Goal: Communication & Community: Answer question/provide support

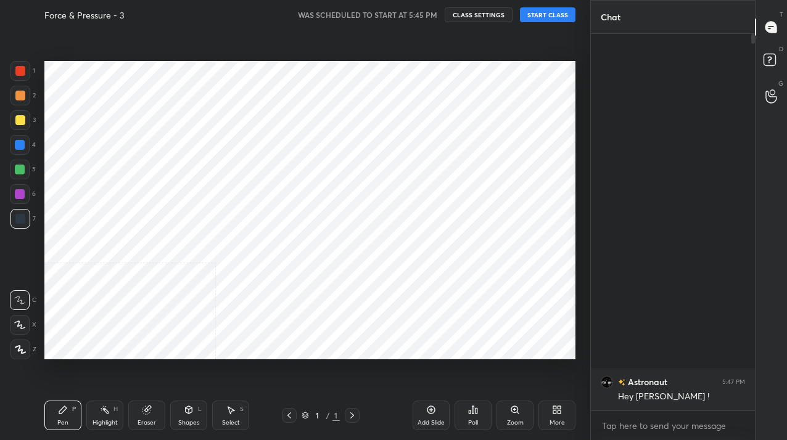
scroll to position [61323, 61144]
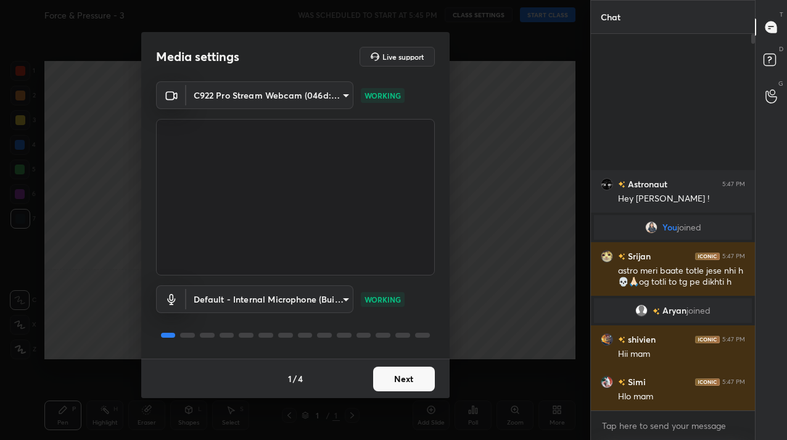
click at [617, 437] on div "x" at bounding box center [673, 425] width 164 height 29
click at [616, 434] on textarea at bounding box center [673, 426] width 144 height 20
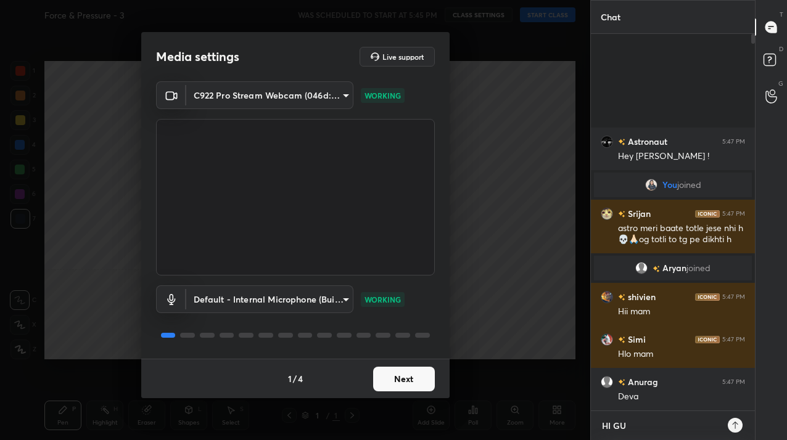
scroll to position [271, 160]
type textarea "HI GUYS"
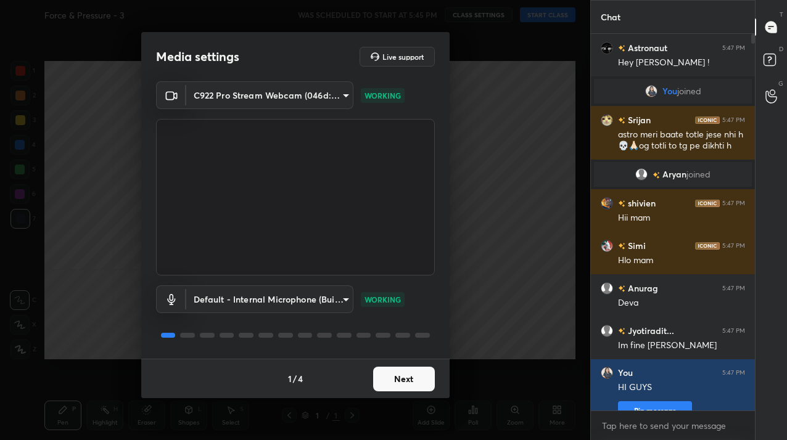
click at [421, 385] on button "Next" at bounding box center [404, 379] width 62 height 25
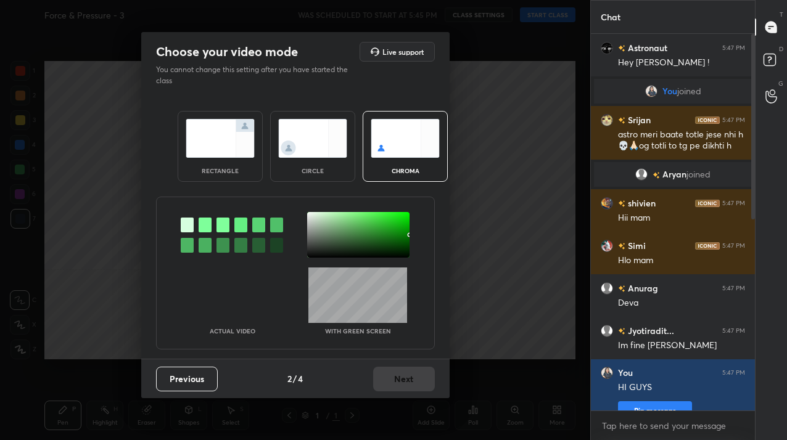
click at [315, 154] on img at bounding box center [312, 138] width 69 height 39
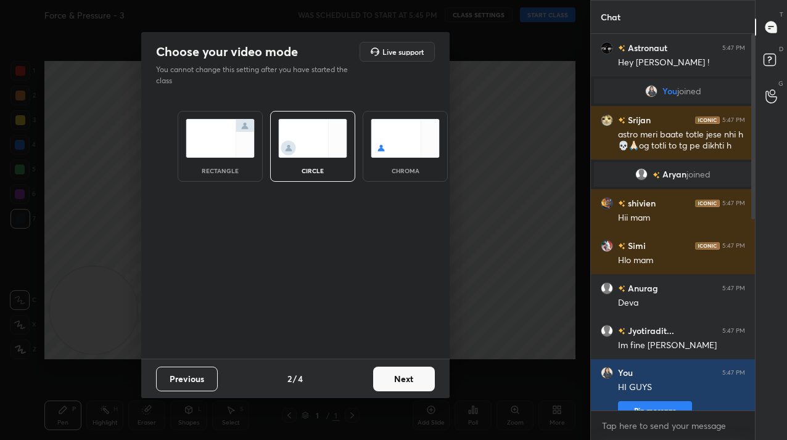
click at [415, 382] on button "Next" at bounding box center [404, 379] width 62 height 25
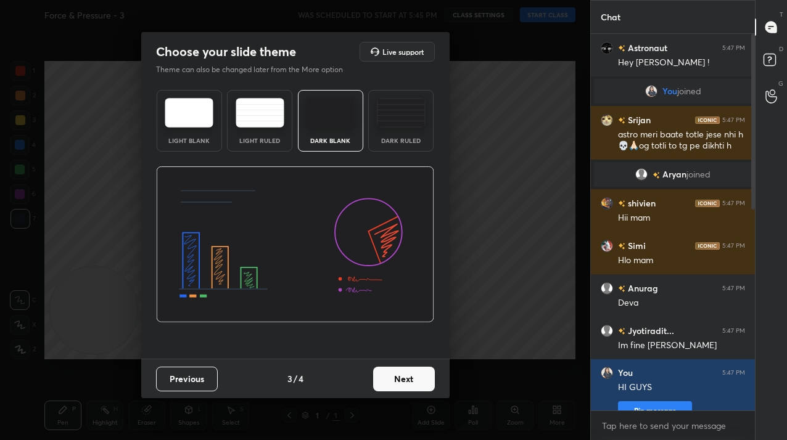
click at [415, 382] on button "Next" at bounding box center [404, 379] width 62 height 25
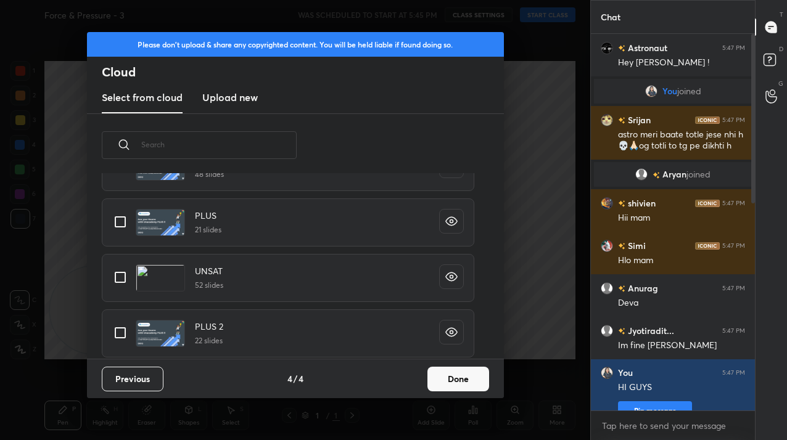
scroll to position [338, 0]
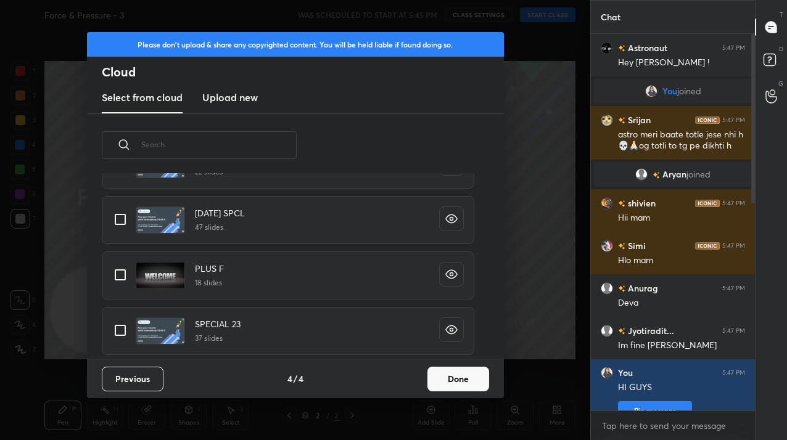
click at [114, 278] on input "grid" at bounding box center [120, 275] width 26 height 26
checkbox input "true"
click at [451, 379] on button "Done" at bounding box center [458, 379] width 62 height 25
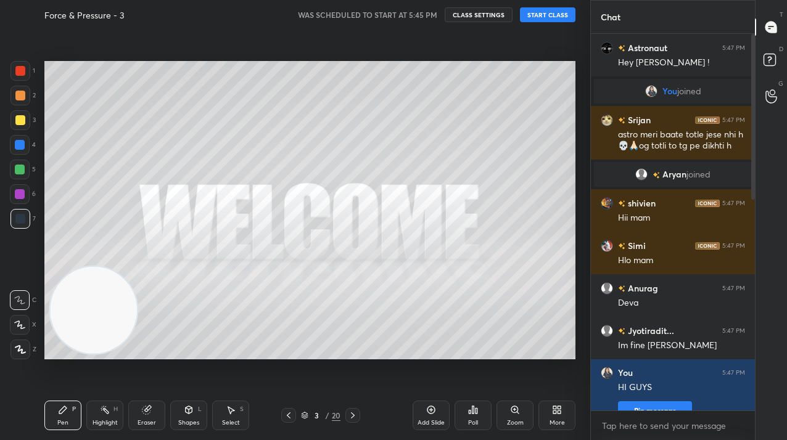
click at [567, 15] on button "START CLASS" at bounding box center [548, 14] width 56 height 15
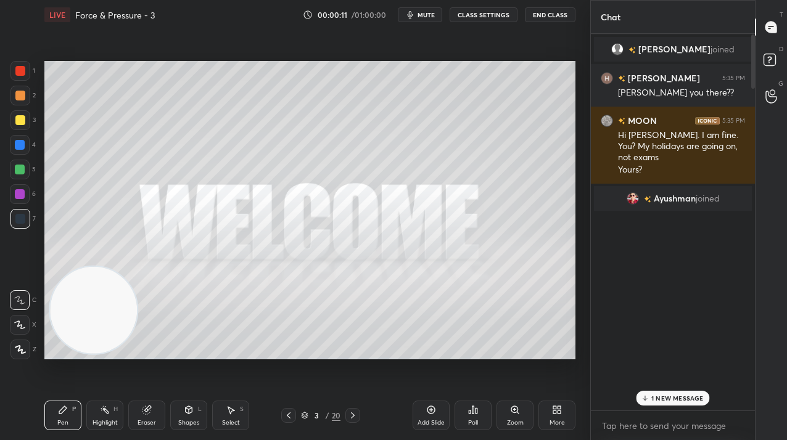
scroll to position [0, 0]
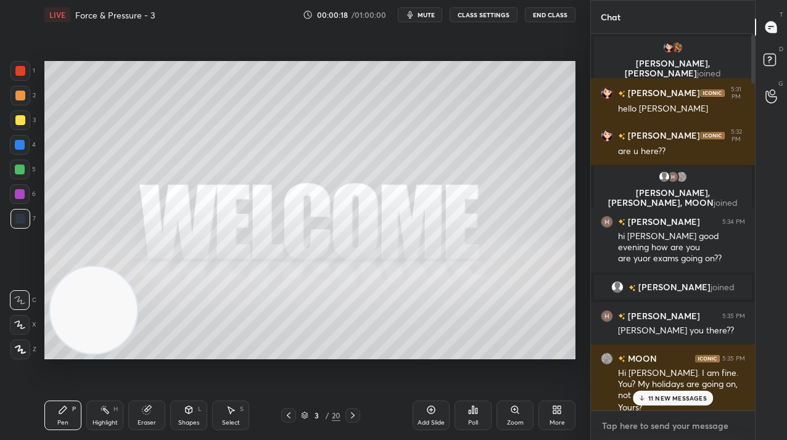
click at [655, 429] on textarea at bounding box center [673, 426] width 144 height 20
paste textarea "Tele Link: [URL][DOMAIN_NAME]"
type textarea "Tele Link: [URL][DOMAIN_NAME]"
click at [677, 398] on p "13 NEW MESSAGES" at bounding box center [677, 398] width 59 height 7
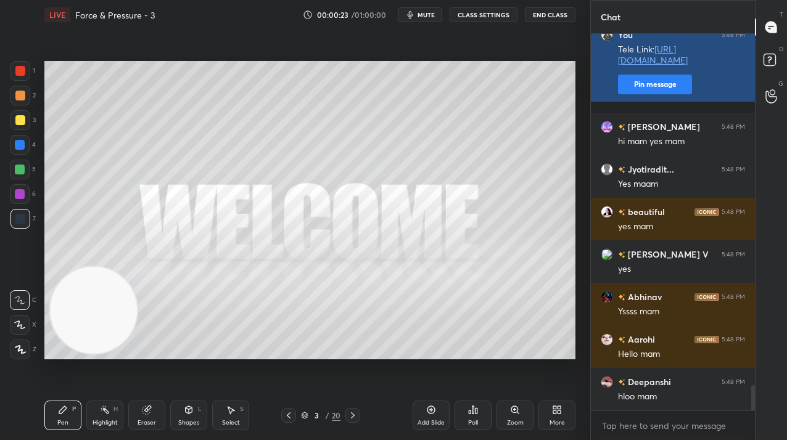
click at [632, 94] on button "Pin message" at bounding box center [655, 85] width 74 height 20
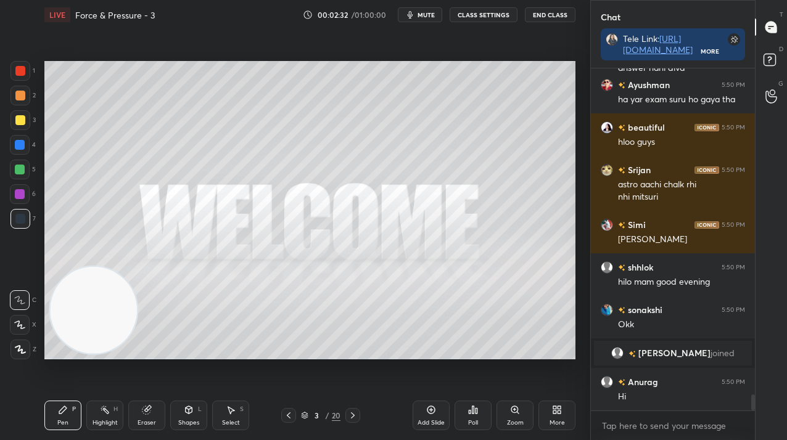
scroll to position [7020, 0]
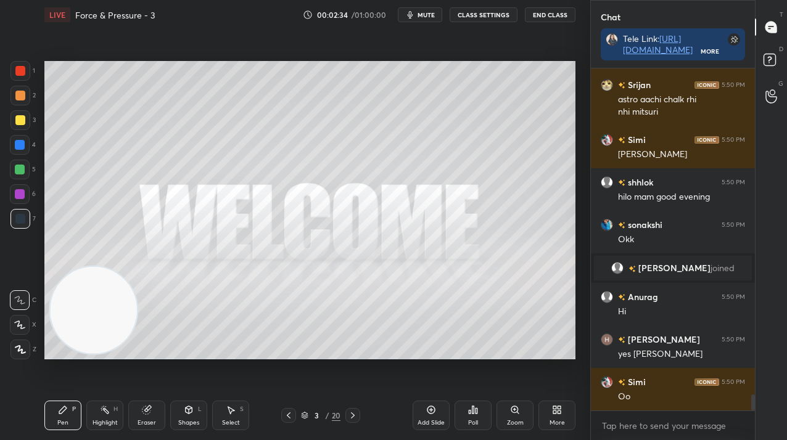
click at [359, 419] on div at bounding box center [352, 415] width 15 height 15
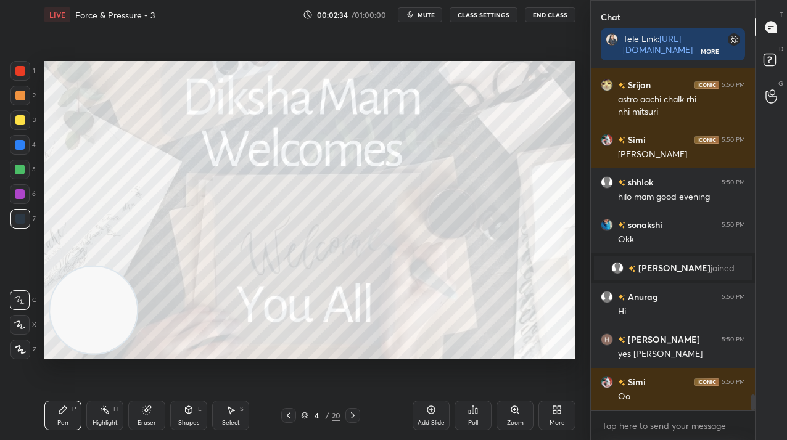
click at [361, 413] on div "4 / 20" at bounding box center [321, 415] width 184 height 15
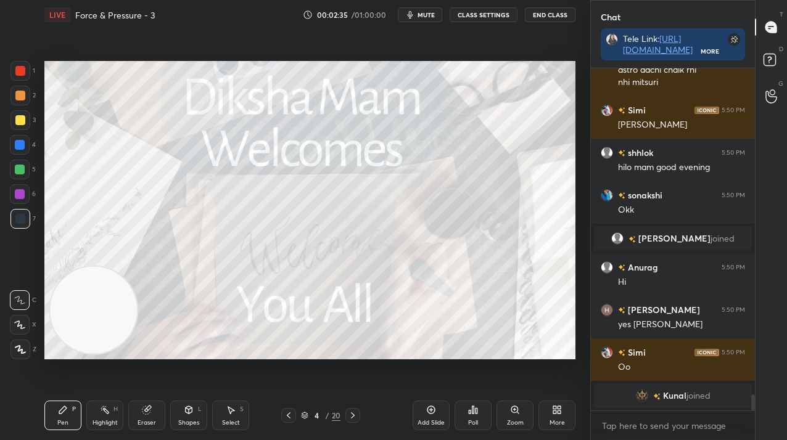
click at [361, 408] on div "Pen P Highlight H Eraser Shapes L Select S 4 / 20 Add Slide Poll Zoom More" at bounding box center [309, 415] width 531 height 49
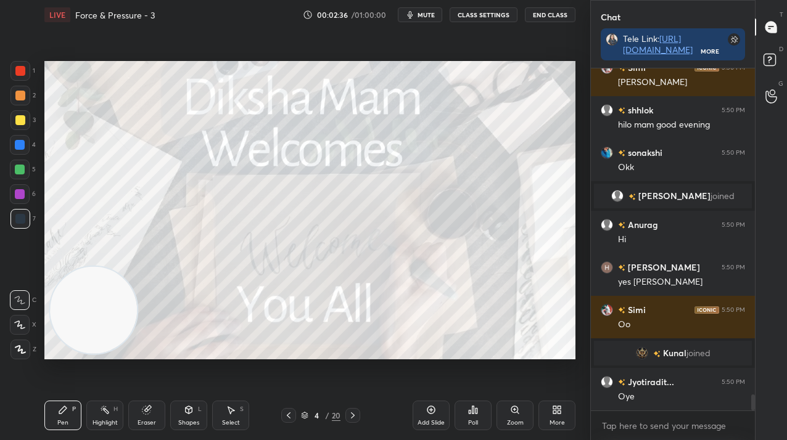
scroll to position [7047, 0]
click at [350, 412] on icon at bounding box center [353, 416] width 10 height 10
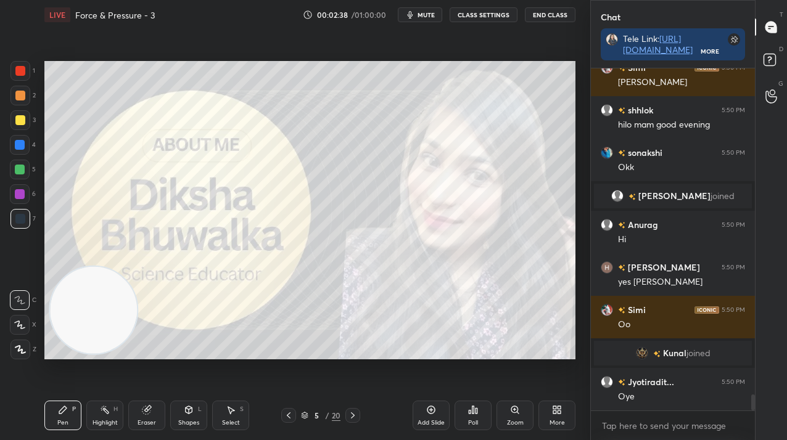
click at [355, 415] on icon at bounding box center [353, 416] width 10 height 10
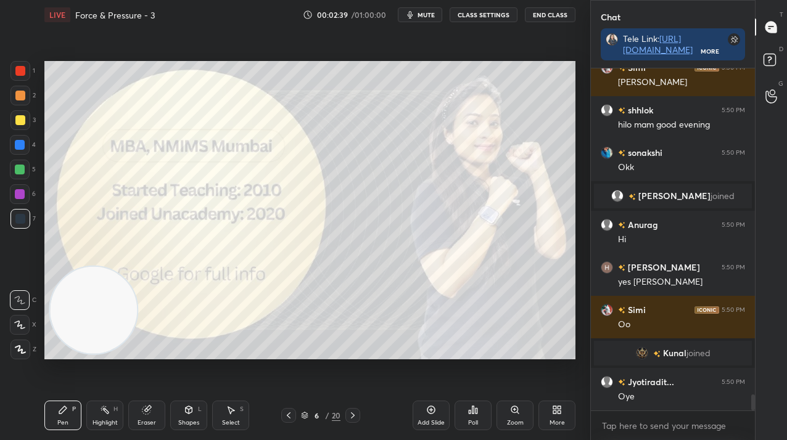
click at [28, 65] on div at bounding box center [20, 71] width 20 height 20
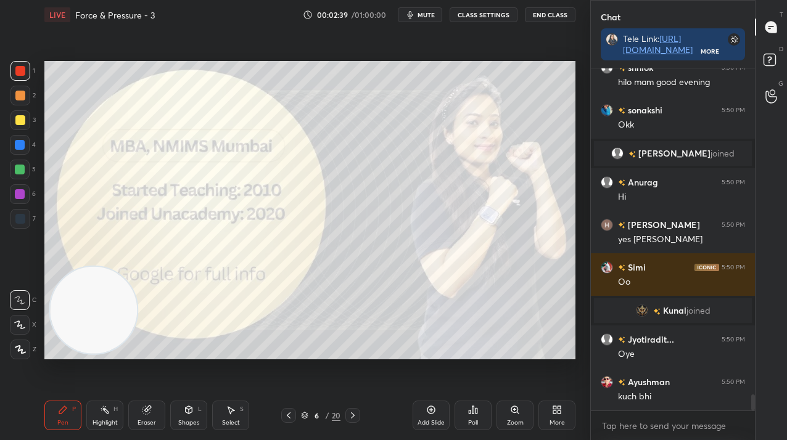
drag, startPoint x: 20, startPoint y: 68, endPoint x: 35, endPoint y: 92, distance: 28.6
click at [20, 68] on div at bounding box center [20, 71] width 10 height 10
click at [17, 337] on div "Z" at bounding box center [23, 347] width 26 height 25
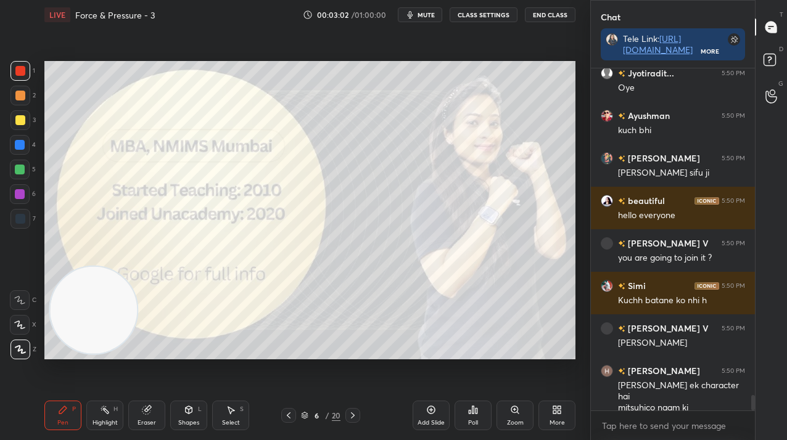
scroll to position [7398, 0]
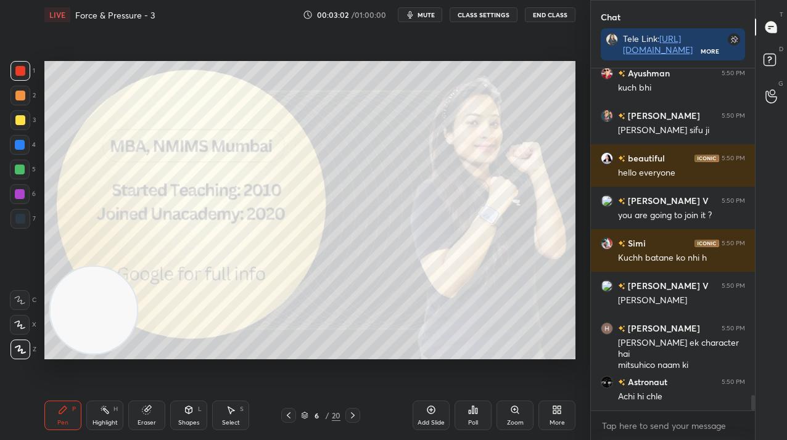
click at [349, 420] on icon at bounding box center [353, 416] width 10 height 10
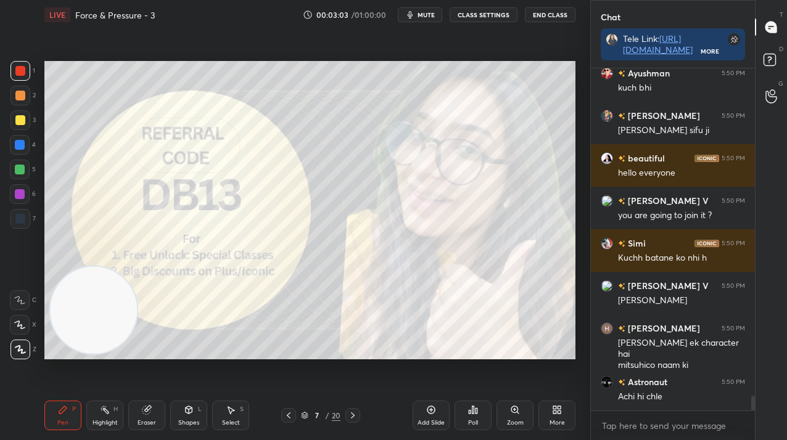
scroll to position [7441, 0]
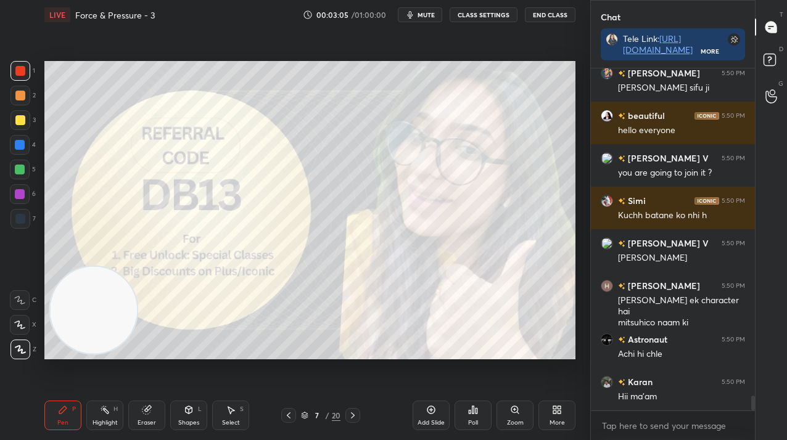
click at [350, 413] on icon at bounding box center [353, 416] width 10 height 10
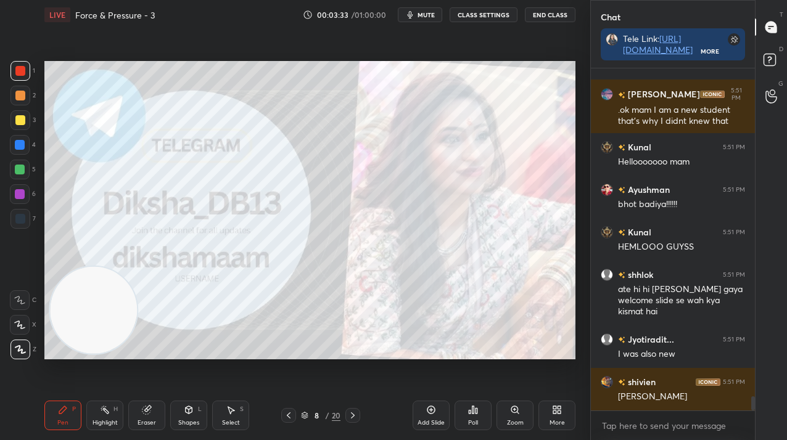
scroll to position [7828, 0]
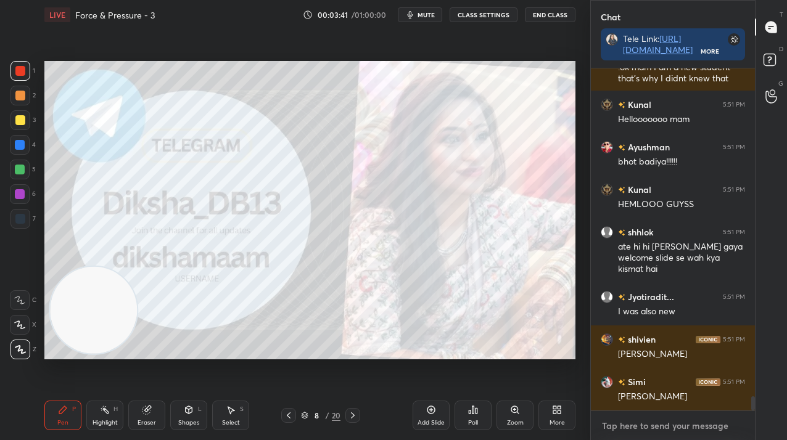
click at [636, 423] on textarea at bounding box center [673, 426] width 144 height 20
paste textarea "[URL][DOMAIN_NAME]"
type textarea "[URL][DOMAIN_NAME]"
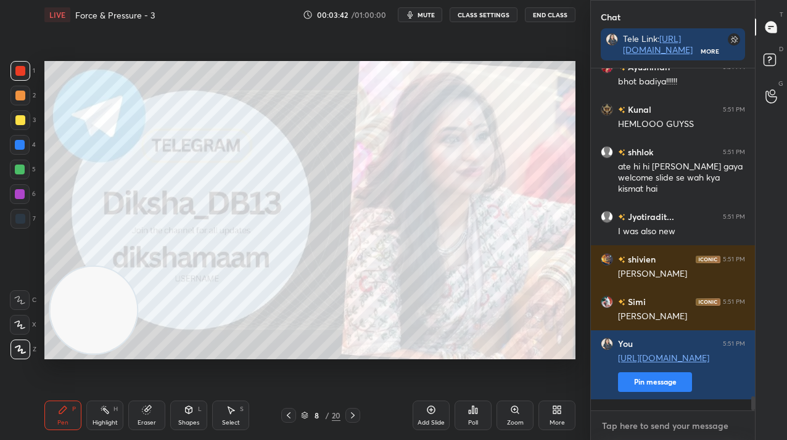
paste textarea "[URL][DOMAIN_NAME]"
type textarea "[URL][DOMAIN_NAME]"
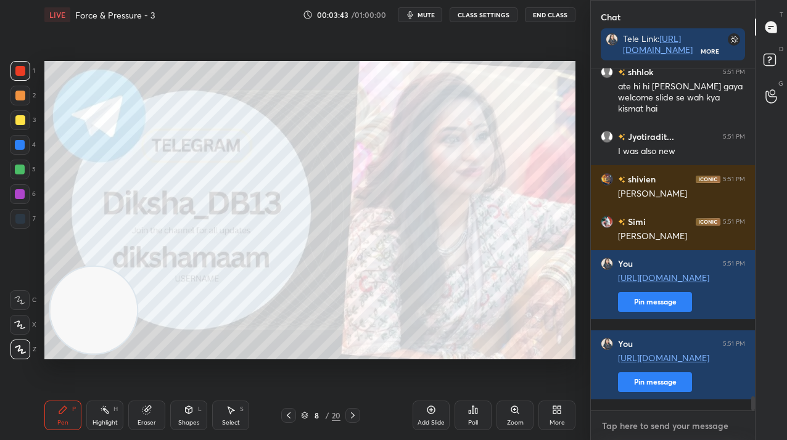
paste textarea "[URL][DOMAIN_NAME]"
type textarea "[URL][DOMAIN_NAME]"
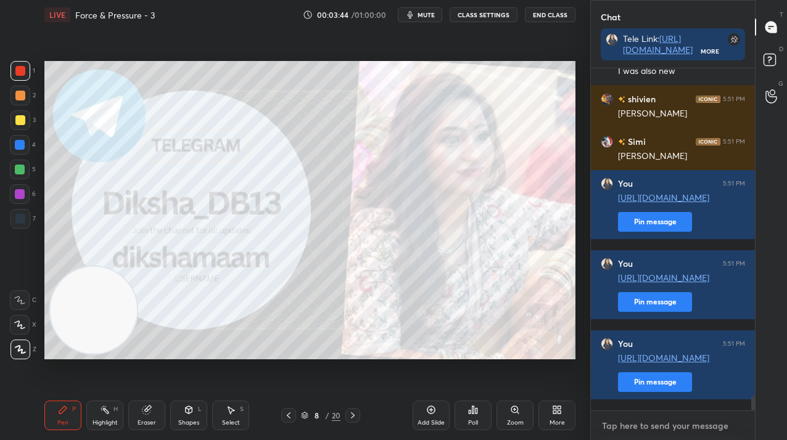
paste textarea "[URL][DOMAIN_NAME]"
type textarea "[URL][DOMAIN_NAME]"
paste textarea "[URL][DOMAIN_NAME]"
type textarea "[URL][DOMAIN_NAME]"
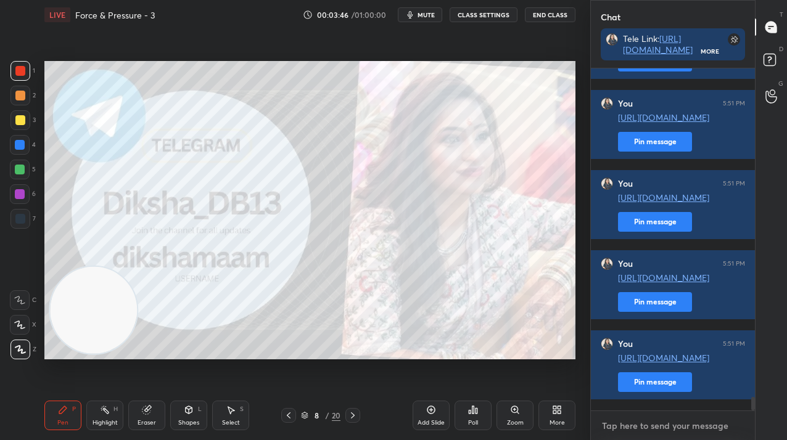
paste textarea "[URL][DOMAIN_NAME]"
type textarea "[URL][DOMAIN_NAME]"
paste textarea "[URL][DOMAIN_NAME]"
type textarea "[URL][DOMAIN_NAME]"
paste textarea "[URL][DOMAIN_NAME]"
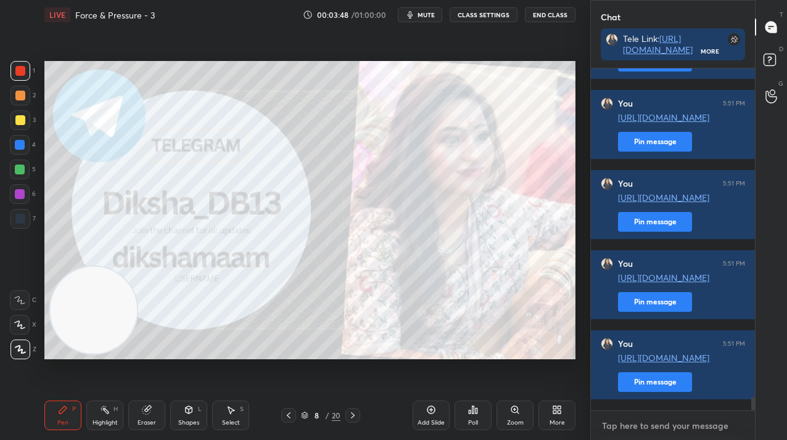
type textarea "[URL][DOMAIN_NAME]"
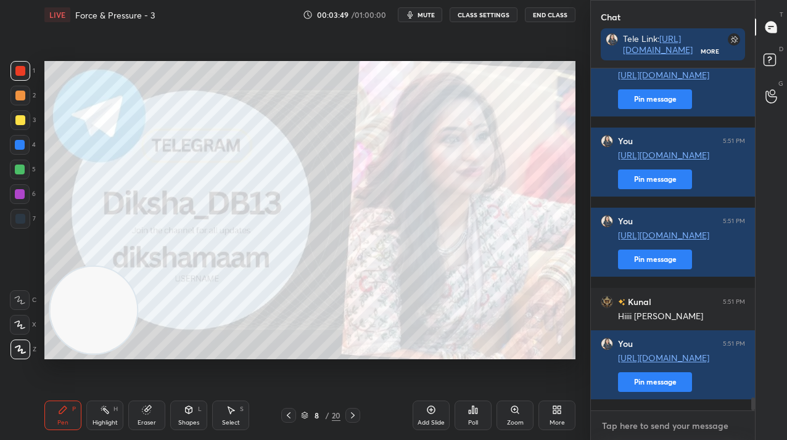
paste textarea "[URL][DOMAIN_NAME]"
type textarea "[URL][DOMAIN_NAME]"
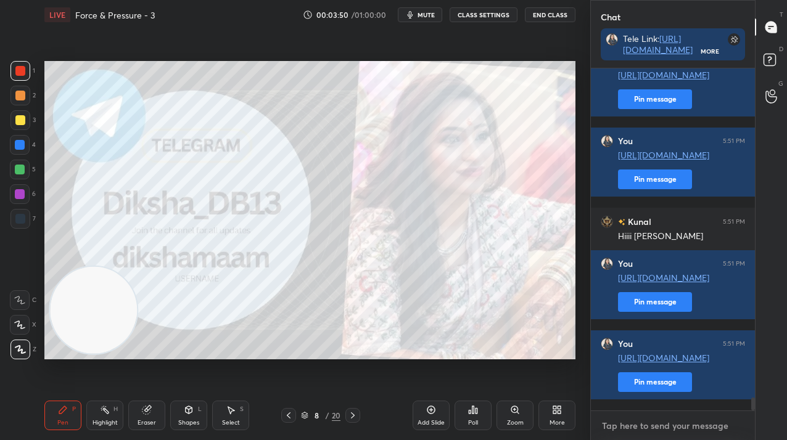
paste textarea "[URL][DOMAIN_NAME]"
type textarea "[URL][DOMAIN_NAME]"
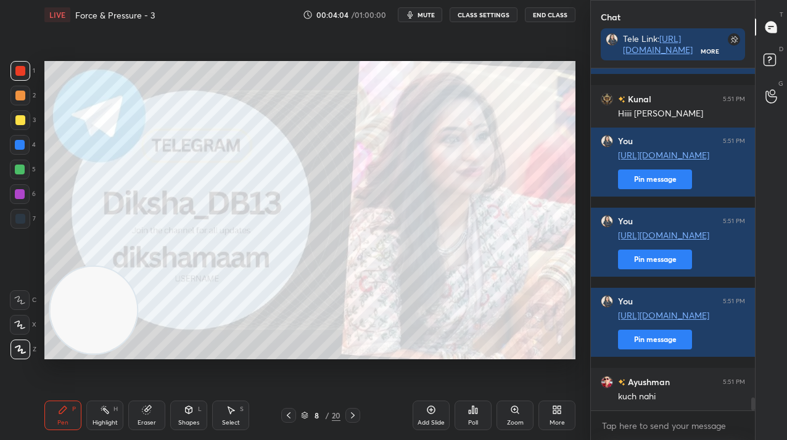
click at [316, 415] on div "8" at bounding box center [317, 415] width 12 height 7
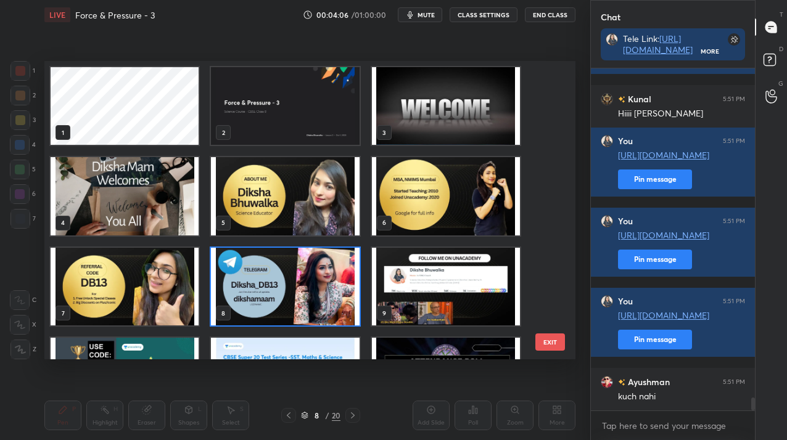
click at [274, 292] on img "grid" at bounding box center [285, 287] width 148 height 78
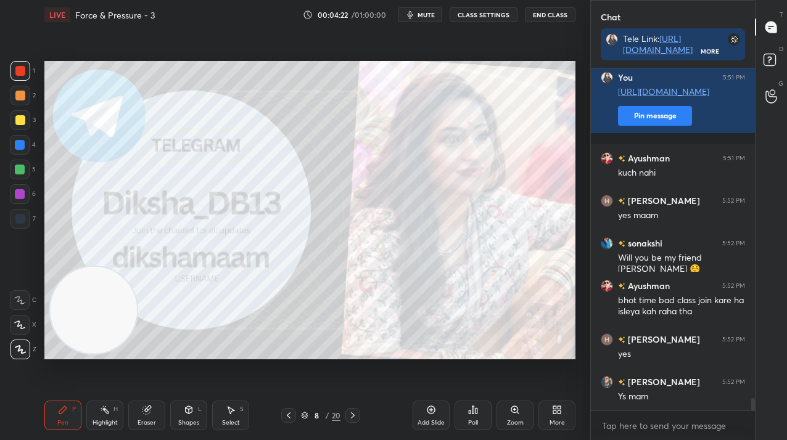
click at [558, 413] on icon at bounding box center [559, 412] width 3 height 3
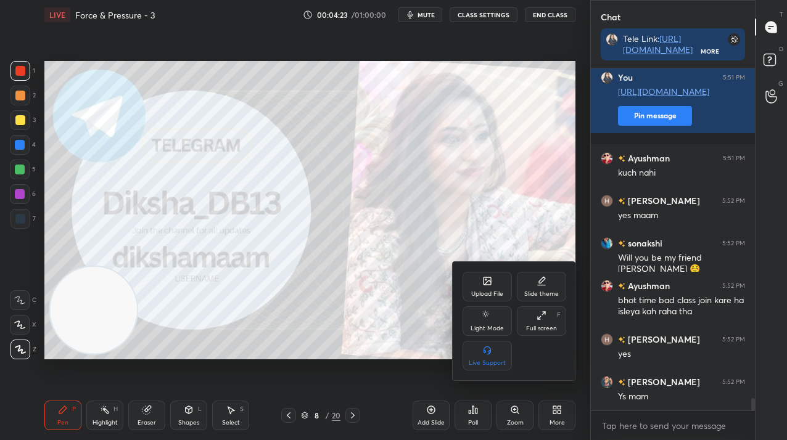
click at [487, 286] on icon at bounding box center [487, 281] width 10 height 10
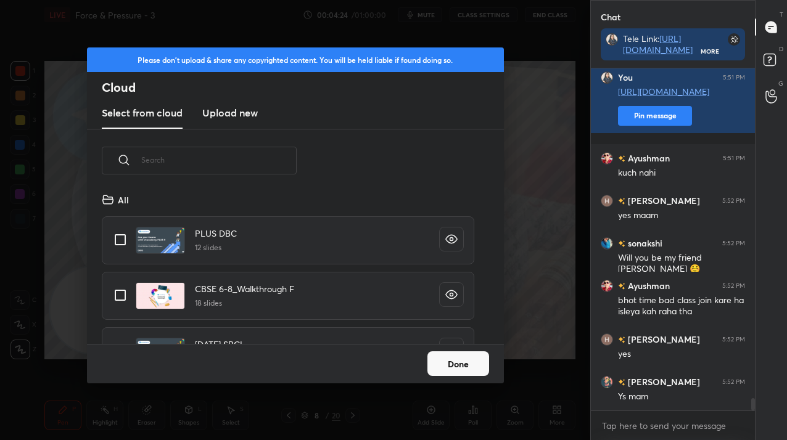
click at [236, 120] on new "Upload new" at bounding box center [230, 113] width 56 height 31
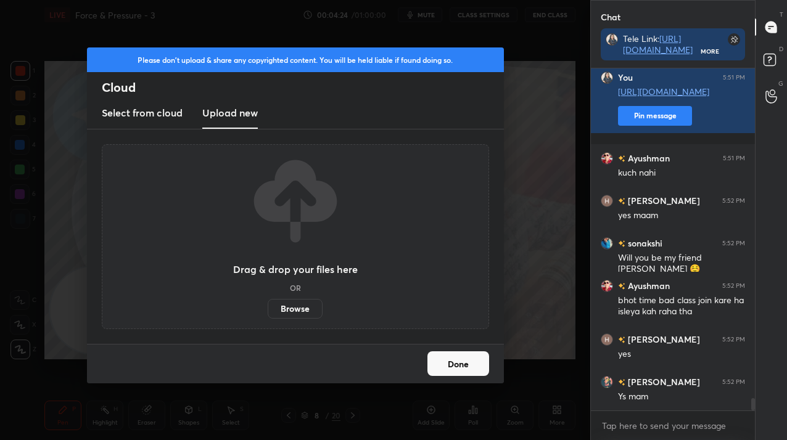
click at [303, 309] on label "Browse" at bounding box center [295, 309] width 55 height 20
click at [268, 309] on input "Browse" at bounding box center [268, 309] width 0 height 20
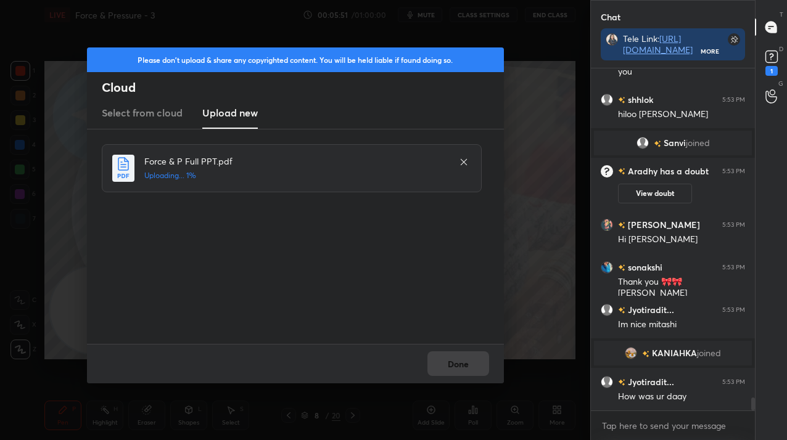
scroll to position [8797, 0]
click at [461, 164] on icon at bounding box center [464, 162] width 10 height 10
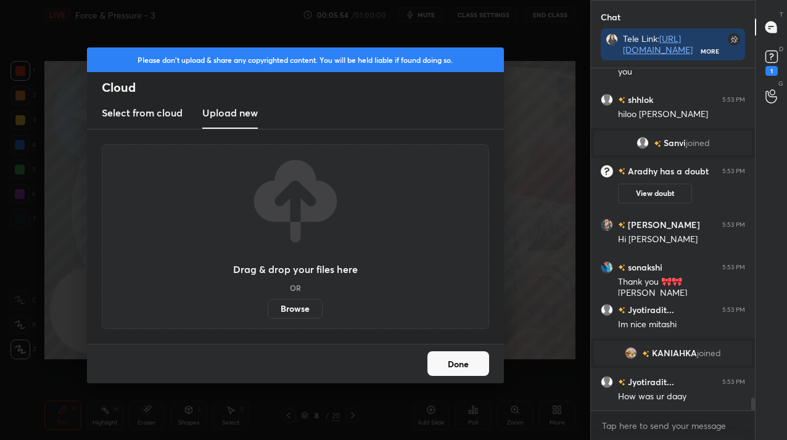
scroll to position [8839, 0]
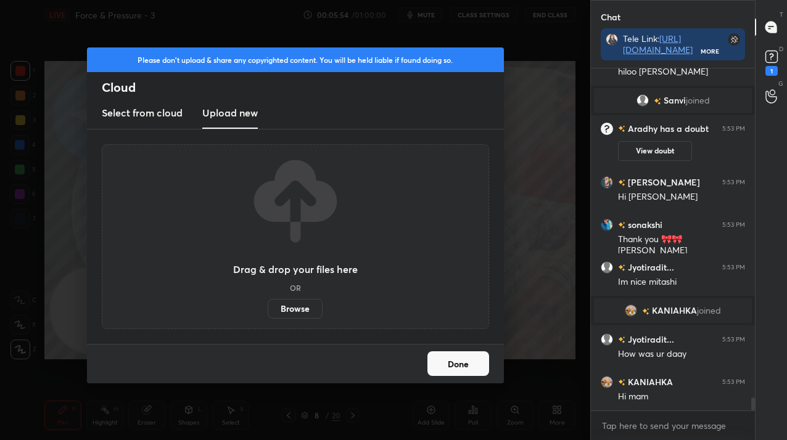
click at [279, 318] on label "Browse" at bounding box center [295, 309] width 55 height 20
click at [268, 318] on input "Browse" at bounding box center [268, 309] width 0 height 20
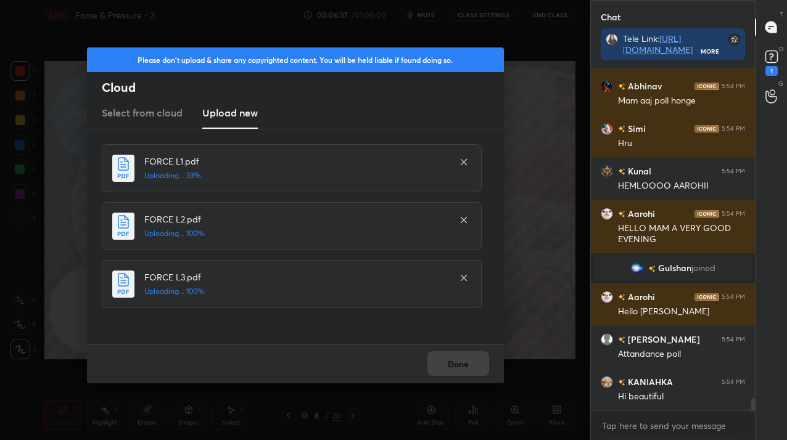
scroll to position [9298, 0]
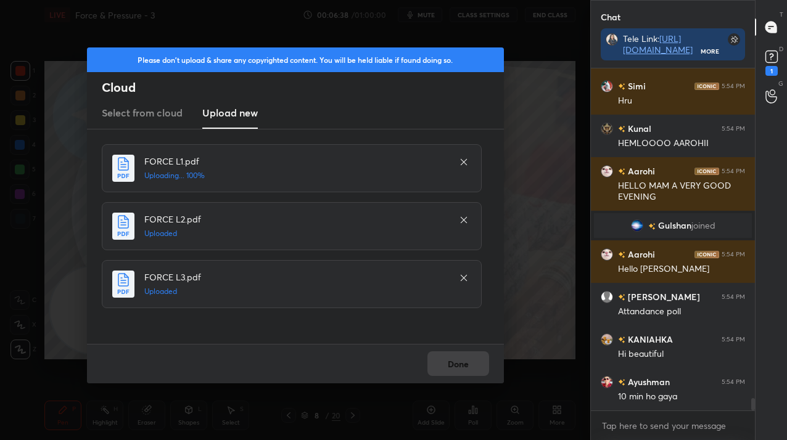
click at [459, 365] on div "Done" at bounding box center [295, 363] width 417 height 39
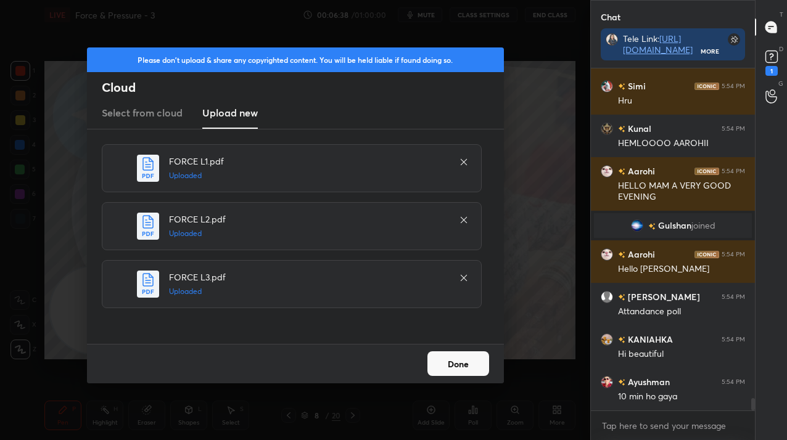
click at [459, 365] on button "Done" at bounding box center [458, 364] width 62 height 25
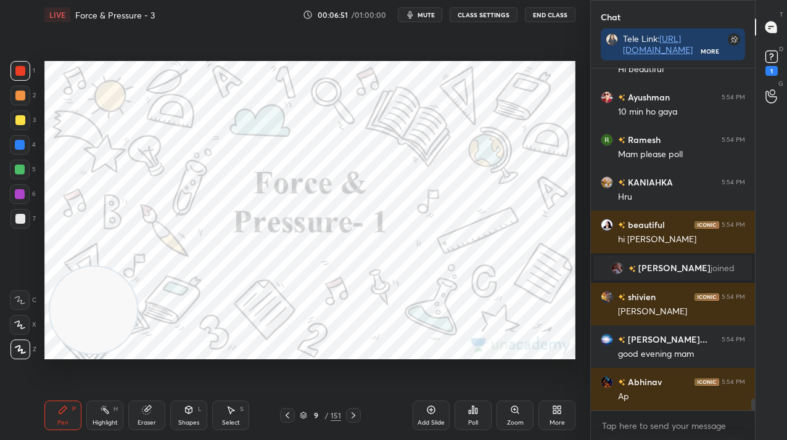
scroll to position [9547, 0]
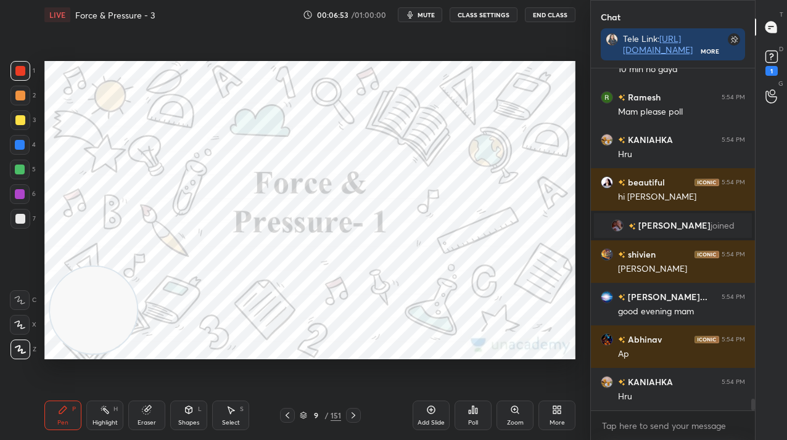
click at [310, 418] on div "9" at bounding box center [316, 415] width 12 height 7
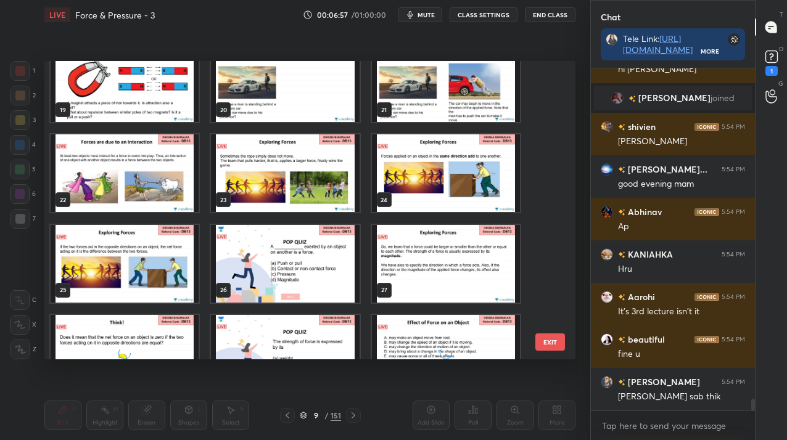
scroll to position [587, 0]
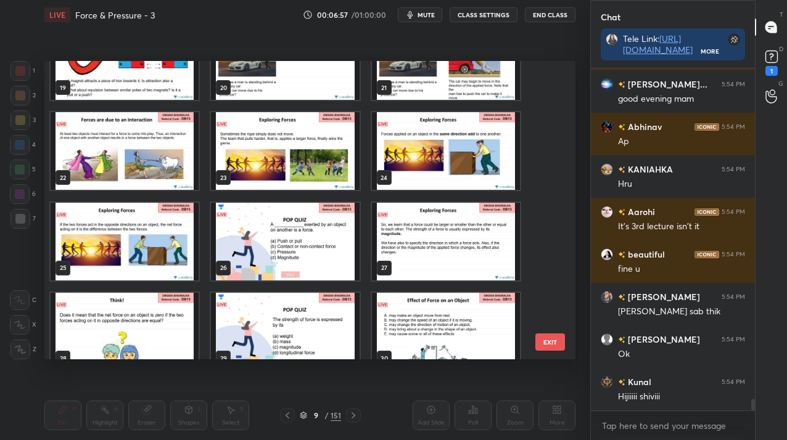
click at [307, 259] on img "grid" at bounding box center [285, 241] width 148 height 78
click at [308, 259] on img "grid" at bounding box center [285, 241] width 148 height 78
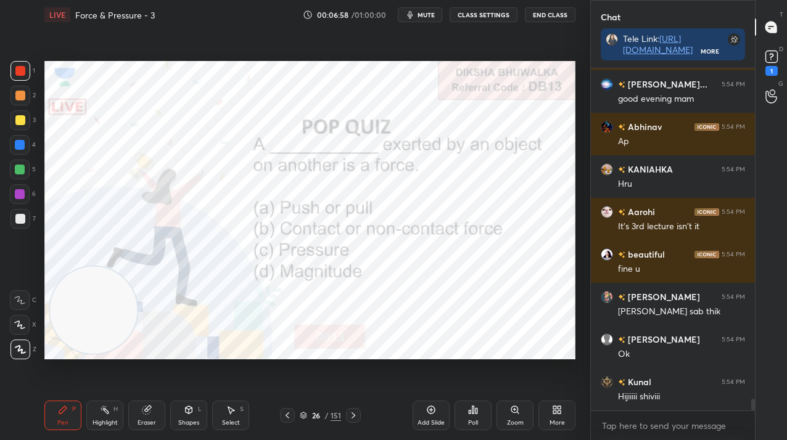
scroll to position [9802, 0]
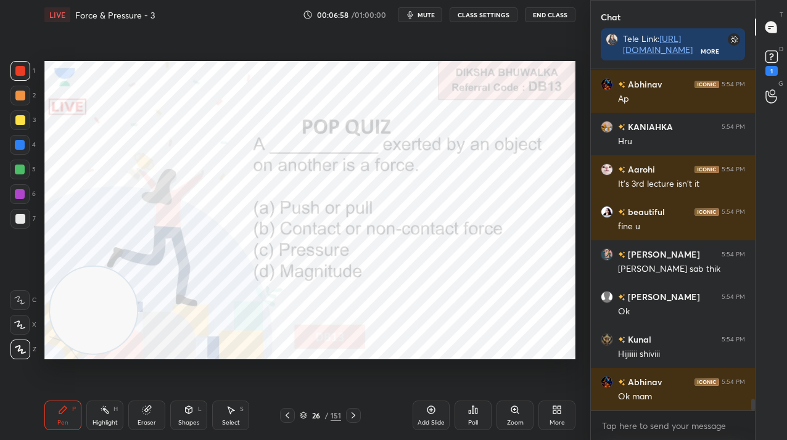
click at [308, 259] on img "grid" at bounding box center [285, 241] width 148 height 78
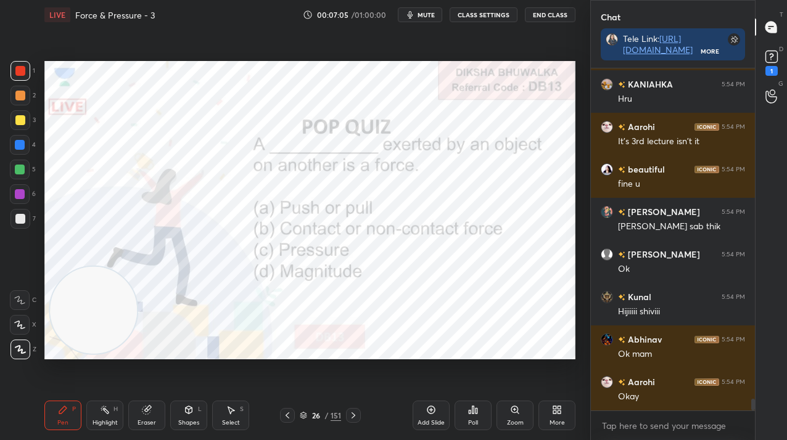
click at [477, 411] on div "Poll" at bounding box center [473, 416] width 37 height 30
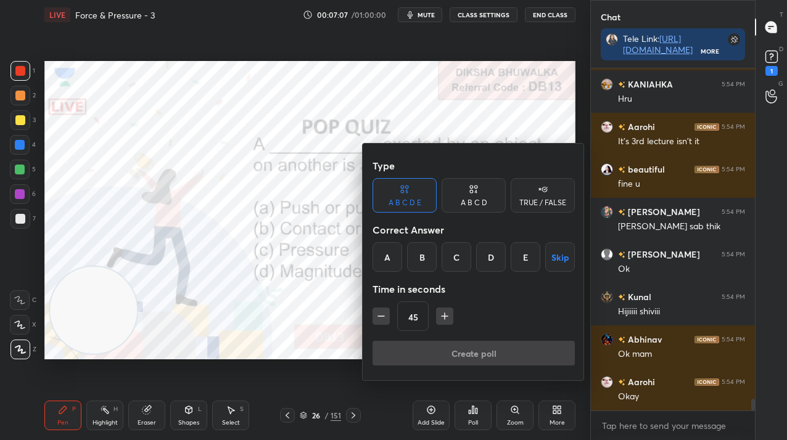
drag, startPoint x: 488, startPoint y: 206, endPoint x: 482, endPoint y: 210, distance: 6.7
click at [485, 207] on div "A B C D" at bounding box center [474, 195] width 64 height 35
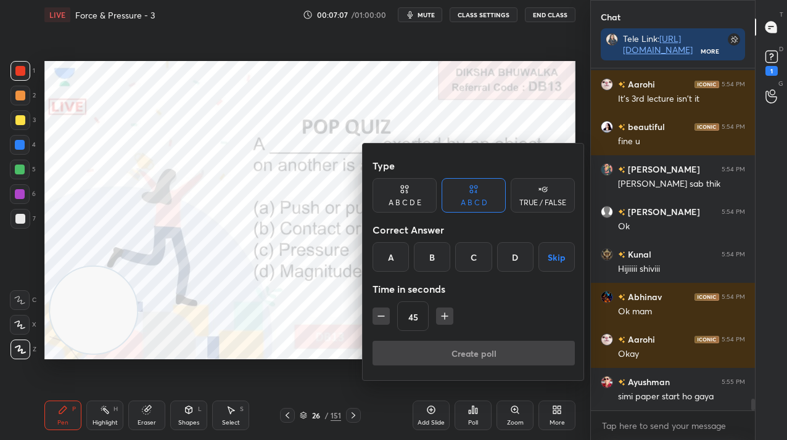
click at [387, 254] on div "A" at bounding box center [391, 257] width 36 height 30
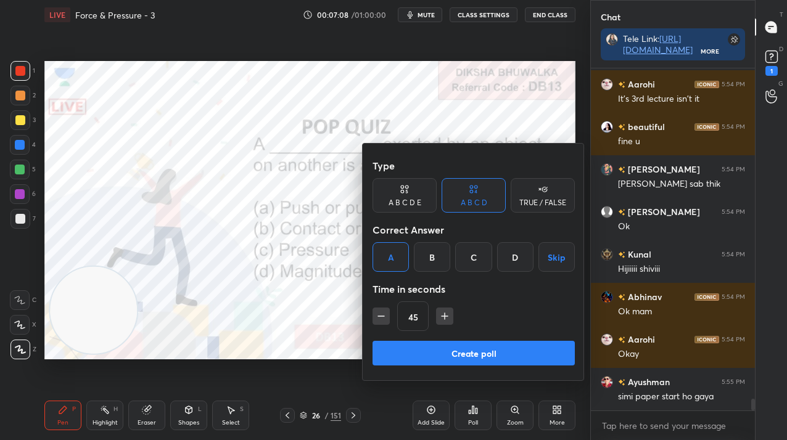
click at [381, 352] on button "Create poll" at bounding box center [474, 353] width 202 height 25
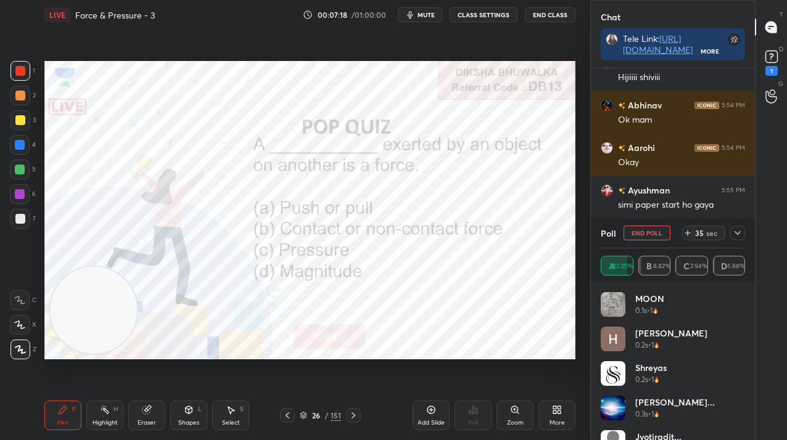
scroll to position [10122, 0]
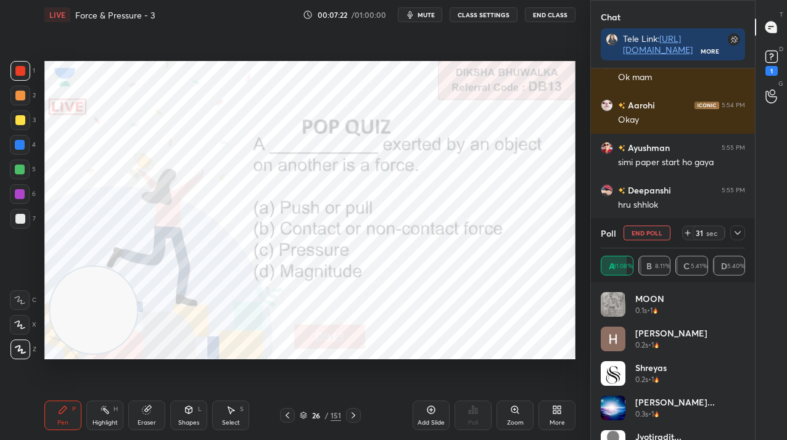
click at [742, 233] on icon at bounding box center [738, 233] width 10 height 10
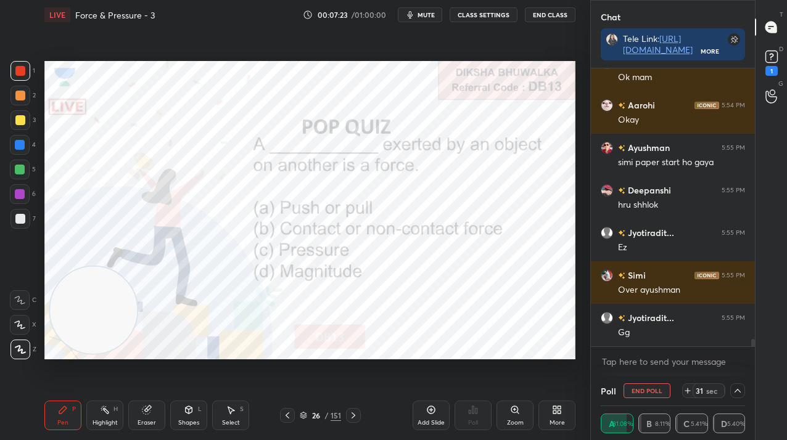
scroll to position [0, 0]
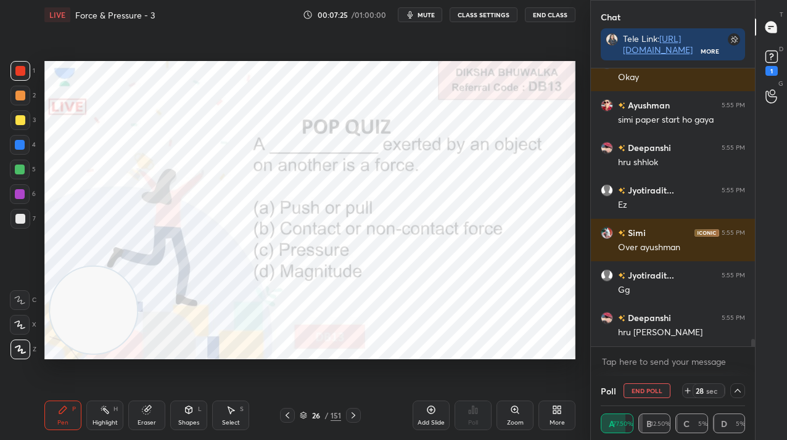
drag, startPoint x: 656, startPoint y: 392, endPoint x: 645, endPoint y: 387, distance: 11.3
click at [656, 392] on button "End Poll" at bounding box center [647, 391] width 47 height 15
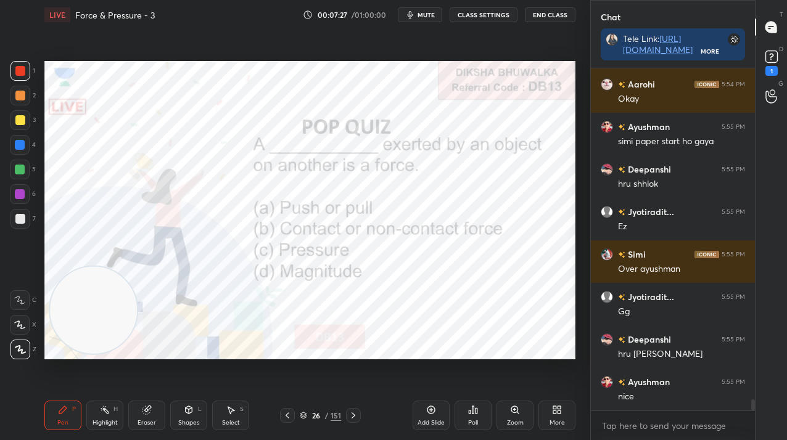
click at [352, 415] on icon at bounding box center [354, 416] width 10 height 10
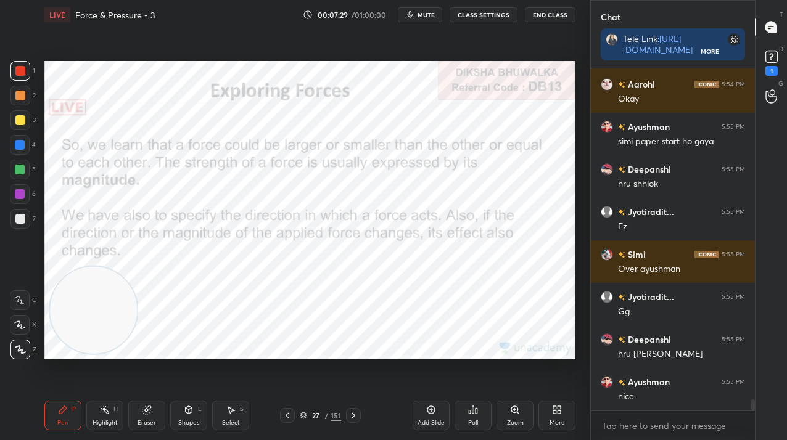
click at [334, 413] on div "151" at bounding box center [336, 415] width 10 height 11
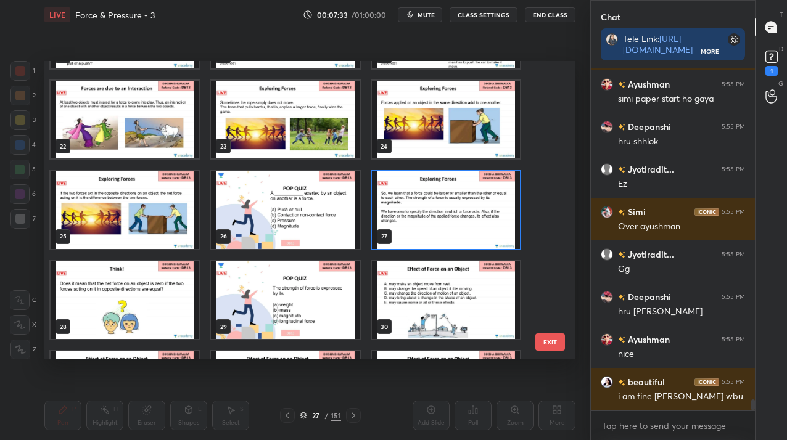
click at [241, 287] on img "grid" at bounding box center [285, 301] width 148 height 78
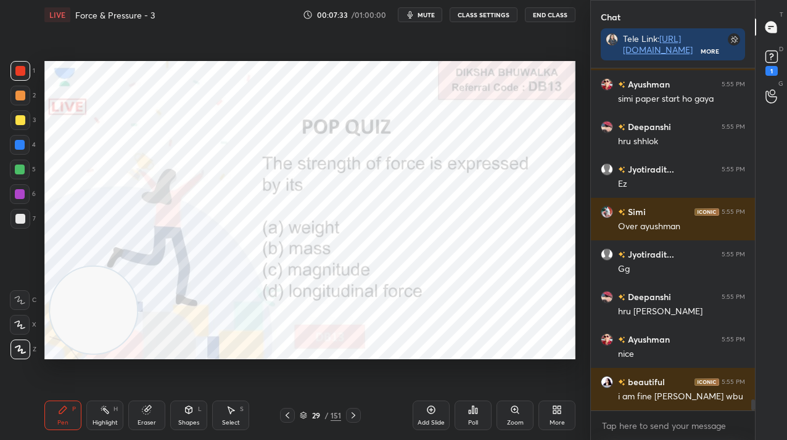
click at [241, 287] on img "grid" at bounding box center [285, 301] width 148 height 78
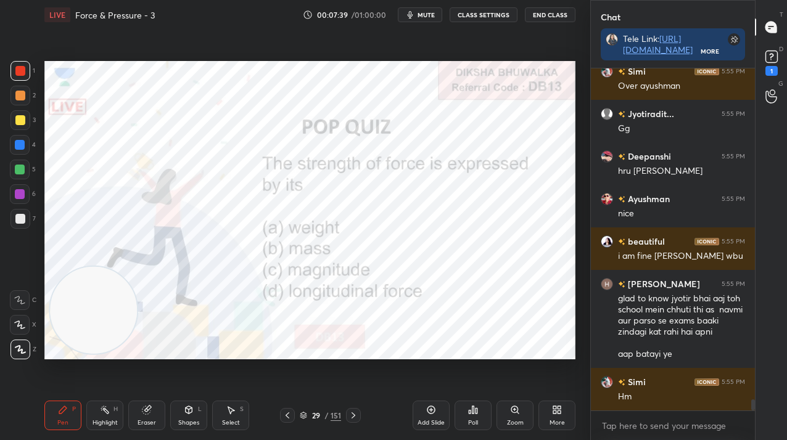
click at [483, 410] on div "Poll" at bounding box center [473, 416] width 37 height 30
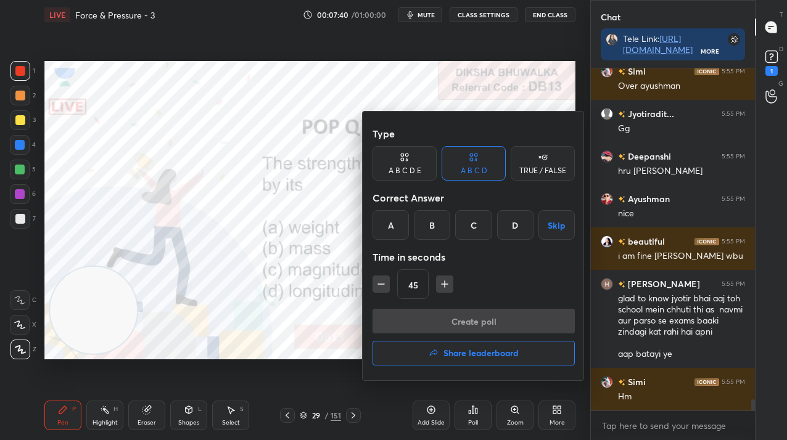
click at [484, 221] on div "C" at bounding box center [473, 225] width 36 height 30
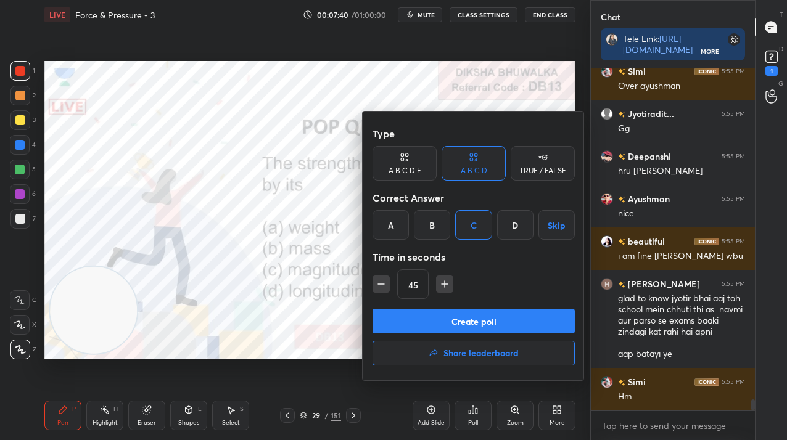
click at [467, 310] on button "Create poll" at bounding box center [474, 321] width 202 height 25
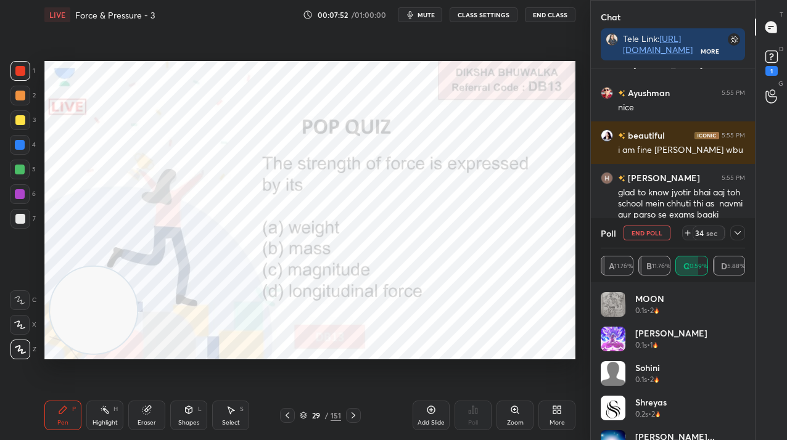
click at [744, 234] on div at bounding box center [737, 233] width 15 height 15
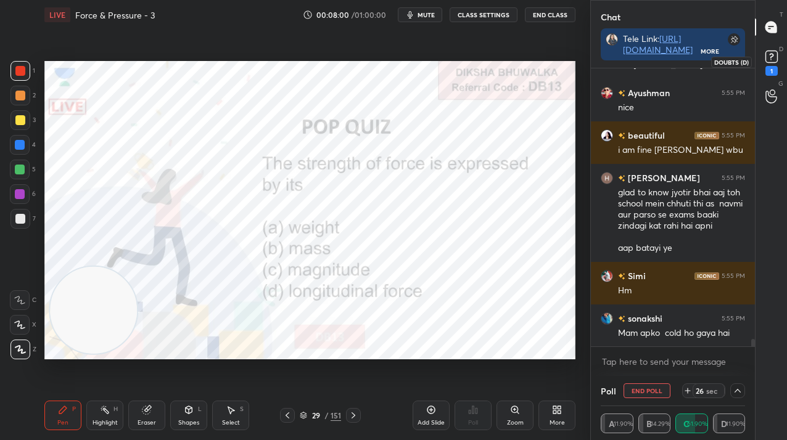
click at [782, 53] on div "1" at bounding box center [771, 62] width 25 height 22
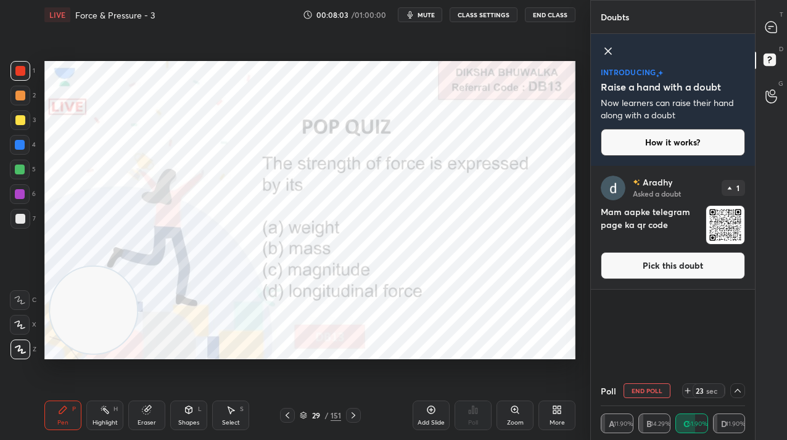
click at [762, 41] on div "T Messages (T)" at bounding box center [771, 27] width 31 height 35
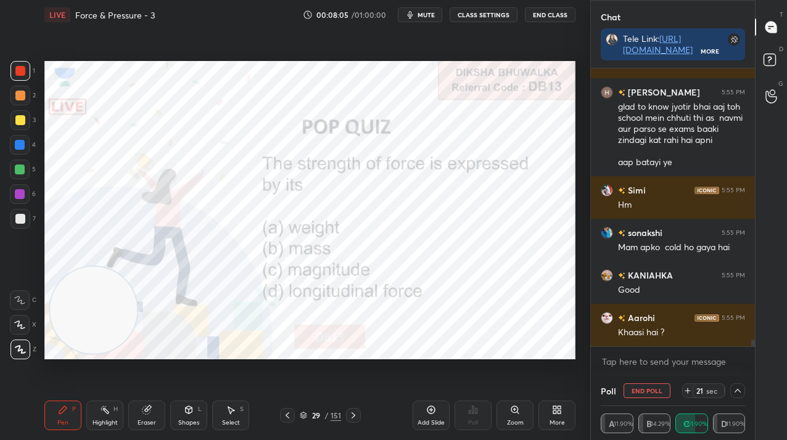
click at [662, 379] on div "Poll End Poll 21 sec" at bounding box center [673, 391] width 144 height 30
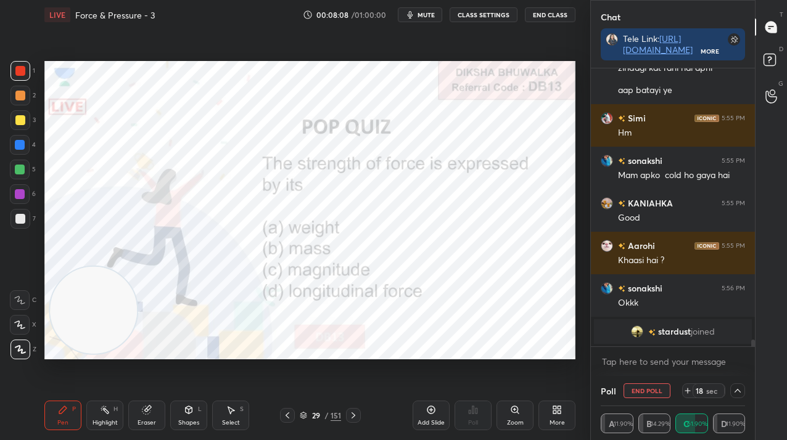
drag, startPoint x: 641, startPoint y: 390, endPoint x: 620, endPoint y: 395, distance: 21.5
click at [641, 389] on button "End Poll" at bounding box center [647, 391] width 47 height 15
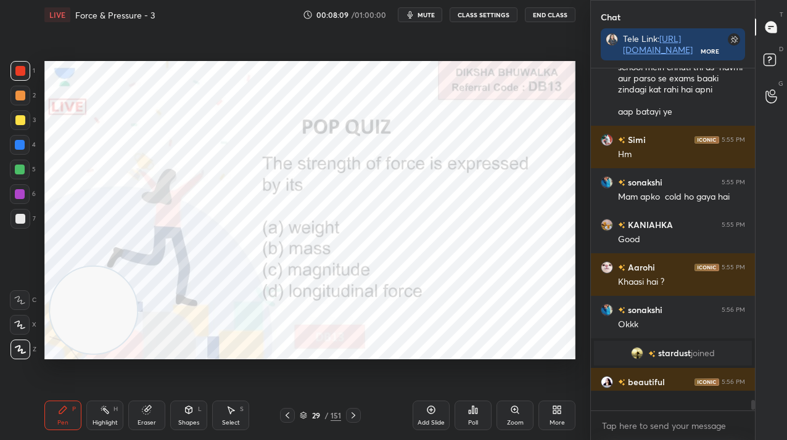
click at [356, 416] on icon at bounding box center [354, 416] width 10 height 10
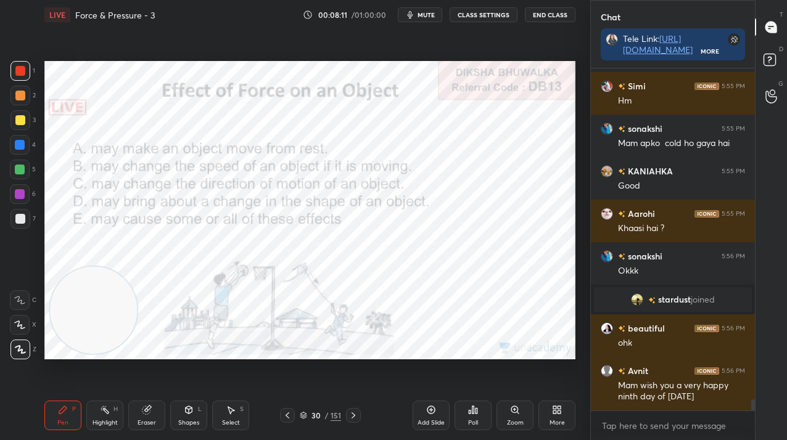
click at [358, 418] on div at bounding box center [353, 415] width 15 height 15
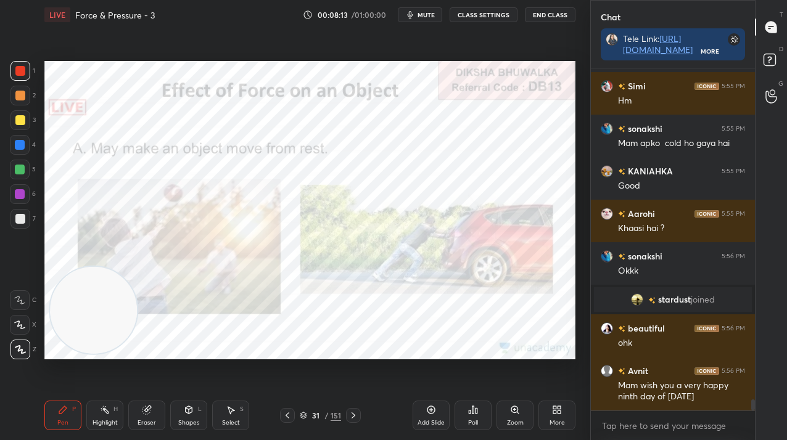
click at [335, 419] on div "151" at bounding box center [336, 415] width 10 height 11
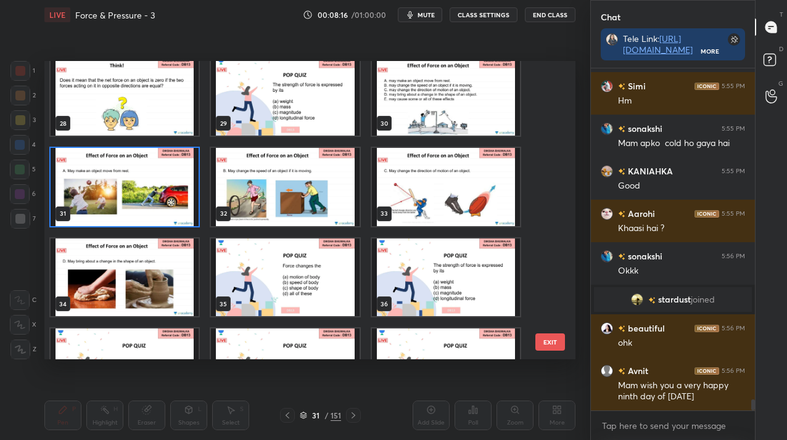
click at [307, 280] on img "grid" at bounding box center [285, 278] width 148 height 78
click at [307, 281] on img "grid" at bounding box center [285, 278] width 148 height 78
click at [307, 283] on img "grid" at bounding box center [285, 278] width 148 height 78
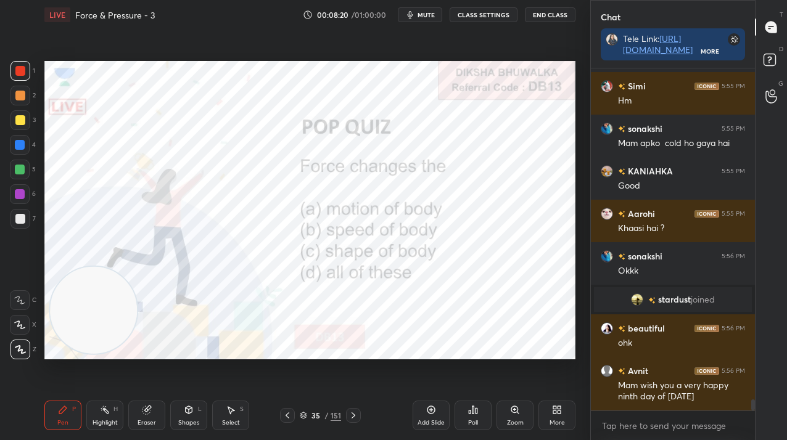
click at [470, 412] on icon at bounding box center [470, 412] width 2 height 3
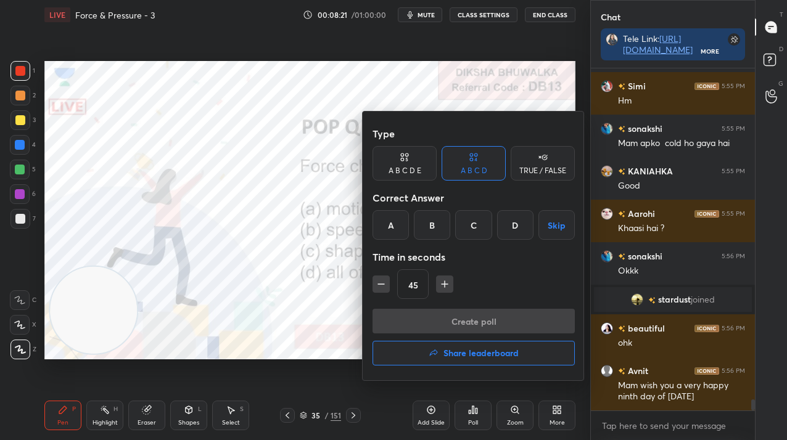
click at [513, 233] on div "D" at bounding box center [515, 225] width 36 height 30
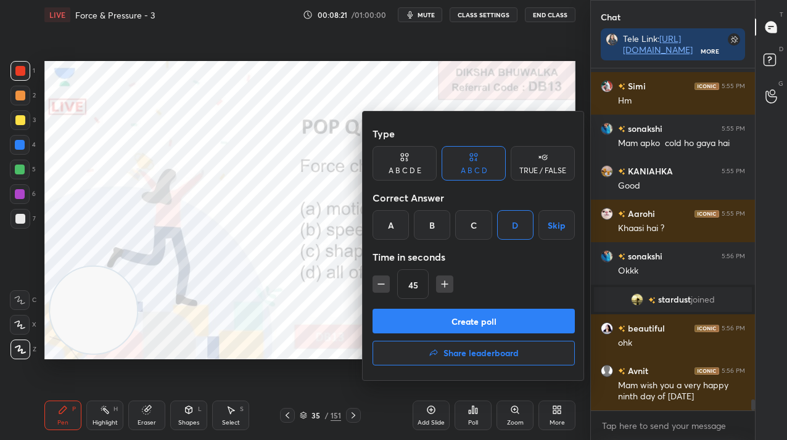
click at [497, 315] on button "Create poll" at bounding box center [474, 321] width 202 height 25
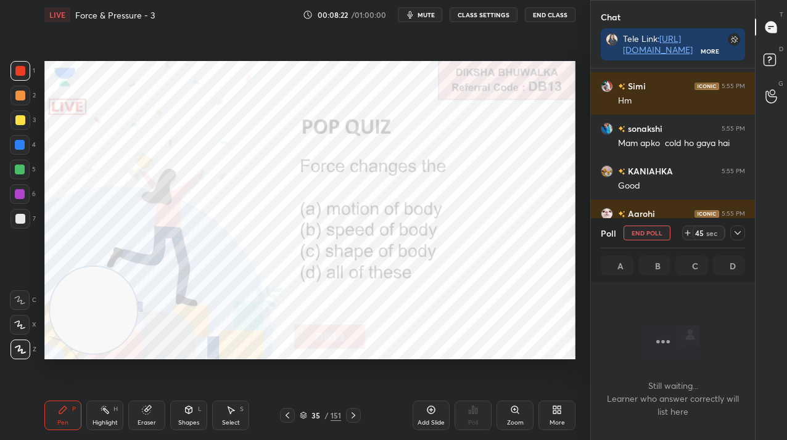
click at [733, 231] on icon at bounding box center [738, 233] width 10 height 10
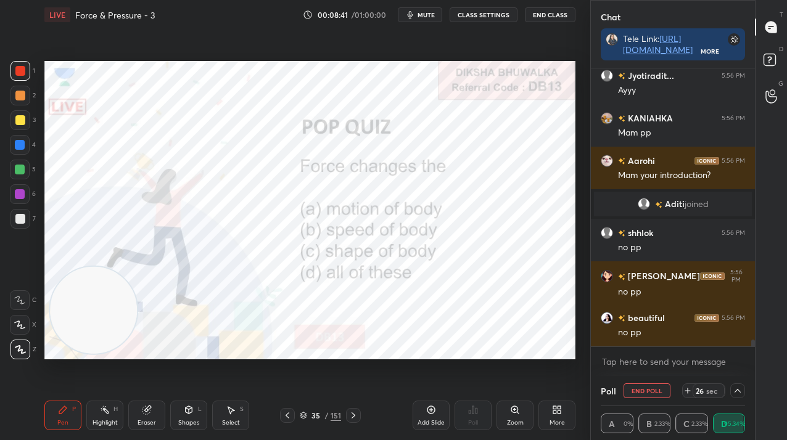
click at [659, 398] on button "End Poll" at bounding box center [647, 391] width 47 height 15
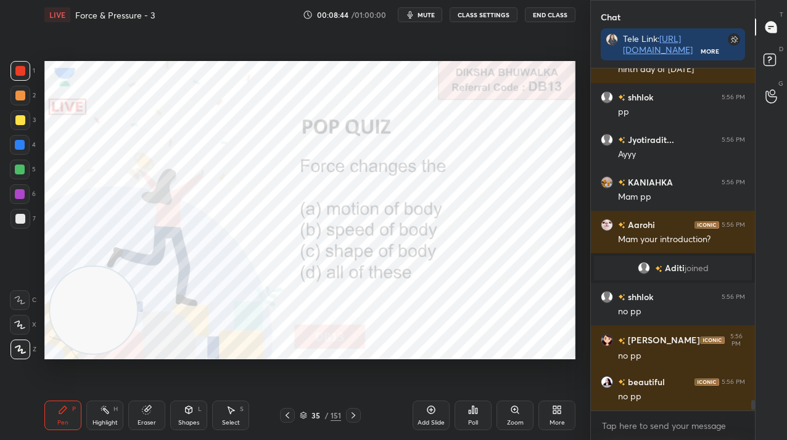
click at [353, 420] on icon at bounding box center [354, 416] width 10 height 10
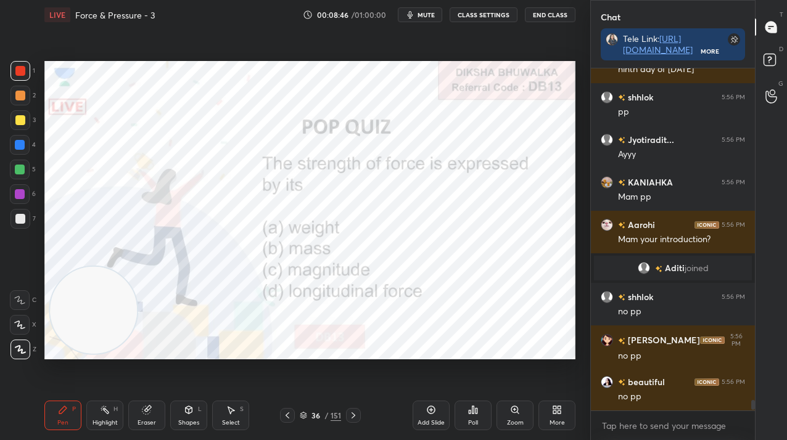
click at [351, 414] on icon at bounding box center [354, 416] width 10 height 10
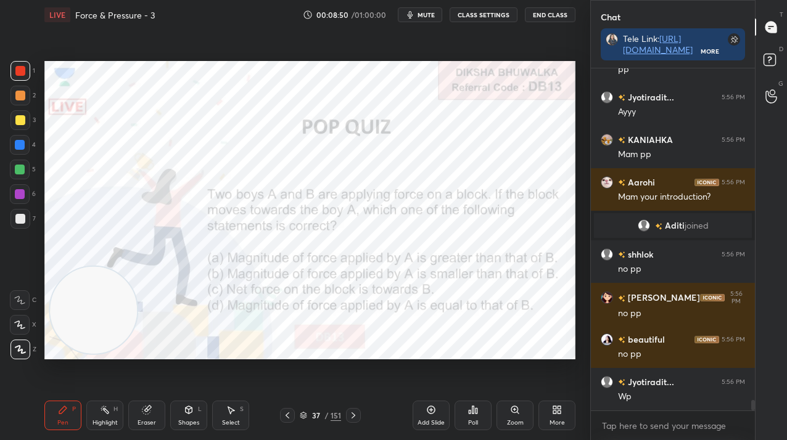
click at [500, 17] on button "CLASS SETTINGS" at bounding box center [484, 14] width 68 height 15
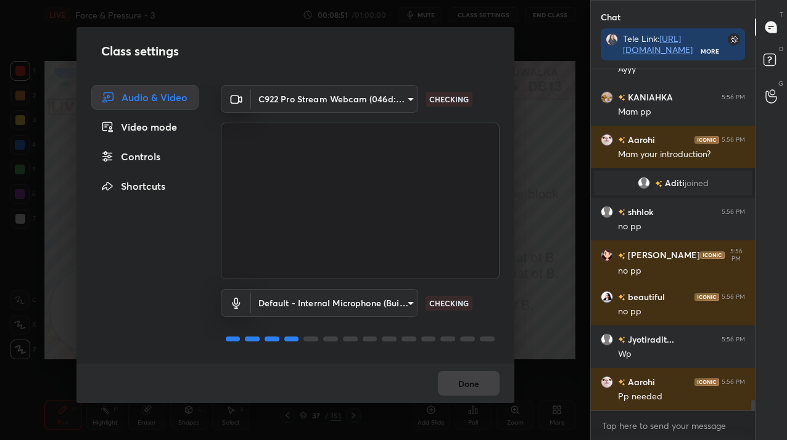
click at [147, 150] on div "Controls" at bounding box center [144, 156] width 107 height 25
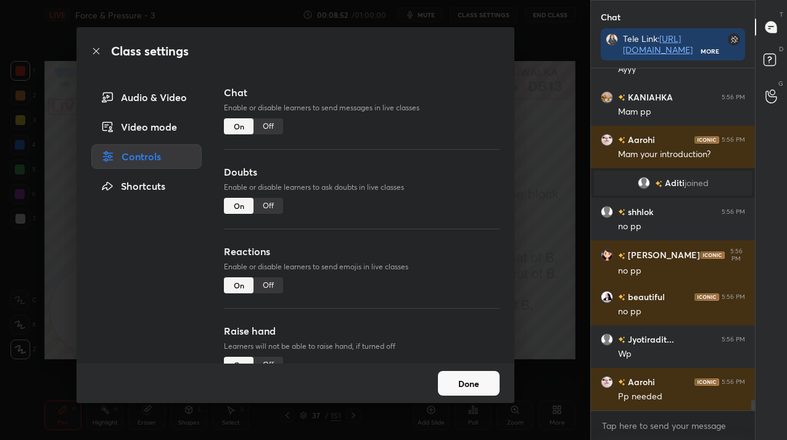
click at [266, 128] on div "Off" at bounding box center [269, 126] width 30 height 16
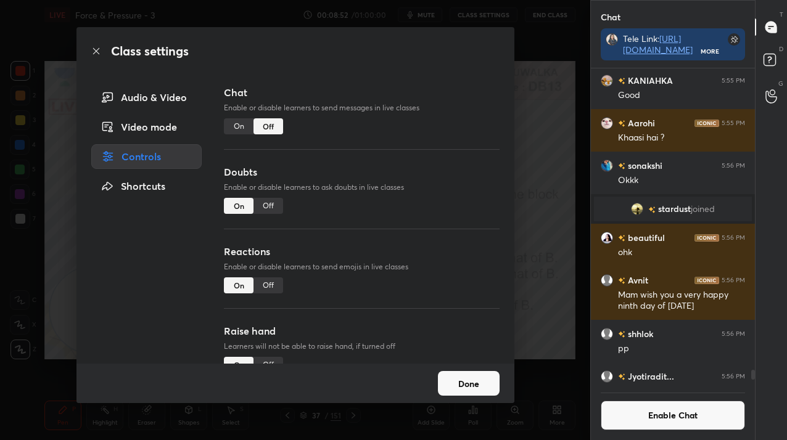
click at [258, 206] on div "Off" at bounding box center [269, 206] width 30 height 16
click at [461, 379] on button "Done" at bounding box center [469, 383] width 62 height 25
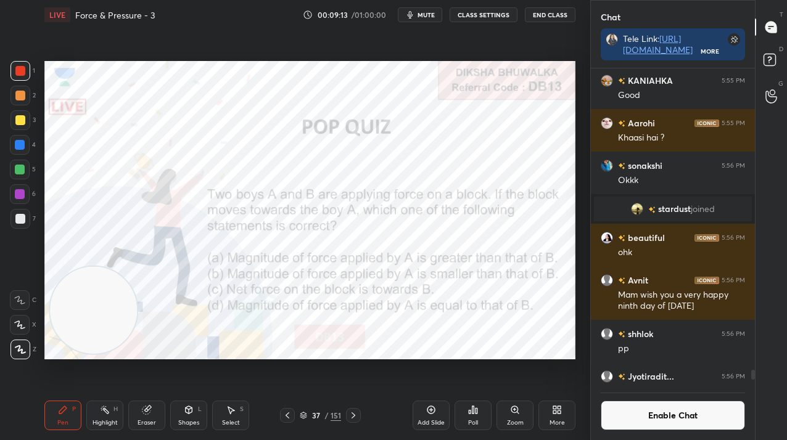
scroll to position [288, 160]
click at [466, 415] on div "Poll" at bounding box center [473, 416] width 37 height 30
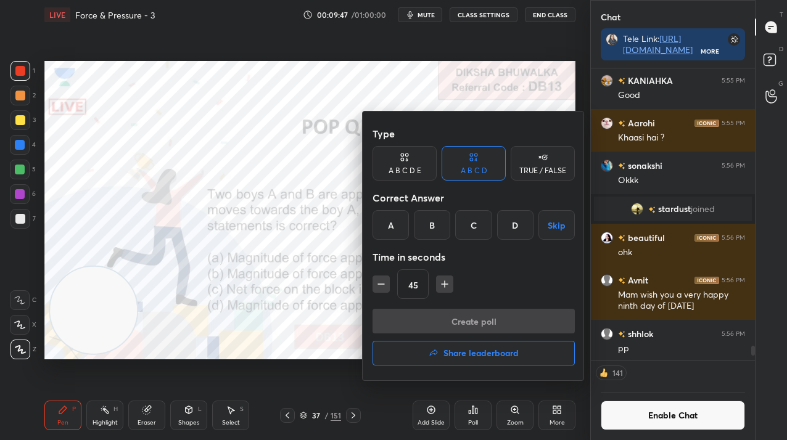
drag, startPoint x: 436, startPoint y: 233, endPoint x: 435, endPoint y: 246, distance: 13.0
click at [435, 230] on div "B" at bounding box center [432, 225] width 36 height 30
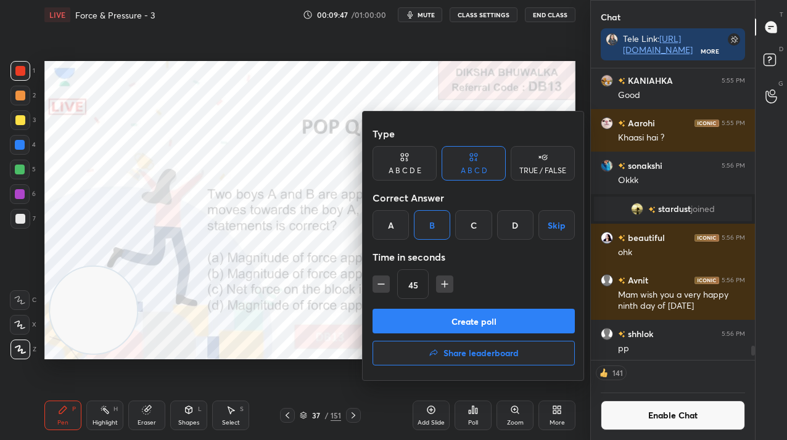
click at [432, 315] on button "Create poll" at bounding box center [474, 321] width 202 height 25
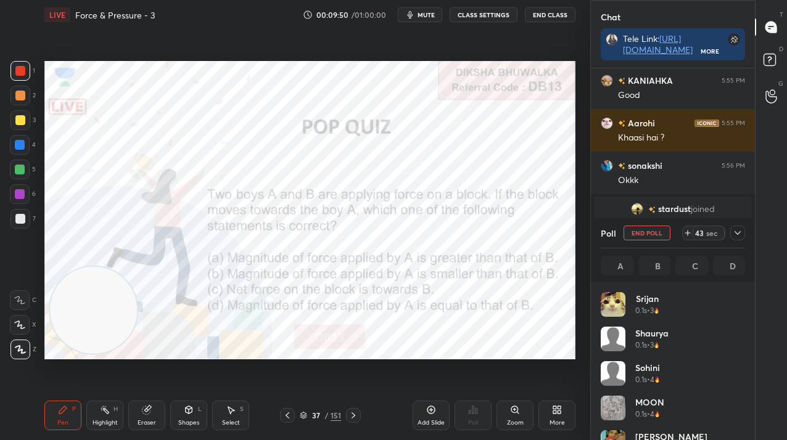
scroll to position [144, 141]
drag, startPoint x: 662, startPoint y: 226, endPoint x: 656, endPoint y: 232, distance: 8.7
click at [663, 225] on div "Poll End Poll 15 sec" at bounding box center [673, 233] width 144 height 30
click at [637, 237] on button "End Poll" at bounding box center [647, 233] width 47 height 15
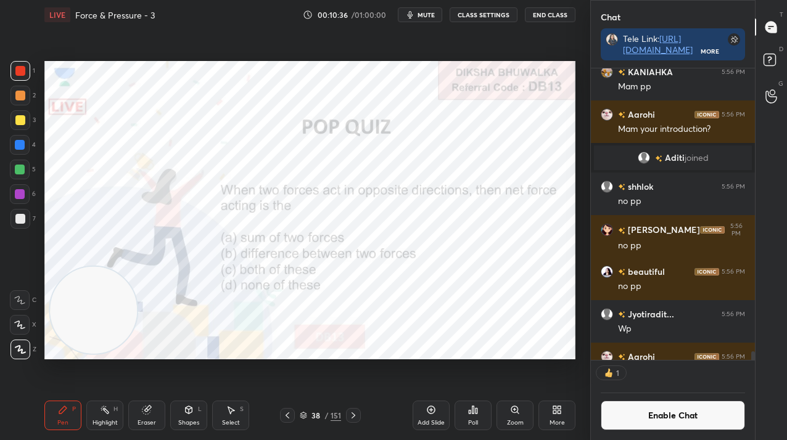
scroll to position [288, 160]
click at [476, 412] on icon at bounding box center [477, 411] width 2 height 6
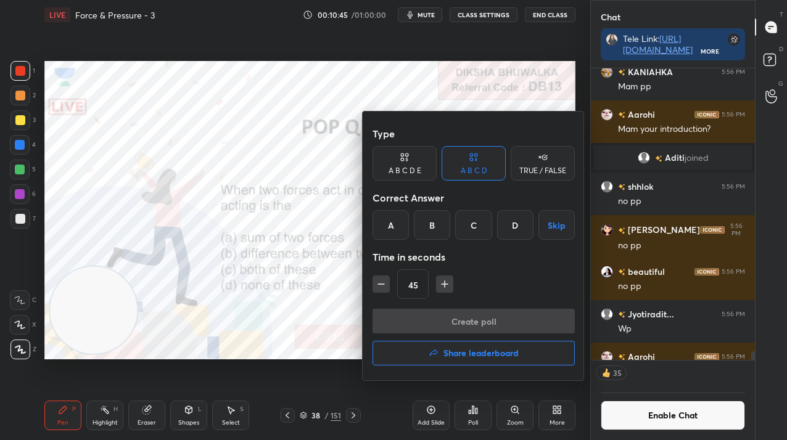
click at [430, 229] on div "B" at bounding box center [432, 225] width 36 height 30
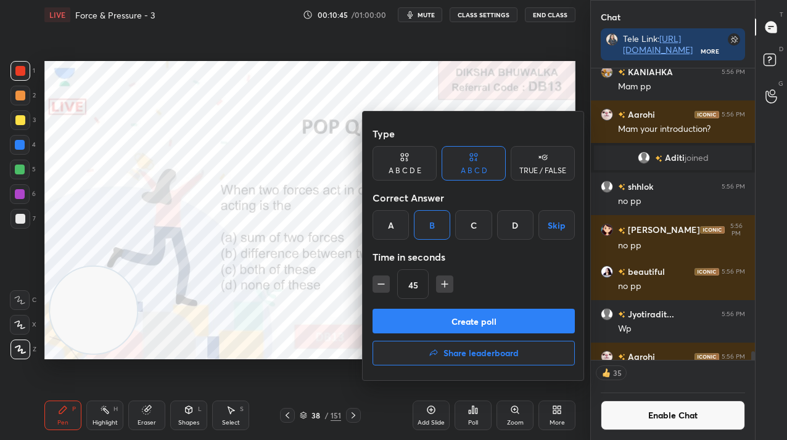
click at [423, 320] on button "Create poll" at bounding box center [474, 321] width 202 height 25
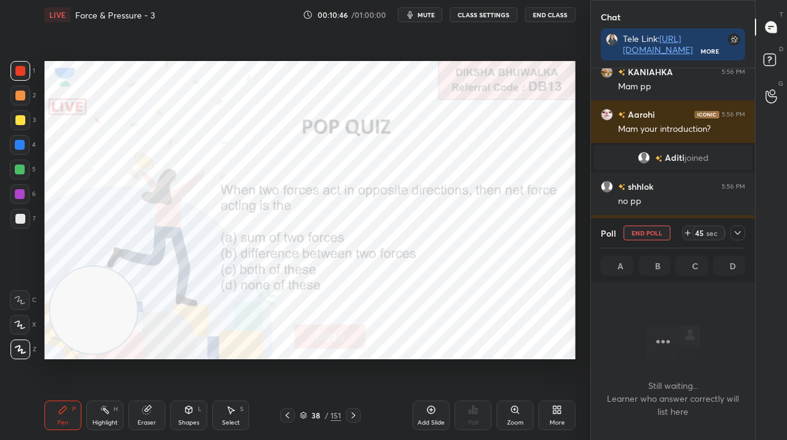
scroll to position [172, 160]
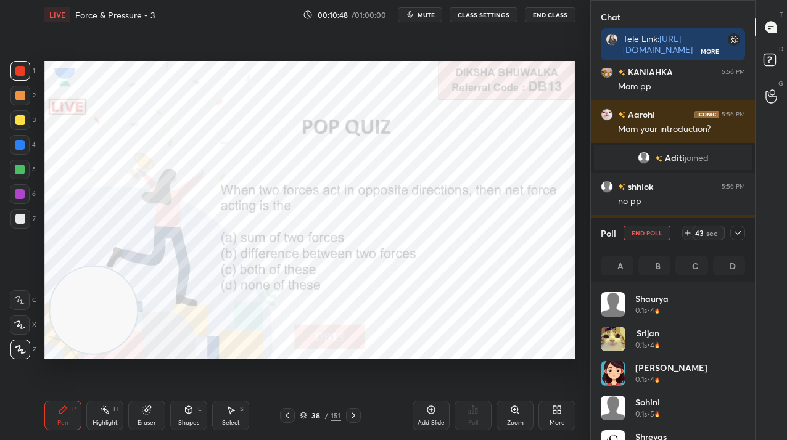
click at [321, 416] on div "38" at bounding box center [316, 415] width 12 height 7
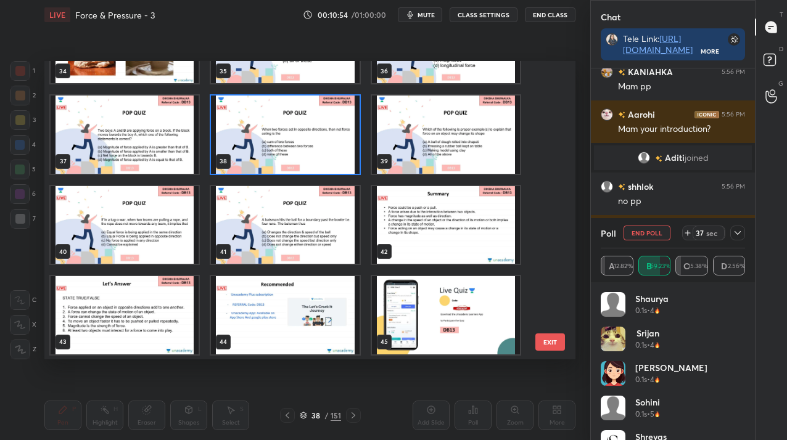
scroll to position [10764, 0]
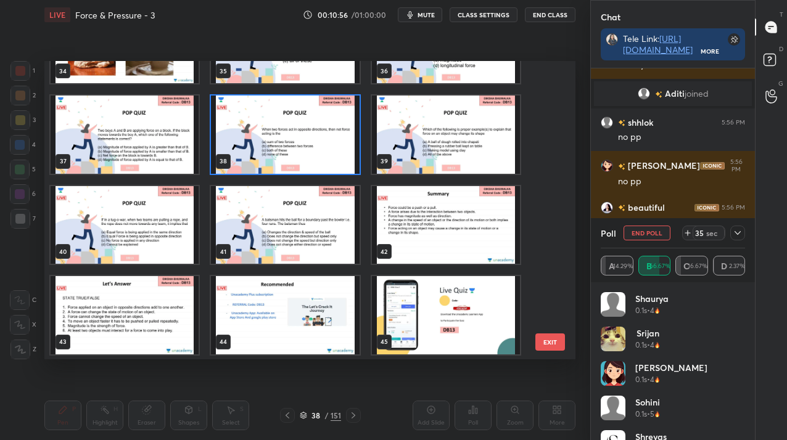
click at [270, 152] on img "grid" at bounding box center [285, 135] width 148 height 78
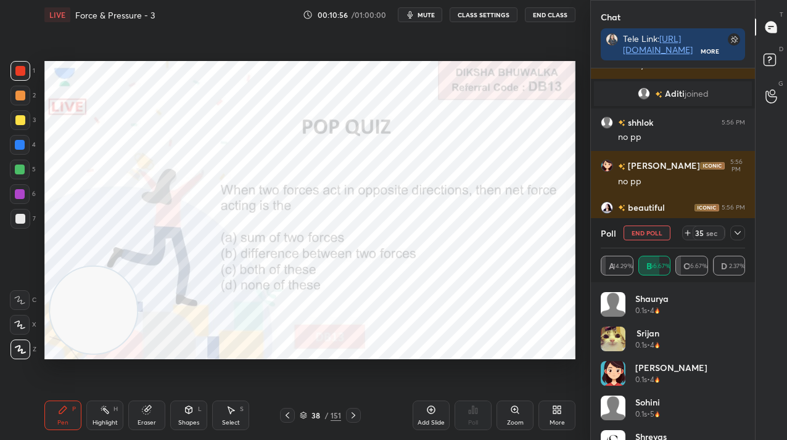
click at [270, 152] on img "grid" at bounding box center [285, 135] width 148 height 78
click at [27, 189] on div at bounding box center [20, 194] width 20 height 20
click at [22, 192] on div at bounding box center [20, 194] width 20 height 20
click at [653, 231] on button "End Poll" at bounding box center [647, 233] width 47 height 15
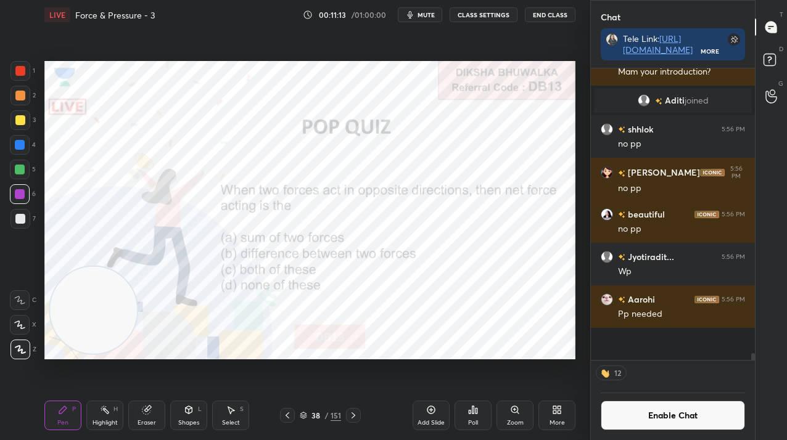
scroll to position [4, 4]
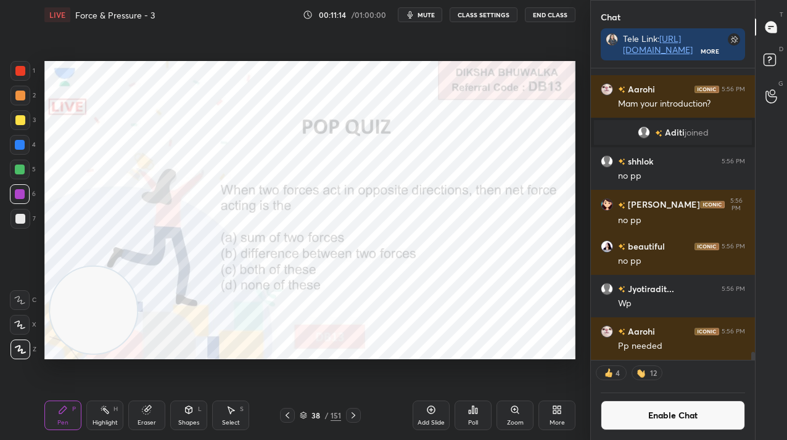
click at [350, 416] on icon at bounding box center [354, 416] width 10 height 10
click at [351, 416] on icon at bounding box center [354, 416] width 10 height 10
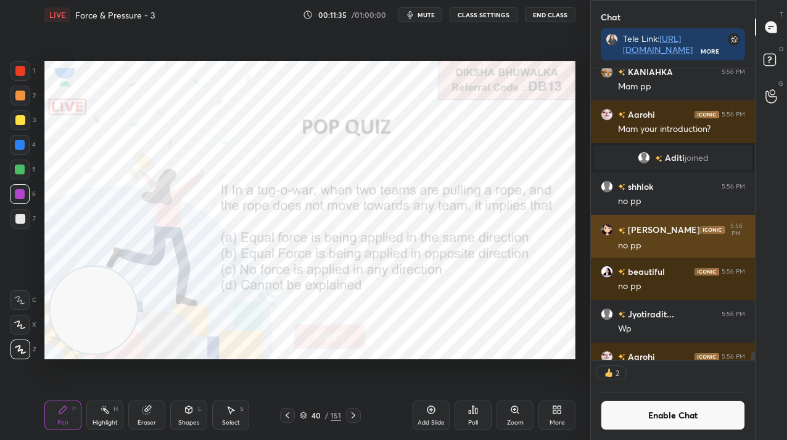
scroll to position [10725, 0]
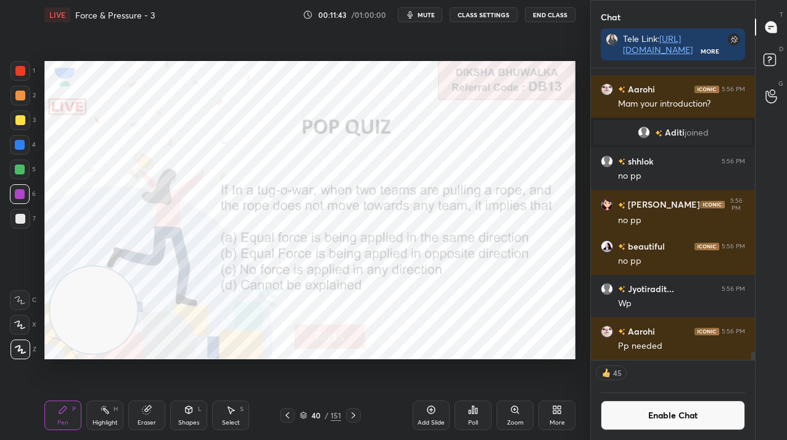
click at [310, 415] on div "40" at bounding box center [316, 415] width 12 height 7
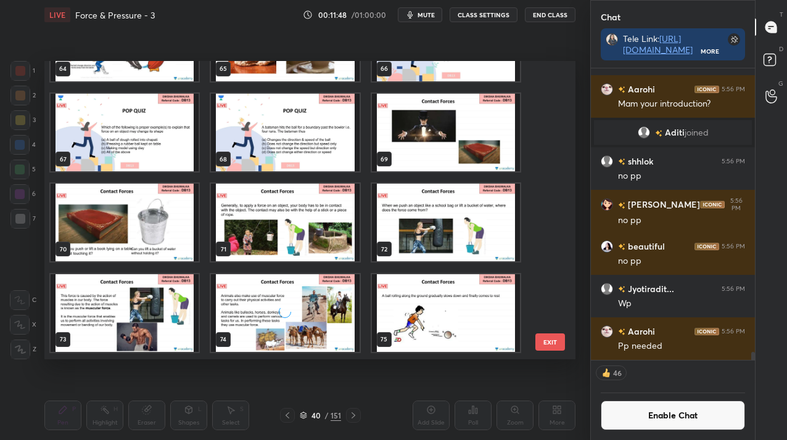
scroll to position [1960, 0]
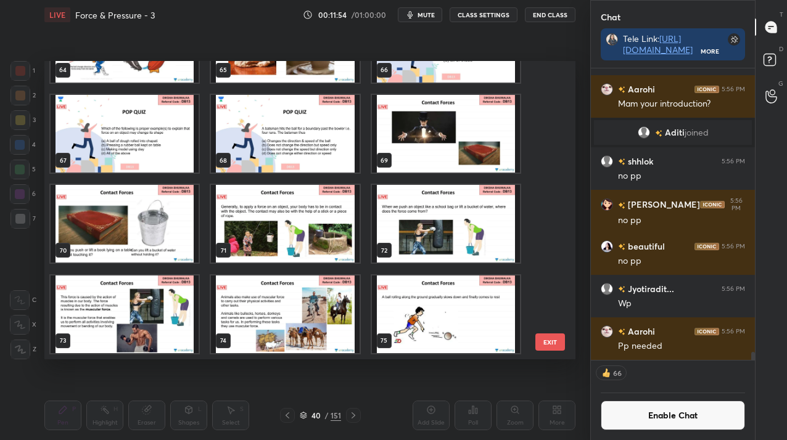
click at [544, 339] on button "EXIT" at bounding box center [550, 342] width 30 height 17
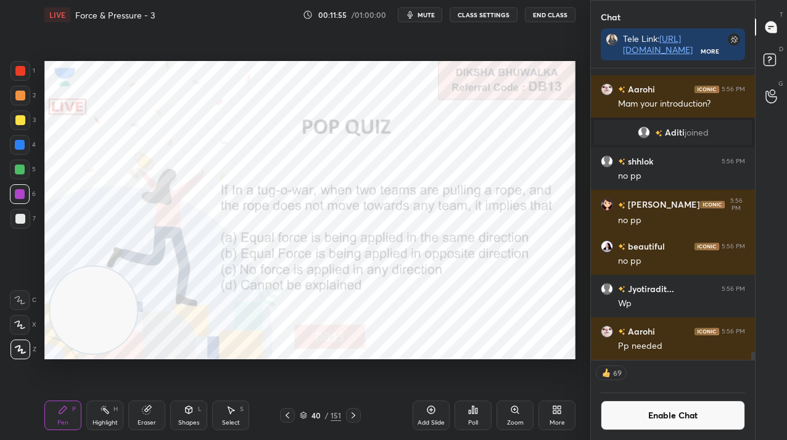
click at [468, 411] on icon at bounding box center [473, 410] width 10 height 10
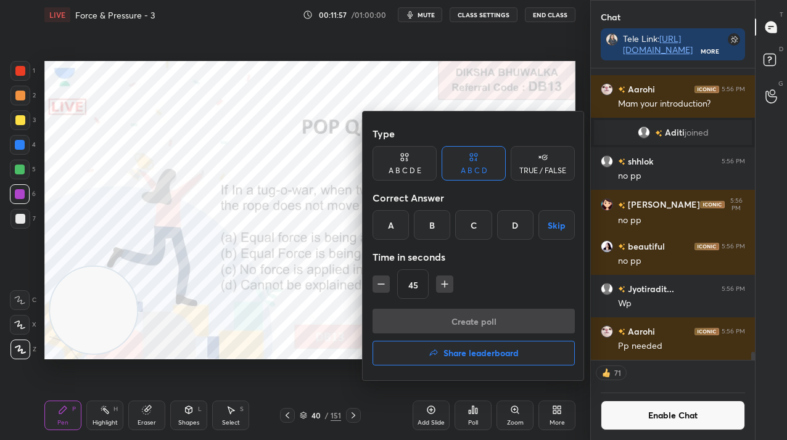
click at [431, 213] on div "B" at bounding box center [432, 225] width 36 height 30
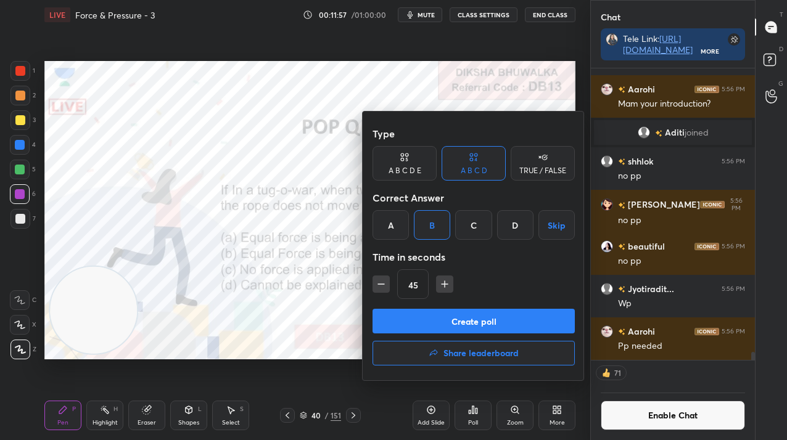
click at [426, 329] on button "Create poll" at bounding box center [474, 321] width 202 height 25
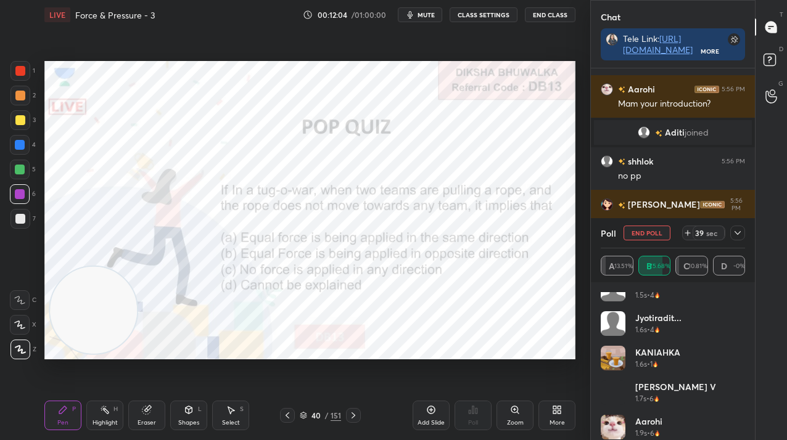
scroll to position [854, 0]
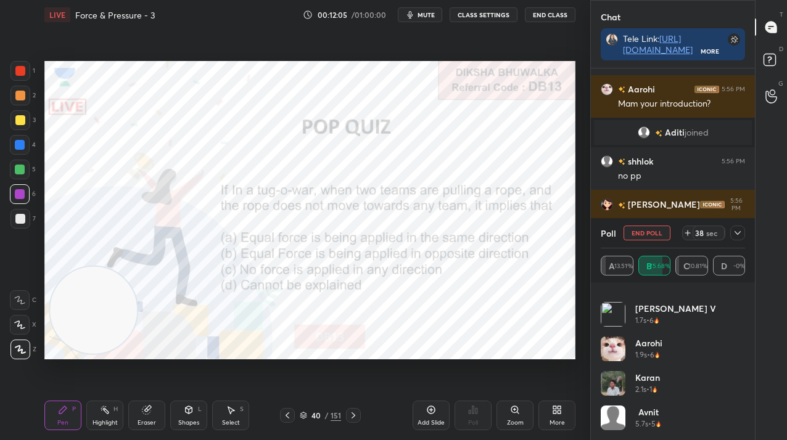
click at [738, 226] on div at bounding box center [737, 233] width 15 height 15
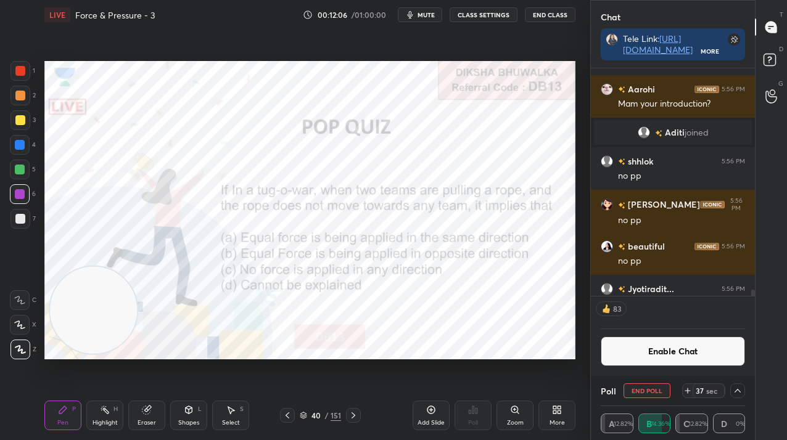
scroll to position [0, 0]
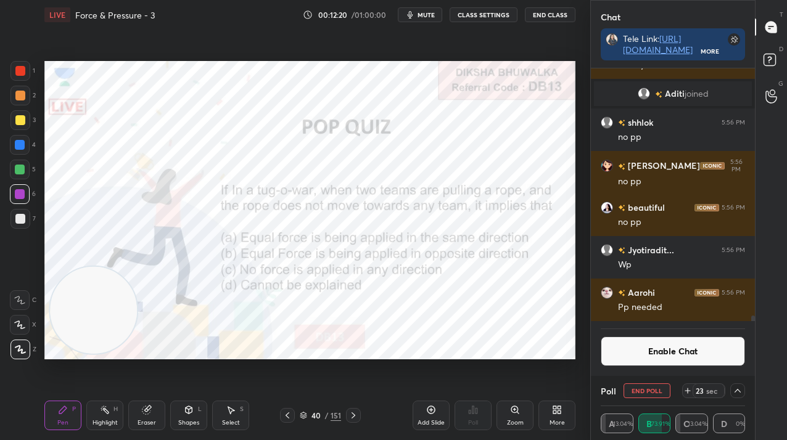
click at [648, 390] on button "End Poll" at bounding box center [647, 391] width 47 height 15
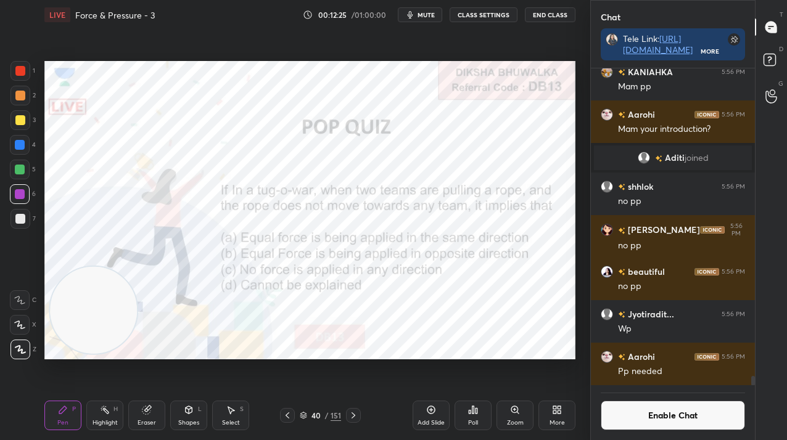
click at [437, 413] on div "Add Slide" at bounding box center [431, 416] width 37 height 30
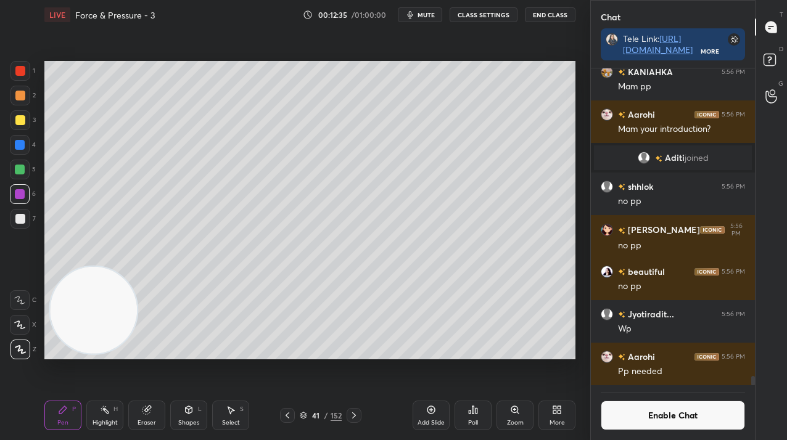
click at [23, 210] on div at bounding box center [20, 219] width 20 height 20
drag, startPoint x: 27, startPoint y: 211, endPoint x: 37, endPoint y: 204, distance: 12.5
click at [25, 210] on div at bounding box center [20, 219] width 20 height 20
click at [671, 423] on button "Enable Chat" at bounding box center [673, 416] width 144 height 30
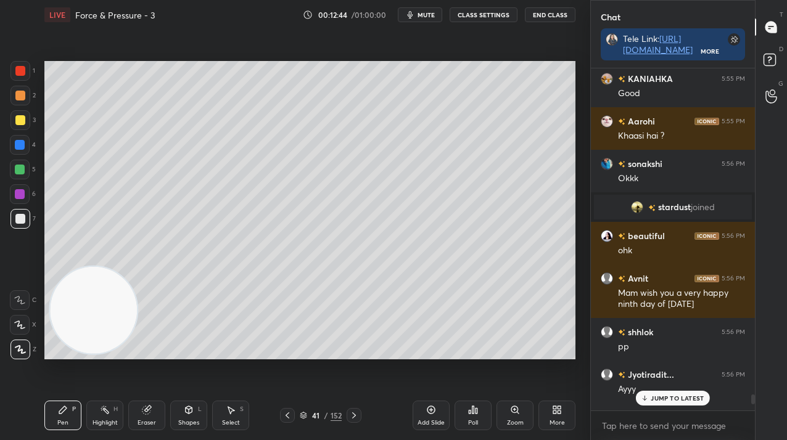
click at [668, 402] on p "JUMP TO LATEST" at bounding box center [677, 398] width 53 height 7
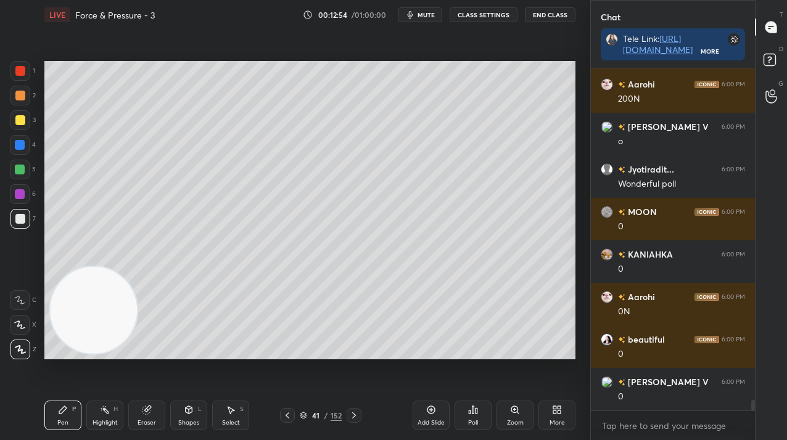
click at [331, 418] on div "152" at bounding box center [336, 415] width 11 height 11
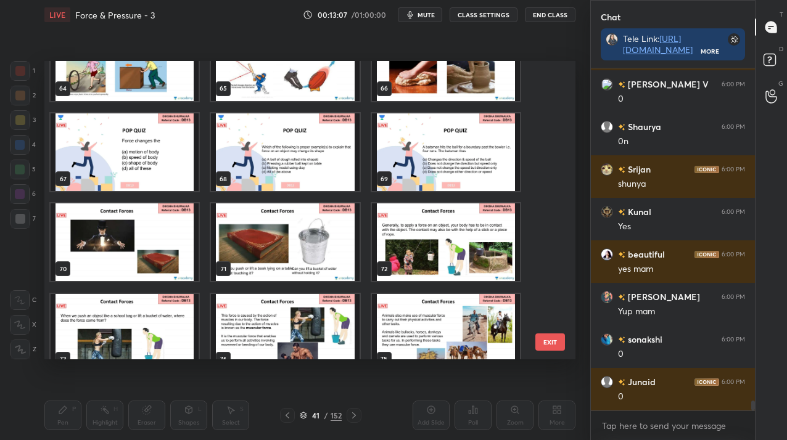
click at [102, 221] on img "grid" at bounding box center [125, 243] width 148 height 78
click at [103, 221] on img "grid" at bounding box center [125, 243] width 148 height 78
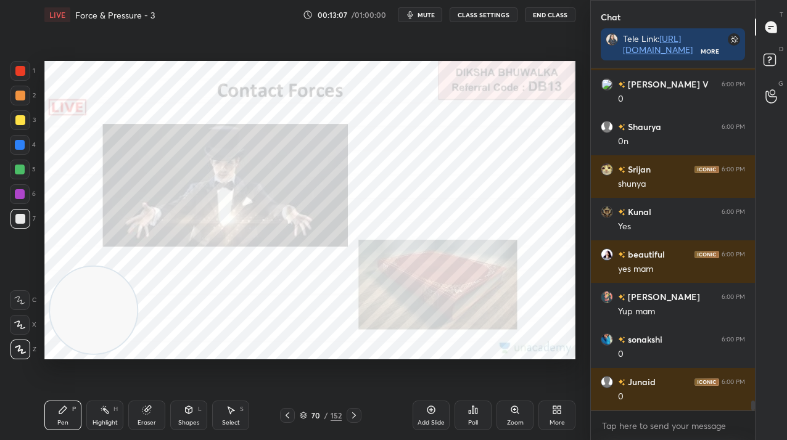
click at [103, 221] on img "grid" at bounding box center [125, 243] width 148 height 78
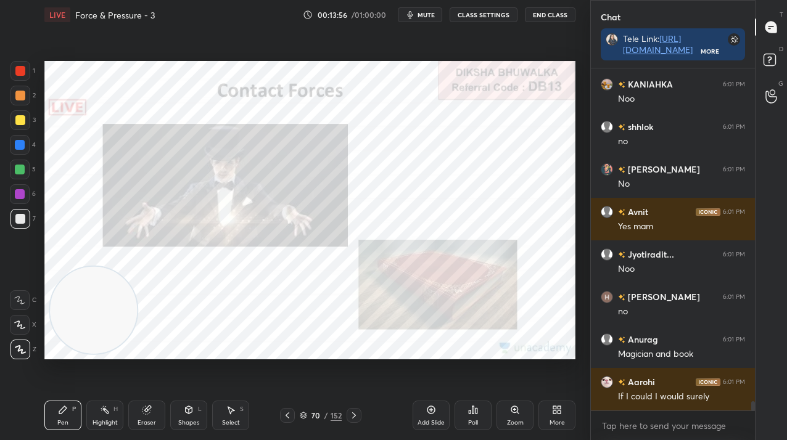
scroll to position [12760, 0]
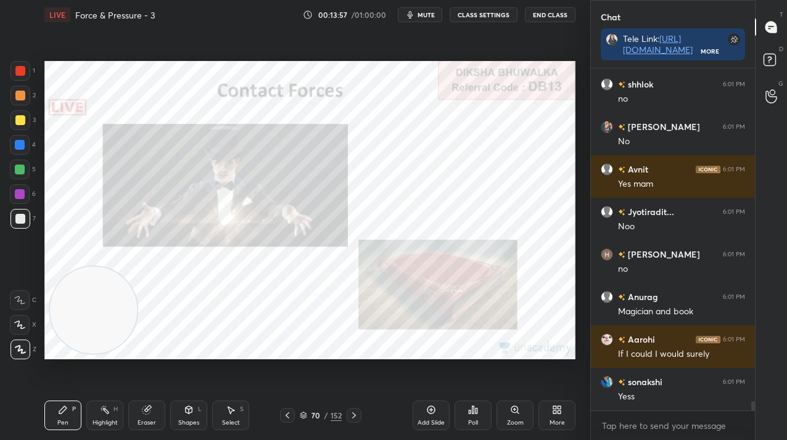
click at [10, 194] on div at bounding box center [20, 194] width 20 height 20
click at [19, 188] on div at bounding box center [20, 194] width 20 height 20
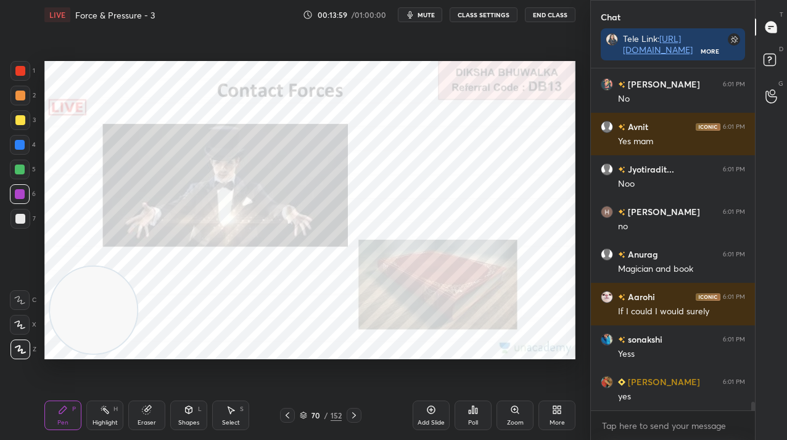
scroll to position [12845, 0]
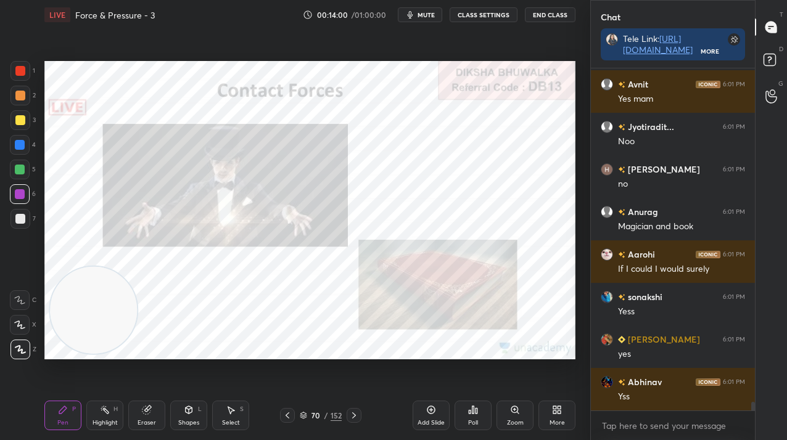
click at [359, 413] on div at bounding box center [354, 415] width 15 height 15
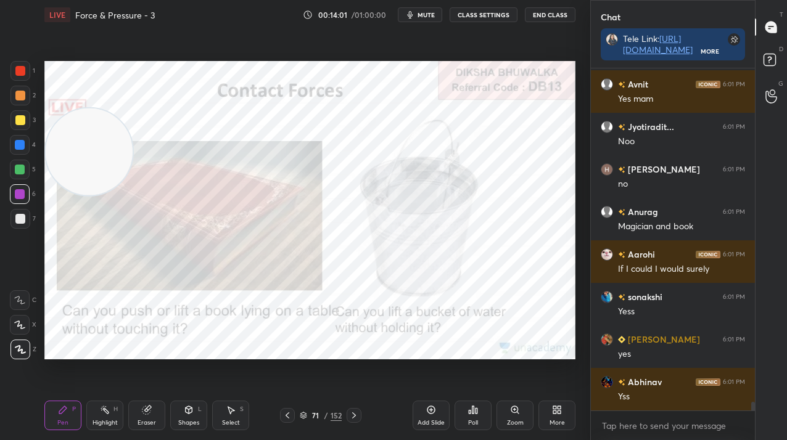
drag, startPoint x: 110, startPoint y: 272, endPoint x: 98, endPoint y: 111, distance: 161.5
click at [99, 109] on video at bounding box center [89, 152] width 87 height 87
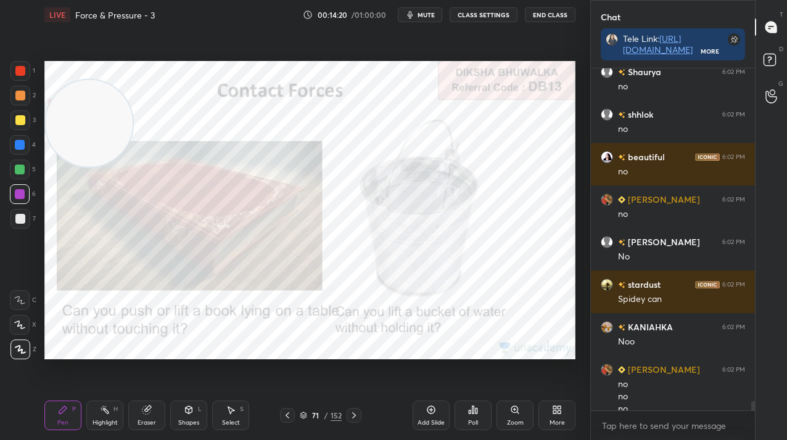
scroll to position [12728, 0]
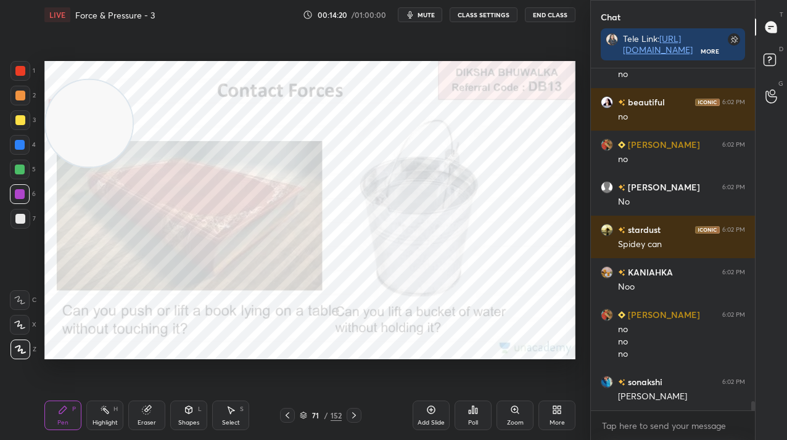
click at [353, 410] on div at bounding box center [354, 415] width 15 height 15
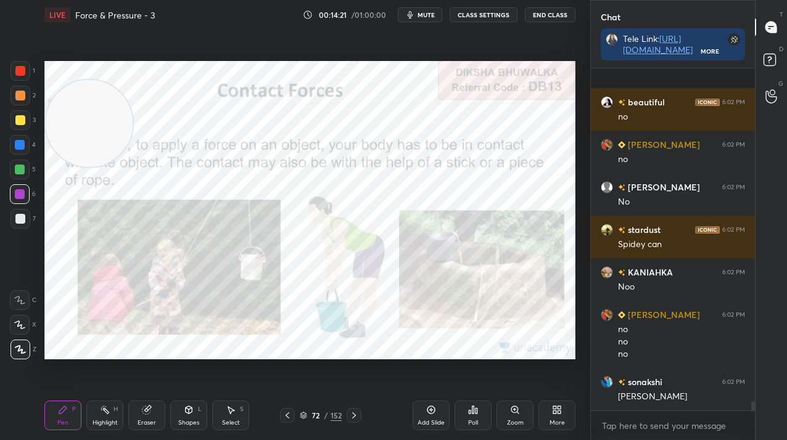
scroll to position [12813, 0]
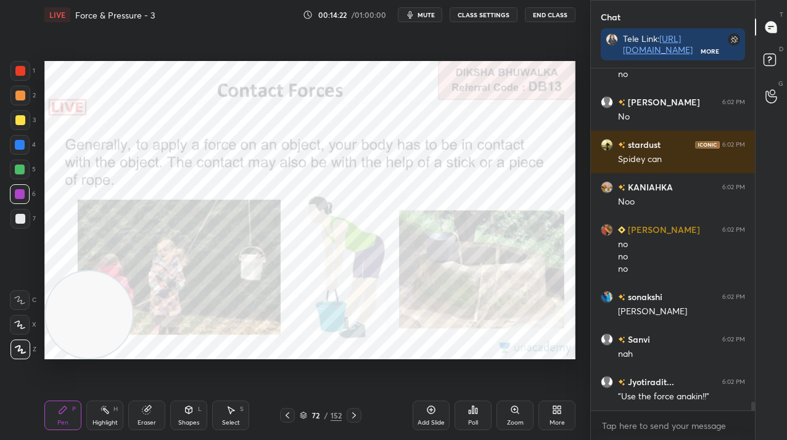
drag, startPoint x: 104, startPoint y: 118, endPoint x: 76, endPoint y: 312, distance: 195.8
click at [79, 326] on video at bounding box center [89, 314] width 87 height 87
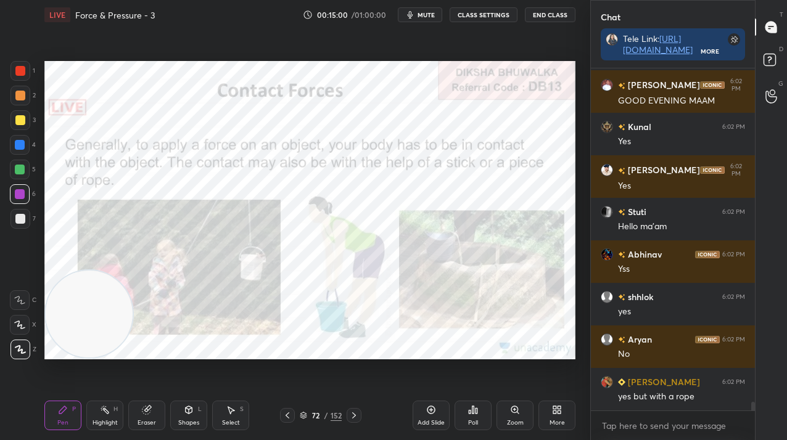
scroll to position [13706, 0]
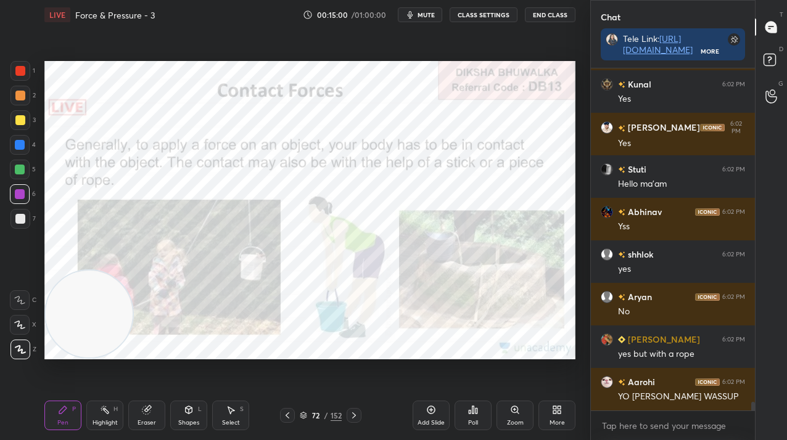
click at [332, 415] on div "152" at bounding box center [336, 415] width 11 height 11
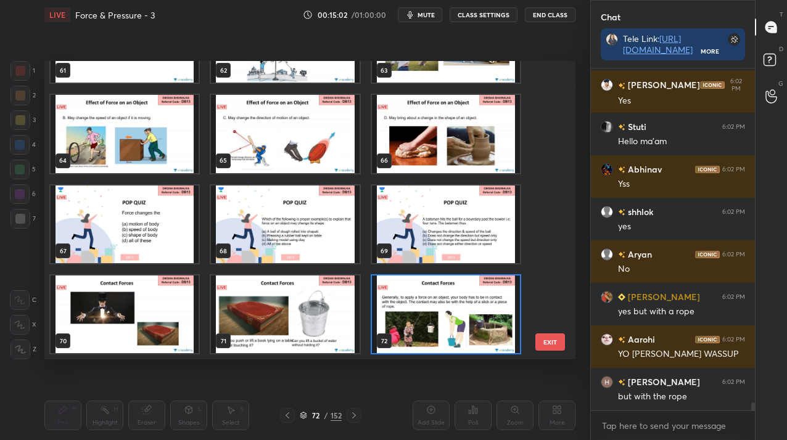
scroll to position [1944, 0]
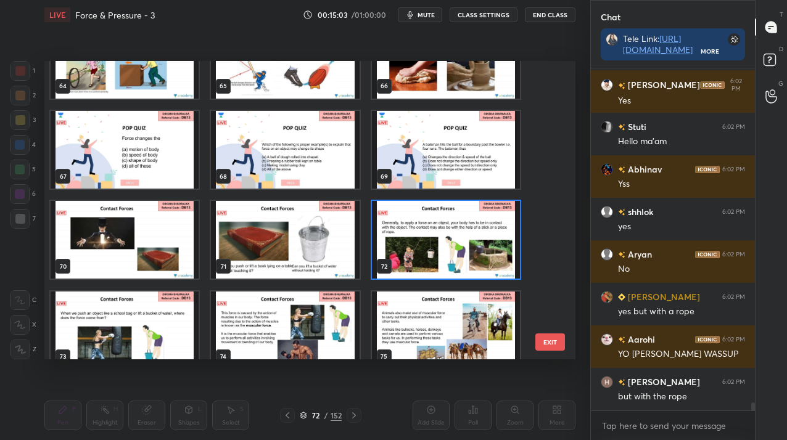
click at [434, 247] on img "grid" at bounding box center [446, 240] width 148 height 78
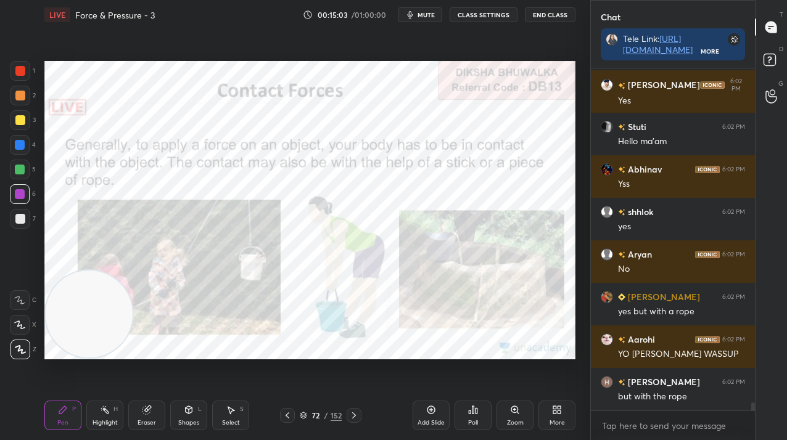
click at [433, 249] on img "grid" at bounding box center [446, 240] width 148 height 78
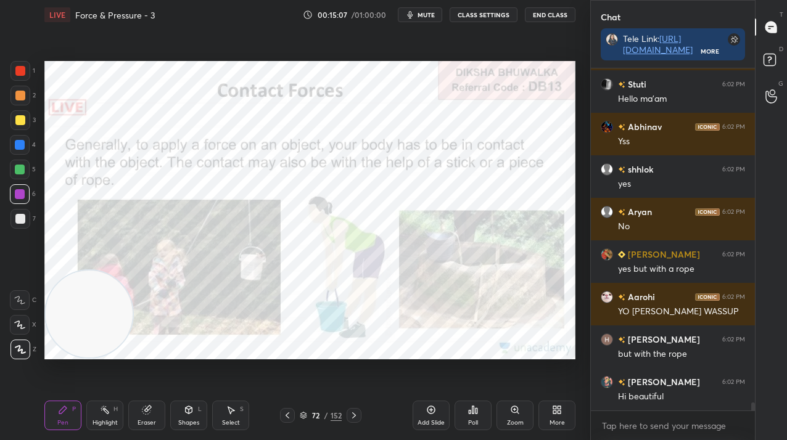
click at [356, 418] on icon at bounding box center [354, 416] width 10 height 10
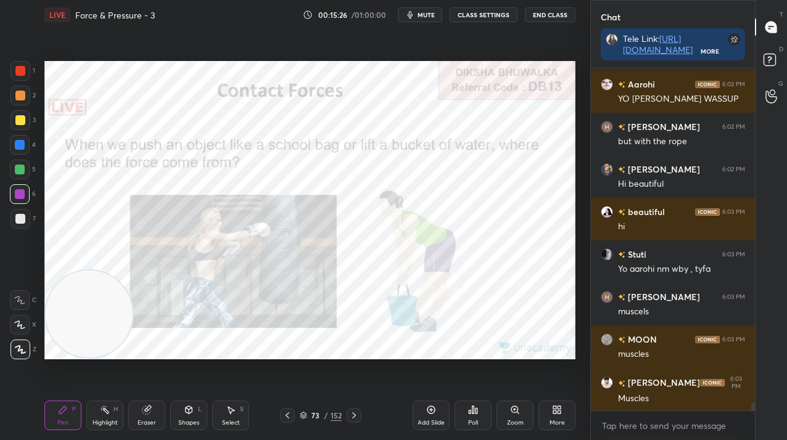
scroll to position [14047, 0]
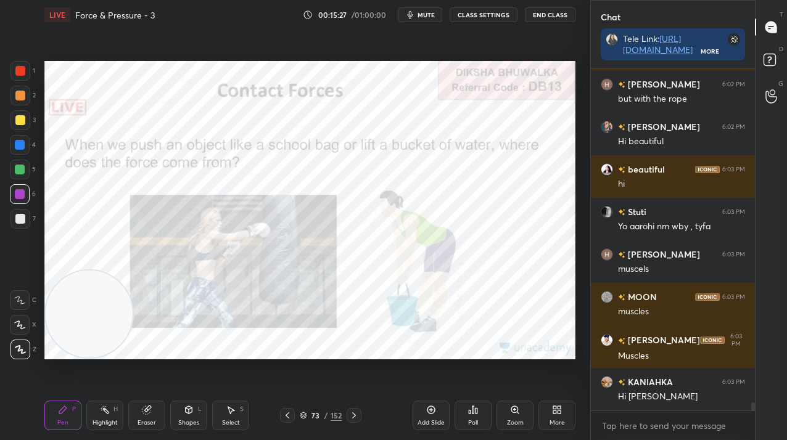
click at [353, 419] on icon at bounding box center [354, 416] width 10 height 10
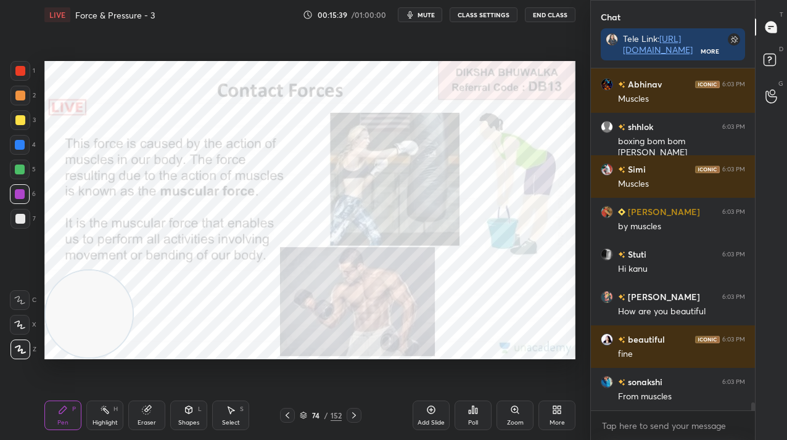
scroll to position [14473, 0]
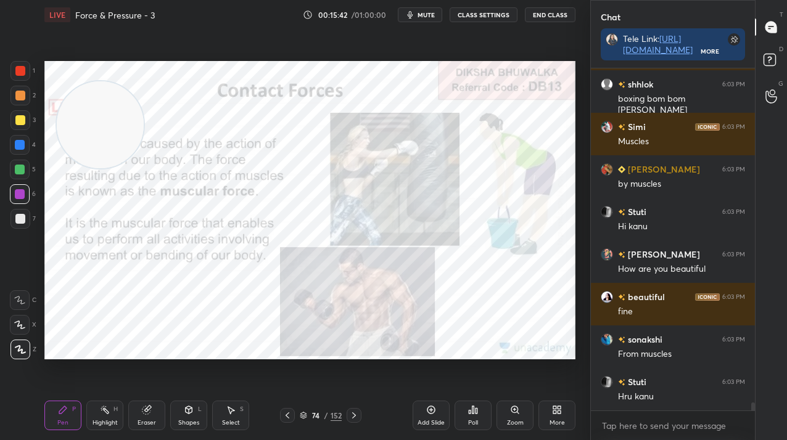
drag, startPoint x: 99, startPoint y: 299, endPoint x: 112, endPoint y: 125, distance: 174.4
click at [114, 115] on video at bounding box center [100, 124] width 87 height 87
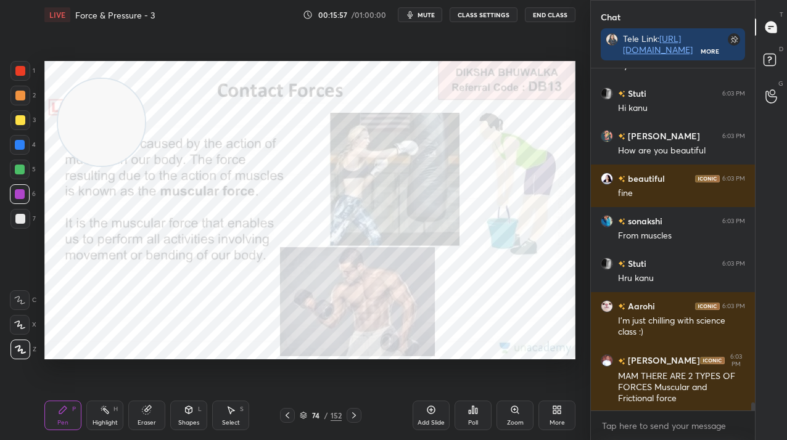
scroll to position [14634, 0]
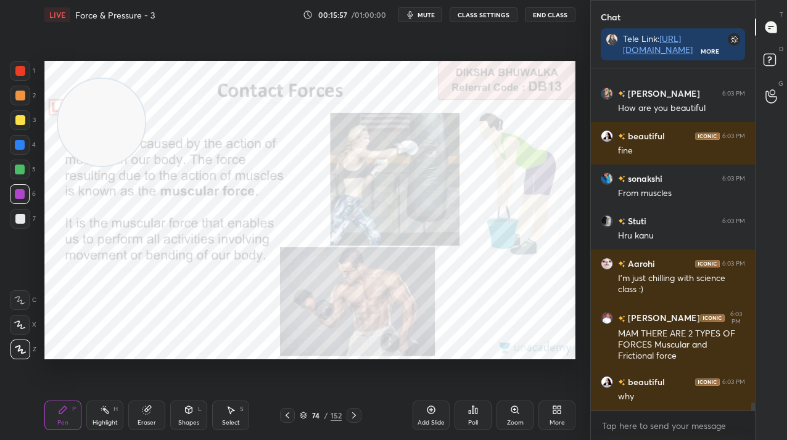
click at [332, 416] on div "152" at bounding box center [336, 415] width 11 height 11
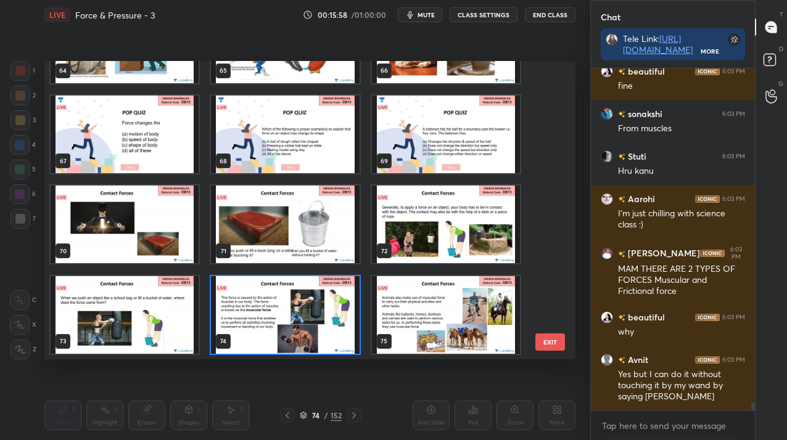
scroll to position [1978, 0]
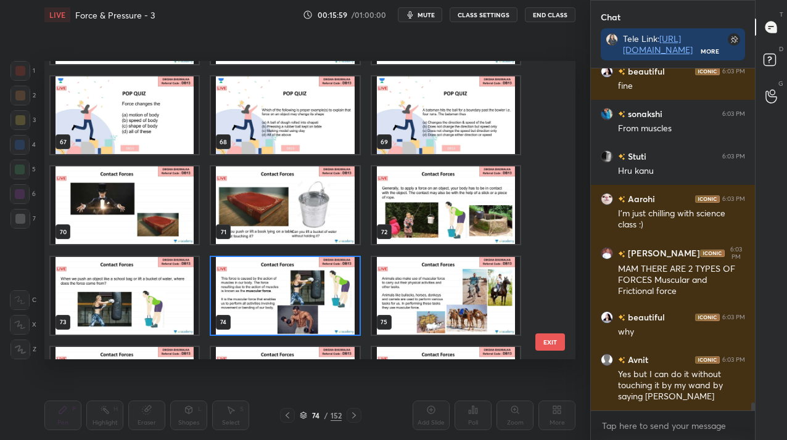
click at [308, 308] on img "grid" at bounding box center [285, 296] width 148 height 78
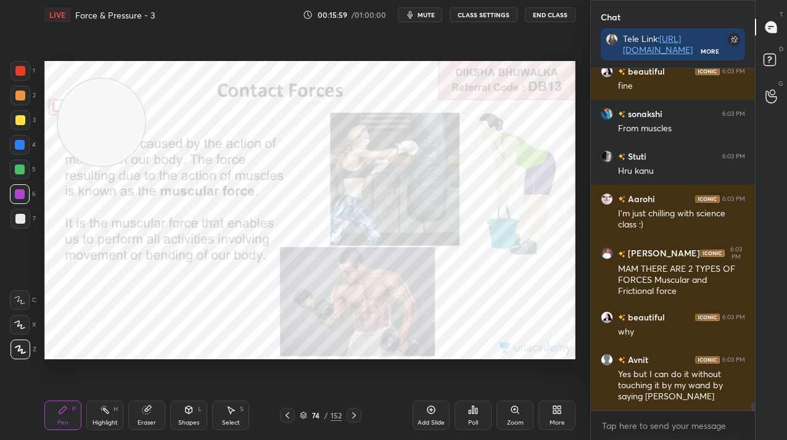
click at [310, 308] on img "grid" at bounding box center [285, 296] width 148 height 78
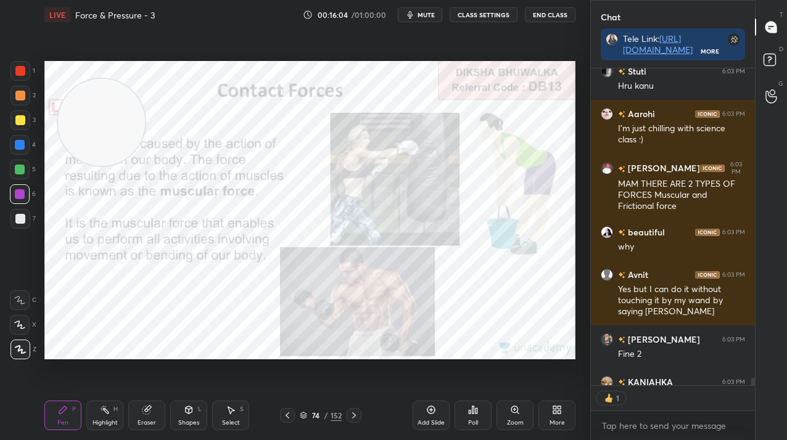
scroll to position [313, 160]
click at [356, 416] on icon at bounding box center [354, 416] width 10 height 10
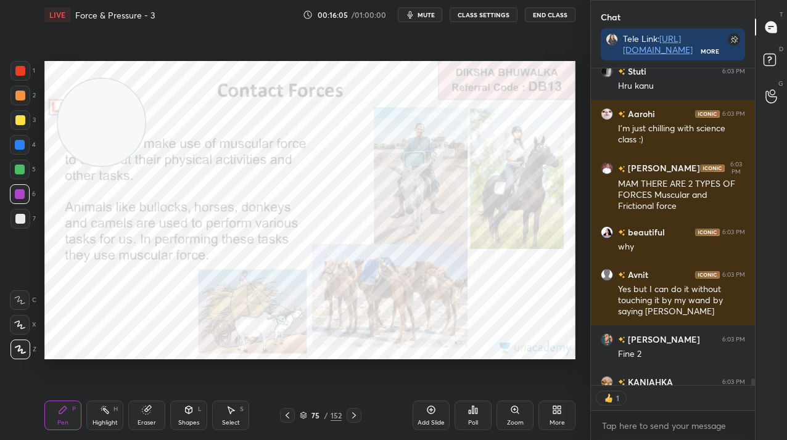
scroll to position [14851, 0]
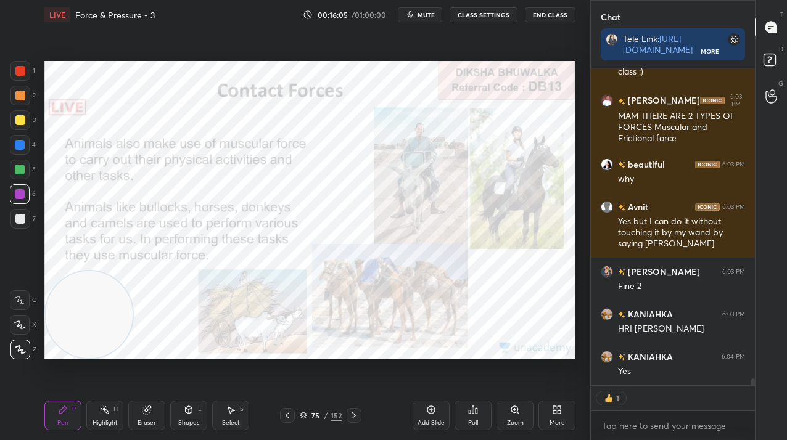
drag, startPoint x: 104, startPoint y: 115, endPoint x: 89, endPoint y: 321, distance: 205.9
click at [93, 332] on video at bounding box center [89, 314] width 87 height 87
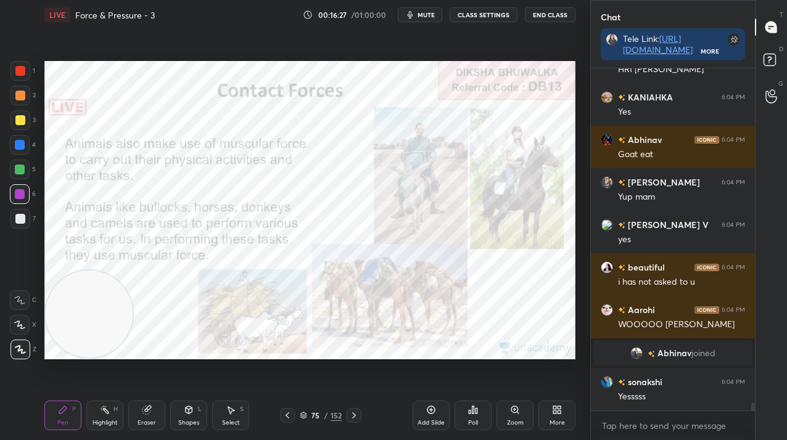
scroll to position [14516, 0]
click at [310, 413] on div "75" at bounding box center [316, 415] width 12 height 7
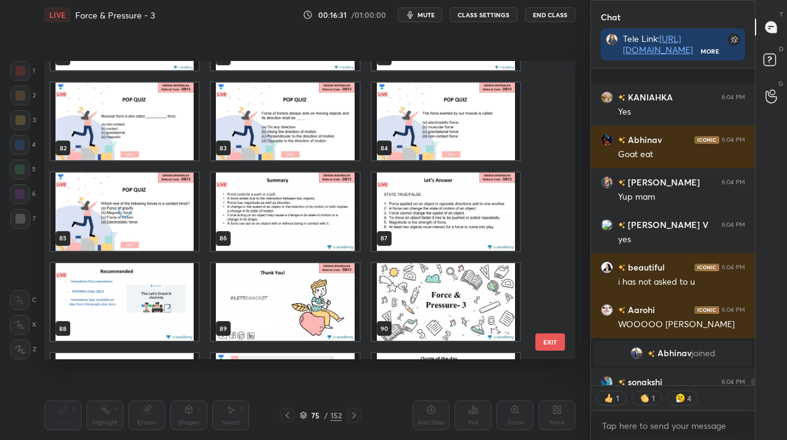
scroll to position [14584, 0]
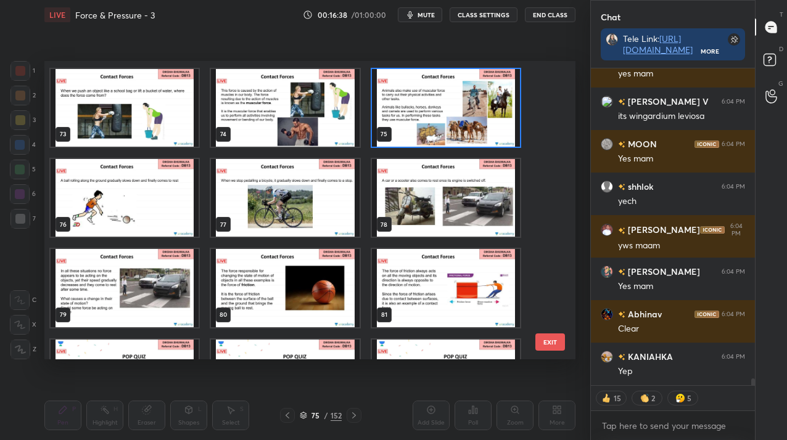
click at [98, 204] on img "grid" at bounding box center [125, 198] width 148 height 78
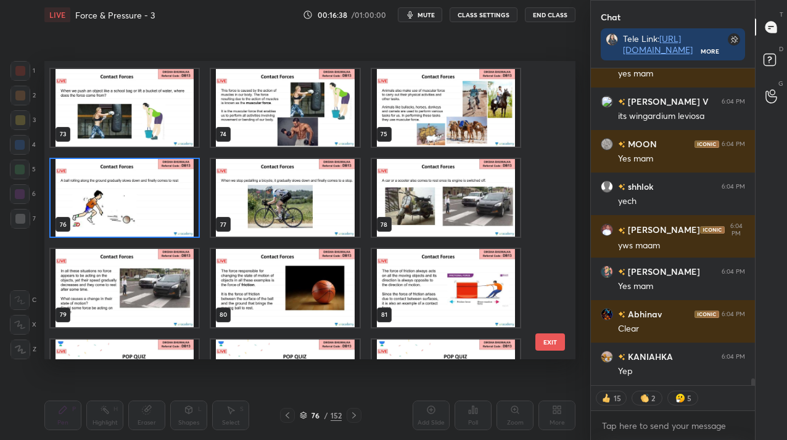
click at [98, 204] on img "grid" at bounding box center [125, 198] width 148 height 78
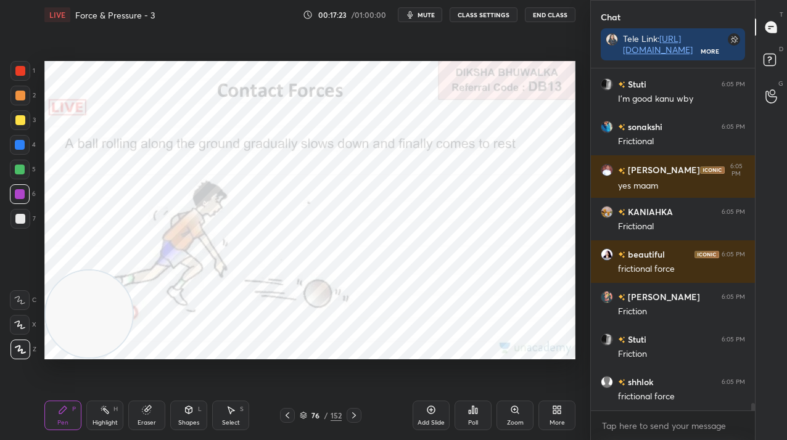
click at [426, 410] on icon at bounding box center [431, 410] width 10 height 10
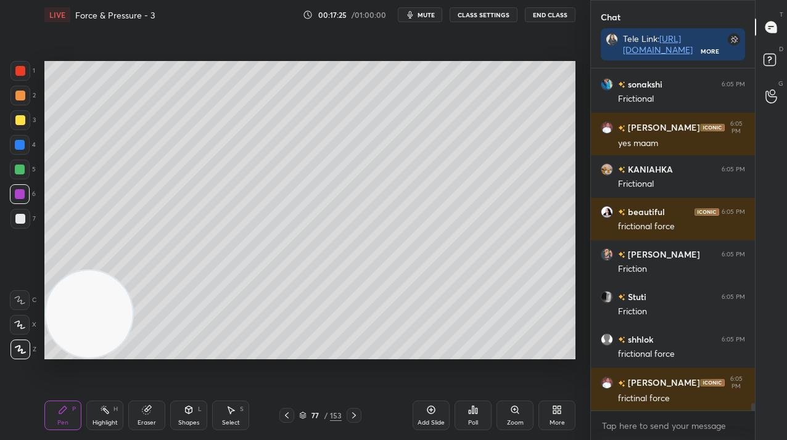
click at [11, 117] on div at bounding box center [20, 120] width 20 height 20
click at [17, 120] on div at bounding box center [20, 120] width 10 height 10
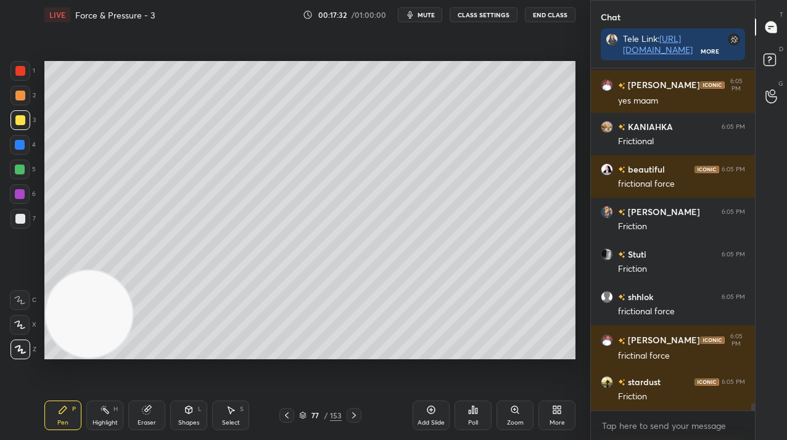
click at [23, 213] on div at bounding box center [20, 219] width 20 height 20
click at [22, 216] on div at bounding box center [20, 219] width 20 height 20
click at [20, 169] on div at bounding box center [20, 170] width 10 height 10
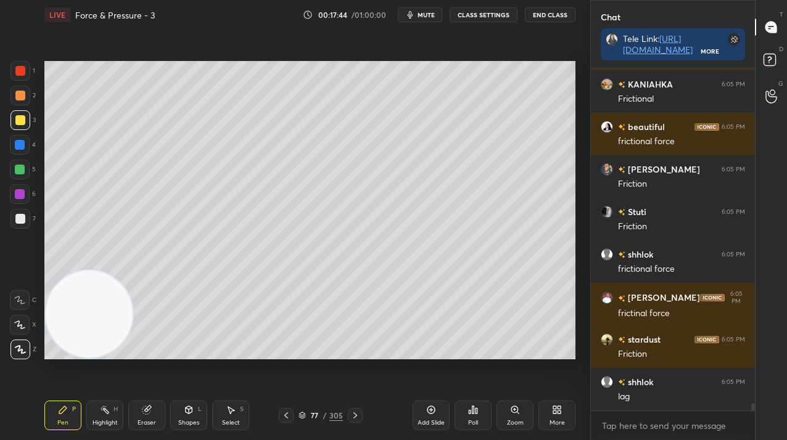
scroll to position [16155, 0]
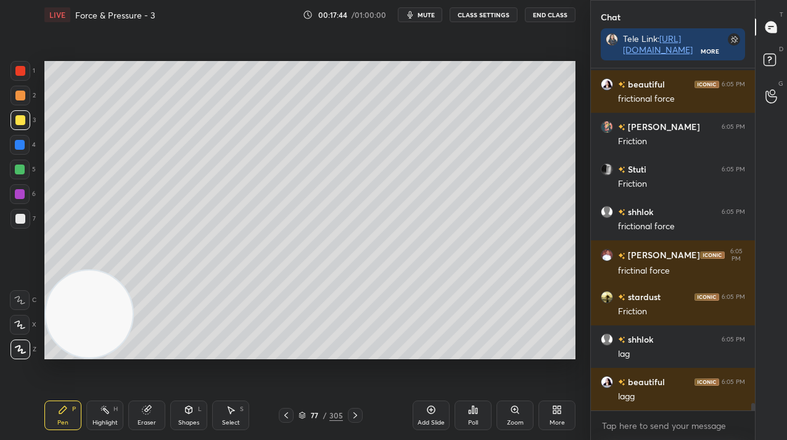
click at [19, 218] on div at bounding box center [20, 219] width 10 height 10
click at [21, 216] on div at bounding box center [20, 219] width 10 height 10
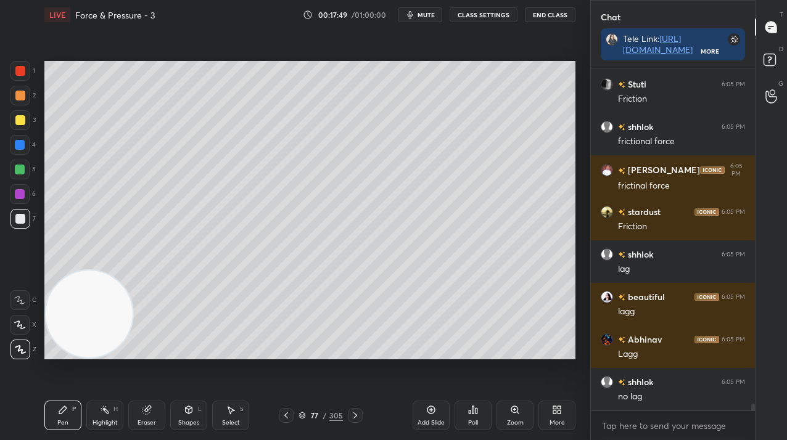
scroll to position [16283, 0]
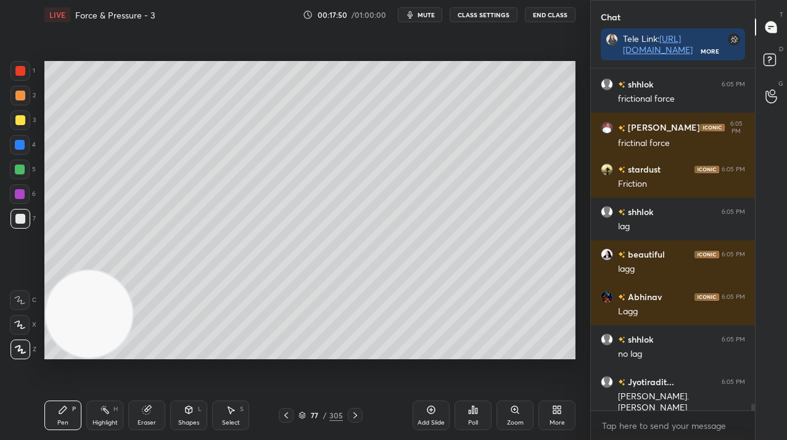
click at [230, 411] on icon at bounding box center [231, 410] width 7 height 7
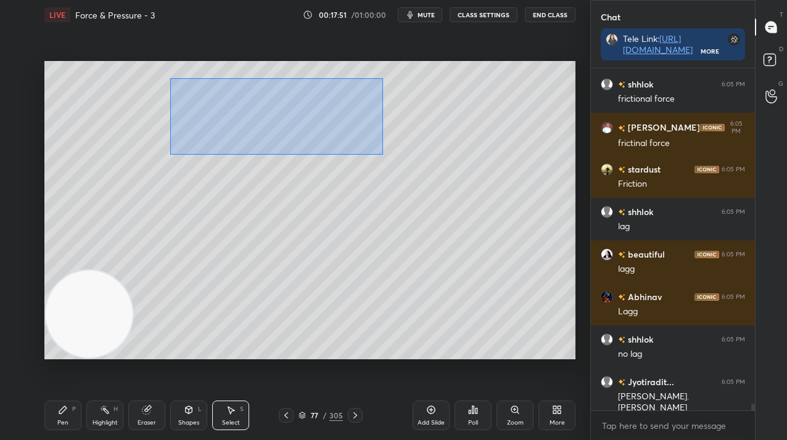
drag, startPoint x: 173, startPoint y: 76, endPoint x: 379, endPoint y: 155, distance: 220.1
click at [384, 155] on div "0 ° Undo Copy Duplicate Duplicate to new slide Delete" at bounding box center [309, 210] width 531 height 299
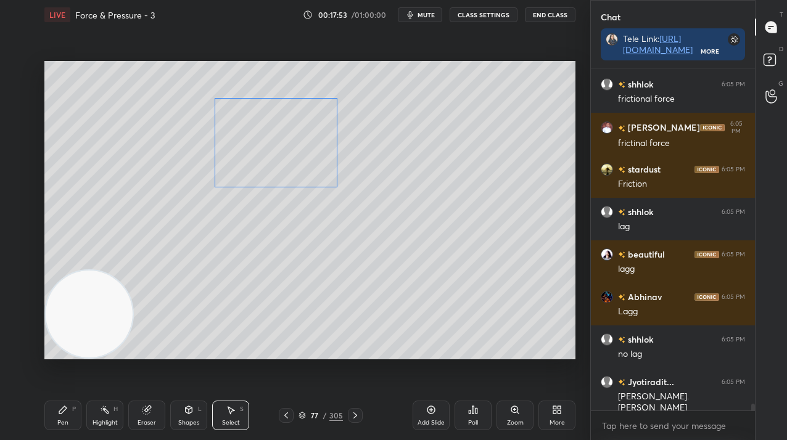
drag, startPoint x: 317, startPoint y: 155, endPoint x: 303, endPoint y: 186, distance: 33.7
click at [312, 172] on div "0 ° Undo Copy Duplicate Duplicate to new slide Delete" at bounding box center [309, 210] width 531 height 299
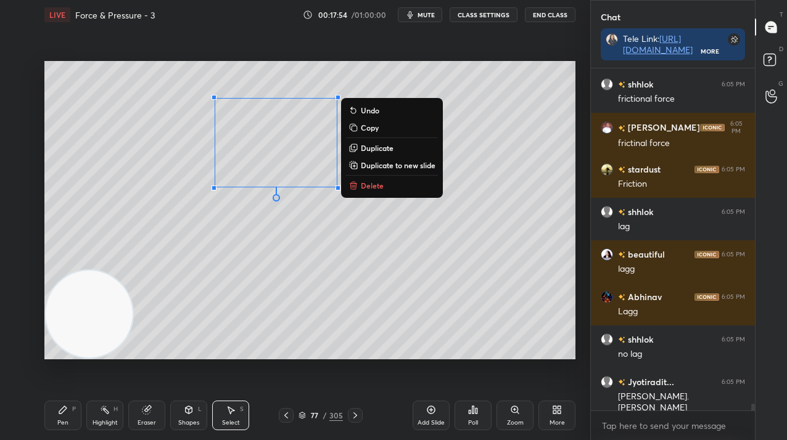
click at [60, 415] on icon at bounding box center [63, 410] width 10 height 10
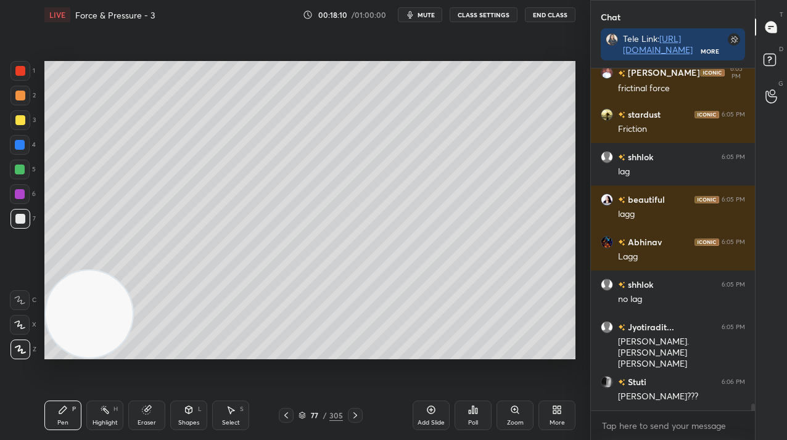
scroll to position [16392, 0]
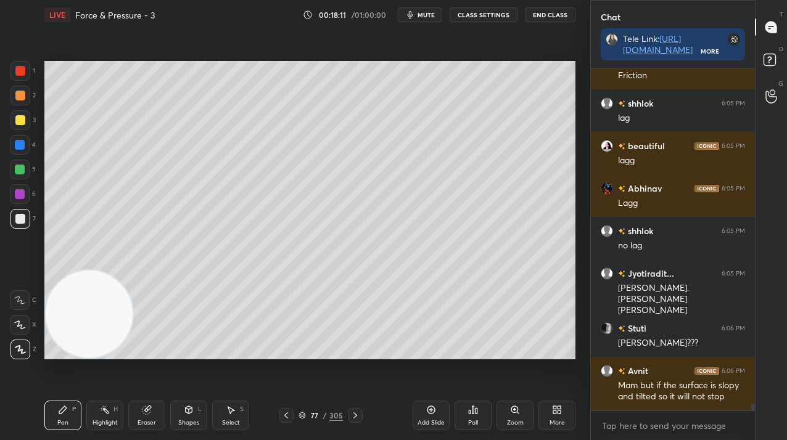
click at [329, 411] on div "305" at bounding box center [336, 415] width 14 height 11
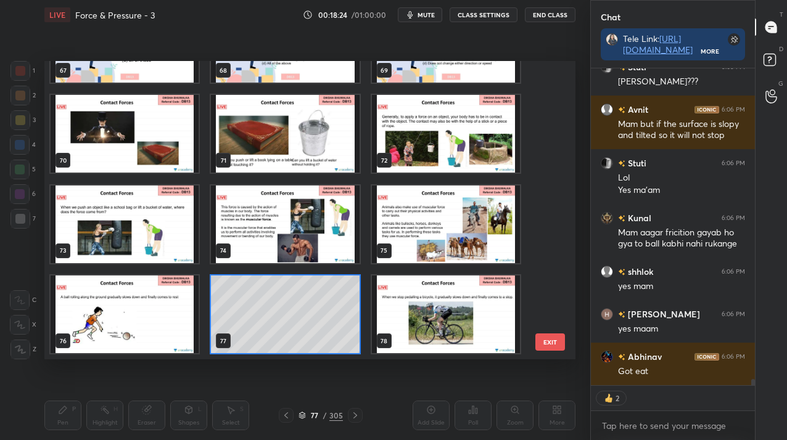
scroll to position [16751, 0]
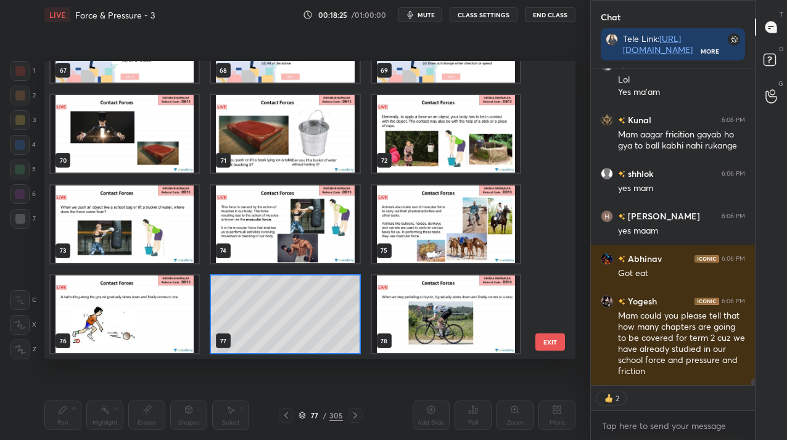
click at [410, 321] on img "grid" at bounding box center [446, 315] width 148 height 78
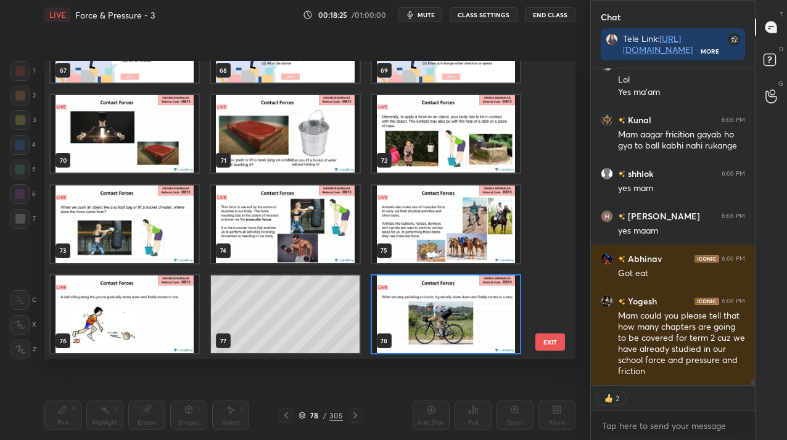
click at [411, 321] on img "grid" at bounding box center [446, 315] width 148 height 78
click at [411, 323] on img "grid" at bounding box center [446, 315] width 148 height 78
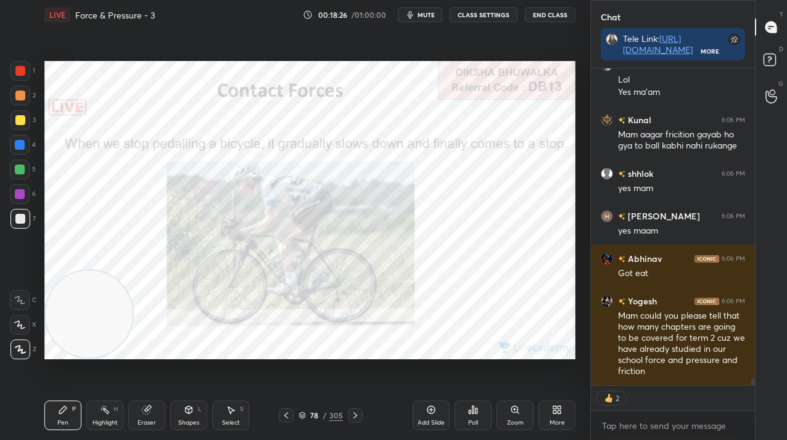
click at [411, 323] on img "grid" at bounding box center [446, 315] width 148 height 78
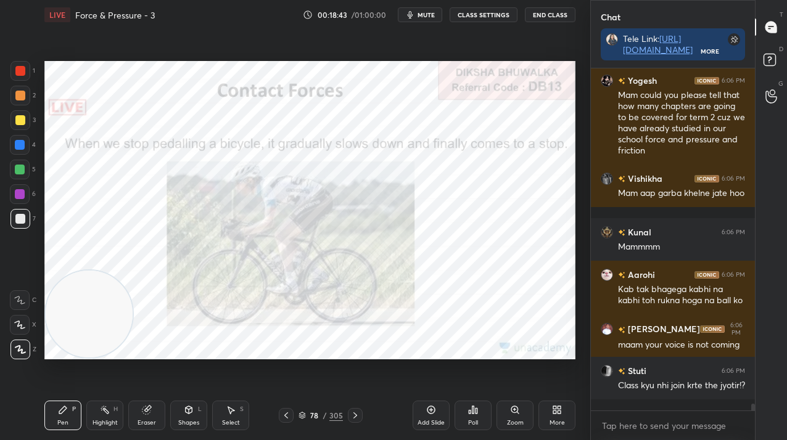
scroll to position [17015, 0]
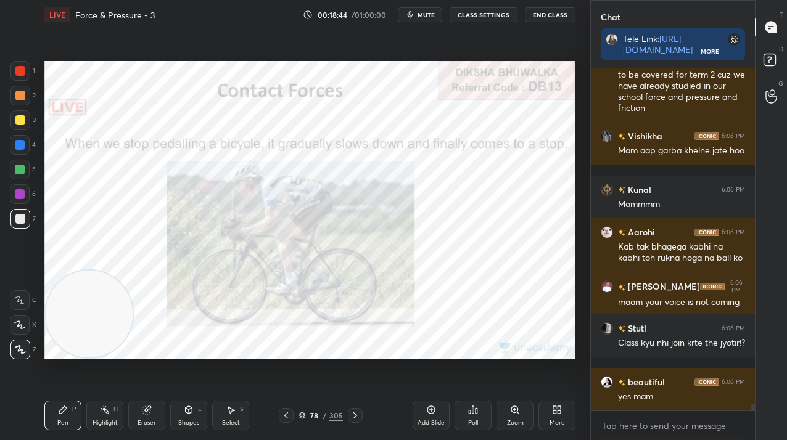
click at [22, 68] on div at bounding box center [20, 71] width 10 height 10
drag, startPoint x: 22, startPoint y: 72, endPoint x: 34, endPoint y: 91, distance: 23.3
click at [22, 72] on div at bounding box center [20, 71] width 10 height 10
click at [357, 413] on icon at bounding box center [355, 416] width 10 height 10
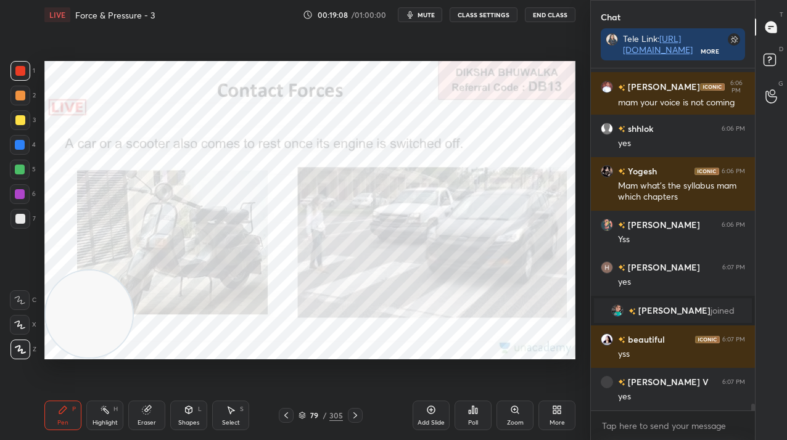
scroll to position [16754, 0]
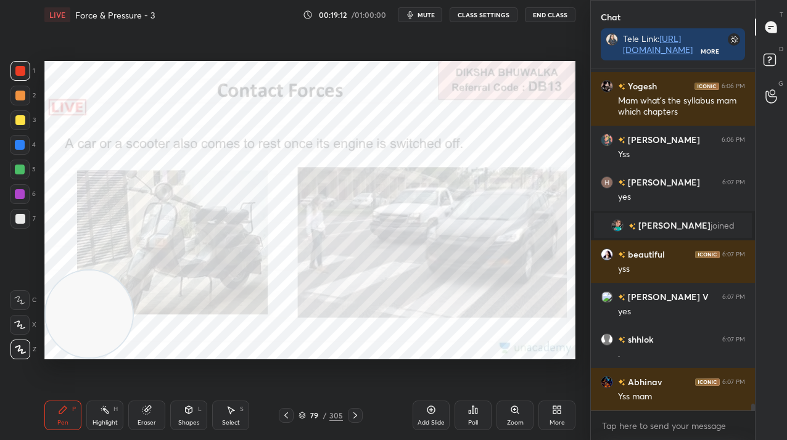
click at [355, 413] on icon at bounding box center [355, 416] width 10 height 10
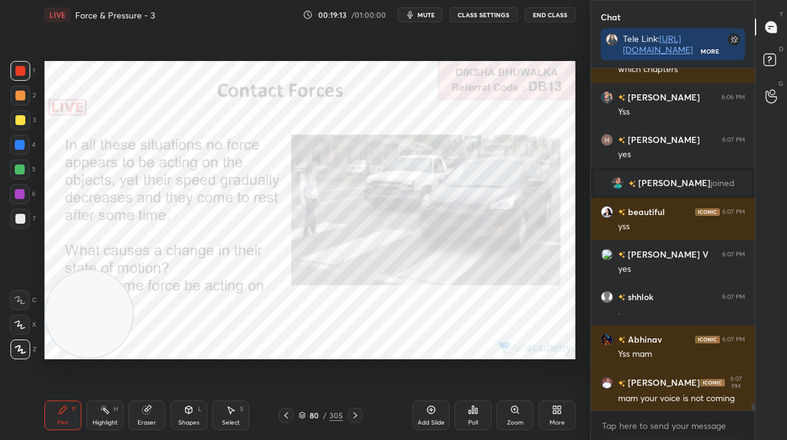
scroll to position [16882, 0]
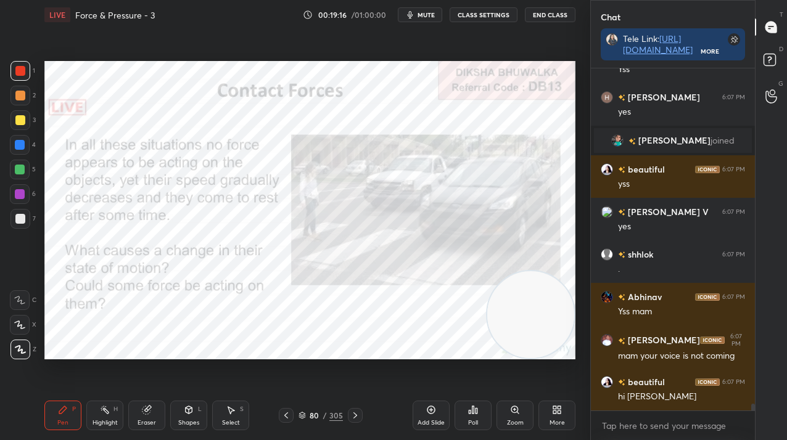
drag, startPoint x: 90, startPoint y: 311, endPoint x: 580, endPoint y: 354, distance: 492.3
click at [587, 359] on div "1 2 3 4 5 6 7 C X Z C X Z E E Erase all H H LIVE Force & Pressure - 3 00:19:16 …" at bounding box center [295, 220] width 590 height 440
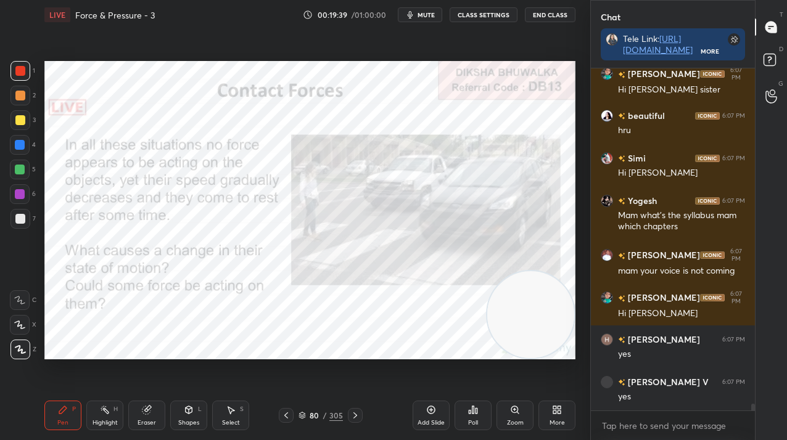
scroll to position [17276, 0]
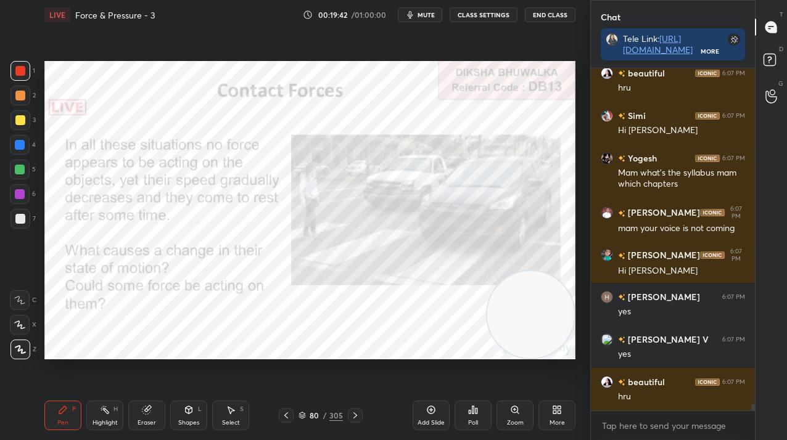
click at [355, 415] on icon at bounding box center [355, 416] width 4 height 6
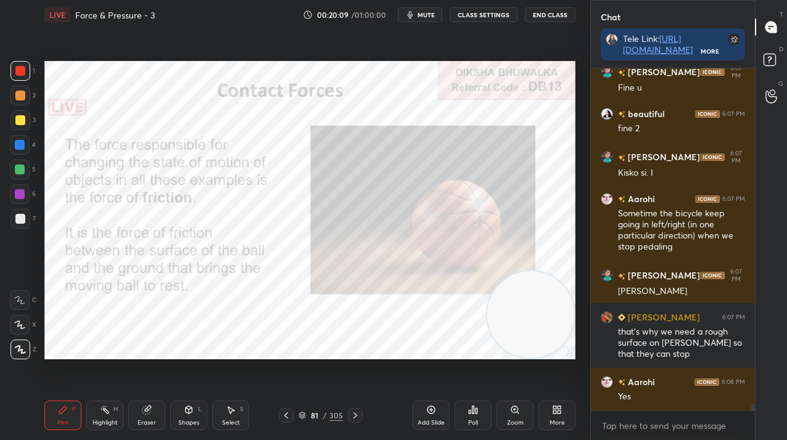
scroll to position [17770, 0]
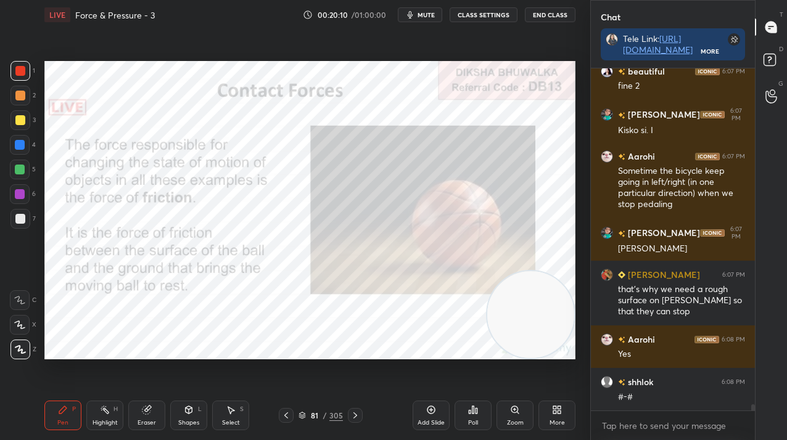
click at [335, 416] on div "305" at bounding box center [336, 415] width 14 height 11
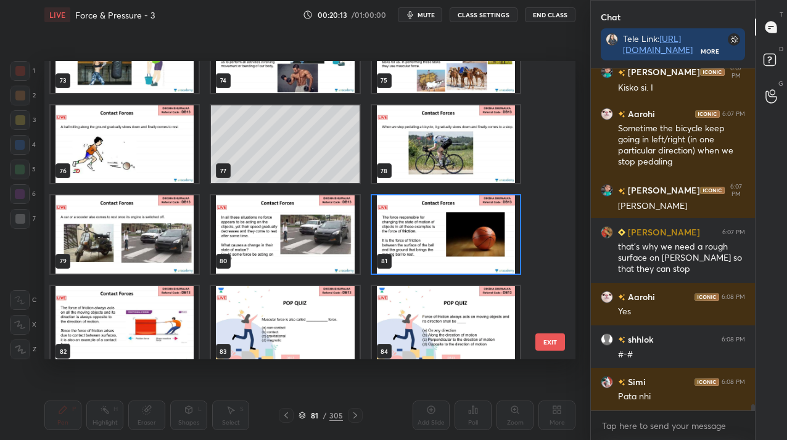
scroll to position [17855, 0]
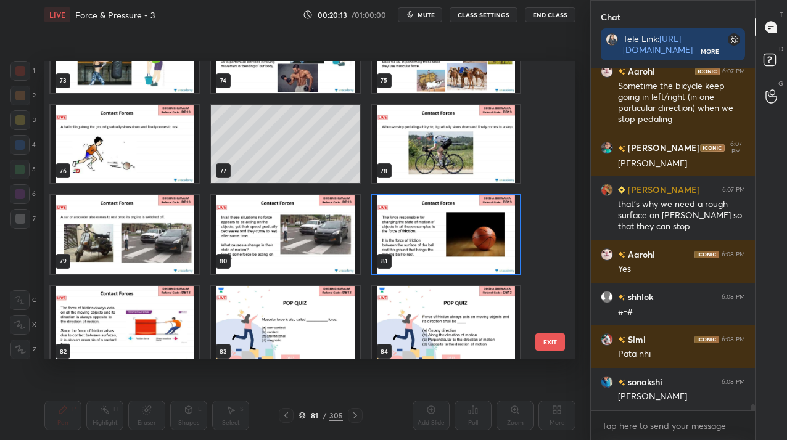
click at [439, 231] on img "grid" at bounding box center [446, 235] width 148 height 78
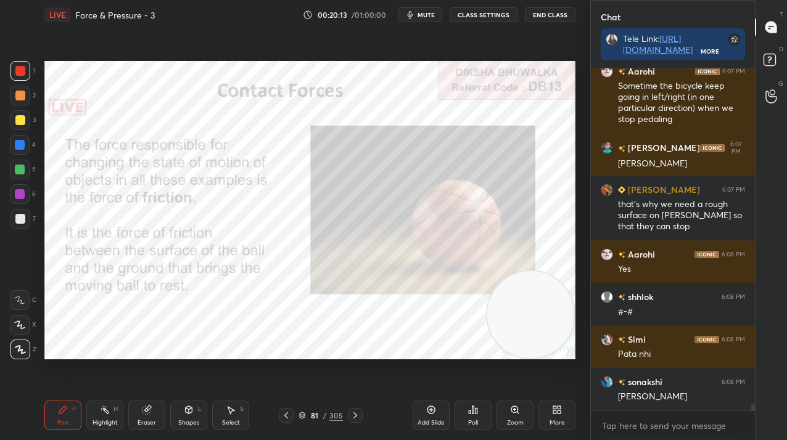
click at [439, 231] on img "grid" at bounding box center [446, 235] width 148 height 78
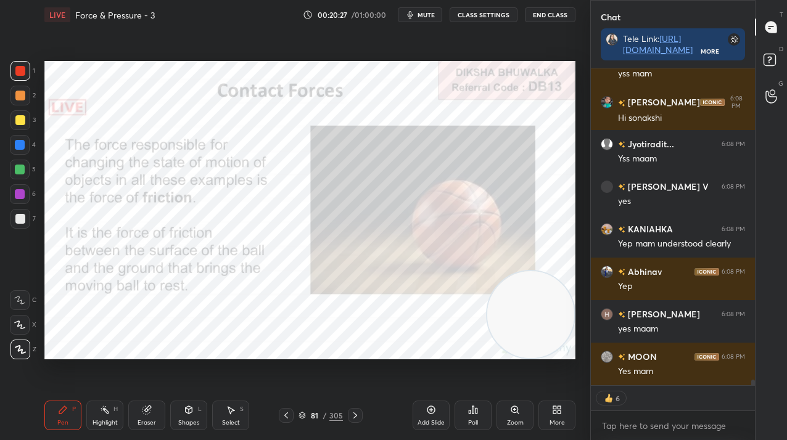
scroll to position [18263, 0]
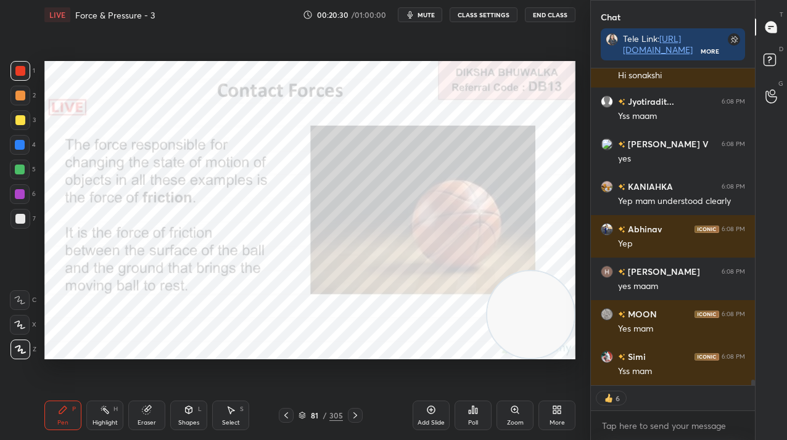
click at [329, 411] on div "305" at bounding box center [336, 415] width 14 height 11
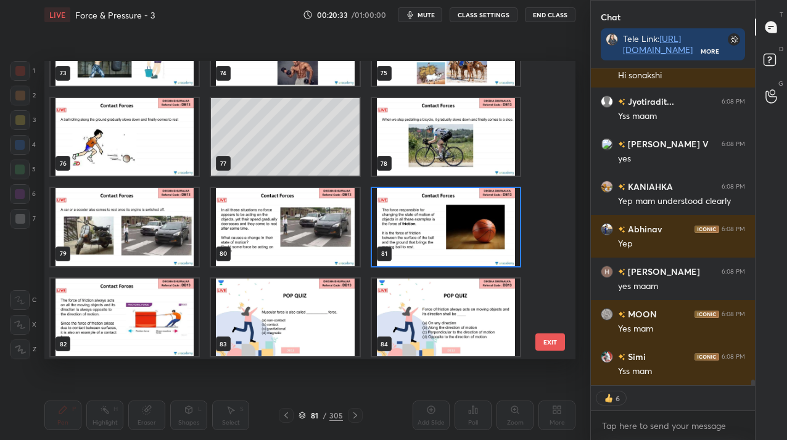
scroll to position [4, 4]
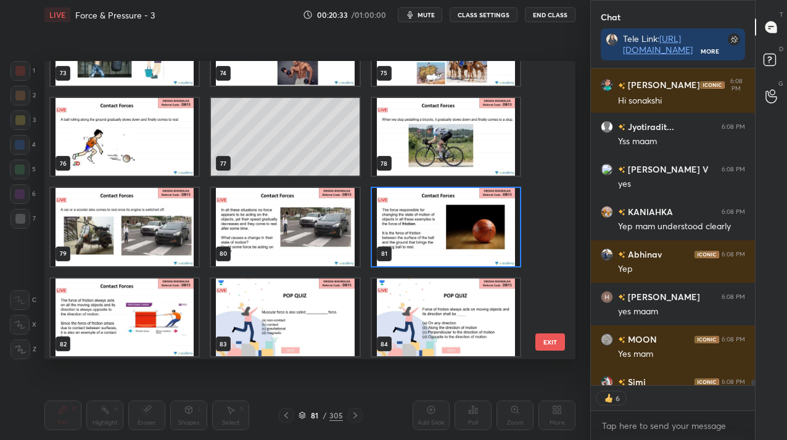
click at [444, 223] on img "grid" at bounding box center [446, 227] width 148 height 78
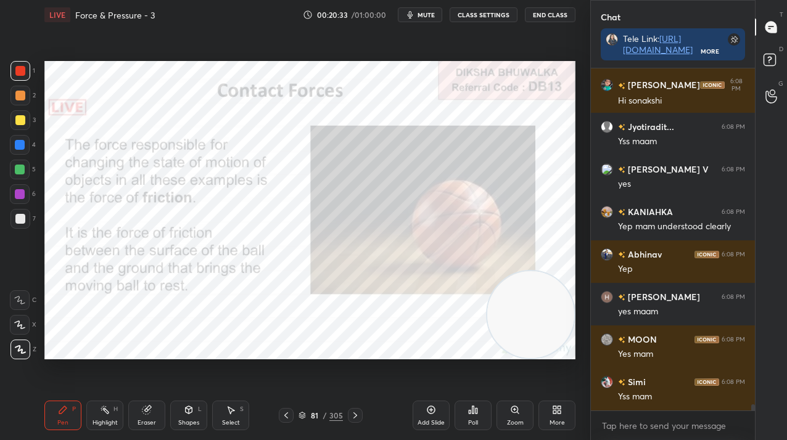
click at [444, 223] on img "grid" at bounding box center [446, 227] width 148 height 78
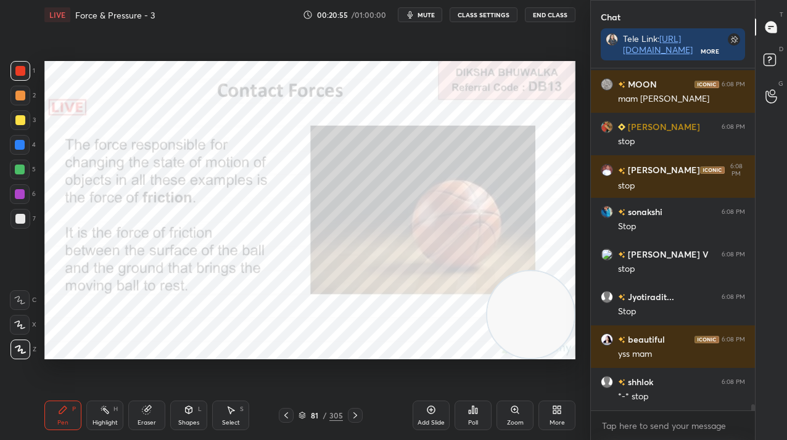
click at [353, 418] on icon at bounding box center [355, 416] width 10 height 10
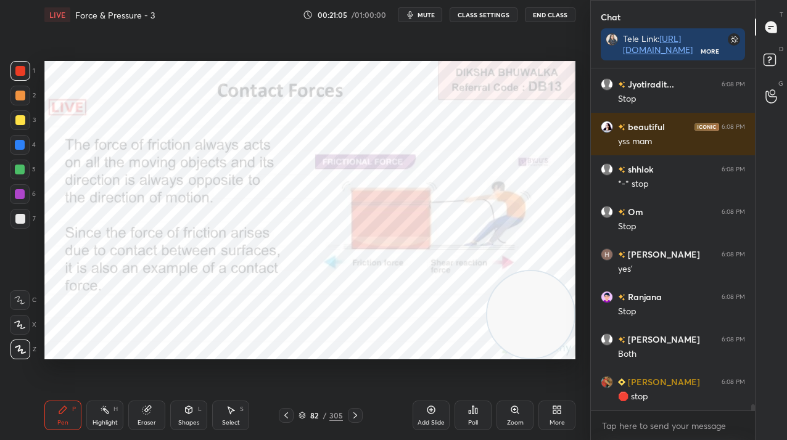
click at [440, 418] on div "Add Slide" at bounding box center [431, 416] width 37 height 30
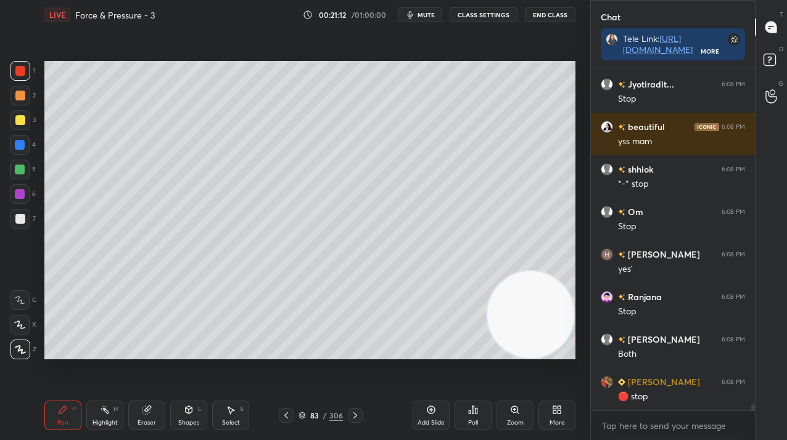
click at [285, 417] on icon at bounding box center [286, 416] width 10 height 10
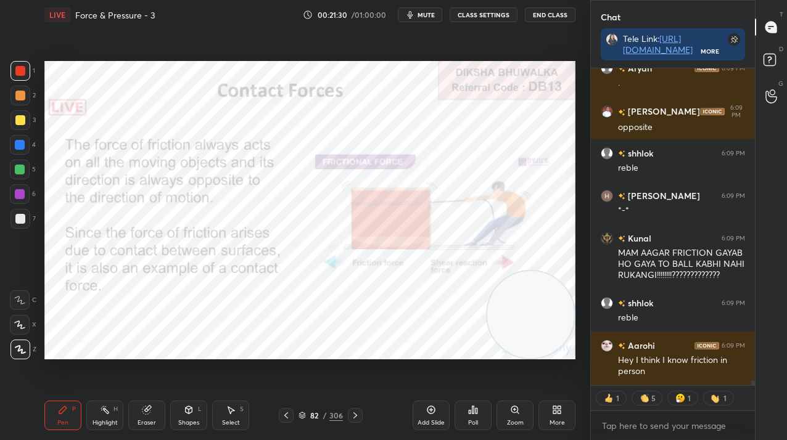
drag, startPoint x: 298, startPoint y: 400, endPoint x: 324, endPoint y: 408, distance: 27.9
click at [308, 399] on div "Pen P Highlight H Eraser Shapes L Select S 82 / 306 Add Slide Poll Zoom More" at bounding box center [309, 415] width 531 height 49
click at [355, 412] on icon at bounding box center [355, 416] width 10 height 10
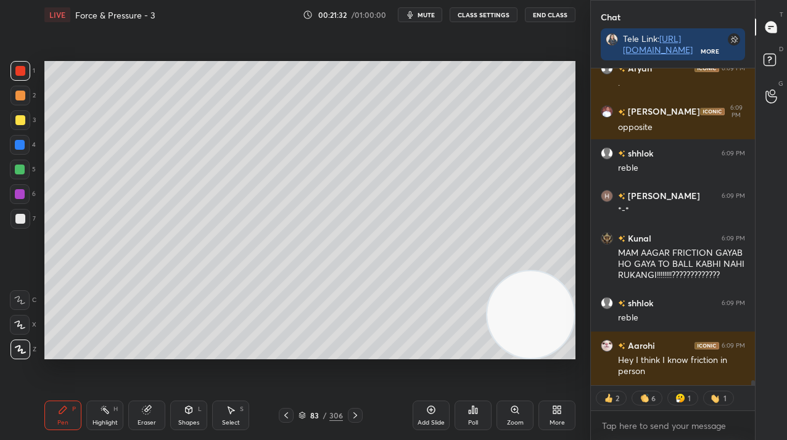
click at [356, 415] on icon at bounding box center [355, 416] width 10 height 10
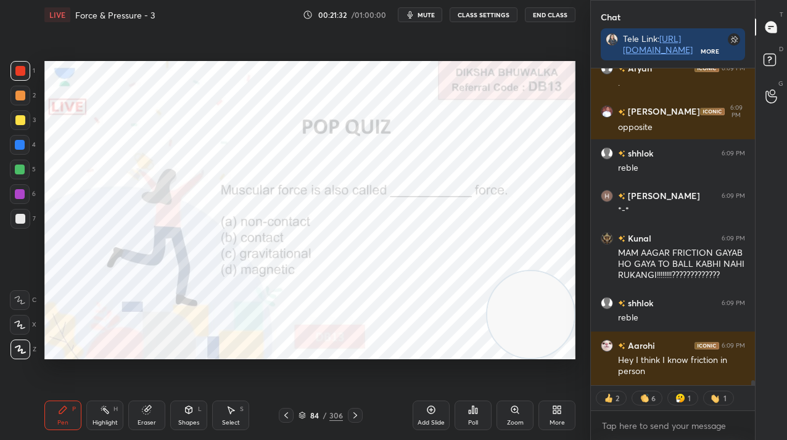
scroll to position [19669, 0]
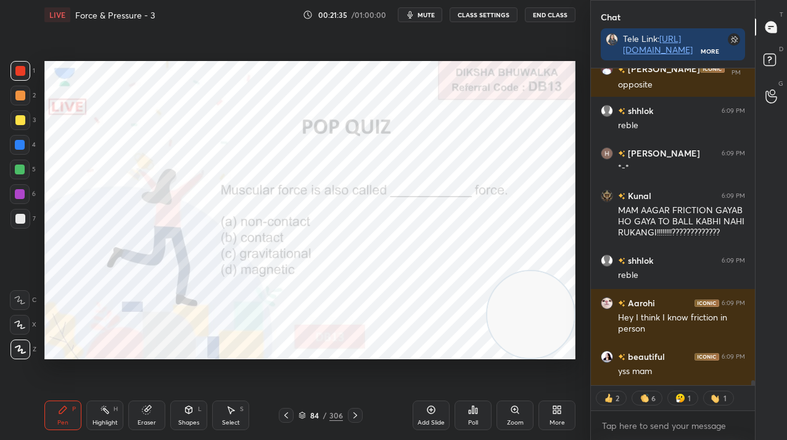
click at [18, 75] on div at bounding box center [20, 71] width 10 height 10
click at [20, 73] on div at bounding box center [20, 71] width 10 height 10
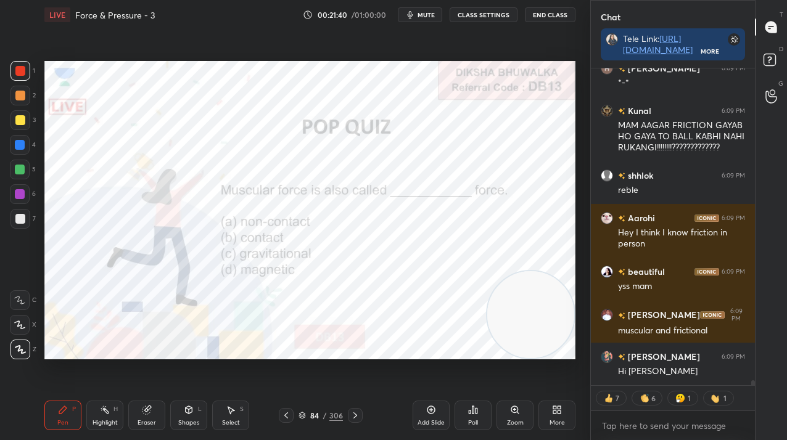
scroll to position [19819, 0]
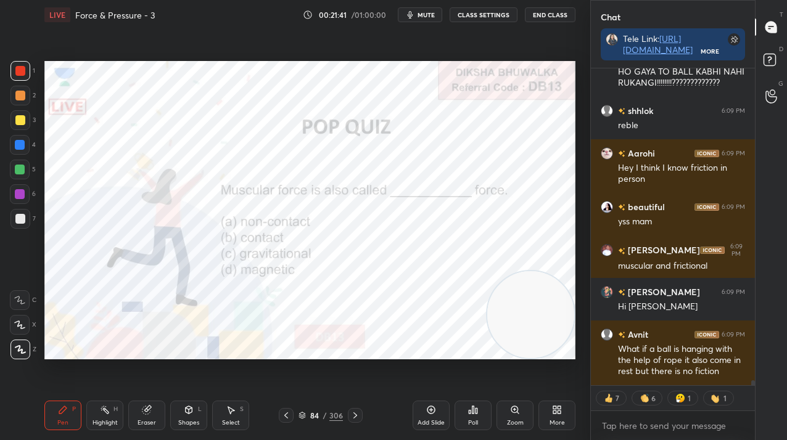
click at [473, 414] on icon at bounding box center [473, 410] width 10 height 10
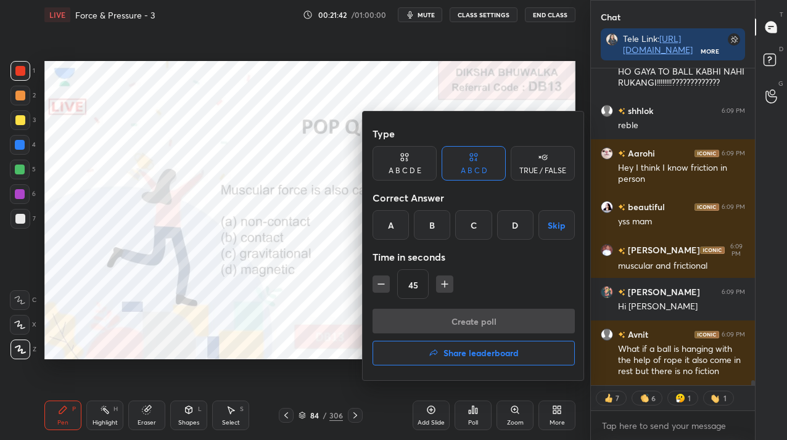
drag, startPoint x: 435, startPoint y: 228, endPoint x: 433, endPoint y: 234, distance: 6.4
click at [434, 229] on div "B" at bounding box center [432, 225] width 36 height 30
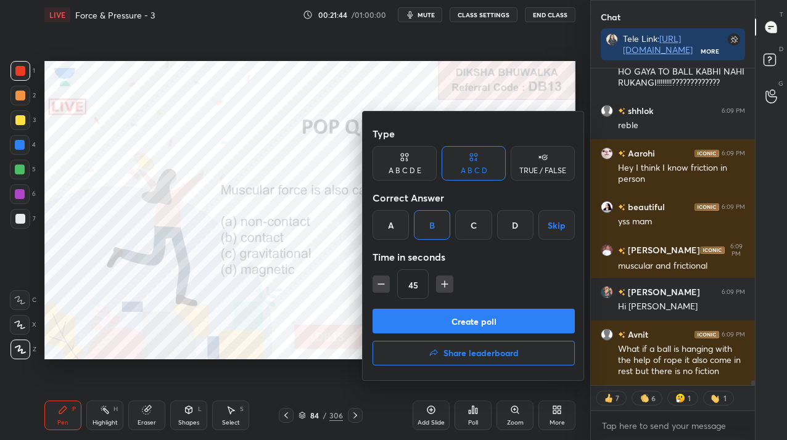
click at [439, 320] on button "Create poll" at bounding box center [474, 321] width 202 height 25
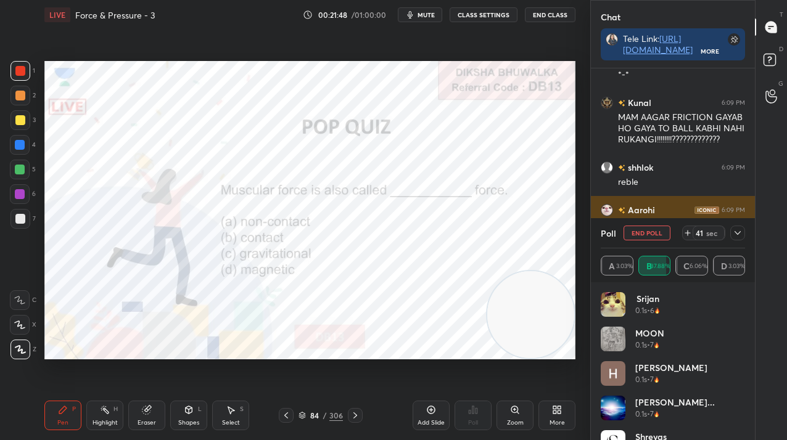
scroll to position [274, 160]
click at [741, 233] on icon at bounding box center [738, 233] width 10 height 10
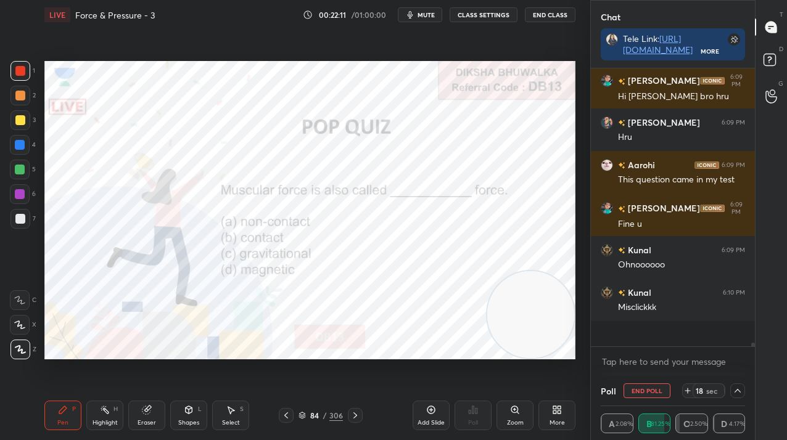
scroll to position [4, 4]
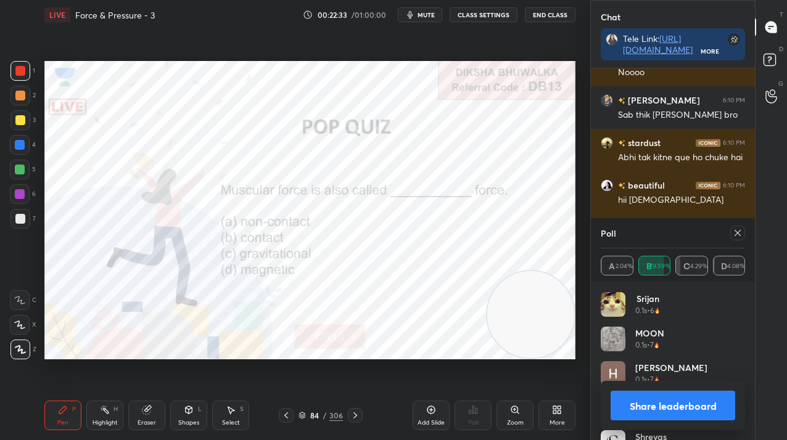
click at [740, 229] on icon at bounding box center [738, 233] width 10 height 10
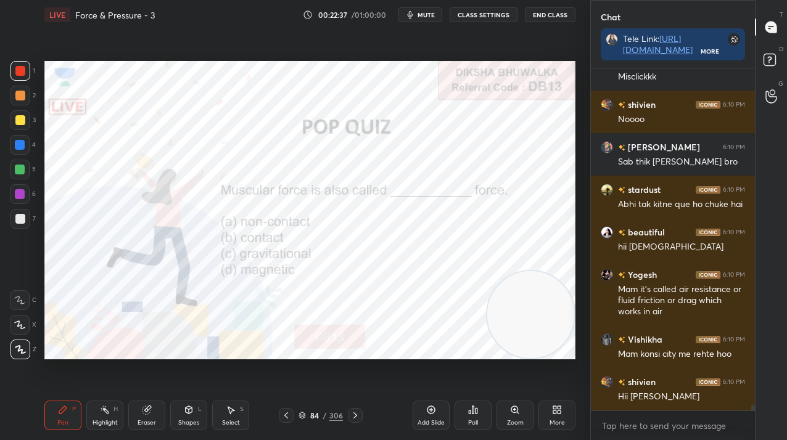
click at [360, 417] on icon at bounding box center [355, 416] width 10 height 10
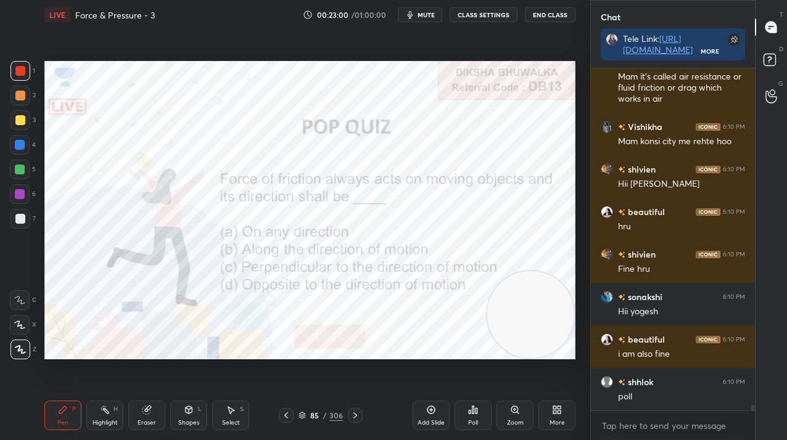
click at [475, 423] on div "Poll" at bounding box center [473, 423] width 10 height 6
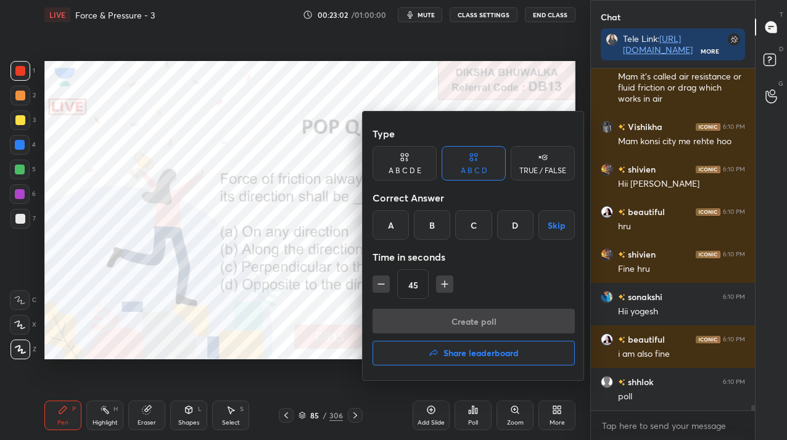
click at [516, 225] on div "D" at bounding box center [515, 225] width 36 height 30
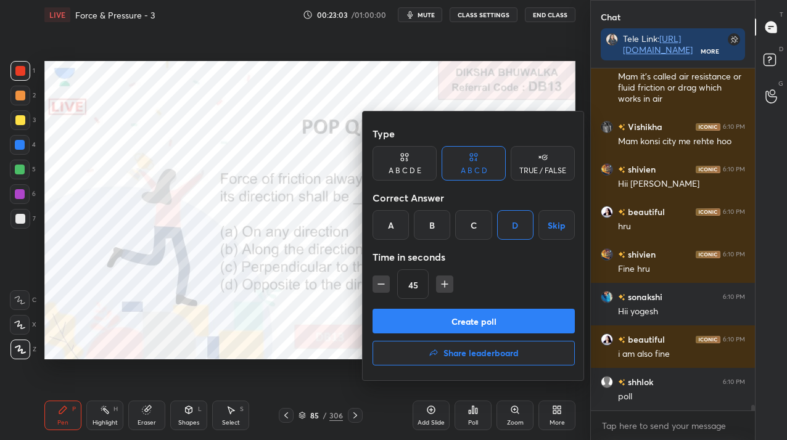
click at [499, 319] on button "Create poll" at bounding box center [474, 321] width 202 height 25
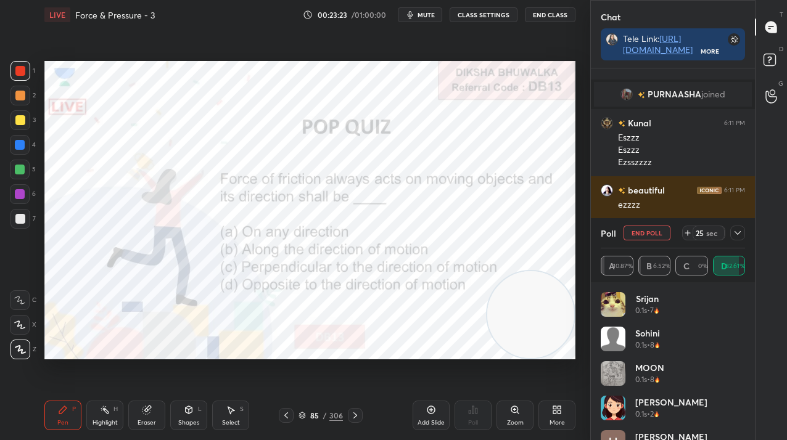
click at [630, 231] on button "End Poll" at bounding box center [647, 233] width 47 height 15
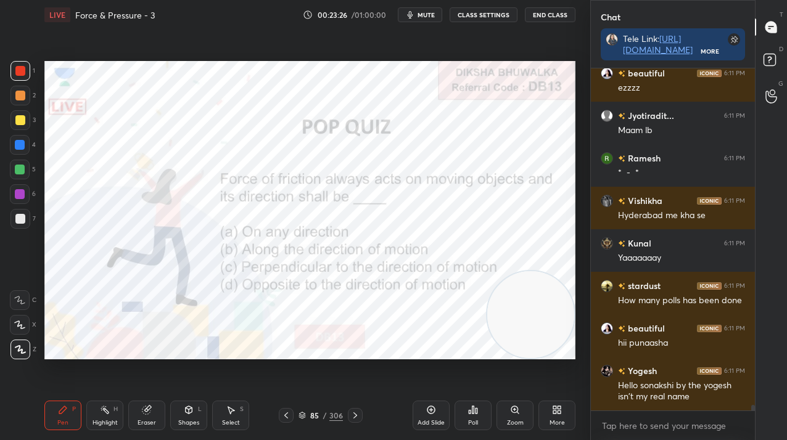
click at [352, 415] on icon at bounding box center [355, 416] width 10 height 10
click at [474, 416] on div "Poll" at bounding box center [473, 416] width 37 height 30
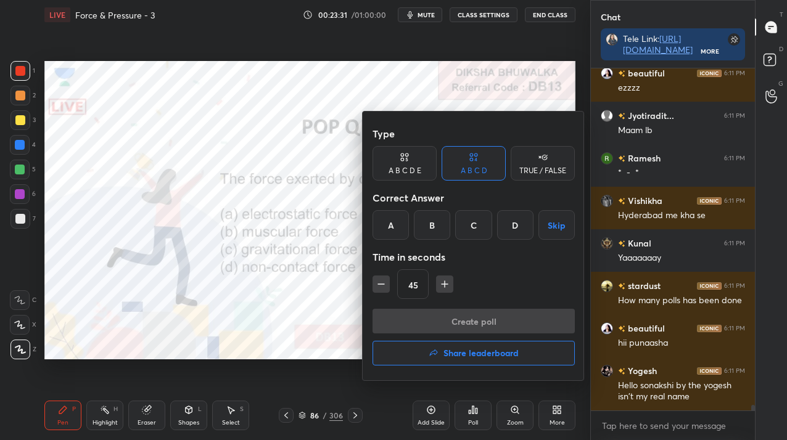
click at [433, 231] on div "B" at bounding box center [432, 225] width 36 height 30
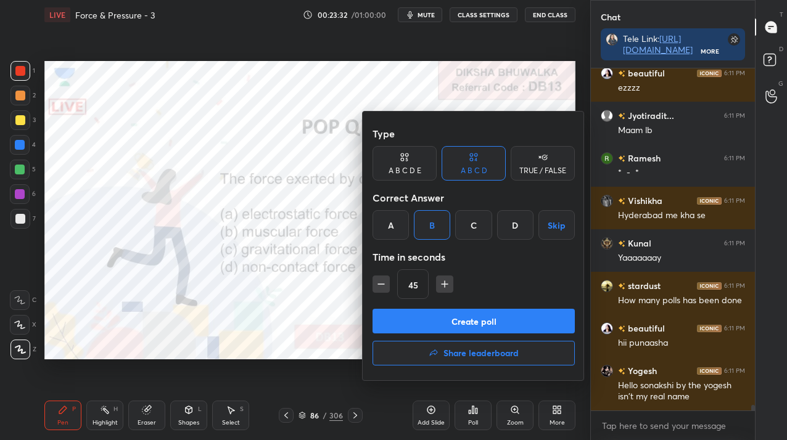
click at [436, 316] on button "Create poll" at bounding box center [474, 321] width 202 height 25
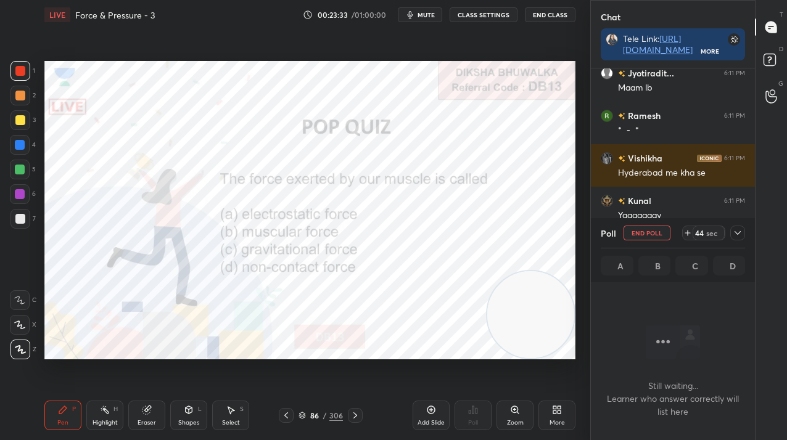
click at [332, 415] on div "306" at bounding box center [336, 415] width 14 height 11
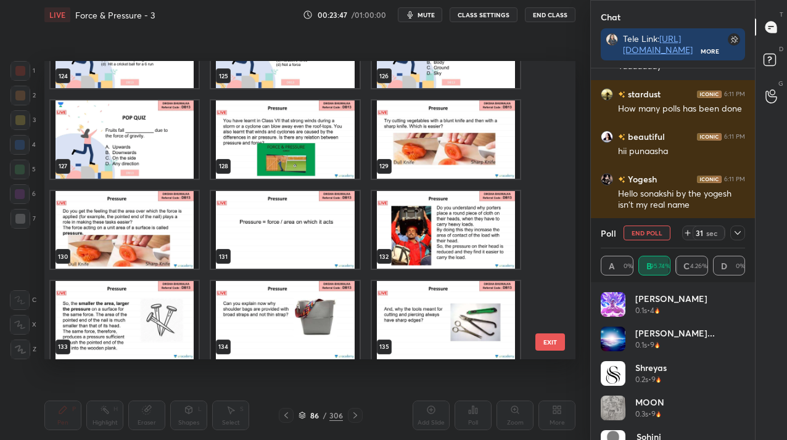
click at [563, 341] on button "EXIT" at bounding box center [550, 342] width 30 height 17
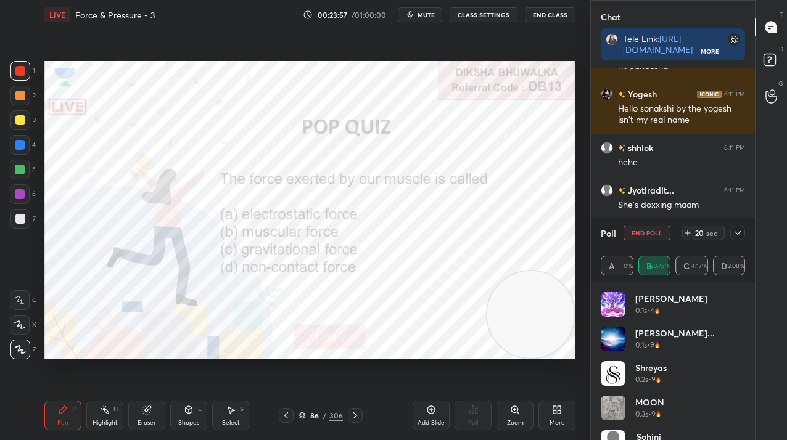
click at [737, 233] on icon at bounding box center [738, 233] width 10 height 10
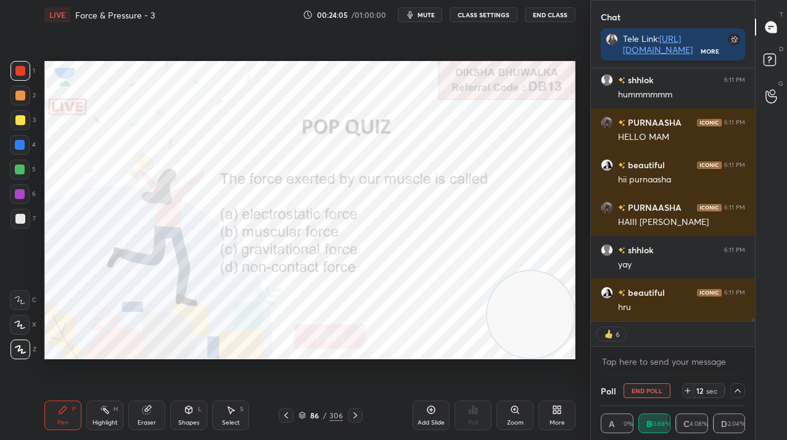
click at [633, 394] on button "End Poll" at bounding box center [647, 391] width 47 height 15
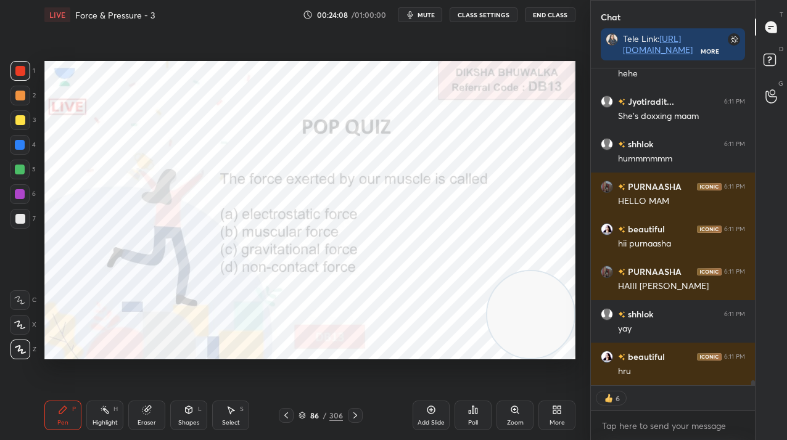
click at [357, 416] on icon at bounding box center [355, 416] width 10 height 10
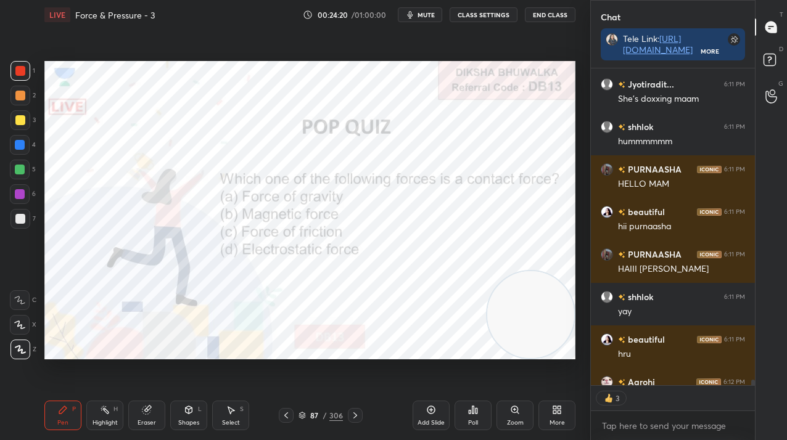
click at [466, 414] on div "Poll" at bounding box center [473, 416] width 37 height 30
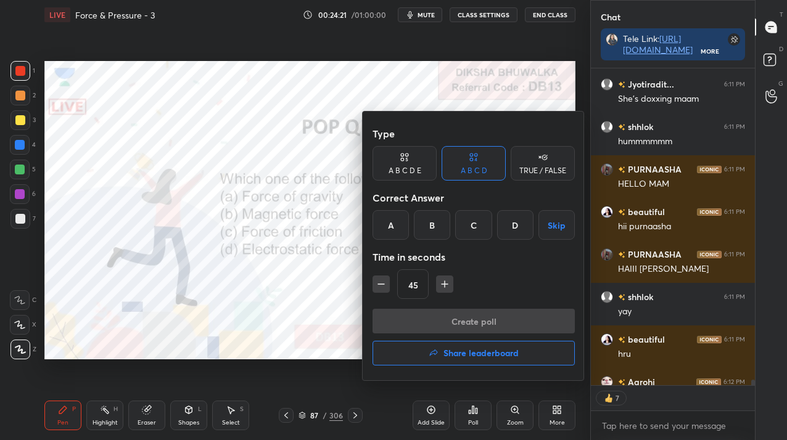
click at [458, 227] on div "C" at bounding box center [473, 225] width 36 height 30
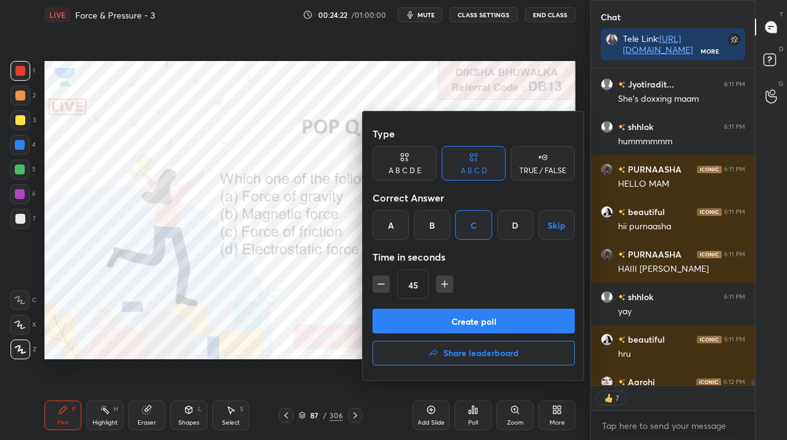
click at [460, 322] on button "Create poll" at bounding box center [474, 321] width 202 height 25
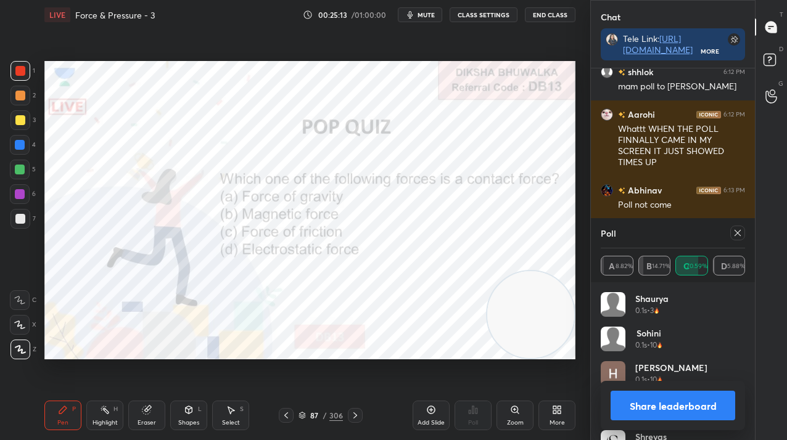
scroll to position [21105, 0]
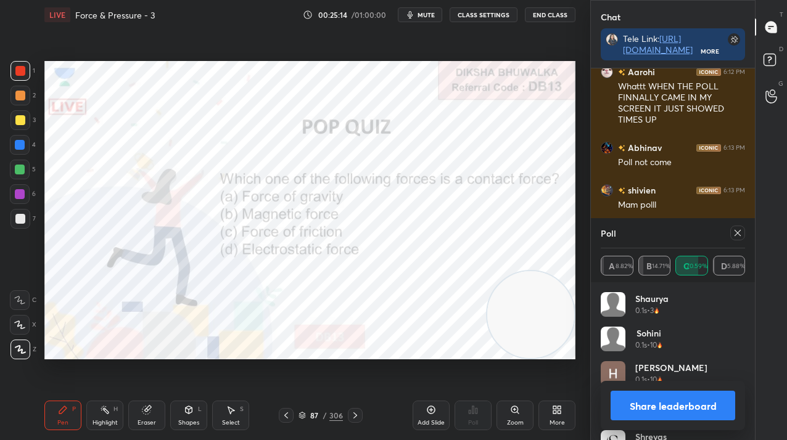
click at [736, 231] on icon at bounding box center [738, 233] width 6 height 6
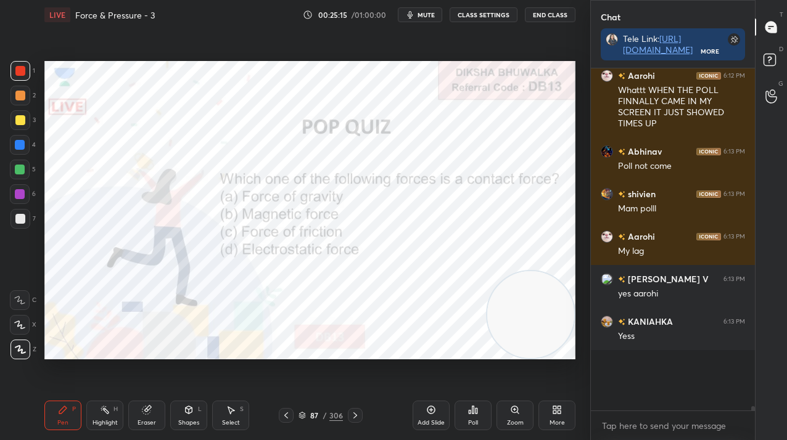
scroll to position [4, 4]
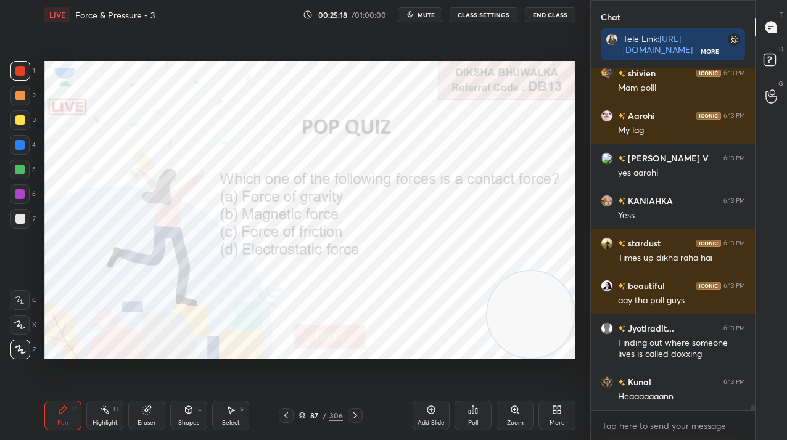
click at [319, 419] on div "87 / 306" at bounding box center [321, 415] width 44 height 11
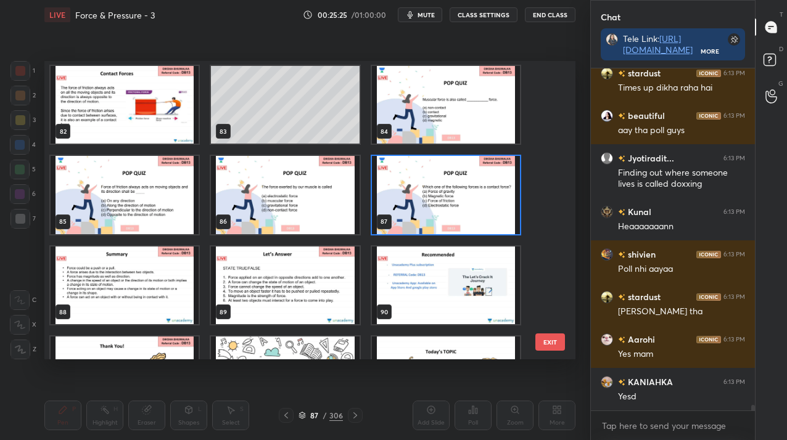
click at [333, 268] on img "grid" at bounding box center [285, 286] width 148 height 78
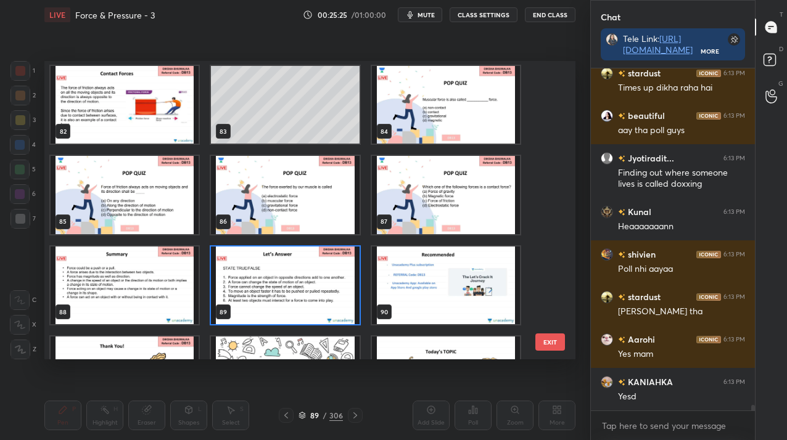
click at [334, 269] on img "grid" at bounding box center [285, 286] width 148 height 78
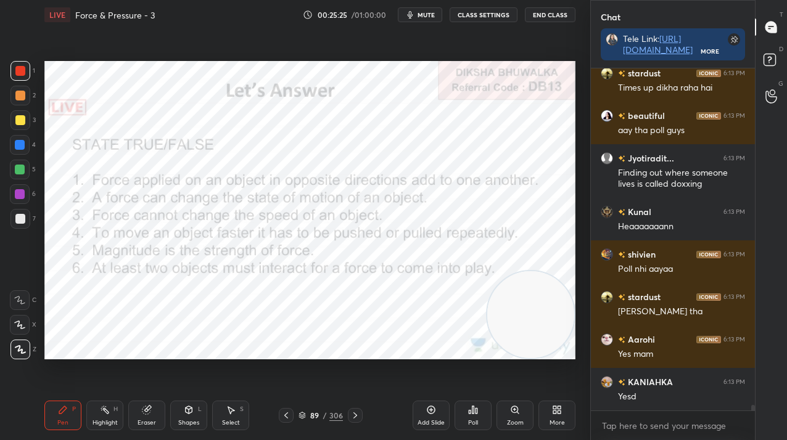
click at [334, 269] on img "grid" at bounding box center [285, 286] width 148 height 78
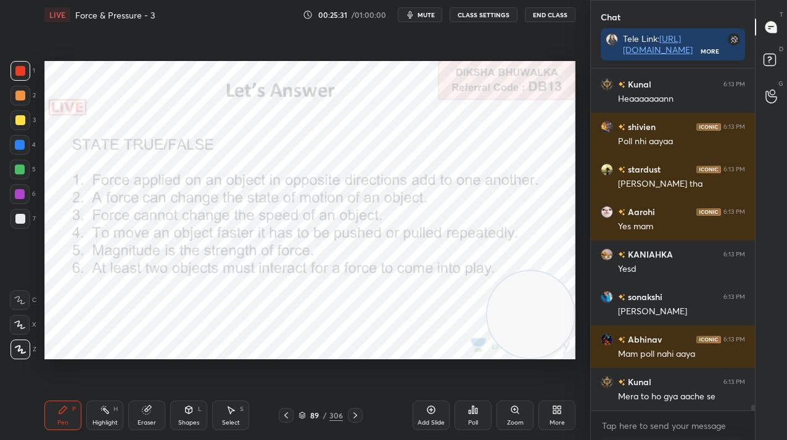
click at [479, 409] on div "Poll" at bounding box center [473, 416] width 37 height 30
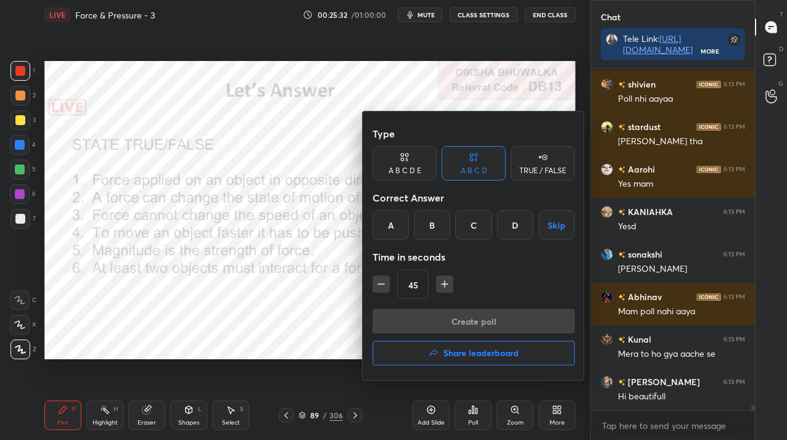
click at [519, 164] on div "TRUE / FALSE" at bounding box center [543, 163] width 64 height 35
drag, startPoint x: 470, startPoint y: 225, endPoint x: 469, endPoint y: 256, distance: 31.5
click at [469, 226] on div "False" at bounding box center [474, 225] width 64 height 30
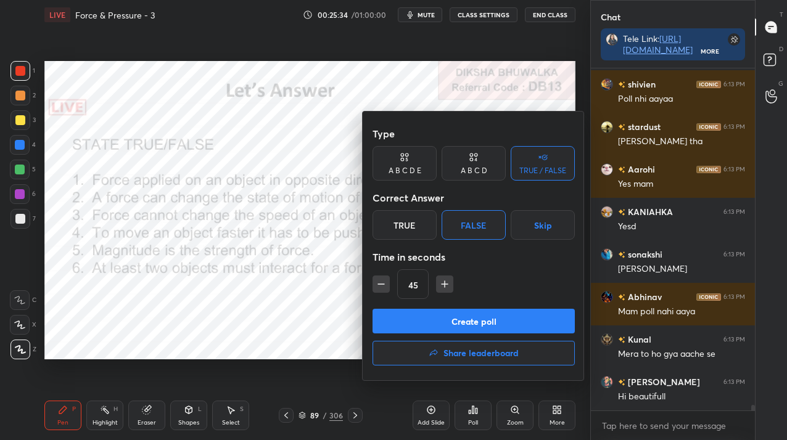
click at [471, 317] on button "Create poll" at bounding box center [474, 321] width 202 height 25
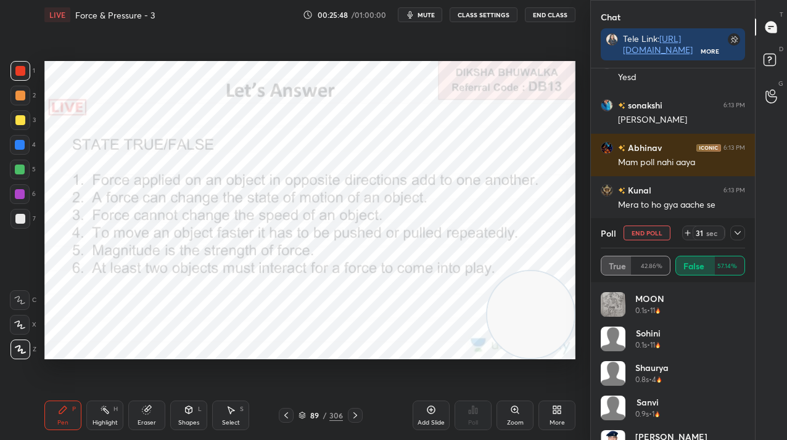
click at [734, 235] on icon at bounding box center [738, 233] width 10 height 10
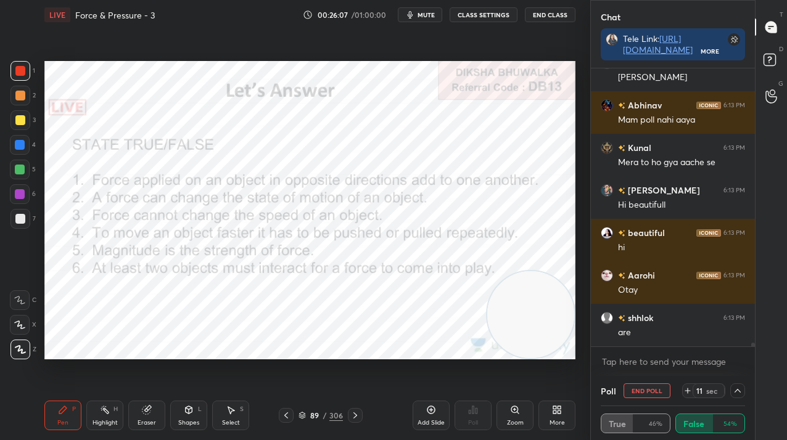
click at [642, 387] on button "End Poll" at bounding box center [647, 391] width 47 height 15
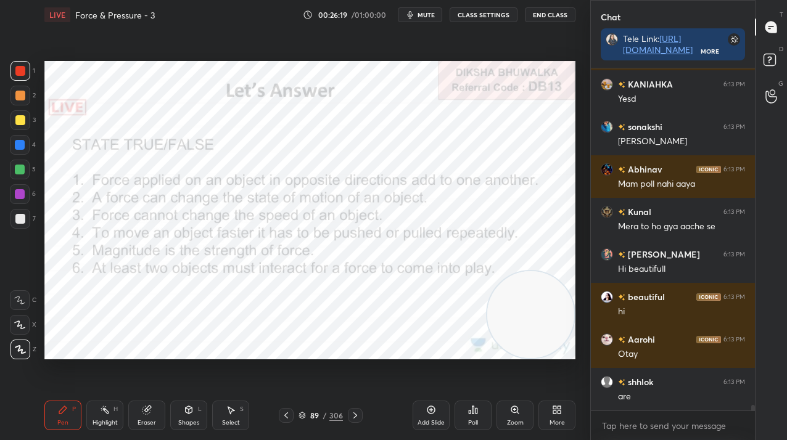
scroll to position [21733, 0]
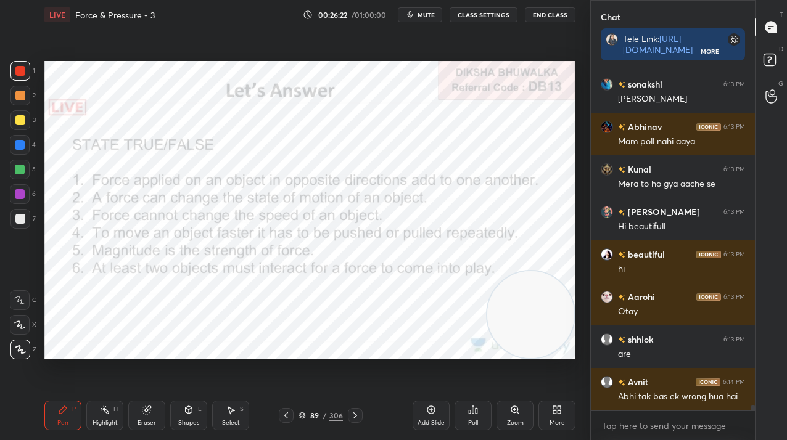
click at [460, 411] on div "Poll" at bounding box center [473, 416] width 37 height 30
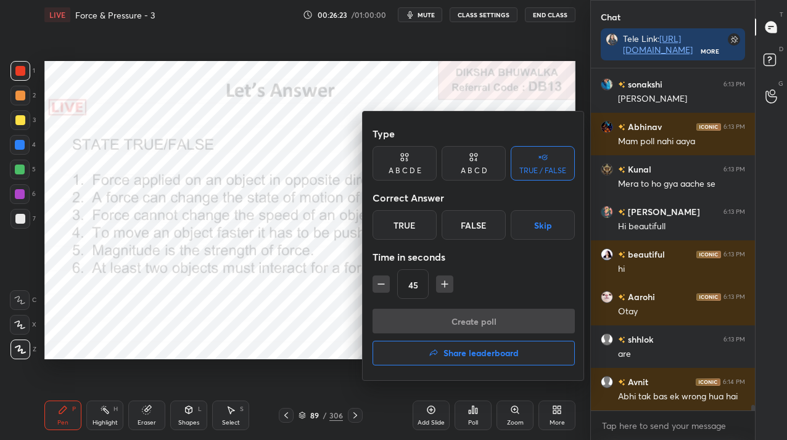
drag, startPoint x: 403, startPoint y: 225, endPoint x: 407, endPoint y: 268, distance: 42.7
click at [403, 226] on div "True" at bounding box center [405, 225] width 64 height 30
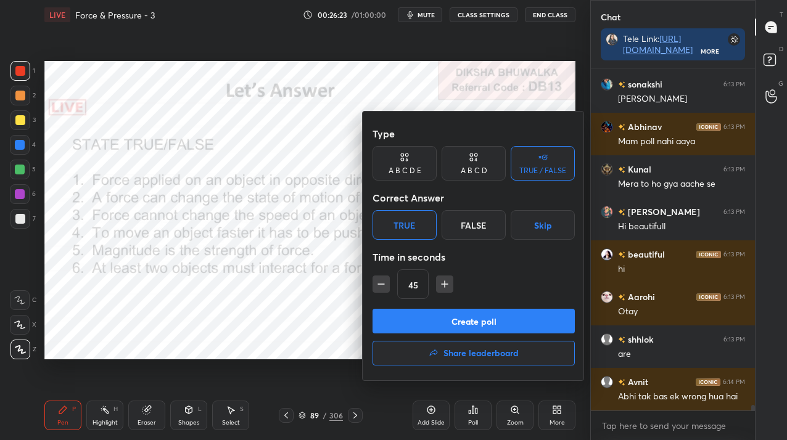
click at [414, 312] on button "Create poll" at bounding box center [474, 321] width 202 height 25
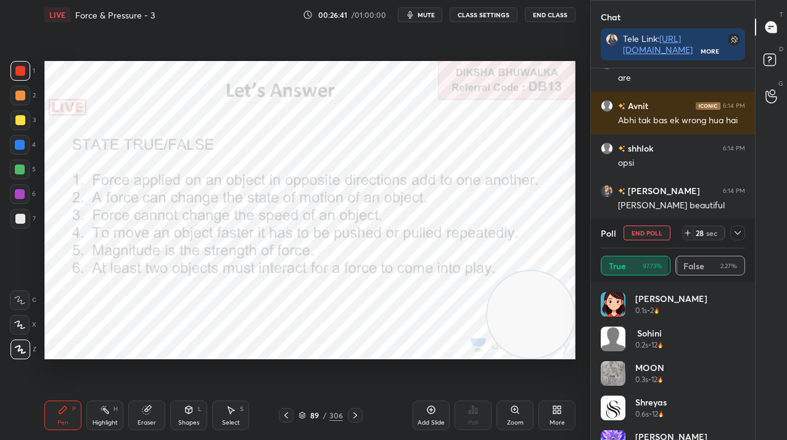
scroll to position [172, 160]
click at [739, 233] on icon at bounding box center [738, 233] width 6 height 4
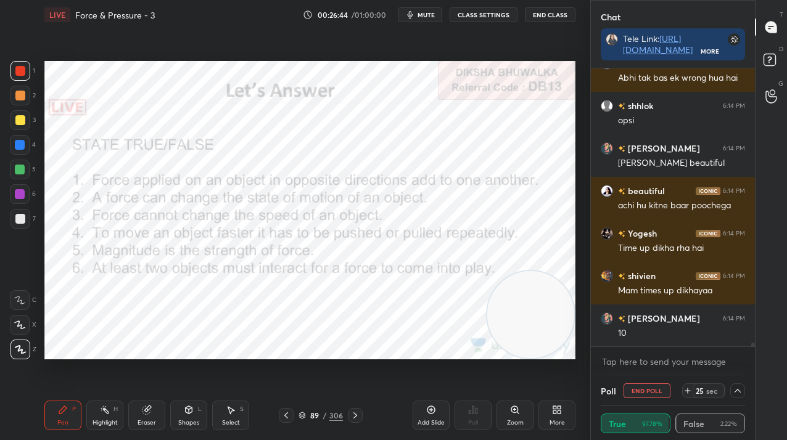
scroll to position [22094, 0]
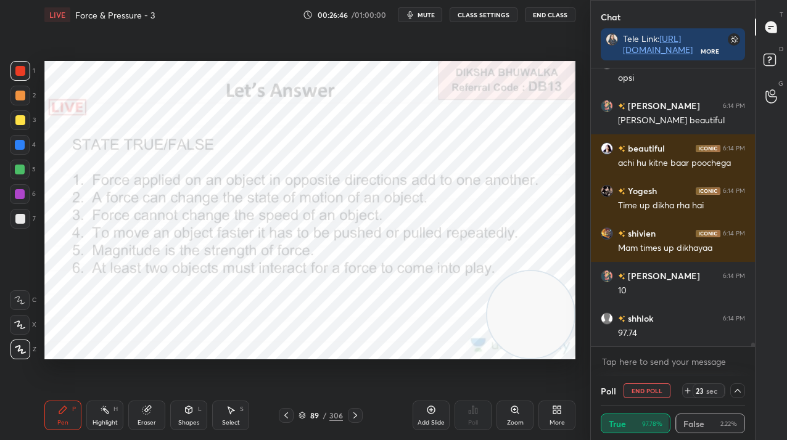
click at [636, 386] on button "End Poll" at bounding box center [647, 391] width 47 height 15
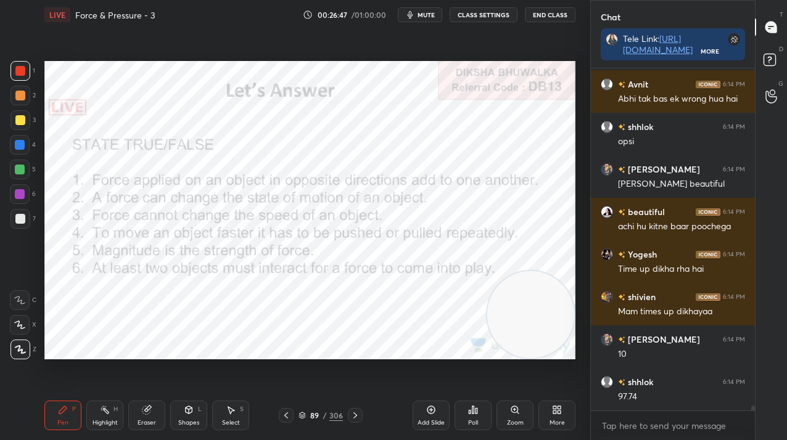
scroll to position [22031, 0]
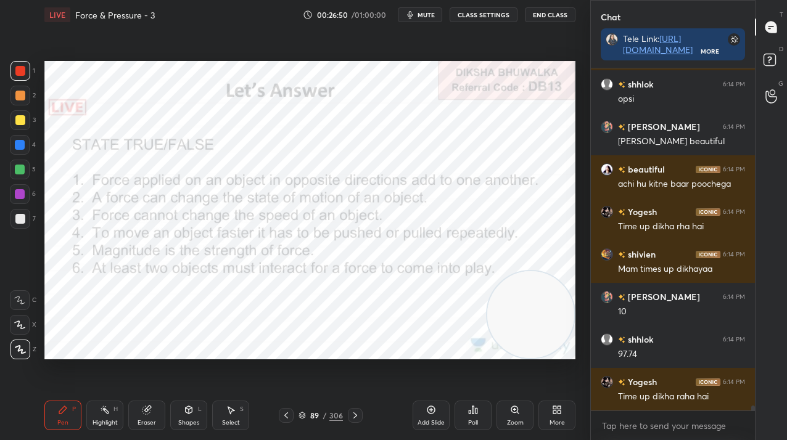
click at [468, 413] on div "Poll" at bounding box center [473, 416] width 37 height 30
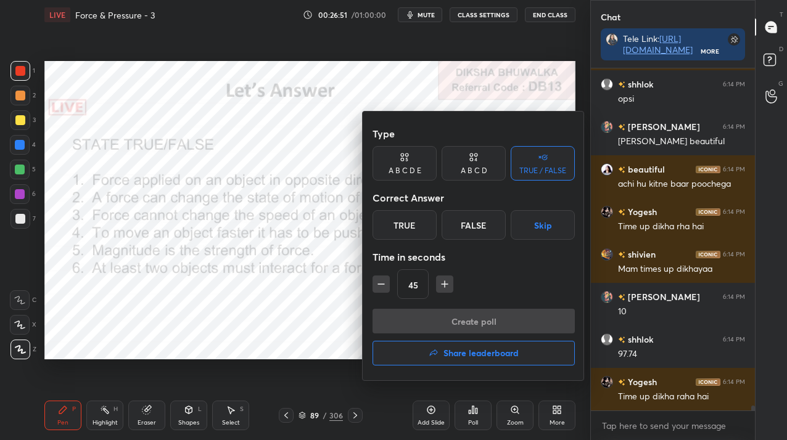
click at [425, 220] on div "True" at bounding box center [405, 225] width 64 height 30
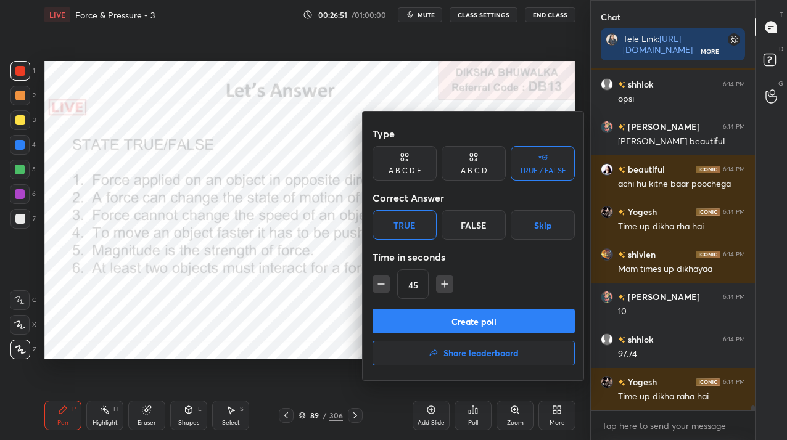
click at [460, 237] on div "False" at bounding box center [474, 225] width 64 height 30
click at [437, 321] on button "Create poll" at bounding box center [474, 321] width 202 height 25
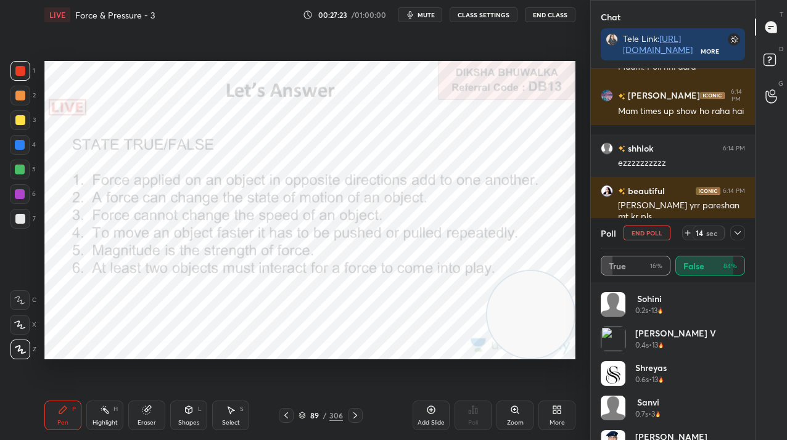
click at [632, 231] on button "End Poll" at bounding box center [647, 233] width 47 height 15
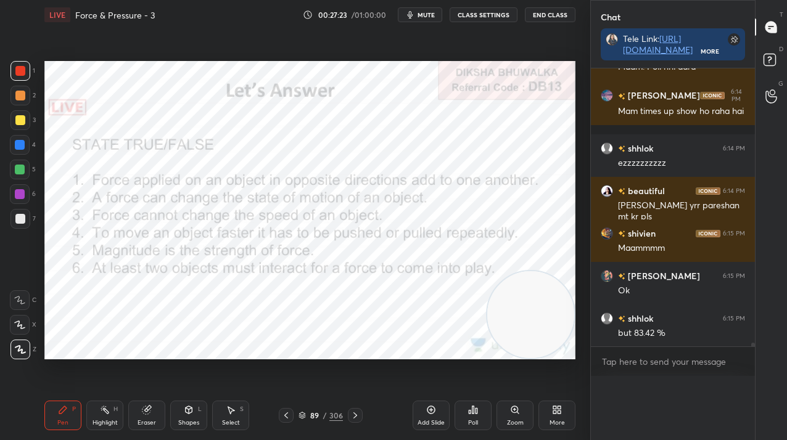
scroll to position [0, 0]
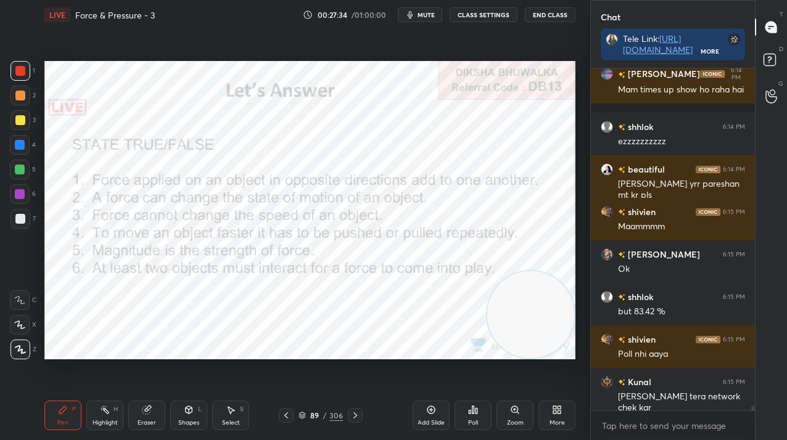
click at [466, 400] on div "Poll" at bounding box center [473, 415] width 37 height 69
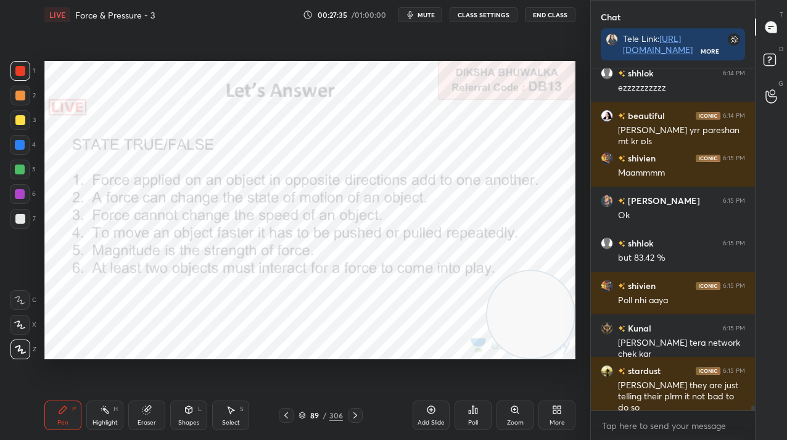
click at [469, 418] on div "Poll" at bounding box center [473, 416] width 37 height 30
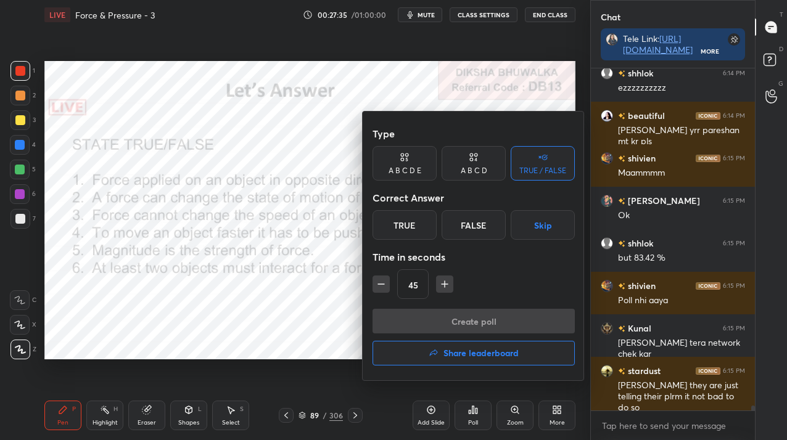
click at [406, 229] on div "True" at bounding box center [405, 225] width 64 height 30
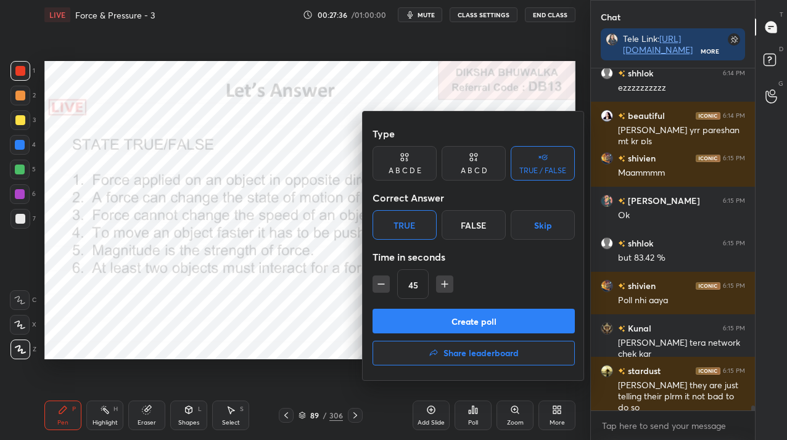
click at [421, 318] on button "Create poll" at bounding box center [474, 321] width 202 height 25
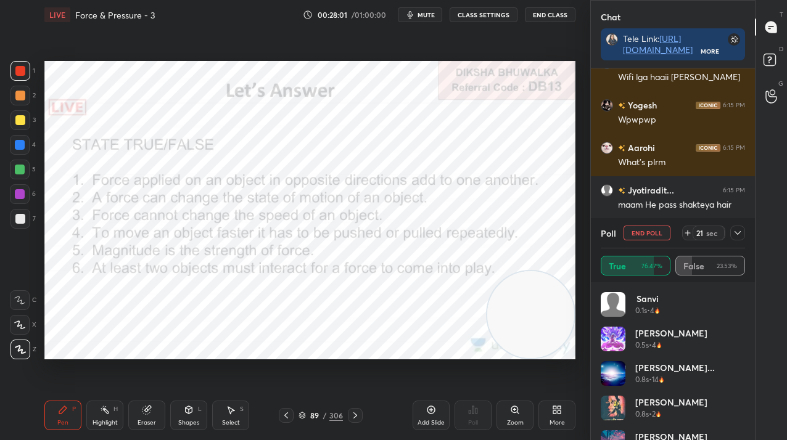
click at [668, 228] on button "End Poll" at bounding box center [647, 233] width 47 height 15
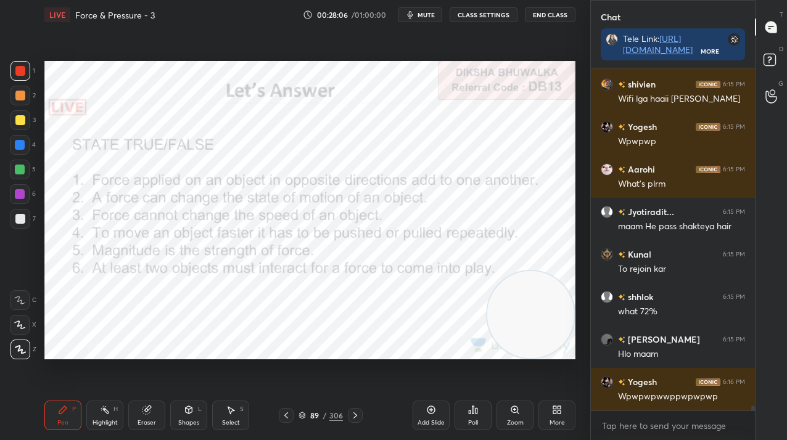
click at [470, 413] on icon at bounding box center [470, 412] width 2 height 3
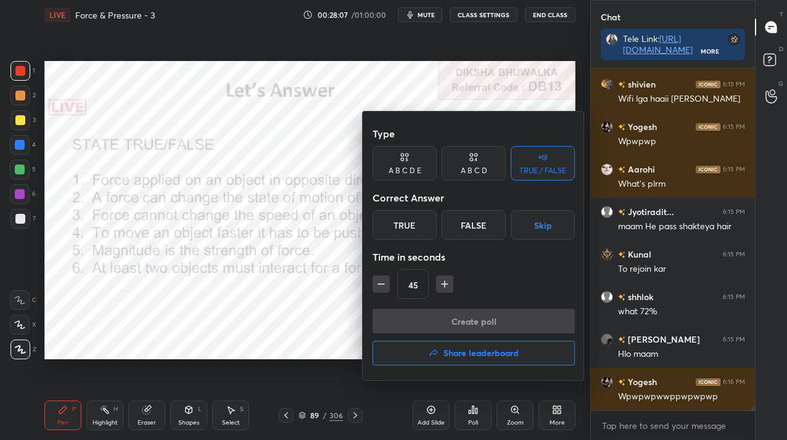
click at [403, 227] on div "True" at bounding box center [405, 225] width 64 height 30
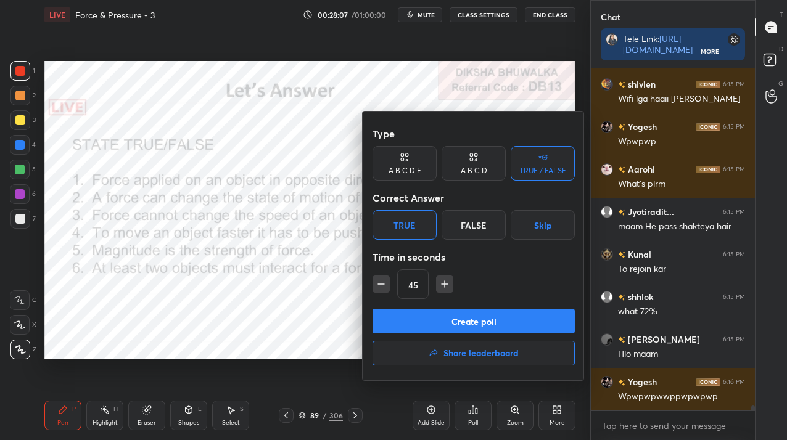
click at [406, 321] on button "Create poll" at bounding box center [474, 321] width 202 height 25
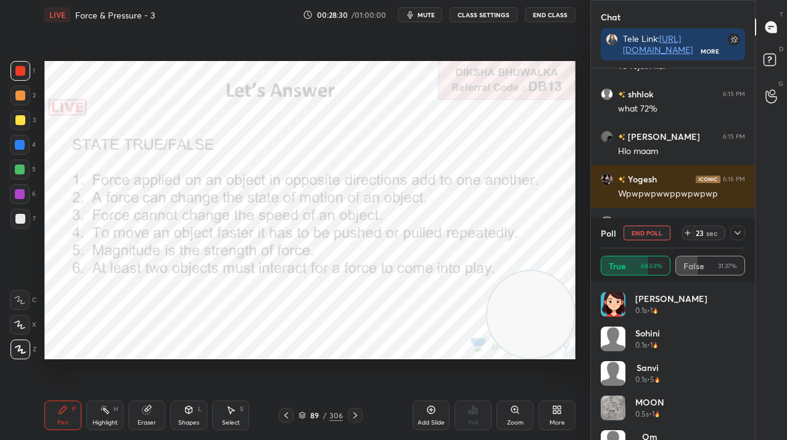
click at [635, 231] on button "End Poll" at bounding box center [647, 233] width 47 height 15
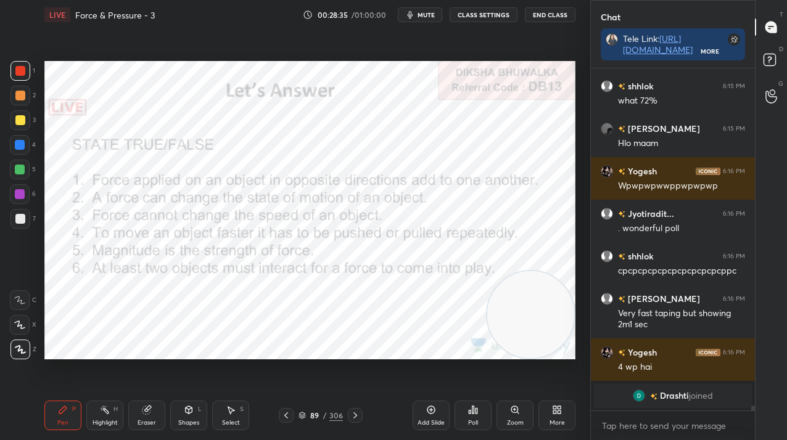
click at [476, 419] on div "Poll" at bounding box center [473, 416] width 37 height 30
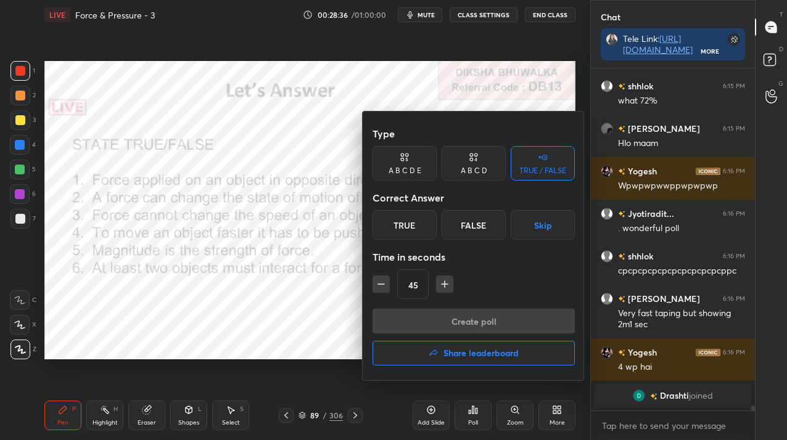
click at [418, 229] on div "True" at bounding box center [405, 225] width 64 height 30
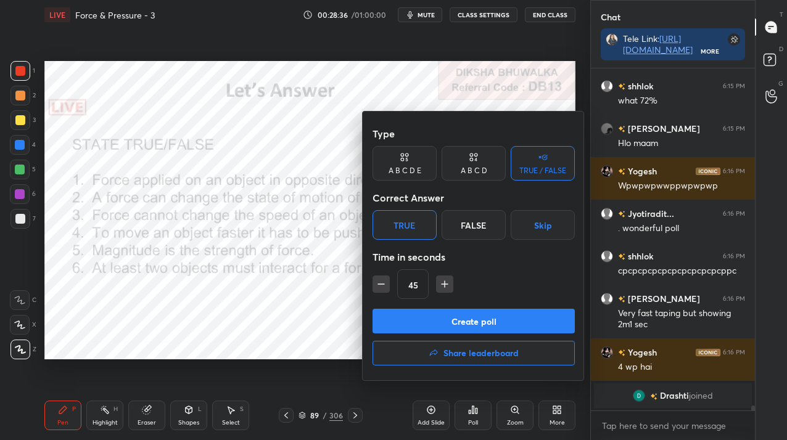
click at [429, 318] on button "Create poll" at bounding box center [474, 321] width 202 height 25
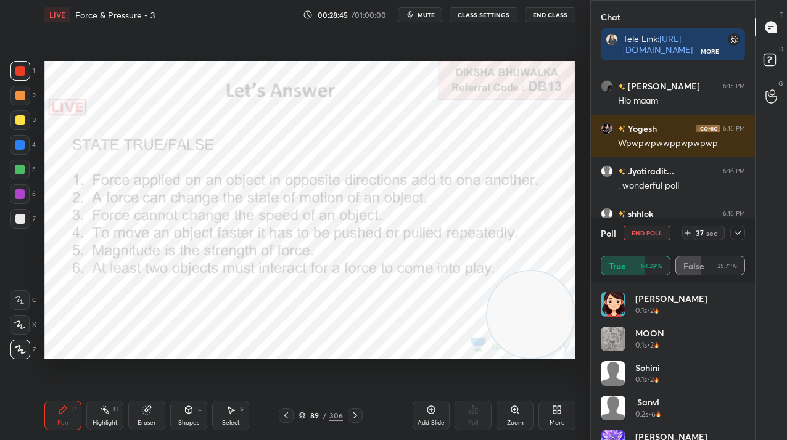
click at [730, 231] on div at bounding box center [737, 233] width 15 height 15
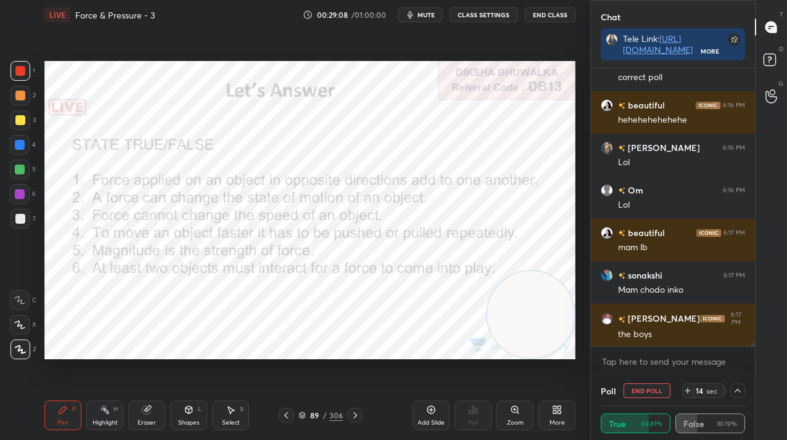
click at [625, 394] on button "End Poll" at bounding box center [647, 391] width 47 height 15
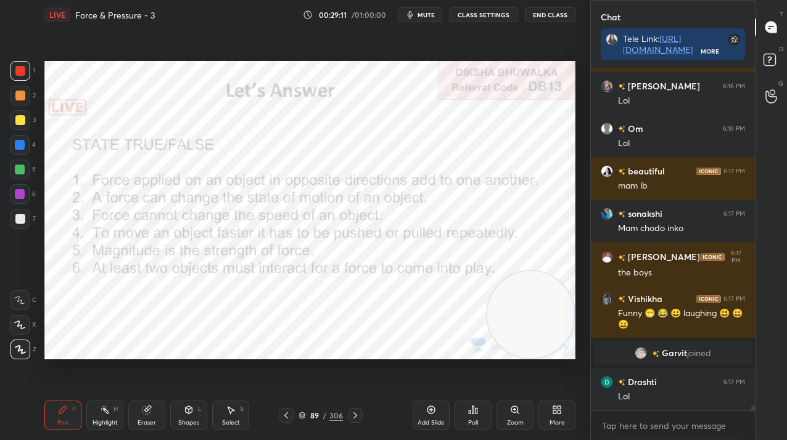
click at [318, 415] on div "89" at bounding box center [314, 415] width 12 height 7
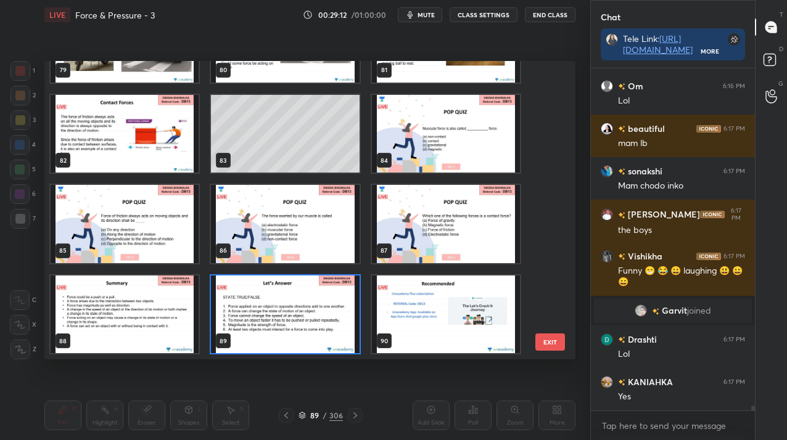
click at [271, 334] on img "grid" at bounding box center [285, 315] width 148 height 78
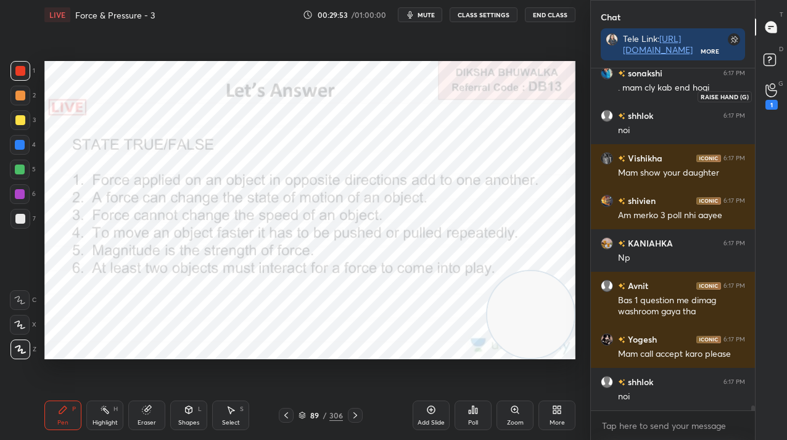
click at [777, 104] on div "1" at bounding box center [772, 105] width 12 height 10
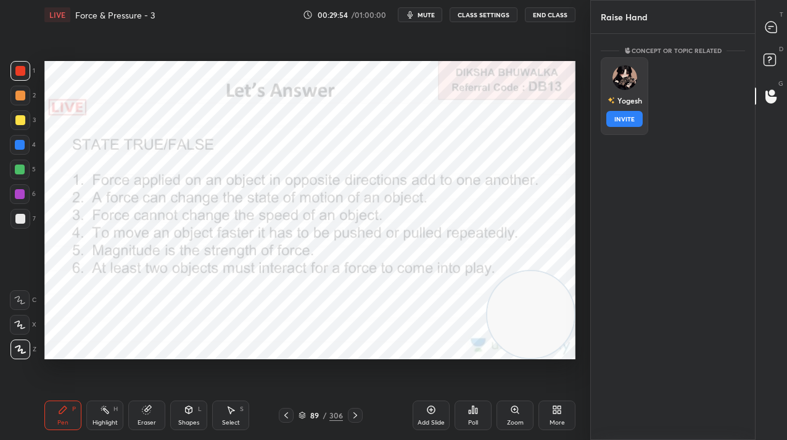
click at [618, 122] on div "Yogesh INVITE" at bounding box center [624, 96] width 47 height 78
click at [618, 122] on button "INVITE" at bounding box center [624, 119] width 36 height 16
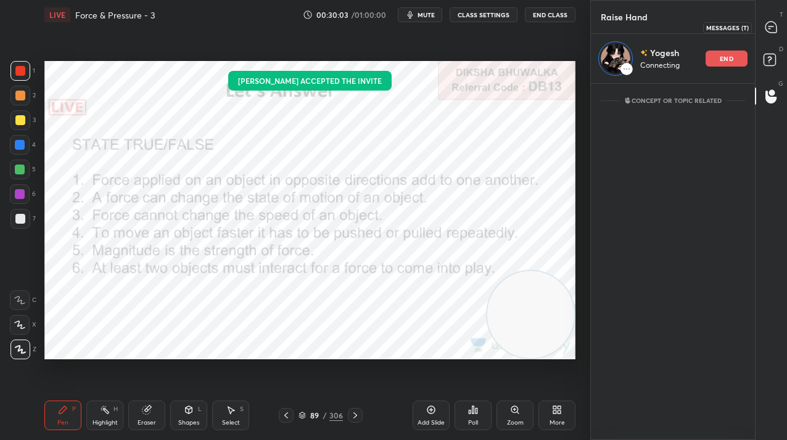
click at [775, 25] on icon at bounding box center [771, 27] width 11 height 11
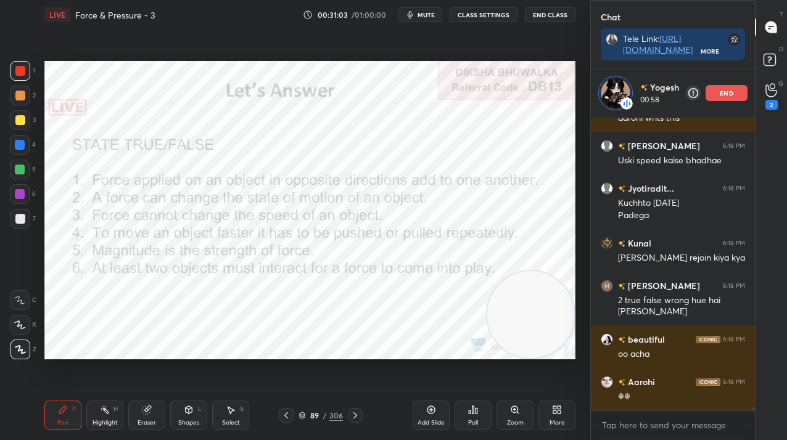
scroll to position [25350, 0]
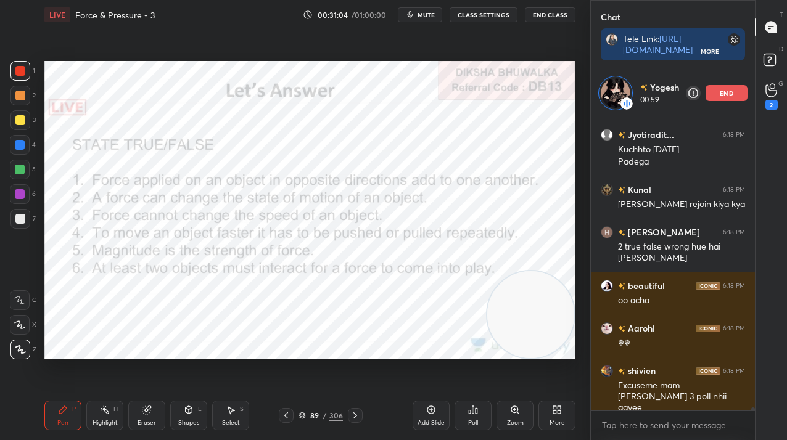
click at [19, 201] on div at bounding box center [20, 194] width 20 height 20
click at [19, 205] on div "6" at bounding box center [23, 196] width 26 height 25
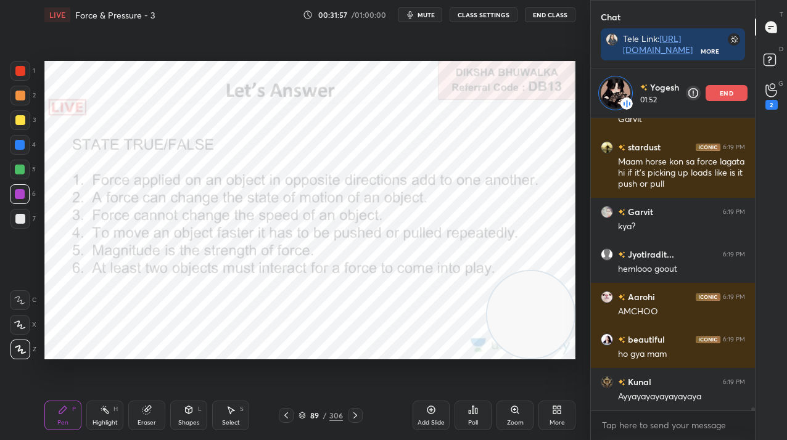
scroll to position [4, 4]
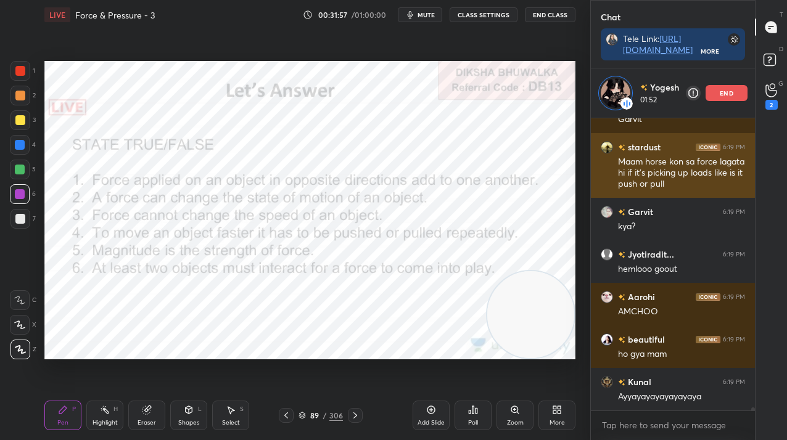
drag, startPoint x: 724, startPoint y: 94, endPoint x: 720, endPoint y: 99, distance: 6.6
click at [724, 95] on p "end" at bounding box center [727, 93] width 14 height 6
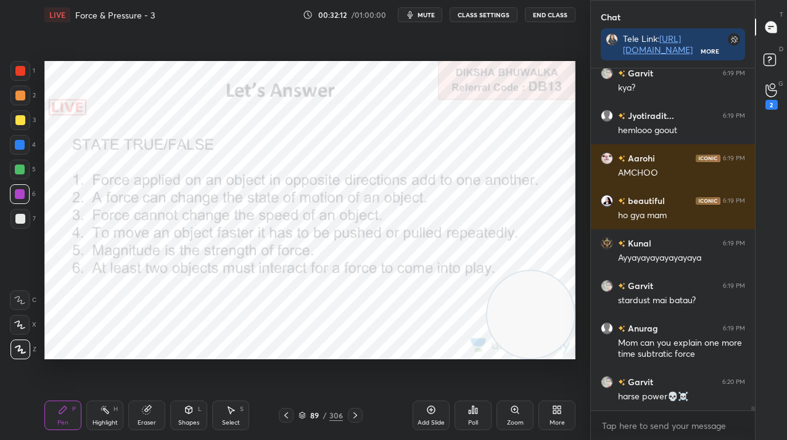
scroll to position [25942, 0]
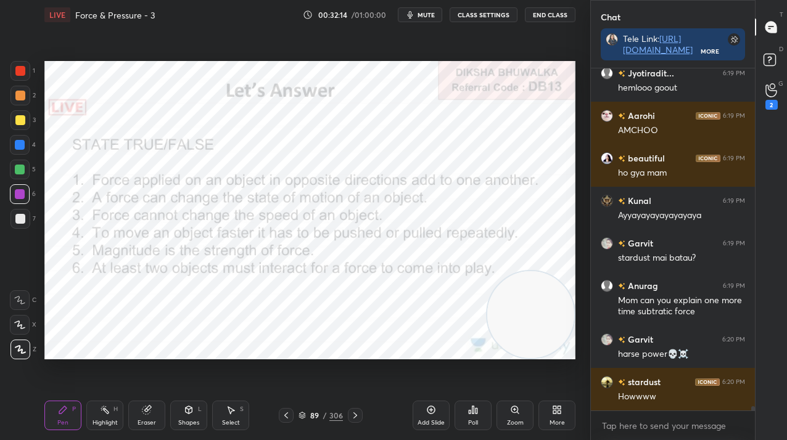
click at [437, 410] on div "Add Slide" at bounding box center [431, 416] width 37 height 30
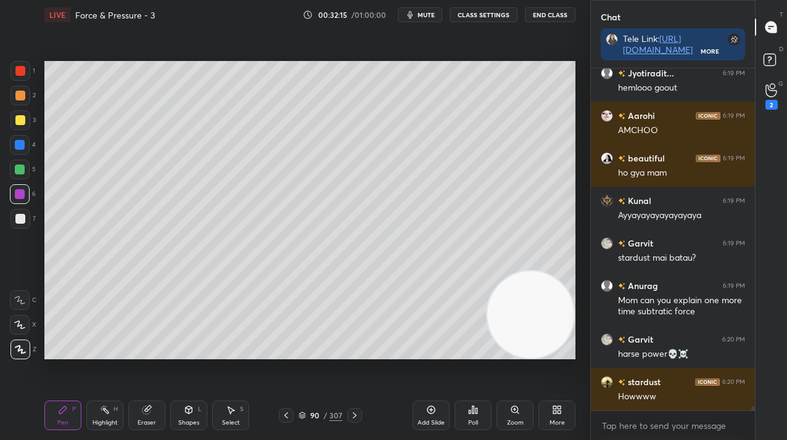
click at [22, 119] on div at bounding box center [20, 120] width 10 height 10
click at [23, 123] on div at bounding box center [20, 120] width 10 height 10
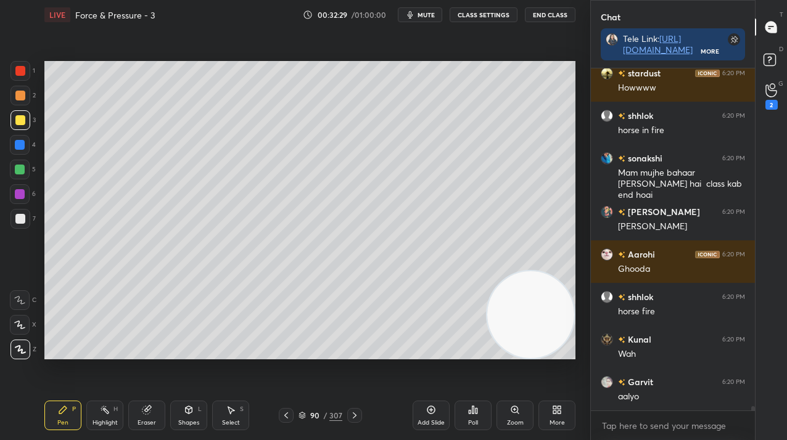
scroll to position [26293, 0]
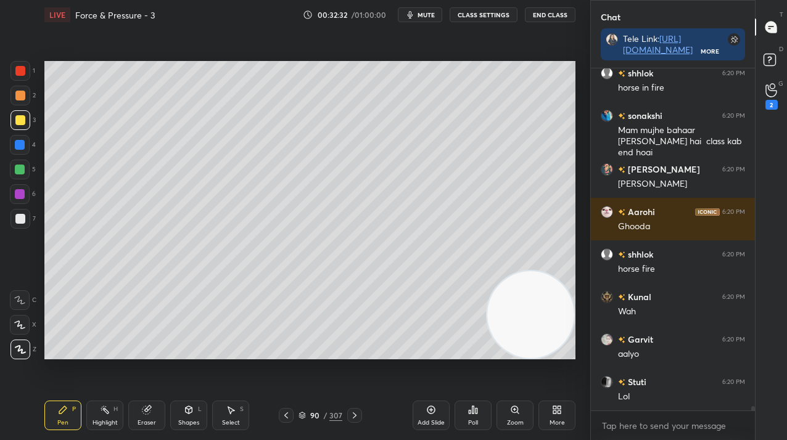
click at [16, 141] on div at bounding box center [20, 145] width 10 height 10
click at [17, 142] on div at bounding box center [20, 145] width 10 height 10
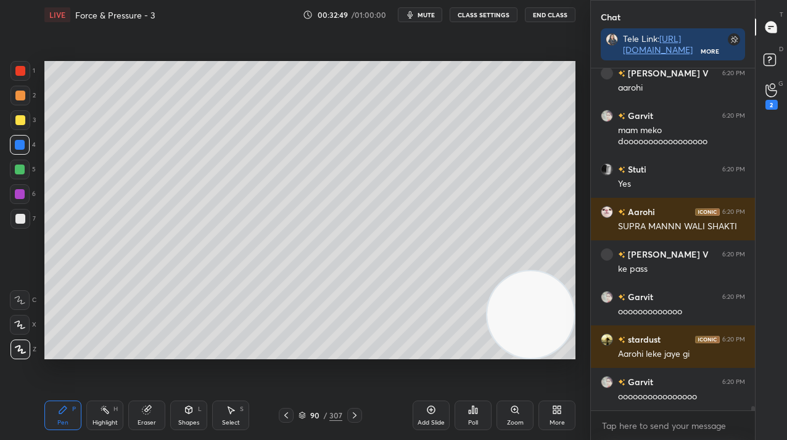
scroll to position [26954, 0]
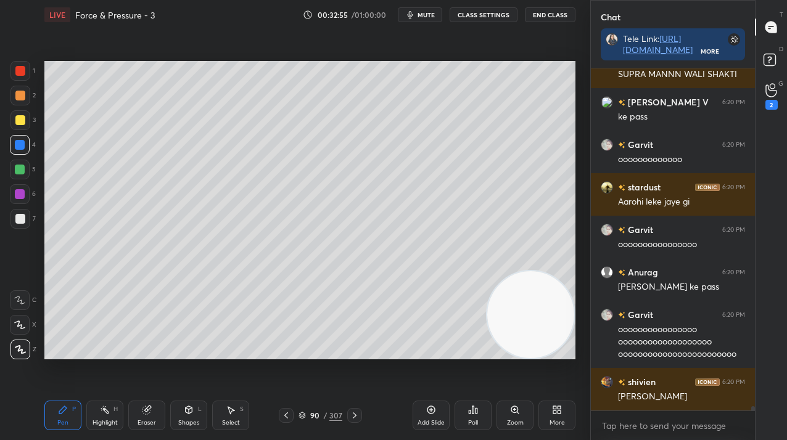
click at [22, 118] on div at bounding box center [20, 120] width 10 height 10
click at [23, 119] on div at bounding box center [20, 120] width 10 height 10
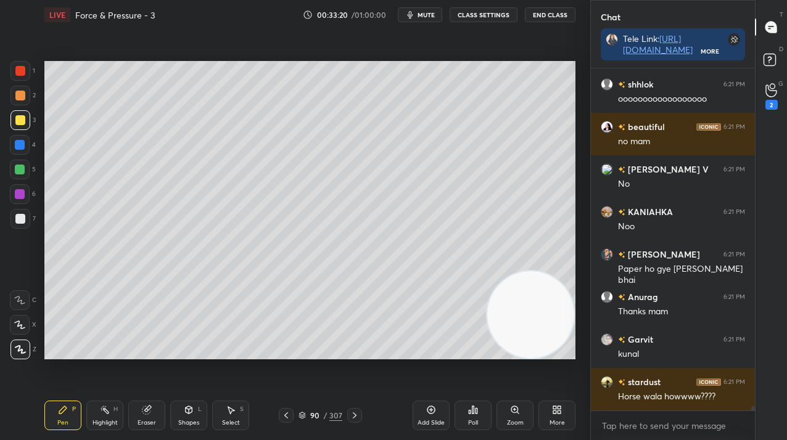
scroll to position [27798, 0]
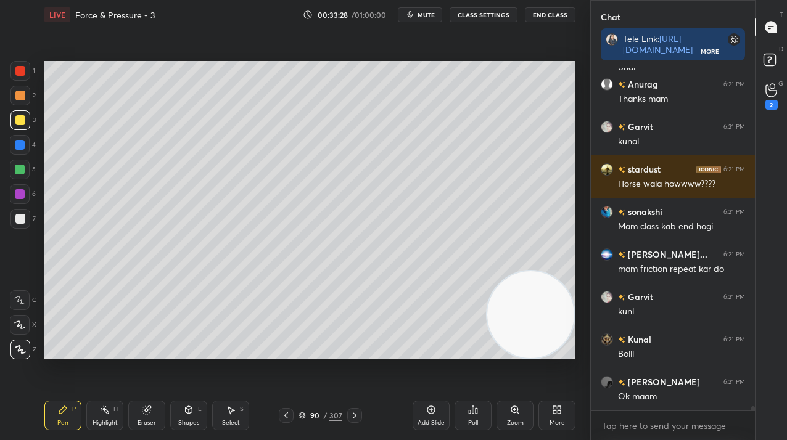
click at [423, 421] on div "Add Slide" at bounding box center [431, 423] width 27 height 6
click at [15, 146] on div at bounding box center [20, 145] width 10 height 10
click at [19, 147] on div at bounding box center [20, 145] width 10 height 10
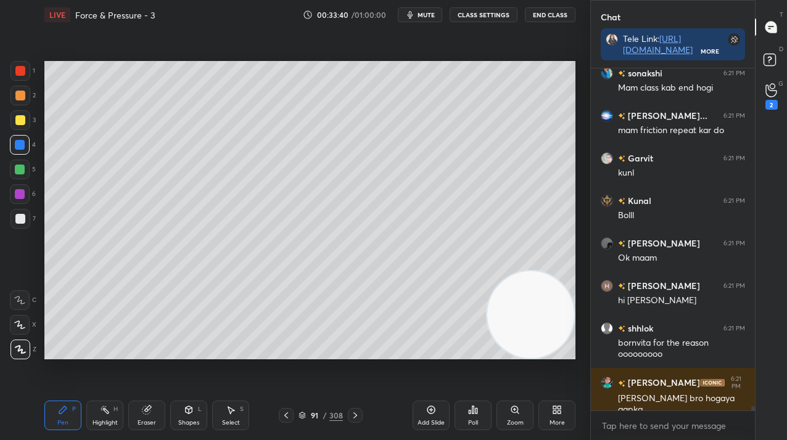
scroll to position [28150, 0]
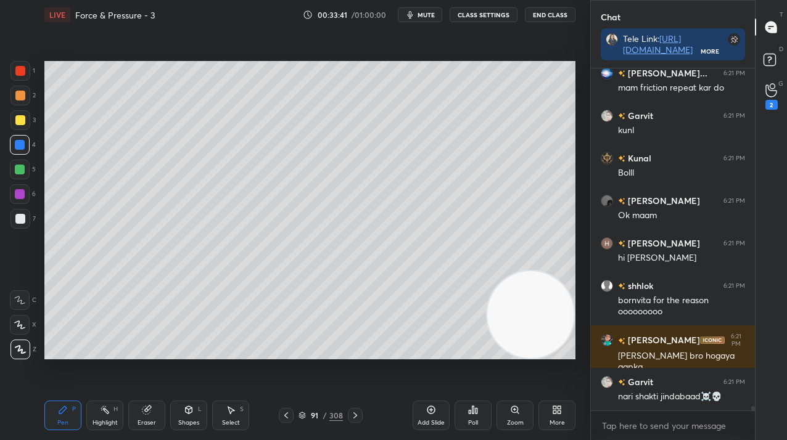
click at [23, 194] on div at bounding box center [20, 194] width 20 height 20
drag, startPoint x: 29, startPoint y: 192, endPoint x: 24, endPoint y: 197, distance: 7.4
click at [29, 192] on div at bounding box center [20, 194] width 20 height 20
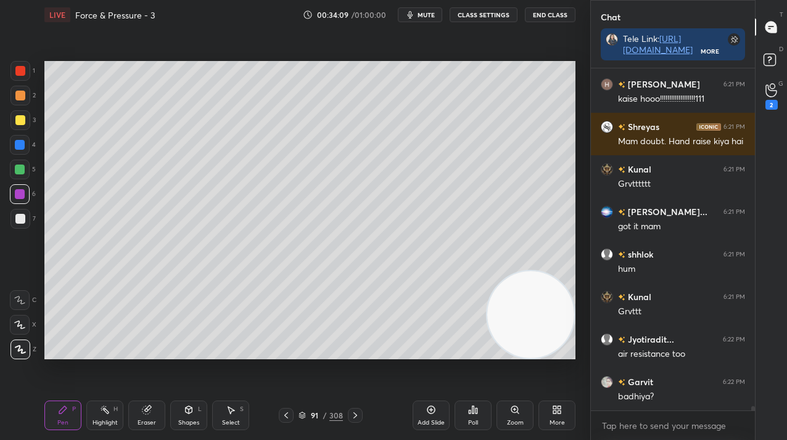
scroll to position [28643, 0]
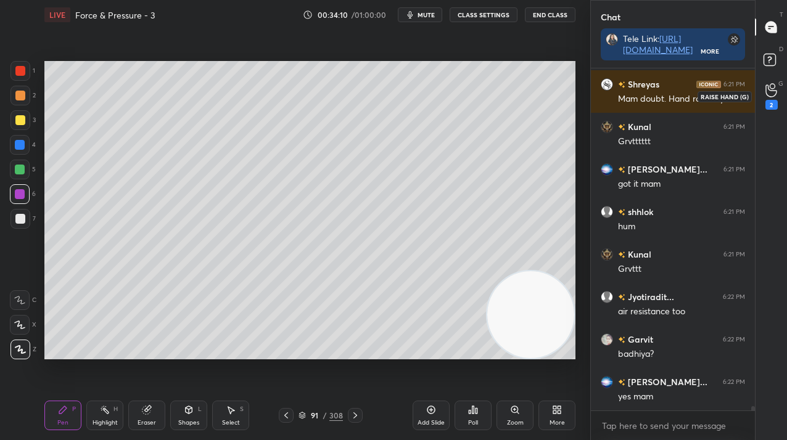
click at [779, 85] on div "2" at bounding box center [771, 96] width 25 height 22
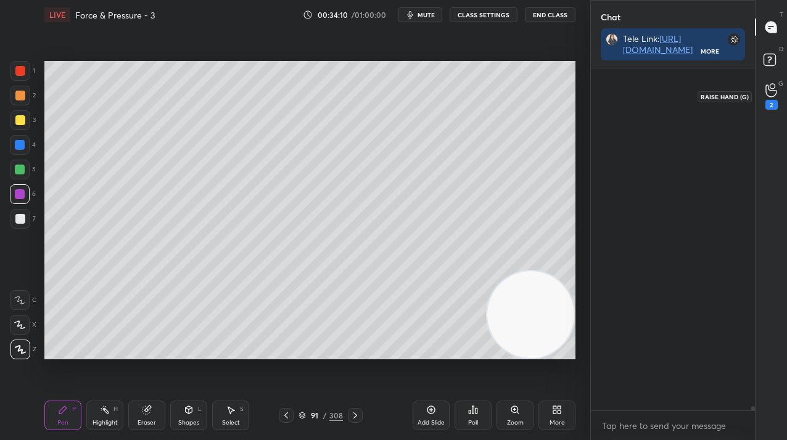
scroll to position [403, 160]
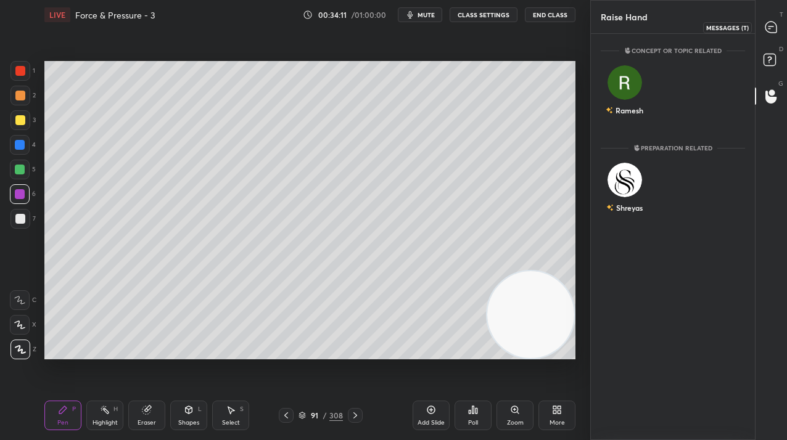
click at [769, 20] on div at bounding box center [771, 27] width 25 height 22
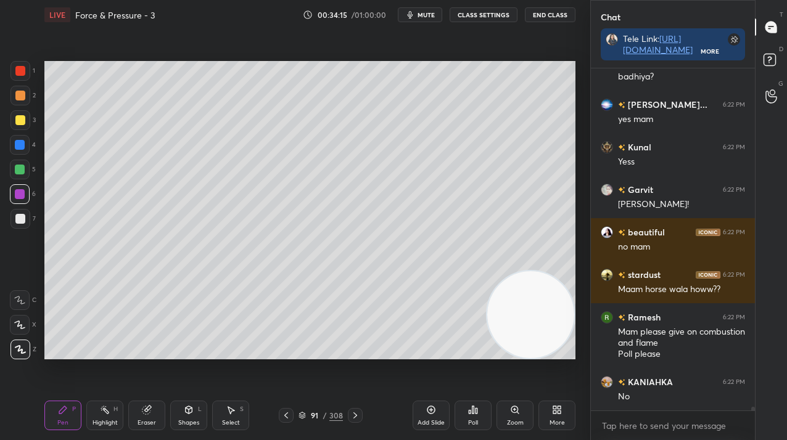
scroll to position [28963, 0]
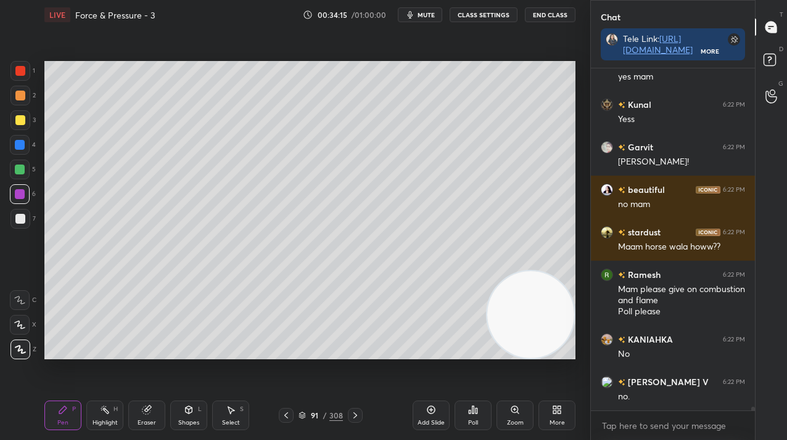
click at [312, 409] on div "91 / 308" at bounding box center [321, 415] width 84 height 15
click at [315, 418] on div "91" at bounding box center [314, 415] width 12 height 7
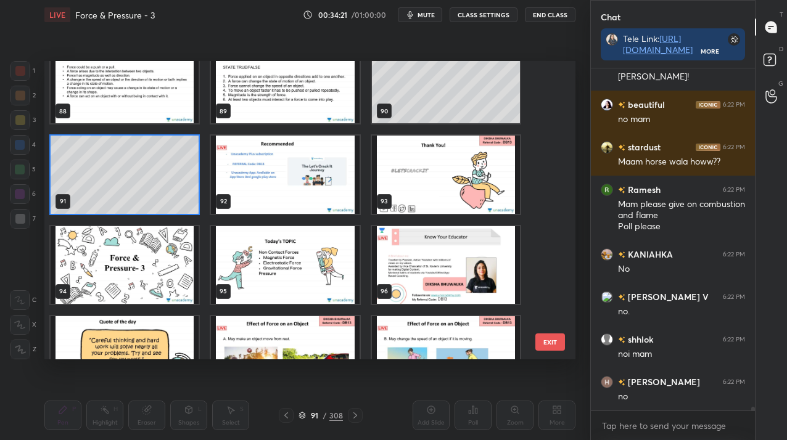
scroll to position [2640, 0]
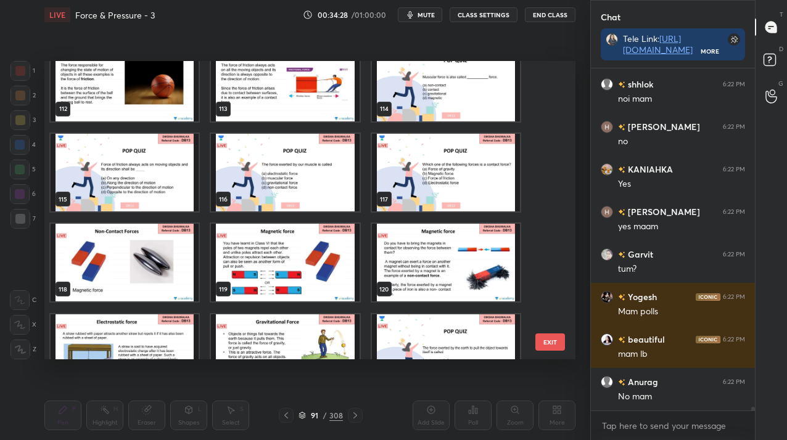
click at [178, 268] on img "grid" at bounding box center [125, 263] width 148 height 78
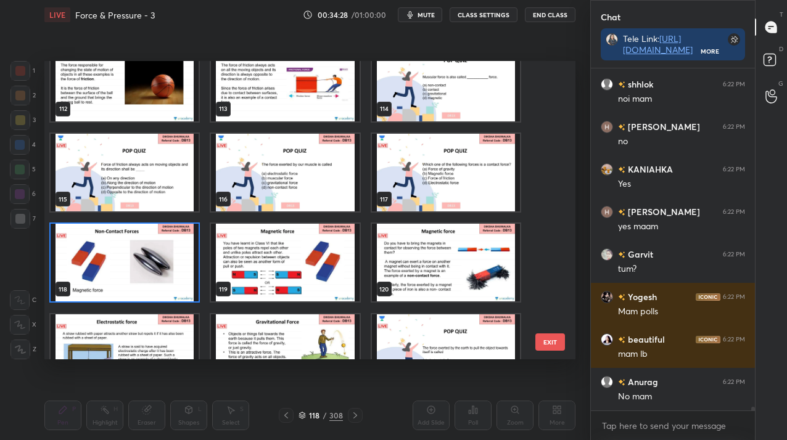
click at [178, 268] on img "grid" at bounding box center [125, 263] width 148 height 78
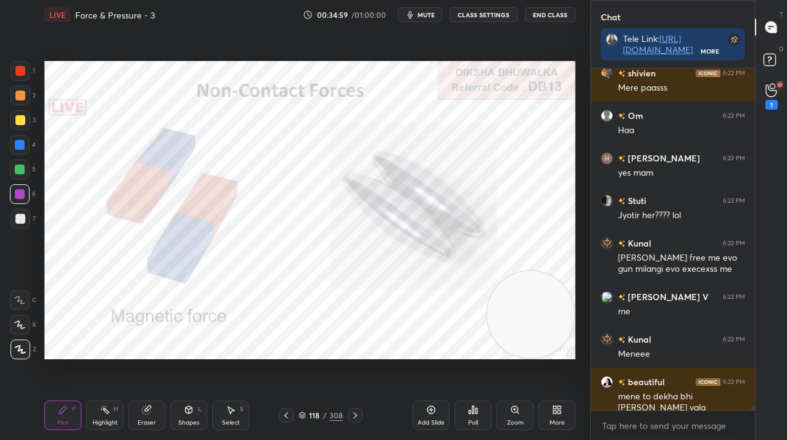
click at [20, 69] on div at bounding box center [20, 71] width 10 height 10
click at [21, 70] on div at bounding box center [20, 71] width 10 height 10
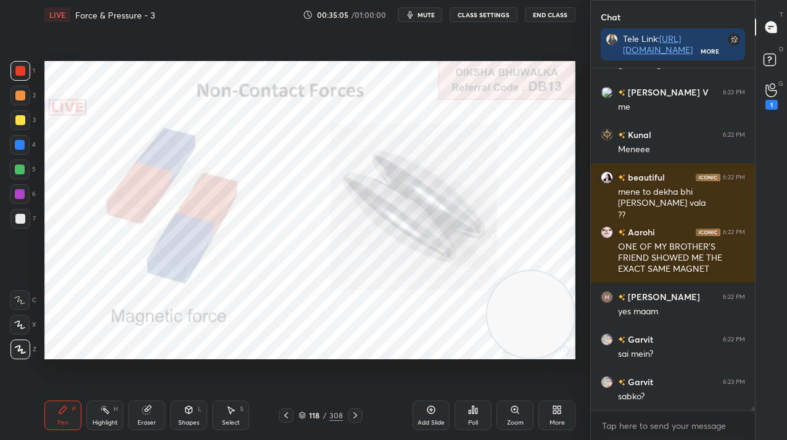
click at [354, 413] on icon at bounding box center [355, 416] width 10 height 10
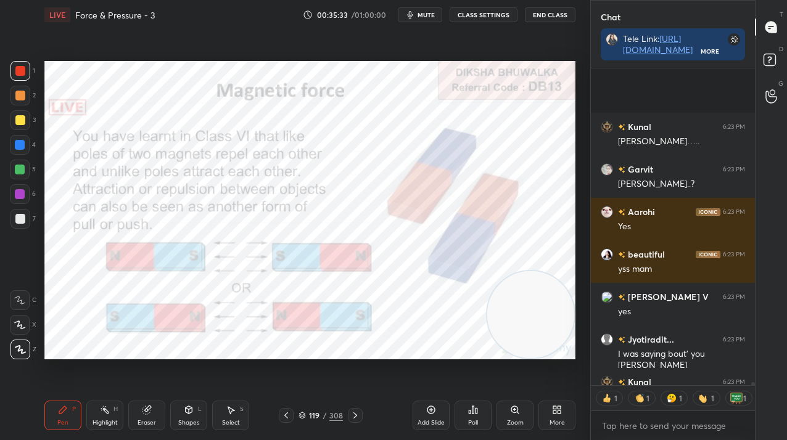
scroll to position [31201, 0]
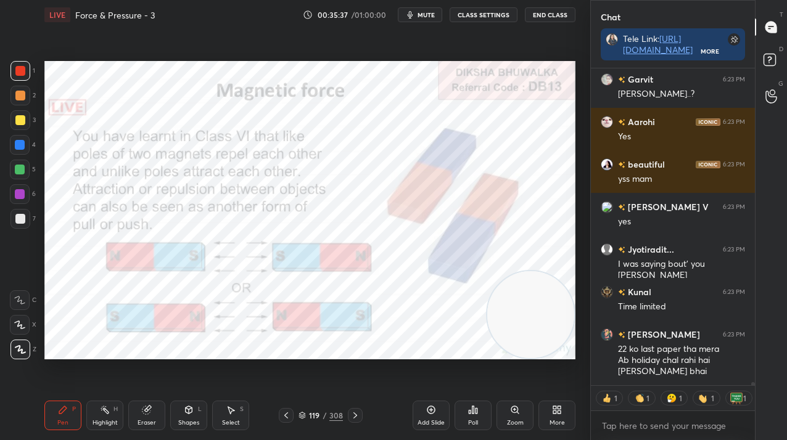
drag, startPoint x: 434, startPoint y: 411, endPoint x: 423, endPoint y: 397, distance: 18.0
click at [434, 410] on icon at bounding box center [431, 410] width 10 height 10
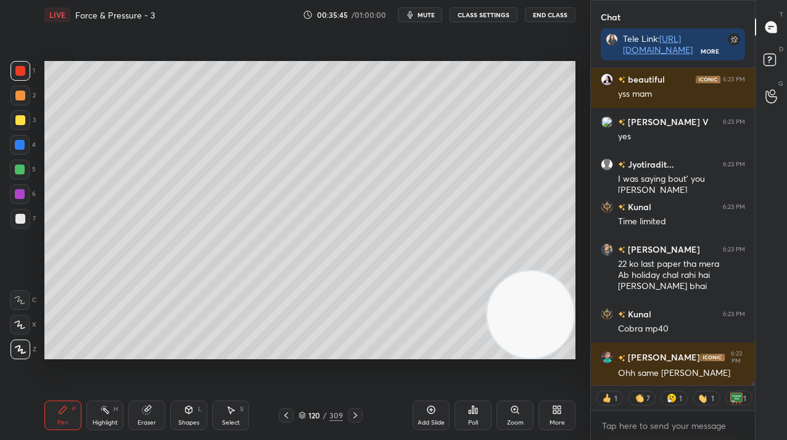
scroll to position [31329, 0]
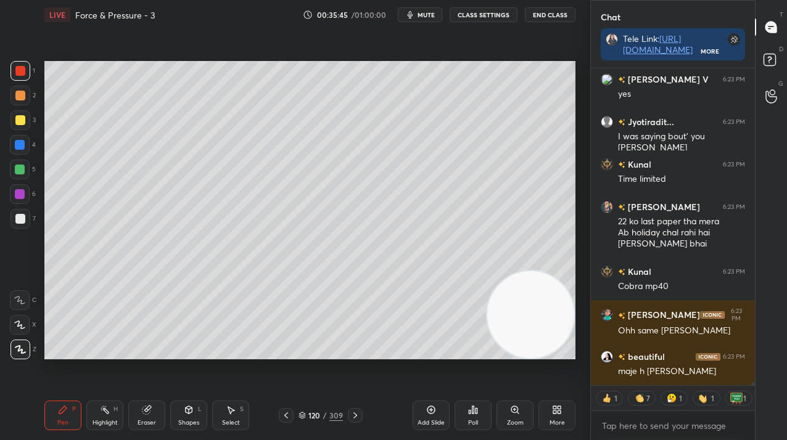
click at [28, 222] on div "7" at bounding box center [22, 219] width 25 height 20
click at [27, 219] on div at bounding box center [20, 219] width 20 height 20
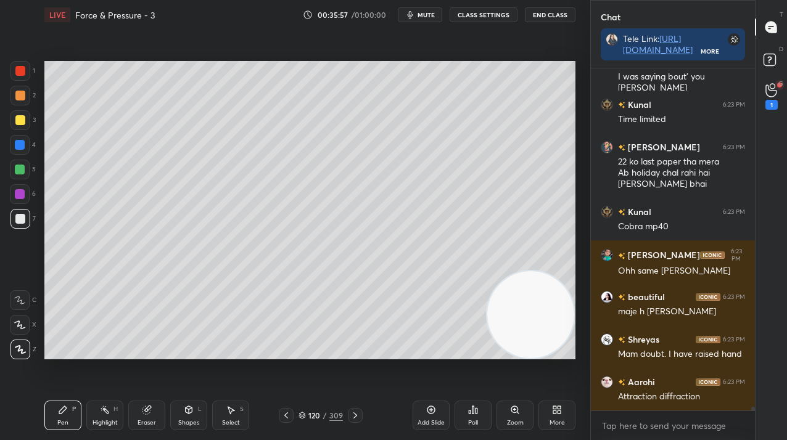
scroll to position [31442, 0]
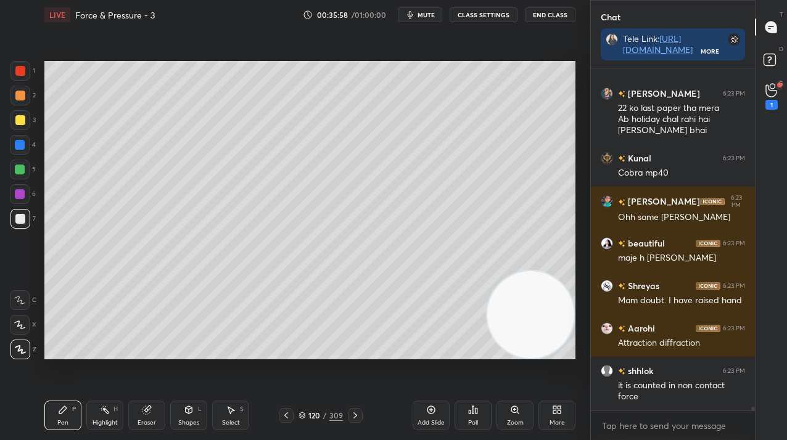
click at [777, 102] on div "1" at bounding box center [772, 105] width 12 height 10
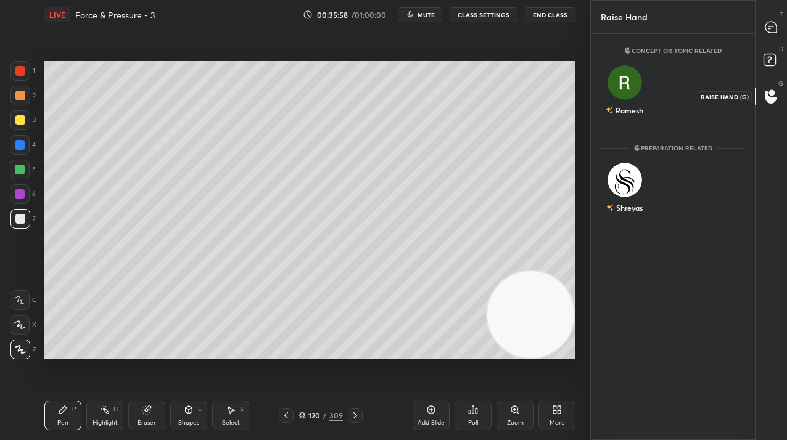
scroll to position [403, 160]
click at [640, 185] on div "Shreyas" at bounding box center [624, 191] width 47 height 72
click at [634, 215] on button "INVITE" at bounding box center [624, 216] width 36 height 16
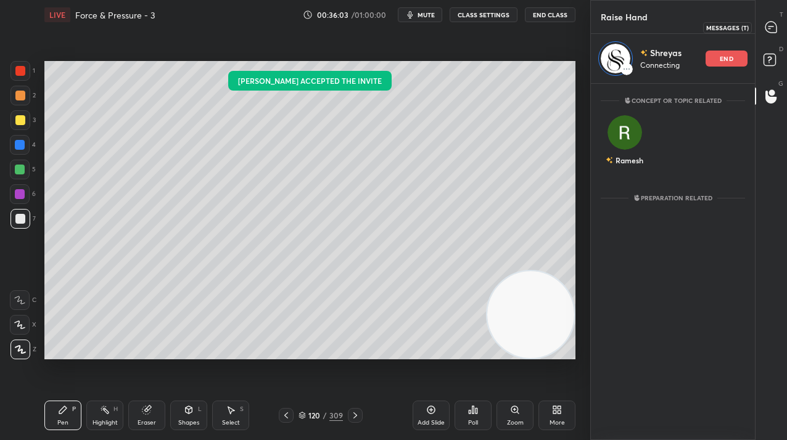
click at [778, 32] on div at bounding box center [771, 27] width 25 height 22
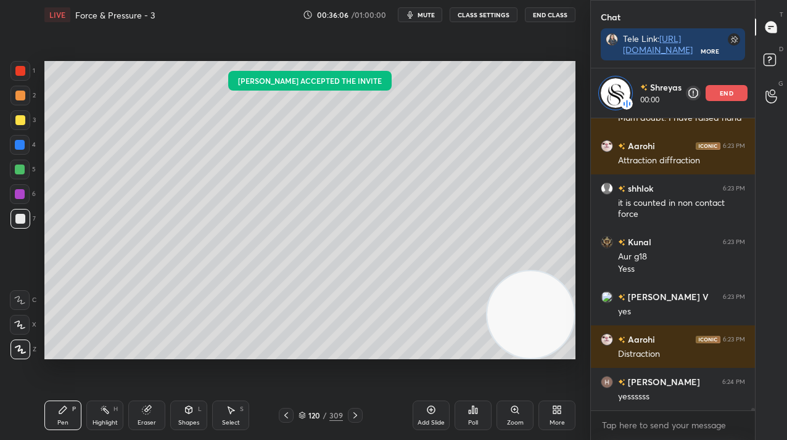
scroll to position [31717, 0]
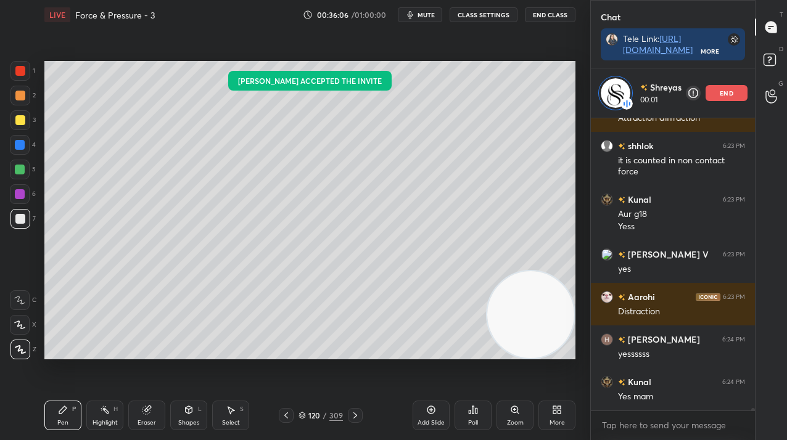
click at [323, 416] on div "/" at bounding box center [325, 415] width 4 height 7
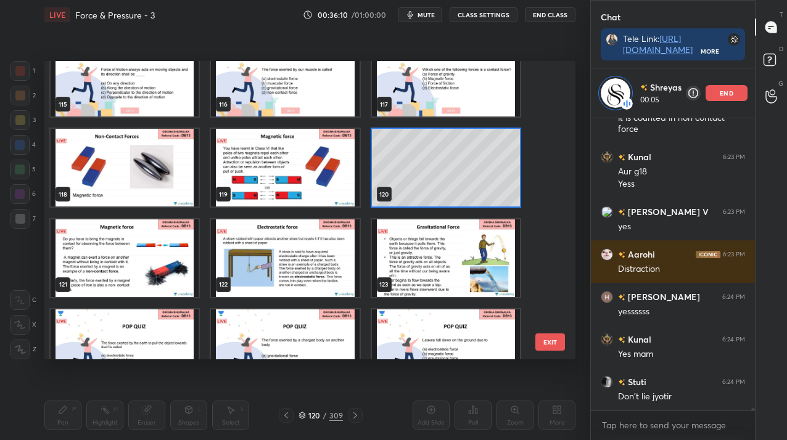
scroll to position [3460, 0]
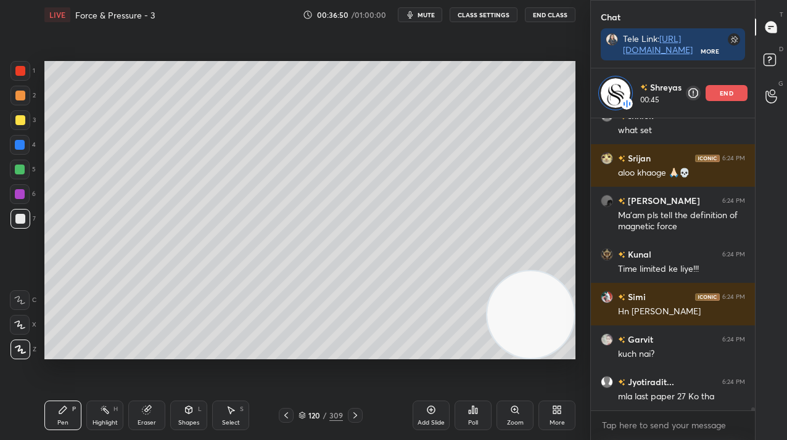
click at [730, 104] on div "[PERSON_NAME] 00:45 end" at bounding box center [673, 92] width 164 height 49
click at [730, 100] on div "end" at bounding box center [727, 93] width 42 height 16
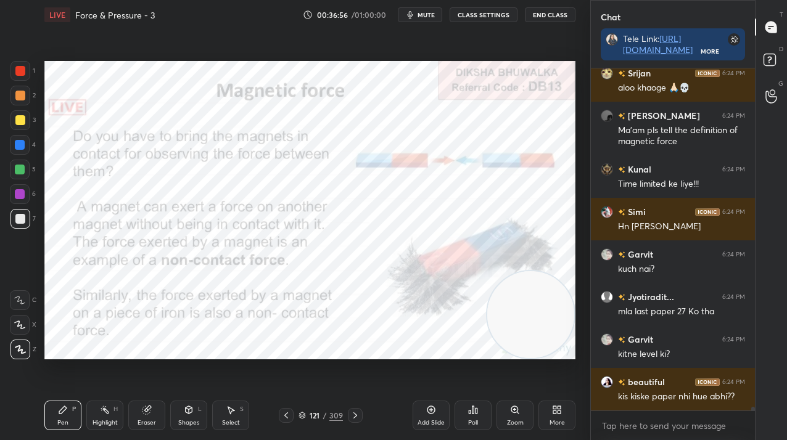
click at [18, 66] on div at bounding box center [20, 71] width 10 height 10
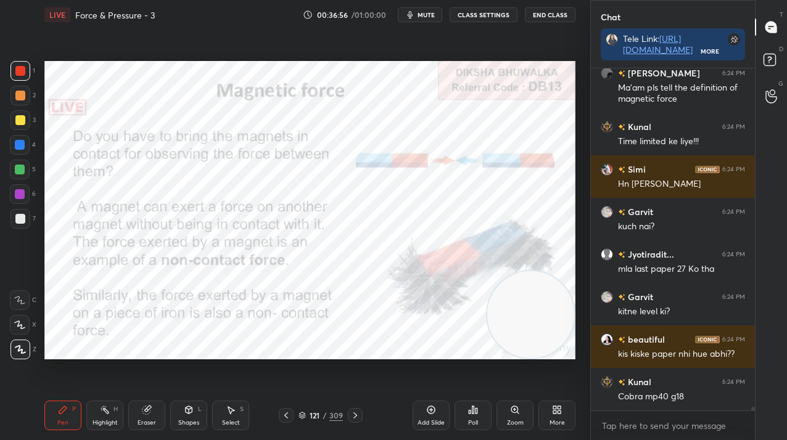
click at [17, 68] on div at bounding box center [20, 71] width 10 height 10
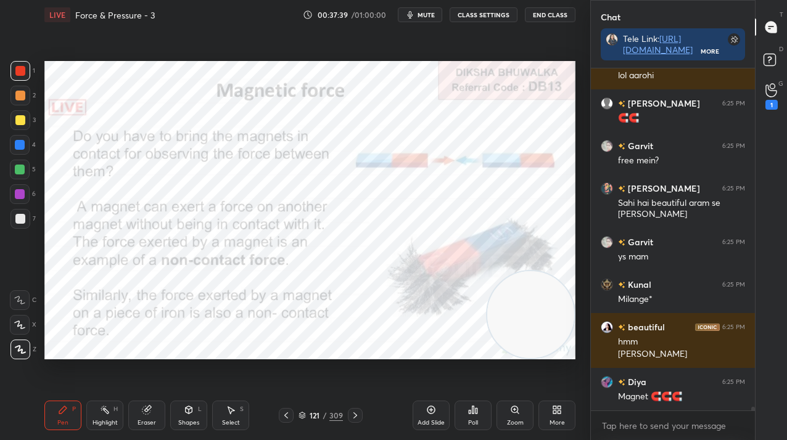
click at [358, 415] on icon at bounding box center [355, 416] width 10 height 10
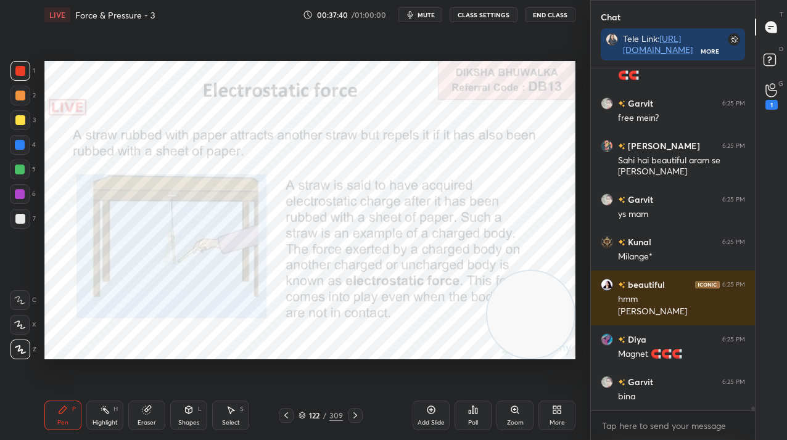
click at [286, 416] on icon at bounding box center [286, 416] width 4 height 6
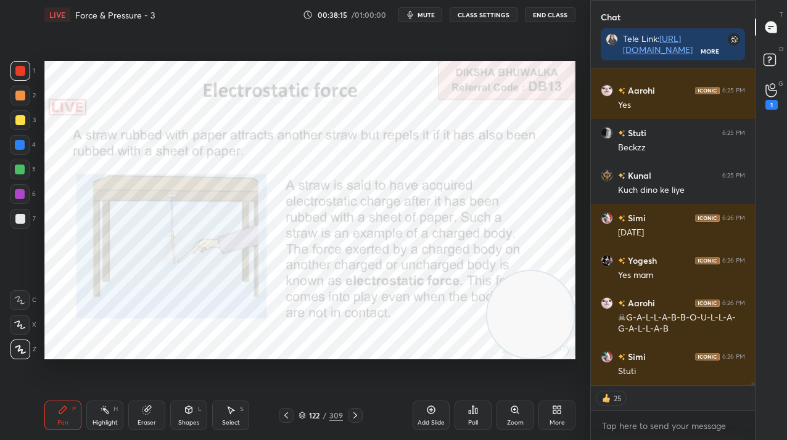
scroll to position [30964, 0]
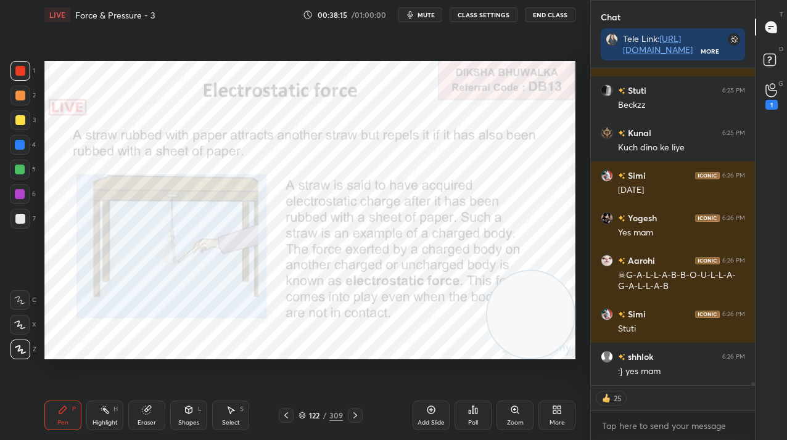
click at [427, 421] on div "Add Slide" at bounding box center [431, 423] width 27 height 6
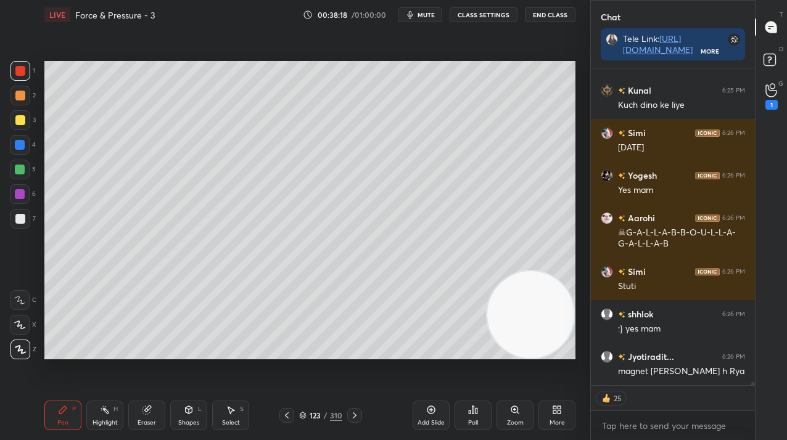
click at [28, 213] on div at bounding box center [20, 219] width 20 height 20
click at [28, 218] on div at bounding box center [20, 219] width 20 height 20
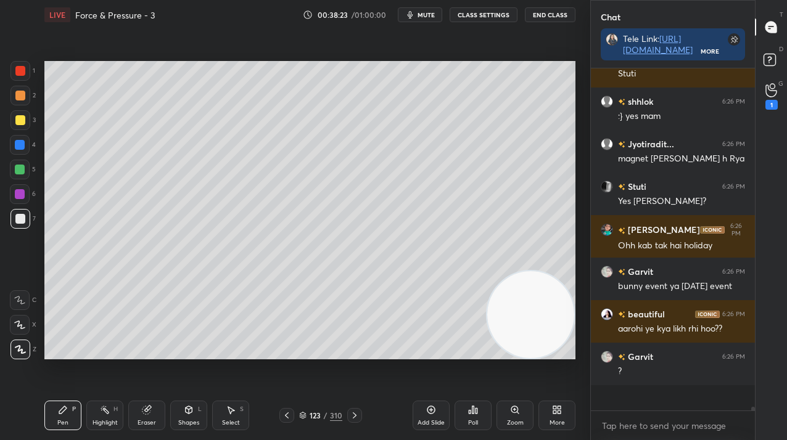
type textarea "x"
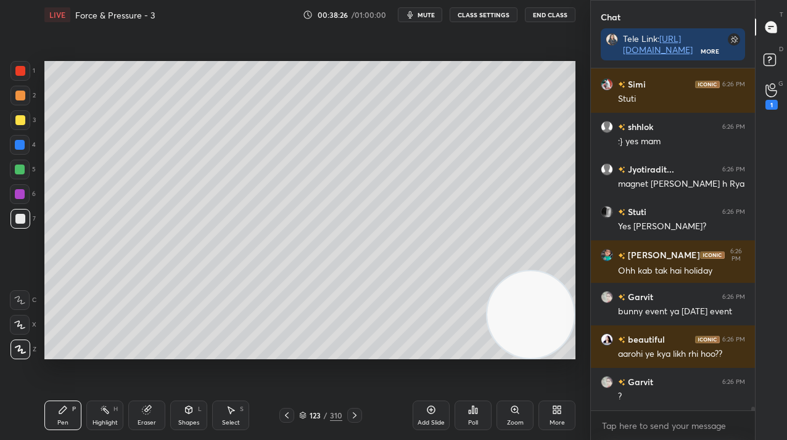
click at [19, 117] on div at bounding box center [20, 120] width 10 height 10
drag, startPoint x: 22, startPoint y: 120, endPoint x: 33, endPoint y: 122, distance: 11.9
click at [22, 120] on div at bounding box center [20, 120] width 10 height 10
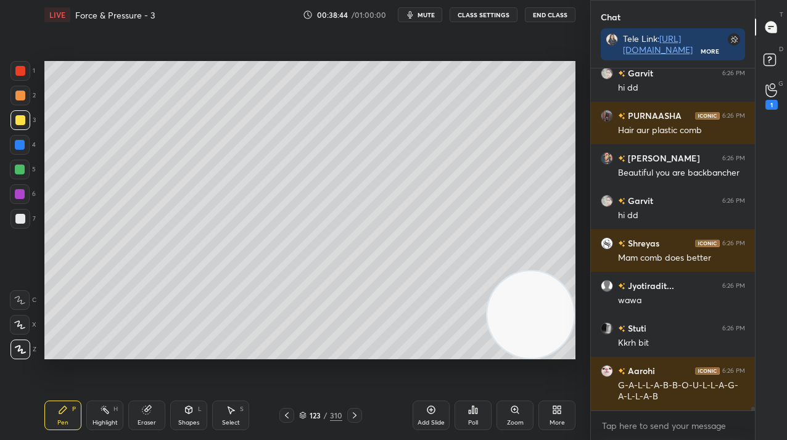
scroll to position [31886, 0]
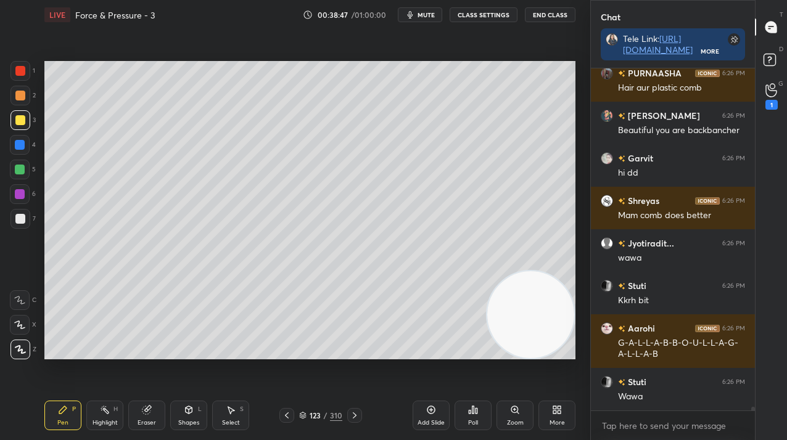
click at [20, 173] on div at bounding box center [20, 170] width 10 height 10
click at [22, 176] on div at bounding box center [20, 170] width 20 height 20
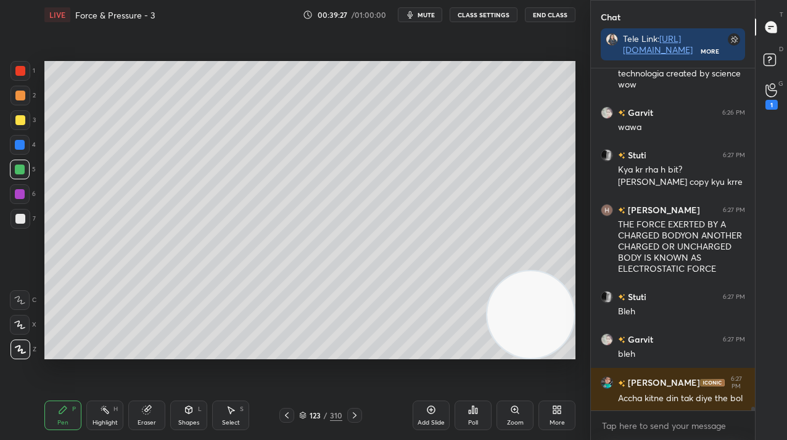
scroll to position [32550, 0]
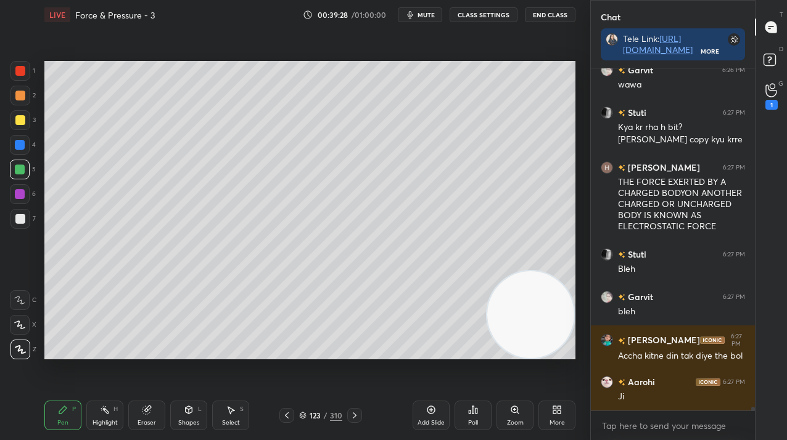
click at [326, 415] on div "/" at bounding box center [326, 415] width 4 height 7
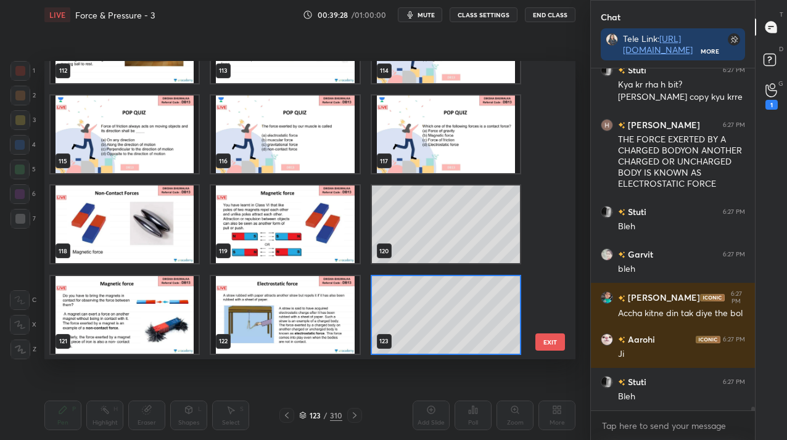
scroll to position [295, 525]
click at [326, 306] on img "grid" at bounding box center [285, 315] width 148 height 78
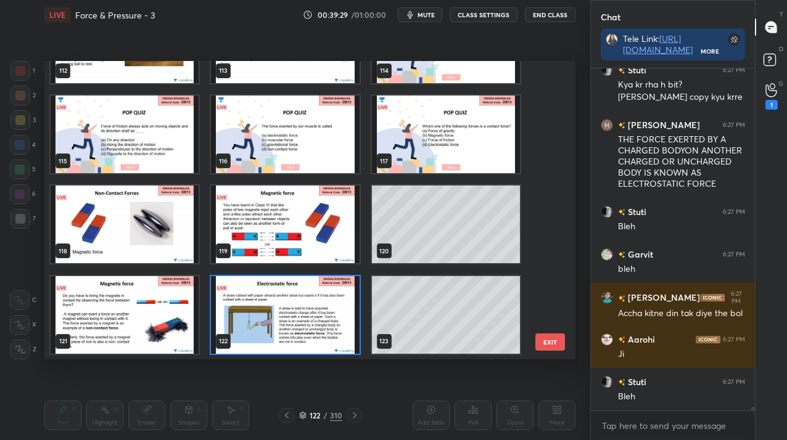
click at [326, 306] on img "grid" at bounding box center [285, 315] width 148 height 78
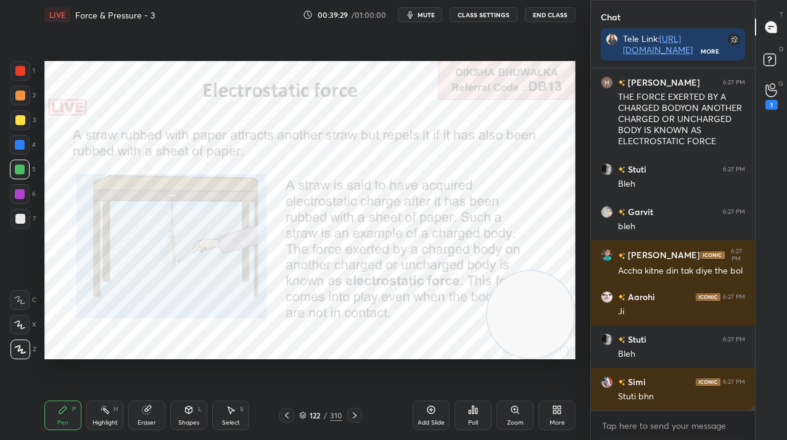
click at [326, 306] on img "grid" at bounding box center [285, 315] width 148 height 78
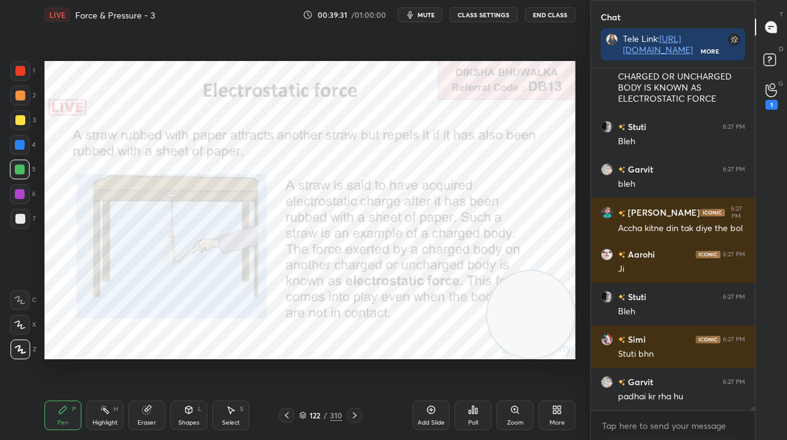
click at [19, 68] on div at bounding box center [20, 71] width 10 height 10
click at [21, 68] on div at bounding box center [20, 71] width 10 height 10
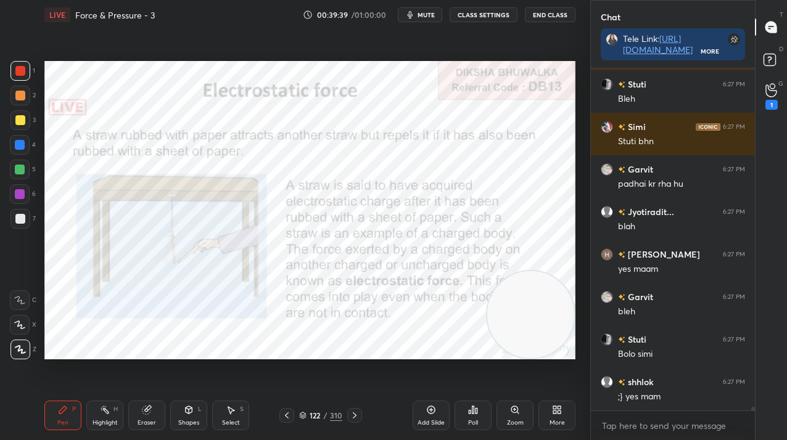
scroll to position [32933, 0]
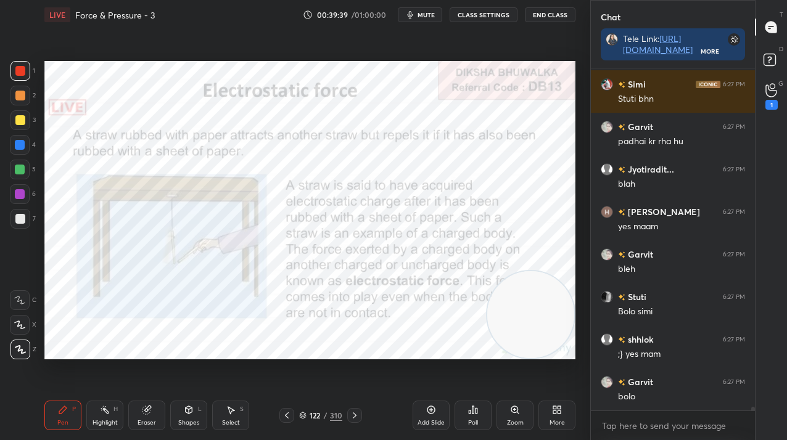
click at [497, 17] on button "CLASS SETTINGS" at bounding box center [484, 14] width 68 height 15
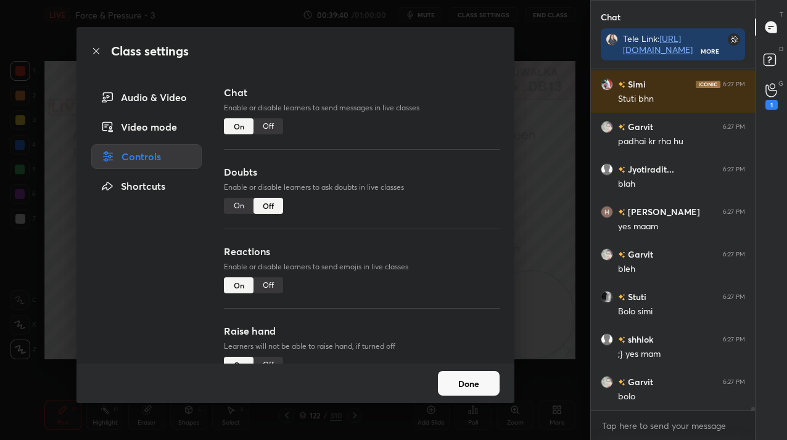
drag, startPoint x: 273, startPoint y: 126, endPoint x: 440, endPoint y: 342, distance: 272.9
click at [272, 126] on div "Off" at bounding box center [269, 126] width 30 height 16
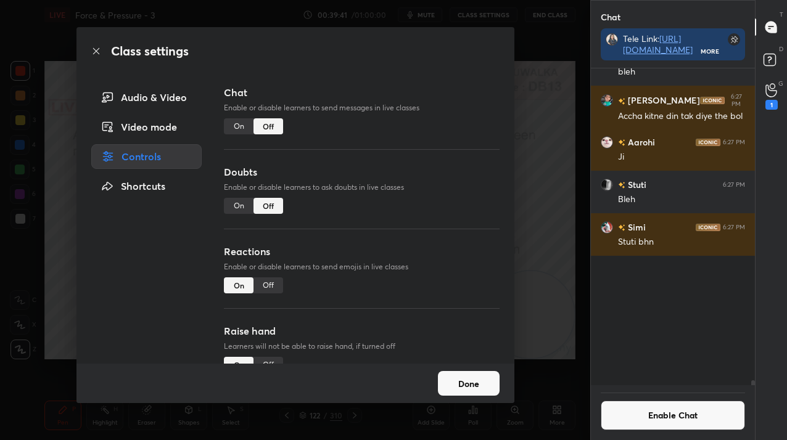
scroll to position [313, 160]
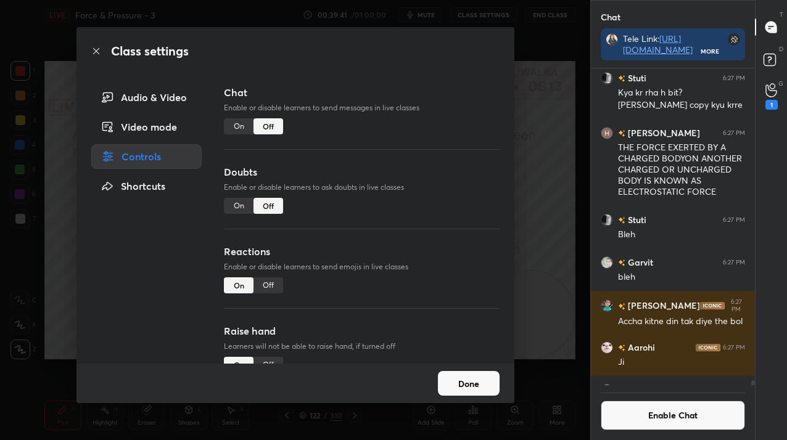
click at [467, 387] on button "Done" at bounding box center [469, 383] width 62 height 25
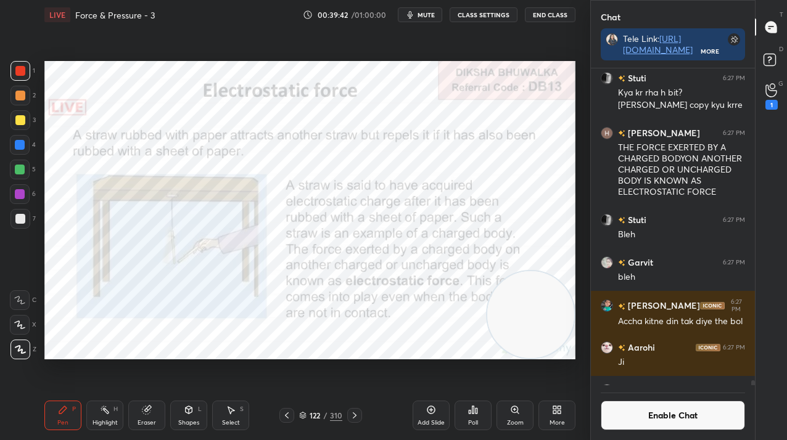
click at [429, 418] on div "Add Slide" at bounding box center [431, 416] width 37 height 30
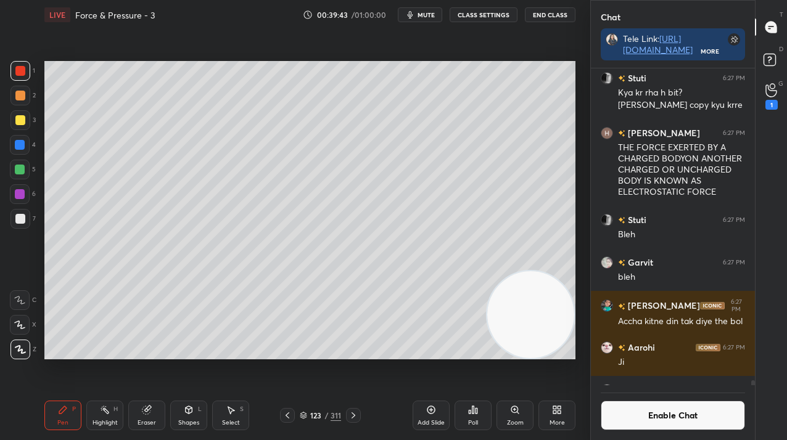
click at [288, 408] on div at bounding box center [287, 415] width 15 height 15
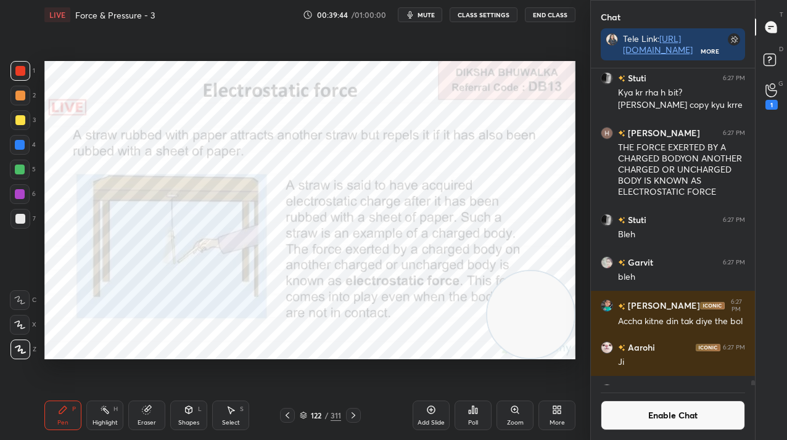
click at [355, 411] on icon at bounding box center [354, 416] width 10 height 10
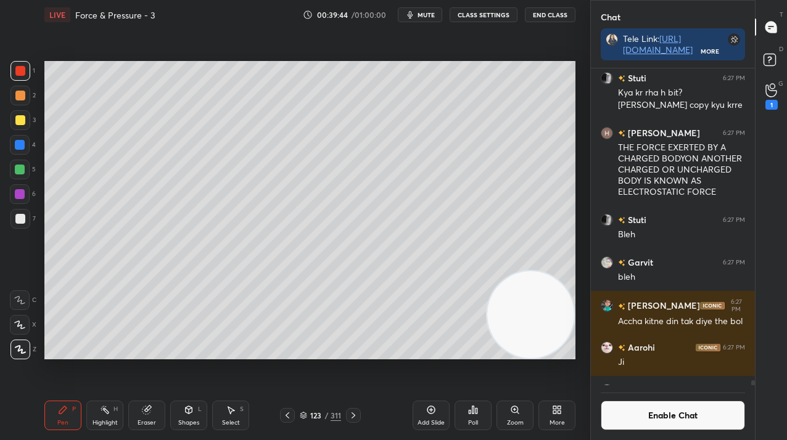
click at [353, 415] on icon at bounding box center [354, 416] width 10 height 10
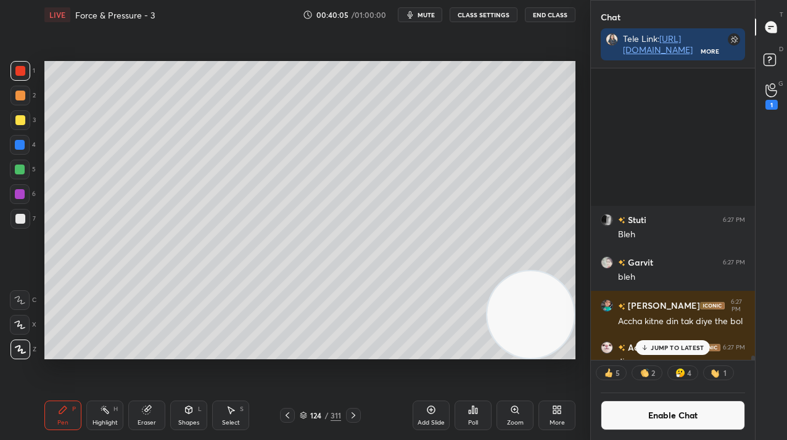
scroll to position [32095, 0]
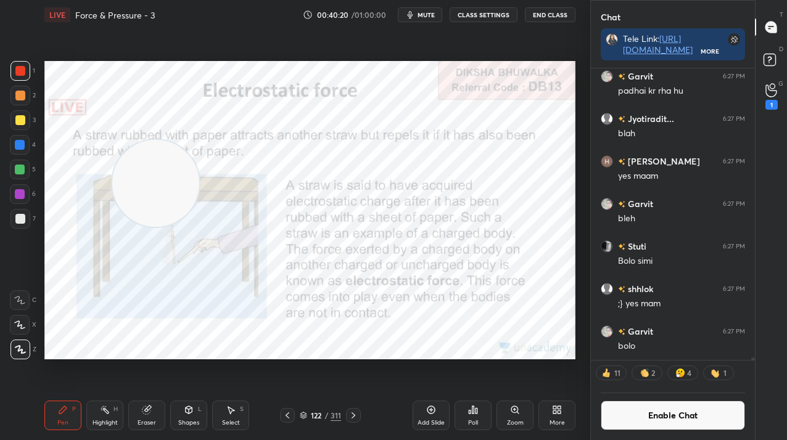
drag, startPoint x: 519, startPoint y: 285, endPoint x: 119, endPoint y: 130, distance: 429.5
click at [112, 140] on video at bounding box center [155, 183] width 87 height 87
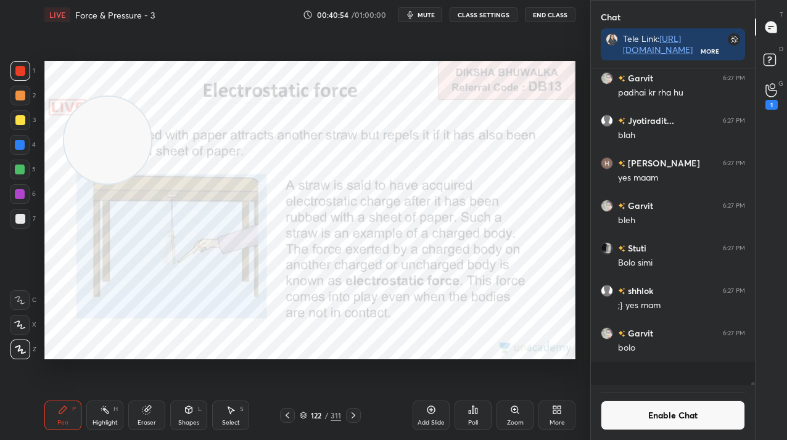
scroll to position [32069, 0]
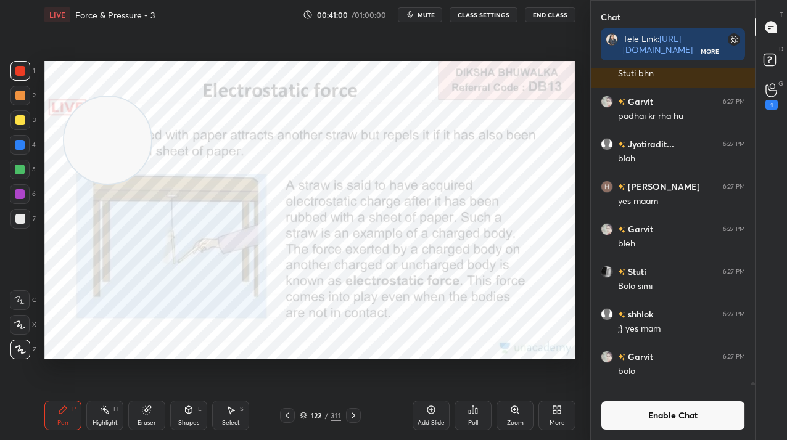
click at [658, 415] on button "Enable Chat" at bounding box center [673, 416] width 144 height 30
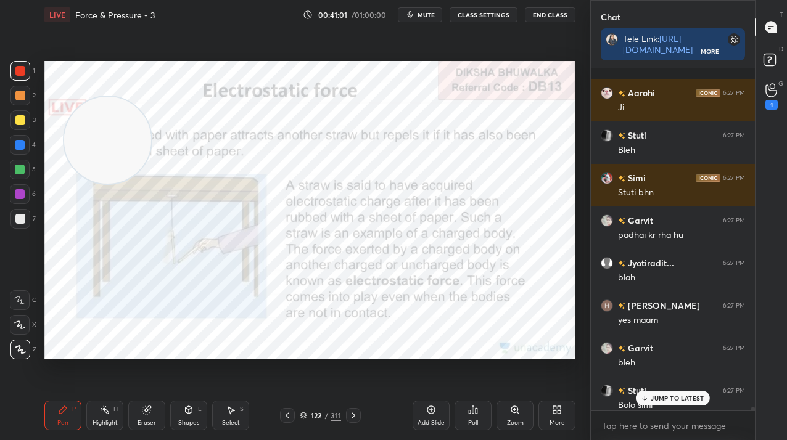
scroll to position [32044, 0]
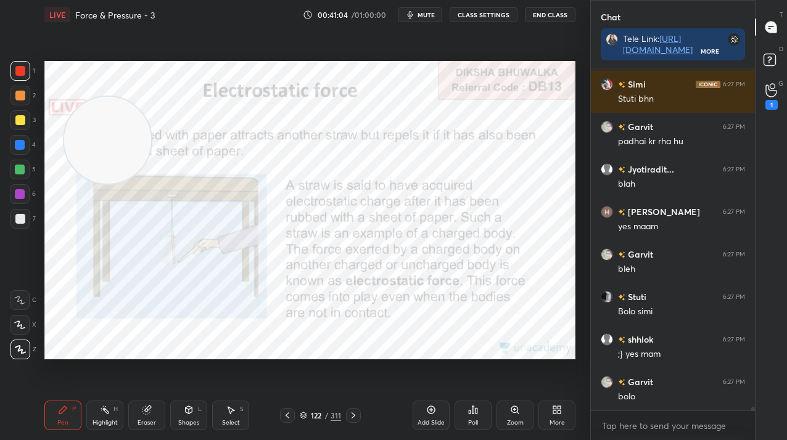
click at [332, 420] on div "311" at bounding box center [336, 415] width 10 height 11
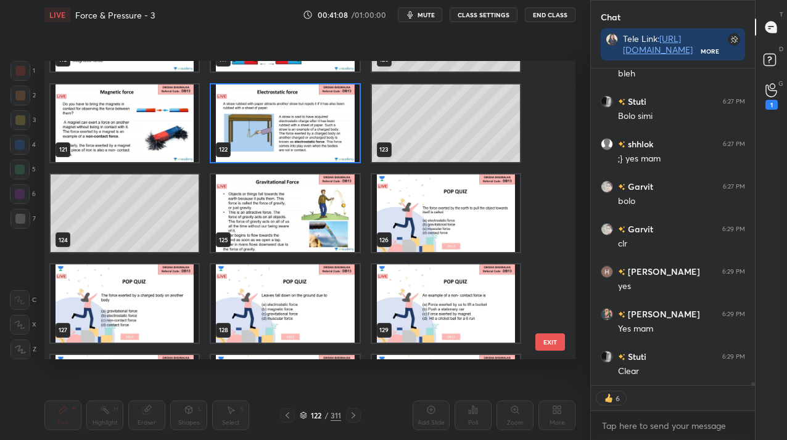
scroll to position [32367, 0]
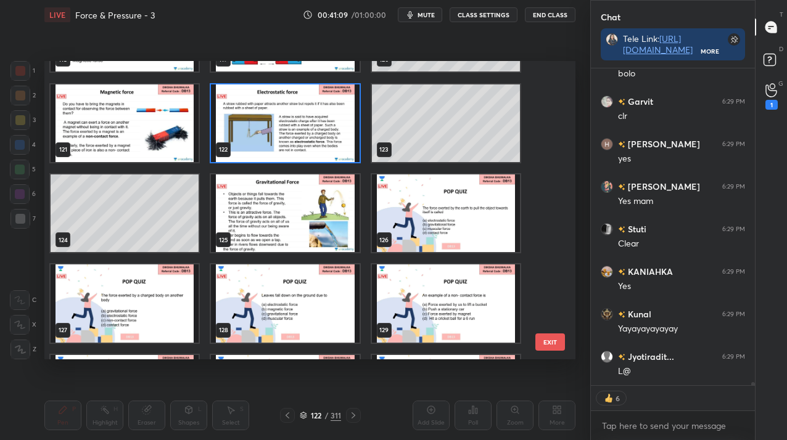
click at [308, 147] on img "grid" at bounding box center [285, 123] width 148 height 78
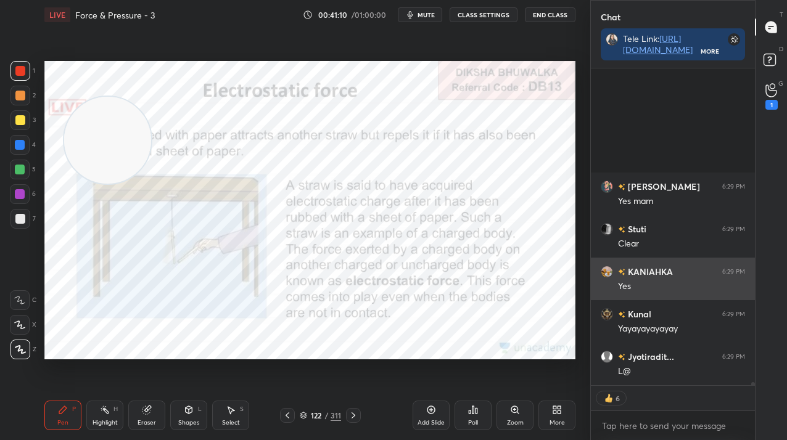
scroll to position [32538, 0]
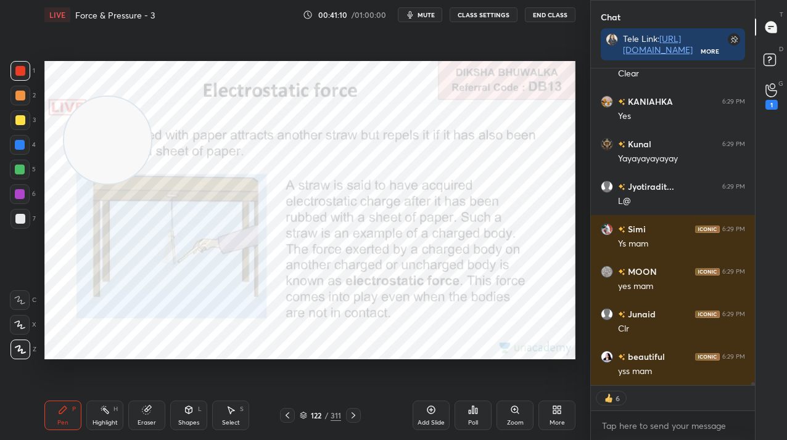
click at [784, 85] on div "G Raise Hand (G) 1" at bounding box center [771, 96] width 31 height 35
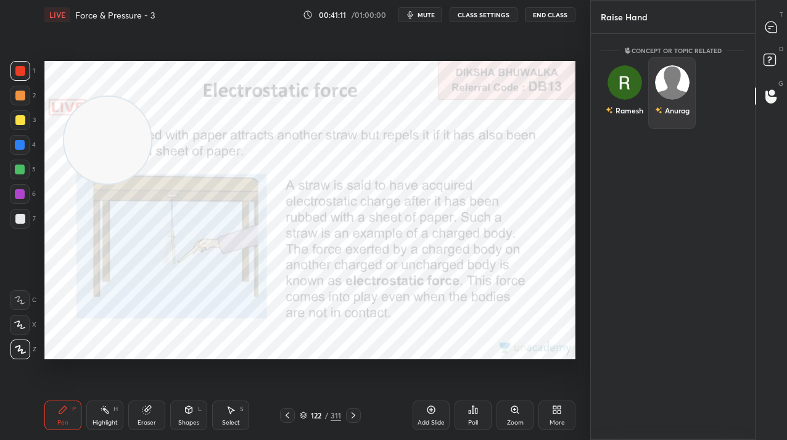
click at [658, 101] on div "Anurag" at bounding box center [672, 110] width 35 height 21
click at [658, 118] on button "INVITE" at bounding box center [672, 119] width 36 height 16
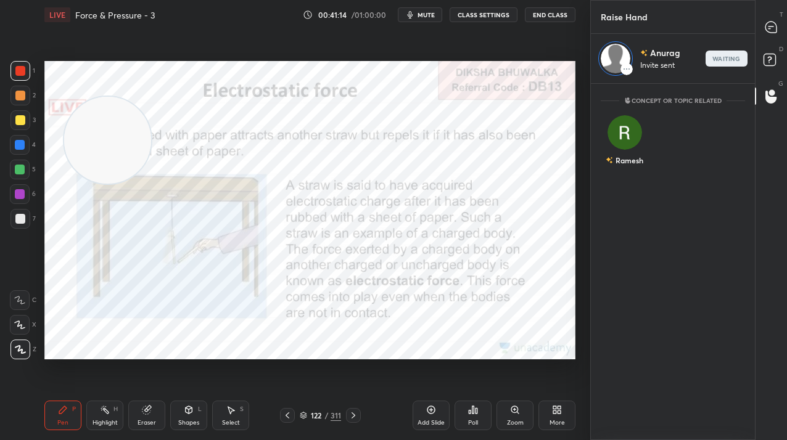
click at [756, 30] on div "T Messages (T)" at bounding box center [771, 27] width 31 height 35
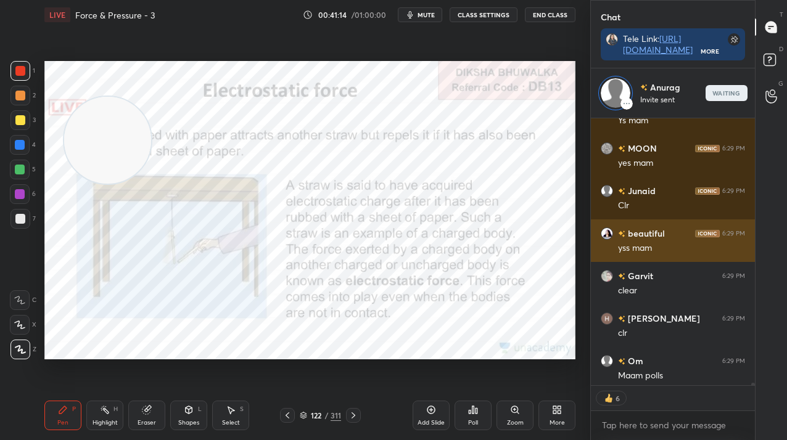
scroll to position [33182, 0]
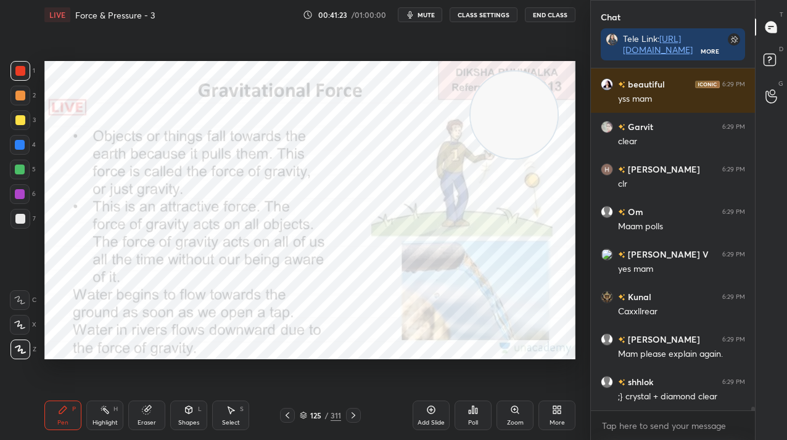
drag, startPoint x: 128, startPoint y: 167, endPoint x: 484, endPoint y: 112, distance: 359.4
click at [519, 111] on video at bounding box center [514, 115] width 87 height 87
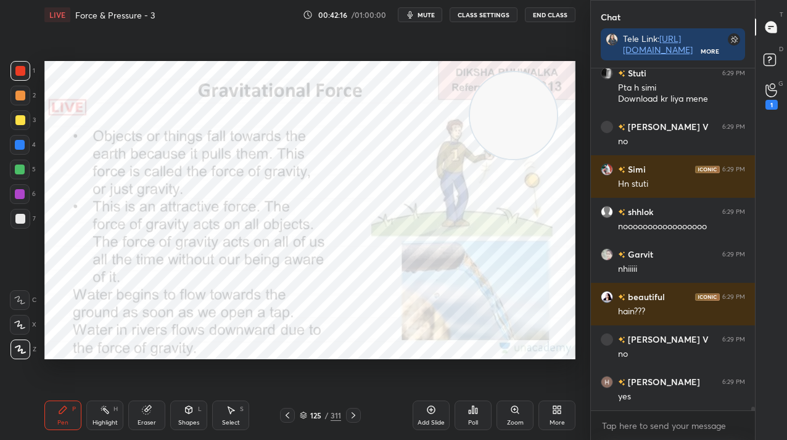
scroll to position [33841, 0]
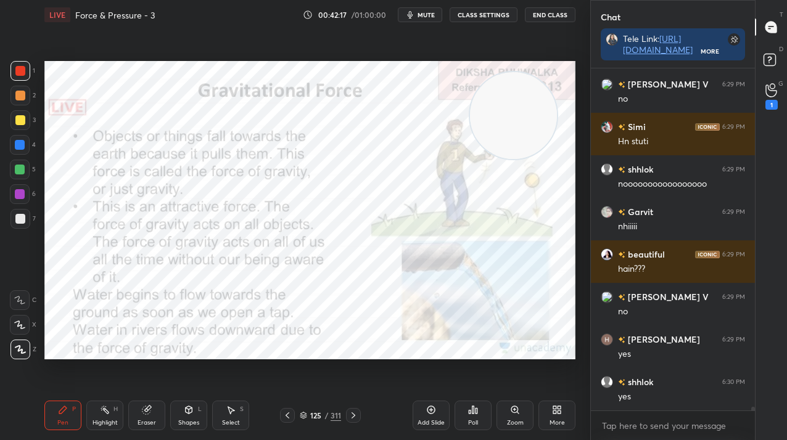
click at [329, 418] on div "125 / 311" at bounding box center [320, 415] width 41 height 11
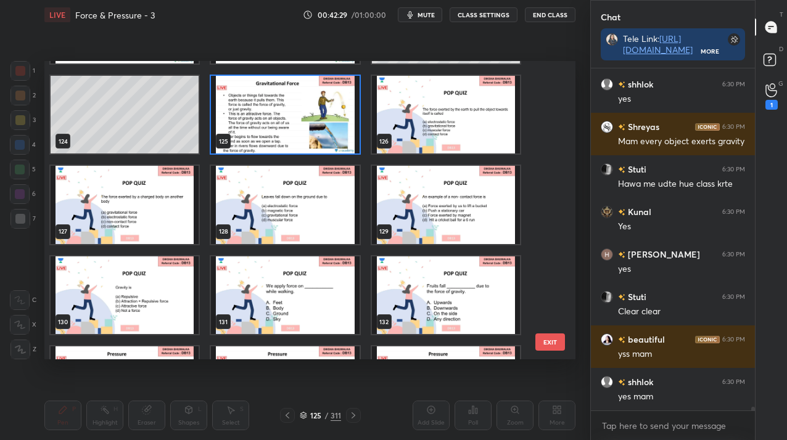
scroll to position [3692, 0]
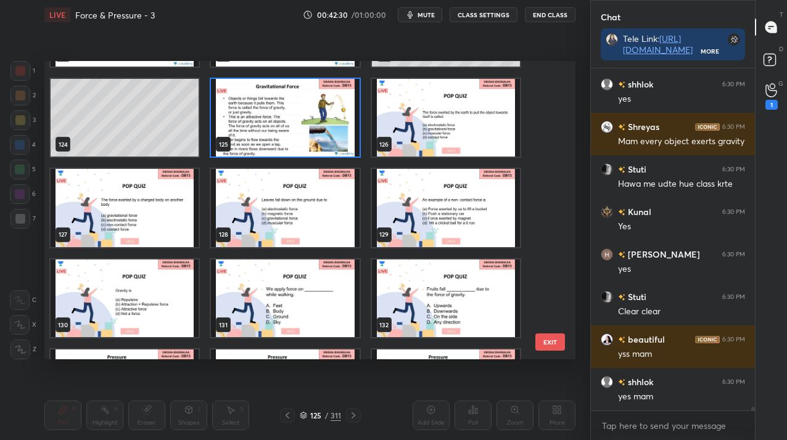
click at [442, 145] on img "grid" at bounding box center [446, 118] width 148 height 78
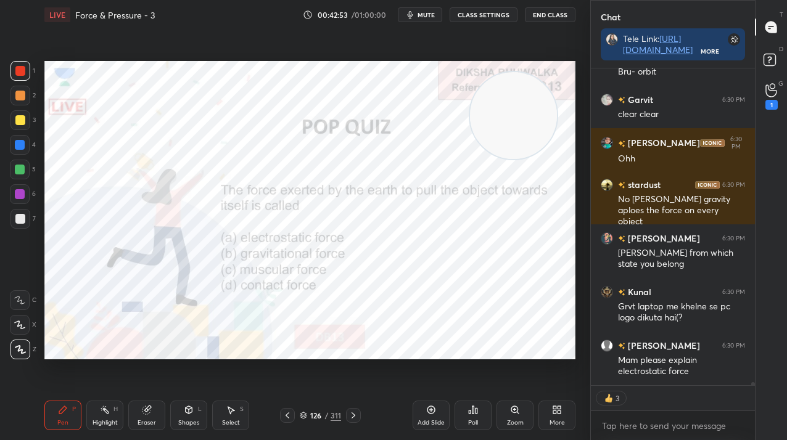
scroll to position [34816, 0]
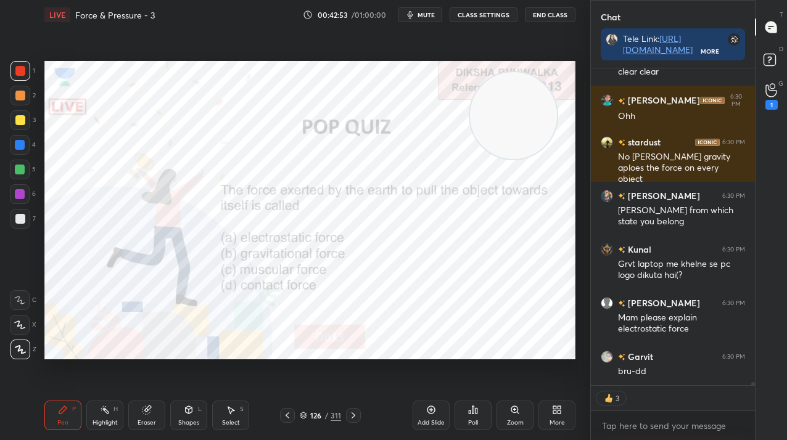
click at [476, 411] on icon at bounding box center [477, 411] width 2 height 6
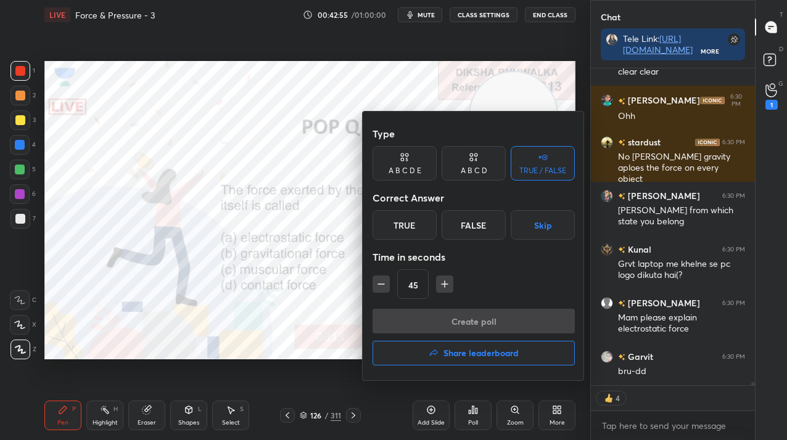
scroll to position [34869, 0]
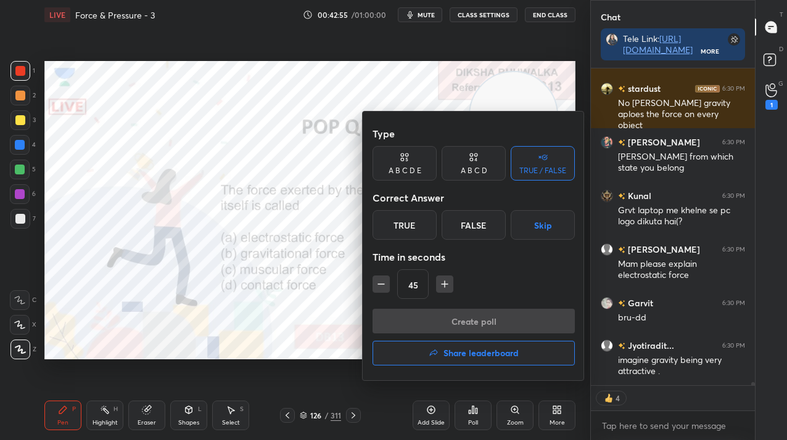
click at [453, 164] on div "A B C D" at bounding box center [474, 163] width 64 height 35
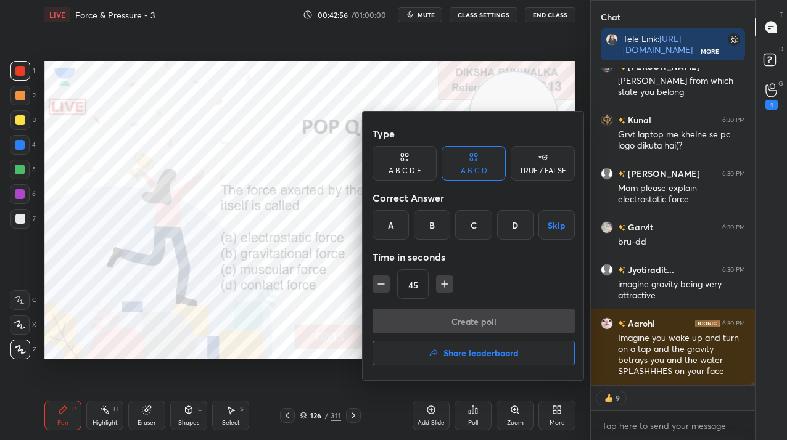
click at [437, 224] on div "B" at bounding box center [432, 225] width 36 height 30
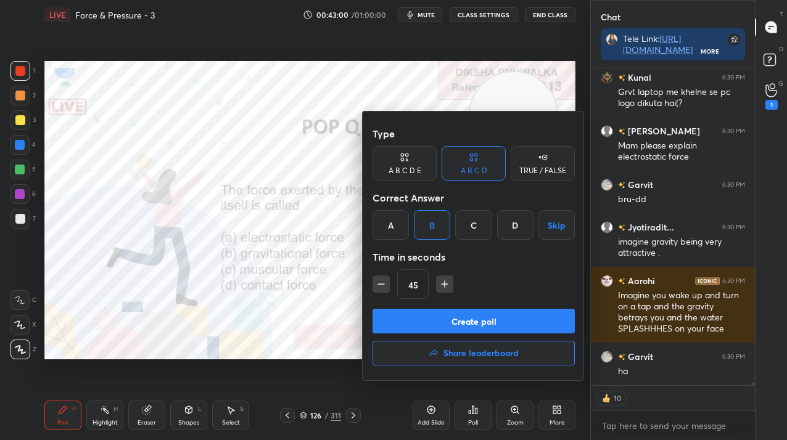
click at [440, 318] on button "Create poll" at bounding box center [474, 321] width 202 height 25
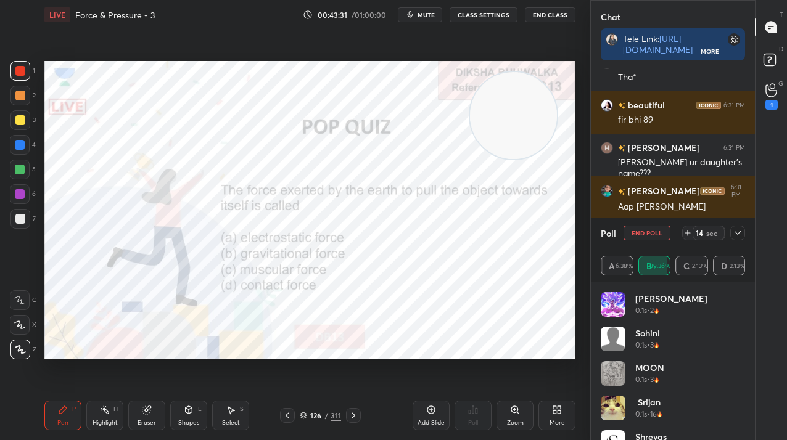
click at [634, 228] on button "End Poll" at bounding box center [647, 233] width 47 height 15
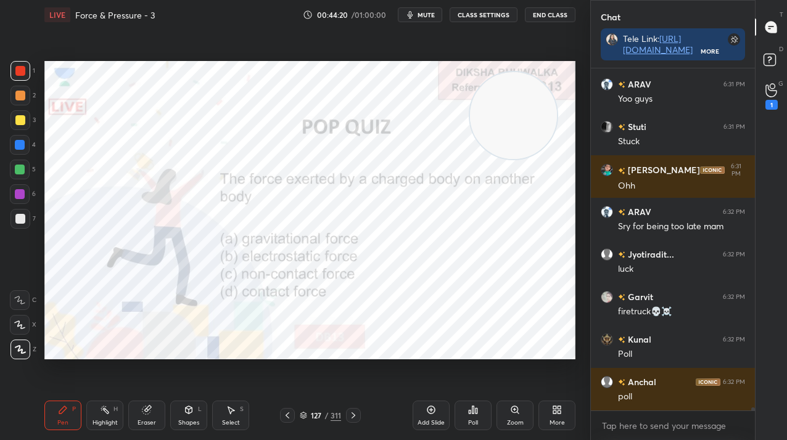
click at [464, 416] on div "Poll" at bounding box center [473, 416] width 37 height 30
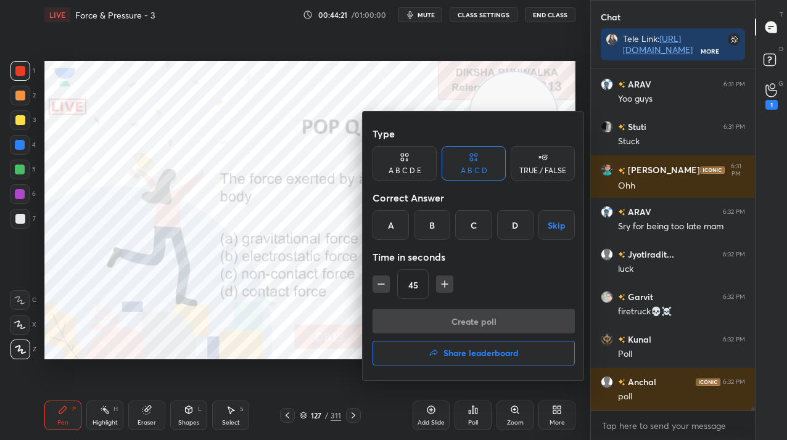
click at [426, 237] on div "B" at bounding box center [432, 225] width 36 height 30
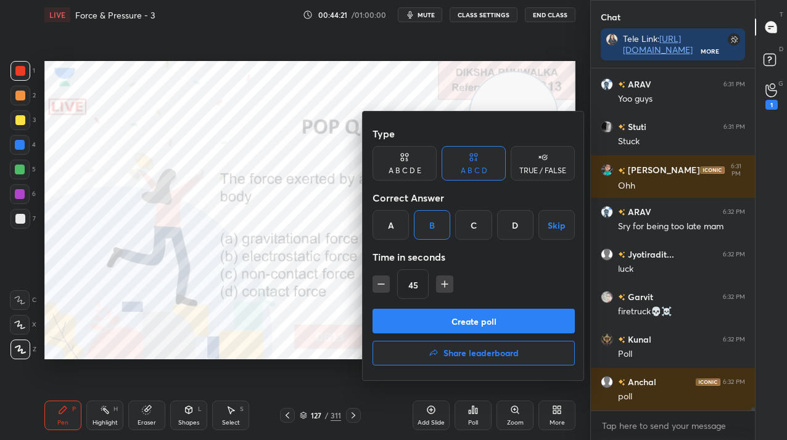
click at [428, 323] on button "Create poll" at bounding box center [474, 321] width 202 height 25
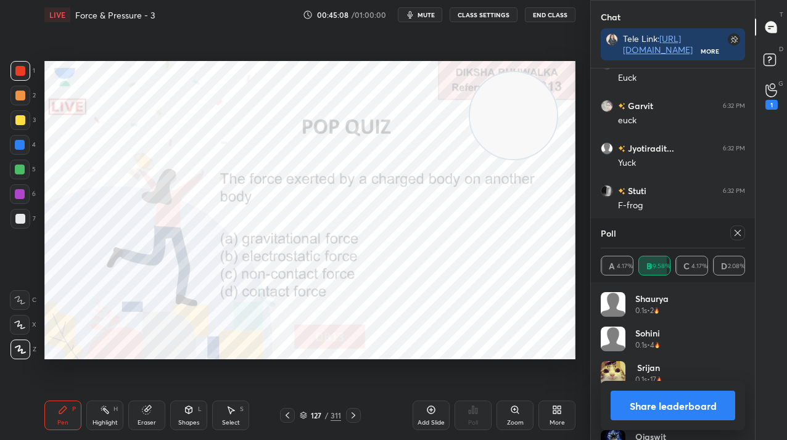
scroll to position [35424, 0]
click at [738, 232] on icon at bounding box center [738, 233] width 6 height 6
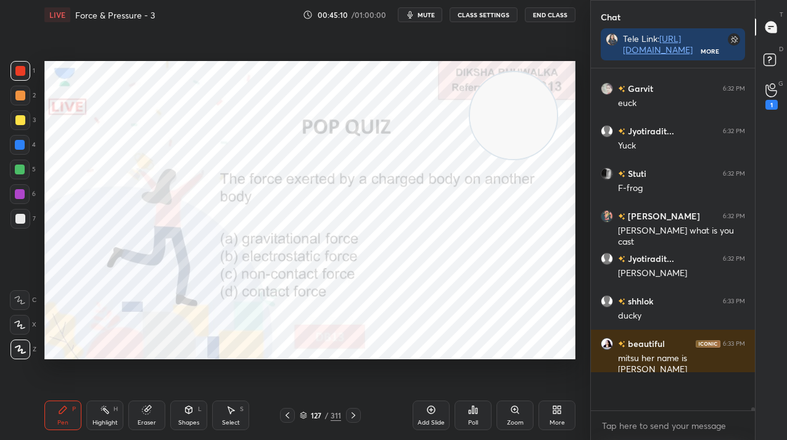
scroll to position [4, 4]
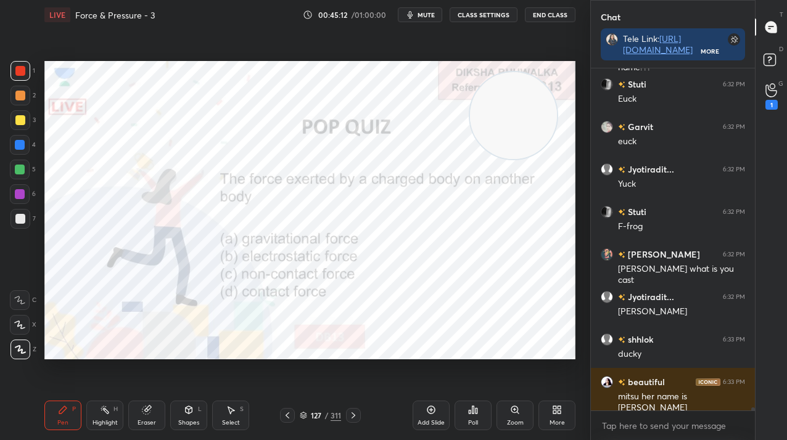
click at [361, 412] on div "127 / 311" at bounding box center [321, 415] width 184 height 15
click at [352, 414] on icon at bounding box center [354, 416] width 10 height 10
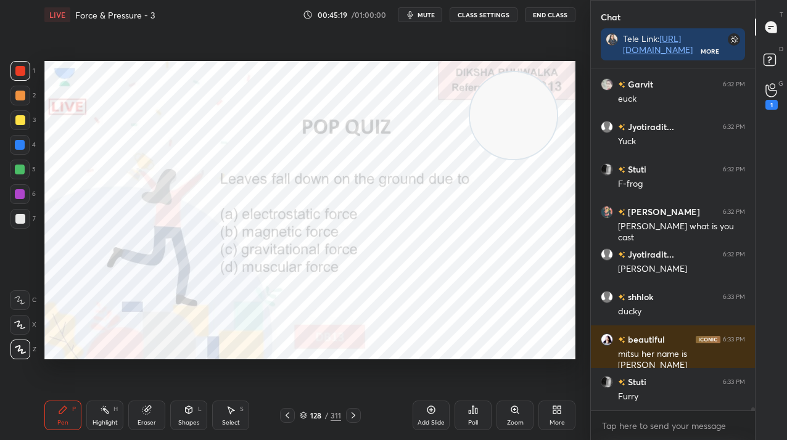
click at [473, 413] on icon at bounding box center [474, 410] width 2 height 7
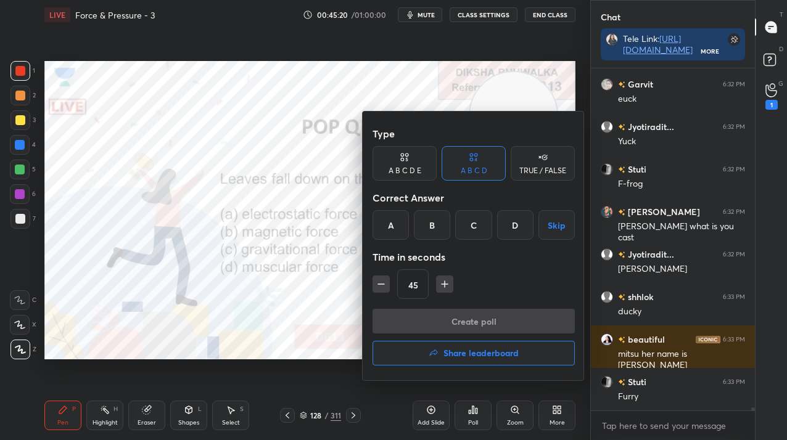
drag, startPoint x: 484, startPoint y: 227, endPoint x: 480, endPoint y: 287, distance: 59.9
click at [483, 226] on div "C" at bounding box center [473, 225] width 36 height 30
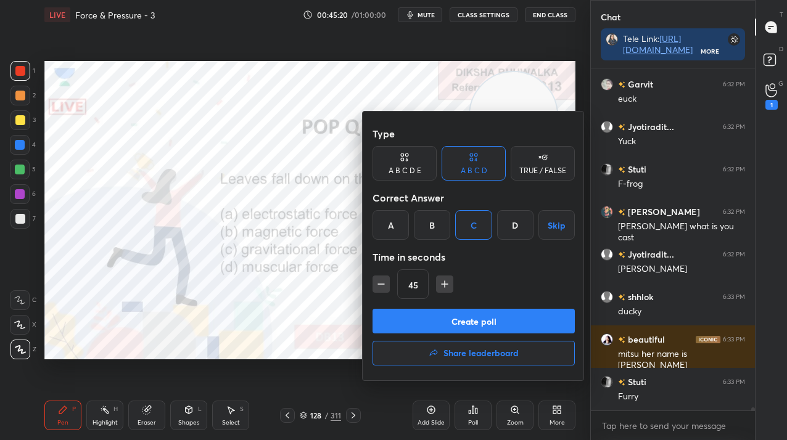
click at [477, 324] on button "Create poll" at bounding box center [474, 321] width 202 height 25
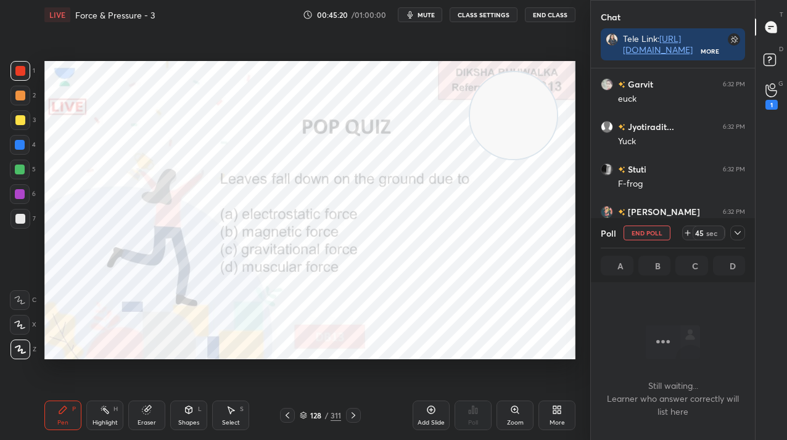
scroll to position [183, 160]
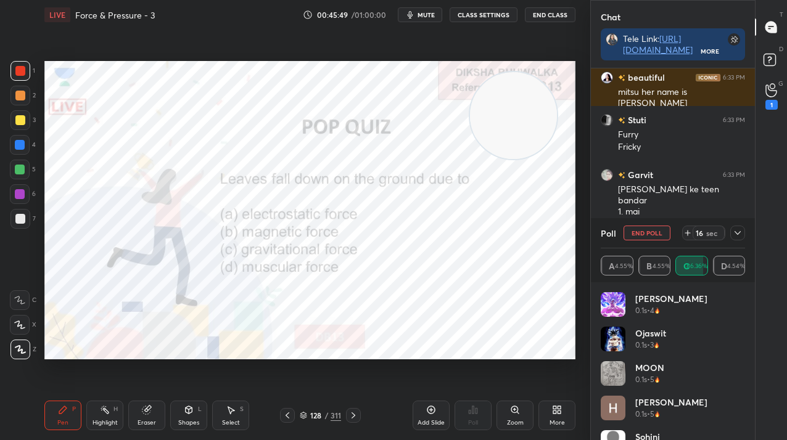
click at [646, 242] on div "Poll End Poll 16 sec" at bounding box center [673, 233] width 144 height 30
click at [645, 234] on button "End Poll" at bounding box center [647, 233] width 47 height 15
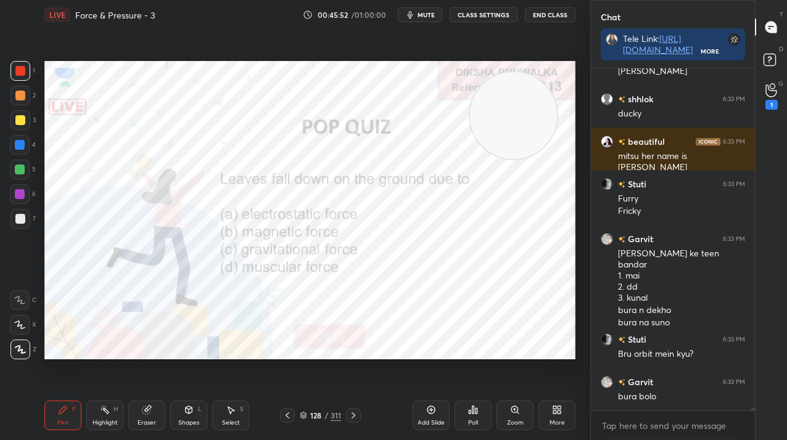
click at [349, 422] on div "Pen P Highlight H Eraser Shapes L Select S 128 / 311 Add Slide Poll Zoom More" at bounding box center [309, 415] width 531 height 49
click at [353, 408] on div "Pen P Highlight H Eraser Shapes L Select S 128 / 311 Add Slide Poll Zoom More" at bounding box center [309, 415] width 531 height 49
click at [350, 413] on icon at bounding box center [354, 416] width 10 height 10
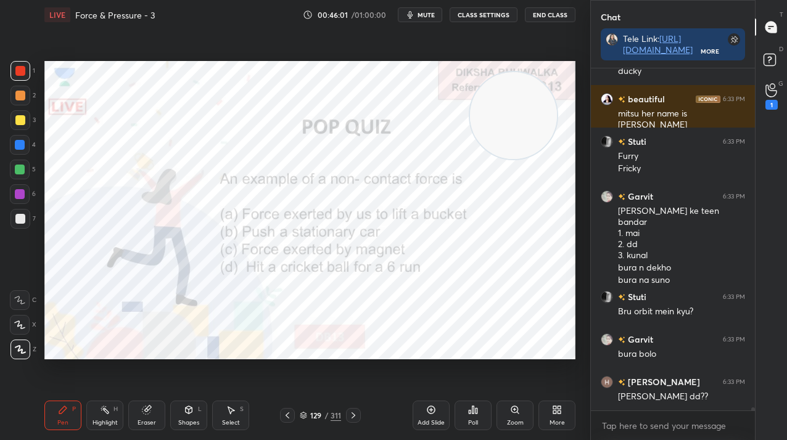
click at [479, 413] on div "Poll" at bounding box center [473, 416] width 37 height 30
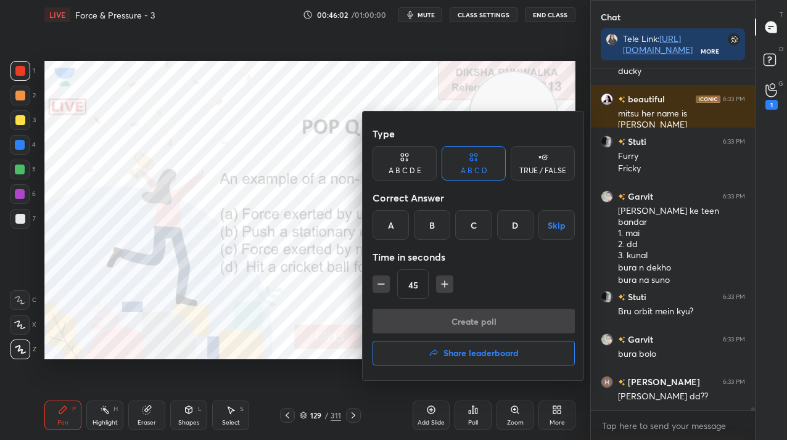
click at [484, 229] on div "C" at bounding box center [473, 225] width 36 height 30
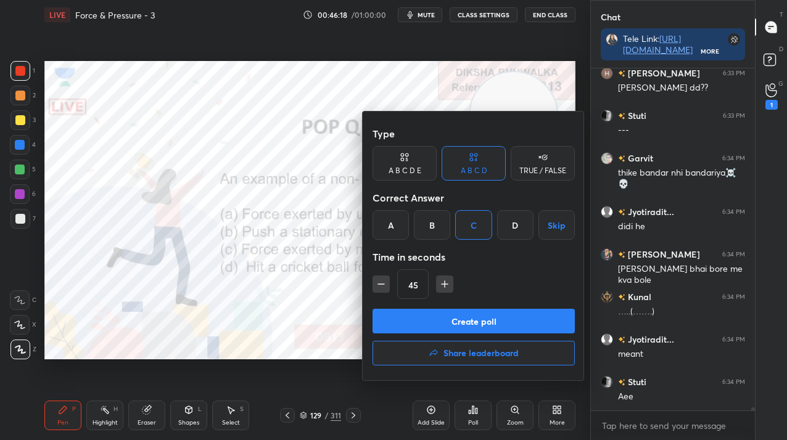
click at [494, 323] on button "Create poll" at bounding box center [474, 321] width 202 height 25
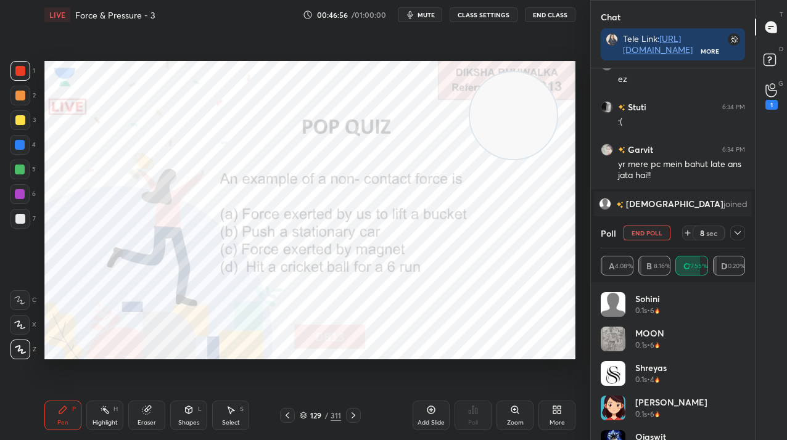
scroll to position [36100, 0]
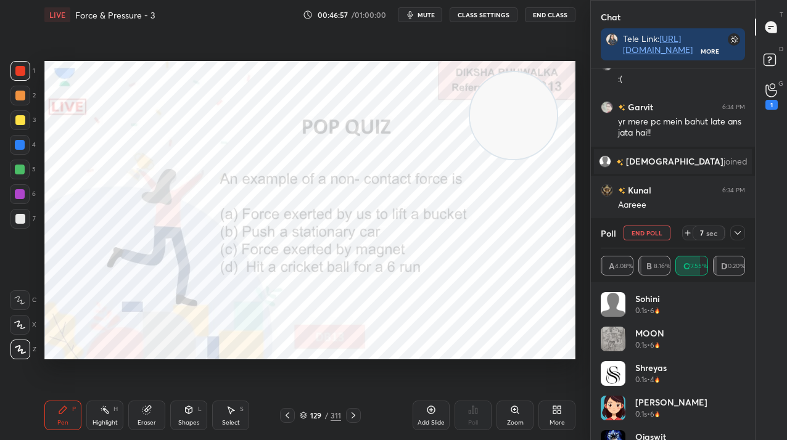
click at [659, 229] on button "End Poll" at bounding box center [647, 233] width 47 height 15
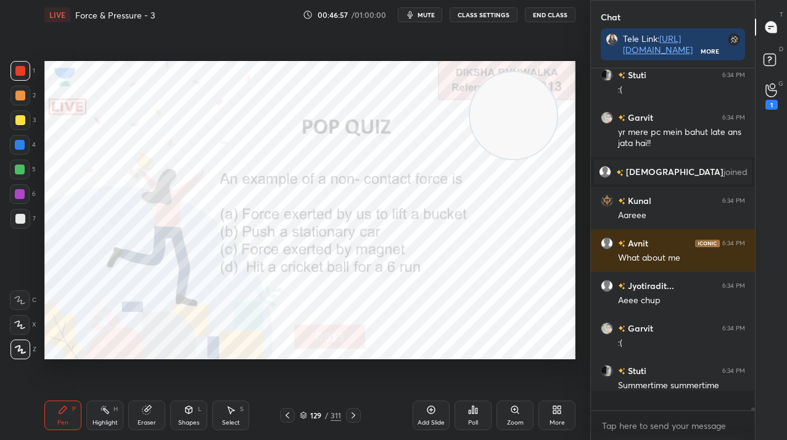
scroll to position [4, 4]
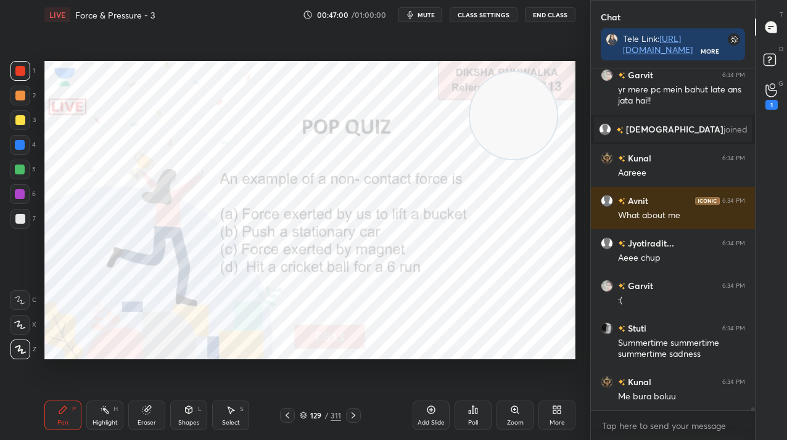
click at [351, 413] on icon at bounding box center [354, 416] width 10 height 10
click at [476, 408] on icon at bounding box center [473, 410] width 10 height 10
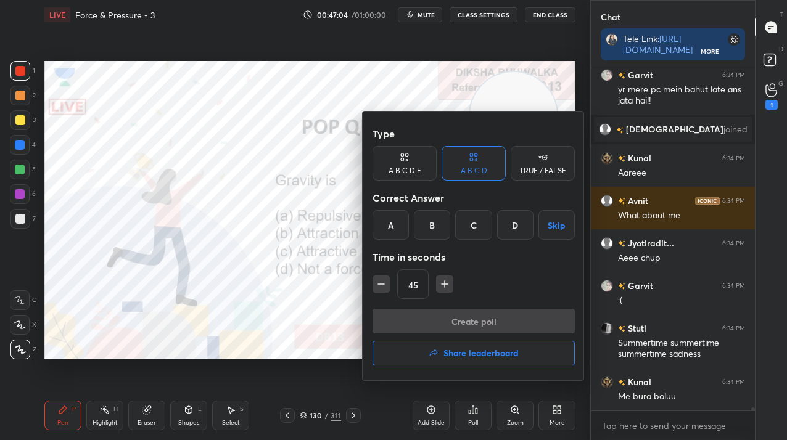
click at [489, 217] on div "C" at bounding box center [473, 225] width 36 height 30
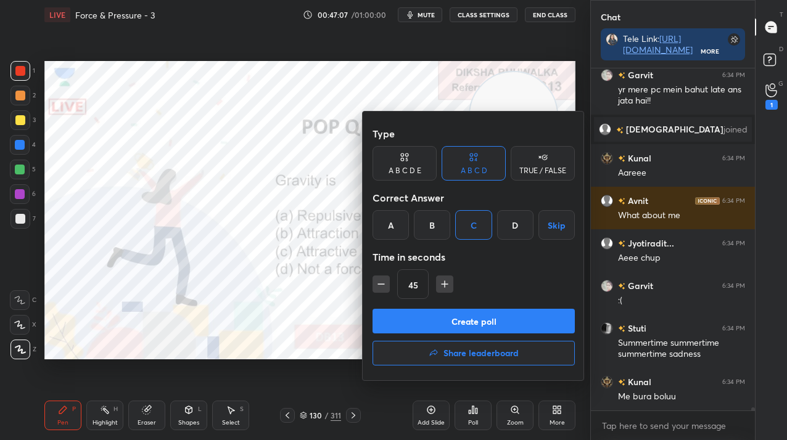
click at [477, 321] on button "Create poll" at bounding box center [474, 321] width 202 height 25
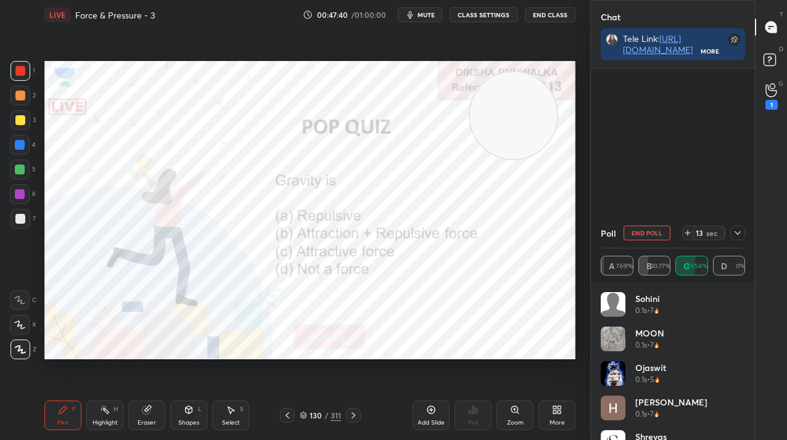
scroll to position [36560, 0]
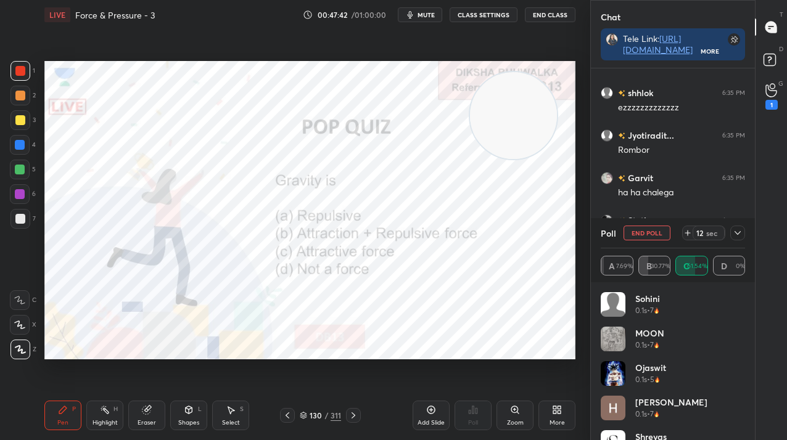
click at [657, 234] on button "End Poll" at bounding box center [647, 233] width 47 height 15
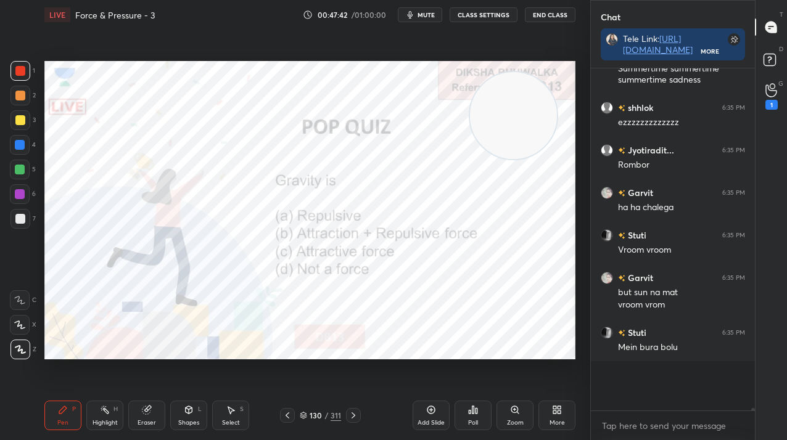
scroll to position [233, 160]
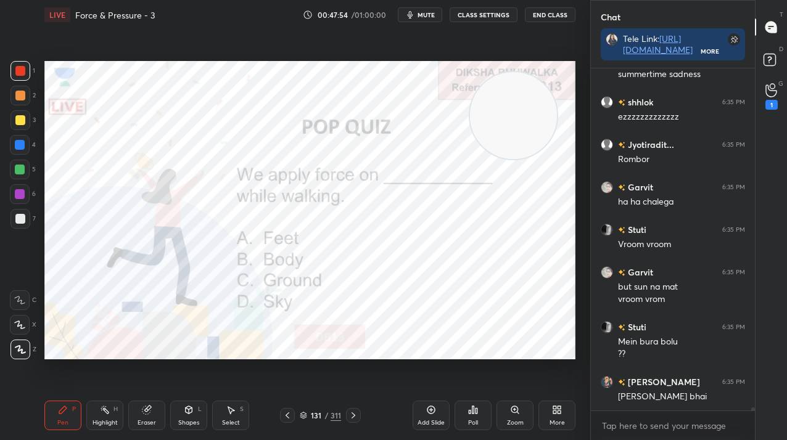
click at [469, 408] on icon at bounding box center [473, 410] width 10 height 10
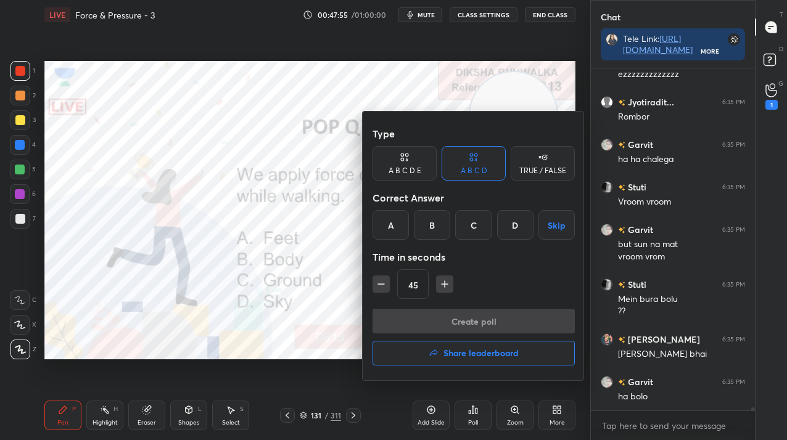
click at [478, 235] on div "C" at bounding box center [473, 225] width 36 height 30
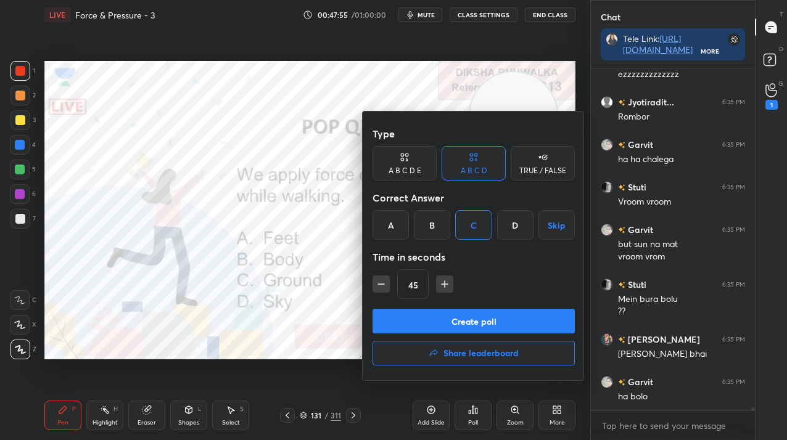
click at [464, 315] on button "Create poll" at bounding box center [474, 321] width 202 height 25
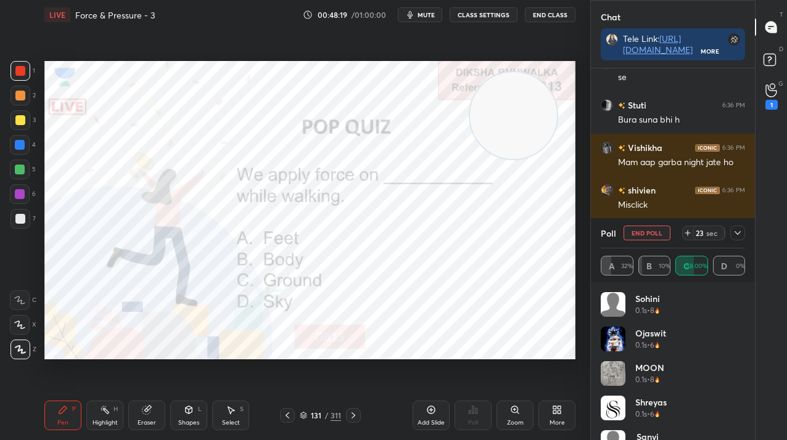
scroll to position [37083, 0]
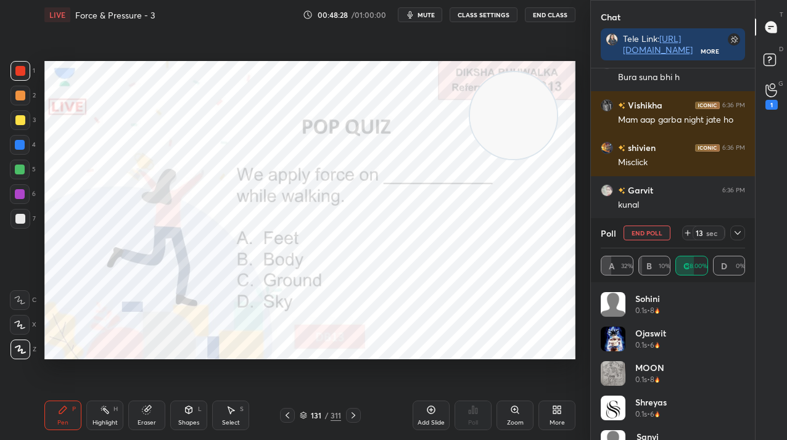
drag, startPoint x: 650, startPoint y: 236, endPoint x: 638, endPoint y: 236, distance: 11.7
click at [650, 235] on button "End Poll" at bounding box center [647, 233] width 47 height 15
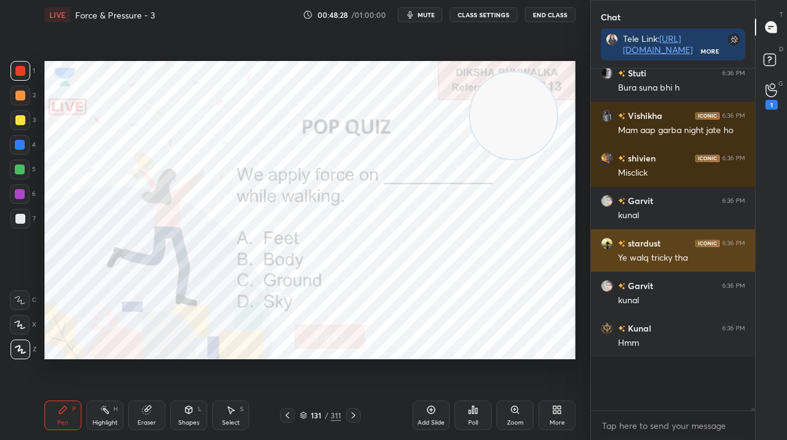
scroll to position [332, 160]
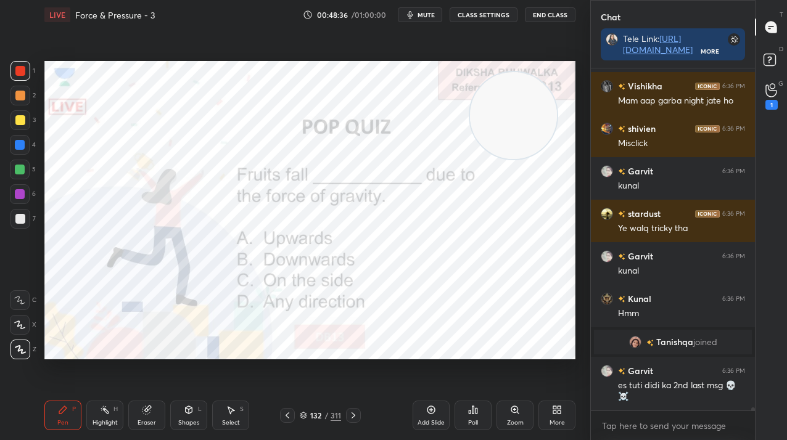
click at [320, 418] on div "132" at bounding box center [316, 415] width 12 height 7
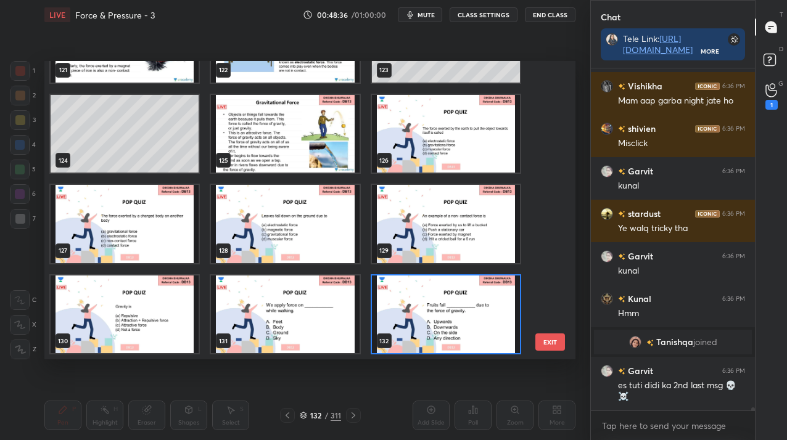
click at [320, 389] on div "Setting up your live class 118 119 120 121 122 123 124 125 126 127 128 129 130 …" at bounding box center [309, 210] width 541 height 361
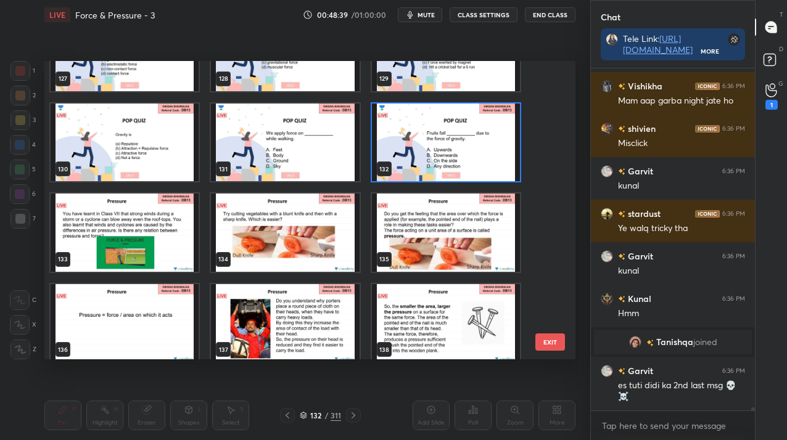
click at [419, 165] on img "grid" at bounding box center [446, 143] width 148 height 78
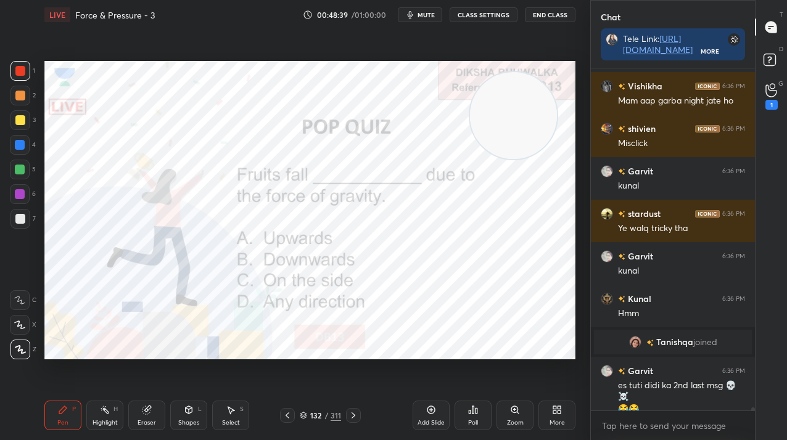
click at [419, 165] on img "grid" at bounding box center [446, 143] width 148 height 78
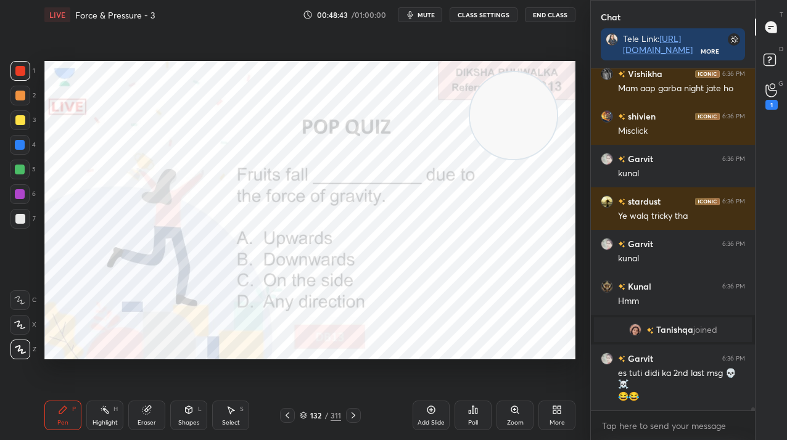
click at [479, 415] on div "Poll" at bounding box center [473, 416] width 37 height 30
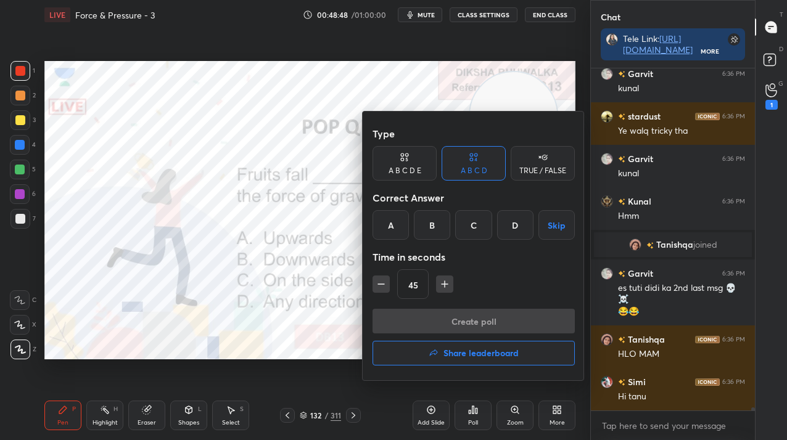
click at [432, 228] on div "B" at bounding box center [432, 225] width 36 height 30
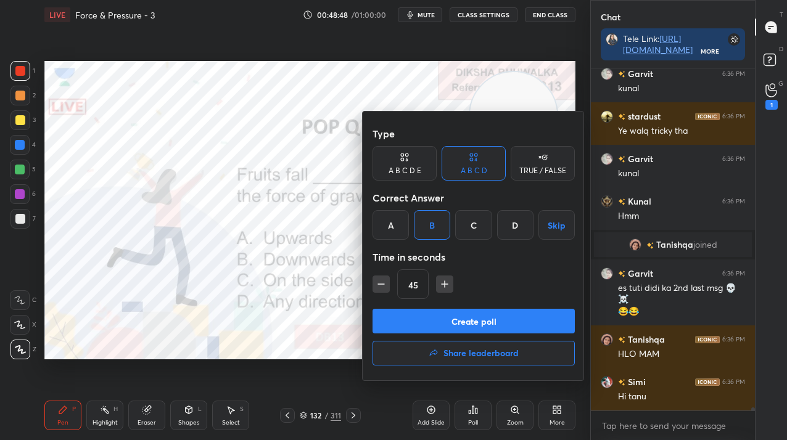
click at [431, 332] on button "Create poll" at bounding box center [474, 321] width 202 height 25
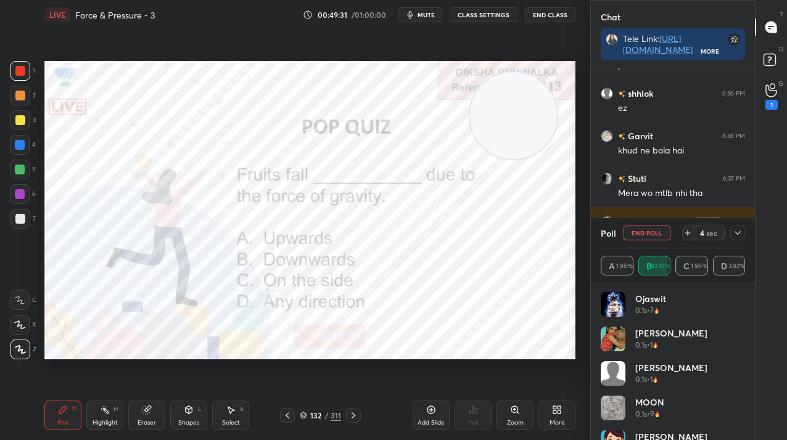
click at [660, 237] on button "End Poll" at bounding box center [647, 233] width 47 height 15
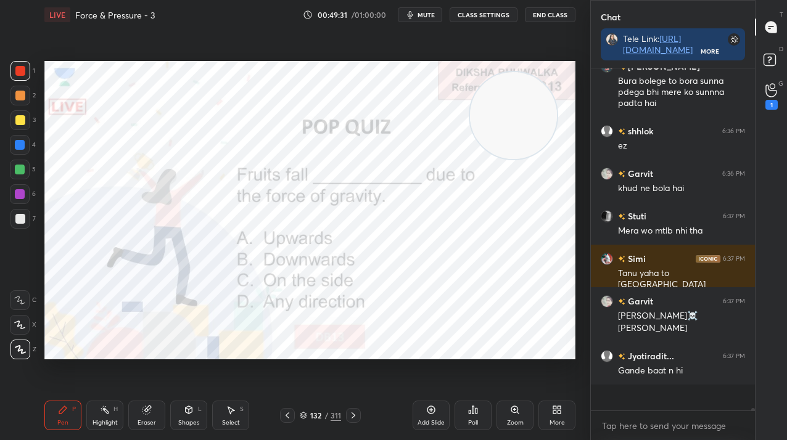
scroll to position [37229, 0]
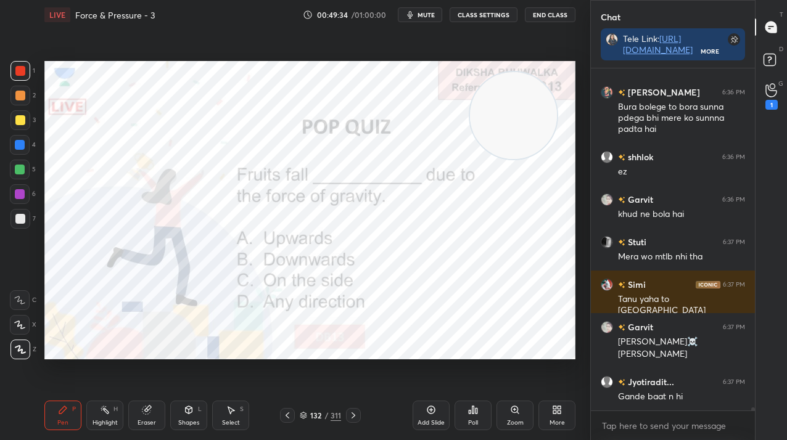
click at [328, 416] on div "/" at bounding box center [326, 415] width 4 height 7
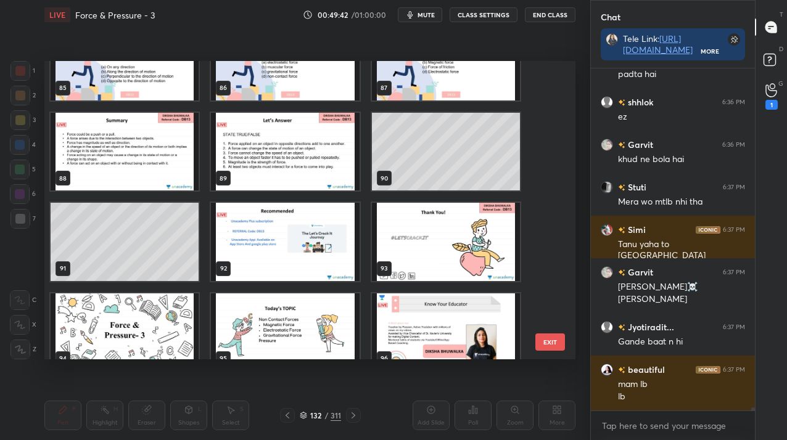
scroll to position [37369, 0]
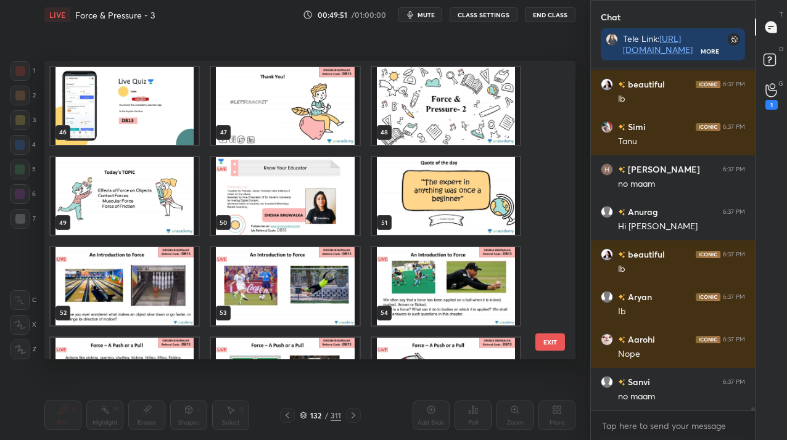
click at [547, 339] on button "EXIT" at bounding box center [550, 342] width 30 height 17
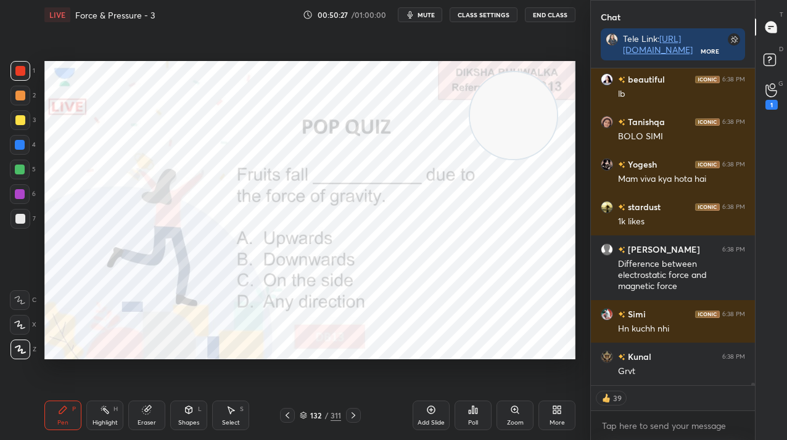
click at [437, 410] on div "Add Slide" at bounding box center [431, 416] width 37 height 30
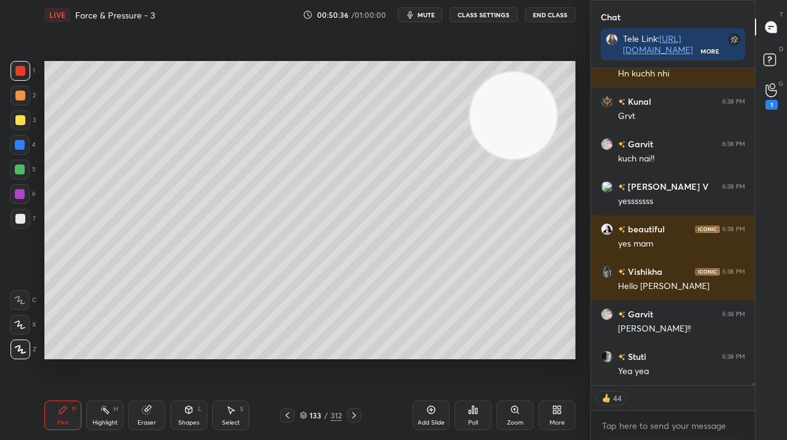
click at [21, 97] on div at bounding box center [20, 96] width 10 height 10
click at [19, 97] on div at bounding box center [20, 96] width 10 height 10
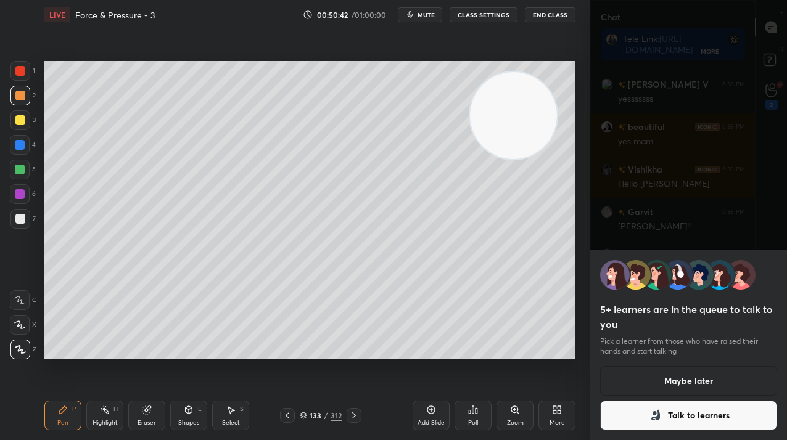
click at [690, 382] on button "Maybe later" at bounding box center [688, 381] width 177 height 30
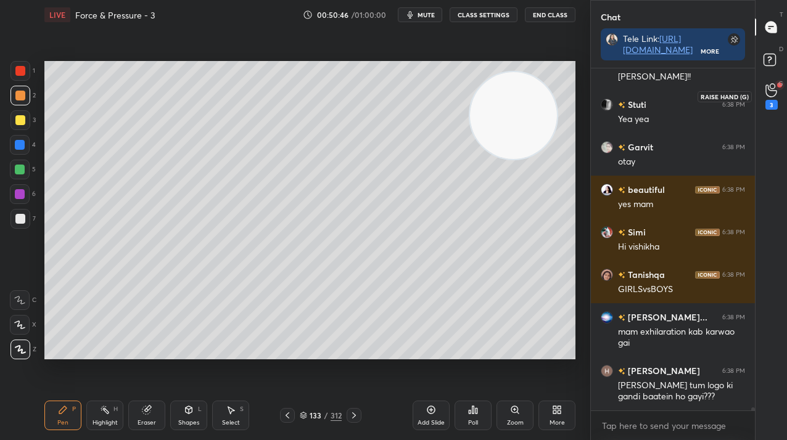
click at [777, 97] on div "3" at bounding box center [772, 96] width 12 height 27
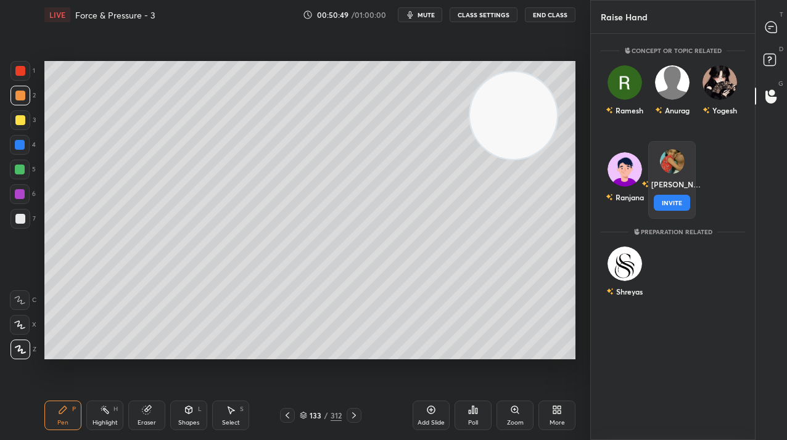
drag, startPoint x: 664, startPoint y: 178, endPoint x: 659, endPoint y: 210, distance: 31.9
click at [664, 179] on div "[PERSON_NAME] INVITE" at bounding box center [671, 180] width 47 height 78
click at [666, 207] on button "INVITE" at bounding box center [672, 203] width 36 height 16
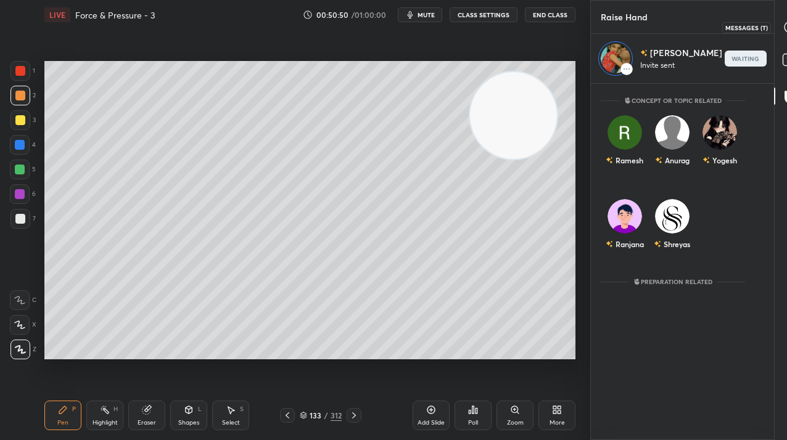
click at [785, 24] on icon at bounding box center [790, 27] width 11 height 11
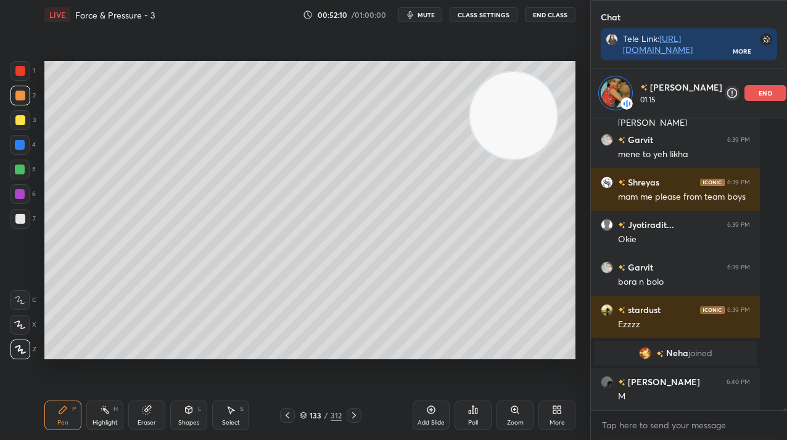
scroll to position [39853, 0]
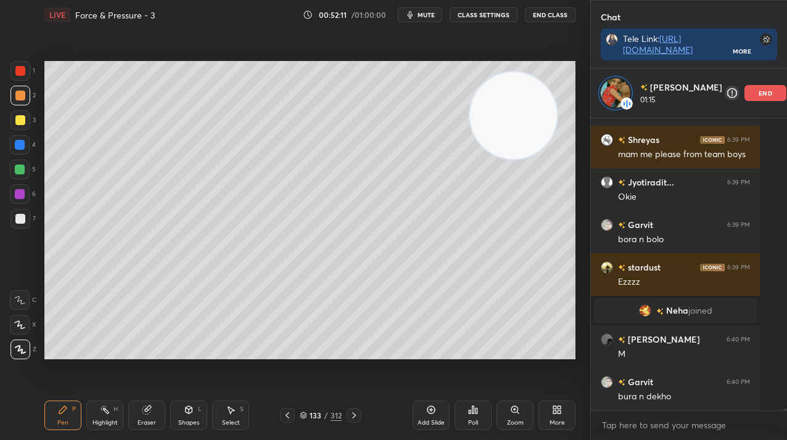
drag, startPoint x: 20, startPoint y: 118, endPoint x: 27, endPoint y: 122, distance: 8.3
click at [19, 119] on div at bounding box center [20, 120] width 10 height 10
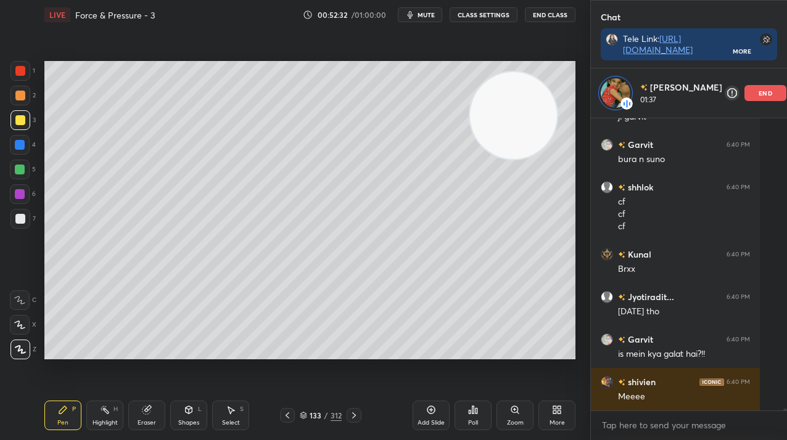
scroll to position [40219, 0]
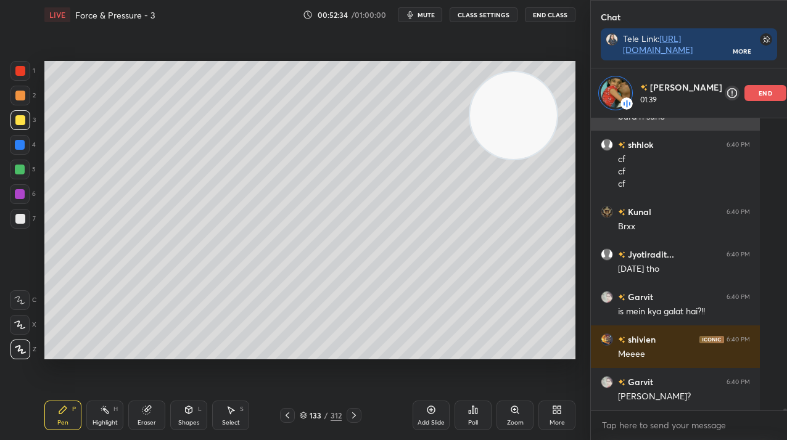
drag, startPoint x: 725, startPoint y: 94, endPoint x: 663, endPoint y: 117, distance: 65.6
click at [759, 94] on p "end" at bounding box center [766, 93] width 14 height 6
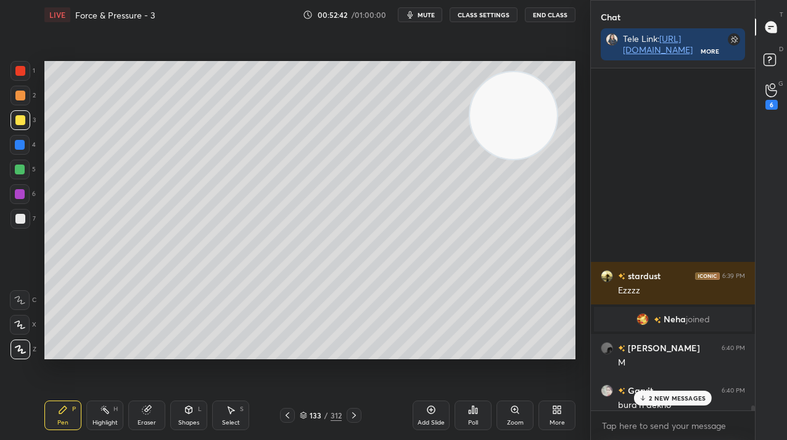
scroll to position [39903, 0]
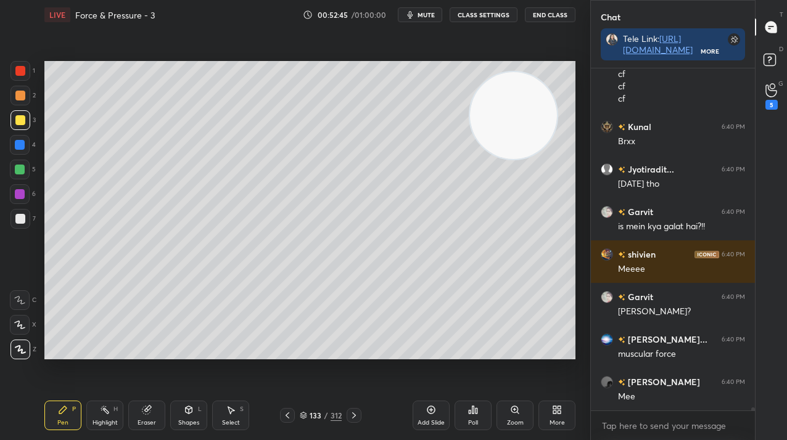
click at [775, 93] on div "5" at bounding box center [771, 96] width 25 height 22
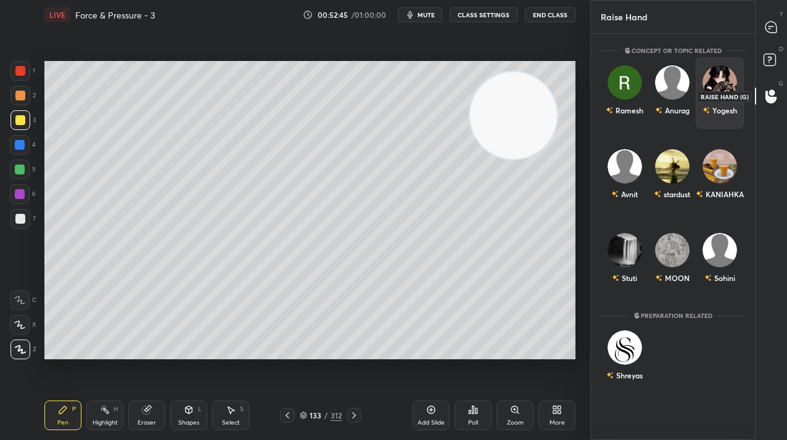
scroll to position [403, 160]
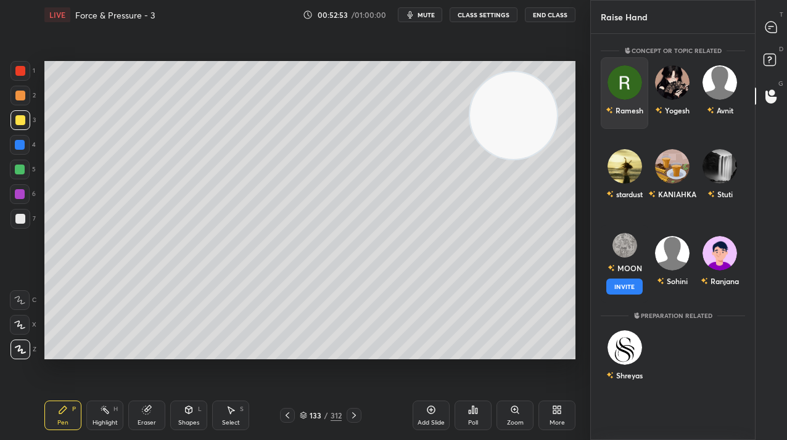
click at [627, 101] on div "Ramesh" at bounding box center [625, 110] width 38 height 21
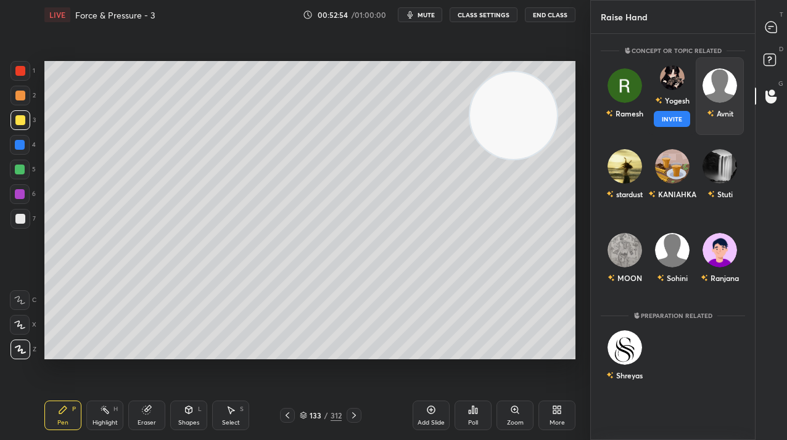
drag, startPoint x: 685, startPoint y: 103, endPoint x: 703, endPoint y: 105, distance: 17.4
click at [685, 103] on div "Yogesh" at bounding box center [672, 100] width 35 height 21
click at [729, 105] on div "Avnit" at bounding box center [720, 113] width 27 height 21
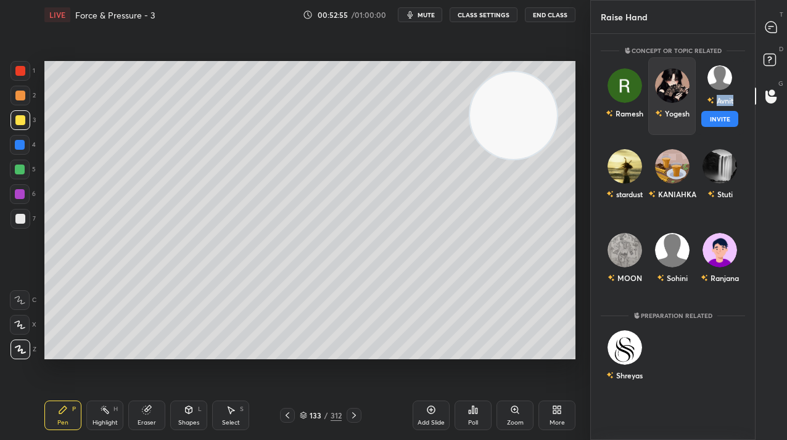
click at [670, 110] on div "Yogesh" at bounding box center [672, 113] width 35 height 21
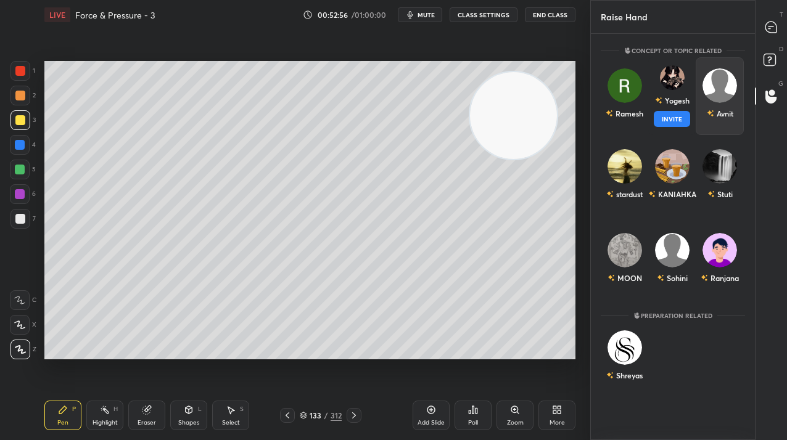
click at [668, 123] on button "INVITE" at bounding box center [672, 119] width 36 height 16
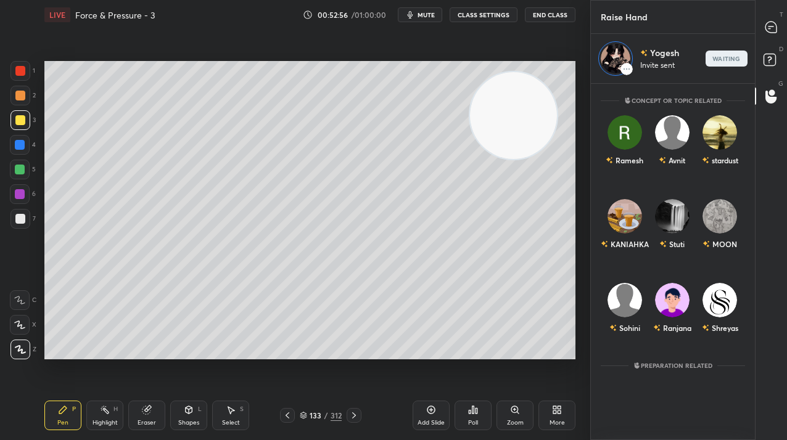
scroll to position [353, 160]
click at [775, 34] on div at bounding box center [771, 27] width 25 height 22
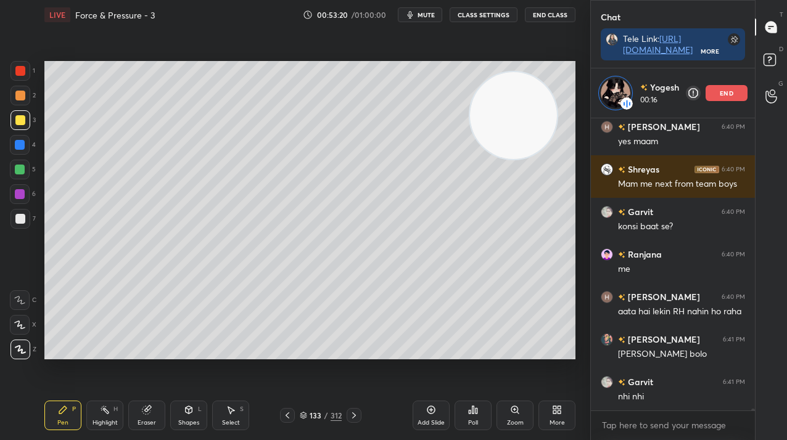
scroll to position [40816, 0]
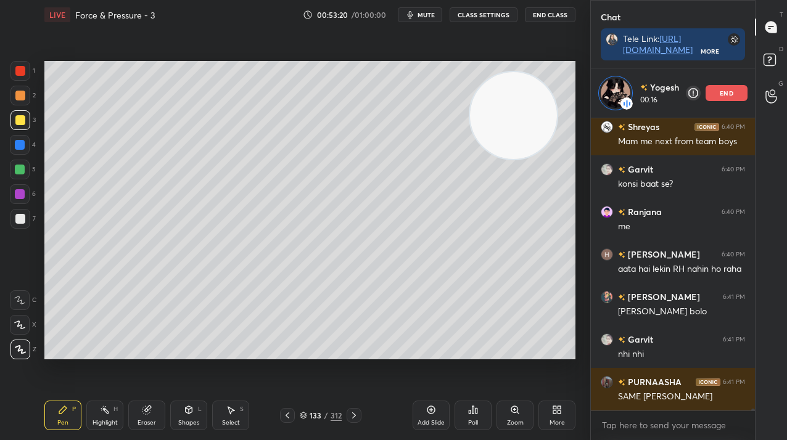
click at [722, 96] on p "end" at bounding box center [727, 93] width 14 height 6
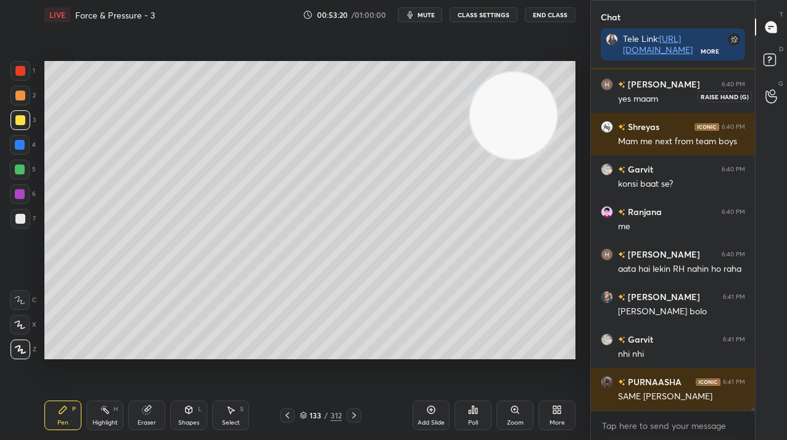
scroll to position [40766, 0]
click at [770, 99] on icon at bounding box center [772, 96] width 12 height 14
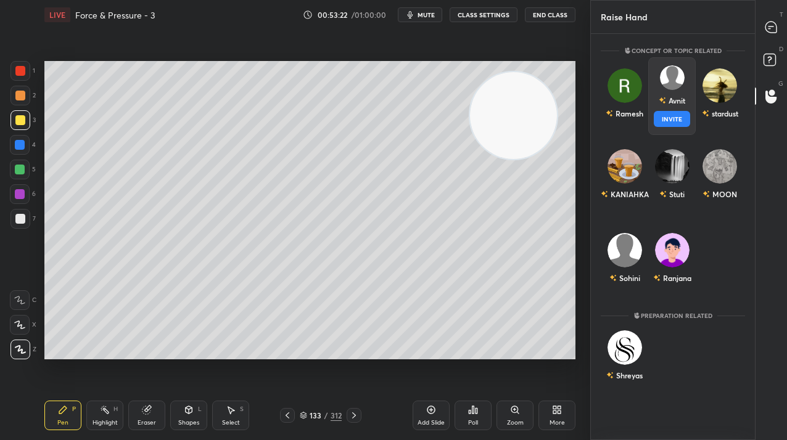
click at [684, 94] on div "[PERSON_NAME] INVITE" at bounding box center [671, 96] width 47 height 78
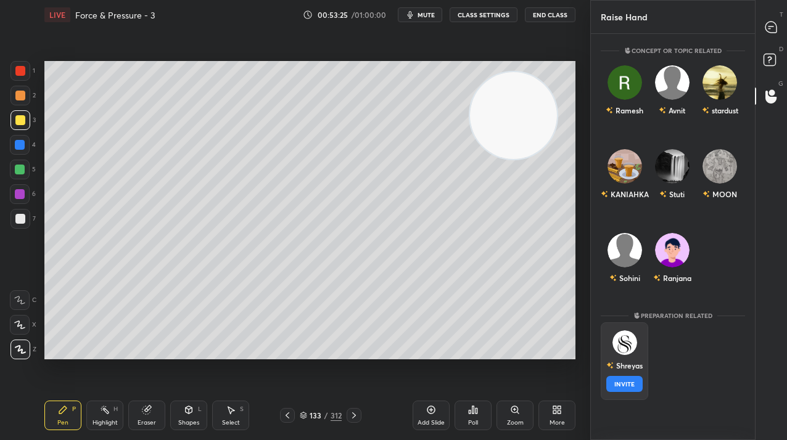
click at [614, 352] on div "[PERSON_NAME] INVITE" at bounding box center [624, 362] width 47 height 78
click at [619, 377] on button "INVITE" at bounding box center [624, 384] width 36 height 16
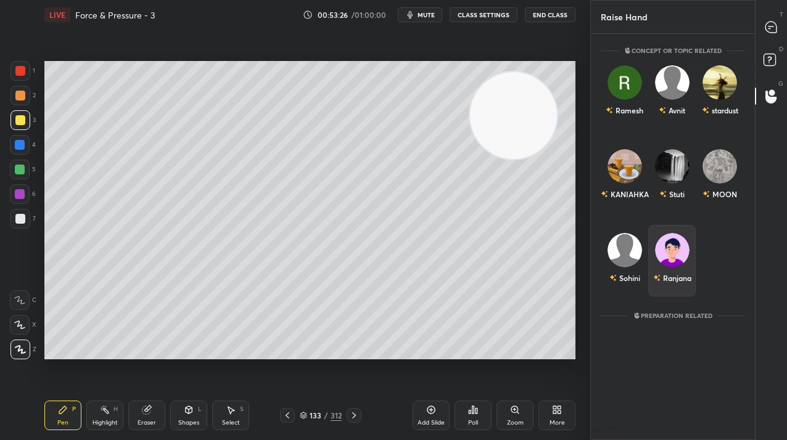
scroll to position [353, 160]
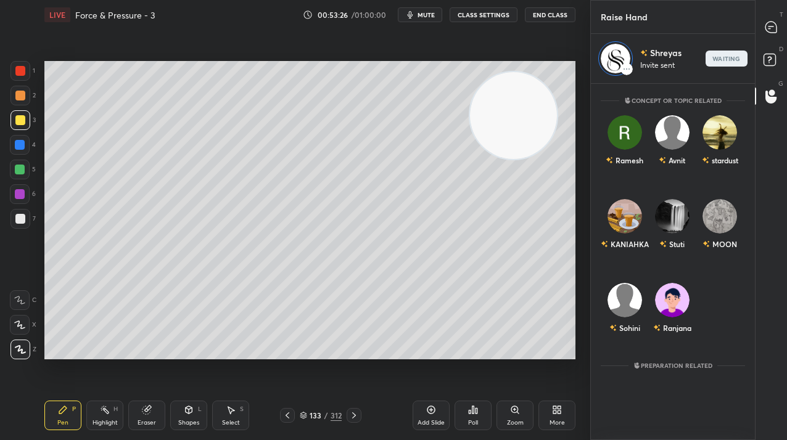
click at [770, 31] on icon at bounding box center [771, 27] width 11 height 11
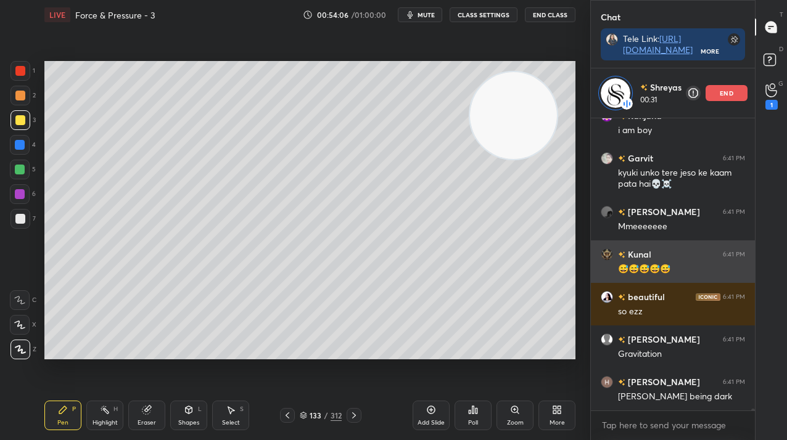
scroll to position [41318, 0]
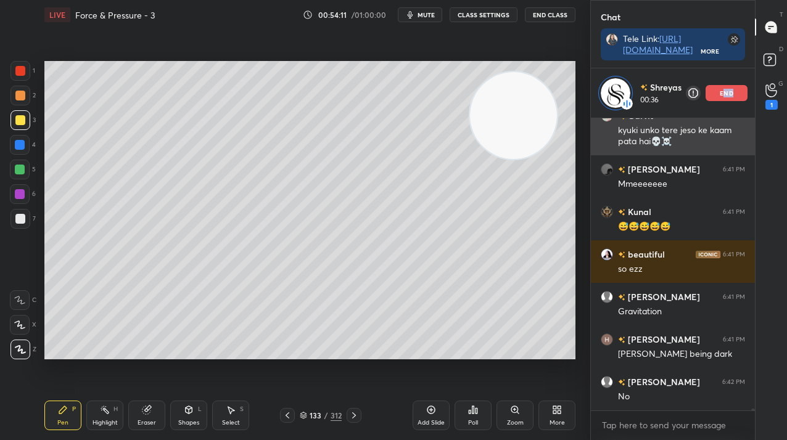
drag, startPoint x: 725, startPoint y: 97, endPoint x: 709, endPoint y: 98, distance: 15.4
click at [722, 97] on div "end" at bounding box center [727, 93] width 42 height 16
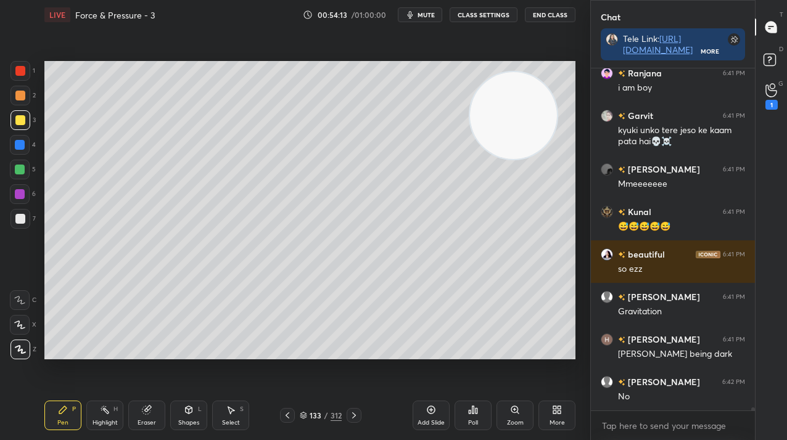
scroll to position [41310, 0]
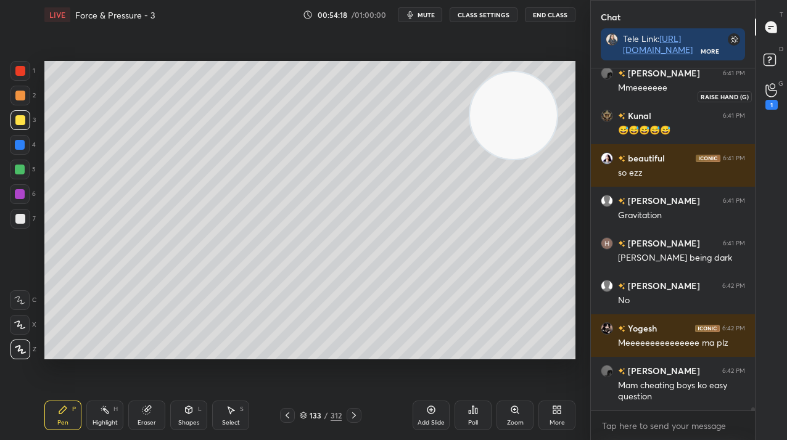
drag, startPoint x: 772, startPoint y: 99, endPoint x: 761, endPoint y: 107, distance: 13.7
click at [772, 99] on div "1" at bounding box center [772, 96] width 12 height 27
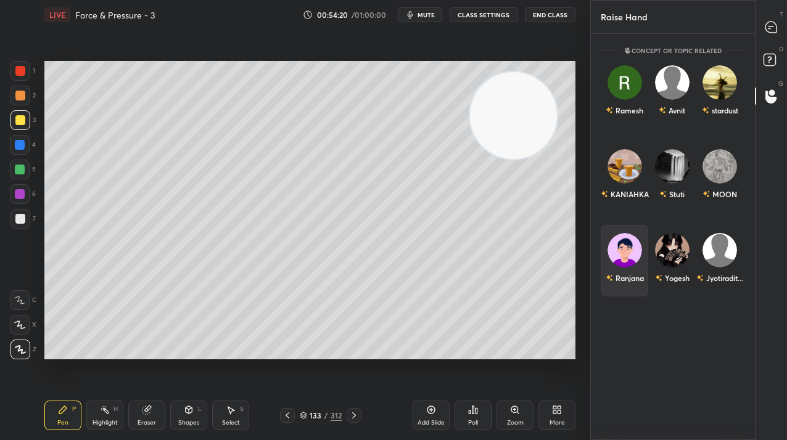
click at [633, 268] on div "Ranjana" at bounding box center [625, 278] width 38 height 21
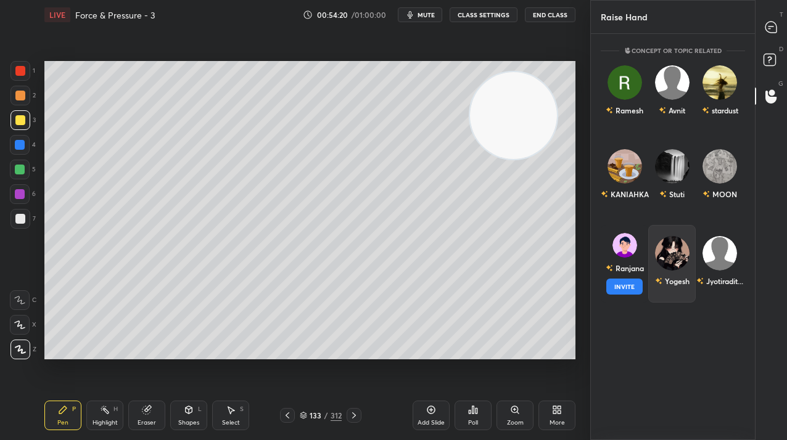
click at [630, 288] on button "INVITE" at bounding box center [624, 287] width 36 height 16
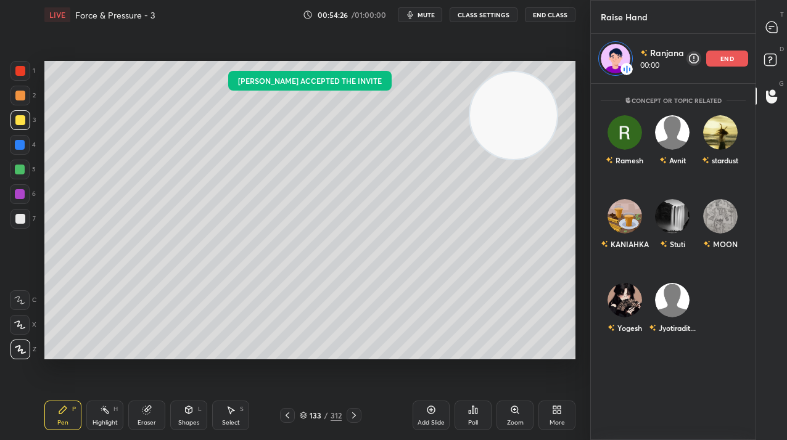
scroll to position [353, 161]
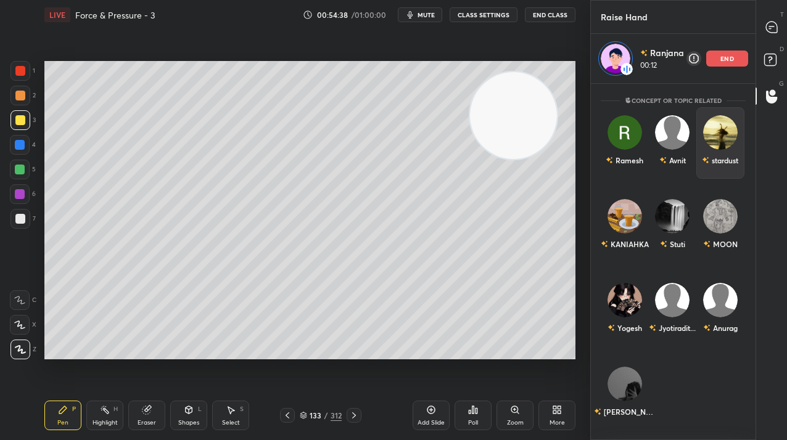
drag, startPoint x: 719, startPoint y: 59, endPoint x: 712, endPoint y: 67, distance: 10.5
click at [719, 59] on div "end" at bounding box center [727, 59] width 42 height 16
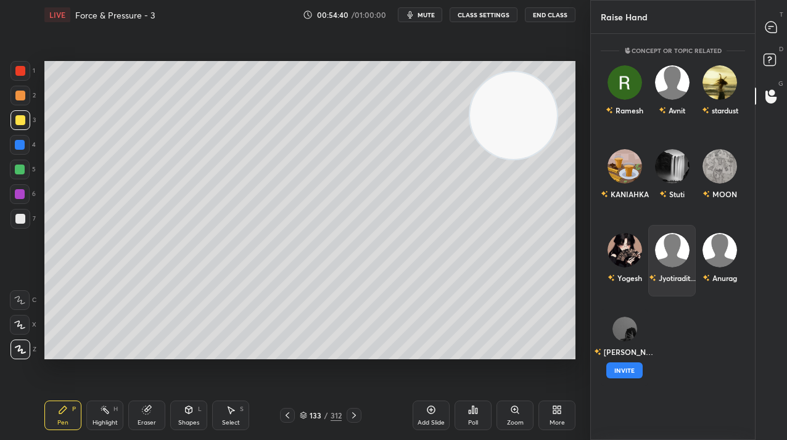
drag, startPoint x: 629, startPoint y: 326, endPoint x: 663, endPoint y: 262, distance: 72.0
click at [630, 368] on button "INVITE" at bounding box center [624, 371] width 36 height 16
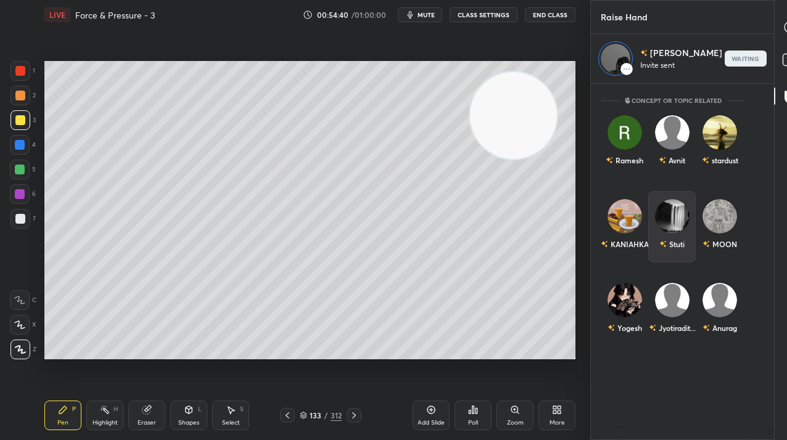
scroll to position [353, 160]
click at [786, 27] on icon at bounding box center [790, 27] width 5 height 0
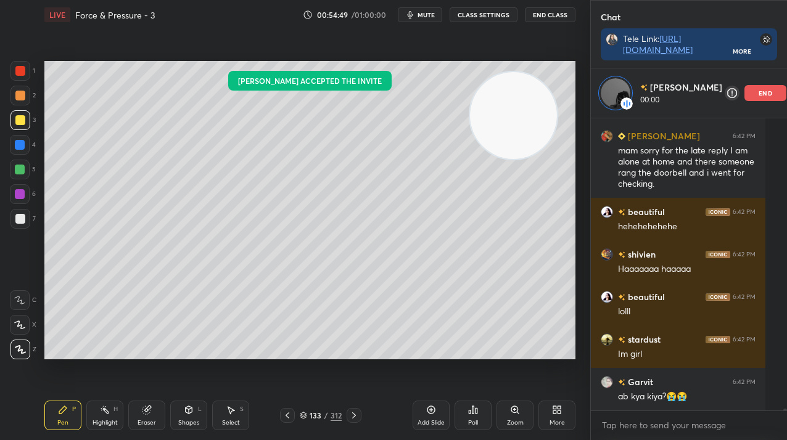
scroll to position [289, 170]
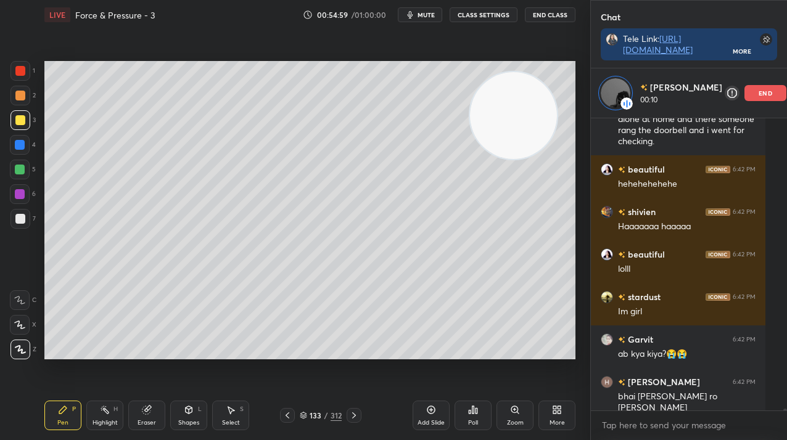
click at [444, 414] on div "Add Slide" at bounding box center [431, 416] width 37 height 30
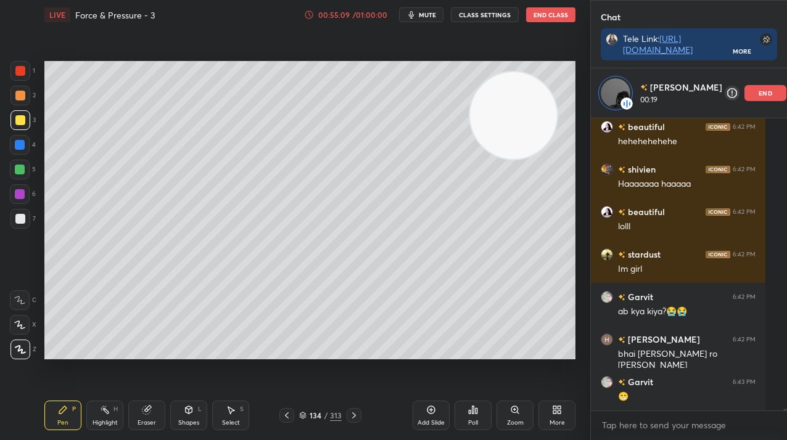
scroll to position [41049, 0]
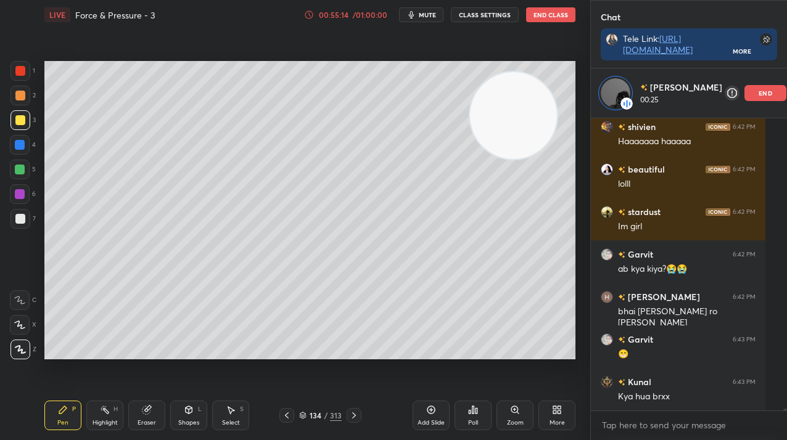
click at [16, 192] on div at bounding box center [20, 194] width 10 height 10
click at [19, 191] on div at bounding box center [20, 194] width 10 height 10
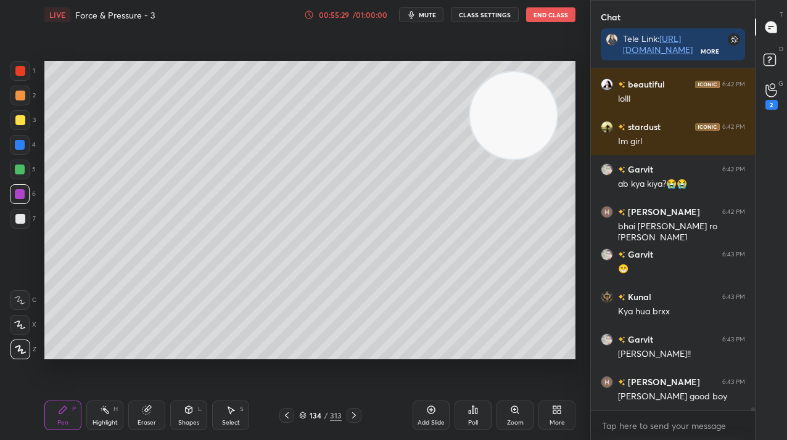
scroll to position [41092, 0]
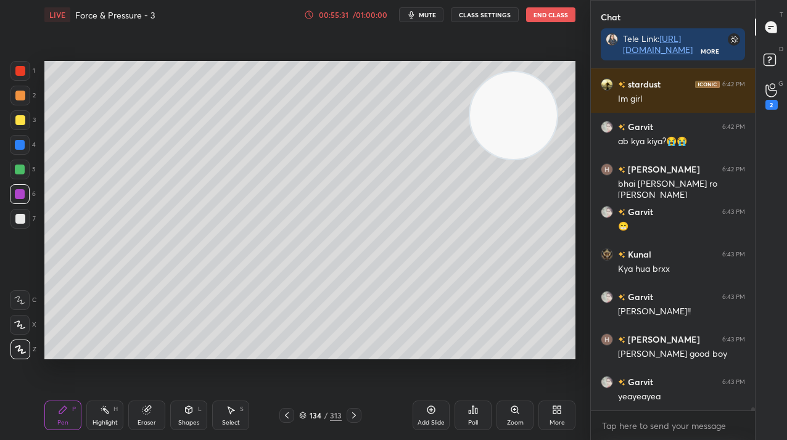
click at [22, 144] on div at bounding box center [20, 145] width 10 height 10
click at [21, 145] on div at bounding box center [20, 145] width 10 height 10
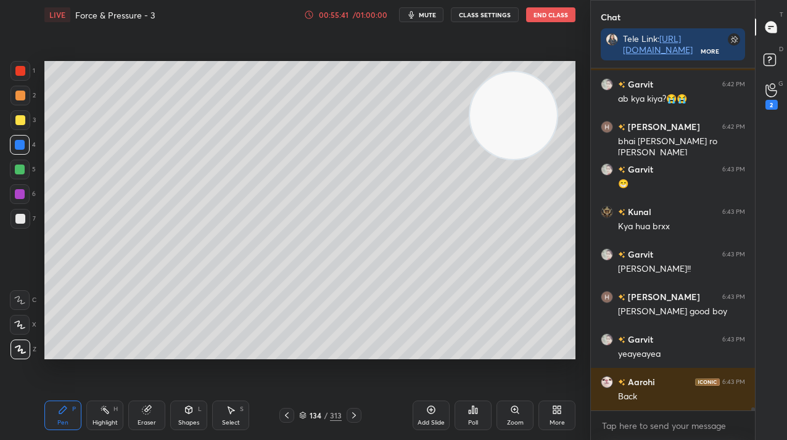
drag, startPoint x: 320, startPoint y: 407, endPoint x: 326, endPoint y: 413, distance: 8.7
click at [320, 407] on div "Pen P Highlight H Eraser Shapes L Select S 134 / 313 Add Slide Poll Zoom More" at bounding box center [309, 415] width 531 height 49
click at [323, 414] on div "134 / 313" at bounding box center [320, 415] width 43 height 11
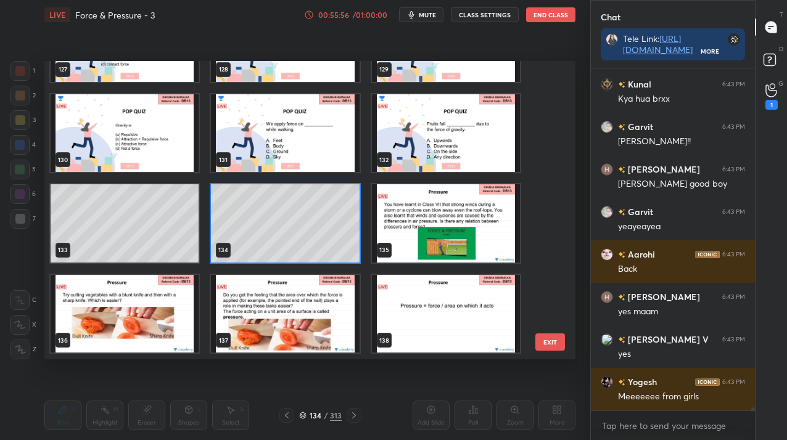
scroll to position [3854, 0]
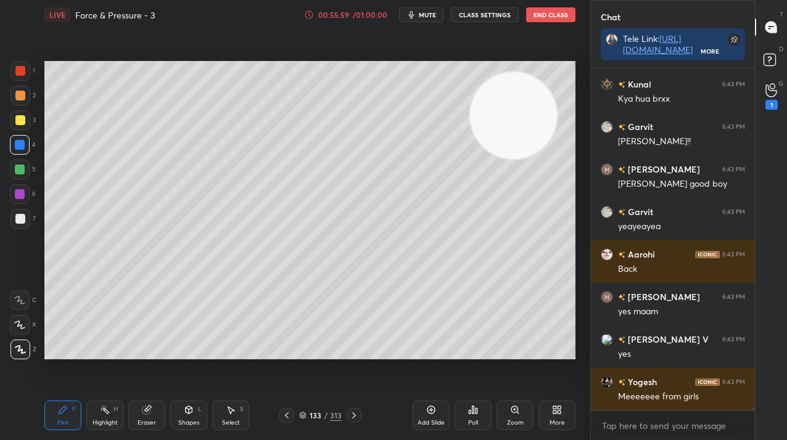
click at [15, 165] on div at bounding box center [20, 170] width 10 height 10
drag, startPoint x: 20, startPoint y: 170, endPoint x: 27, endPoint y: 178, distance: 10.9
click at [19, 171] on div at bounding box center [20, 170] width 10 height 10
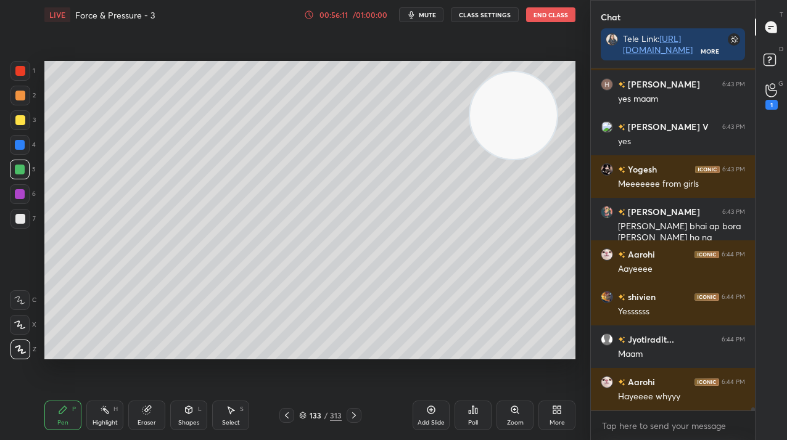
scroll to position [41518, 0]
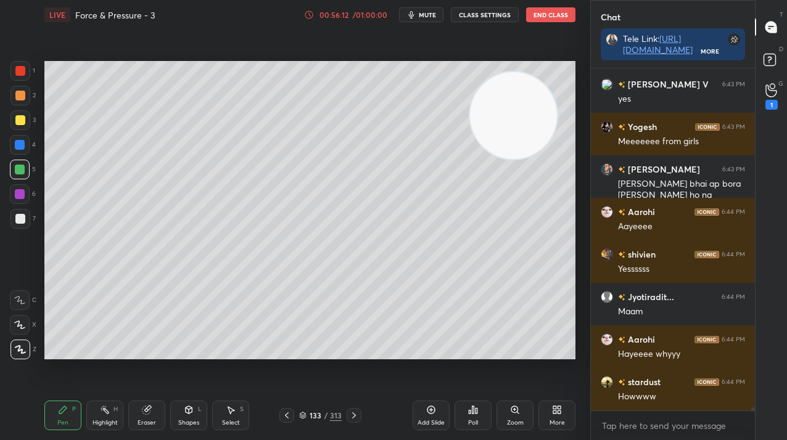
click at [320, 413] on div "133" at bounding box center [315, 415] width 12 height 7
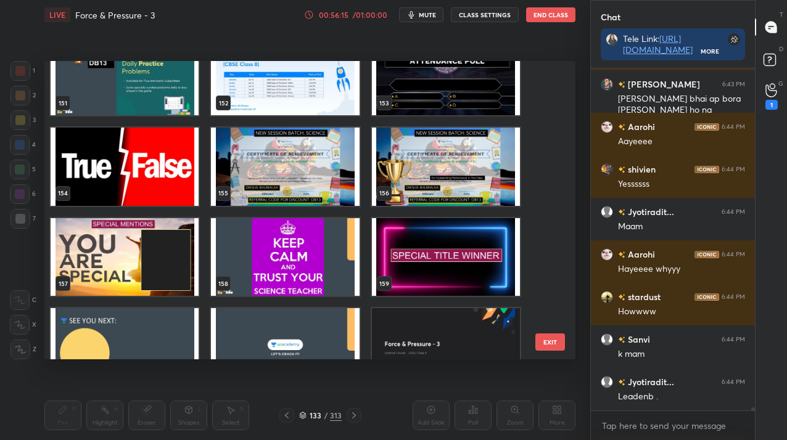
scroll to position [41645, 0]
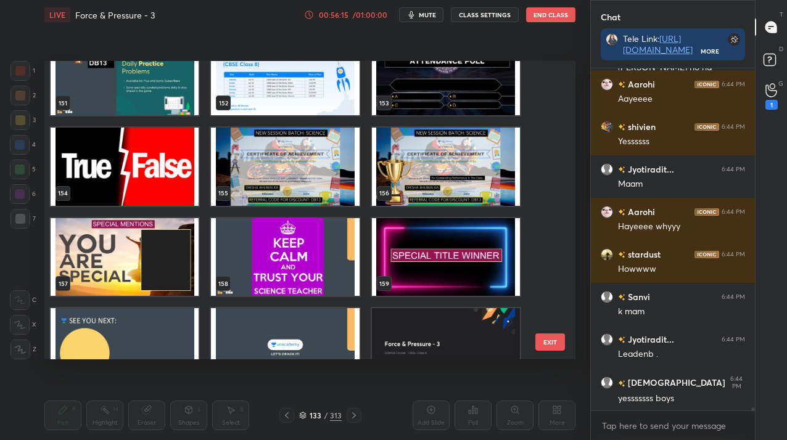
click at [173, 326] on img "grid" at bounding box center [125, 347] width 148 height 78
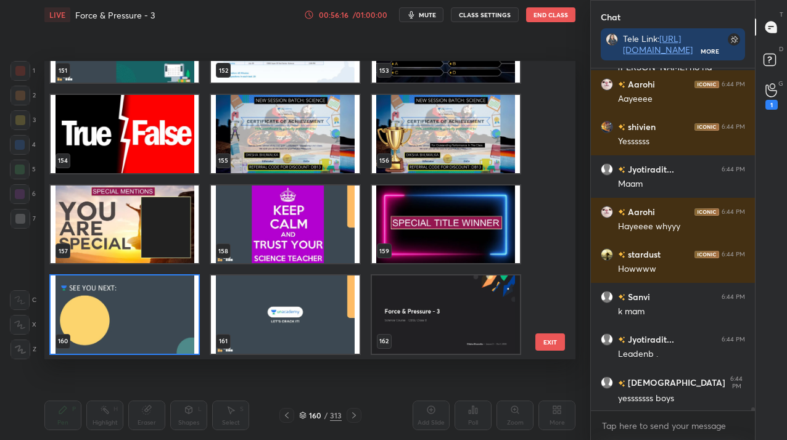
click at [170, 326] on div "148 149 150 151 152 153 154 155 156 157 158 159 160 161 162" at bounding box center [299, 210] width 510 height 299
click at [171, 326] on img "grid" at bounding box center [125, 315] width 148 height 78
click at [173, 324] on img "grid" at bounding box center [125, 315] width 148 height 78
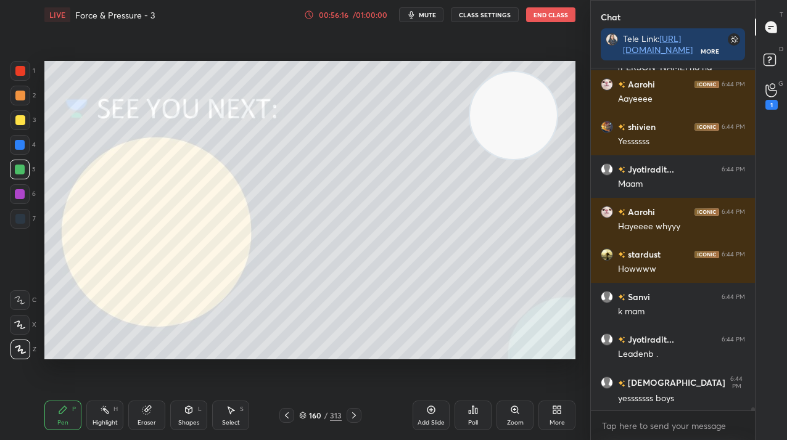
click at [172, 324] on img "grid" at bounding box center [125, 315] width 148 height 78
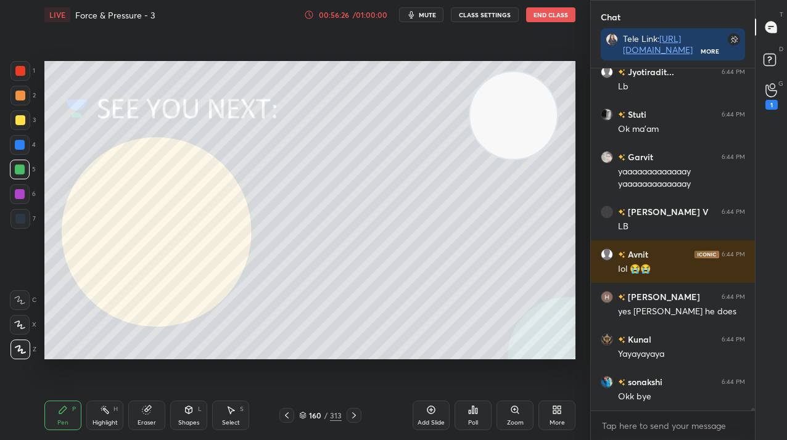
scroll to position [42126, 0]
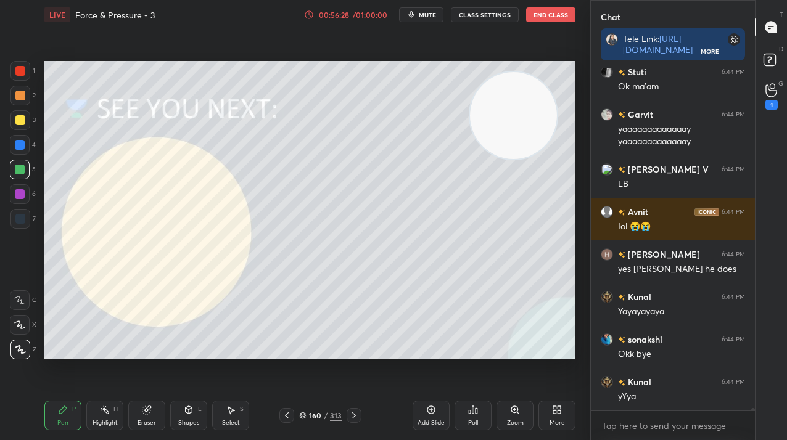
click at [17, 64] on div at bounding box center [20, 71] width 20 height 20
click at [18, 69] on div at bounding box center [20, 71] width 10 height 10
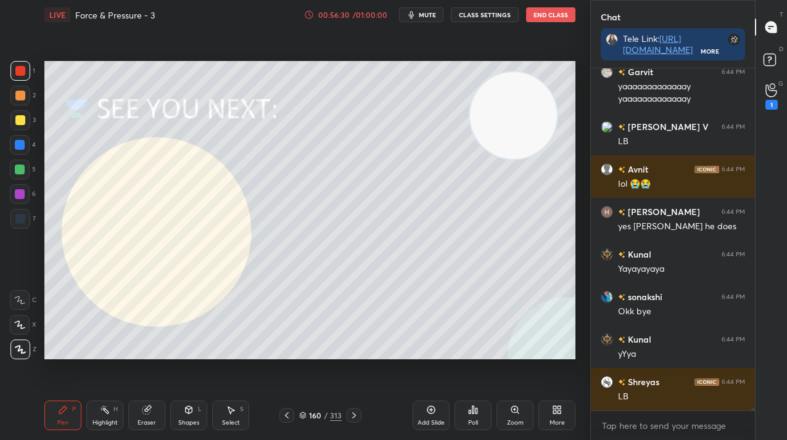
scroll to position [42222, 0]
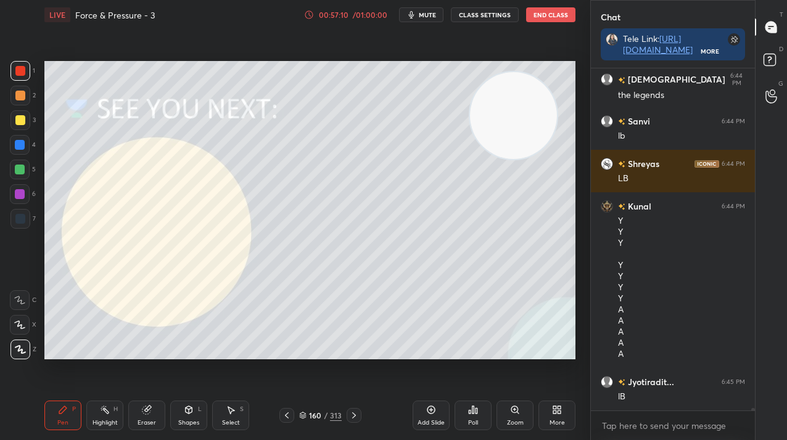
click at [470, 407] on icon at bounding box center [473, 410] width 10 height 10
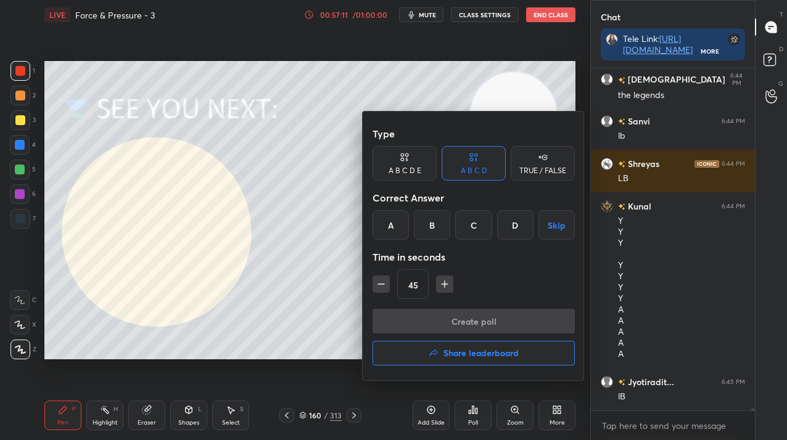
click at [453, 353] on h4 "Share leaderboard" at bounding box center [481, 353] width 75 height 9
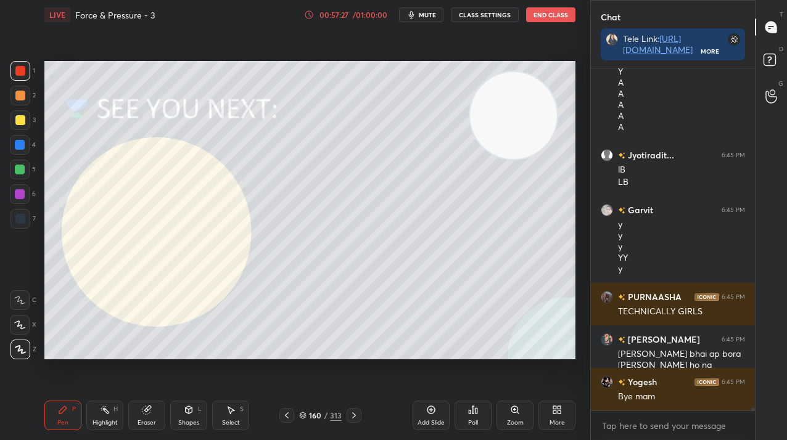
click at [322, 417] on div "160 / 313" at bounding box center [320, 415] width 43 height 11
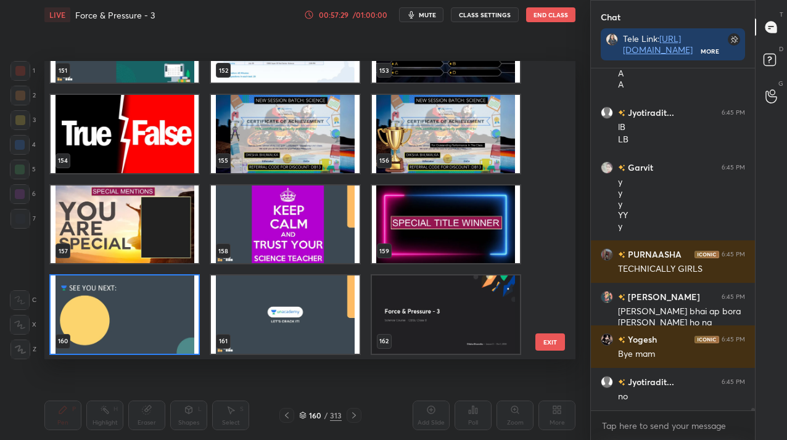
click at [440, 163] on img "grid" at bounding box center [446, 134] width 148 height 78
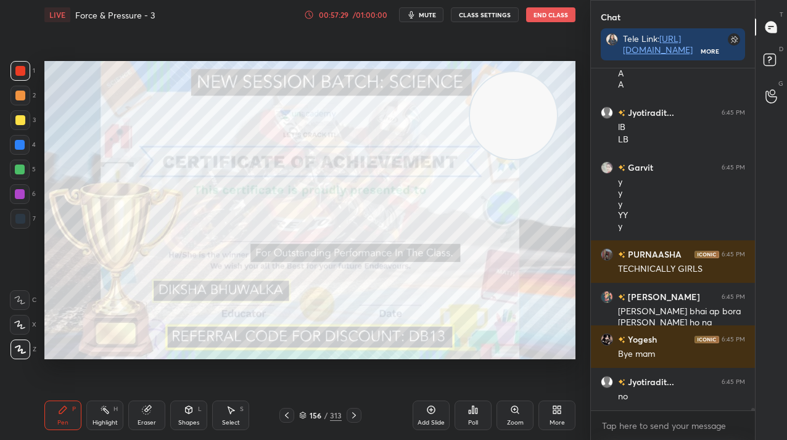
click at [440, 163] on img "grid" at bounding box center [446, 134] width 148 height 78
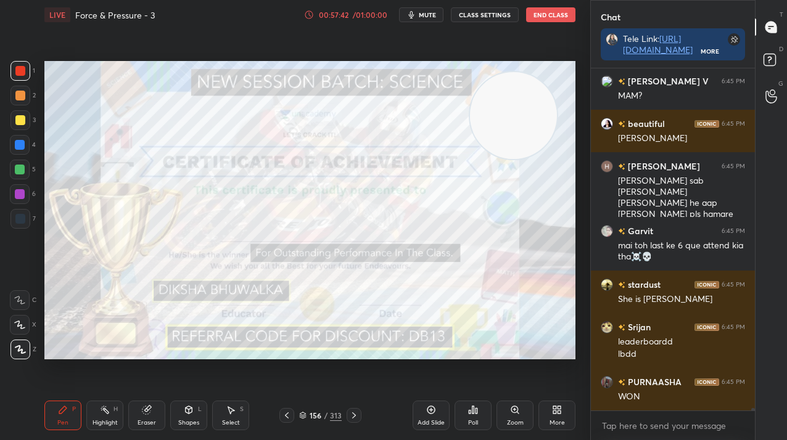
click at [288, 419] on icon at bounding box center [287, 416] width 10 height 10
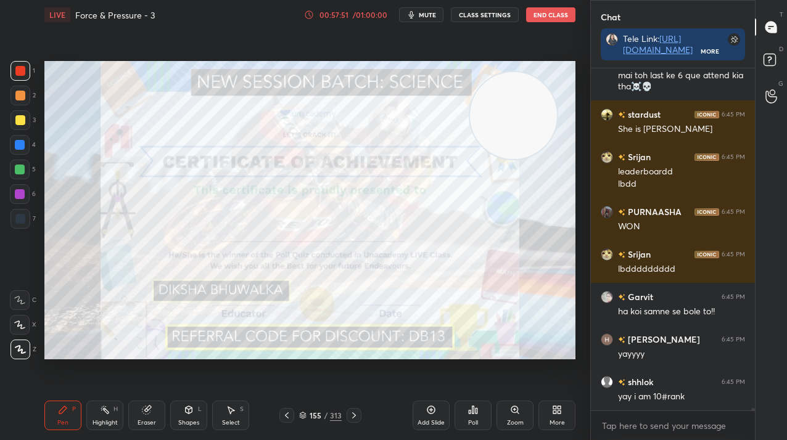
click at [329, 419] on div "155 / 313" at bounding box center [320, 415] width 43 height 11
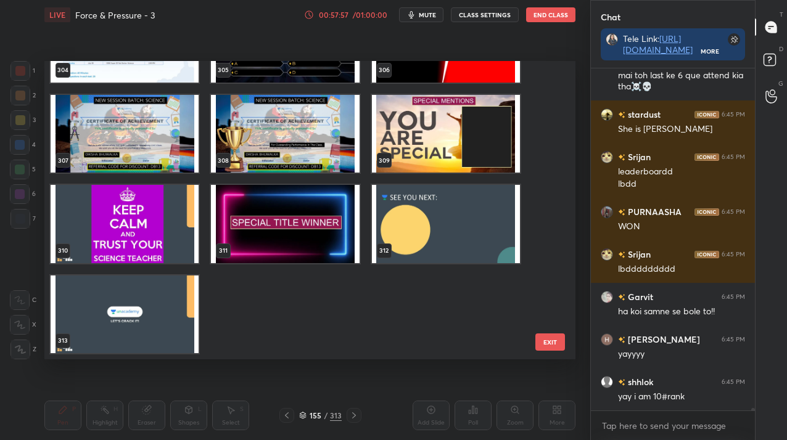
click at [482, 244] on img "grid" at bounding box center [446, 224] width 148 height 78
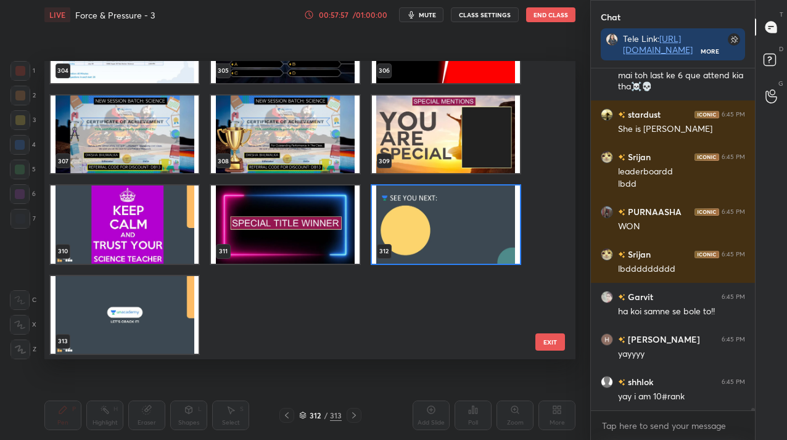
click at [482, 244] on div "301 302 303 304 305 306 307 308 309 310 311 312 313" at bounding box center [299, 210] width 510 height 299
click at [482, 244] on img "grid" at bounding box center [446, 225] width 148 height 78
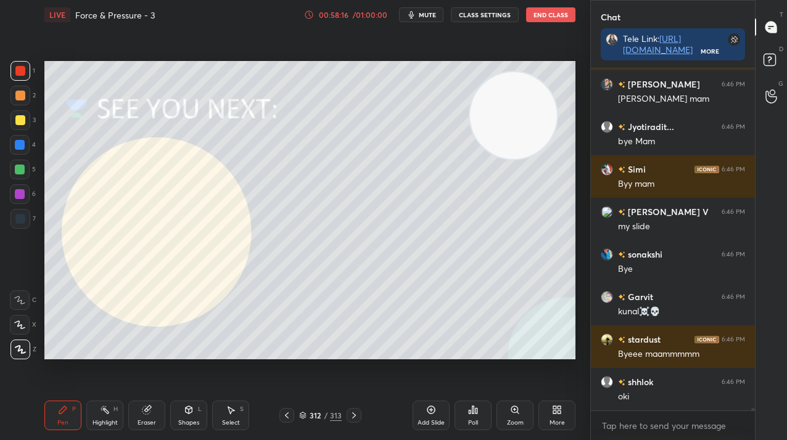
click at [321, 416] on div "312" at bounding box center [315, 415] width 12 height 7
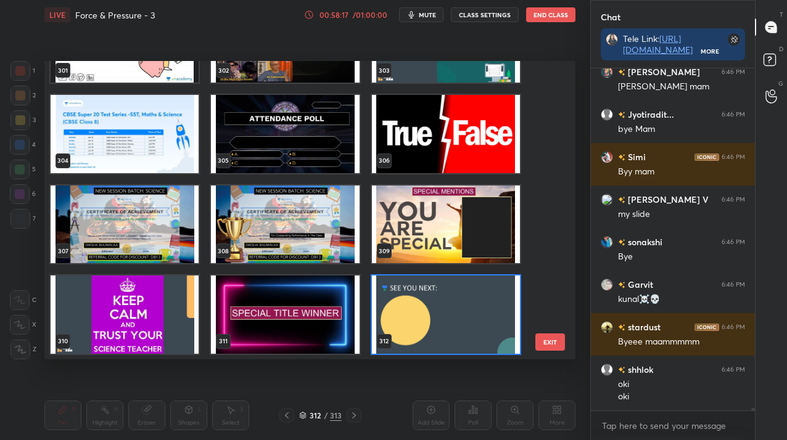
click at [332, 236] on img "grid" at bounding box center [285, 224] width 148 height 78
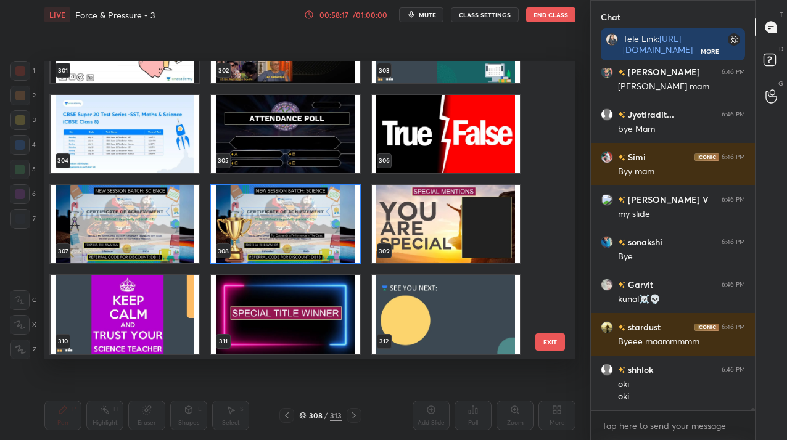
click at [332, 236] on img "grid" at bounding box center [285, 224] width 148 height 78
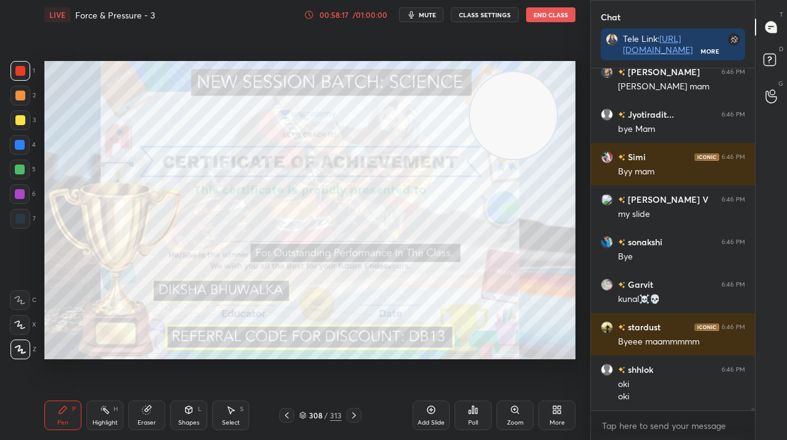
click at [332, 236] on img "grid" at bounding box center [285, 224] width 148 height 78
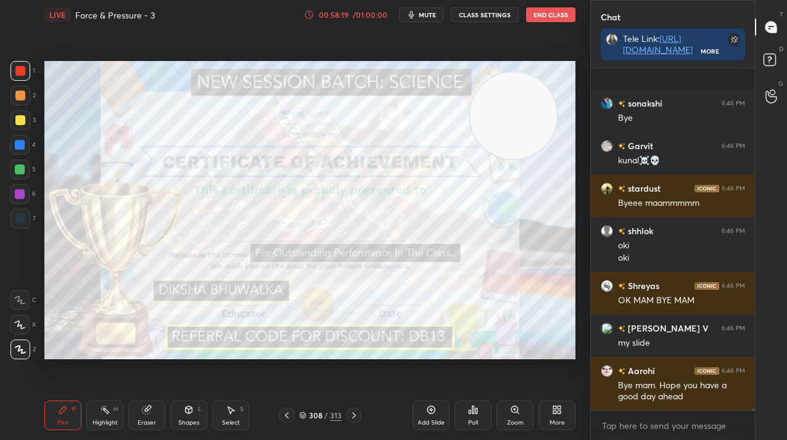
click at [316, 414] on div "308" at bounding box center [315, 415] width 12 height 7
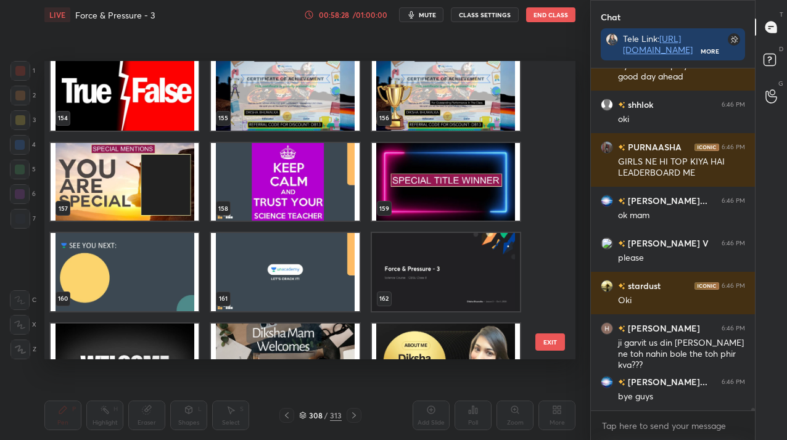
click at [446, 102] on img "grid" at bounding box center [446, 91] width 148 height 78
click at [446, 102] on div "151 152 153 154 155 156 157 158 159 160 161 162 163 164 165" at bounding box center [299, 210] width 510 height 299
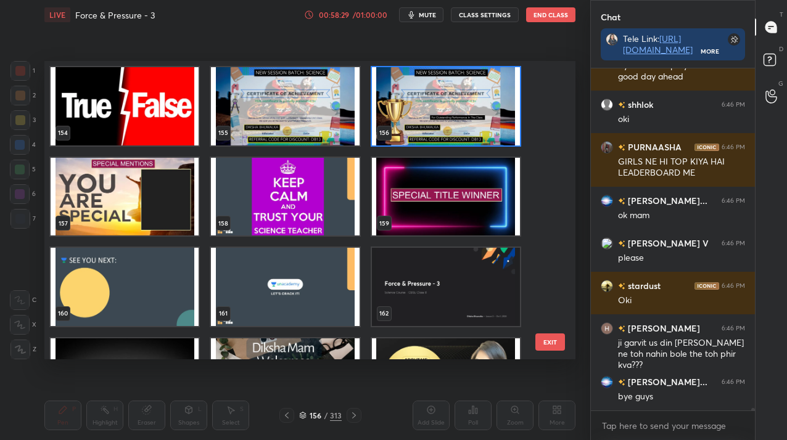
click at [446, 102] on img "grid" at bounding box center [446, 106] width 148 height 78
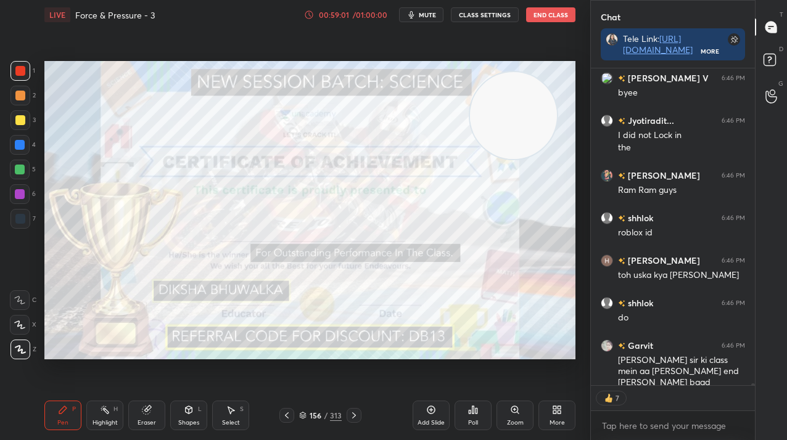
click at [422, 14] on span "mute" at bounding box center [427, 14] width 17 height 9
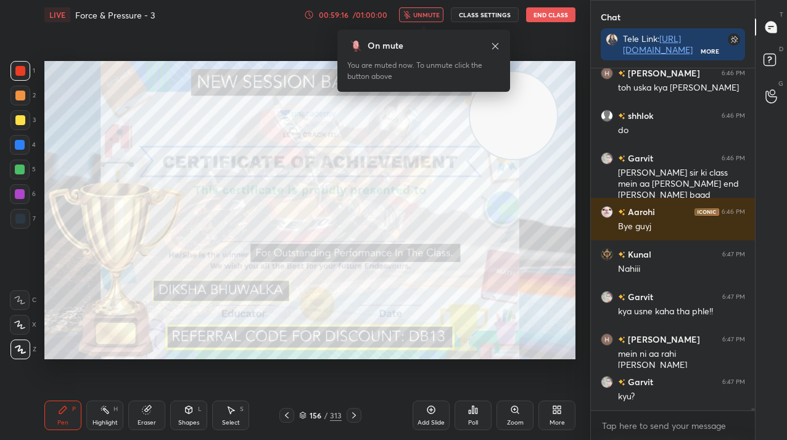
click at [19, 118] on div at bounding box center [20, 120] width 10 height 10
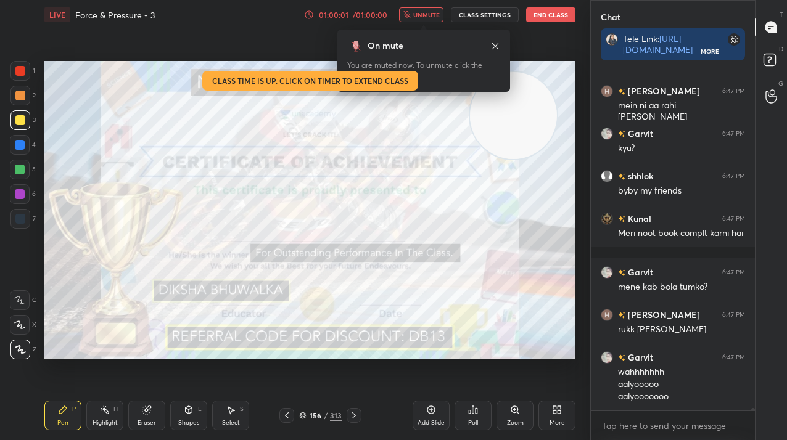
scroll to position [47225, 0]
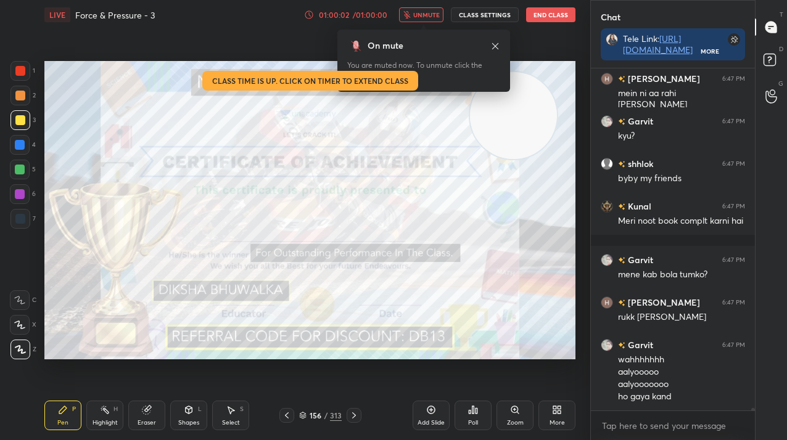
click at [562, 11] on button "End Class" at bounding box center [550, 14] width 49 height 15
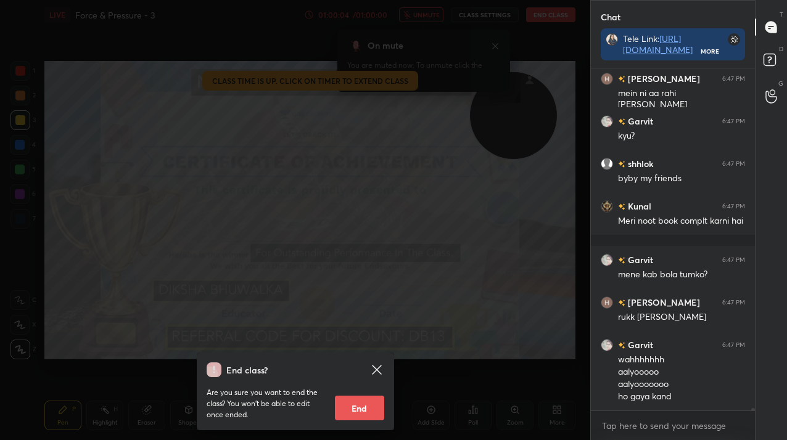
click at [354, 397] on button "End" at bounding box center [359, 408] width 49 height 25
type textarea "x"
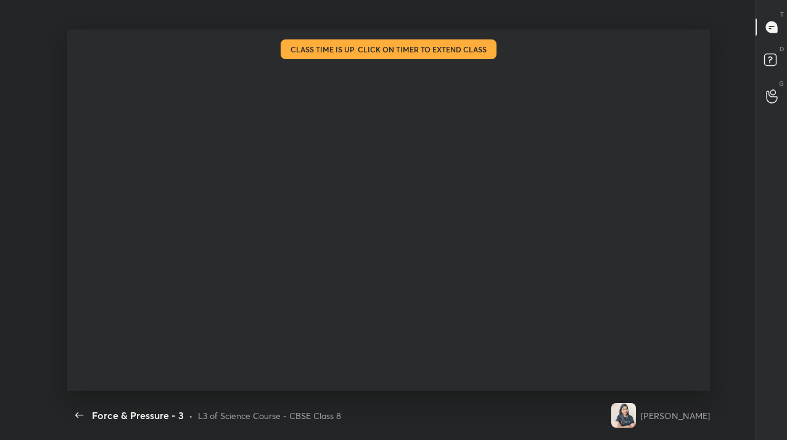
scroll to position [4, 1]
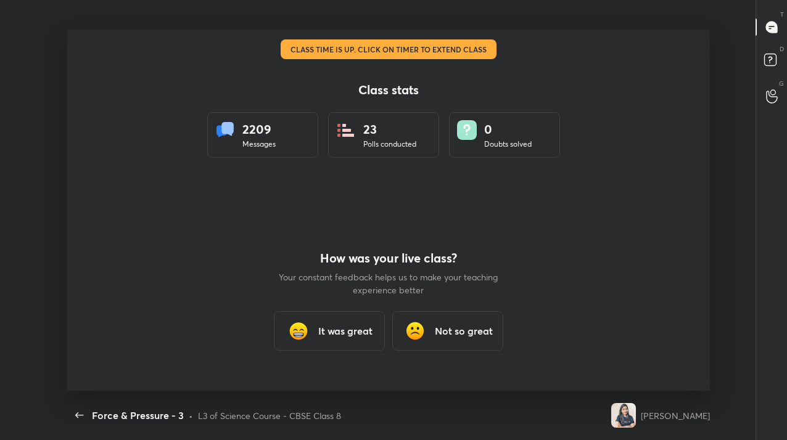
click at [324, 360] on div "How was your live class? Your constant feedback helps us to make your teaching …" at bounding box center [389, 300] width 222 height 181
click at [317, 329] on div "It was great" at bounding box center [329, 331] width 111 height 39
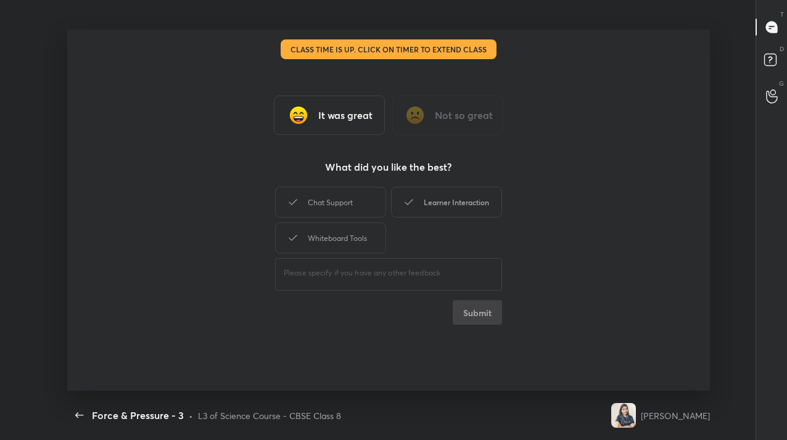
click at [421, 209] on div "Learner Interaction" at bounding box center [446, 202] width 111 height 31
click at [474, 320] on button "Submit" at bounding box center [477, 312] width 49 height 25
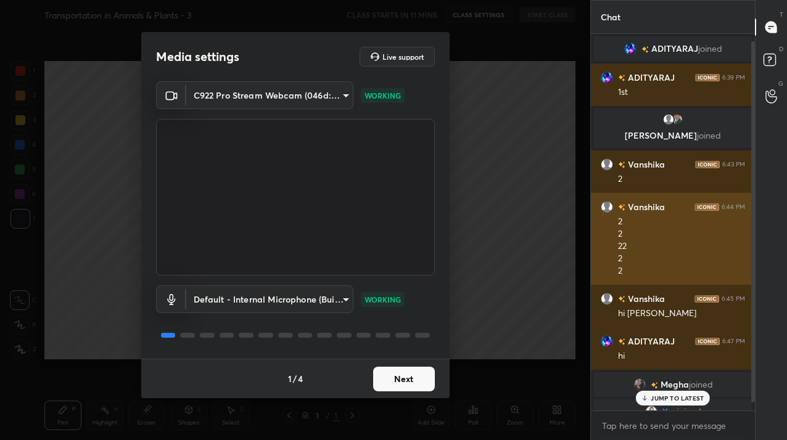
scroll to position [16, 0]
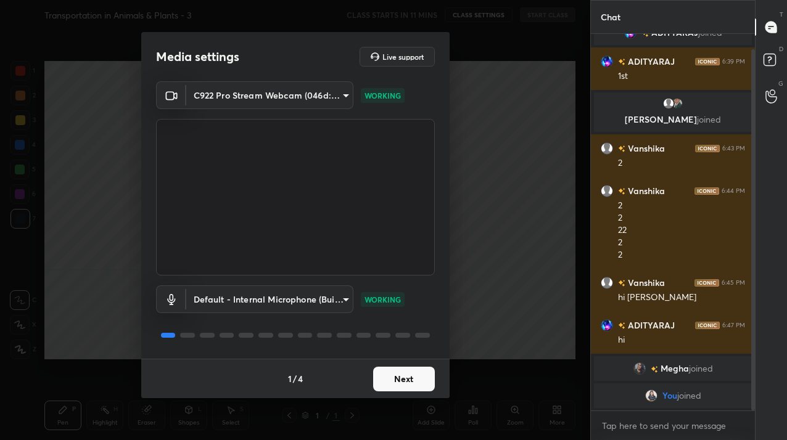
click at [411, 382] on button "Next" at bounding box center [404, 379] width 62 height 25
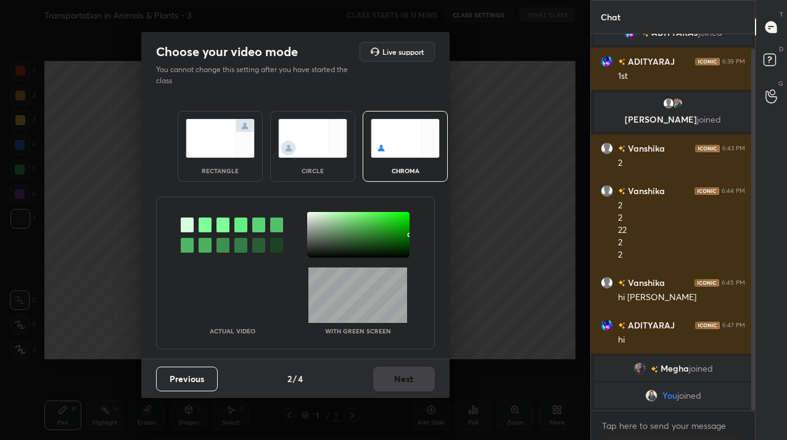
click at [319, 186] on div "rectangle circle chroma" at bounding box center [295, 146] width 265 height 101
click at [319, 180] on div "circle" at bounding box center [312, 146] width 85 height 71
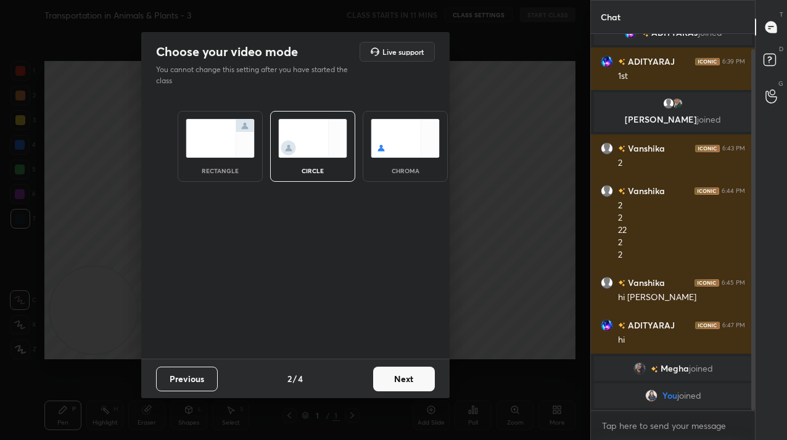
click at [410, 371] on button "Next" at bounding box center [404, 379] width 62 height 25
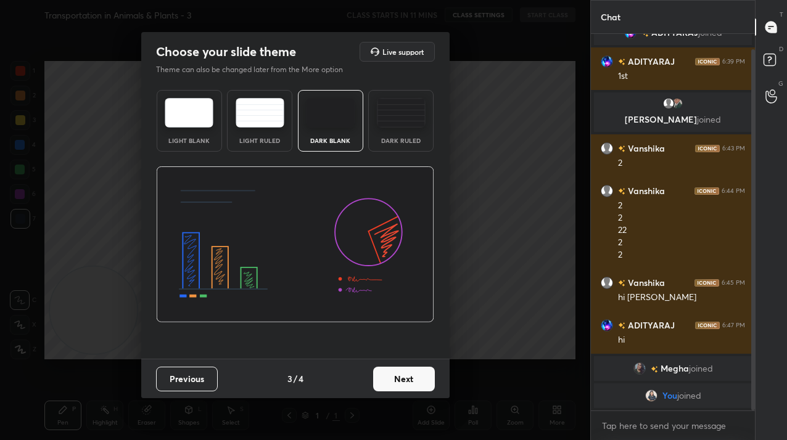
click at [410, 371] on button "Next" at bounding box center [404, 379] width 62 height 25
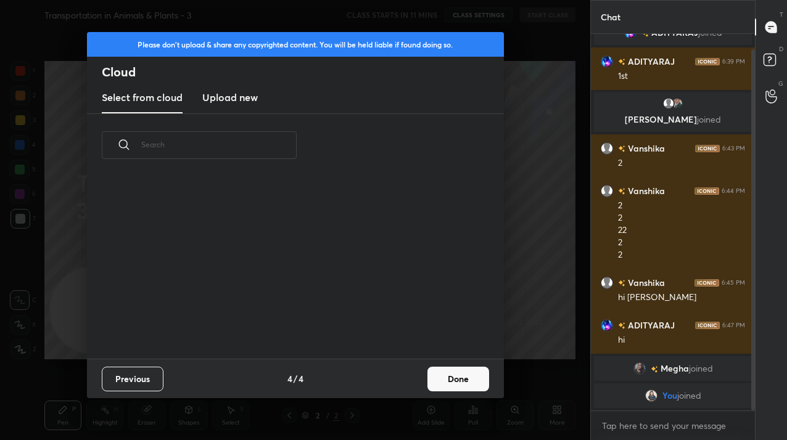
scroll to position [338, 0]
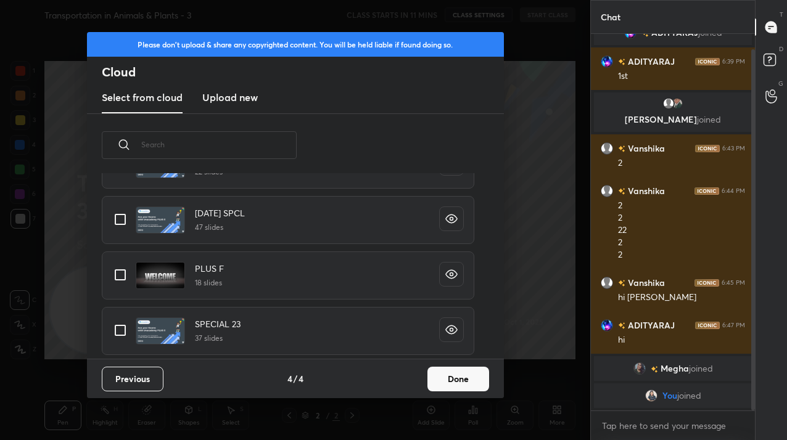
click at [123, 274] on input "grid" at bounding box center [120, 275] width 26 height 26
checkbox input "true"
click at [438, 373] on button "Done" at bounding box center [458, 379] width 62 height 25
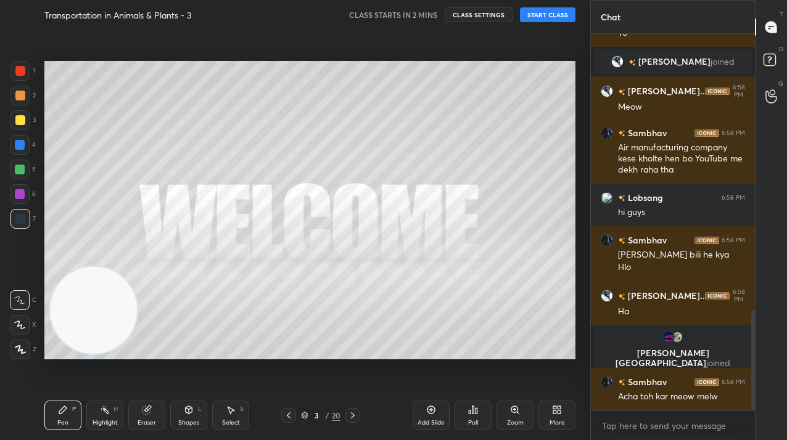
scroll to position [1081, 0]
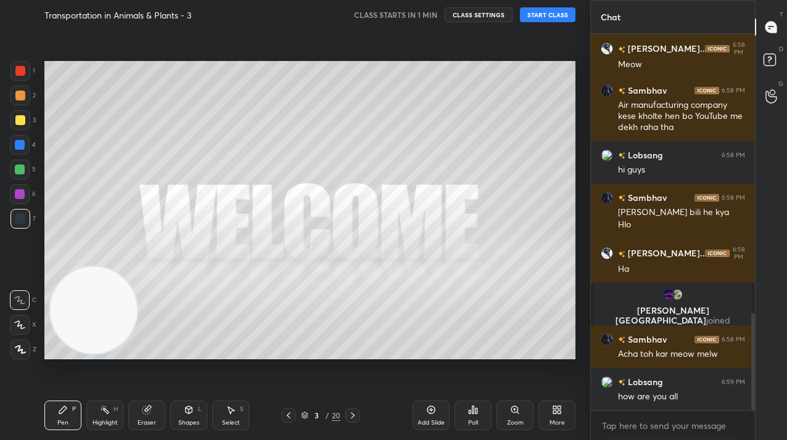
click at [18, 124] on div at bounding box center [20, 120] width 10 height 10
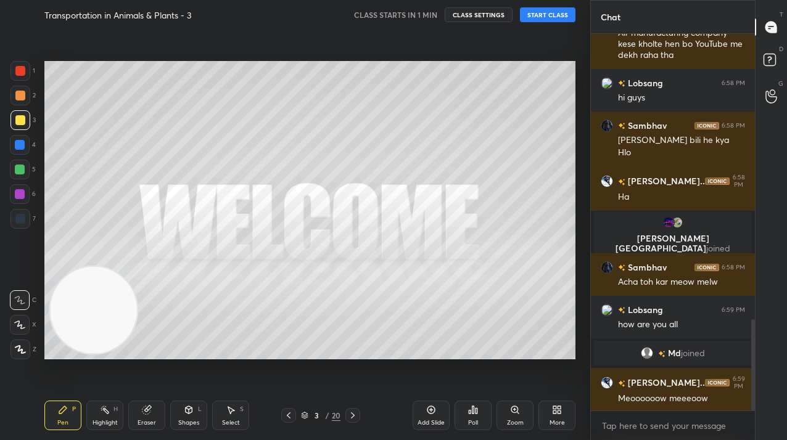
scroll to position [1184, 0]
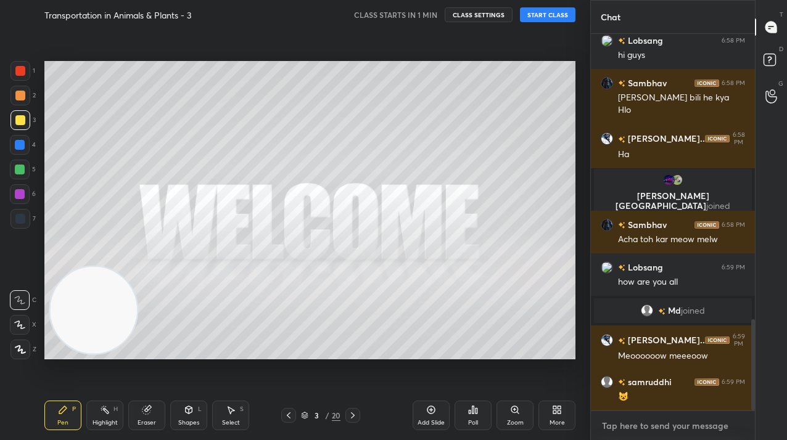
type textarea "x"
click at [654, 427] on textarea at bounding box center [673, 426] width 144 height 20
paste textarea "Tele Link: [URL][DOMAIN_NAME]"
type textarea "Tele Link: [URL][DOMAIN_NAME]"
type textarea "x"
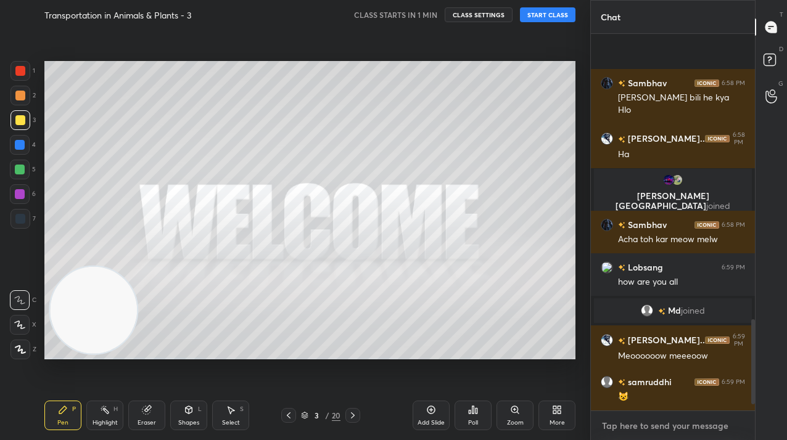
scroll to position [1275, 0]
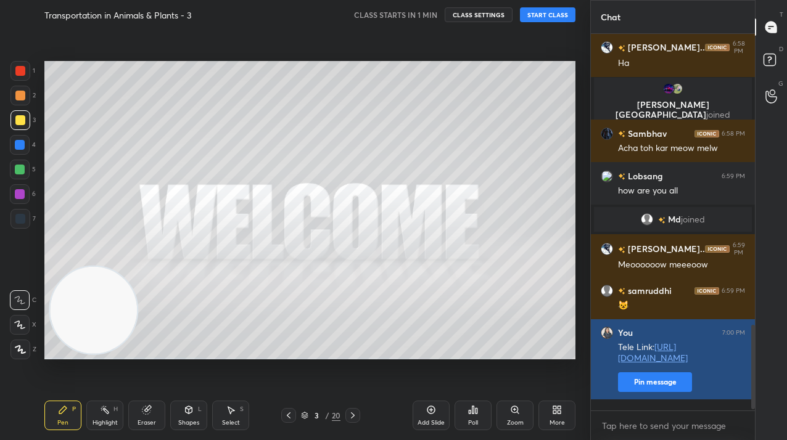
click at [653, 392] on button "Pin message" at bounding box center [655, 383] width 74 height 20
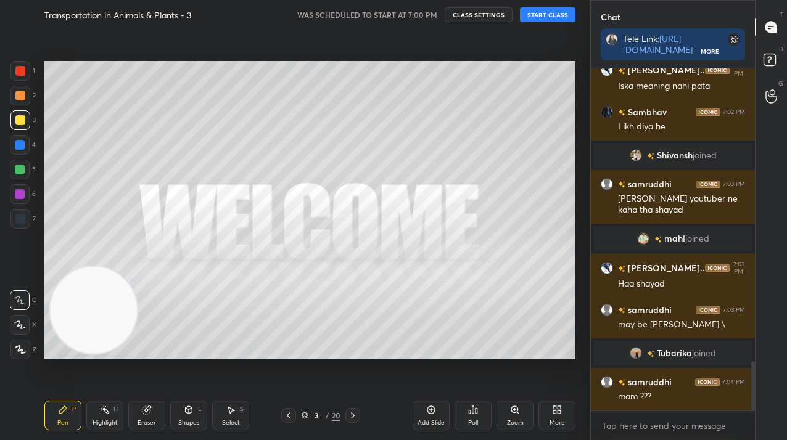
scroll to position [2045, 0]
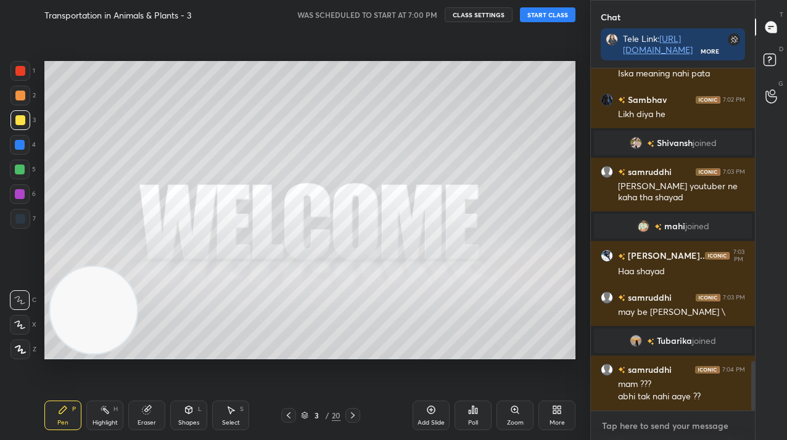
type textarea "x"
click at [637, 434] on textarea at bounding box center [673, 426] width 144 height 20
type textarea "1"
type textarea "x"
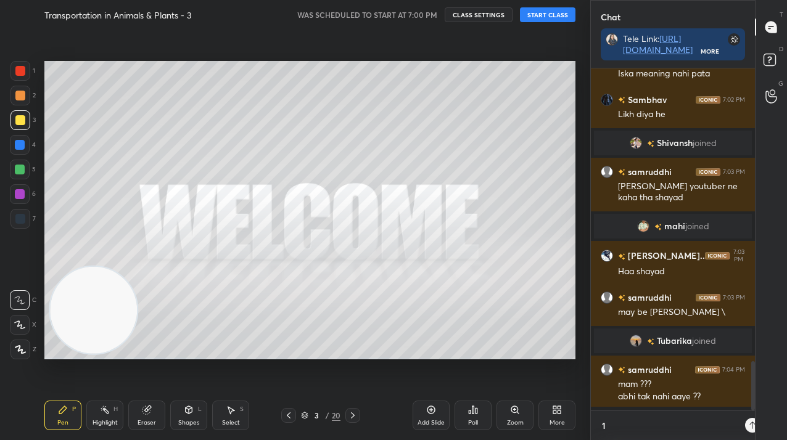
type textarea "1"
type textarea "x"
type textarea "1 m"
type textarea "x"
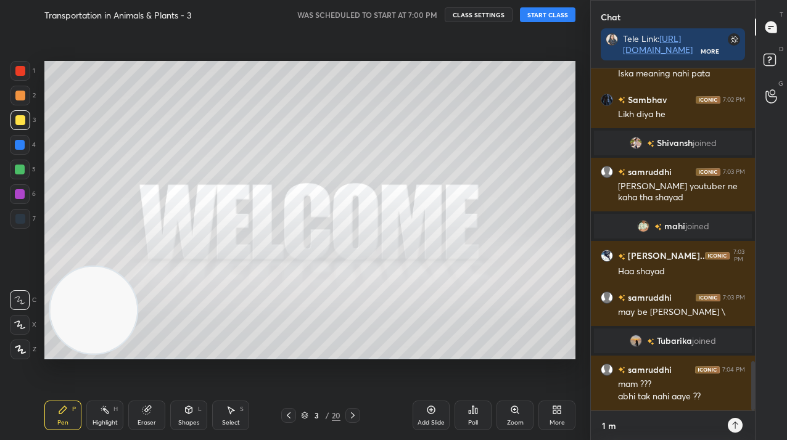
type textarea "1 mi"
type textarea "x"
type textarea "1 min"
type textarea "x"
type textarea "1 min"
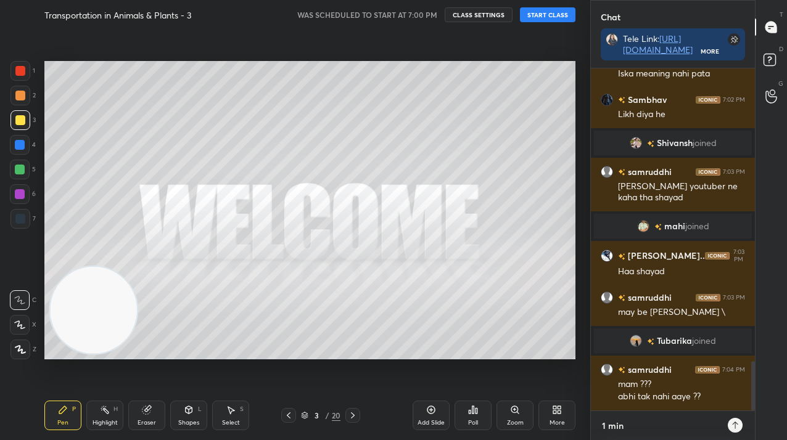
type textarea "x"
type textarea "1 min g"
type textarea "x"
type textarea "1 min gu"
type textarea "x"
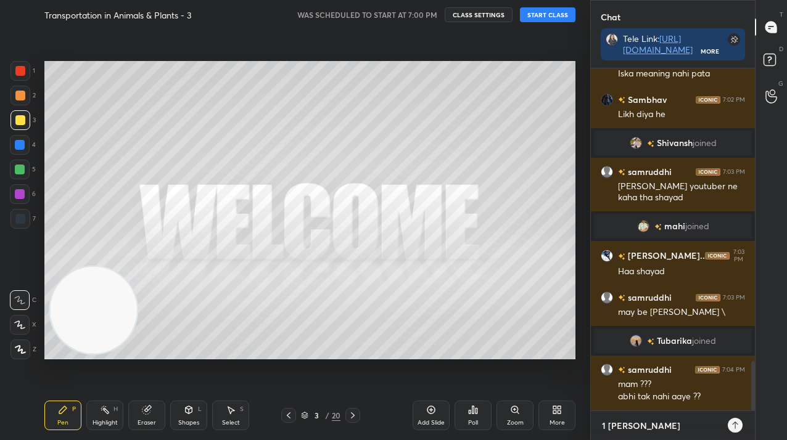
type textarea "1 min guy"
type textarea "x"
type textarea "1 min guys"
type textarea "x"
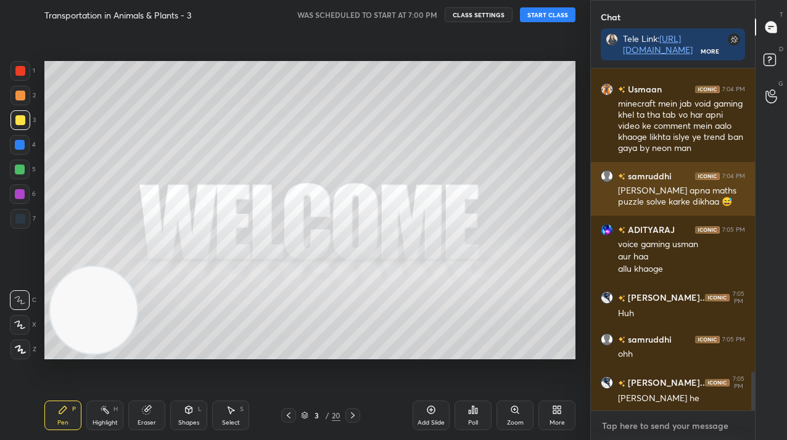
scroll to position [2662, 0]
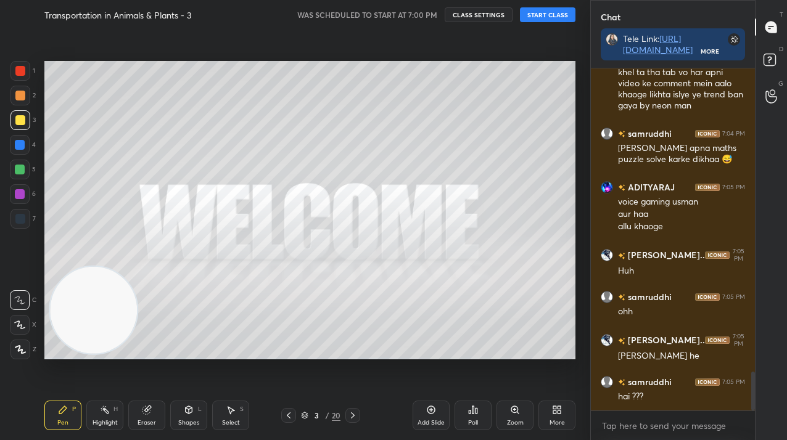
click at [541, 15] on button "START CLASS" at bounding box center [548, 14] width 56 height 15
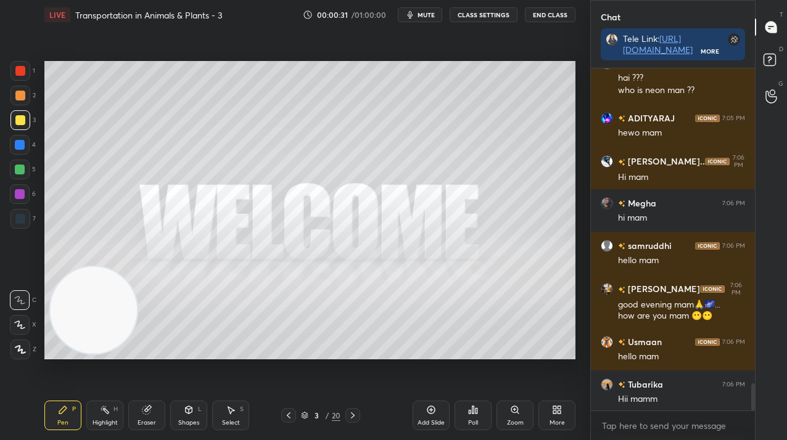
scroll to position [3990, 0]
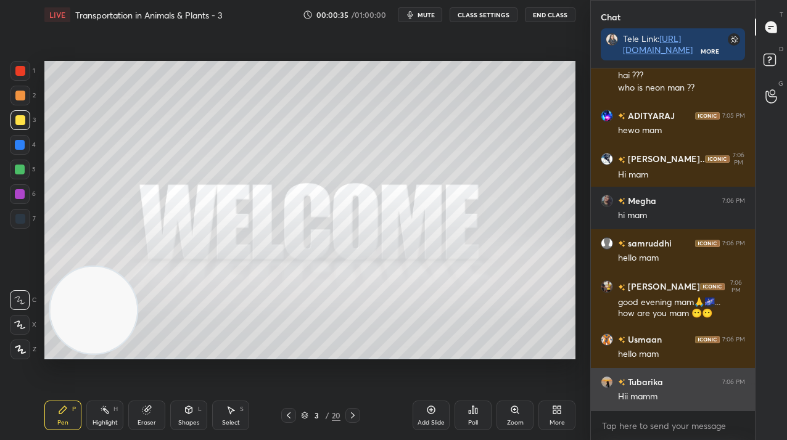
click at [629, 392] on div "Hii mamm" at bounding box center [681, 397] width 127 height 12
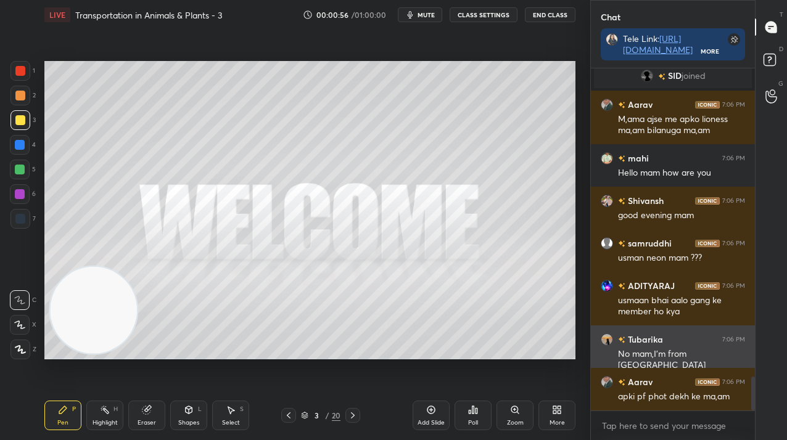
scroll to position [3132, 0]
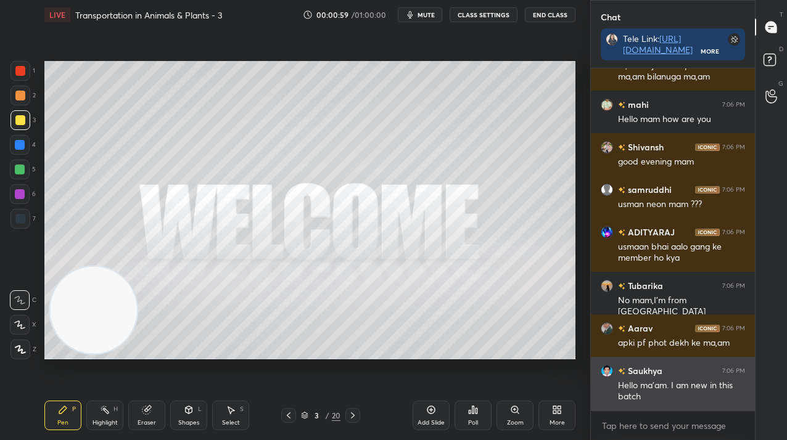
click at [656, 389] on div "Hello ma'am. I am new in this batch" at bounding box center [681, 391] width 127 height 23
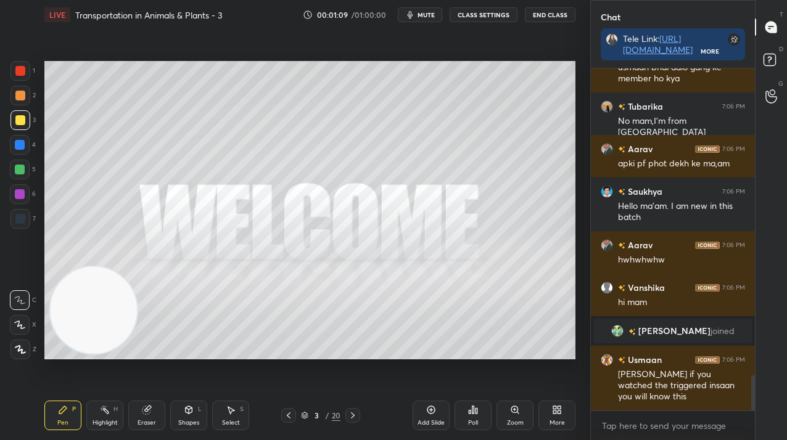
scroll to position [3017, 0]
click at [351, 410] on div at bounding box center [352, 415] width 15 height 15
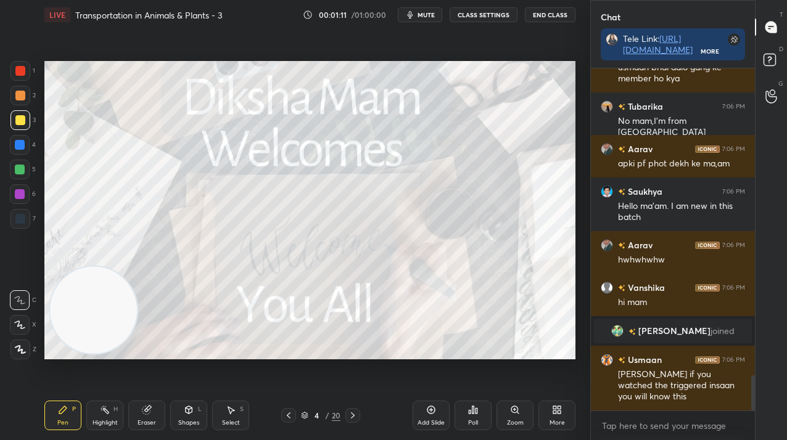
click at [350, 407] on div "Pen P Highlight H Eraser Shapes L Select S 4 / 20 Add Slide Poll Zoom More" at bounding box center [309, 415] width 531 height 49
click at [348, 418] on icon at bounding box center [353, 416] width 10 height 10
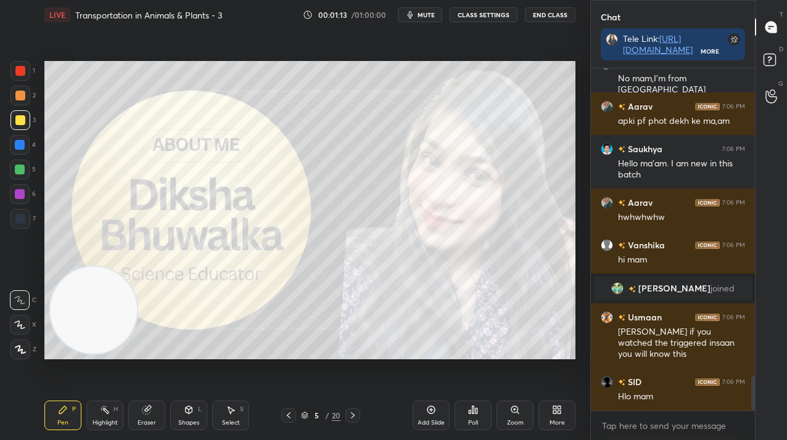
scroll to position [3102, 0]
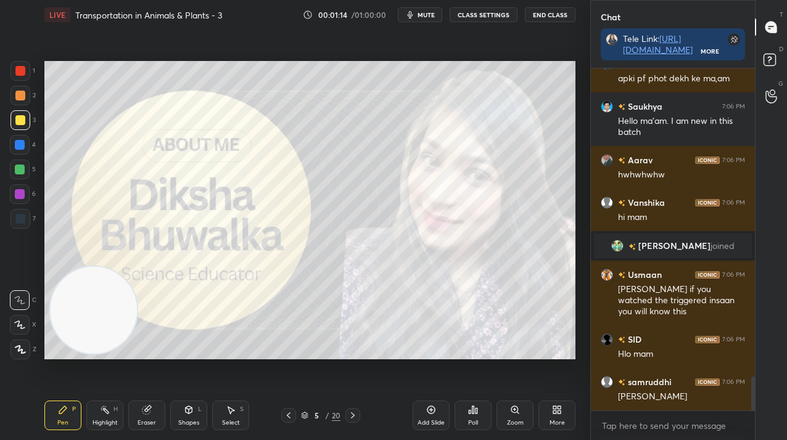
click at [25, 68] on div at bounding box center [20, 71] width 10 height 10
drag, startPoint x: 23, startPoint y: 69, endPoint x: 31, endPoint y: 88, distance: 21.0
click at [21, 70] on div at bounding box center [20, 71] width 10 height 10
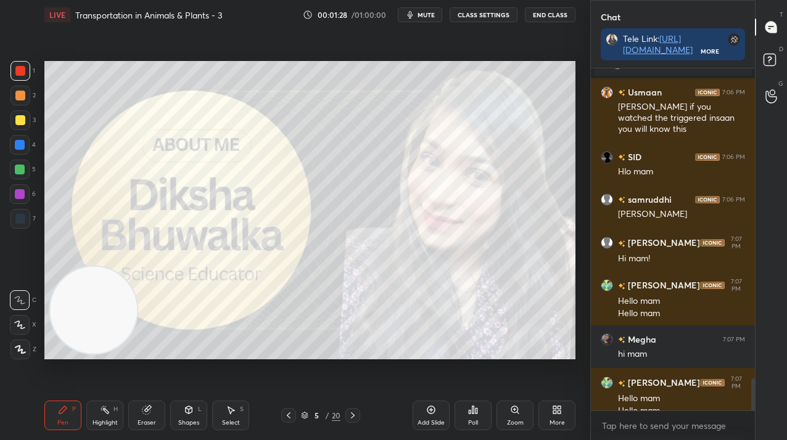
scroll to position [3297, 0]
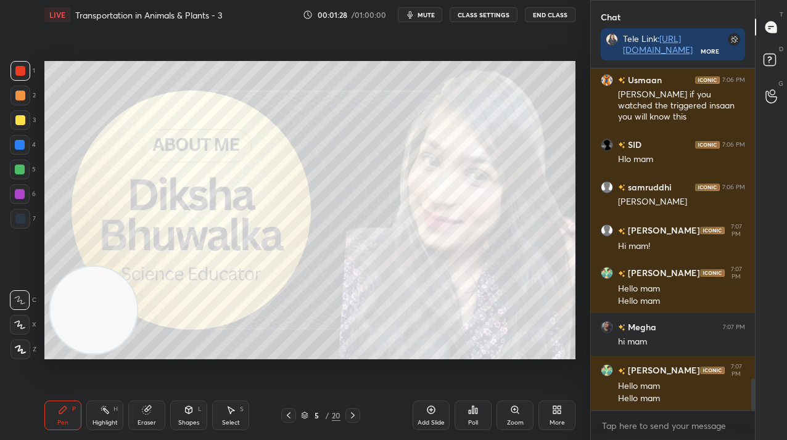
click at [357, 413] on div at bounding box center [352, 415] width 15 height 15
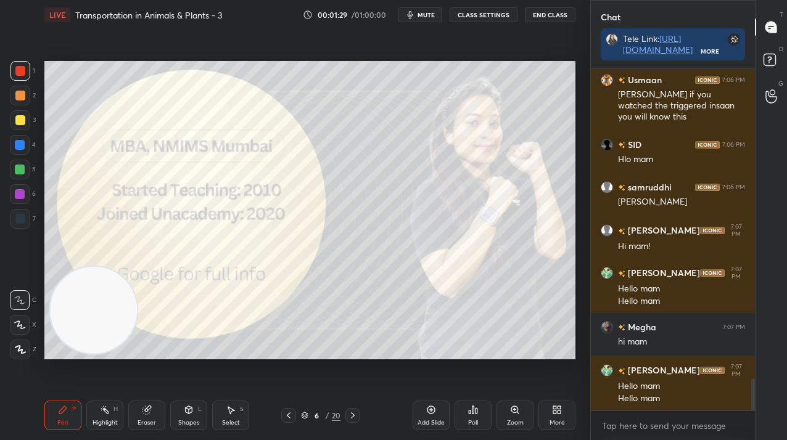
click at [357, 410] on div at bounding box center [352, 415] width 15 height 15
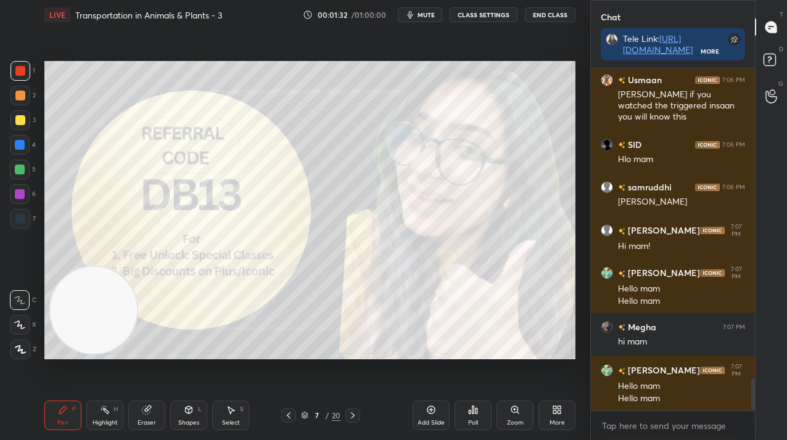
click at [8, 349] on div "1 2 3 4 5 6 7 C X Z C X Z E E Erase all H H" at bounding box center [19, 210] width 39 height 299
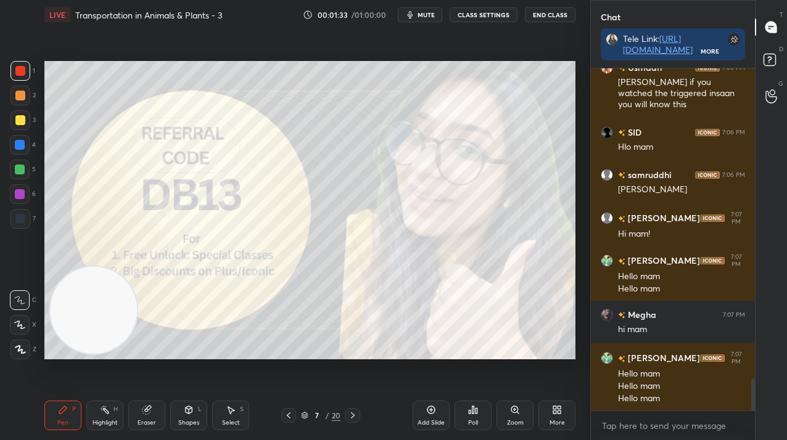
drag, startPoint x: 12, startPoint y: 349, endPoint x: 54, endPoint y: 340, distance: 42.8
click at [12, 348] on div at bounding box center [20, 350] width 20 height 20
click at [347, 413] on div at bounding box center [352, 415] width 15 height 15
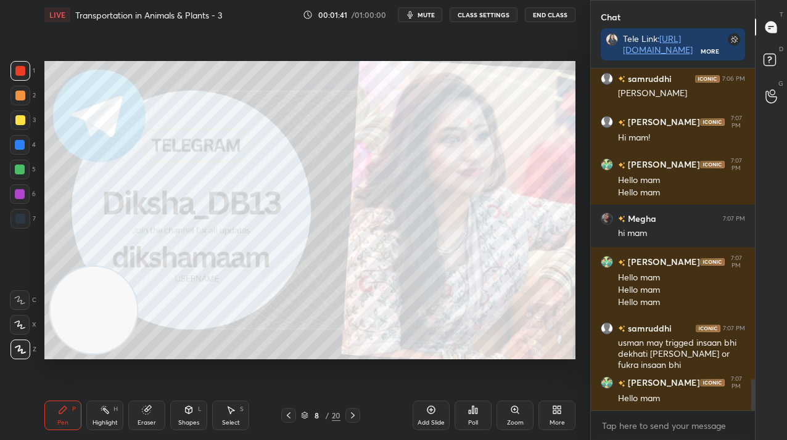
scroll to position [3418, 0]
click at [350, 417] on icon at bounding box center [353, 416] width 10 height 10
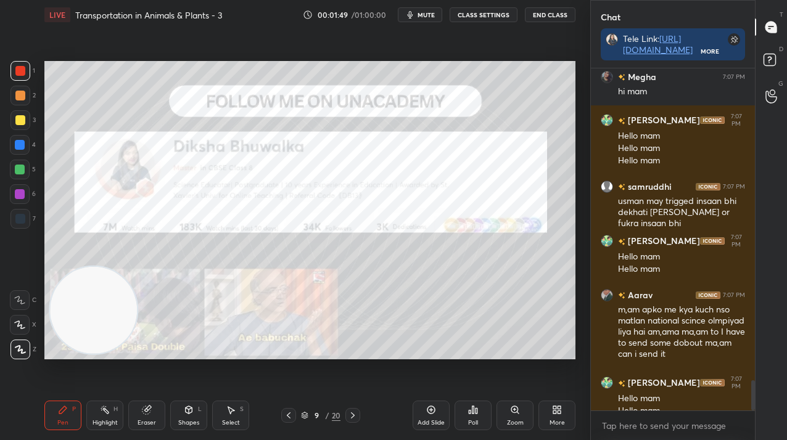
scroll to position [3560, 0]
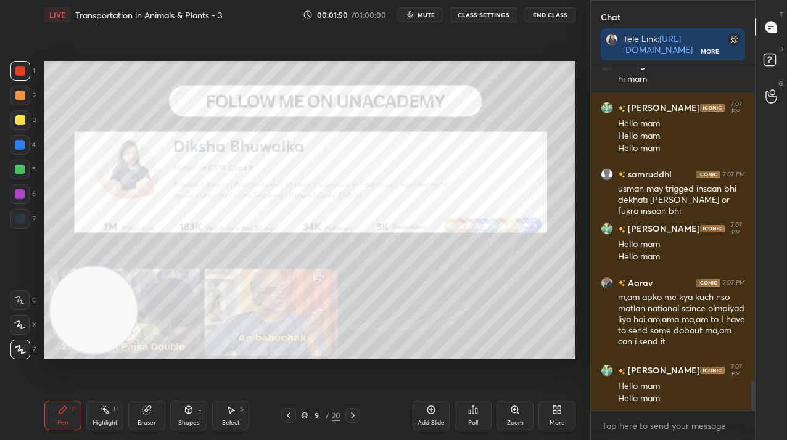
click at [321, 415] on div "9" at bounding box center [317, 415] width 12 height 7
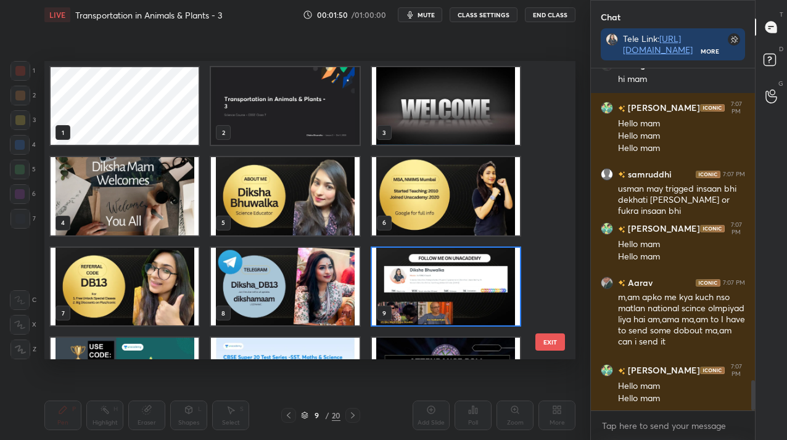
scroll to position [295, 525]
click at [311, 118] on img "grid" at bounding box center [285, 106] width 148 height 78
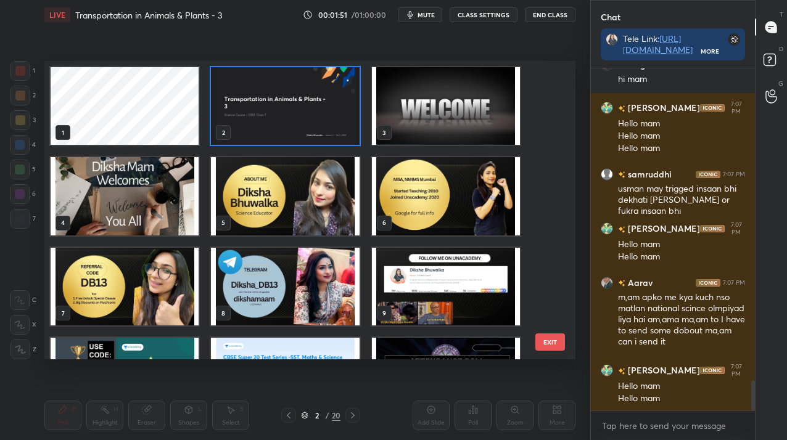
click at [311, 118] on img "grid" at bounding box center [285, 106] width 148 height 78
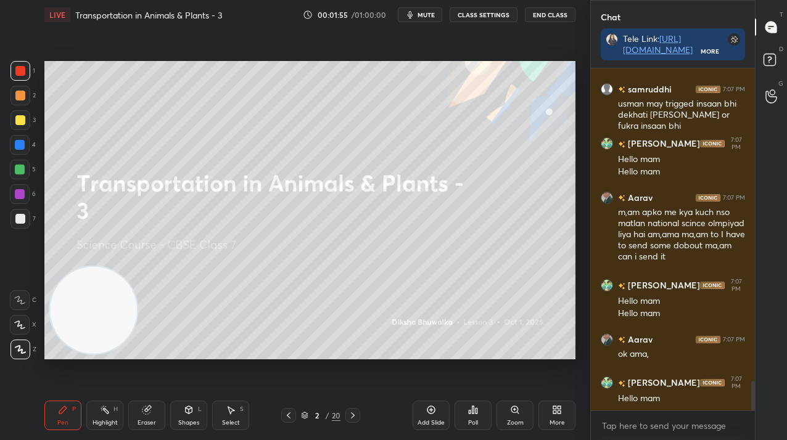
scroll to position [3710, 0]
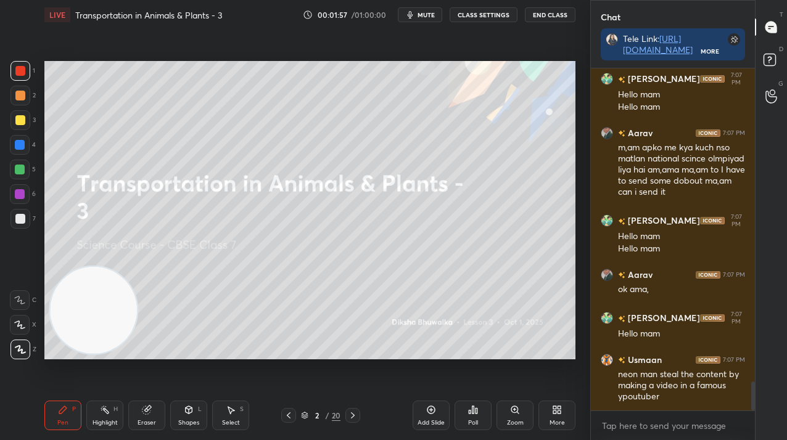
click at [563, 408] on div "More" at bounding box center [557, 416] width 37 height 30
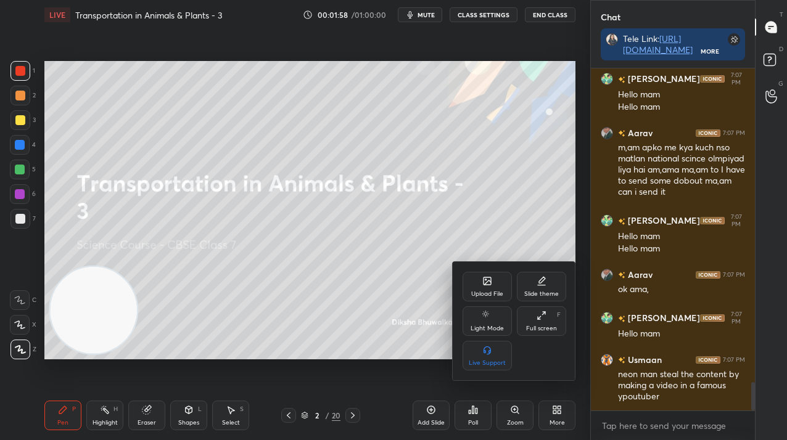
scroll to position [3752, 0]
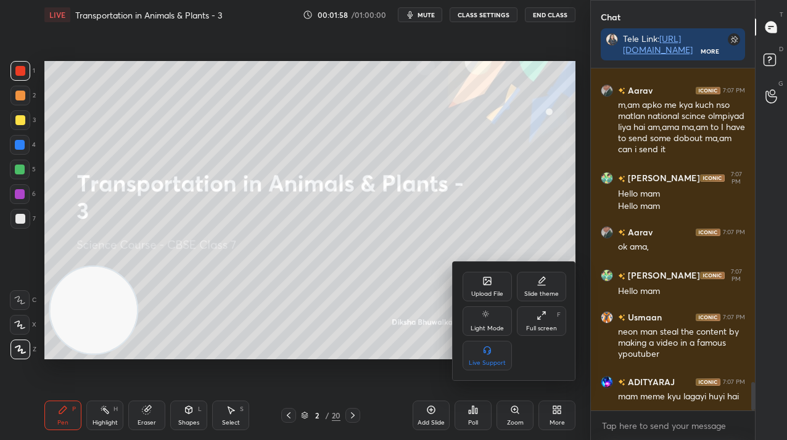
click at [475, 283] on div "Upload File" at bounding box center [487, 287] width 49 height 30
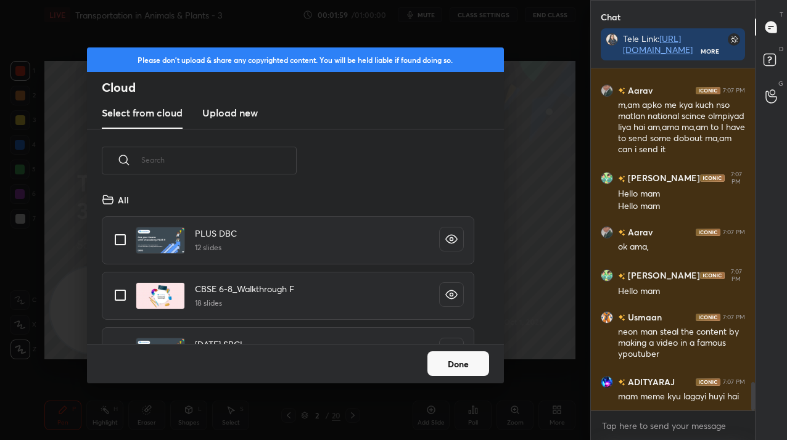
scroll to position [152, 396]
click at [242, 118] on h3 "Upload new" at bounding box center [230, 112] width 56 height 15
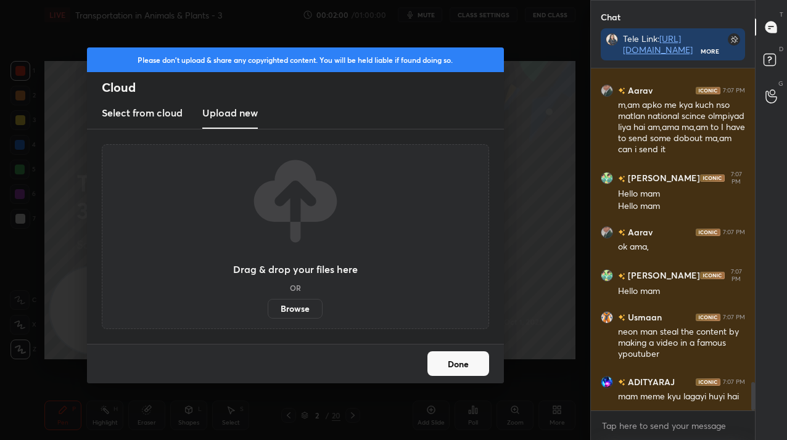
click at [293, 313] on label "Browse" at bounding box center [295, 309] width 55 height 20
click at [268, 313] on input "Browse" at bounding box center [268, 309] width 0 height 20
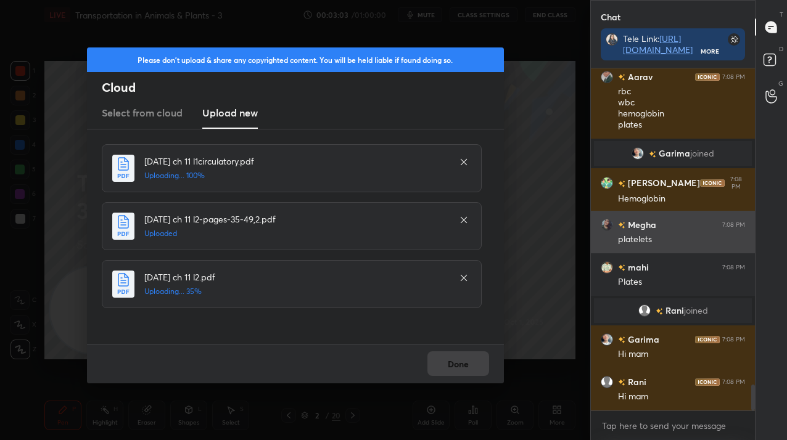
scroll to position [4147, 0]
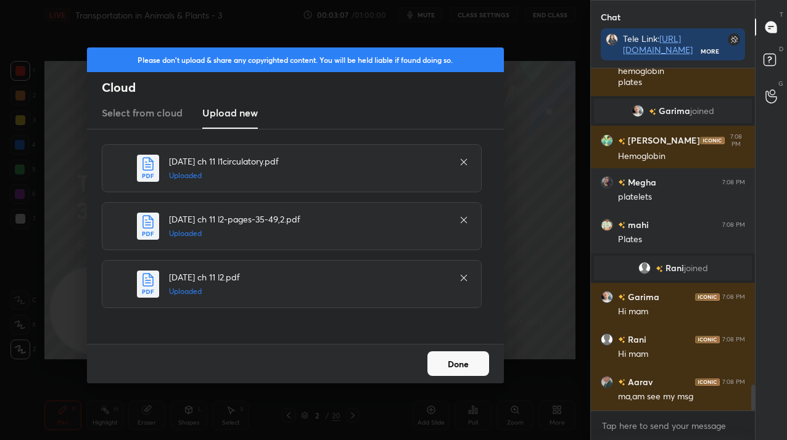
click at [455, 353] on button "Done" at bounding box center [458, 364] width 62 height 25
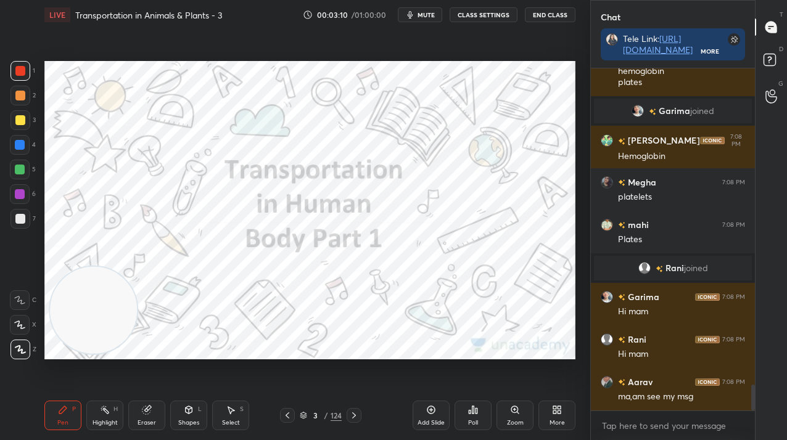
click at [324, 409] on div "3 / 124" at bounding box center [320, 415] width 81 height 15
click at [324, 413] on div "/" at bounding box center [326, 415] width 4 height 7
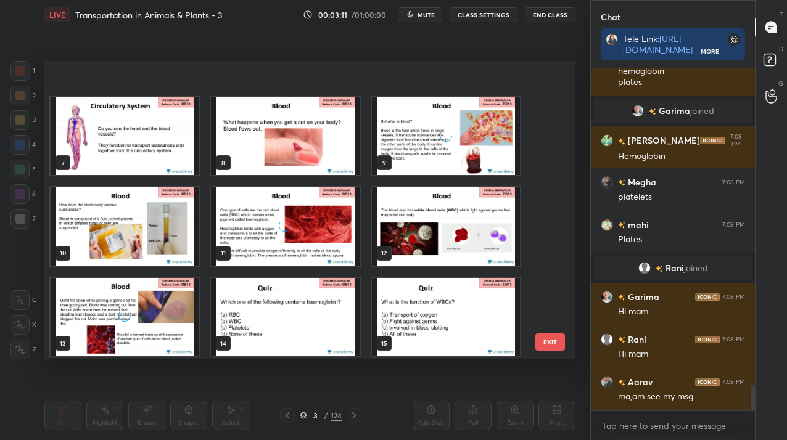
scroll to position [188, 0]
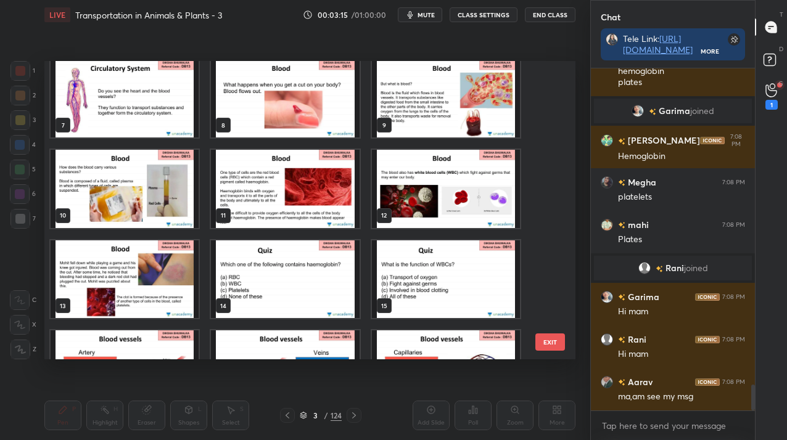
click at [230, 192] on img "grid" at bounding box center [285, 189] width 148 height 78
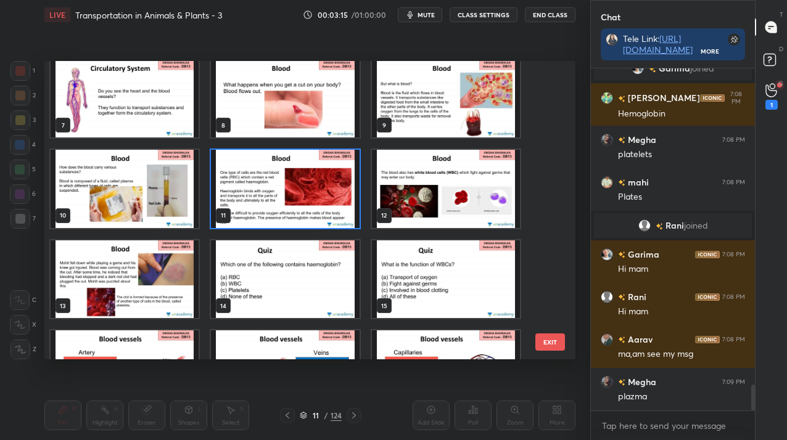
click at [230, 192] on img "grid" at bounding box center [285, 189] width 148 height 78
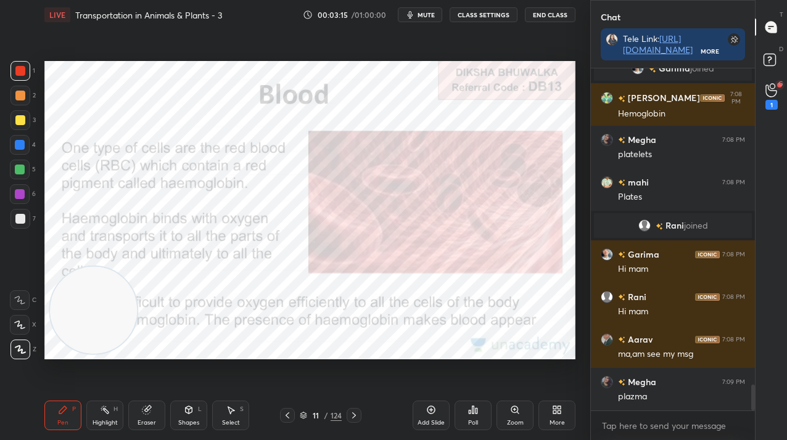
click at [230, 192] on img "grid" at bounding box center [285, 189] width 148 height 78
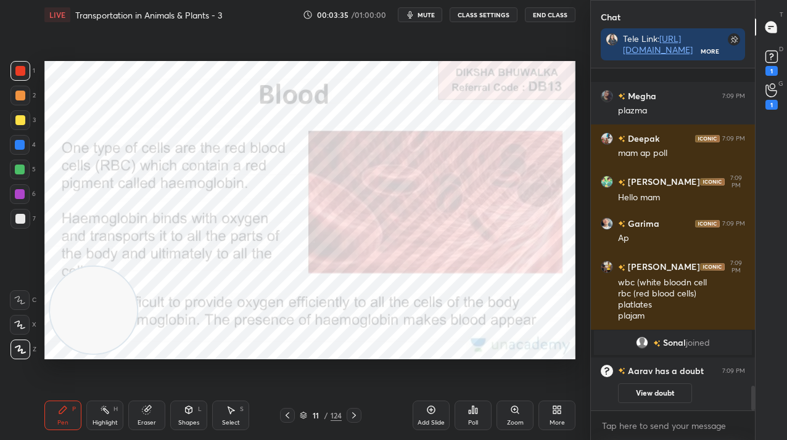
scroll to position [4423, 0]
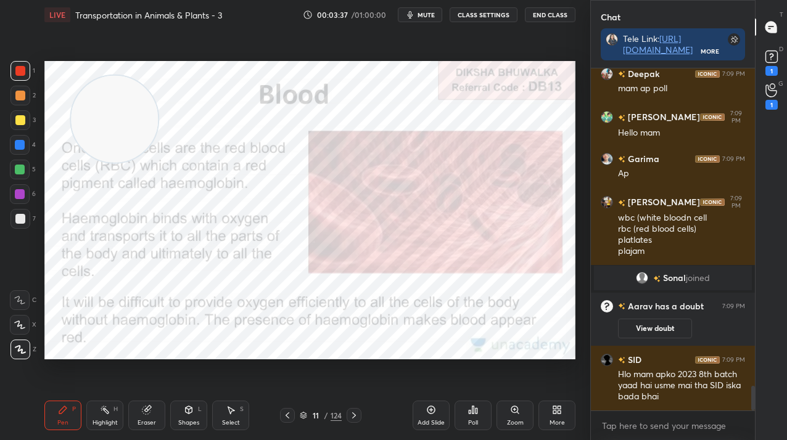
drag, startPoint x: 91, startPoint y: 266, endPoint x: 107, endPoint y: 112, distance: 155.1
click at [111, 102] on video at bounding box center [114, 119] width 87 height 87
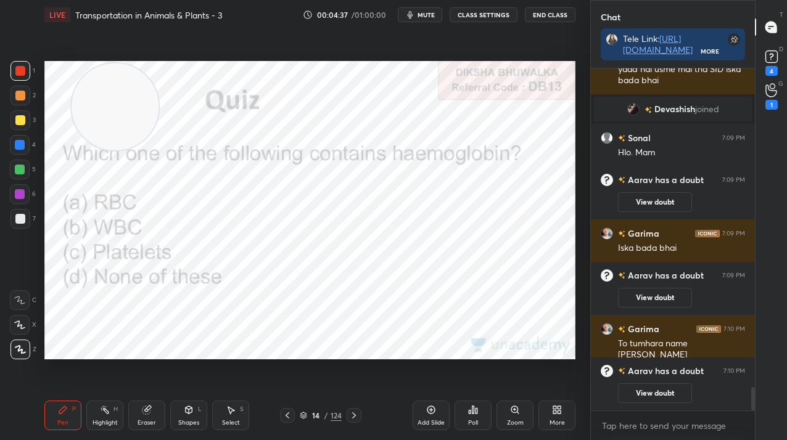
scroll to position [4, 4]
click at [770, 67] on div "4" at bounding box center [772, 71] width 12 height 10
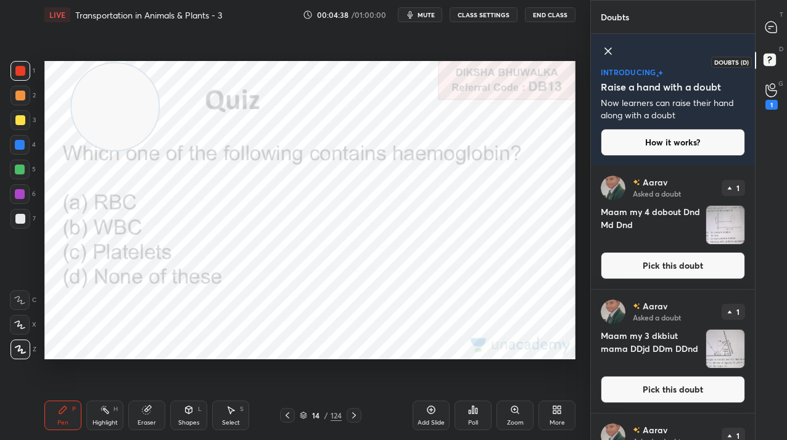
scroll to position [271, 160]
click at [773, 19] on div at bounding box center [771, 27] width 25 height 22
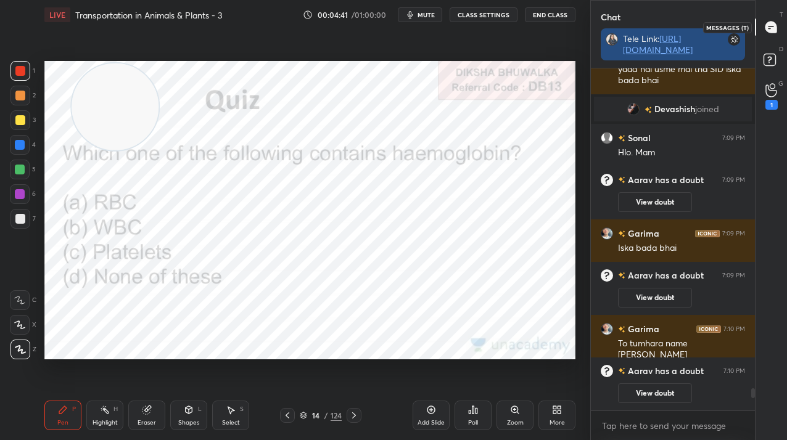
scroll to position [339, 160]
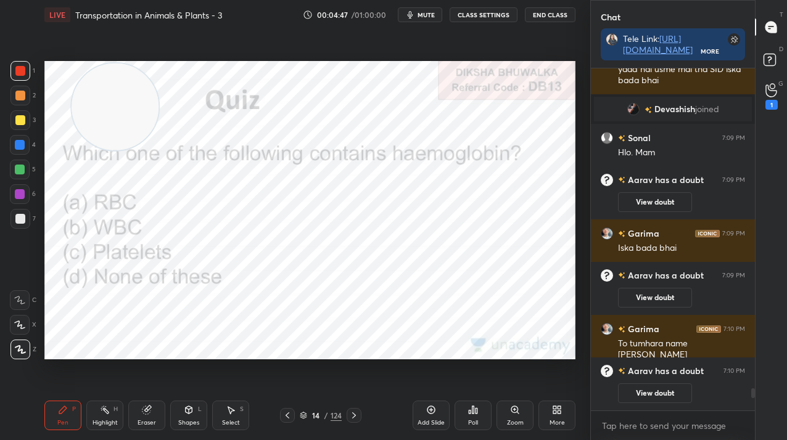
click at [468, 411] on icon at bounding box center [473, 410] width 10 height 10
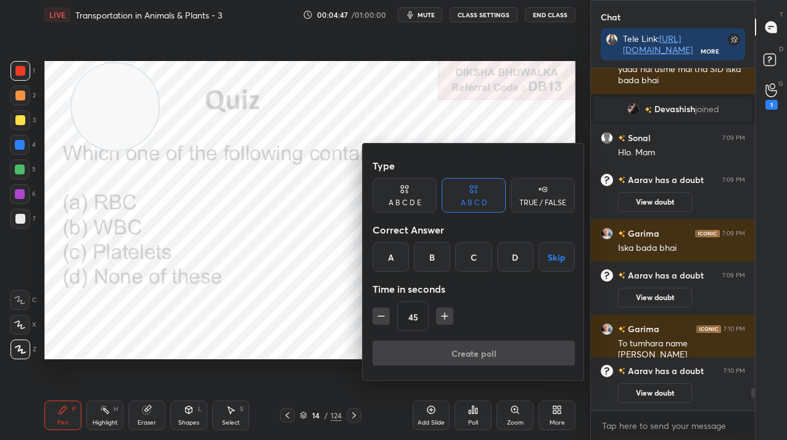
click at [386, 262] on div "A" at bounding box center [391, 257] width 36 height 30
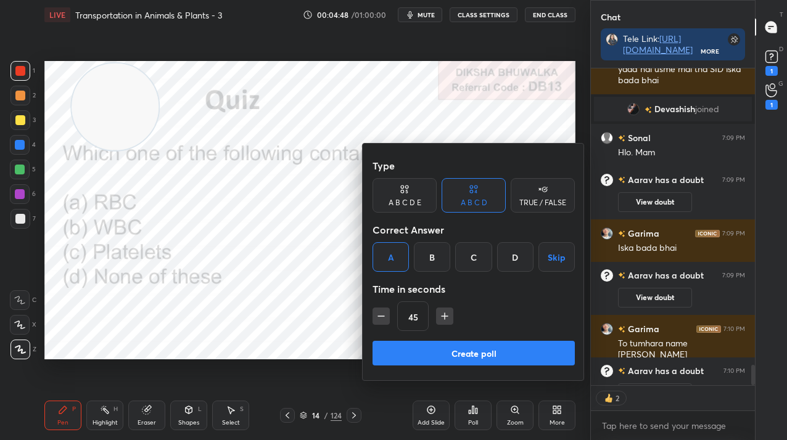
scroll to position [4979, 0]
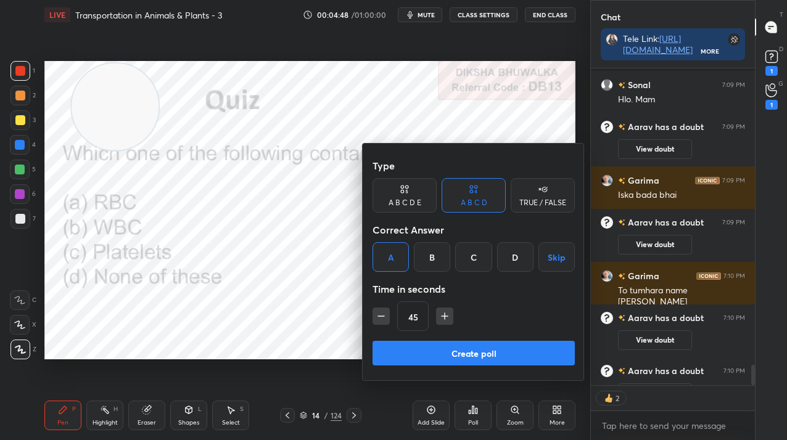
click at [383, 360] on button "Create poll" at bounding box center [474, 353] width 202 height 25
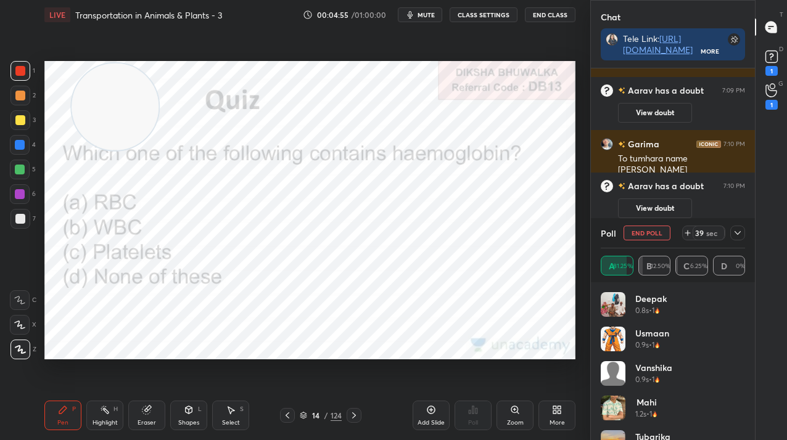
scroll to position [4832, 0]
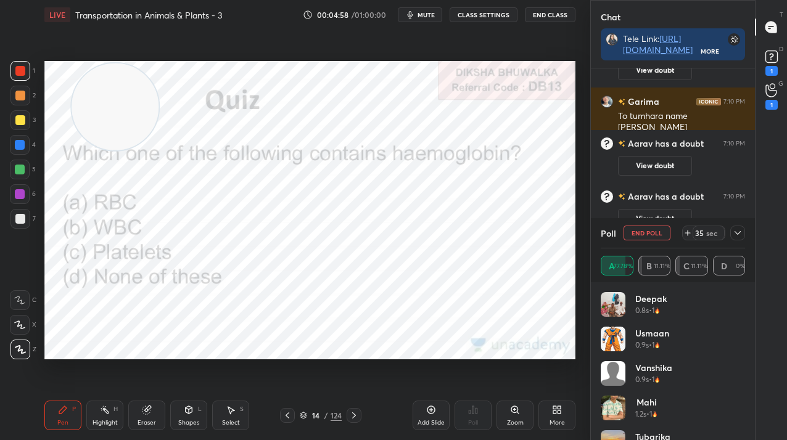
click at [737, 230] on icon at bounding box center [738, 233] width 10 height 10
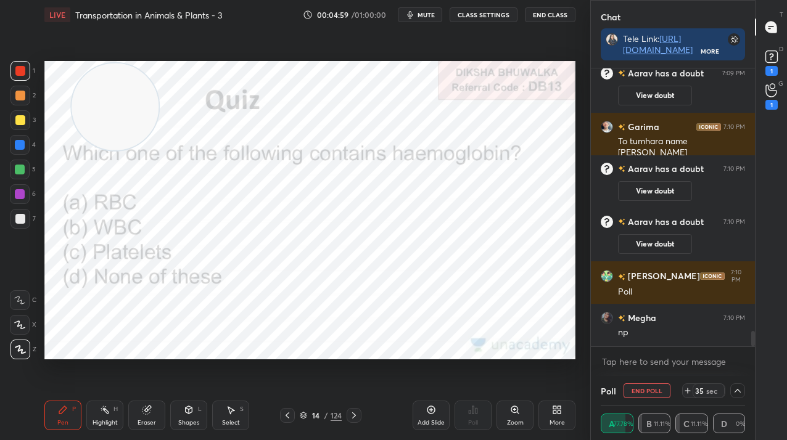
scroll to position [1, 4]
click at [780, 57] on div "1" at bounding box center [771, 62] width 25 height 22
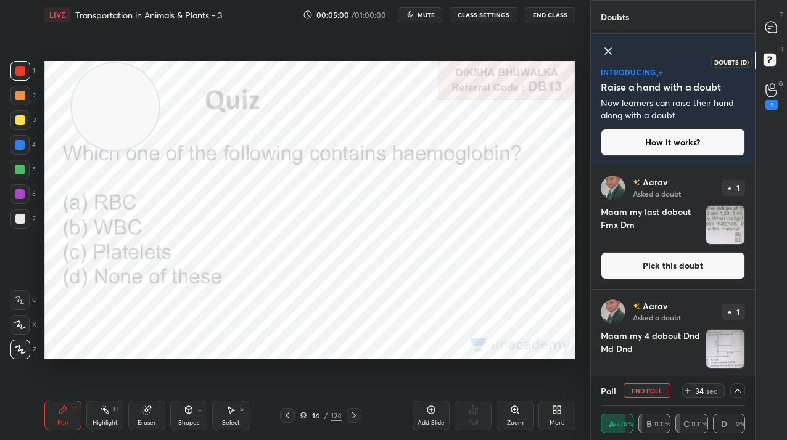
scroll to position [0, 0]
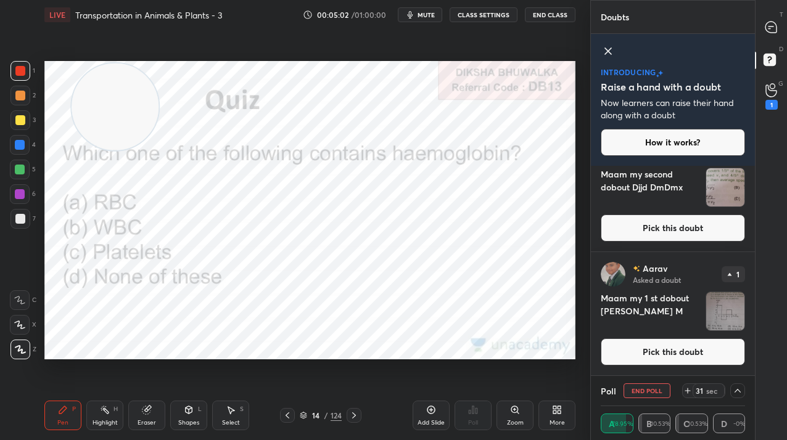
click at [694, 344] on button "Pick this doubt" at bounding box center [673, 352] width 144 height 27
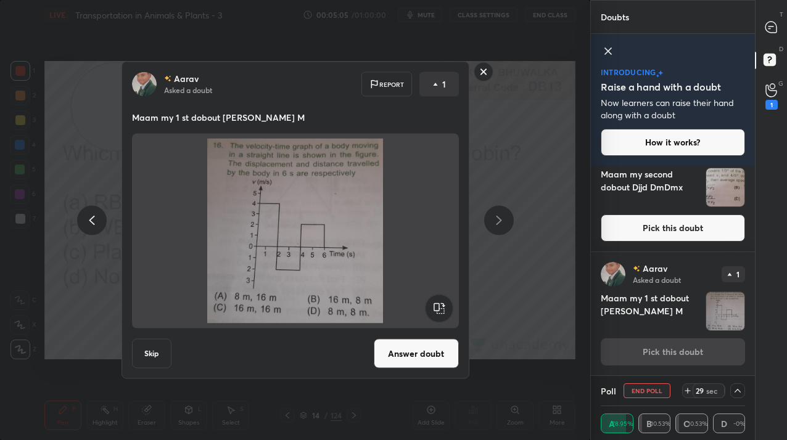
click at [487, 70] on rect at bounding box center [483, 71] width 19 height 19
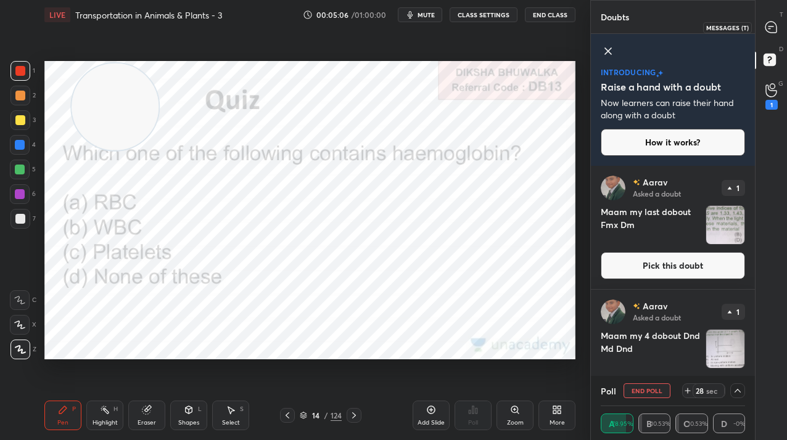
click at [767, 22] on icon at bounding box center [771, 27] width 13 height 13
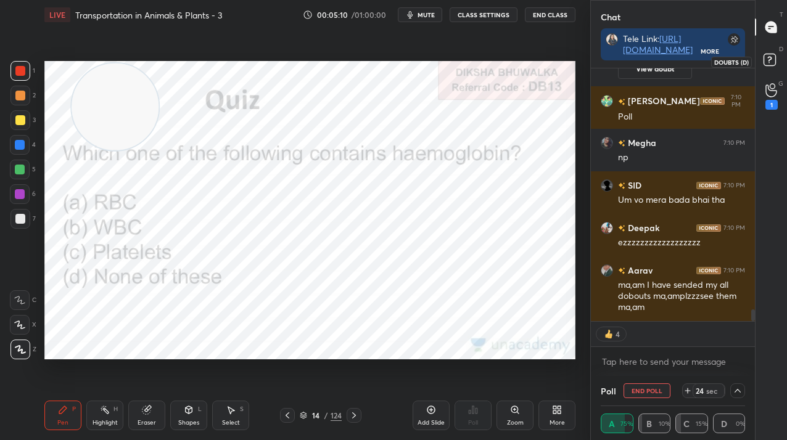
click at [771, 64] on rect at bounding box center [770, 60] width 12 height 12
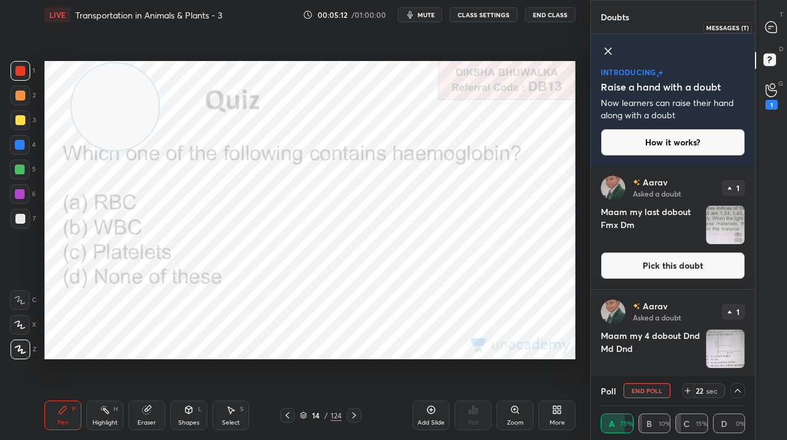
click at [779, 28] on div at bounding box center [771, 27] width 25 height 22
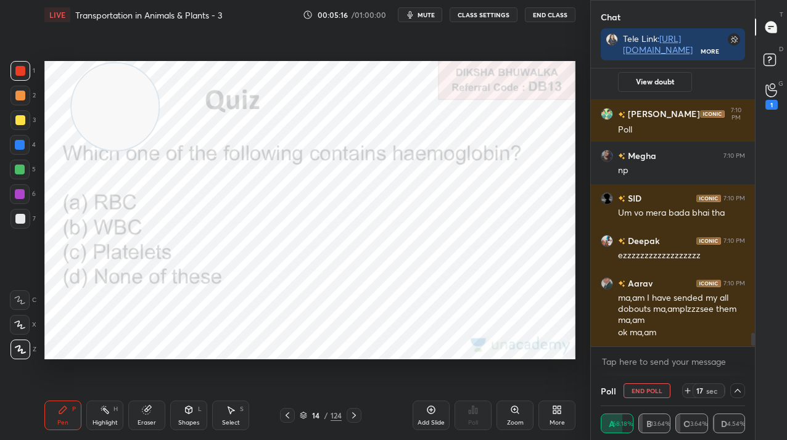
click at [355, 419] on icon at bounding box center [354, 416] width 10 height 10
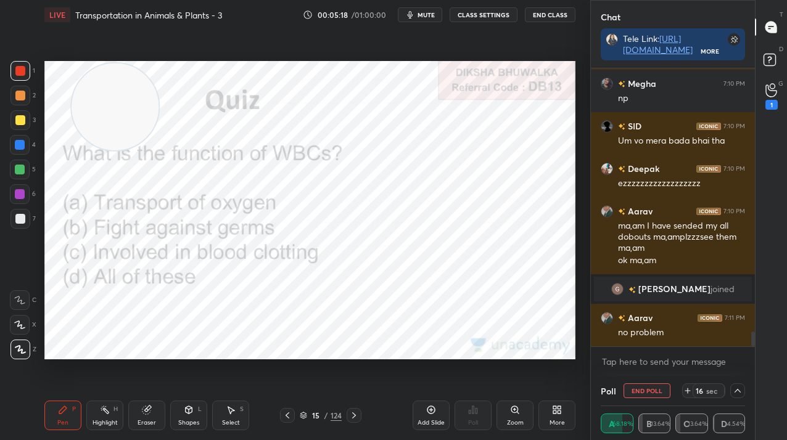
click at [646, 389] on button "End Poll" at bounding box center [647, 391] width 47 height 15
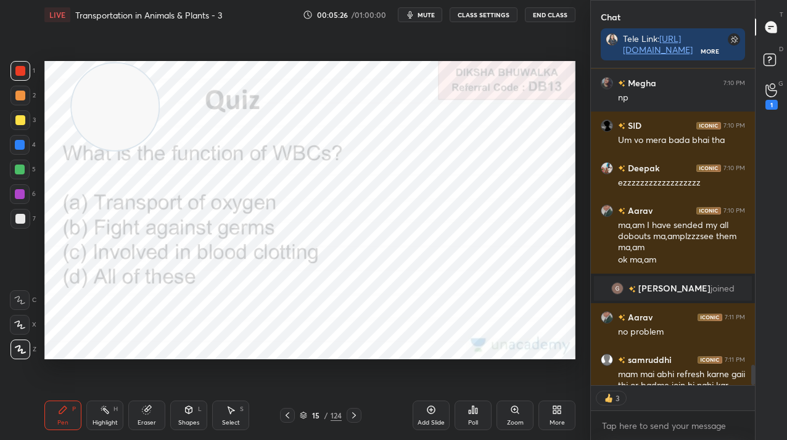
click at [467, 412] on div "Poll" at bounding box center [473, 416] width 37 height 30
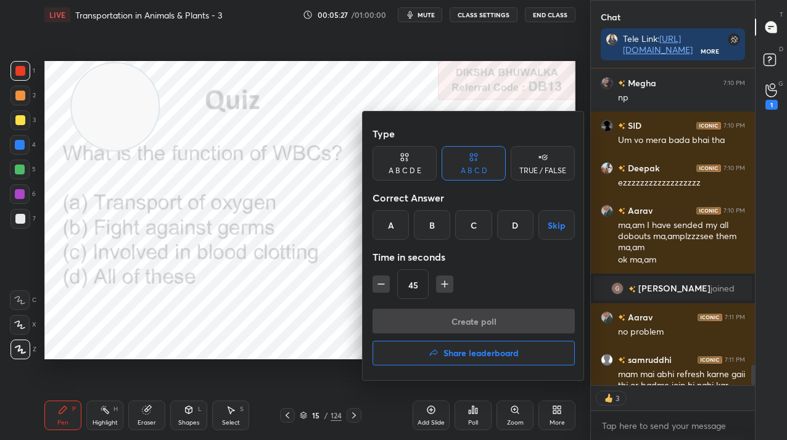
drag, startPoint x: 444, startPoint y: 227, endPoint x: 439, endPoint y: 249, distance: 22.7
click at [442, 227] on div "B" at bounding box center [432, 225] width 36 height 30
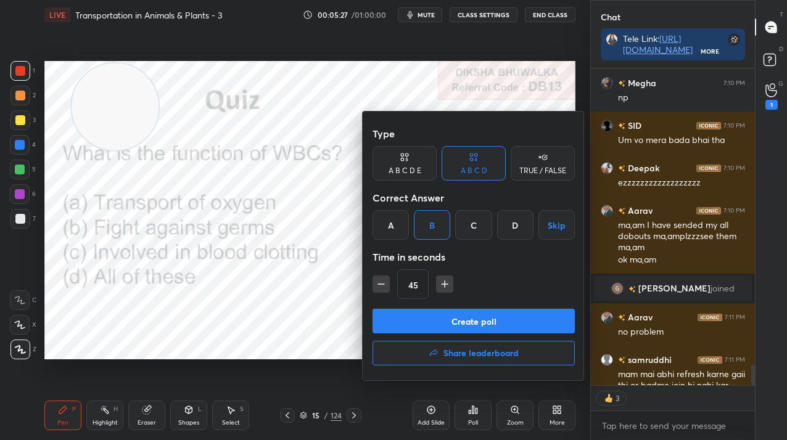
click at [436, 310] on button "Create poll" at bounding box center [474, 321] width 202 height 25
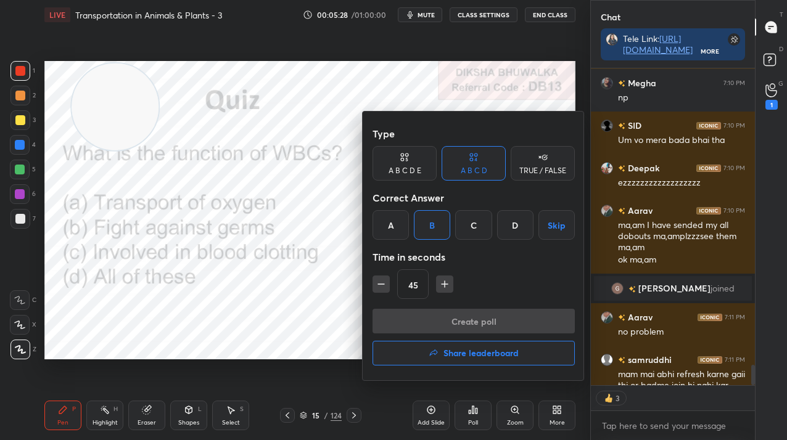
click at [435, 323] on div "Create poll Share leaderboard" at bounding box center [474, 340] width 202 height 62
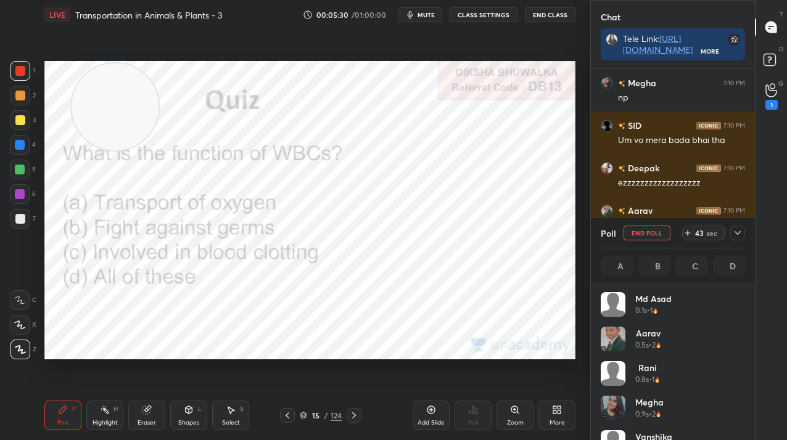
click at [326, 416] on div "/" at bounding box center [326, 415] width 4 height 7
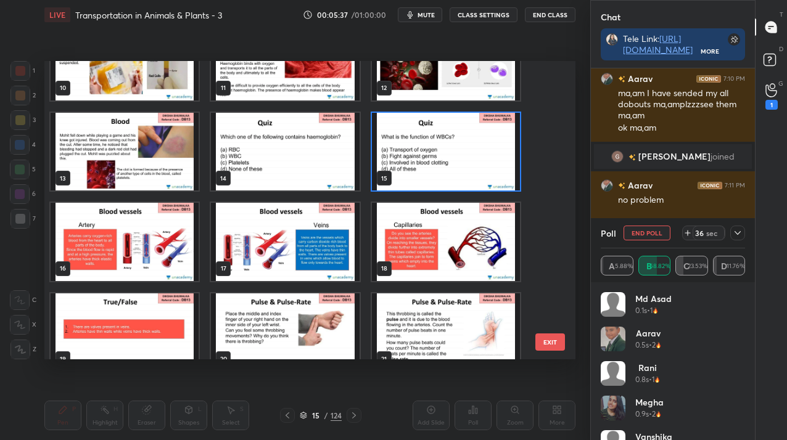
click at [427, 153] on img "grid" at bounding box center [446, 152] width 148 height 78
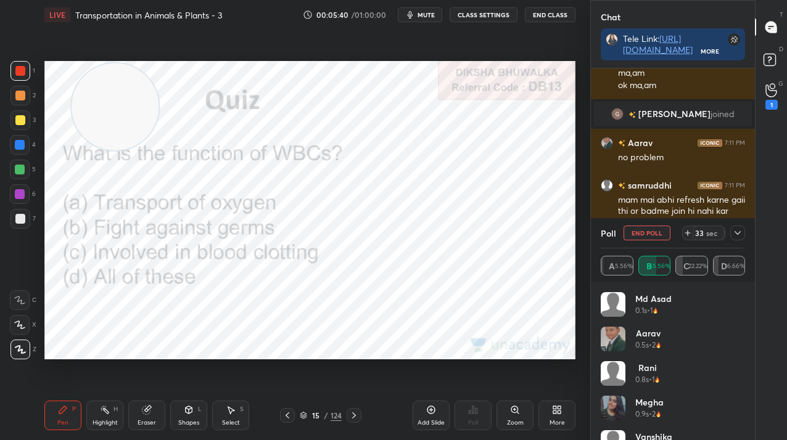
click at [312, 418] on div "15" at bounding box center [316, 415] width 12 height 7
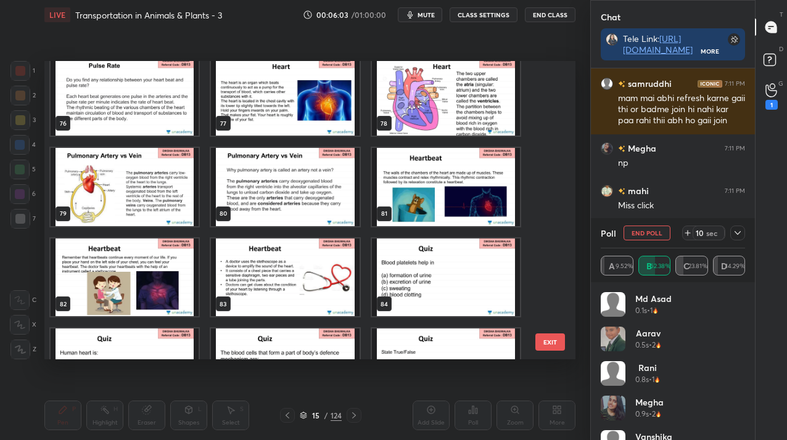
click at [541, 349] on button "EXIT" at bounding box center [550, 342] width 30 height 17
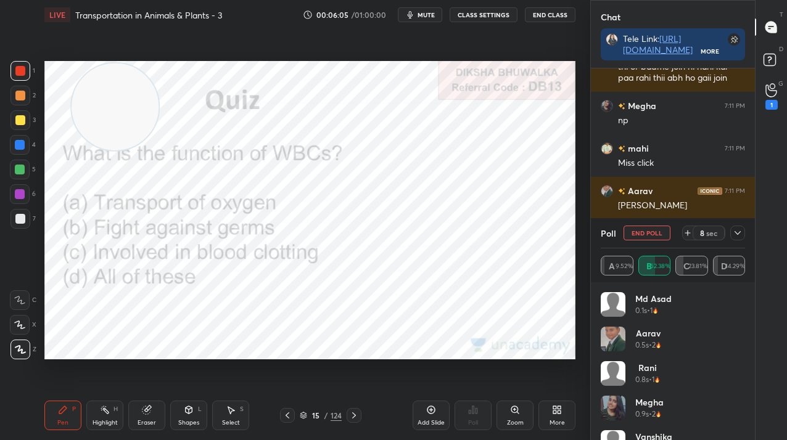
click at [644, 228] on button "End Poll" at bounding box center [647, 233] width 47 height 15
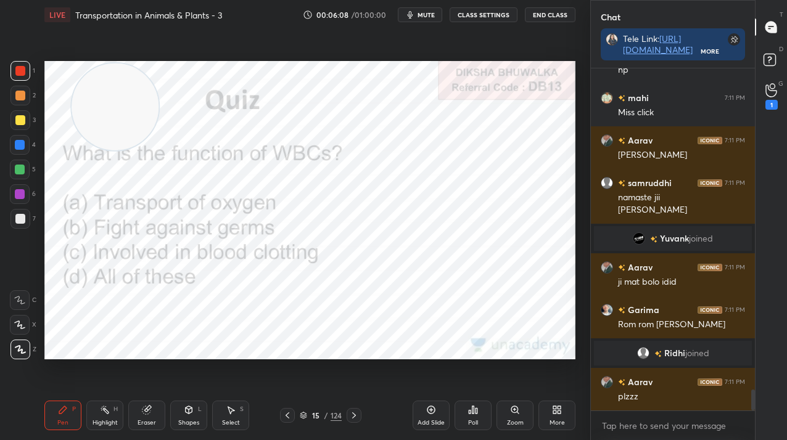
click at [356, 418] on icon at bounding box center [354, 416] width 10 height 10
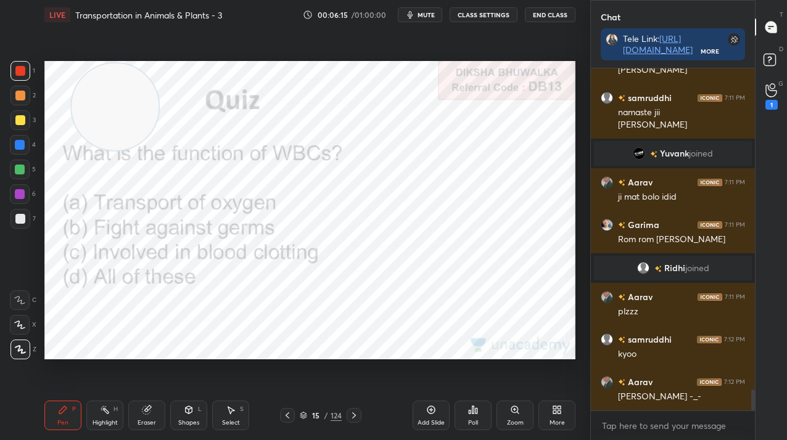
click at [441, 411] on div "Add Slide" at bounding box center [431, 416] width 37 height 30
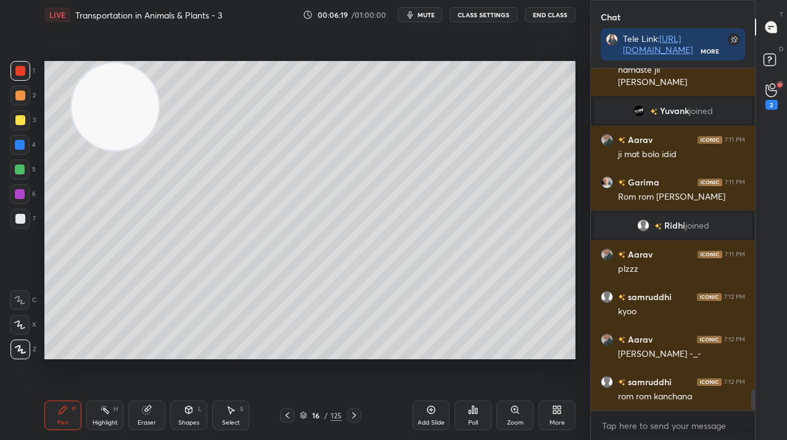
click at [28, 141] on div "4" at bounding box center [23, 145] width 26 height 20
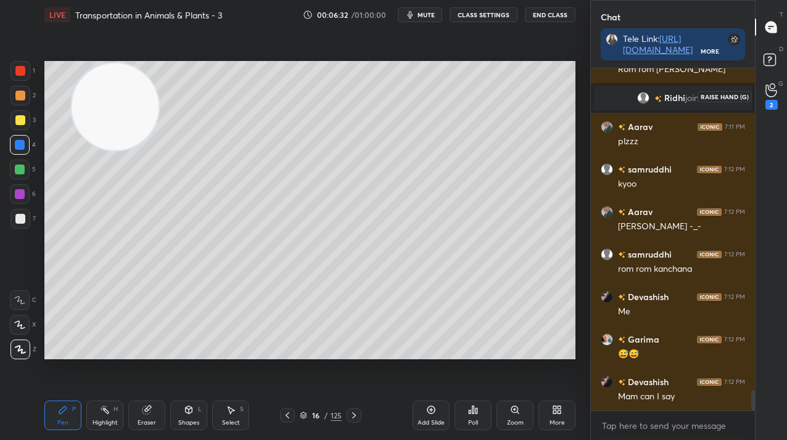
click at [774, 101] on div "2" at bounding box center [772, 105] width 12 height 10
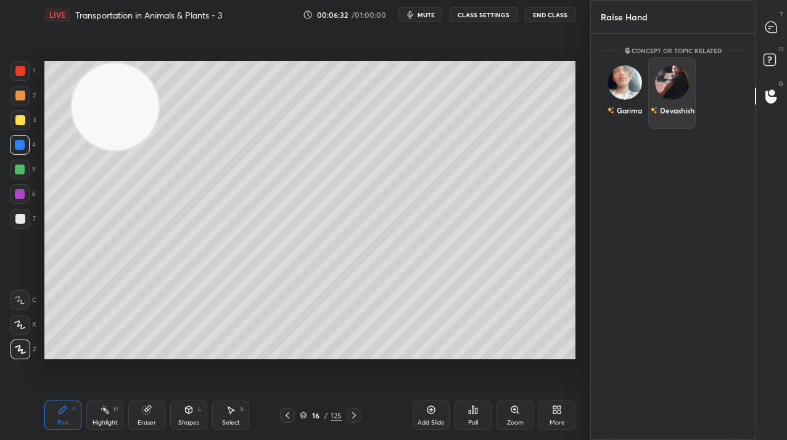
click at [678, 105] on div "Devashish" at bounding box center [677, 110] width 35 height 11
click at [678, 127] on div "Devashish INVITE" at bounding box center [671, 96] width 47 height 78
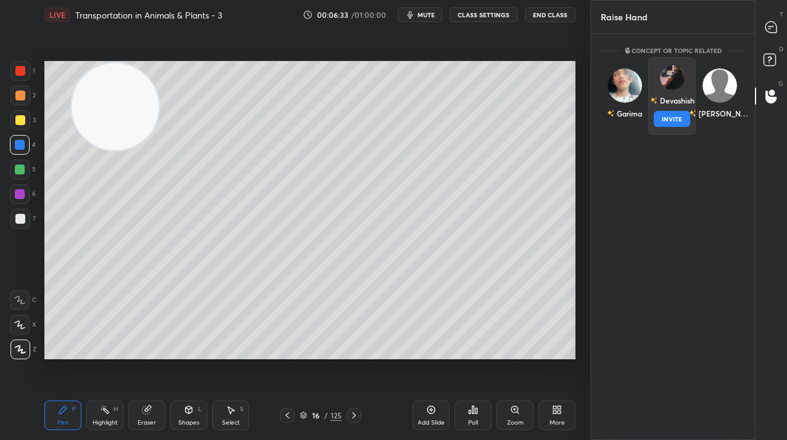
click at [675, 122] on button "INVITE" at bounding box center [672, 119] width 36 height 16
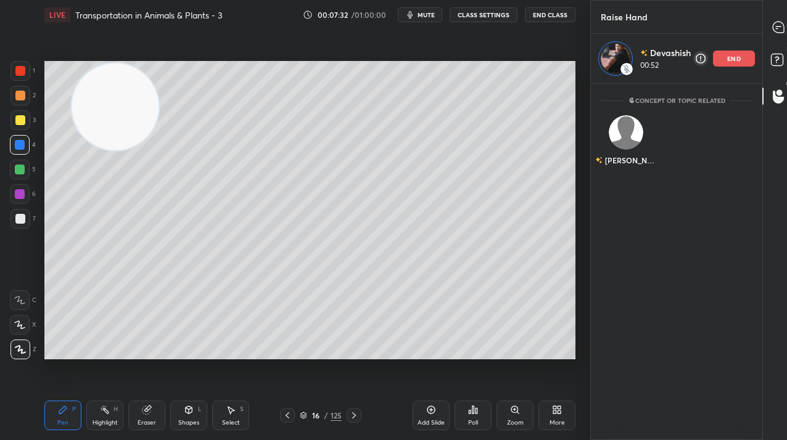
click at [731, 60] on p "end" at bounding box center [734, 59] width 14 height 6
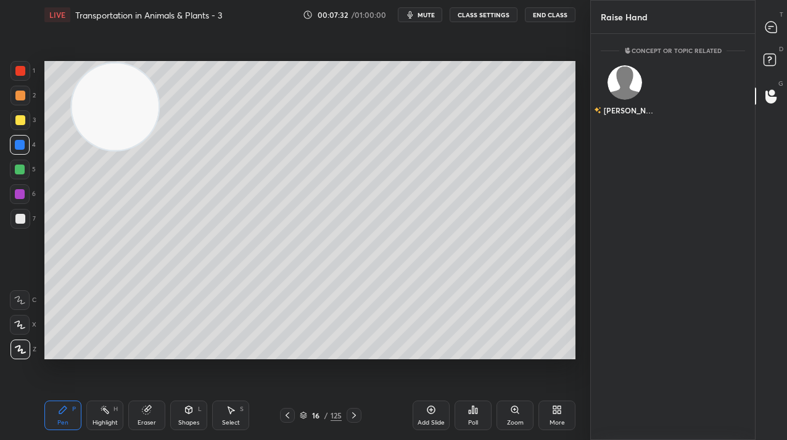
scroll to position [403, 160]
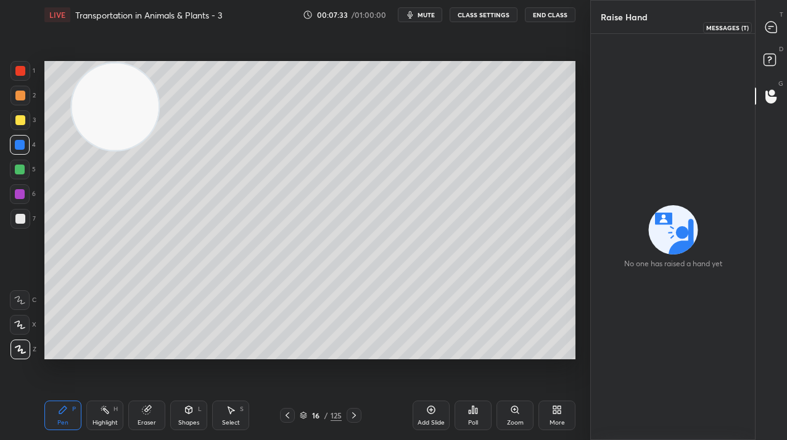
click at [778, 33] on div at bounding box center [771, 27] width 25 height 22
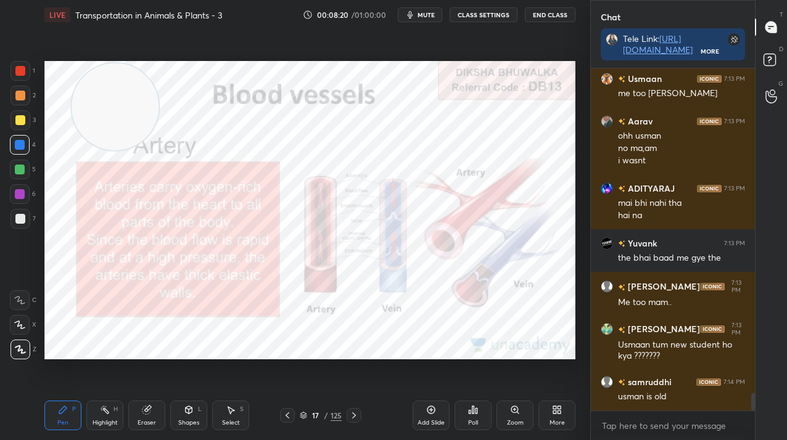
scroll to position [6502, 0]
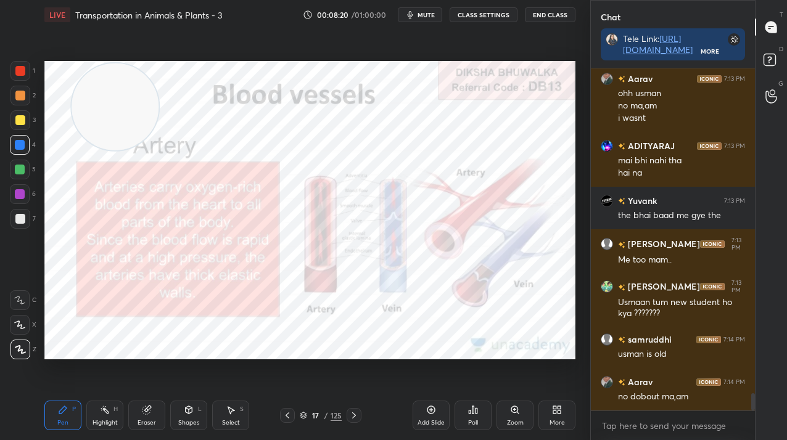
click at [16, 68] on div at bounding box center [20, 71] width 10 height 10
click at [17, 68] on div at bounding box center [20, 71] width 10 height 10
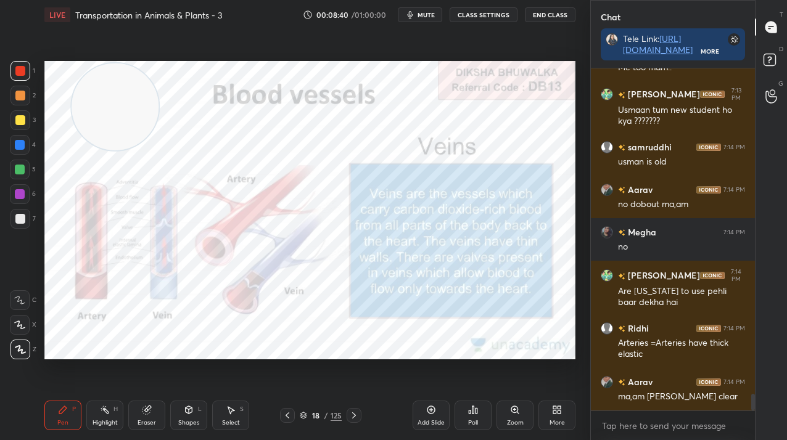
scroll to position [6748, 0]
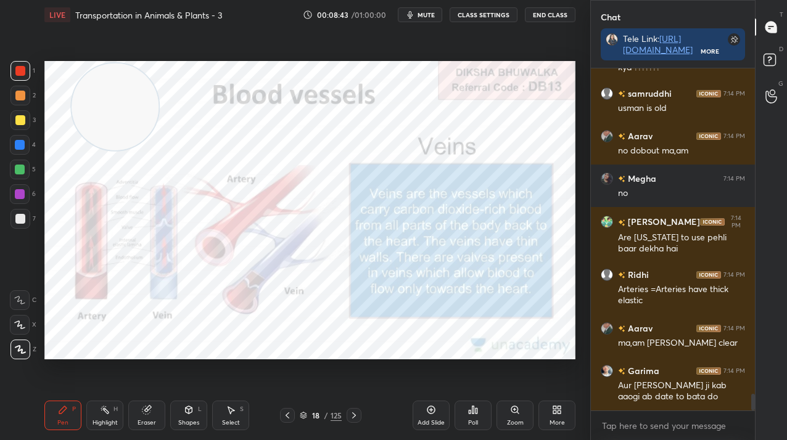
drag, startPoint x: 358, startPoint y: 410, endPoint x: 353, endPoint y: 415, distance: 6.6
click at [353, 413] on icon at bounding box center [354, 416] width 10 height 10
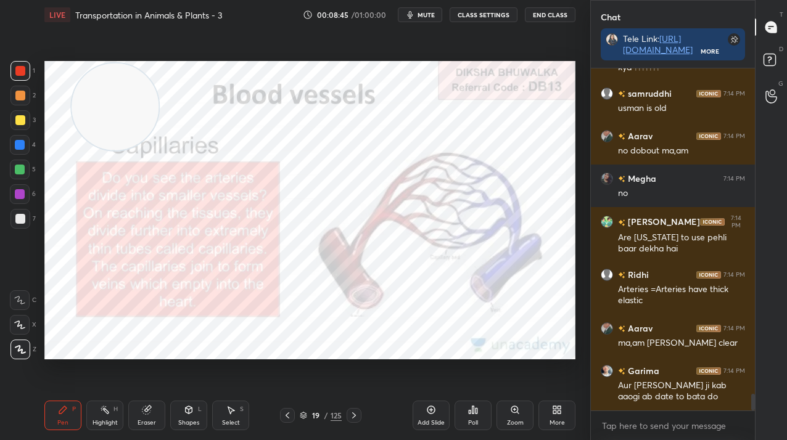
scroll to position [6790, 0]
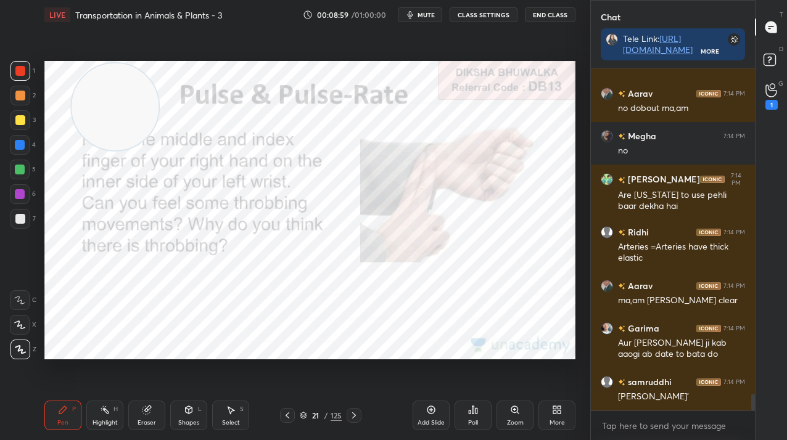
click at [357, 411] on icon at bounding box center [354, 416] width 10 height 10
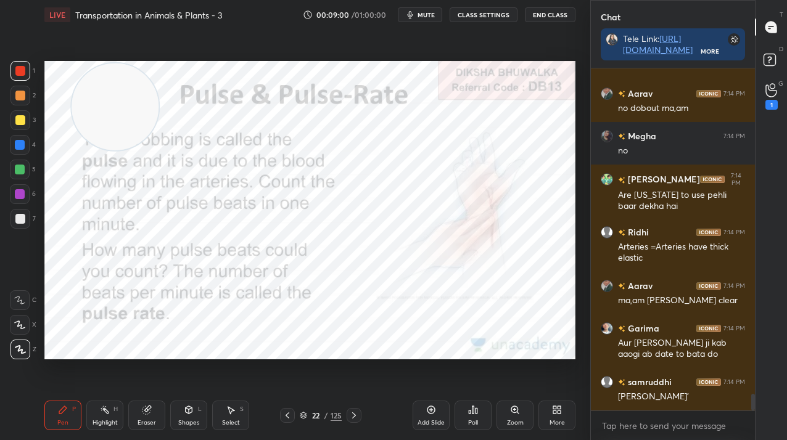
scroll to position [6803, 0]
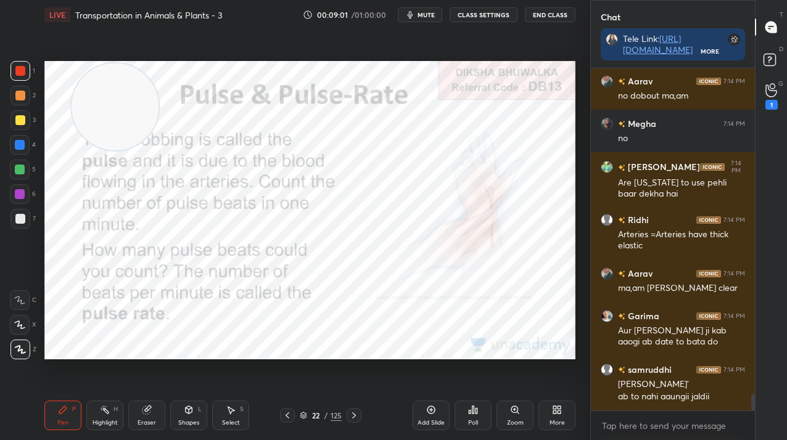
click at [351, 413] on icon at bounding box center [354, 416] width 10 height 10
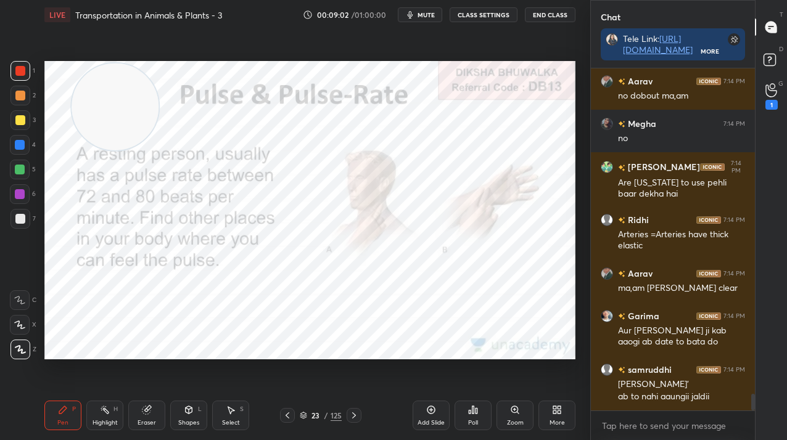
click at [349, 414] on icon at bounding box center [354, 416] width 10 height 10
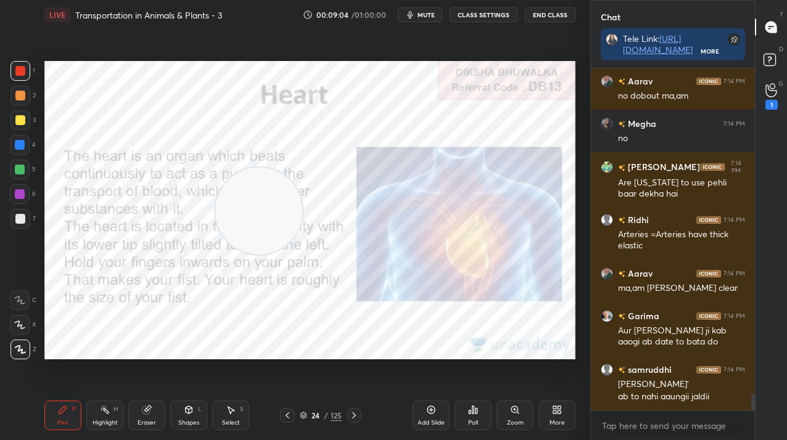
drag, startPoint x: 119, startPoint y: 100, endPoint x: 476, endPoint y: 324, distance: 421.9
click at [302, 255] on video at bounding box center [258, 211] width 87 height 87
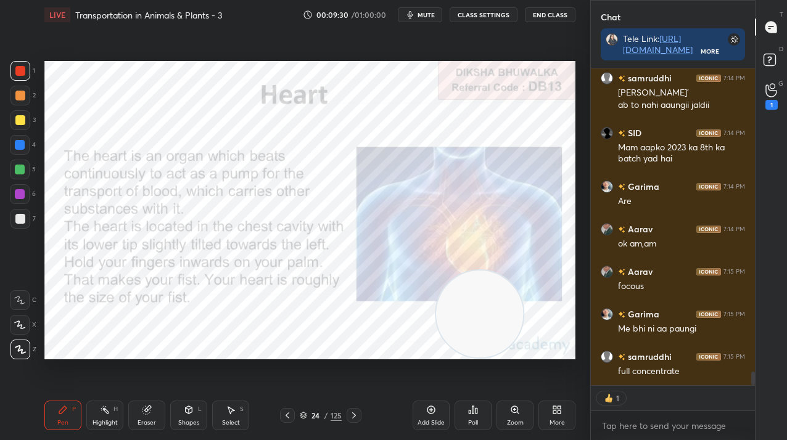
scroll to position [7137, 0]
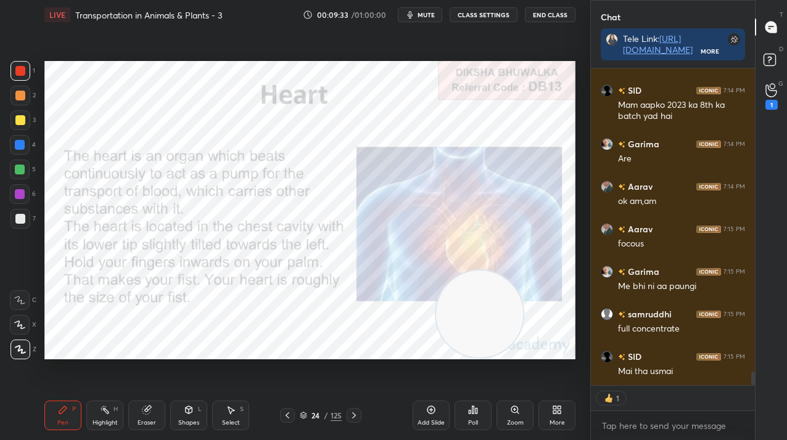
type textarea "x"
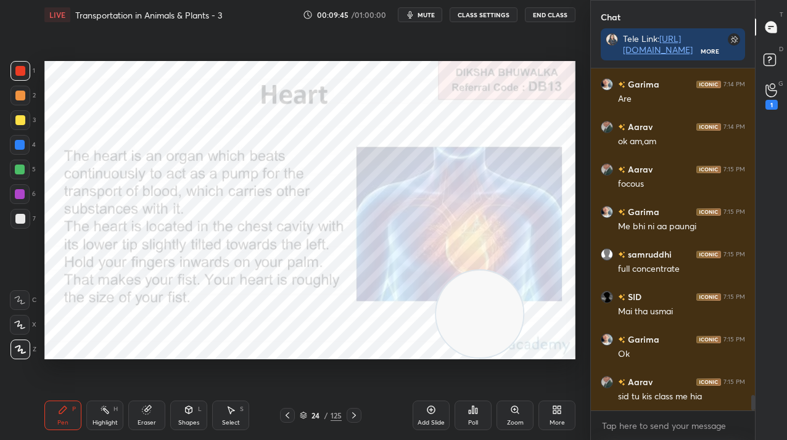
scroll to position [7239, 0]
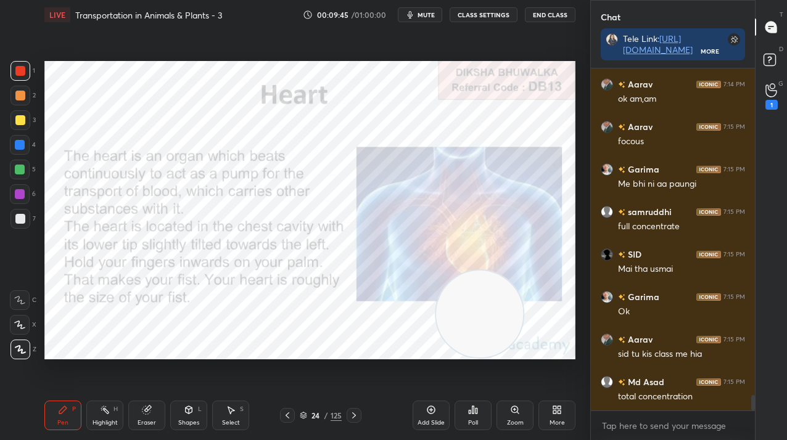
click at [565, 413] on div "More" at bounding box center [557, 416] width 37 height 30
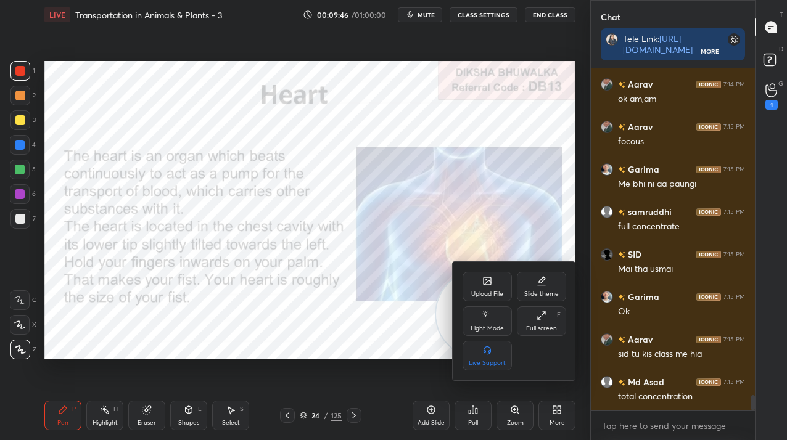
scroll to position [7282, 0]
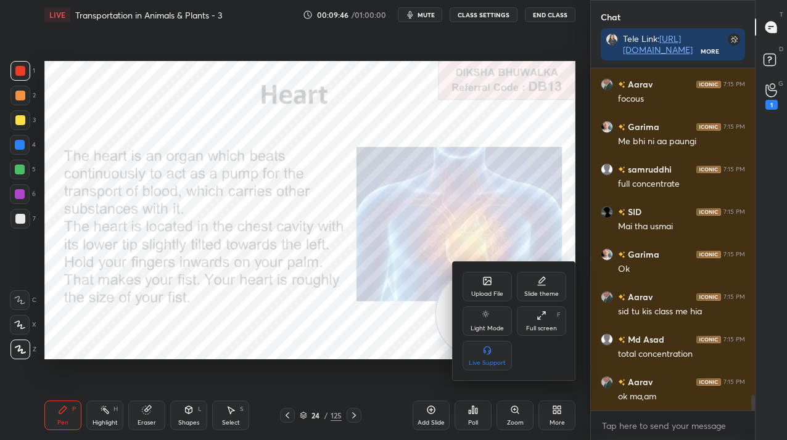
click at [483, 287] on div "Upload File" at bounding box center [487, 287] width 49 height 30
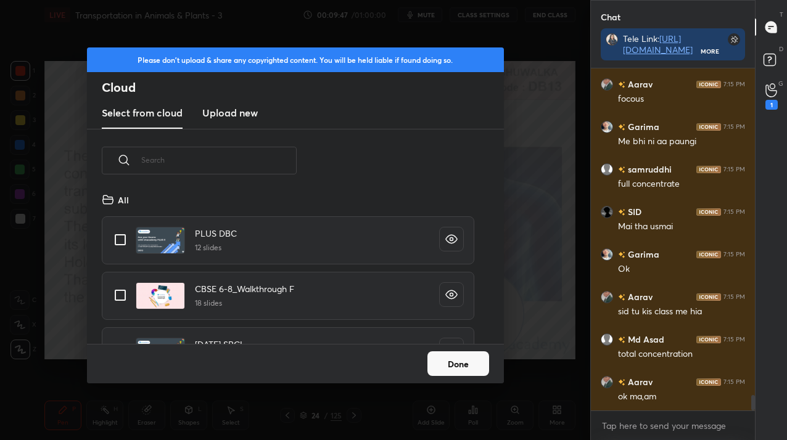
scroll to position [152, 396]
click at [225, 107] on h3 "Upload new" at bounding box center [230, 112] width 56 height 15
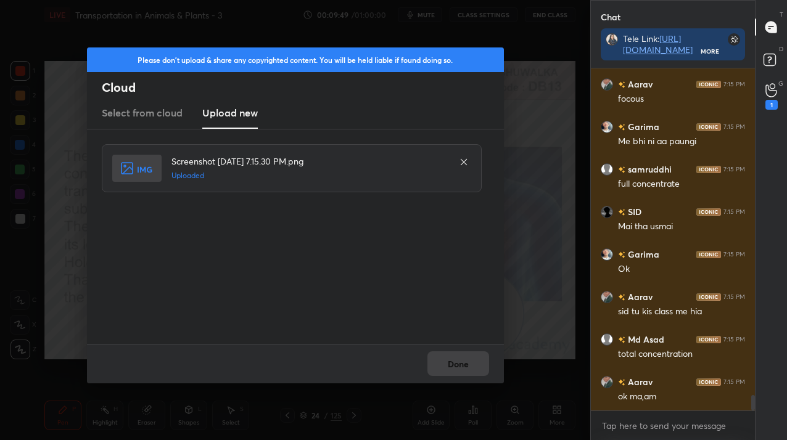
click at [452, 356] on button "Done" at bounding box center [458, 364] width 62 height 25
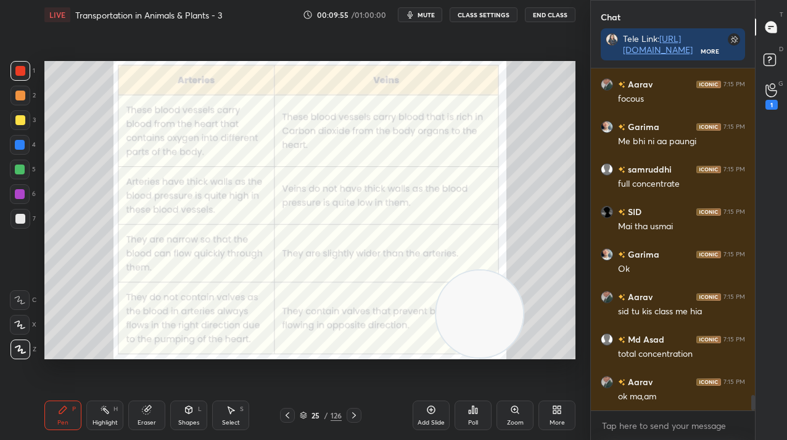
scroll to position [7294, 0]
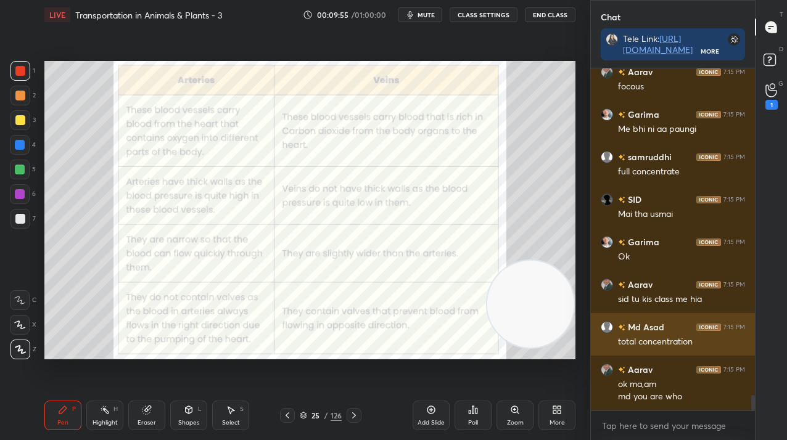
drag, startPoint x: 503, startPoint y: 328, endPoint x: 609, endPoint y: 313, distance: 107.0
click at [615, 316] on div "1 2 3 4 5 6 7 C X Z C X Z E E Erase all H H LIVE Transportation in Animals & Pl…" at bounding box center [393, 220] width 787 height 440
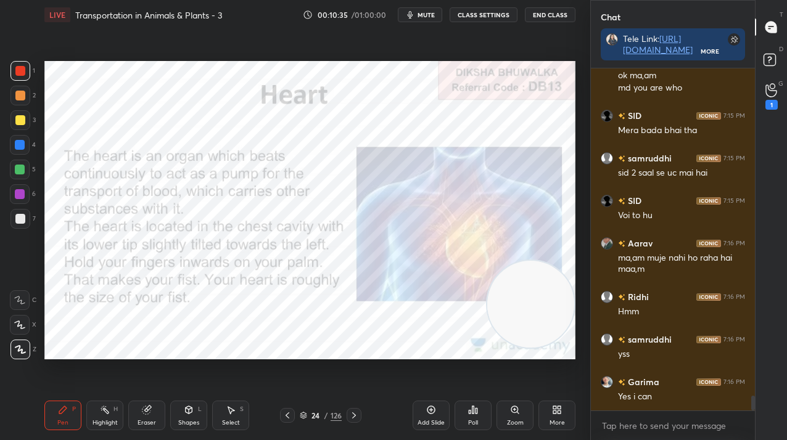
scroll to position [7688, 0]
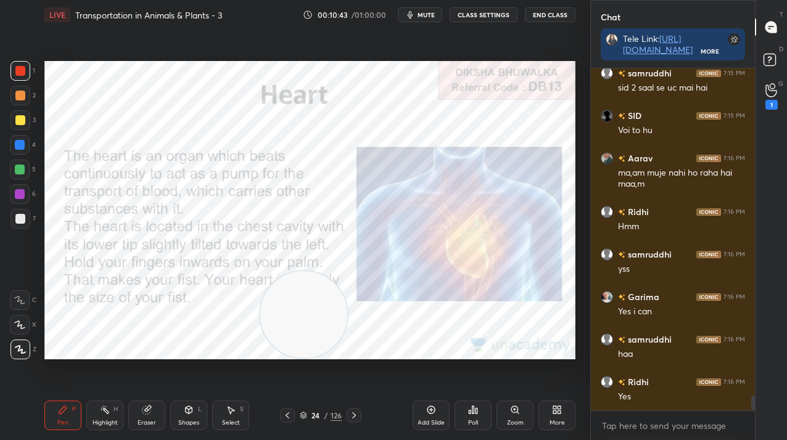
drag, startPoint x: 535, startPoint y: 302, endPoint x: 274, endPoint y: 313, distance: 260.5
click at [263, 332] on video at bounding box center [303, 314] width 87 height 87
click at [19, 117] on div at bounding box center [20, 120] width 10 height 10
click at [20, 122] on div at bounding box center [20, 120] width 10 height 10
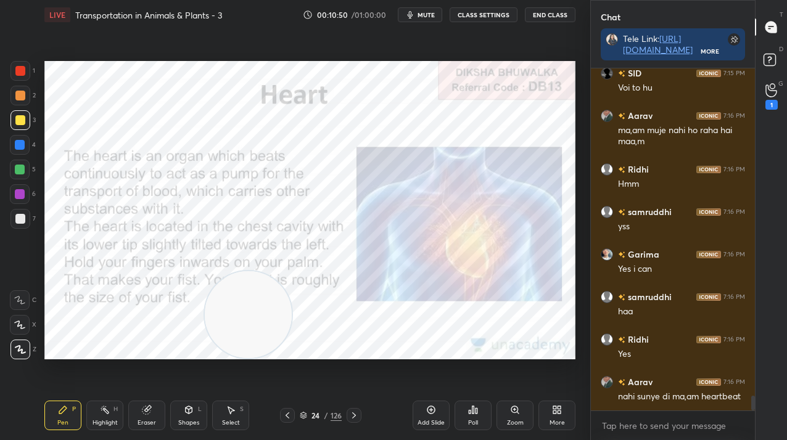
click at [27, 61] on div at bounding box center [20, 71] width 20 height 20
drag, startPoint x: 22, startPoint y: 68, endPoint x: 39, endPoint y: 85, distance: 23.6
click at [23, 70] on div at bounding box center [20, 71] width 10 height 10
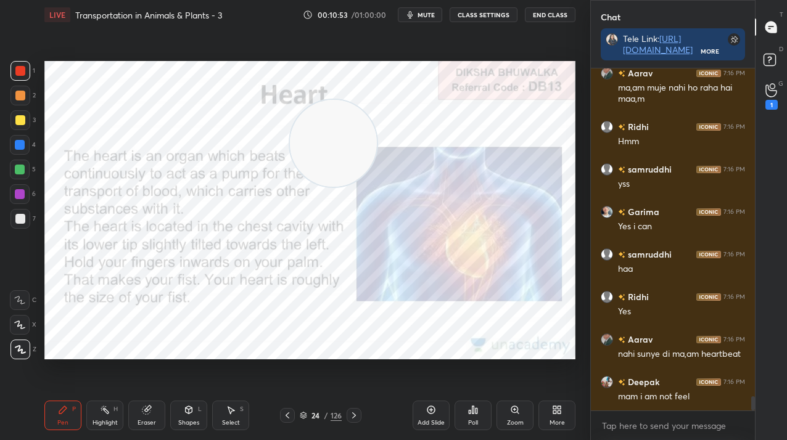
drag, startPoint x: 251, startPoint y: 316, endPoint x: 331, endPoint y: 151, distance: 183.7
click at [334, 149] on video at bounding box center [333, 143] width 87 height 87
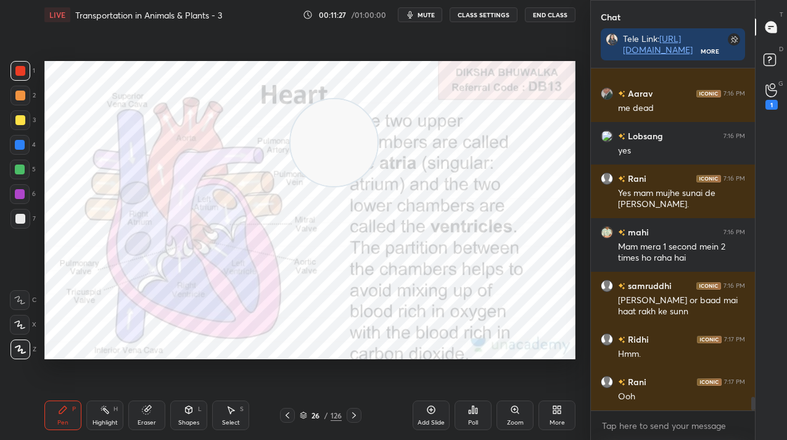
scroll to position [8147, 0]
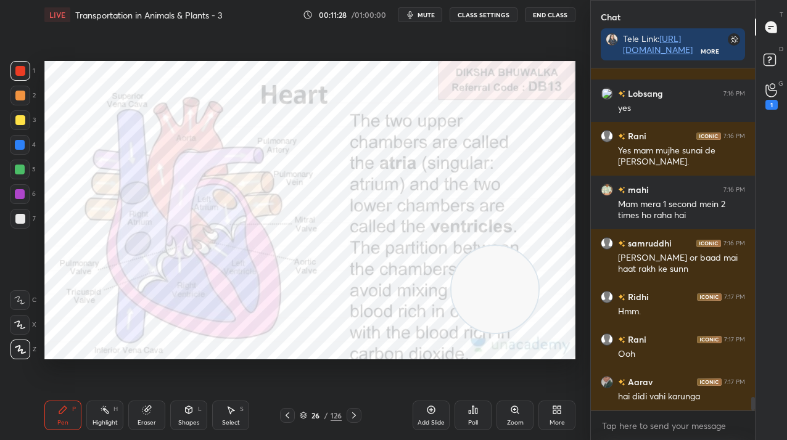
drag, startPoint x: 345, startPoint y: 152, endPoint x: 539, endPoint y: 306, distance: 247.1
click at [539, 309] on video at bounding box center [495, 289] width 87 height 87
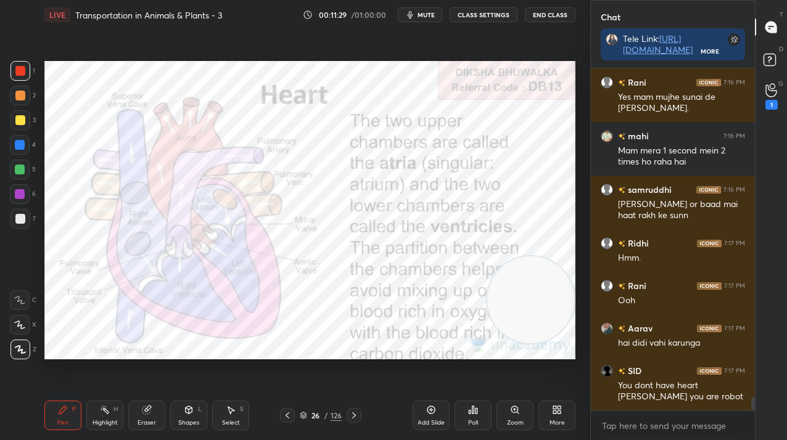
click at [423, 411] on div "Add Slide" at bounding box center [431, 416] width 37 height 30
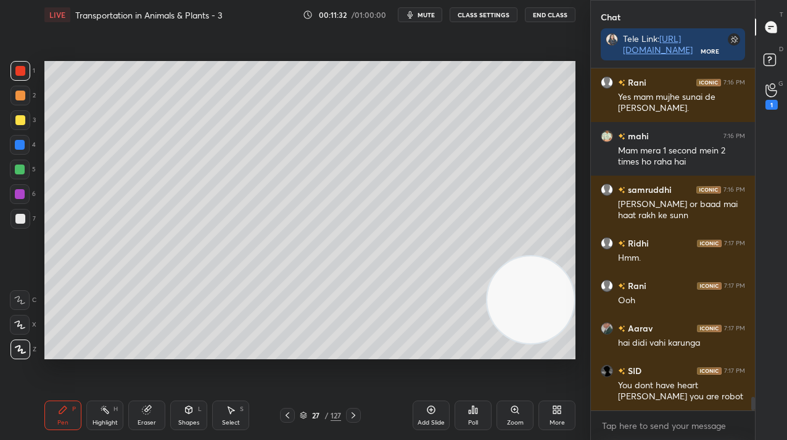
scroll to position [8244, 0]
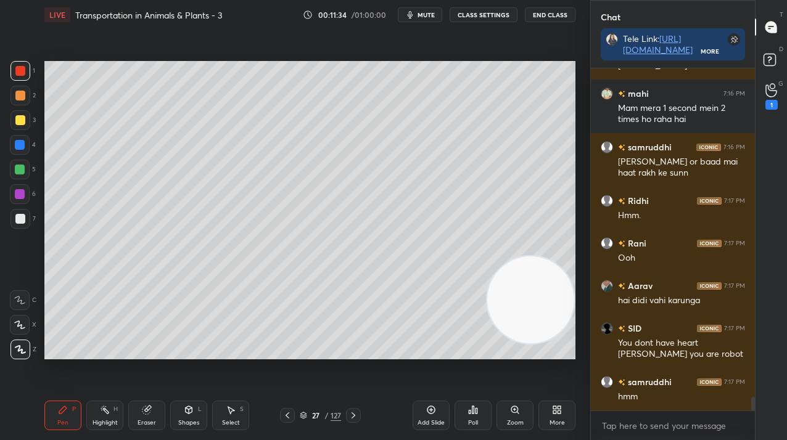
click at [292, 415] on icon at bounding box center [288, 416] width 10 height 10
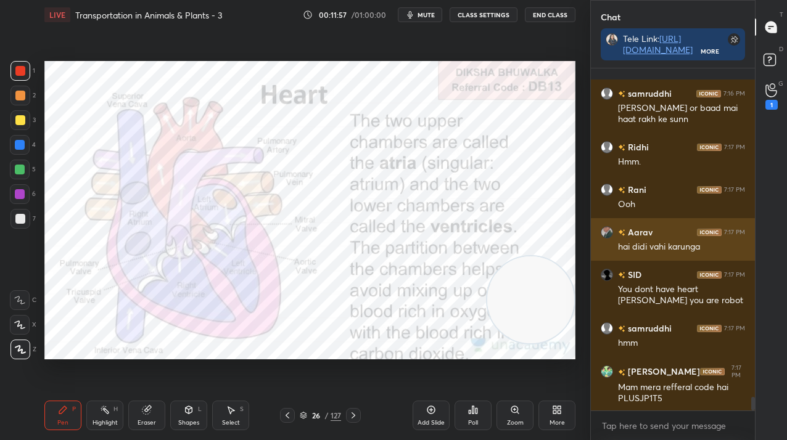
scroll to position [8351, 0]
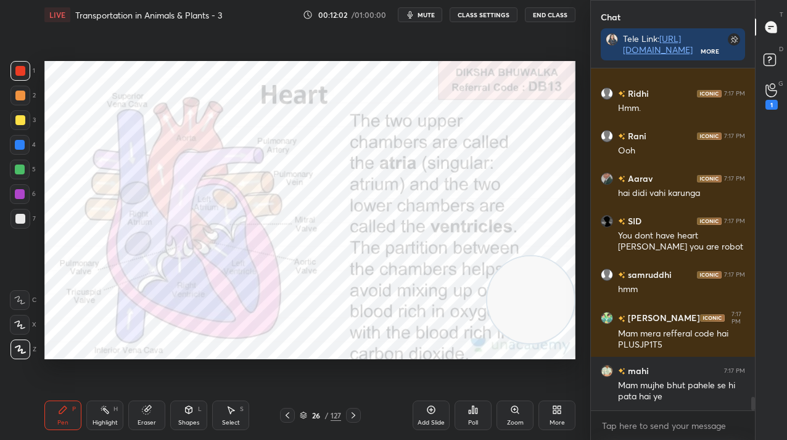
click at [478, 20] on button "CLASS SETTINGS" at bounding box center [484, 14] width 68 height 15
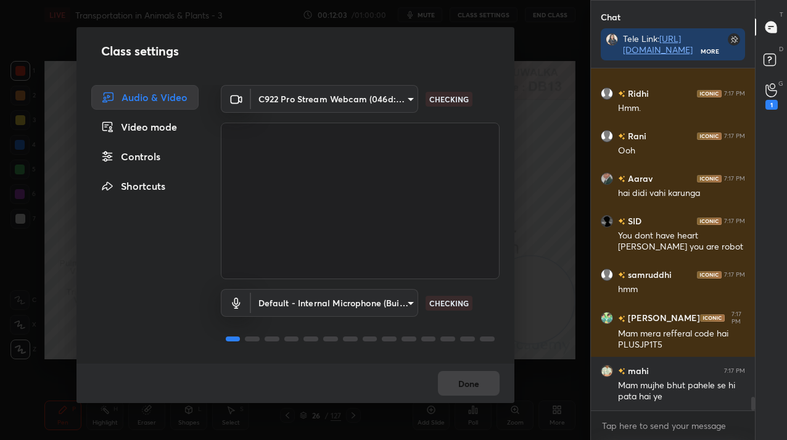
drag, startPoint x: 164, startPoint y: 159, endPoint x: 192, endPoint y: 154, distance: 28.9
click at [164, 159] on div "Controls" at bounding box center [144, 156] width 107 height 25
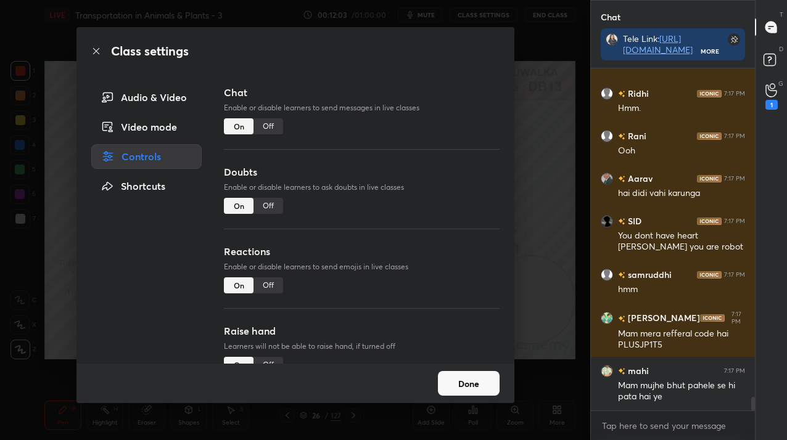
click at [266, 127] on div "Off" at bounding box center [269, 126] width 30 height 16
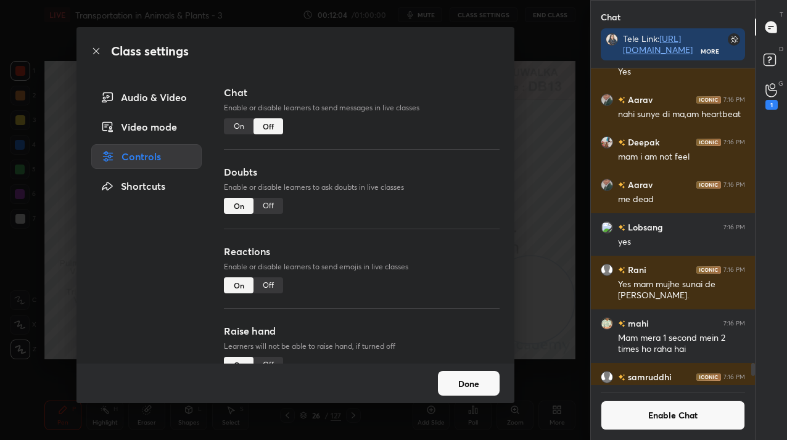
scroll to position [313, 160]
click at [263, 212] on div "Off" at bounding box center [269, 206] width 30 height 16
click at [468, 383] on button "Done" at bounding box center [469, 383] width 62 height 25
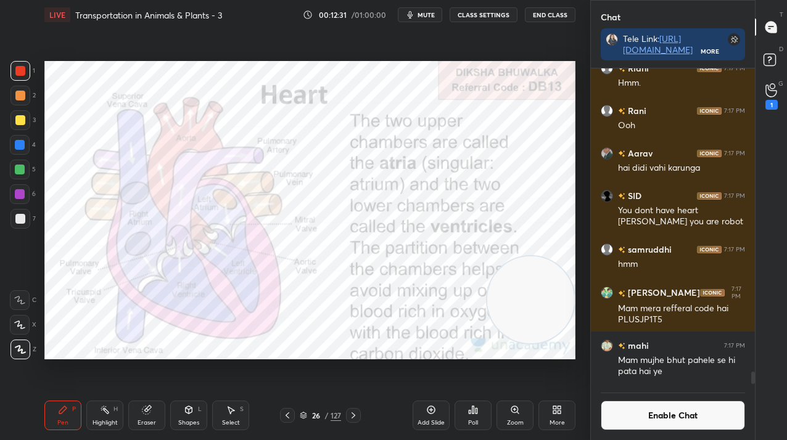
scroll to position [4, 4]
drag, startPoint x: 557, startPoint y: 297, endPoint x: 557, endPoint y: 89, distance: 208.5
click at [557, 92] on video at bounding box center [530, 135] width 87 height 87
drag, startPoint x: 145, startPoint y: 415, endPoint x: 142, endPoint y: 408, distance: 7.8
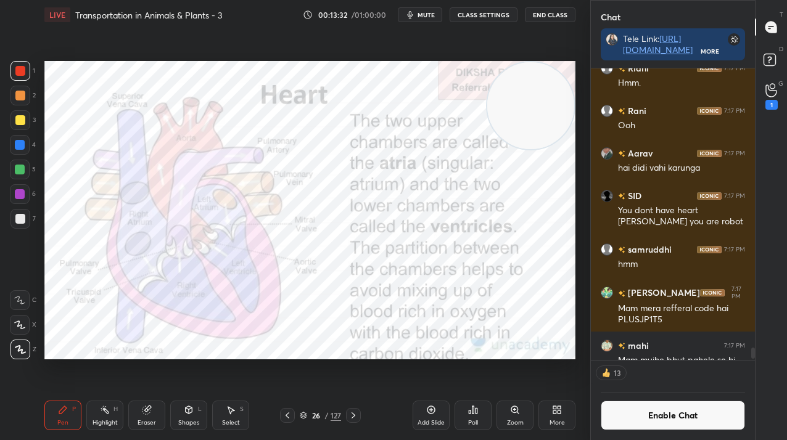
click at [144, 418] on div "Eraser" at bounding box center [146, 416] width 37 height 30
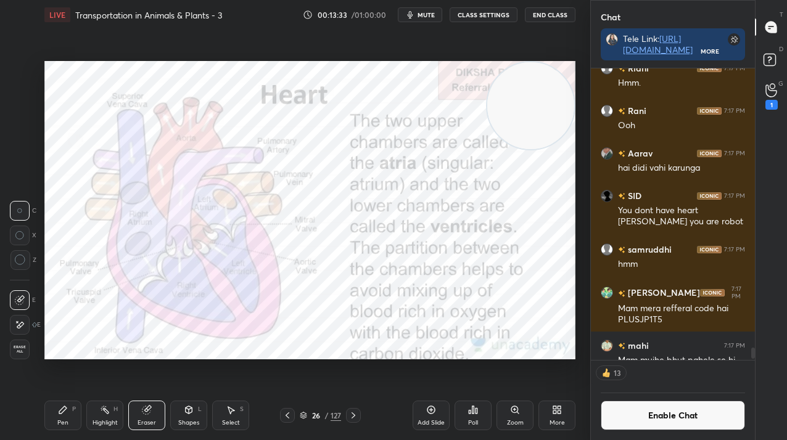
click at [20, 351] on span "Erase all" at bounding box center [19, 349] width 19 height 9
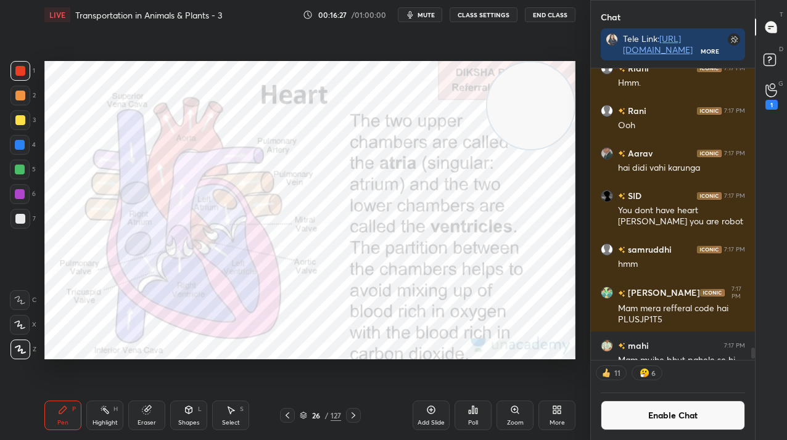
click at [559, 420] on div "More" at bounding box center [557, 423] width 15 height 6
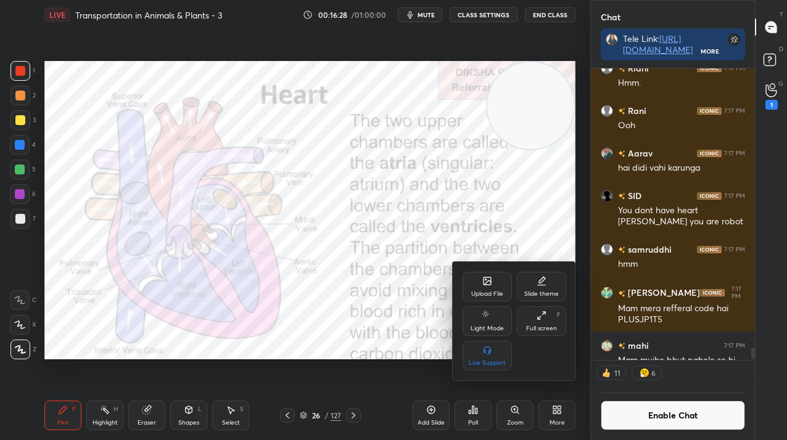
click at [493, 291] on div "Upload File" at bounding box center [487, 294] width 32 height 6
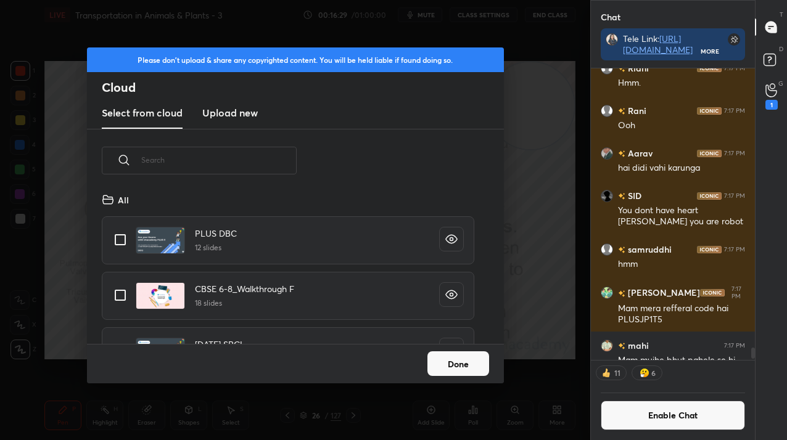
scroll to position [152, 396]
click at [229, 116] on h3 "Upload new" at bounding box center [230, 112] width 56 height 15
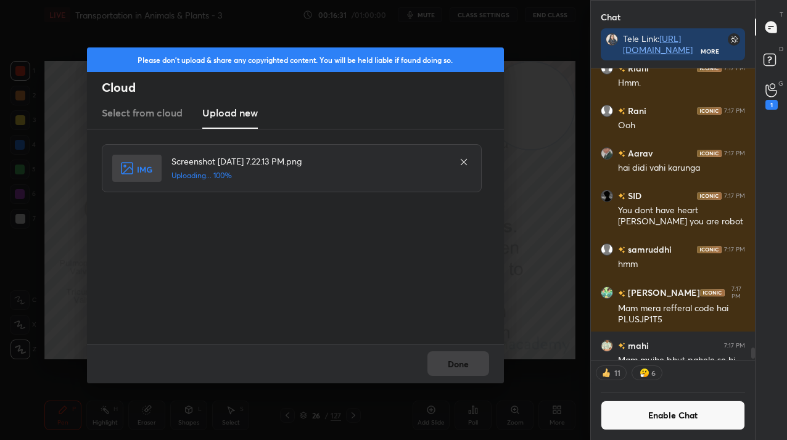
click at [456, 360] on div "Done" at bounding box center [295, 363] width 417 height 39
click at [456, 360] on button "Done" at bounding box center [458, 364] width 62 height 25
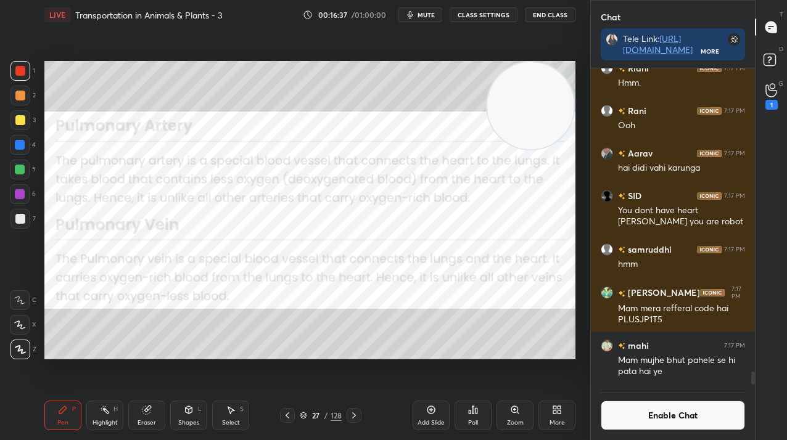
scroll to position [7129, 0]
click at [426, 15] on span "mute" at bounding box center [426, 14] width 17 height 9
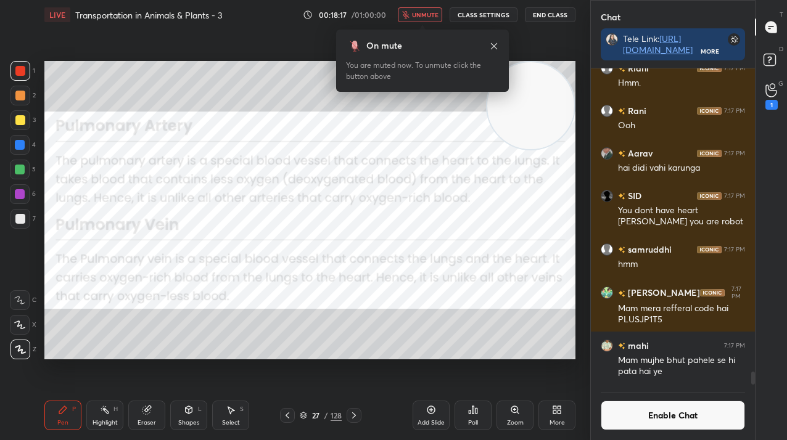
click at [426, 15] on span "unmute" at bounding box center [425, 14] width 27 height 9
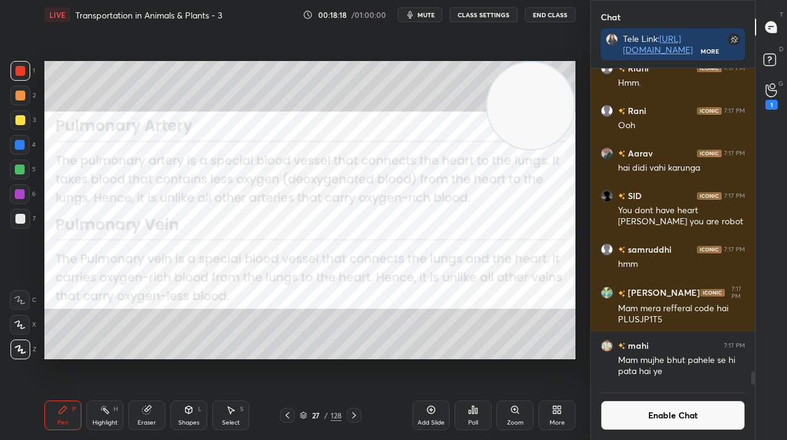
click at [642, 427] on button "Enable Chat" at bounding box center [673, 416] width 144 height 30
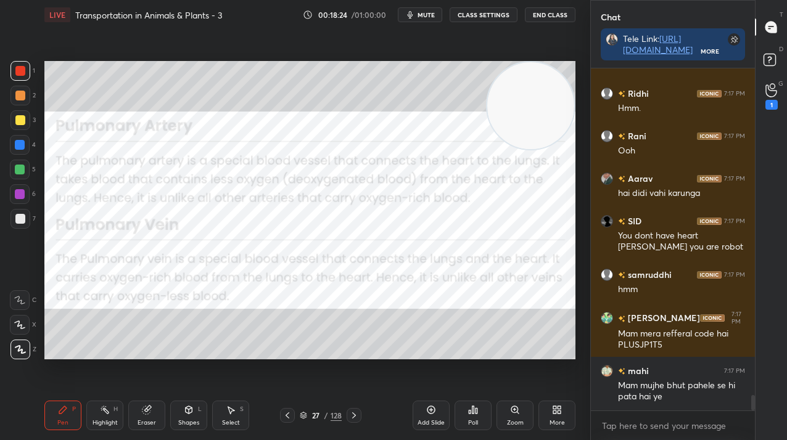
scroll to position [4, 4]
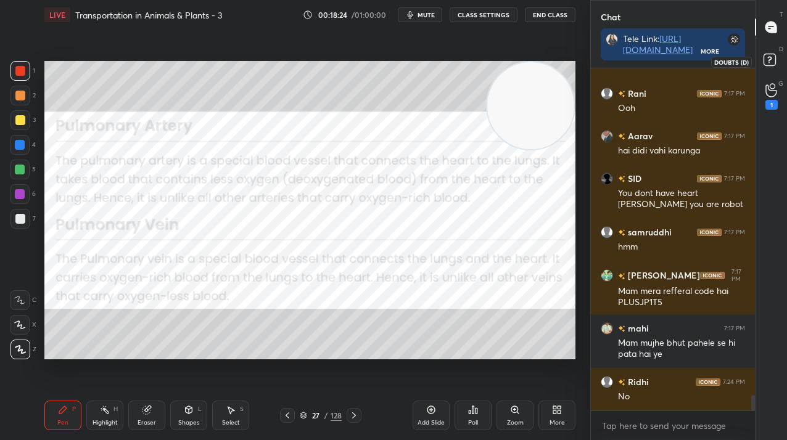
click at [770, 64] on rect at bounding box center [770, 60] width 12 height 12
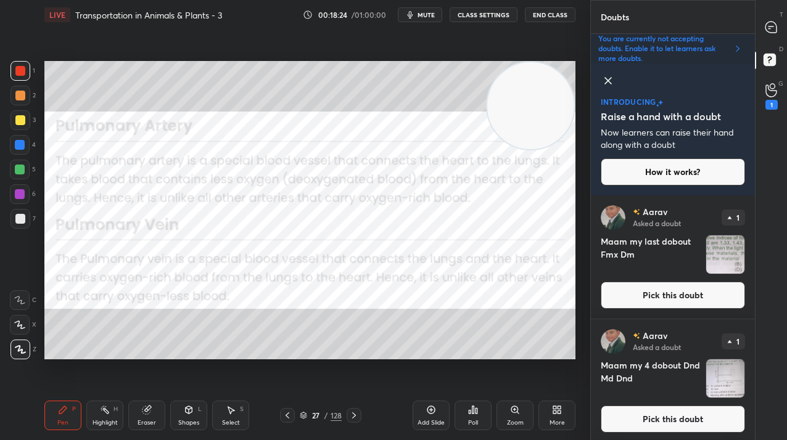
scroll to position [241, 160]
click at [701, 64] on div "introducing Raise a hand with a doubt Now learners can raise their hand along w…" at bounding box center [673, 130] width 164 height 132
click at [685, 49] on p "You are currently not accepting doubts. Enable it to let learners ask more doub…" at bounding box center [663, 49] width 130 height 30
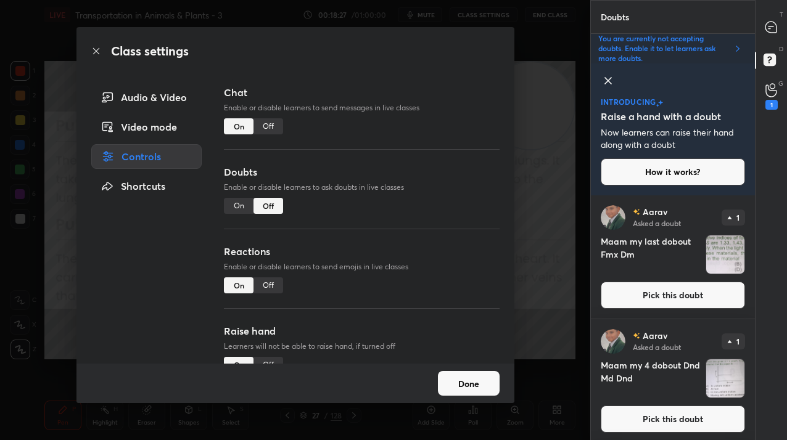
click at [239, 215] on div "Doubts Enable or disable learners to ask doubts in live classes On Off" at bounding box center [361, 205] width 275 height 80
click at [247, 200] on div "On" at bounding box center [239, 206] width 30 height 16
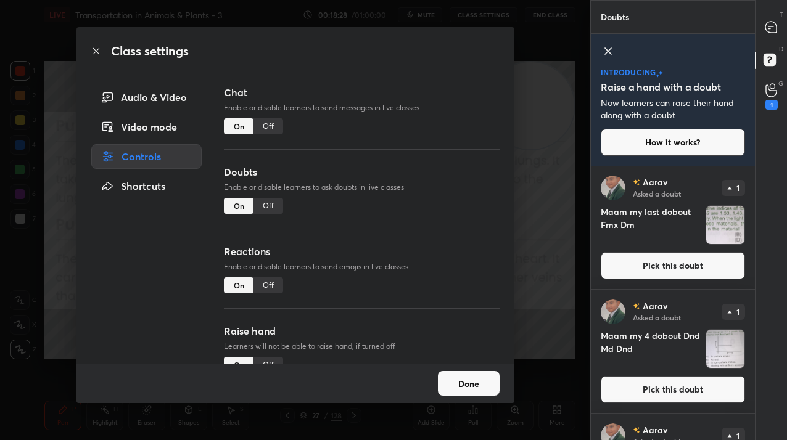
scroll to position [271, 160]
click at [473, 378] on button "Done" at bounding box center [469, 383] width 62 height 25
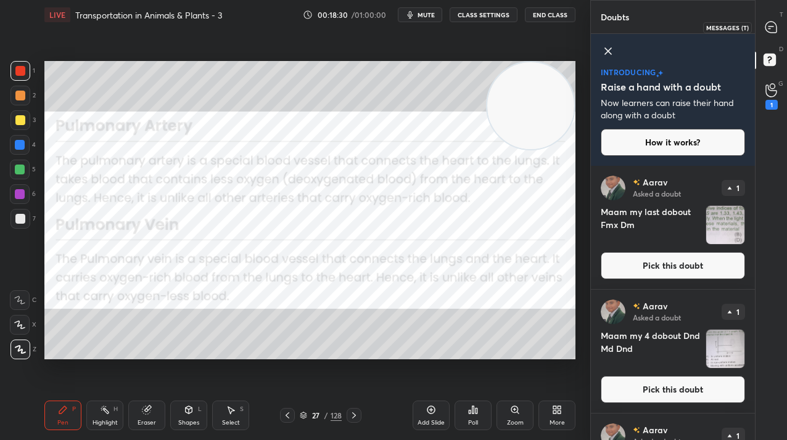
click at [766, 27] on icon at bounding box center [771, 27] width 11 height 11
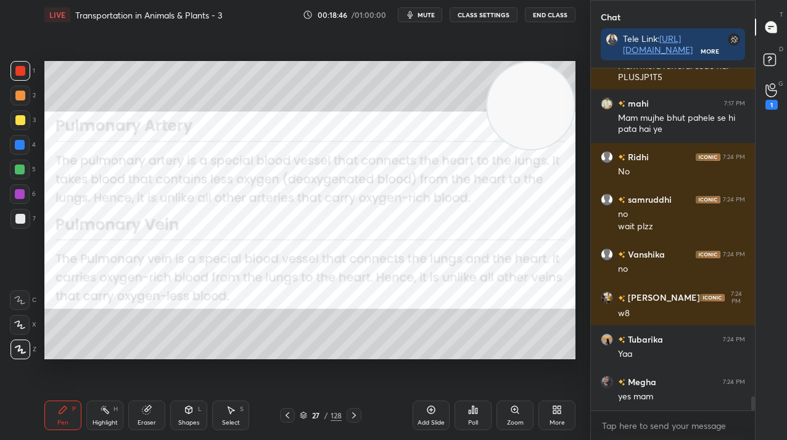
scroll to position [7839, 0]
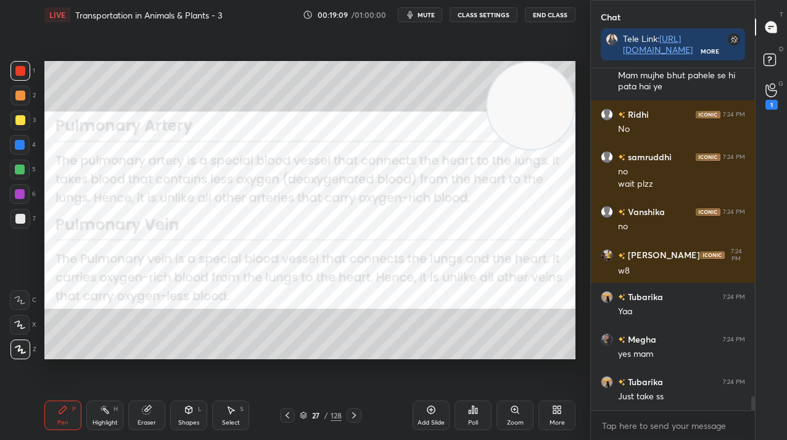
click at [284, 416] on icon at bounding box center [288, 416] width 10 height 10
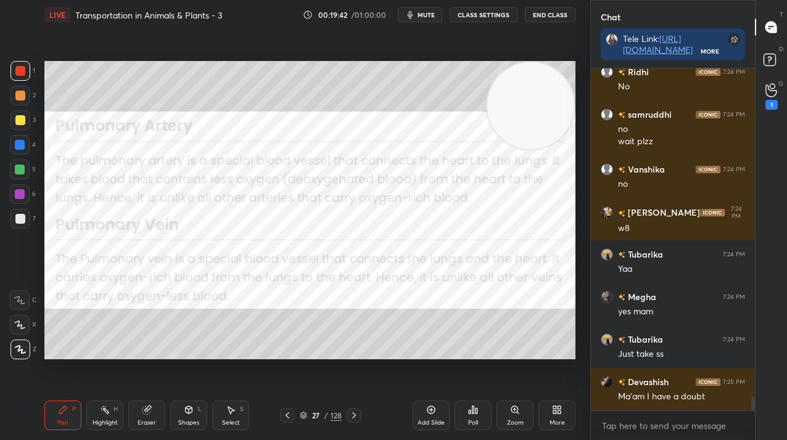
scroll to position [7911, 0]
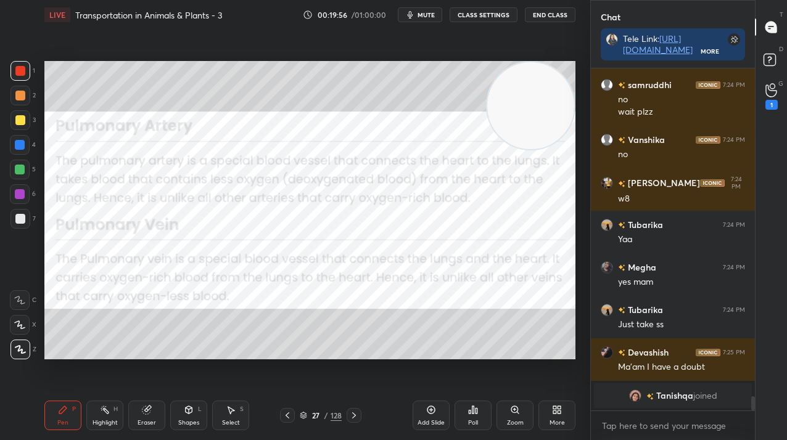
click at [556, 415] on icon at bounding box center [557, 410] width 10 height 10
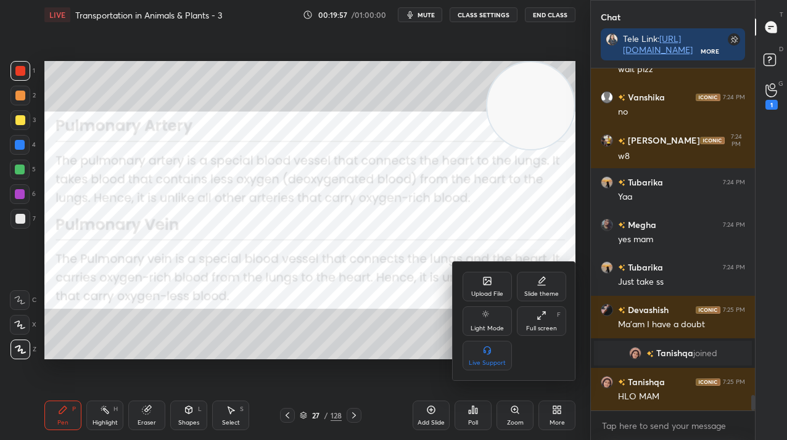
scroll to position [7353, 0]
click at [490, 291] on div "Upload File" at bounding box center [487, 294] width 32 height 6
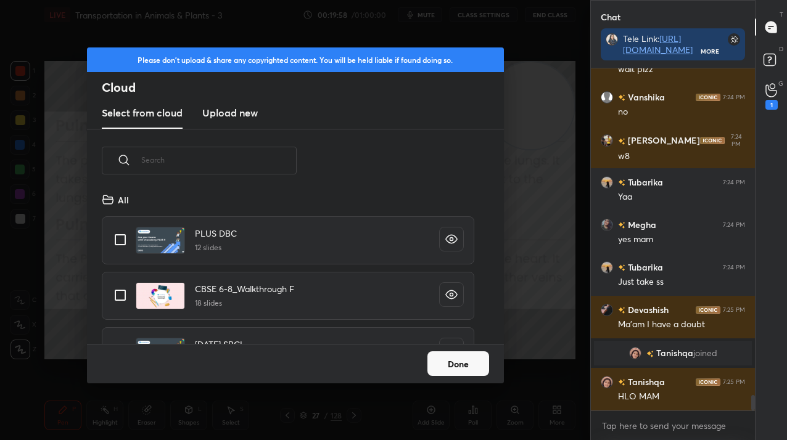
scroll to position [152, 396]
click at [228, 113] on h3 "Upload new" at bounding box center [230, 112] width 56 height 15
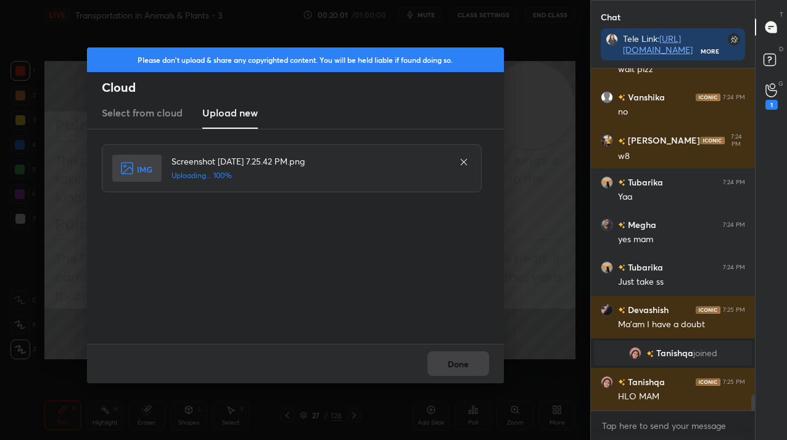
click at [449, 364] on div "Done" at bounding box center [295, 363] width 417 height 39
click at [449, 364] on button "Done" at bounding box center [458, 364] width 62 height 25
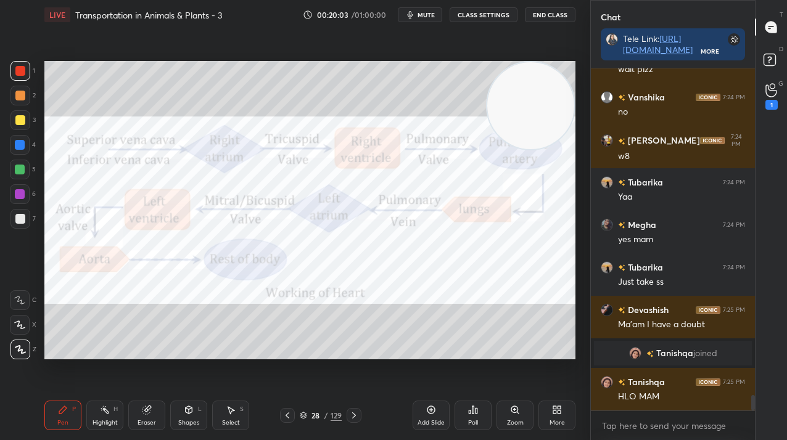
click at [25, 64] on div at bounding box center [20, 71] width 20 height 20
click at [26, 65] on div at bounding box center [20, 71] width 20 height 20
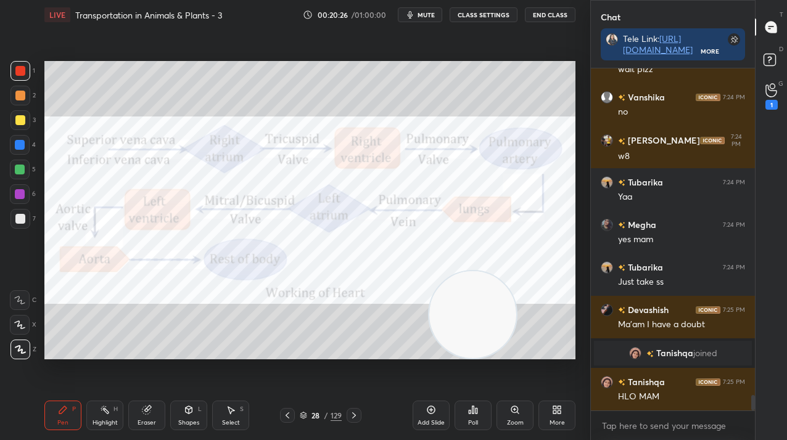
drag, startPoint x: 523, startPoint y: 138, endPoint x: 472, endPoint y: 278, distance: 149.1
click at [471, 339] on video at bounding box center [472, 314] width 87 height 87
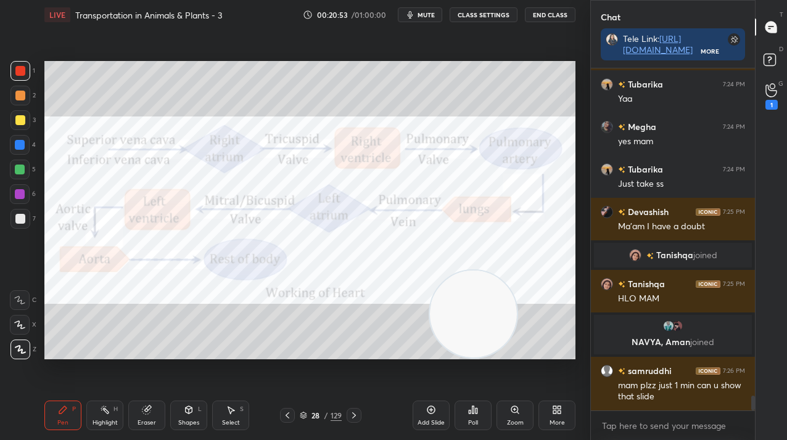
scroll to position [7482, 0]
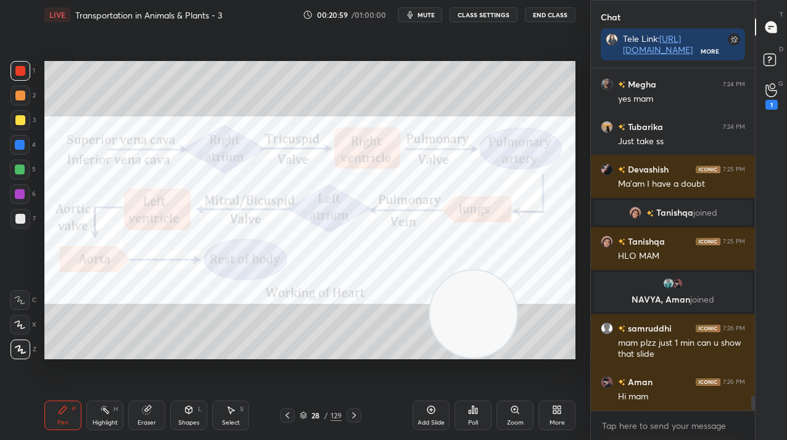
click at [324, 415] on div "/" at bounding box center [326, 415] width 4 height 7
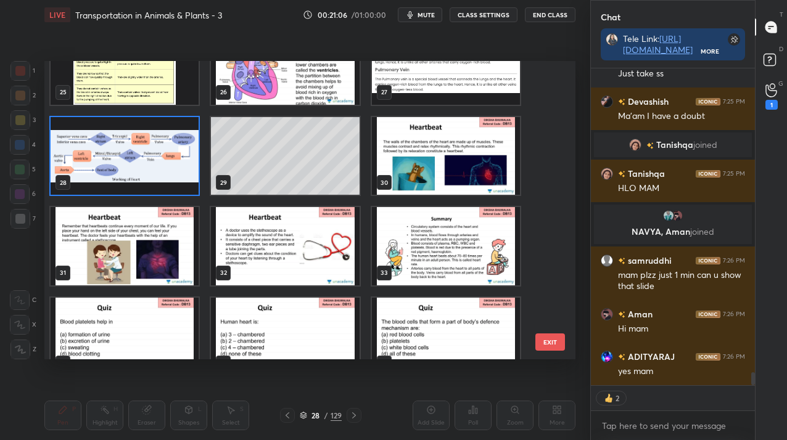
scroll to position [767, 0]
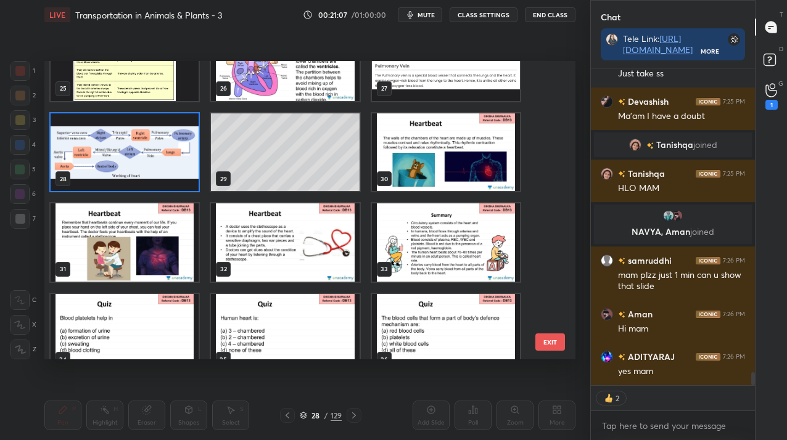
click at [136, 134] on img "grid" at bounding box center [125, 153] width 148 height 78
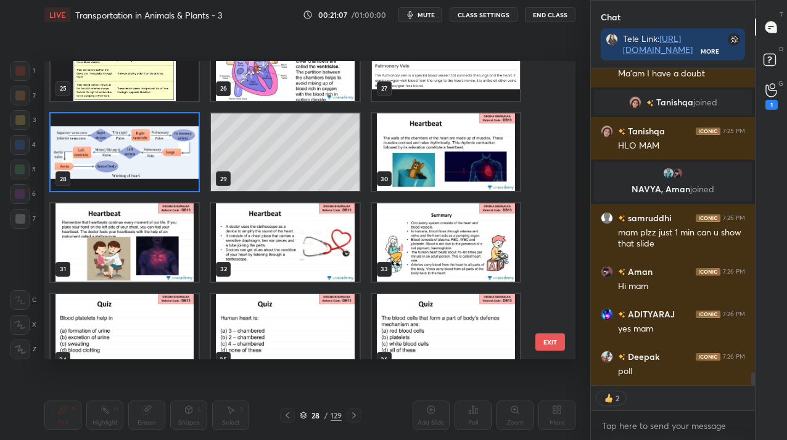
click at [136, 134] on img "grid" at bounding box center [125, 153] width 148 height 78
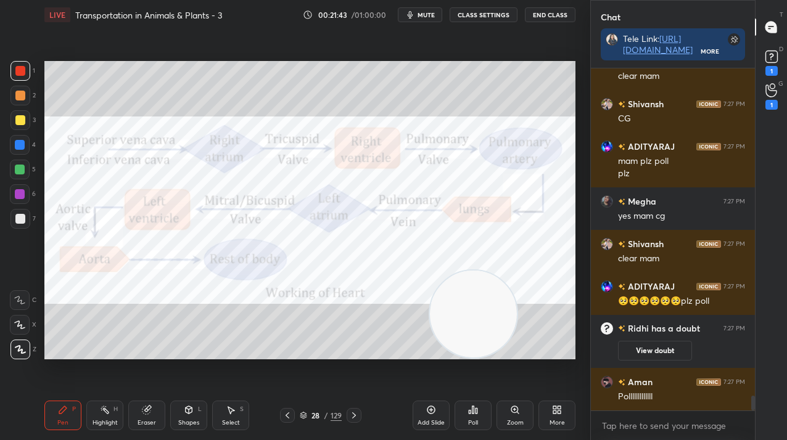
scroll to position [7687, 0]
click at [770, 63] on icon at bounding box center [771, 56] width 19 height 19
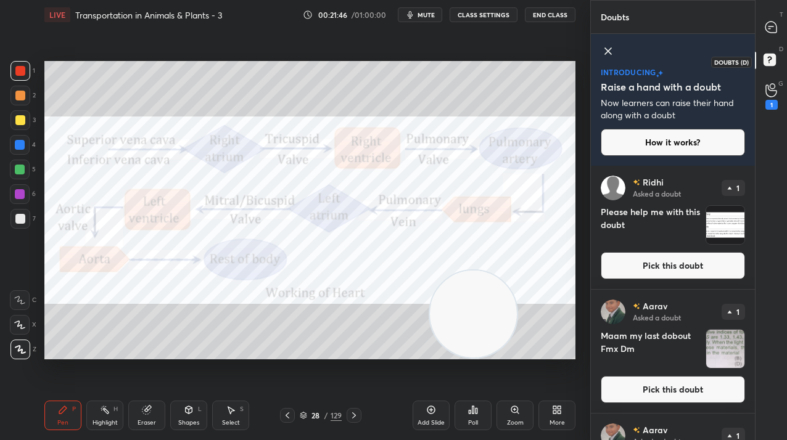
scroll to position [271, 160]
click at [658, 257] on button "Pick this doubt" at bounding box center [673, 265] width 144 height 27
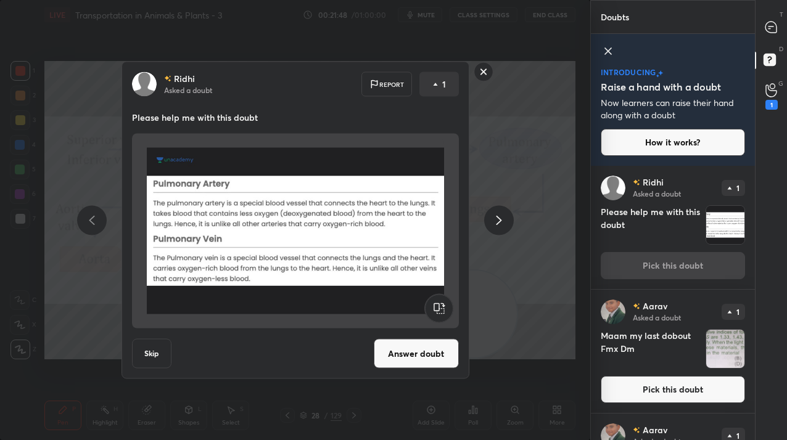
click at [487, 70] on rect at bounding box center [483, 71] width 19 height 19
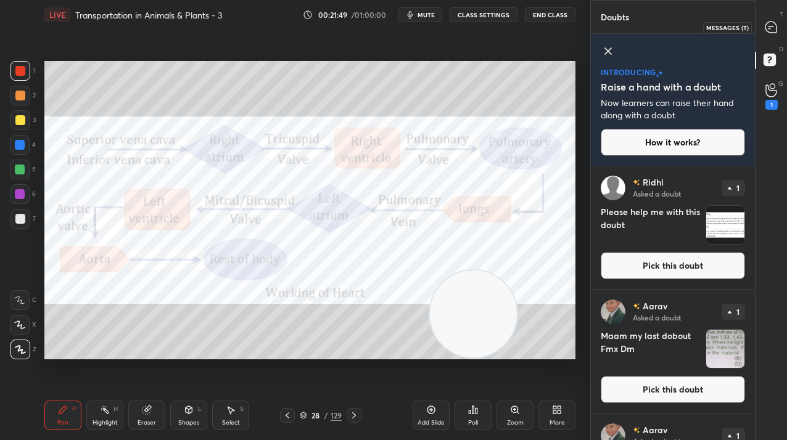
click at [772, 19] on div at bounding box center [771, 27] width 25 height 22
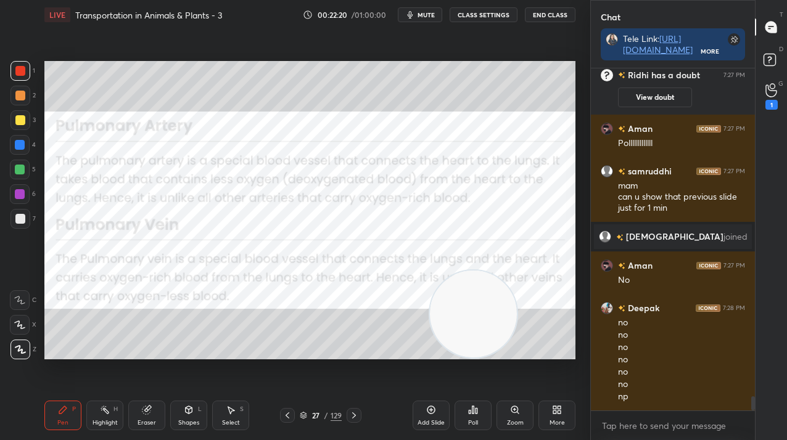
scroll to position [7960, 0]
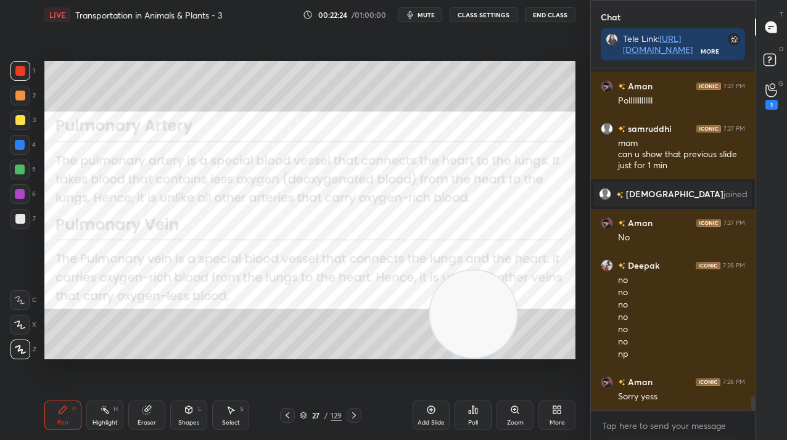
click at [307, 415] on div "27 / 129" at bounding box center [321, 415] width 42 height 11
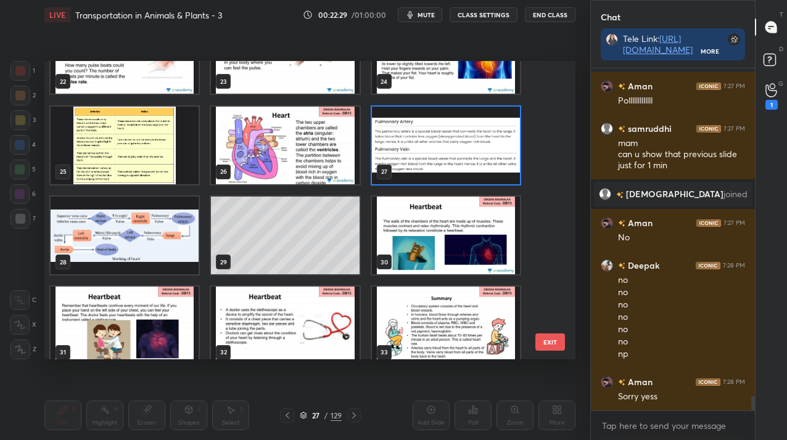
scroll to position [8002, 0]
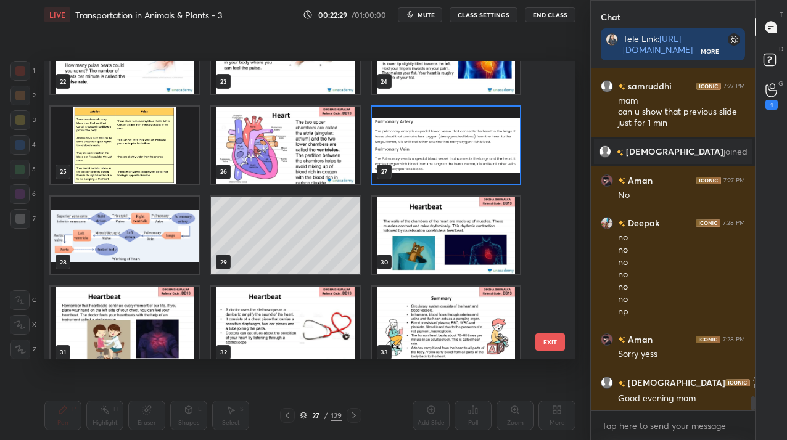
click at [407, 207] on img "grid" at bounding box center [446, 236] width 148 height 78
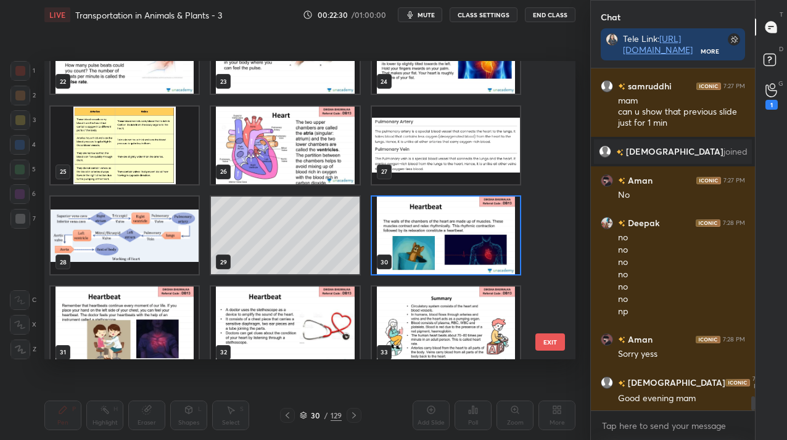
click at [407, 207] on img "grid" at bounding box center [446, 236] width 148 height 78
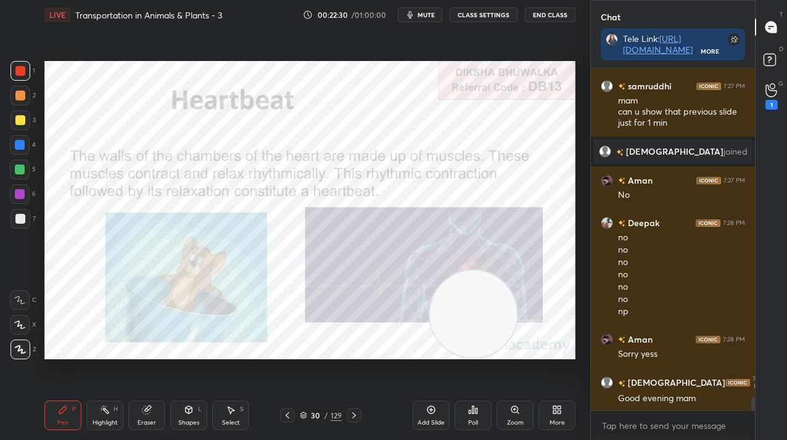
click at [407, 207] on img "grid" at bounding box center [446, 236] width 148 height 78
click at [355, 413] on icon at bounding box center [354, 416] width 10 height 10
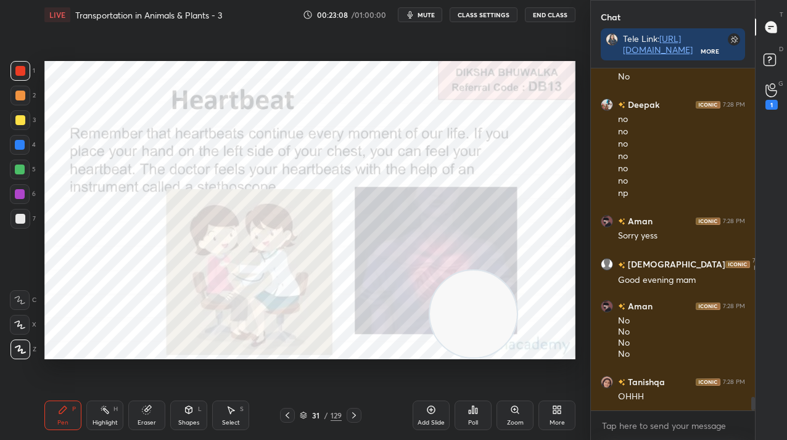
scroll to position [313, 160]
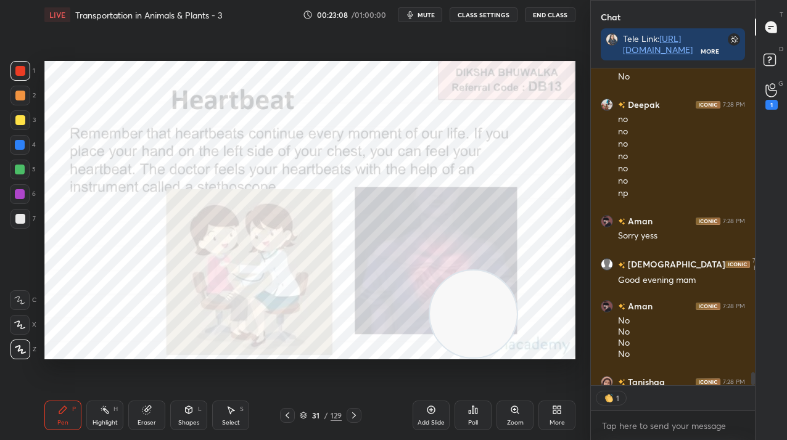
click at [324, 415] on div "/" at bounding box center [326, 415] width 4 height 7
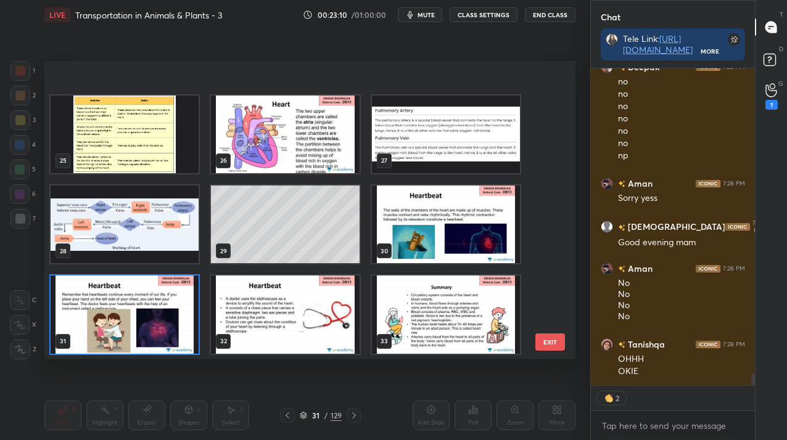
scroll to position [770, 0]
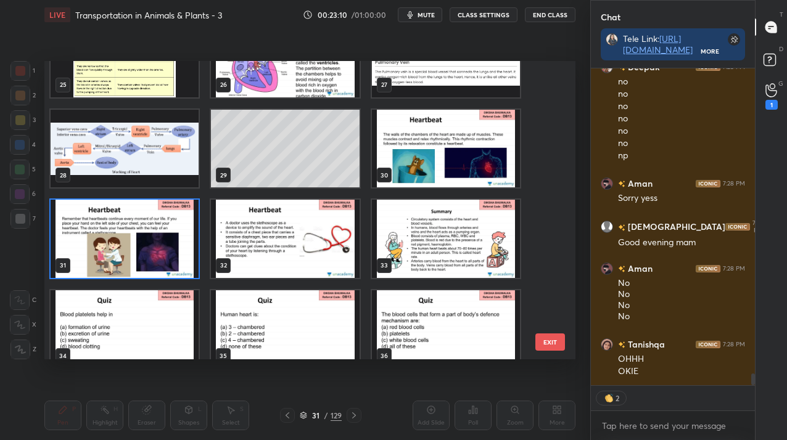
click at [303, 244] on img "grid" at bounding box center [285, 239] width 148 height 78
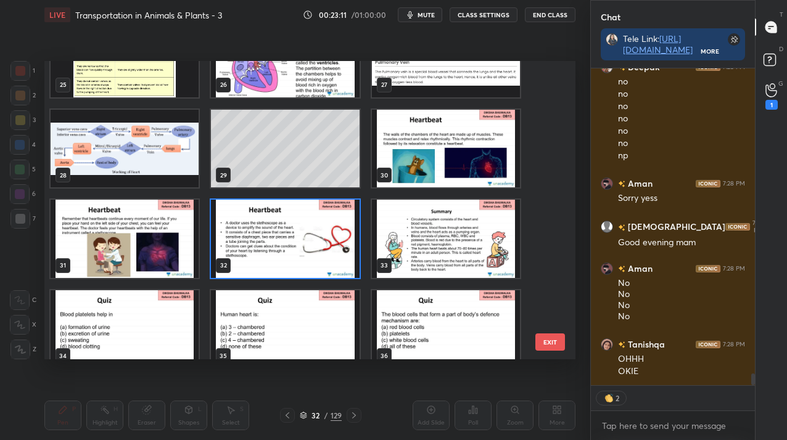
click at [303, 244] on img "grid" at bounding box center [285, 239] width 148 height 78
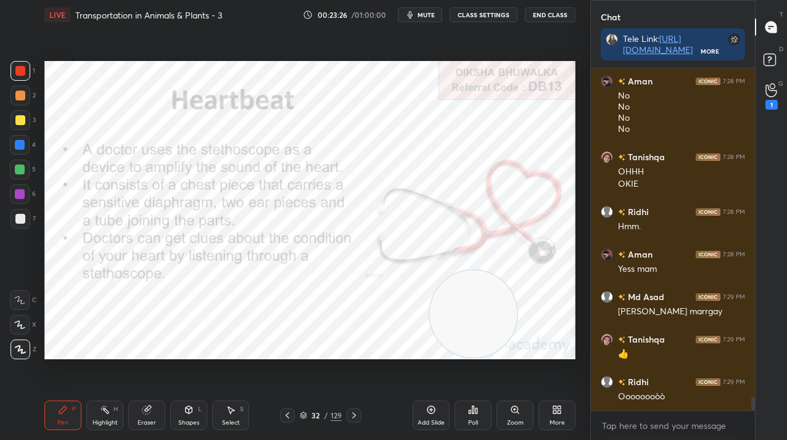
scroll to position [8400, 0]
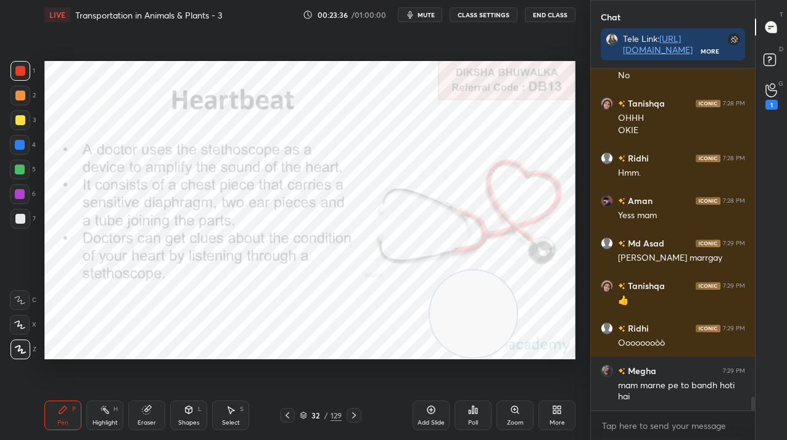
click at [324, 415] on div "/" at bounding box center [326, 415] width 4 height 7
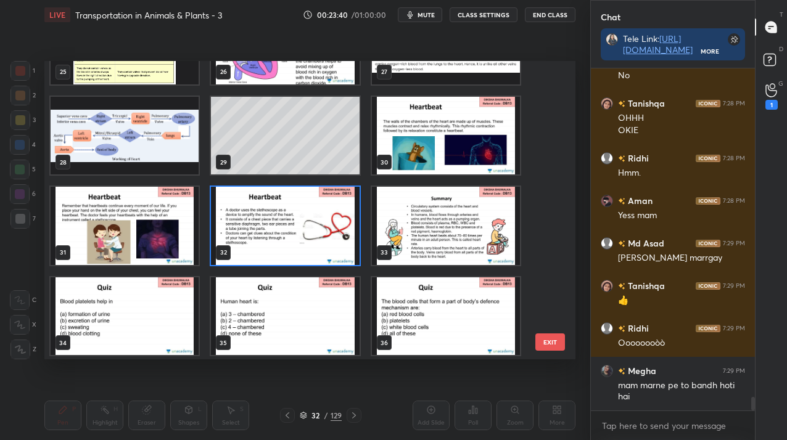
scroll to position [834, 0]
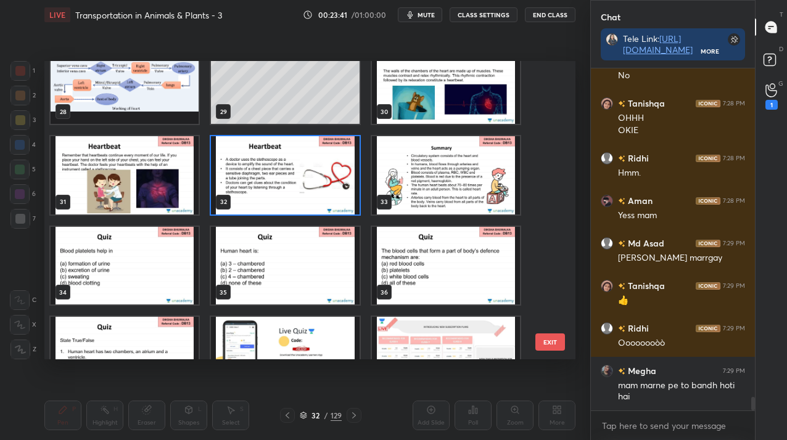
click at [320, 181] on img "grid" at bounding box center [285, 175] width 148 height 78
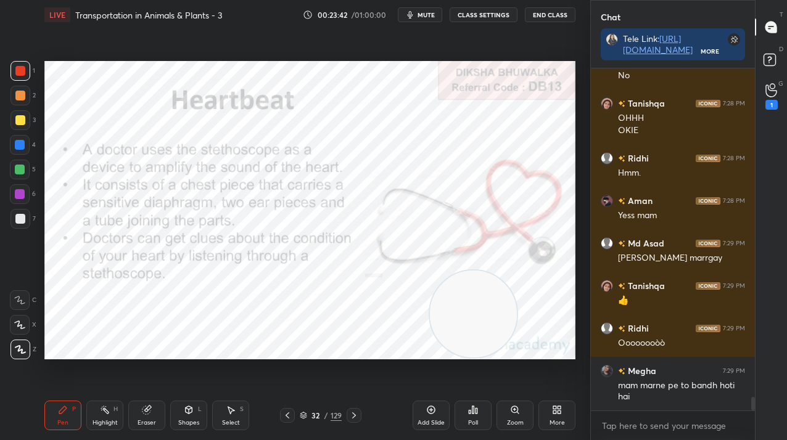
click at [320, 181] on img "grid" at bounding box center [285, 175] width 148 height 78
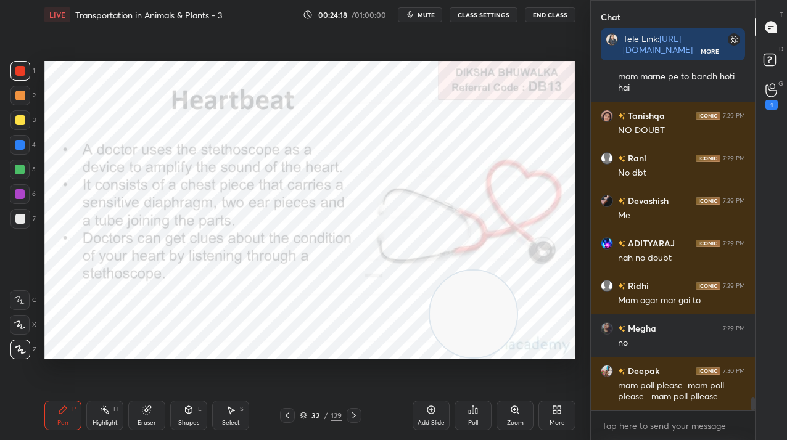
scroll to position [8751, 0]
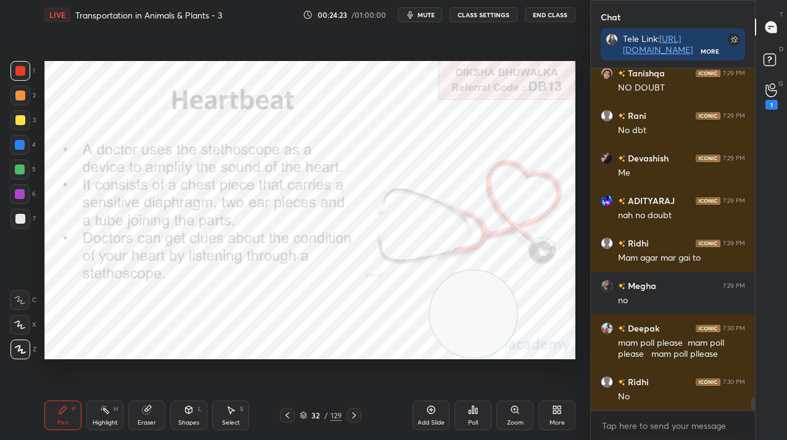
click at [552, 424] on div "More" at bounding box center [557, 423] width 15 height 6
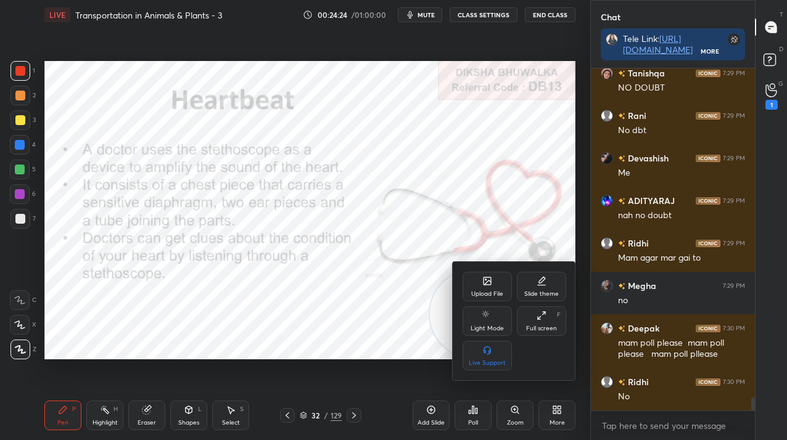
click at [473, 288] on div "Upload File" at bounding box center [487, 287] width 49 height 30
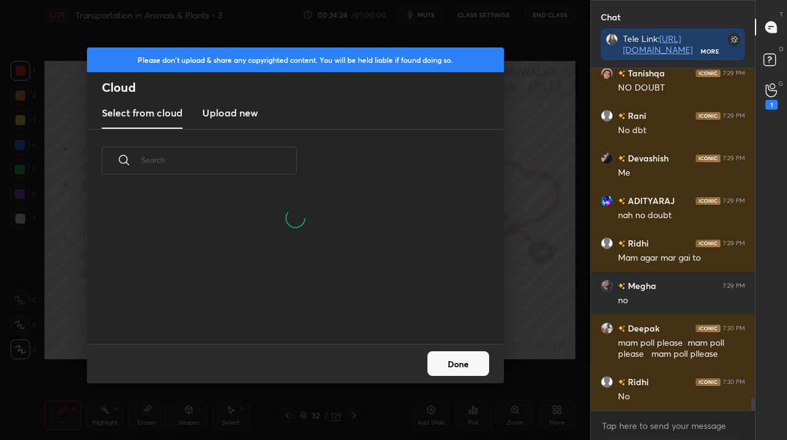
click at [234, 109] on h3 "Upload new" at bounding box center [230, 112] width 56 height 15
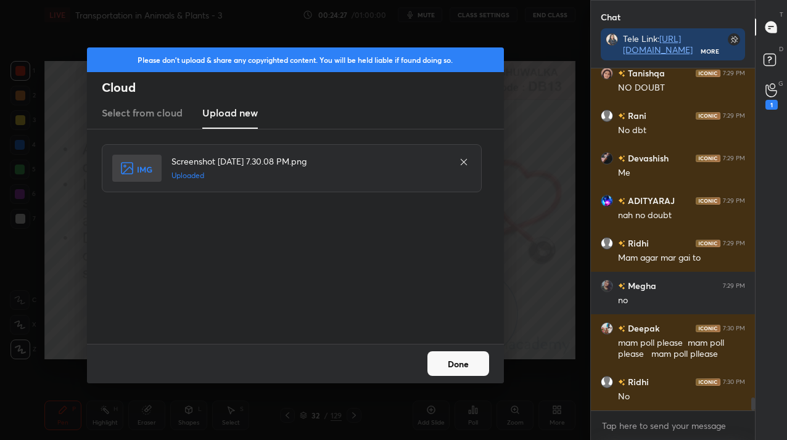
click at [459, 362] on button "Done" at bounding box center [458, 364] width 62 height 25
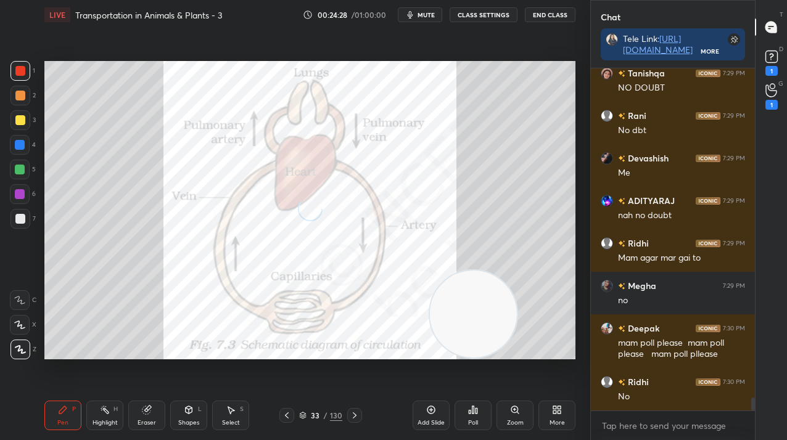
scroll to position [8804, 0]
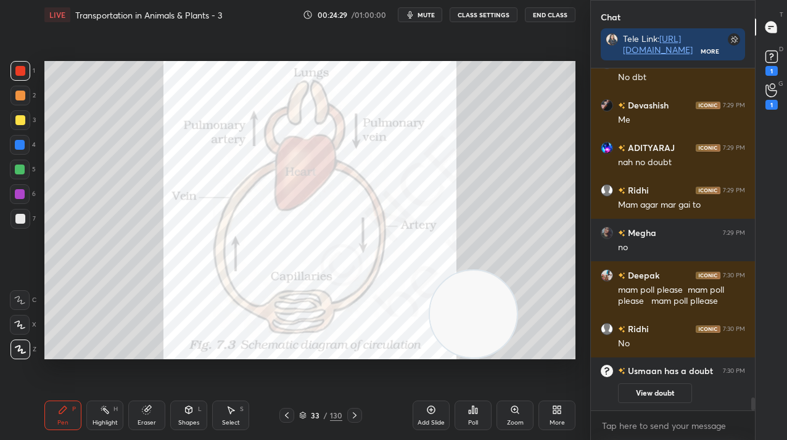
click at [21, 66] on div at bounding box center [20, 71] width 10 height 10
click at [25, 68] on div at bounding box center [20, 71] width 10 height 10
click at [21, 120] on div at bounding box center [20, 120] width 10 height 10
drag, startPoint x: 22, startPoint y: 123, endPoint x: 31, endPoint y: 134, distance: 14.5
click at [19, 123] on div at bounding box center [20, 120] width 10 height 10
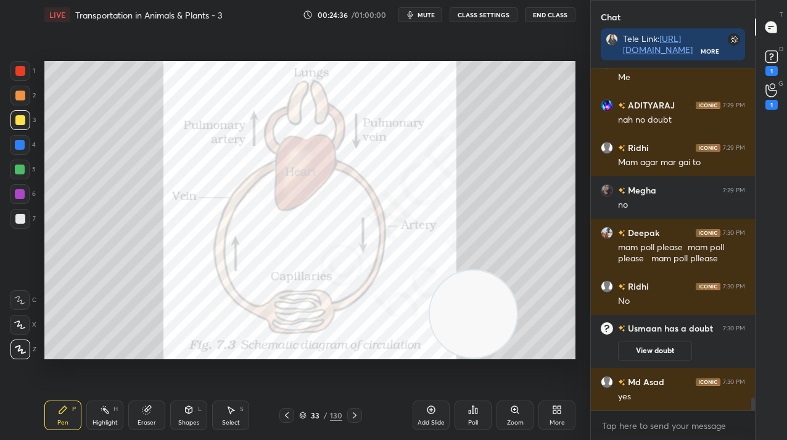
scroll to position [8613, 0]
click at [23, 70] on div at bounding box center [20, 71] width 20 height 20
drag, startPoint x: 24, startPoint y: 70, endPoint x: 36, endPoint y: 78, distance: 14.2
click at [23, 70] on div at bounding box center [20, 71] width 10 height 10
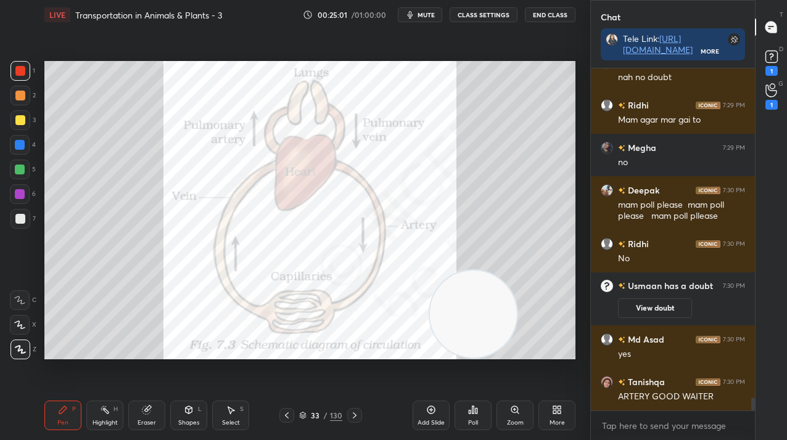
click at [357, 415] on icon at bounding box center [355, 416] width 10 height 10
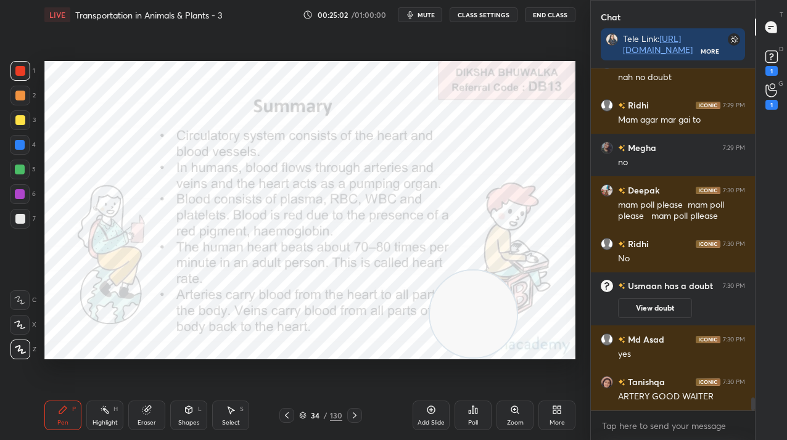
click at [286, 416] on icon at bounding box center [287, 416] width 10 height 10
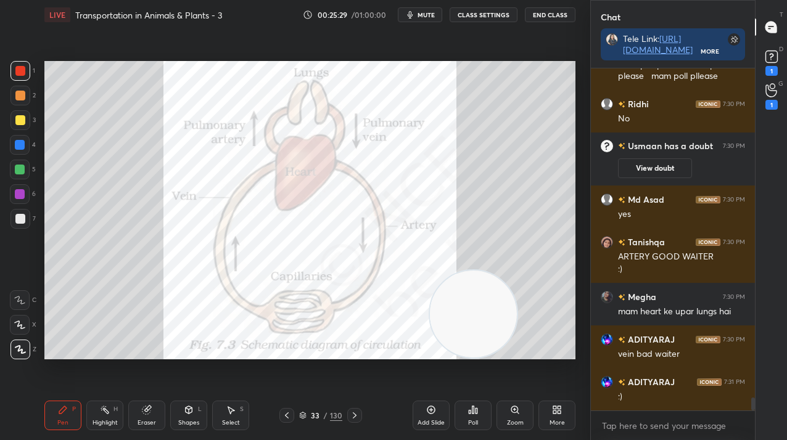
scroll to position [8849, 0]
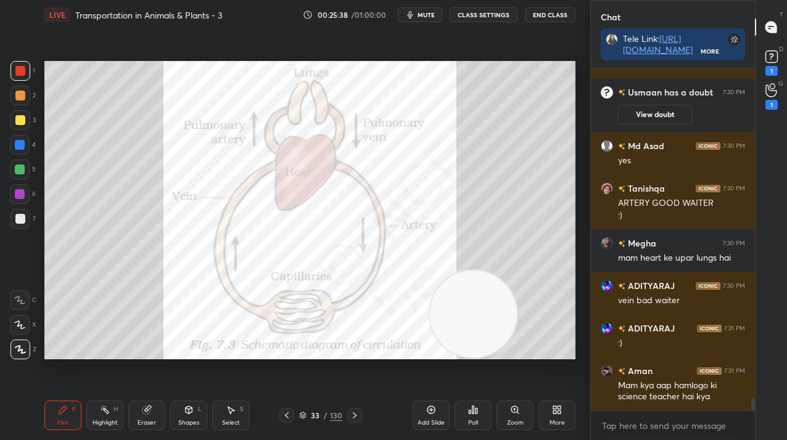
click at [326, 418] on div "/" at bounding box center [326, 415] width 4 height 7
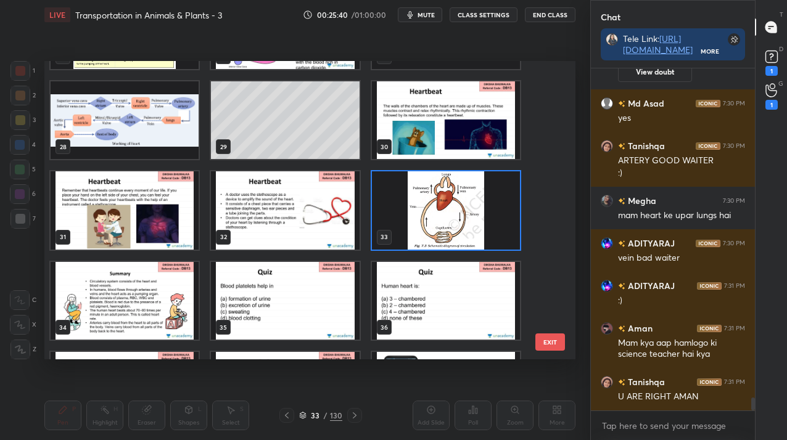
scroll to position [808, 0]
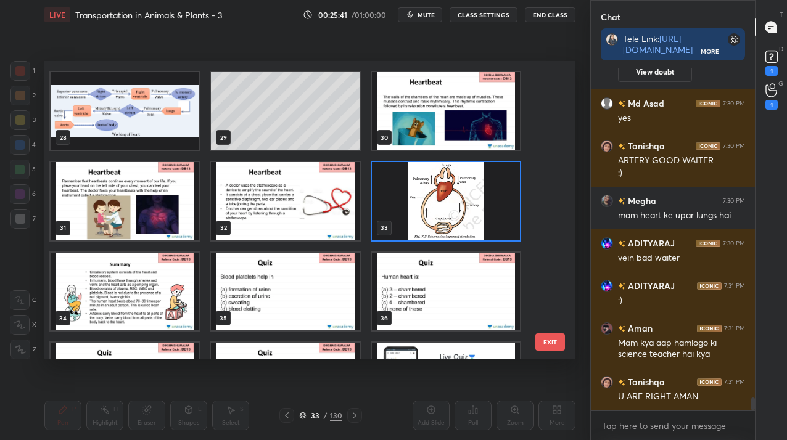
click at [456, 203] on img "grid" at bounding box center [446, 201] width 148 height 78
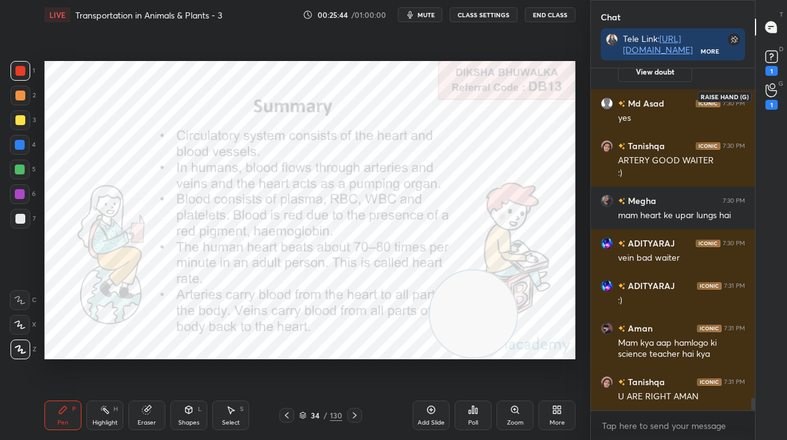
click at [764, 93] on div "1" at bounding box center [771, 96] width 25 height 22
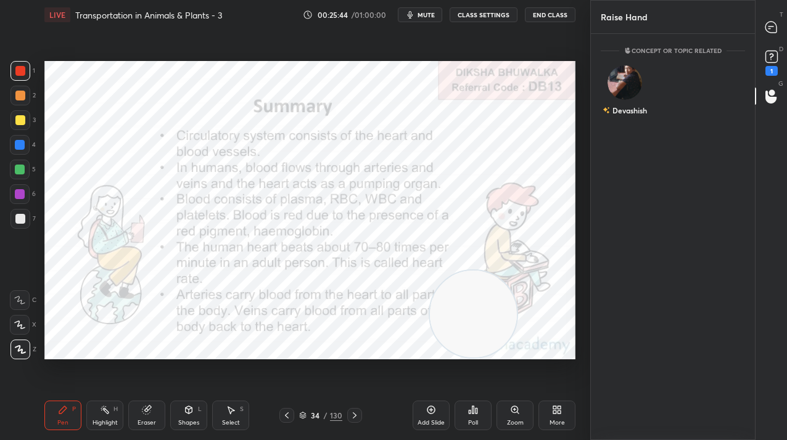
scroll to position [4, 4]
click at [635, 97] on div "Devashish INVITE" at bounding box center [624, 96] width 47 height 78
click at [783, 62] on div "1" at bounding box center [771, 62] width 25 height 22
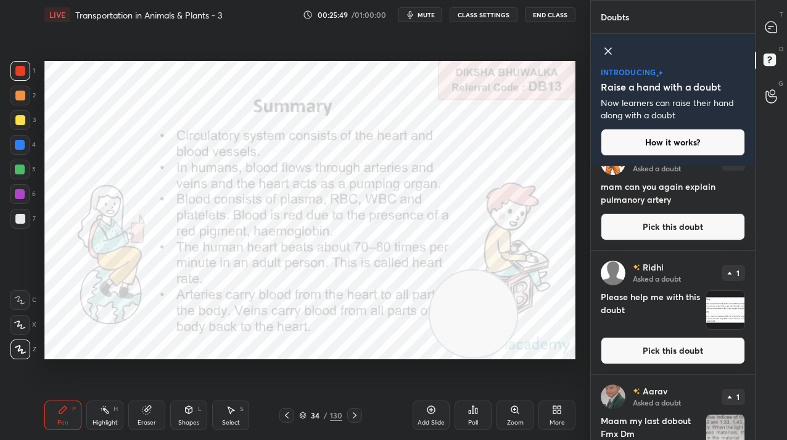
scroll to position [0, 0]
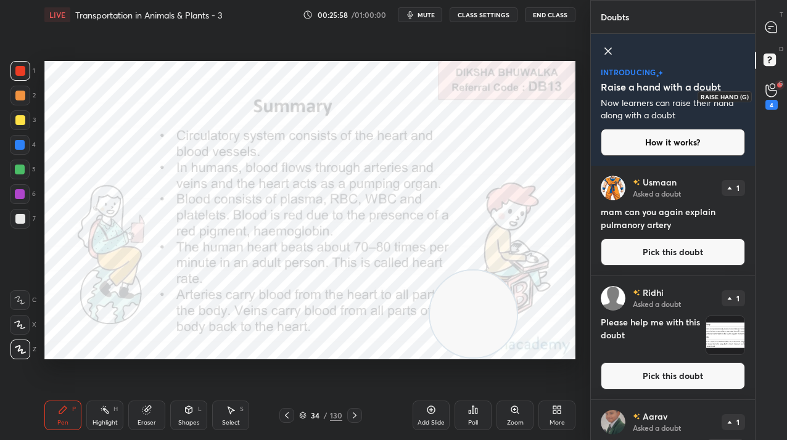
click at [780, 94] on div "4" at bounding box center [771, 96] width 25 height 22
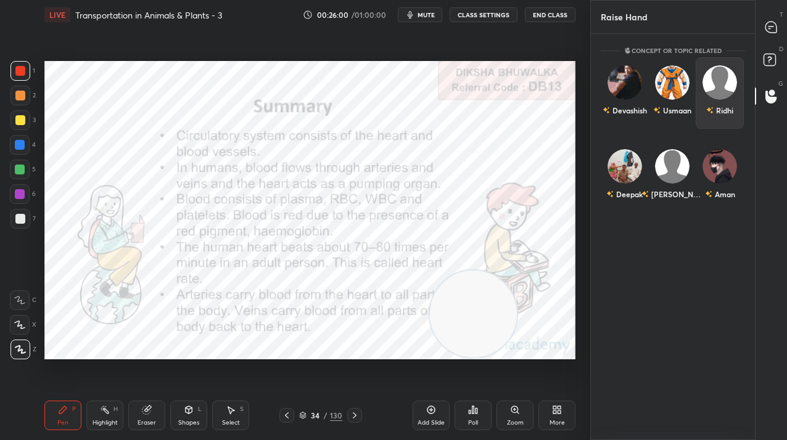
click at [717, 105] on div "Ridhi" at bounding box center [724, 110] width 17 height 11
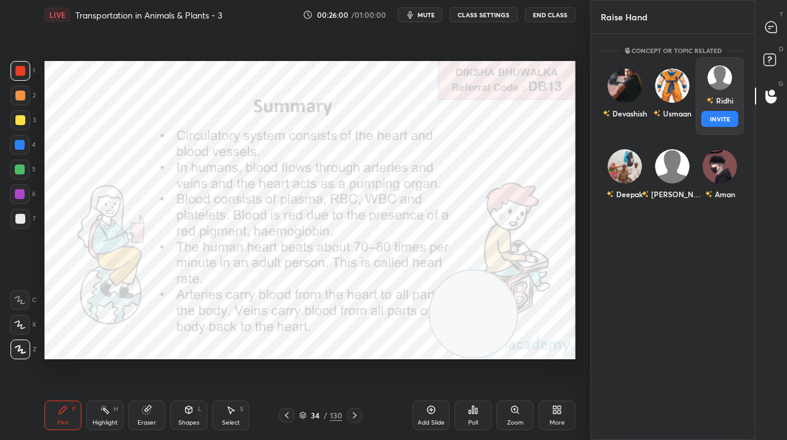
click at [719, 125] on button "INVITE" at bounding box center [719, 119] width 36 height 16
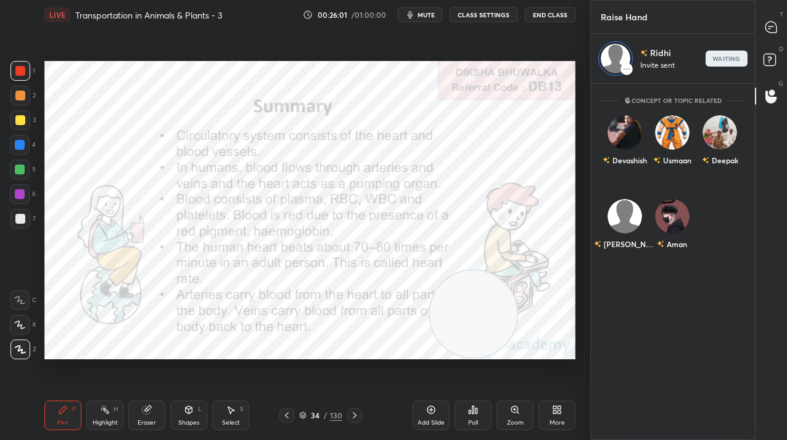
scroll to position [353, 160]
click at [761, 36] on div at bounding box center [771, 27] width 25 height 22
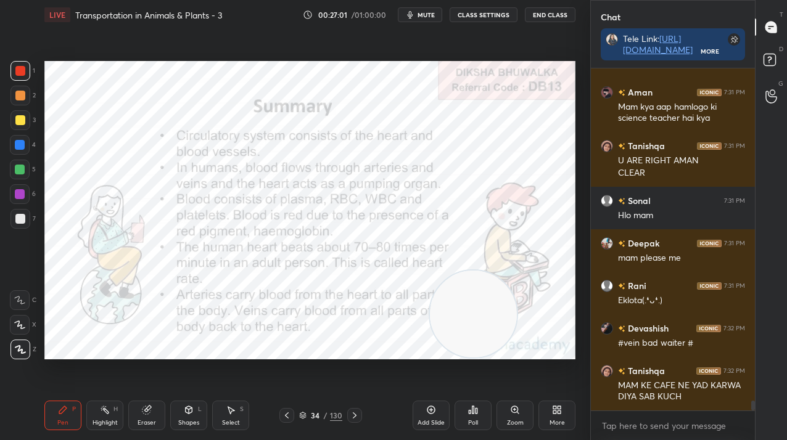
scroll to position [9493, 0]
click at [310, 419] on div "34" at bounding box center [315, 415] width 12 height 7
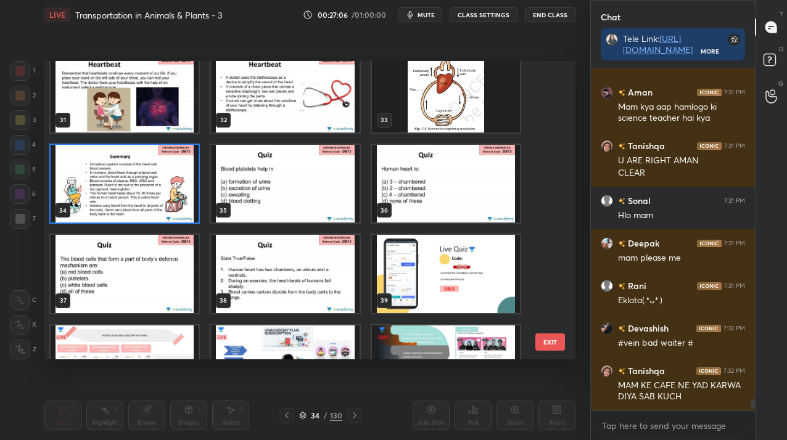
scroll to position [936, 0]
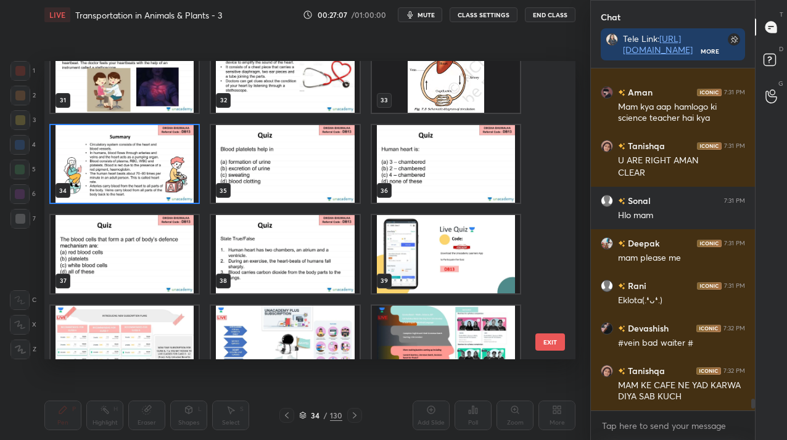
click at [417, 176] on img "grid" at bounding box center [446, 164] width 148 height 78
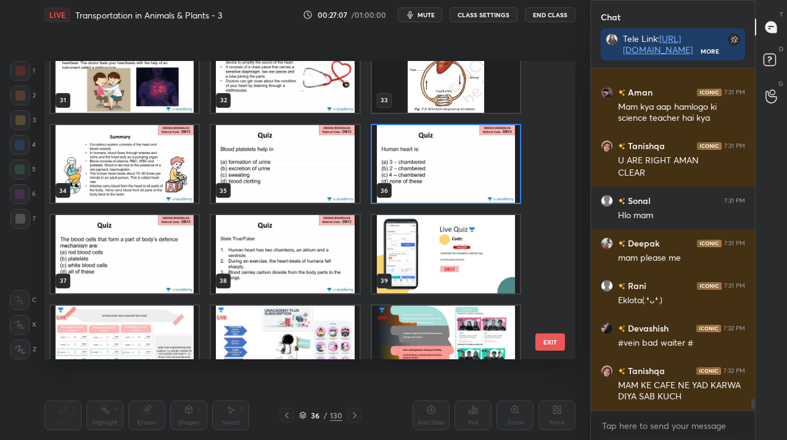
click at [417, 179] on img "grid" at bounding box center [446, 164] width 148 height 78
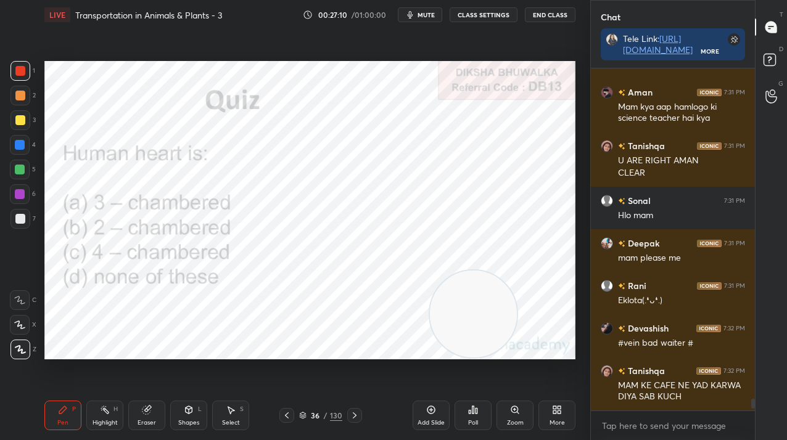
click at [471, 418] on div "Poll" at bounding box center [473, 416] width 37 height 30
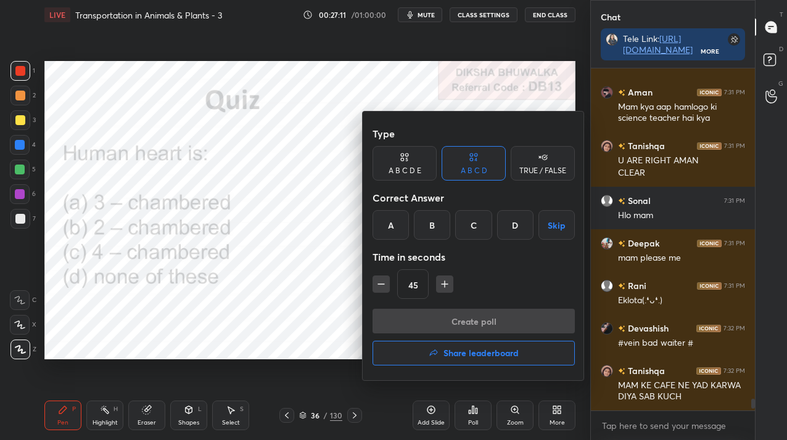
click at [471, 226] on div "C" at bounding box center [473, 225] width 36 height 30
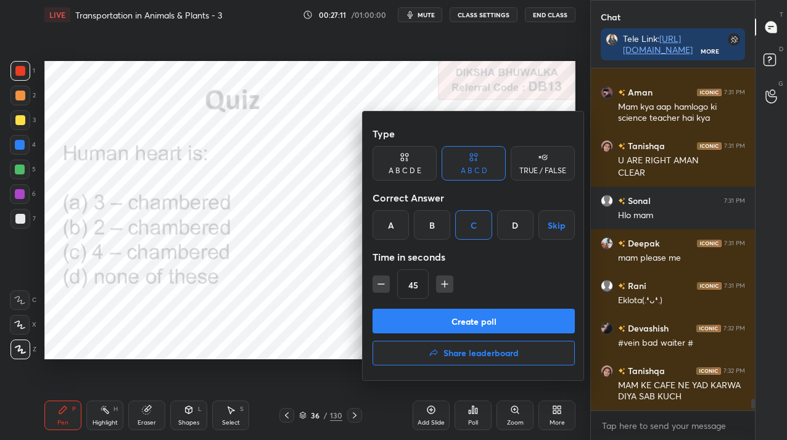
click at [462, 318] on button "Create poll" at bounding box center [474, 321] width 202 height 25
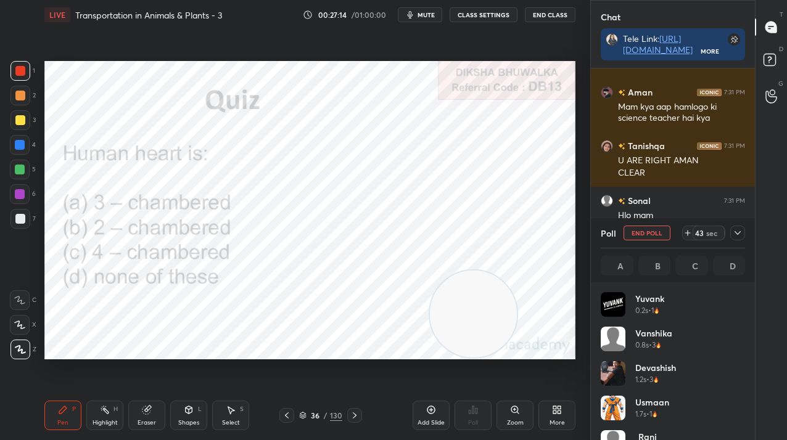
scroll to position [144, 141]
click at [324, 416] on div "/" at bounding box center [326, 415] width 4 height 7
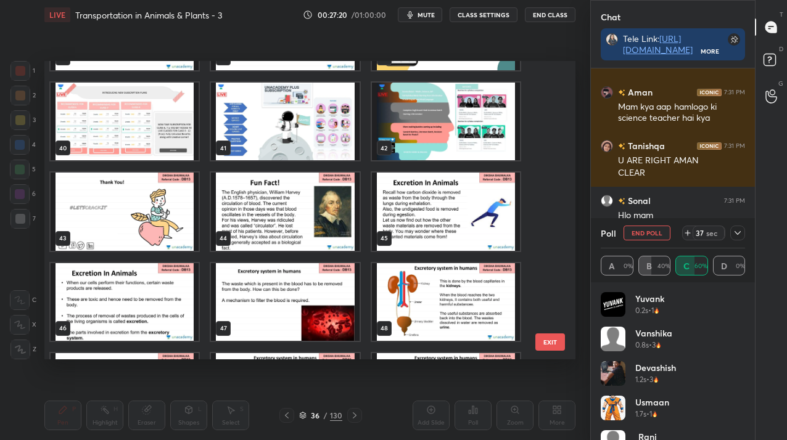
scroll to position [1158, 0]
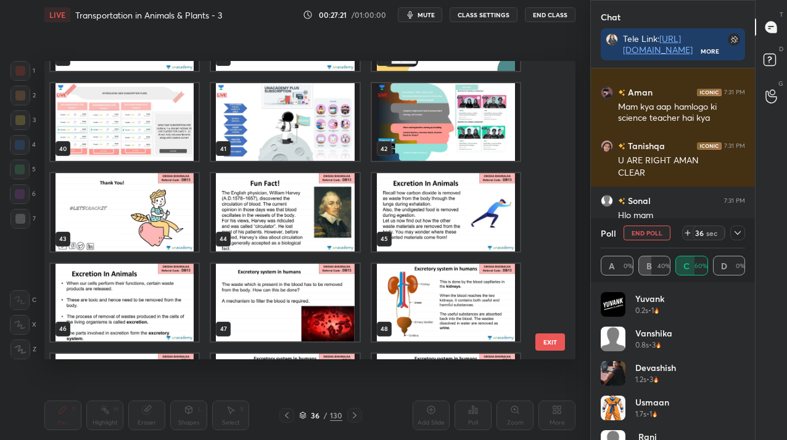
click at [542, 341] on button "EXIT" at bounding box center [550, 342] width 30 height 17
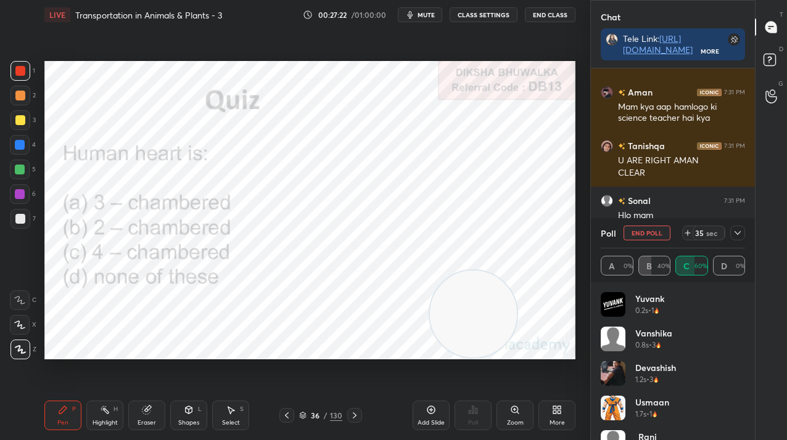
scroll to position [0, 0]
click at [730, 236] on div at bounding box center [737, 233] width 15 height 15
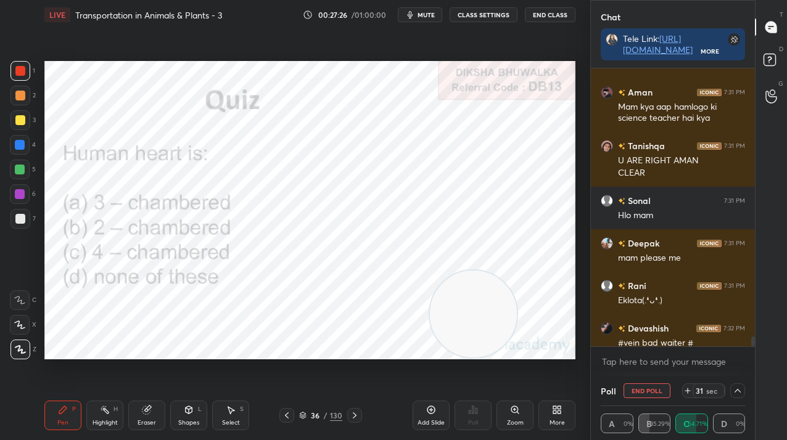
scroll to position [9557, 0]
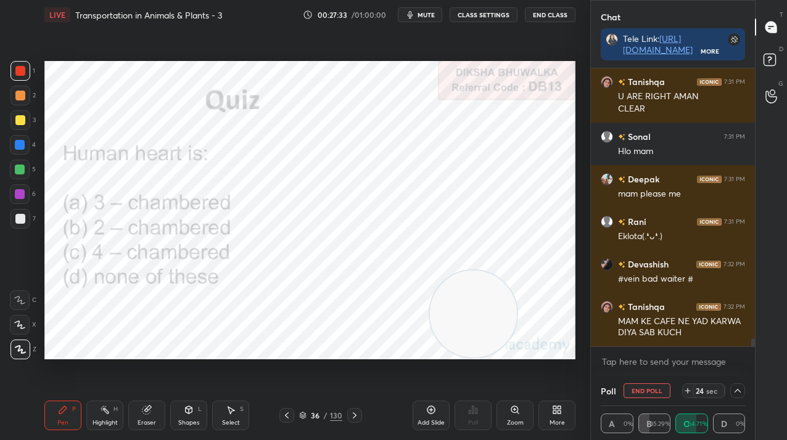
click at [638, 393] on button "End Poll" at bounding box center [647, 391] width 47 height 15
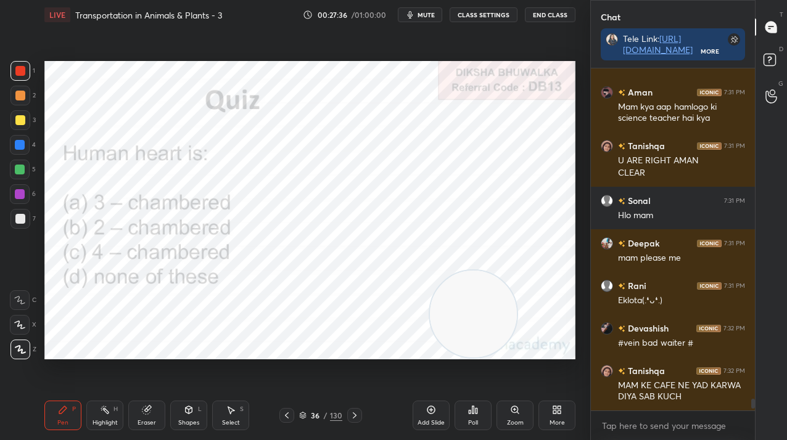
click at [352, 418] on icon at bounding box center [355, 416] width 10 height 10
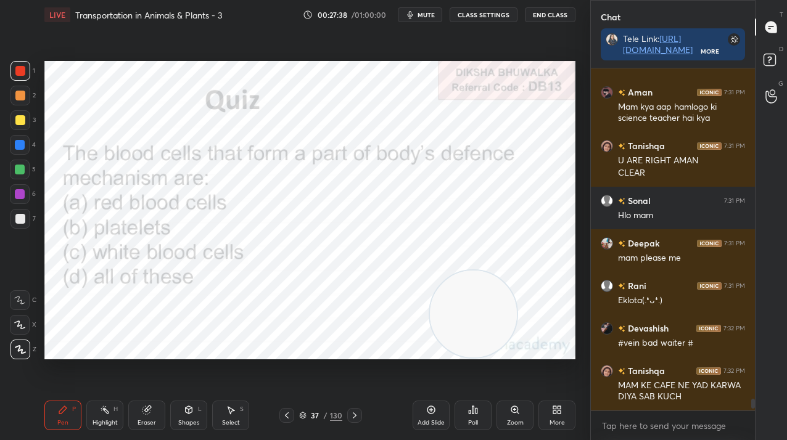
click at [282, 414] on icon at bounding box center [287, 416] width 10 height 10
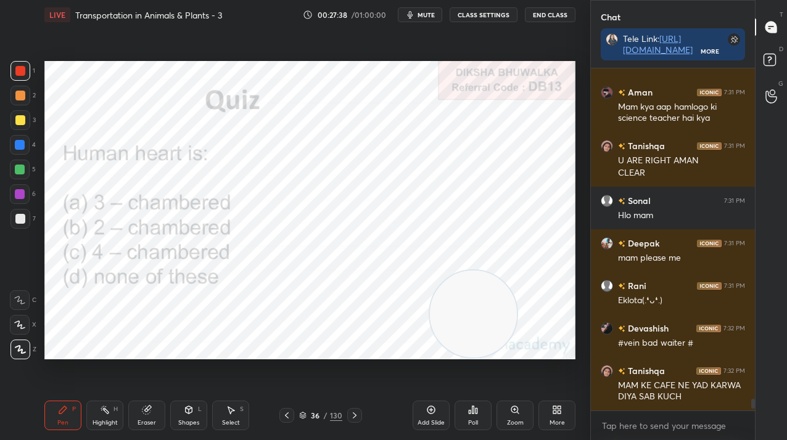
click at [284, 415] on icon at bounding box center [287, 416] width 10 height 10
click at [463, 403] on div "Poll" at bounding box center [473, 416] width 37 height 30
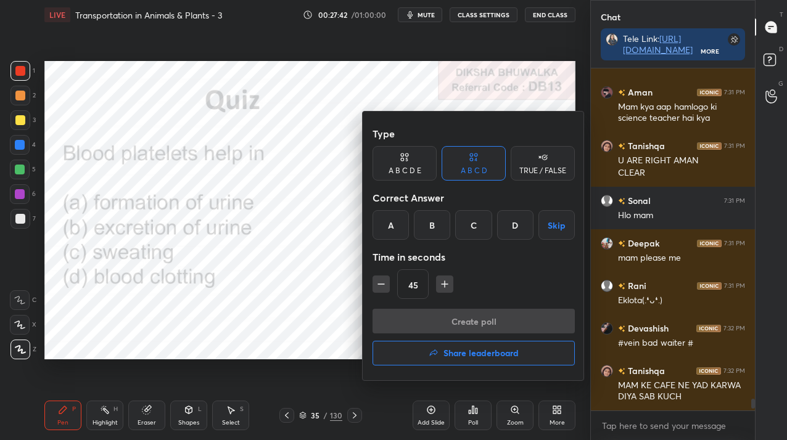
click at [514, 223] on div "D" at bounding box center [515, 225] width 36 height 30
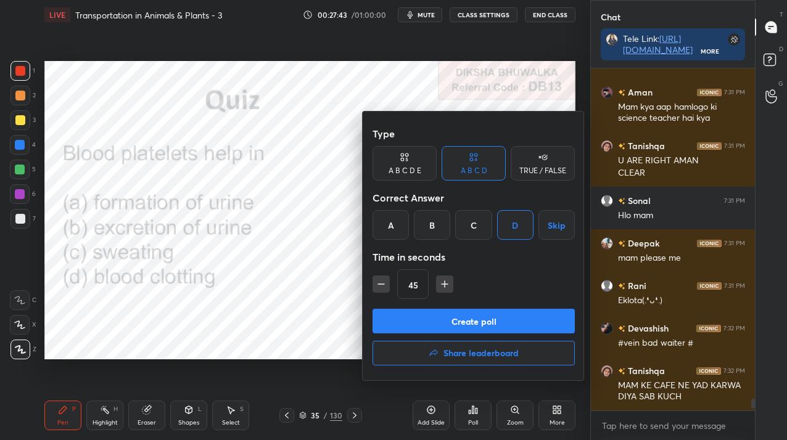
click at [496, 309] on div "Type A B C D E A B C D TRUE / FALSE Correct Answer A B C D Skip Time in seconds…" at bounding box center [474, 246] width 222 height 269
click at [490, 318] on button "Create poll" at bounding box center [474, 321] width 202 height 25
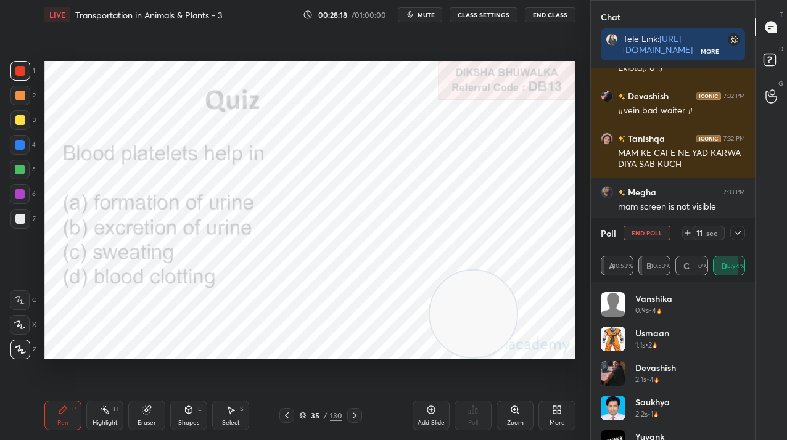
click at [640, 228] on button "End Poll" at bounding box center [647, 233] width 47 height 15
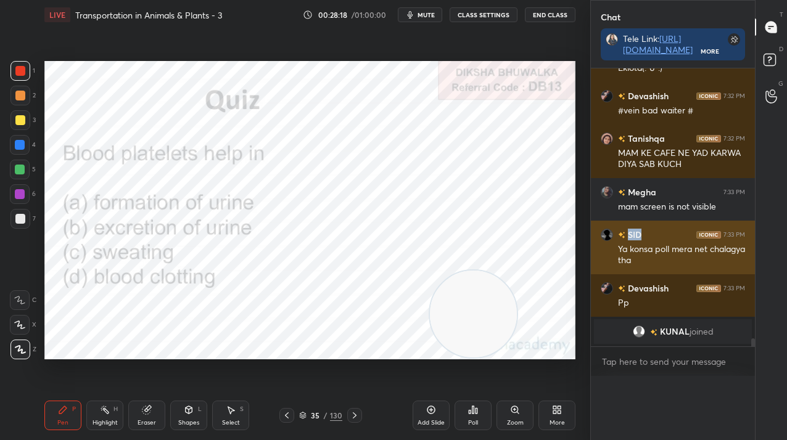
click at [638, 235] on h6 "SID" at bounding box center [633, 234] width 16 height 13
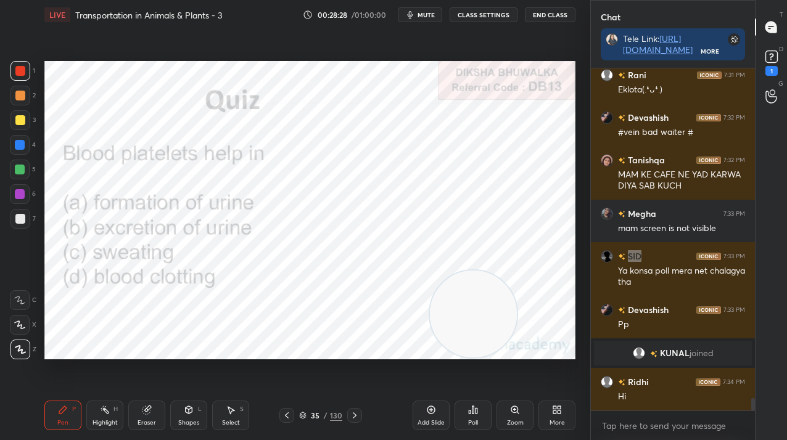
scroll to position [8995, 0]
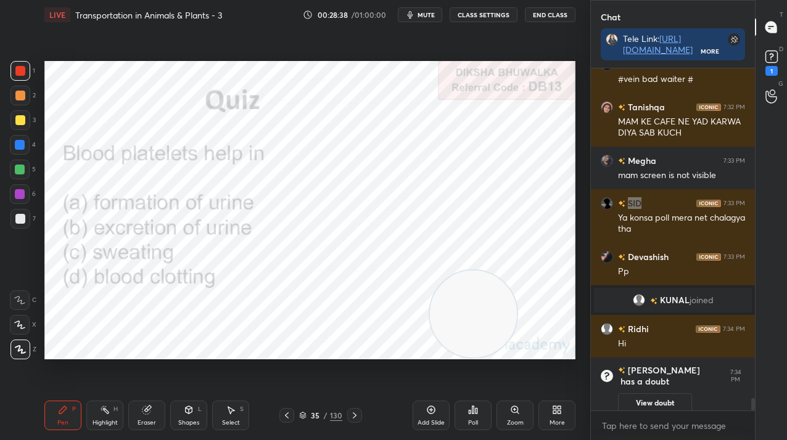
click at [429, 410] on icon at bounding box center [431, 410] width 10 height 10
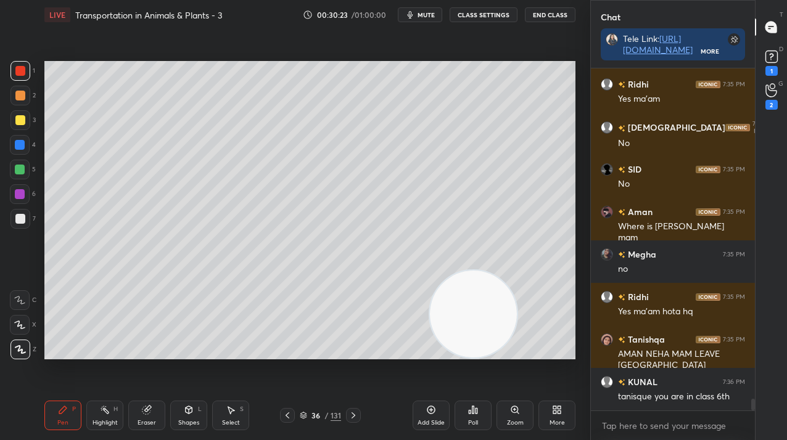
scroll to position [9543, 0]
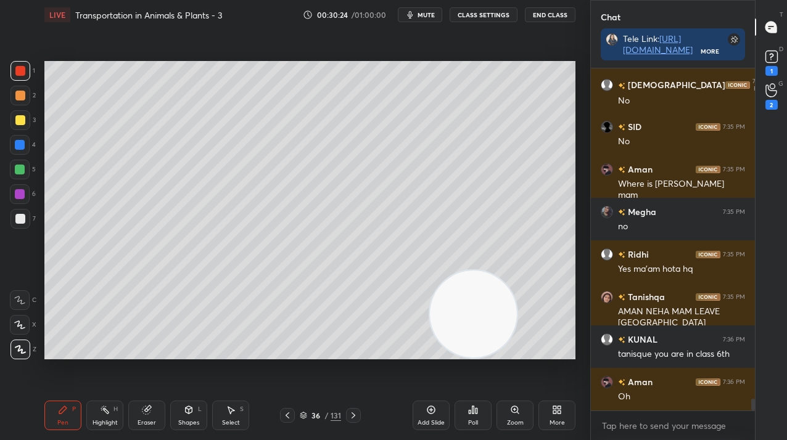
click at [332, 417] on div "131" at bounding box center [336, 415] width 10 height 11
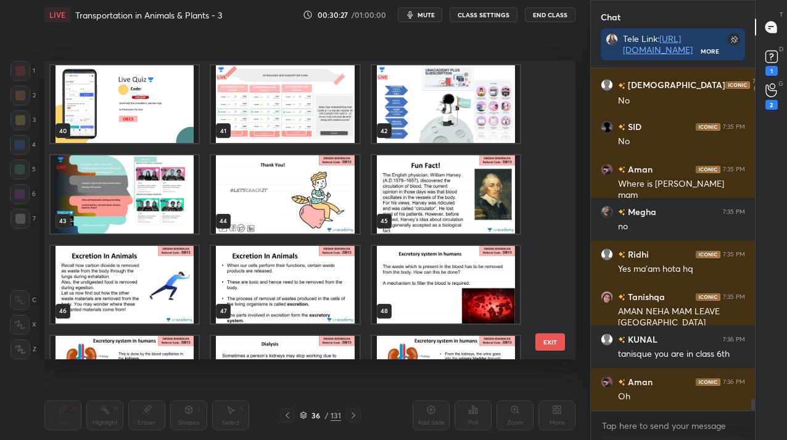
scroll to position [1178, 0]
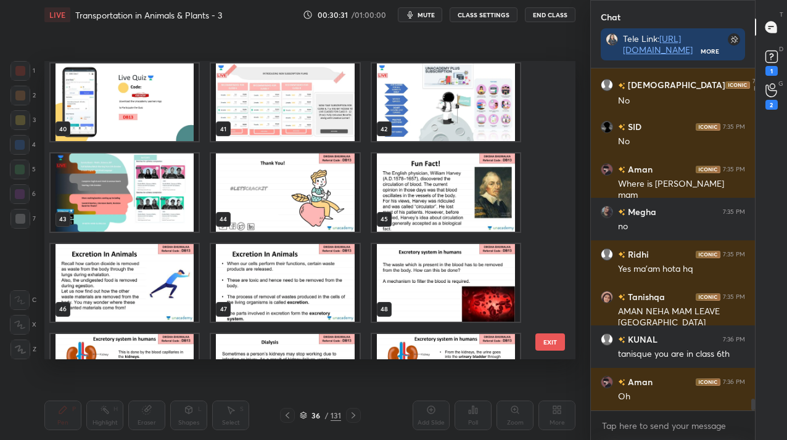
click at [107, 296] on img "grid" at bounding box center [125, 283] width 148 height 78
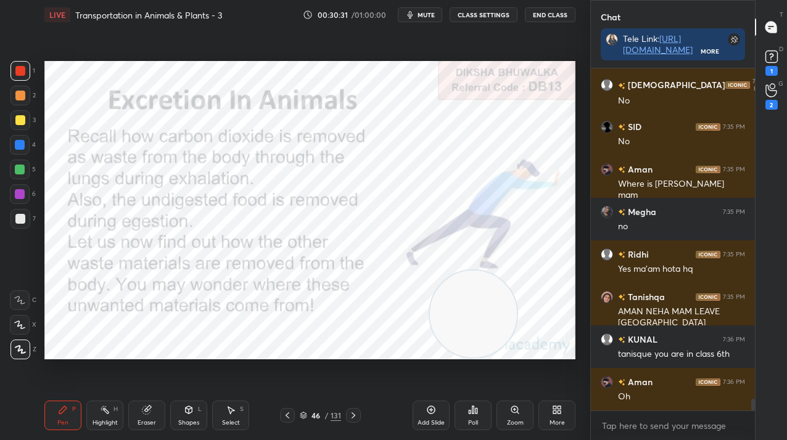
click at [107, 296] on img "grid" at bounding box center [125, 283] width 148 height 78
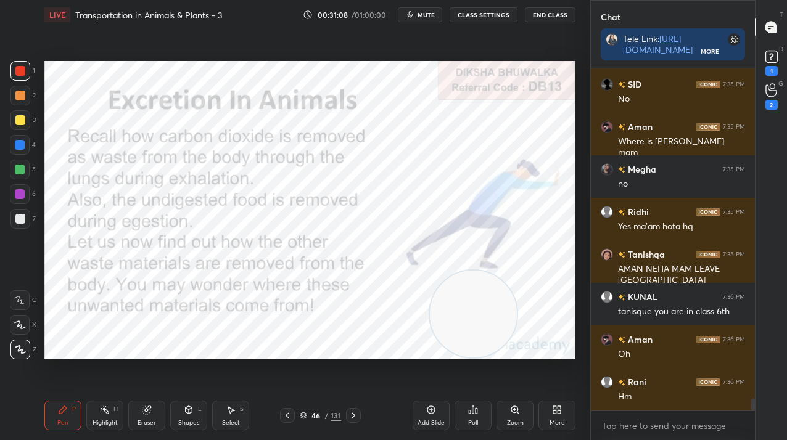
click at [357, 416] on div at bounding box center [353, 415] width 15 height 15
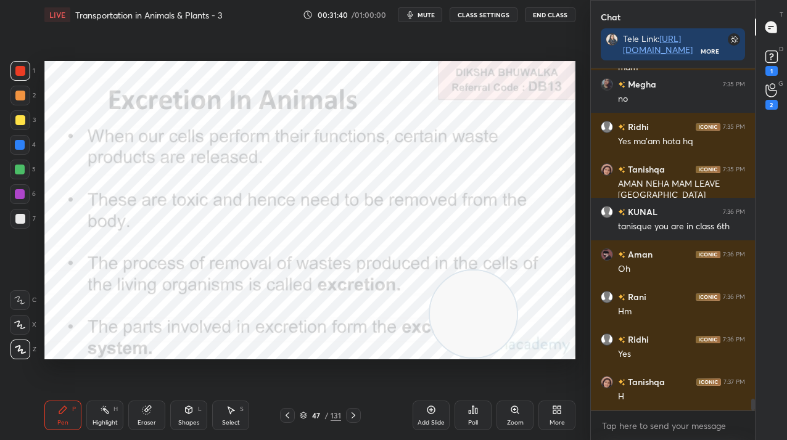
scroll to position [9714, 0]
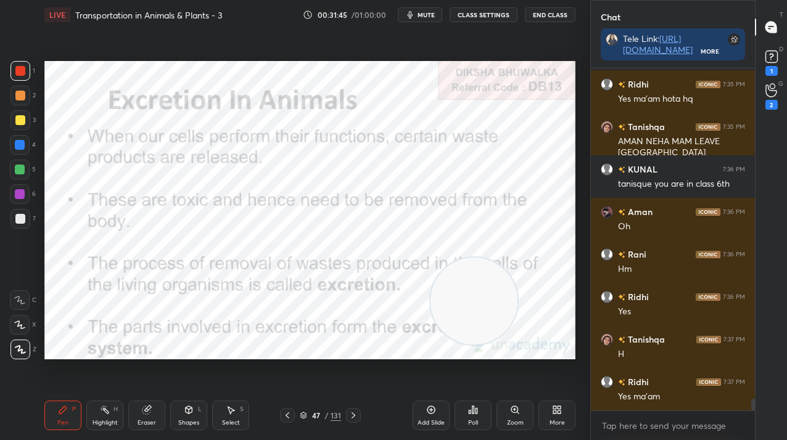
drag, startPoint x: 462, startPoint y: 290, endPoint x: 463, endPoint y: 154, distance: 136.3
click at [473, 258] on video at bounding box center [474, 301] width 87 height 87
click at [354, 416] on icon at bounding box center [354, 416] width 10 height 10
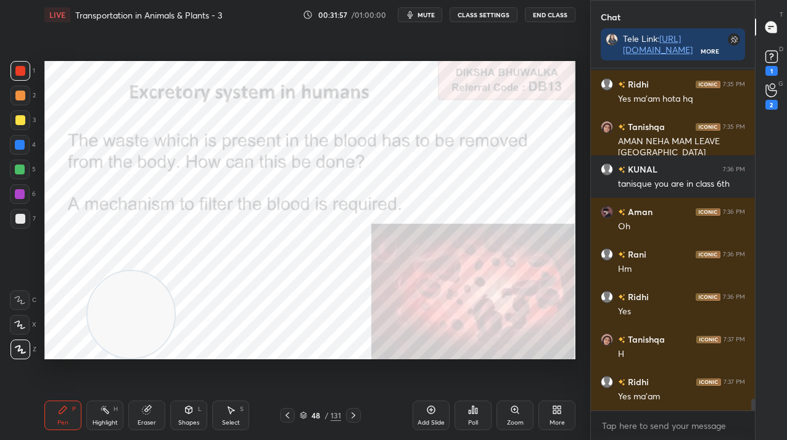
drag, startPoint x: 481, startPoint y: 159, endPoint x: 118, endPoint y: 312, distance: 393.6
click at [116, 328] on video at bounding box center [131, 314] width 87 height 87
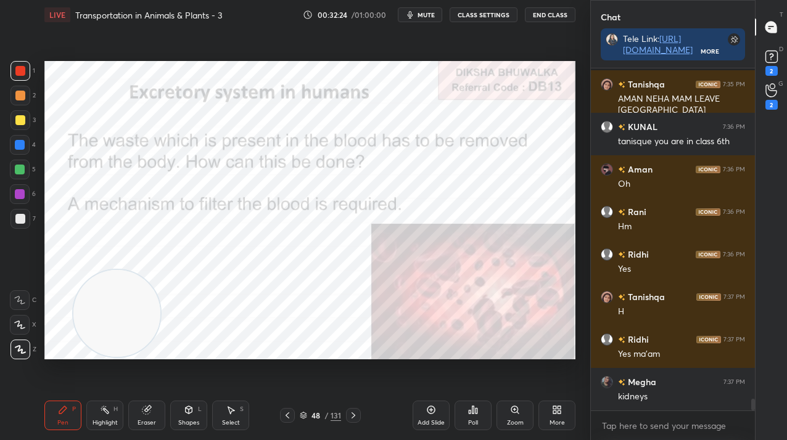
scroll to position [9809, 0]
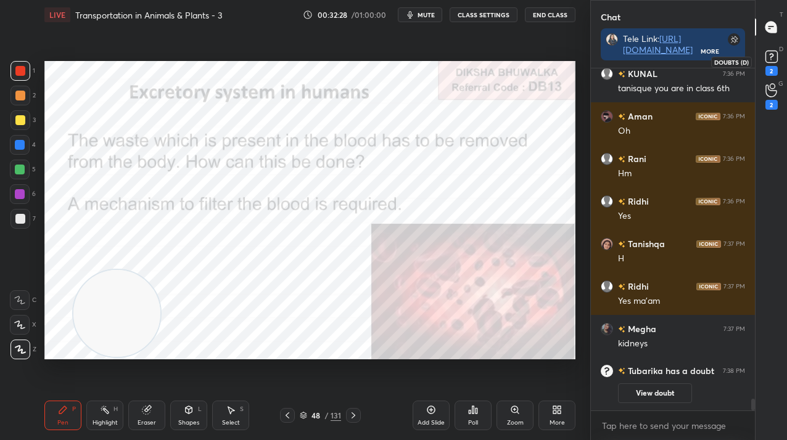
click at [775, 51] on rect at bounding box center [772, 57] width 12 height 12
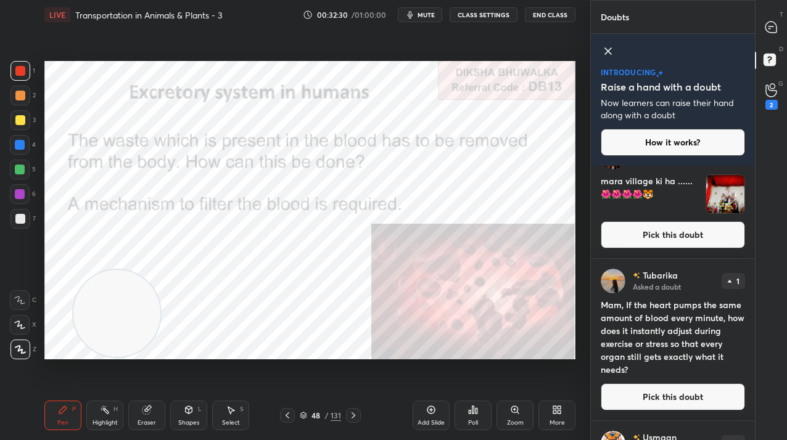
scroll to position [30, 0]
click at [777, 23] on icon at bounding box center [771, 27] width 13 height 13
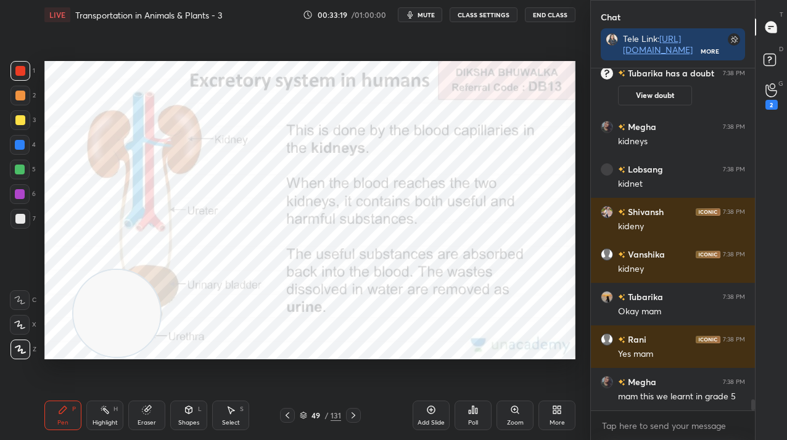
scroll to position [10227, 0]
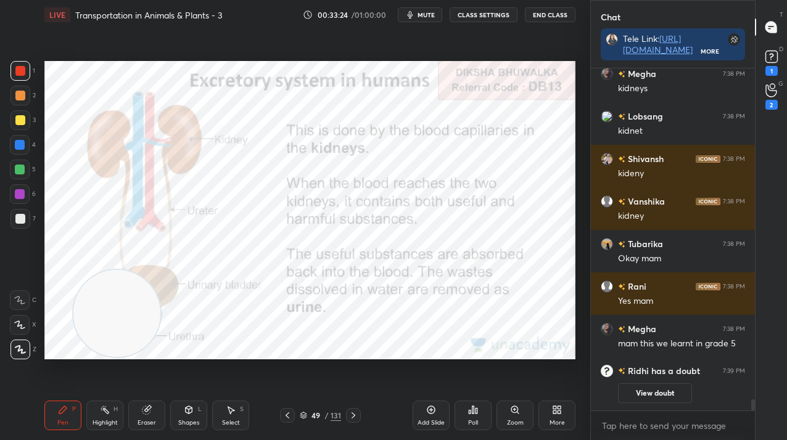
click at [355, 417] on icon at bounding box center [354, 416] width 10 height 10
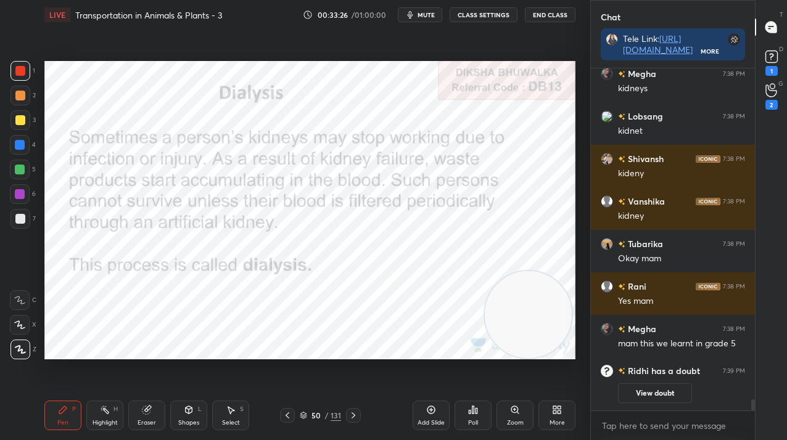
drag, startPoint x: 115, startPoint y: 315, endPoint x: 481, endPoint y: 301, distance: 366.0
click at [522, 321] on video at bounding box center [528, 314] width 87 height 87
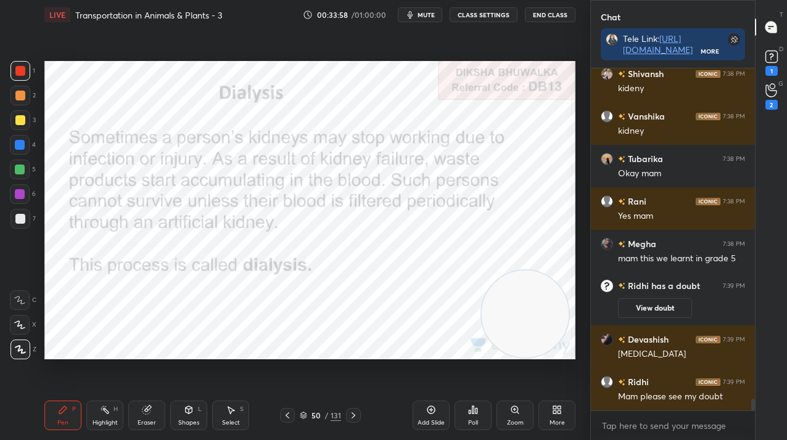
scroll to position [9941, 0]
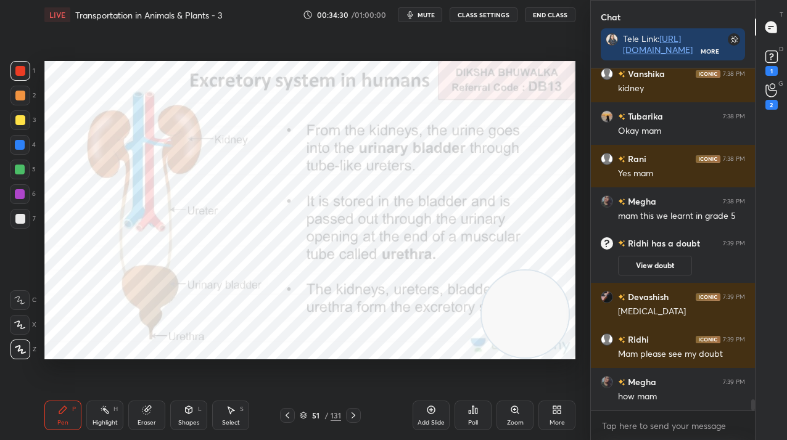
click at [23, 119] on div at bounding box center [20, 120] width 10 height 10
drag, startPoint x: 509, startPoint y: 320, endPoint x: 505, endPoint y: 114, distance: 206.7
click at [505, 114] on video at bounding box center [528, 124] width 87 height 87
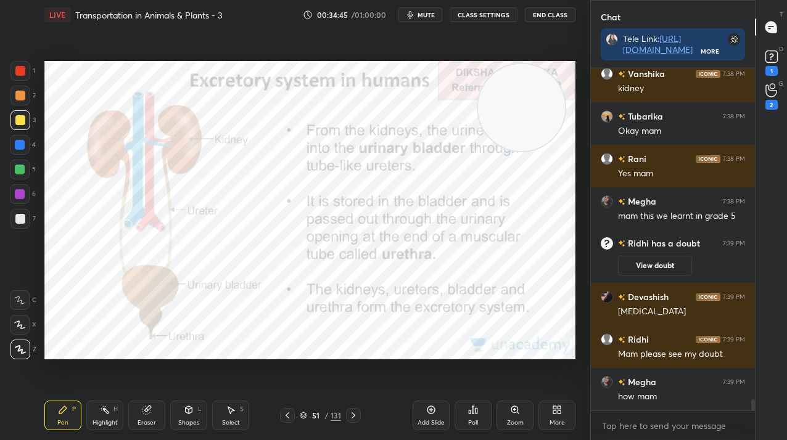
click at [30, 73] on div at bounding box center [20, 71] width 20 height 20
drag, startPoint x: 30, startPoint y: 70, endPoint x: 41, endPoint y: 75, distance: 11.9
click at [28, 70] on div at bounding box center [20, 71] width 20 height 20
click at [324, 416] on div "51 / 131" at bounding box center [320, 415] width 41 height 11
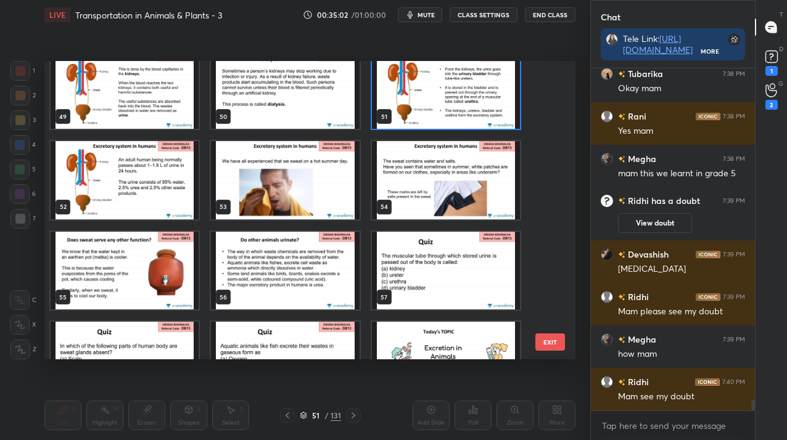
scroll to position [1440, 0]
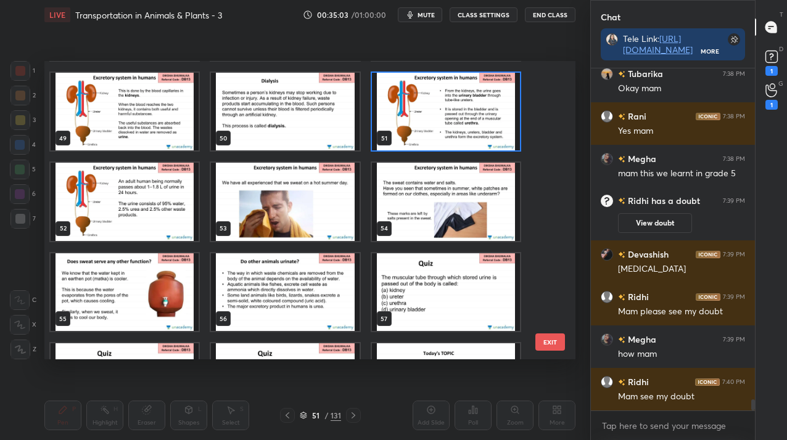
click at [125, 217] on img "grid" at bounding box center [125, 202] width 148 height 78
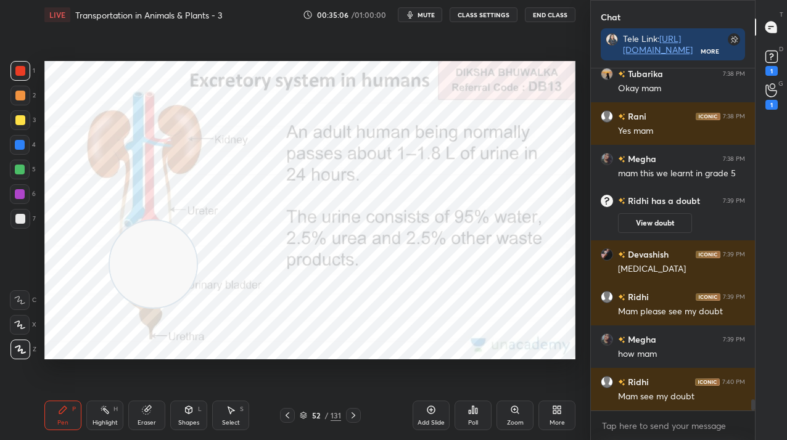
drag, startPoint x: 493, startPoint y: 121, endPoint x: 133, endPoint y: 273, distance: 390.6
click at [130, 274] on video at bounding box center [153, 264] width 87 height 87
click at [776, 66] on div "1" at bounding box center [772, 71] width 12 height 10
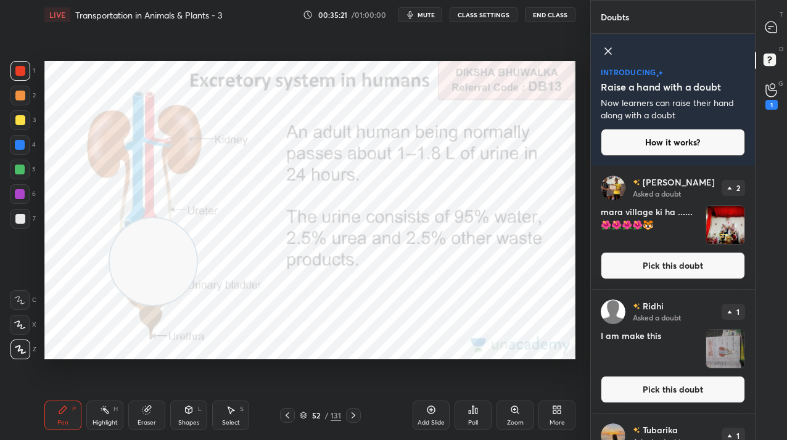
click at [669, 274] on button "Pick this doubt" at bounding box center [673, 265] width 144 height 27
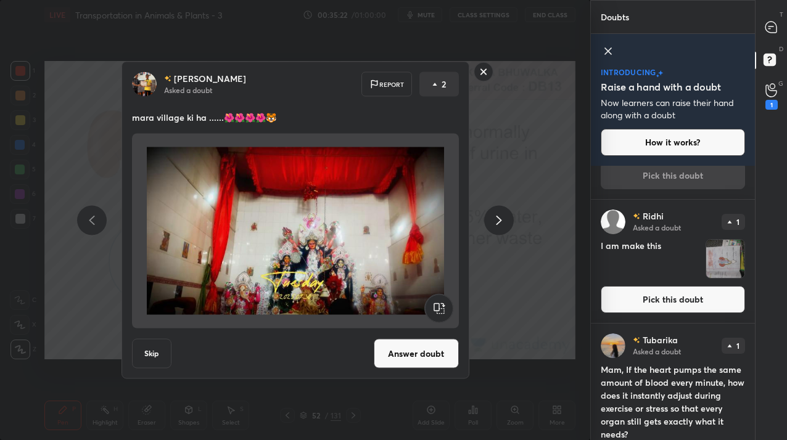
scroll to position [93, 0]
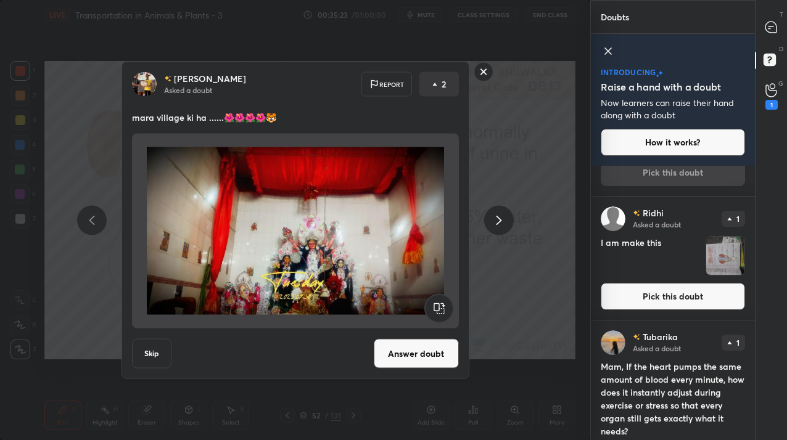
click at [664, 305] on button "Pick this doubt" at bounding box center [673, 296] width 144 height 27
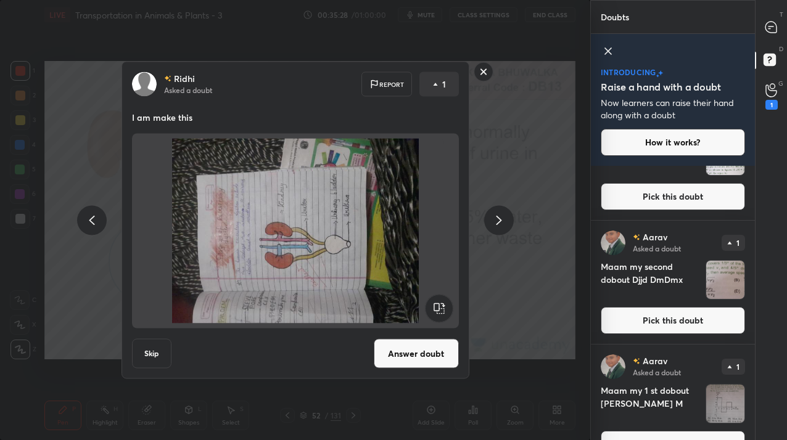
scroll to position [990, 0]
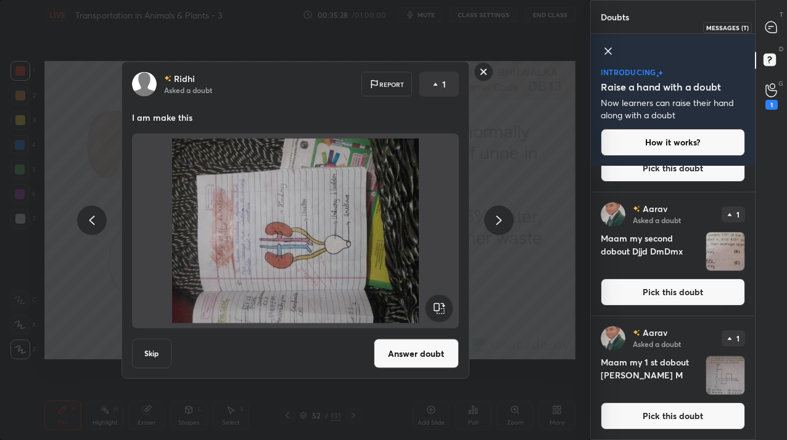
click at [770, 36] on div at bounding box center [771, 27] width 25 height 22
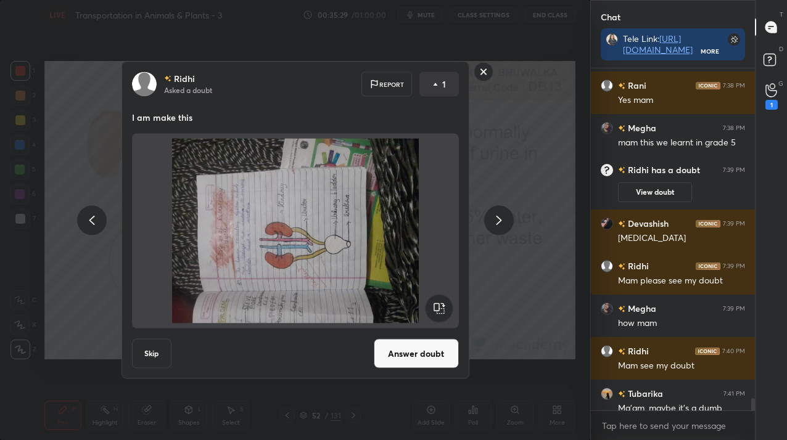
scroll to position [339, 160]
click at [476, 81] on icon at bounding box center [484, 72] width 20 height 20
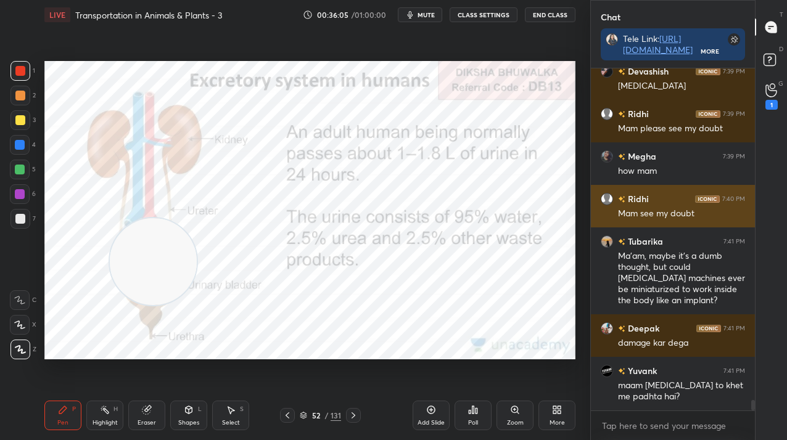
scroll to position [10634, 0]
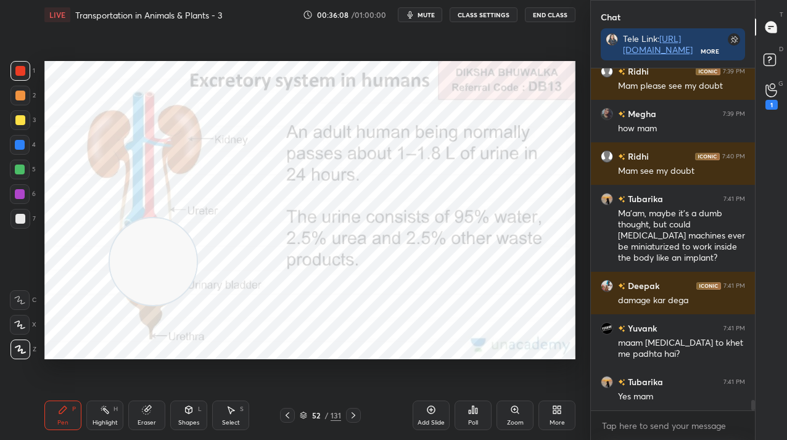
click at [329, 415] on div "52 / 131" at bounding box center [320, 415] width 41 height 11
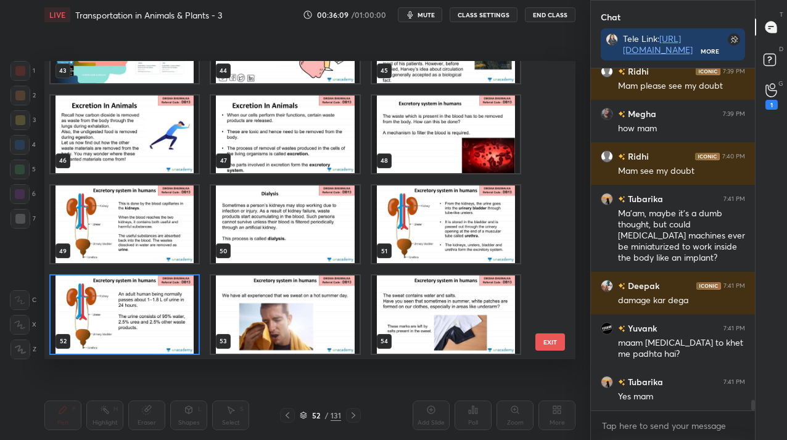
scroll to position [1384, 0]
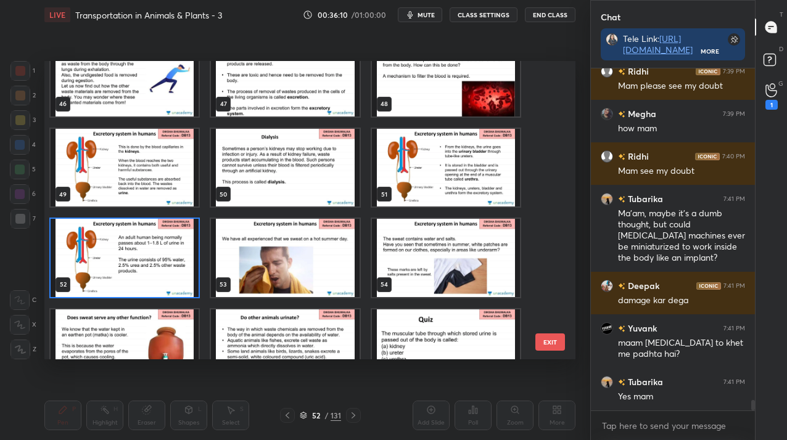
click at [131, 286] on img "grid" at bounding box center [125, 258] width 148 height 78
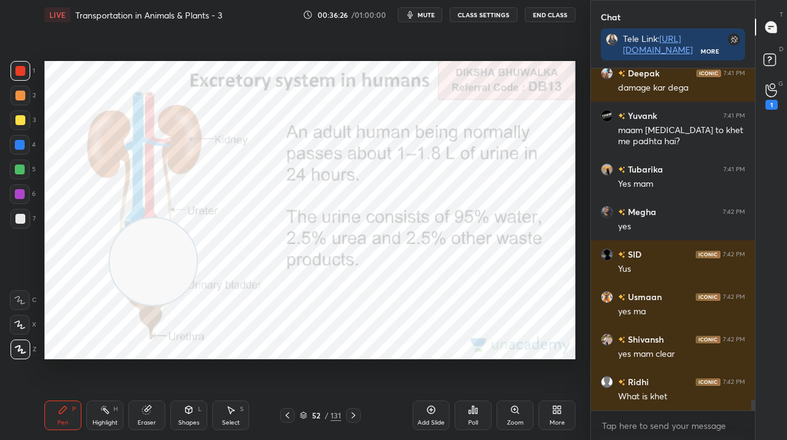
scroll to position [10890, 0]
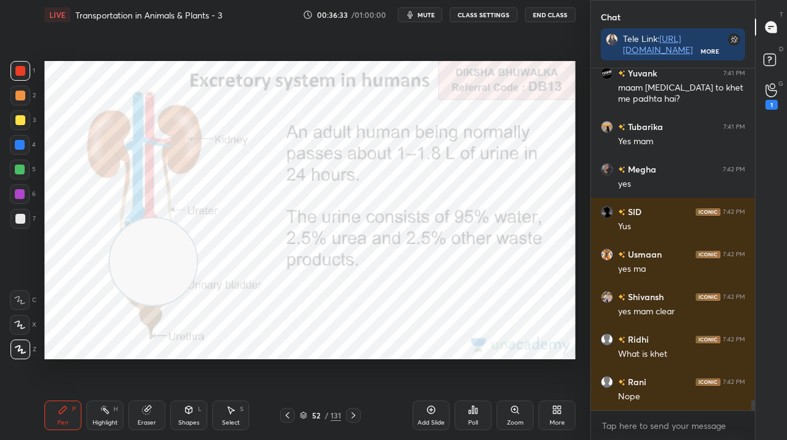
click at [320, 415] on div "52" at bounding box center [316, 415] width 12 height 7
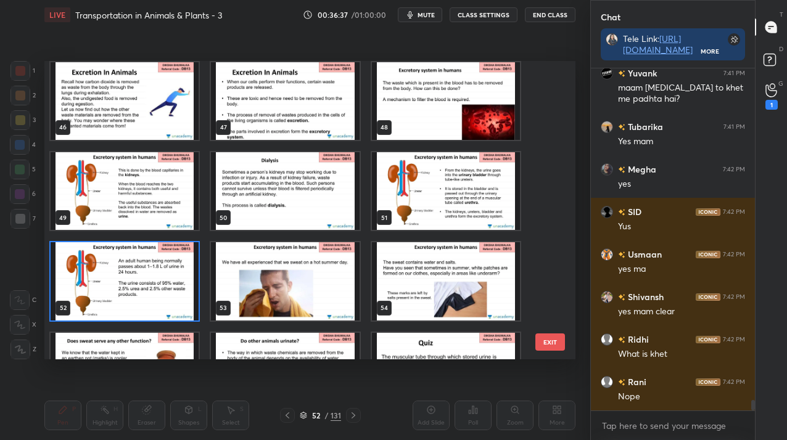
scroll to position [10932, 0]
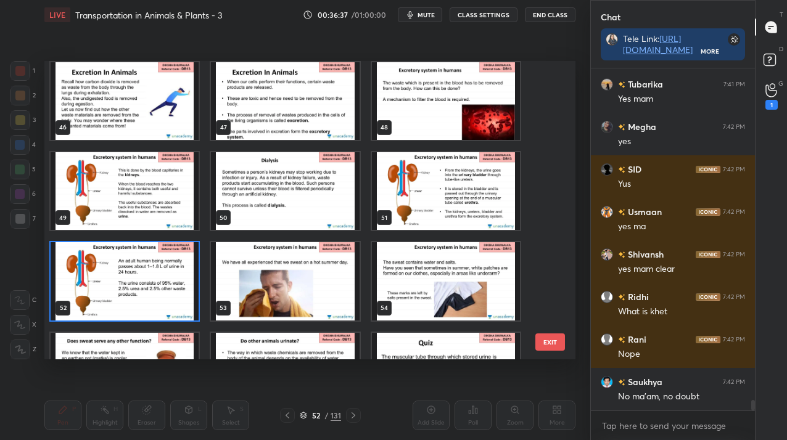
click at [342, 276] on img "grid" at bounding box center [285, 281] width 148 height 78
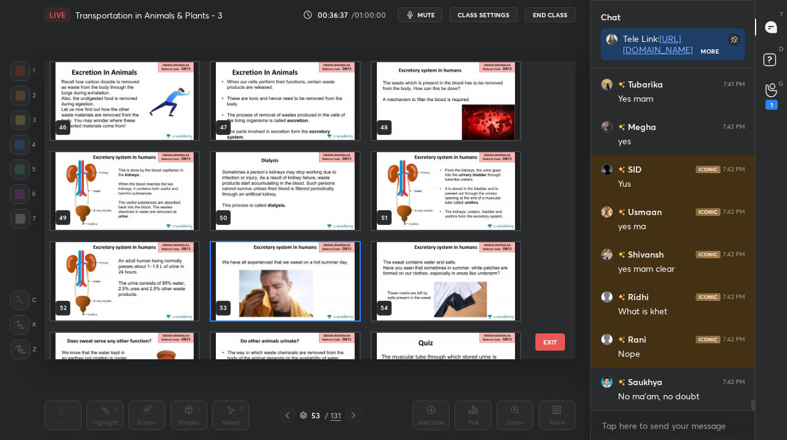
click at [342, 276] on img "grid" at bounding box center [285, 281] width 148 height 78
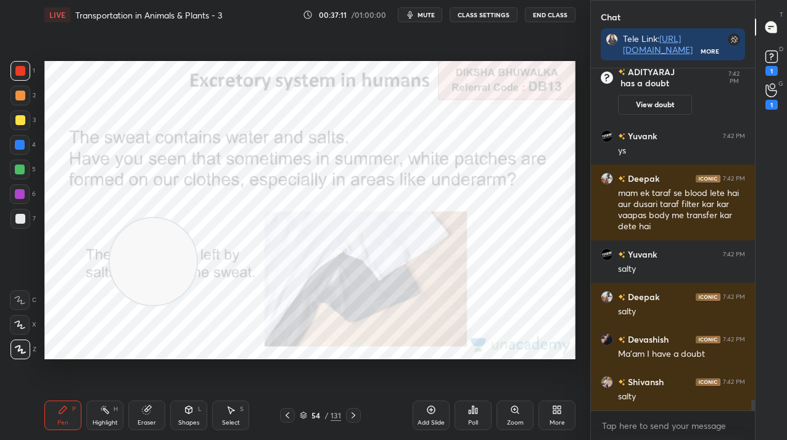
scroll to position [10839, 0]
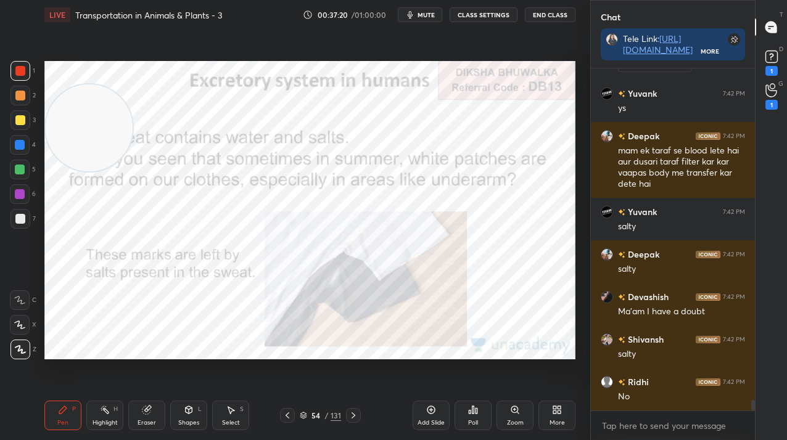
drag, startPoint x: 151, startPoint y: 246, endPoint x: 80, endPoint y: 156, distance: 114.5
click at [81, 146] on video at bounding box center [89, 128] width 87 height 87
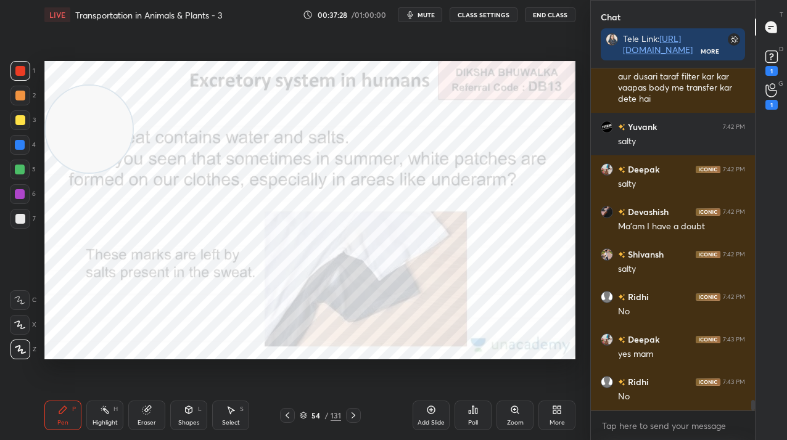
scroll to position [10966, 0]
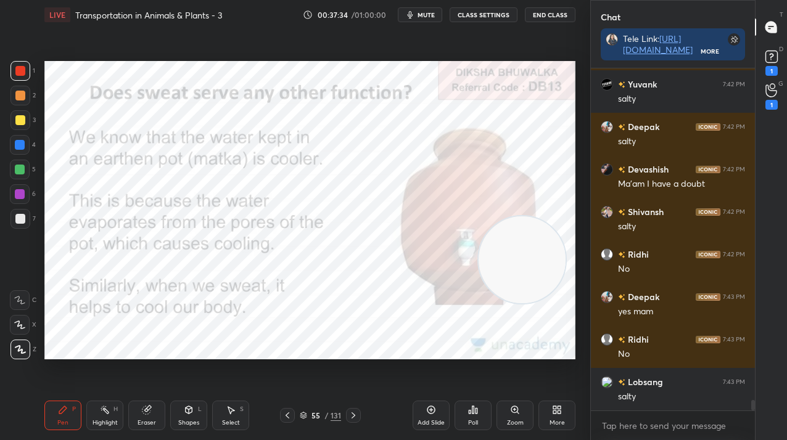
drag, startPoint x: 81, startPoint y: 155, endPoint x: 514, endPoint y: 286, distance: 452.3
click at [514, 286] on video at bounding box center [522, 260] width 87 height 87
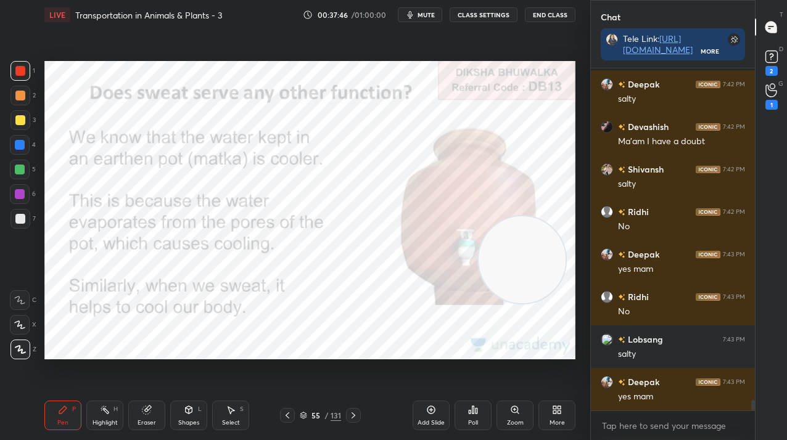
scroll to position [11072, 0]
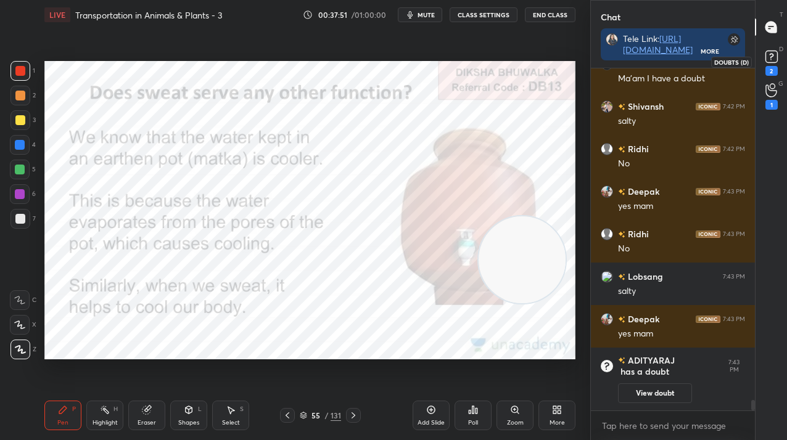
click at [766, 67] on div "2" at bounding box center [772, 71] width 12 height 10
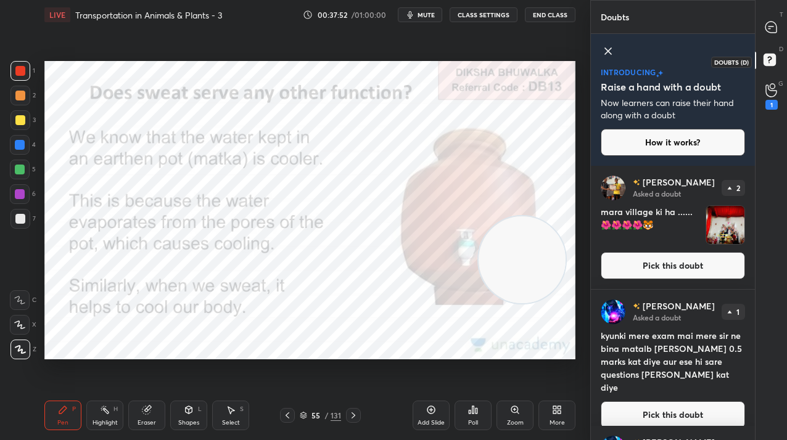
scroll to position [271, 160]
click at [780, 25] on div at bounding box center [771, 27] width 25 height 22
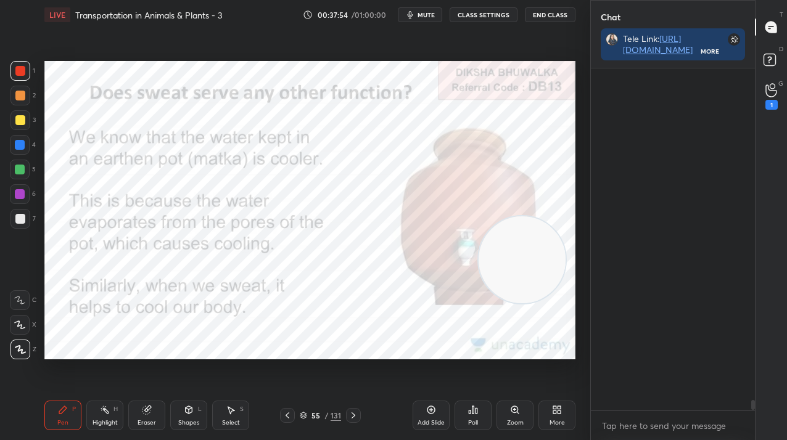
scroll to position [339, 160]
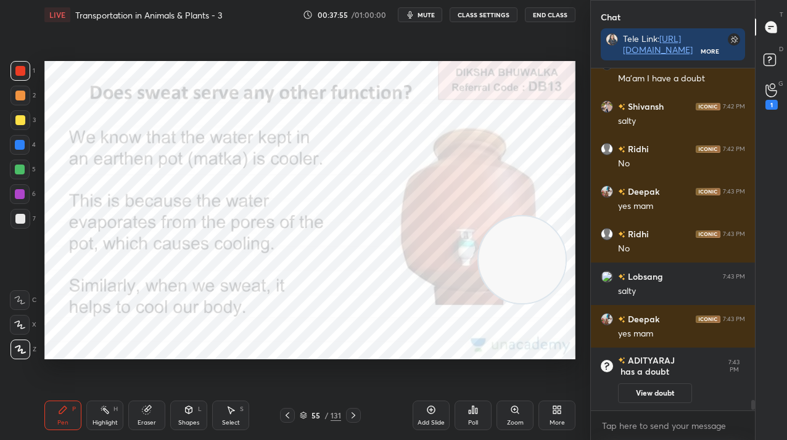
click at [319, 413] on div "55" at bounding box center [316, 415] width 12 height 7
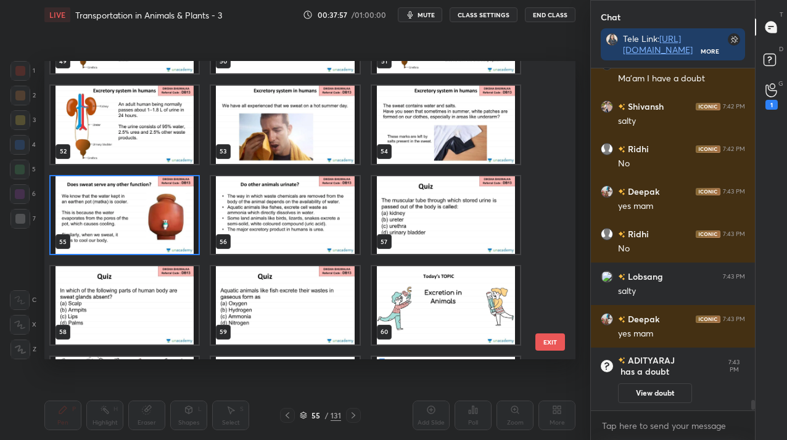
scroll to position [1516, 0]
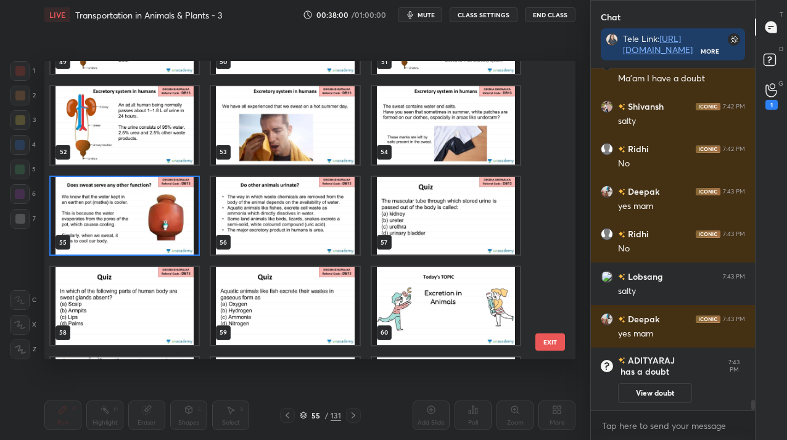
click at [278, 237] on img "grid" at bounding box center [285, 216] width 148 height 78
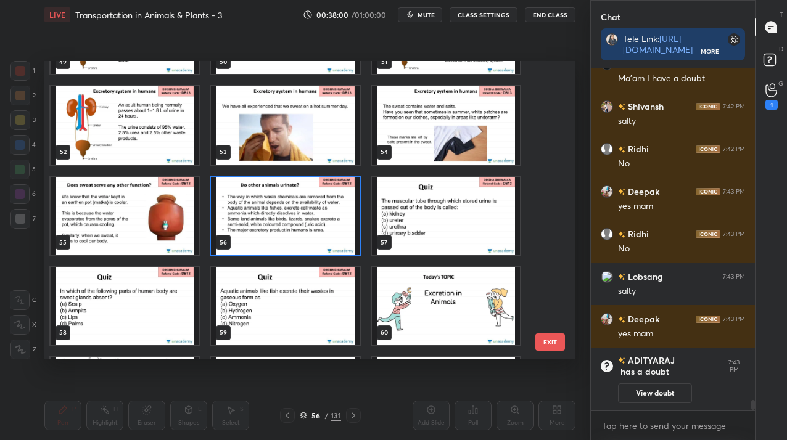
click at [278, 237] on img "grid" at bounding box center [285, 216] width 148 height 78
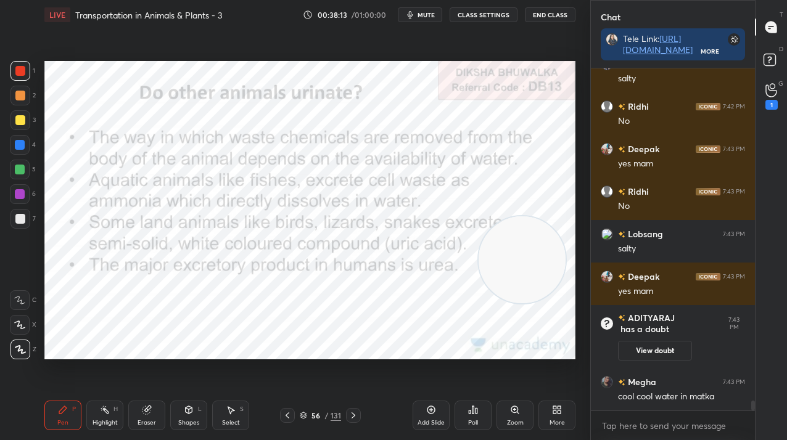
scroll to position [11238, 0]
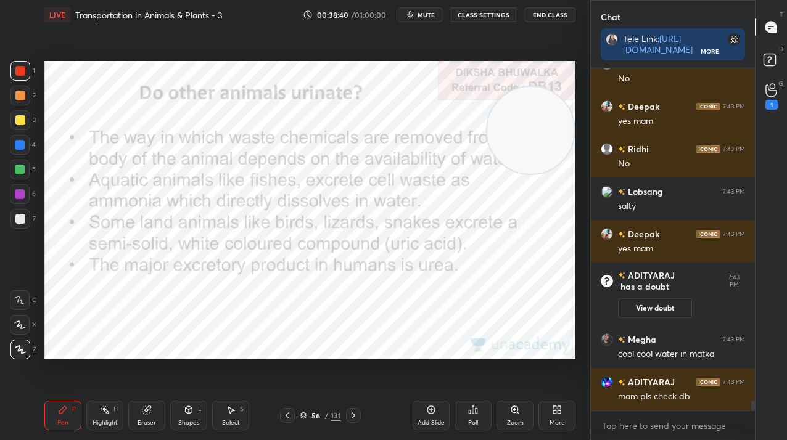
drag, startPoint x: 518, startPoint y: 242, endPoint x: 512, endPoint y: 142, distance: 99.5
click at [532, 109] on video at bounding box center [530, 130] width 87 height 87
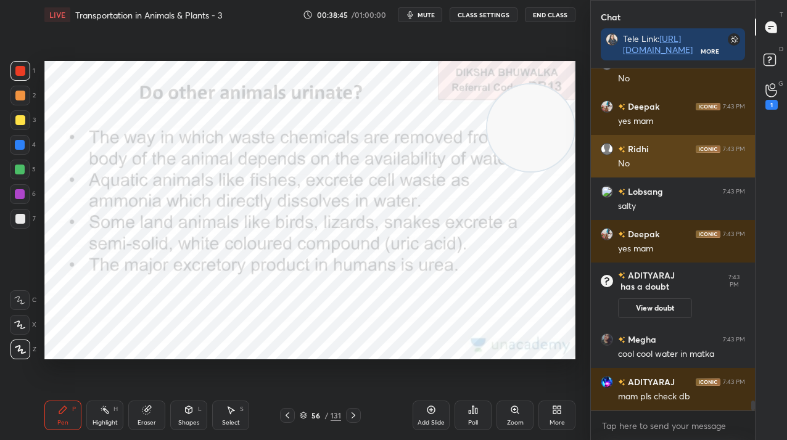
scroll to position [11280, 0]
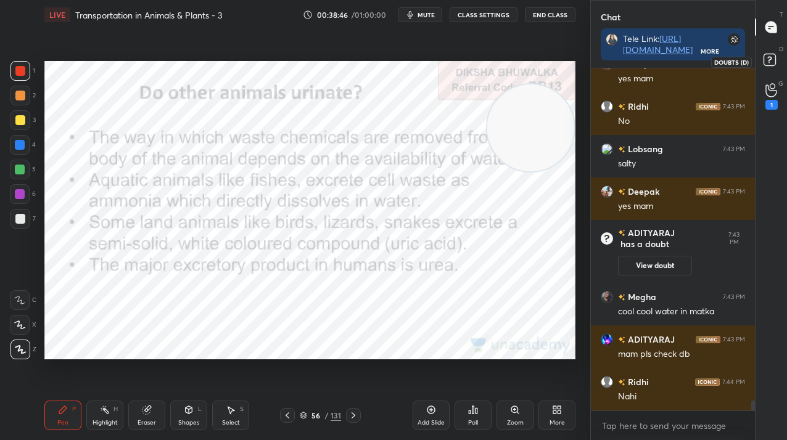
click at [770, 65] on rect at bounding box center [770, 60] width 12 height 12
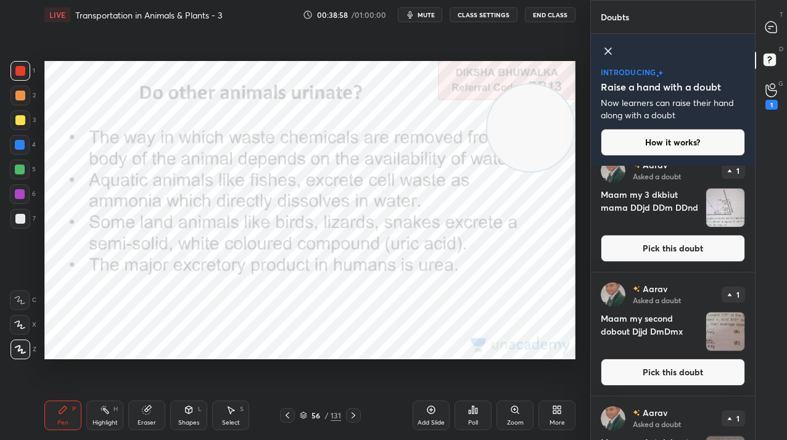
scroll to position [1289, 0]
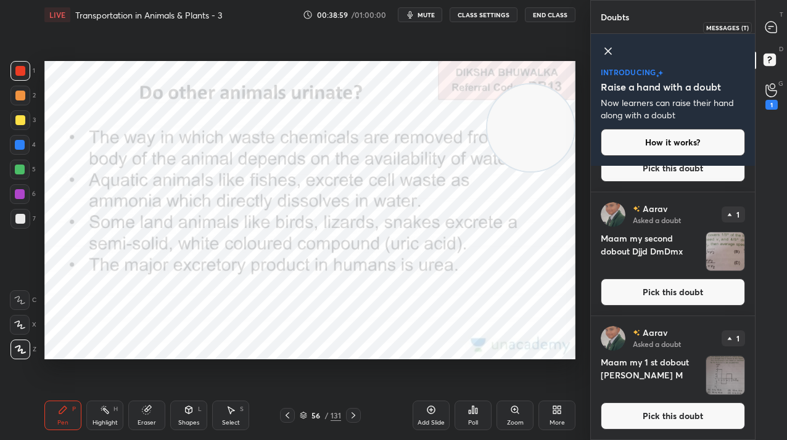
click at [762, 16] on div at bounding box center [771, 27] width 25 height 22
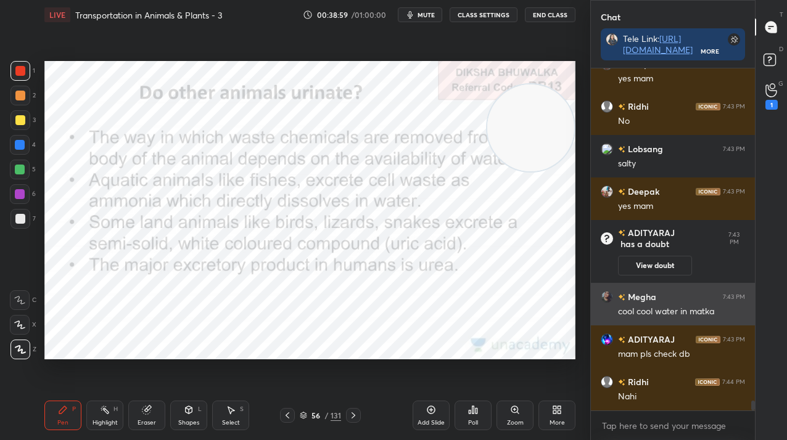
scroll to position [339, 160]
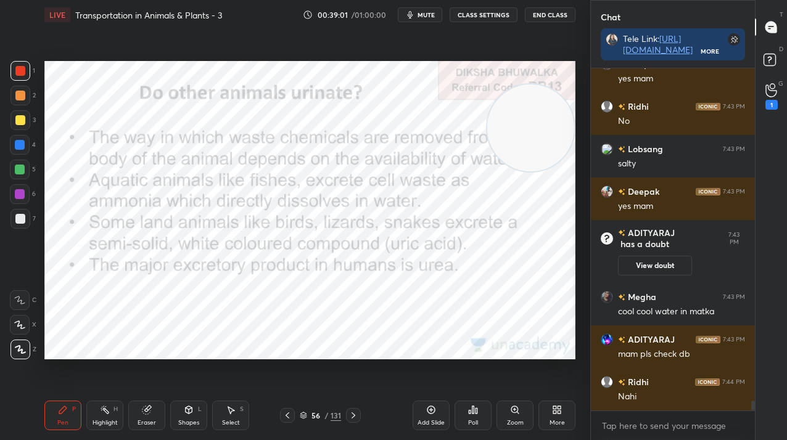
click at [313, 415] on div "56" at bounding box center [316, 415] width 12 height 7
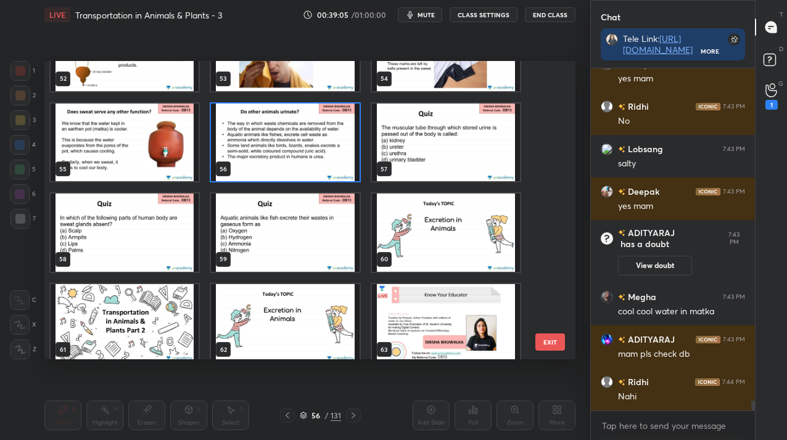
scroll to position [1591, 0]
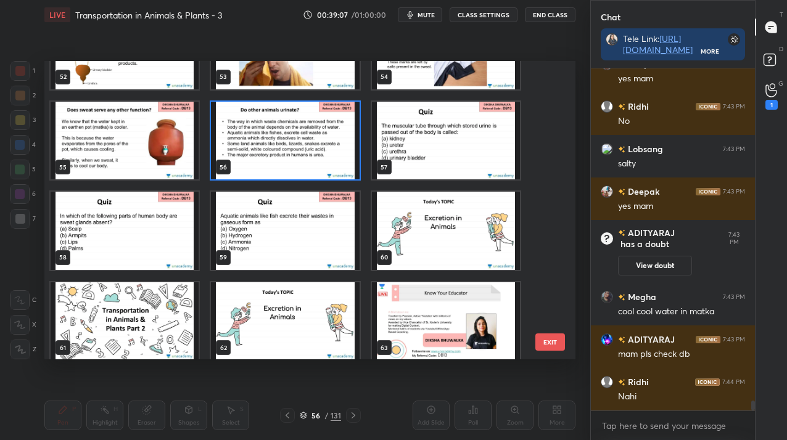
click at [426, 143] on img "grid" at bounding box center [446, 141] width 148 height 78
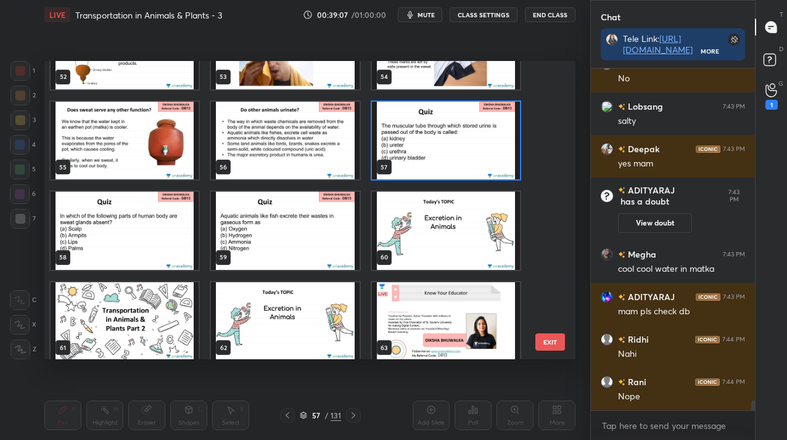
click at [426, 143] on img "grid" at bounding box center [446, 141] width 148 height 78
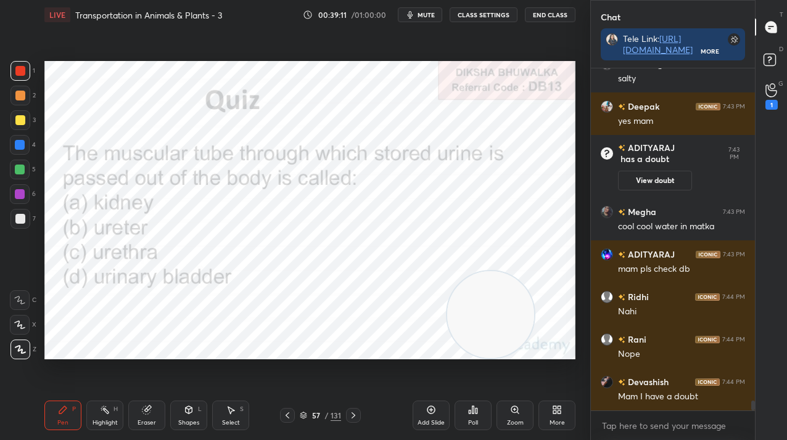
drag, startPoint x: 532, startPoint y: 147, endPoint x: 469, endPoint y: 487, distance: 345.7
click at [469, 0] on html "1 2 3 4 5 6 7 C X Z C X Z E E Erase all H H LIVE Transportation in Animals & Pl…" at bounding box center [393, 0] width 787 height 0
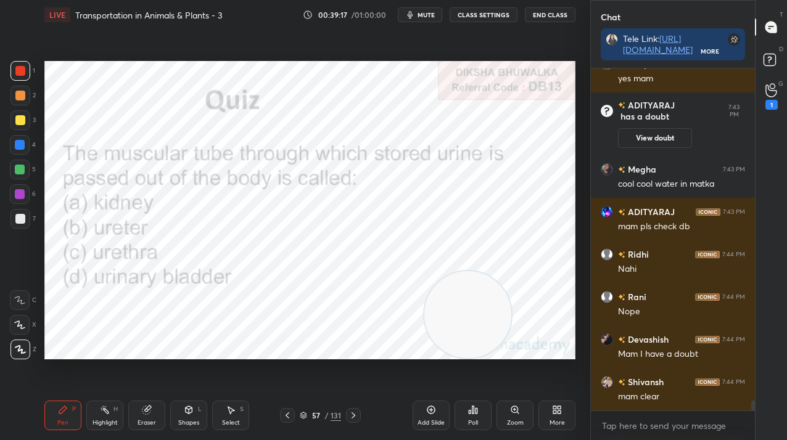
click at [477, 408] on icon at bounding box center [473, 410] width 10 height 10
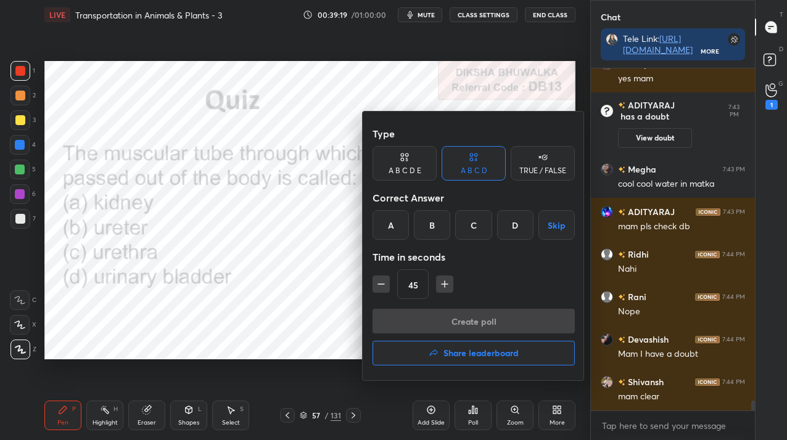
click at [467, 230] on div "C" at bounding box center [473, 225] width 36 height 30
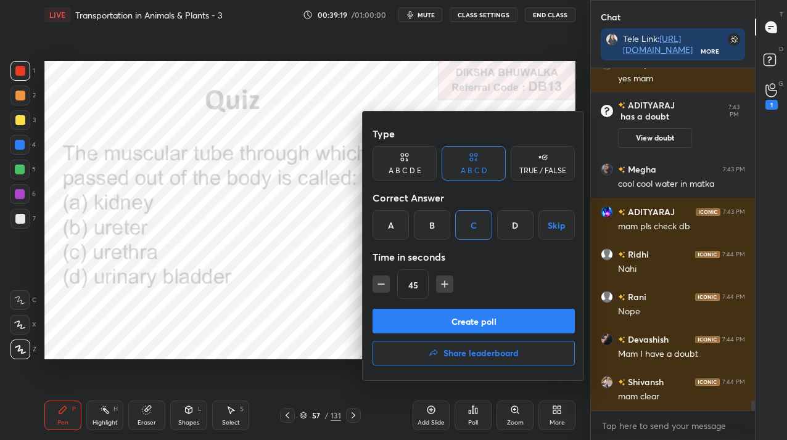
click at [460, 321] on button "Create poll" at bounding box center [474, 321] width 202 height 25
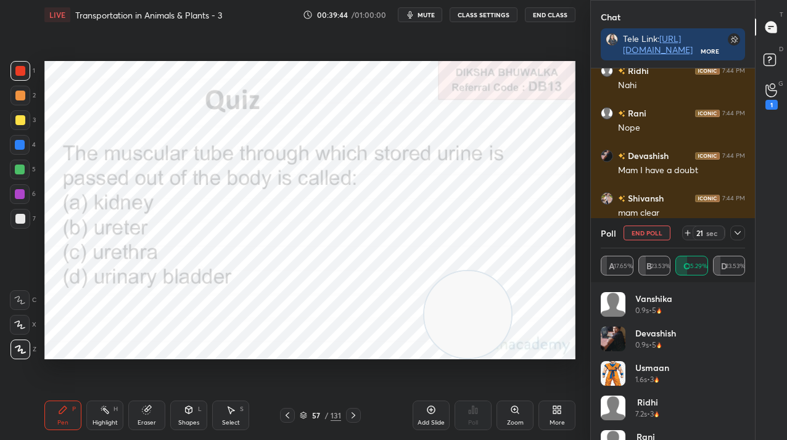
scroll to position [11634, 0]
click at [548, 415] on div "More" at bounding box center [557, 416] width 37 height 30
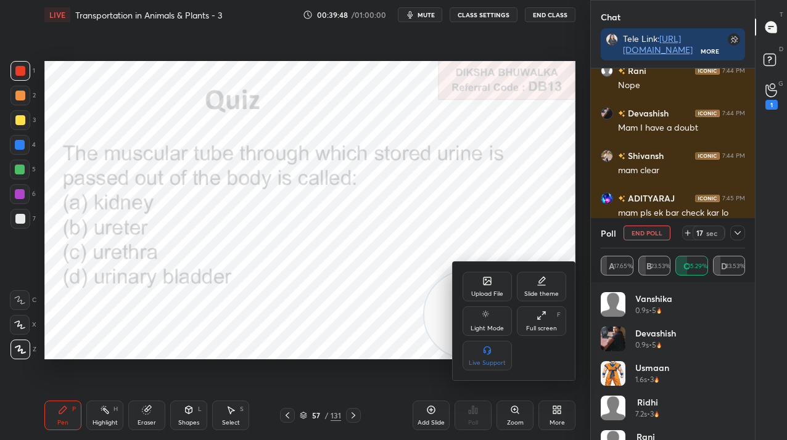
click at [487, 279] on icon at bounding box center [487, 281] width 7 height 7
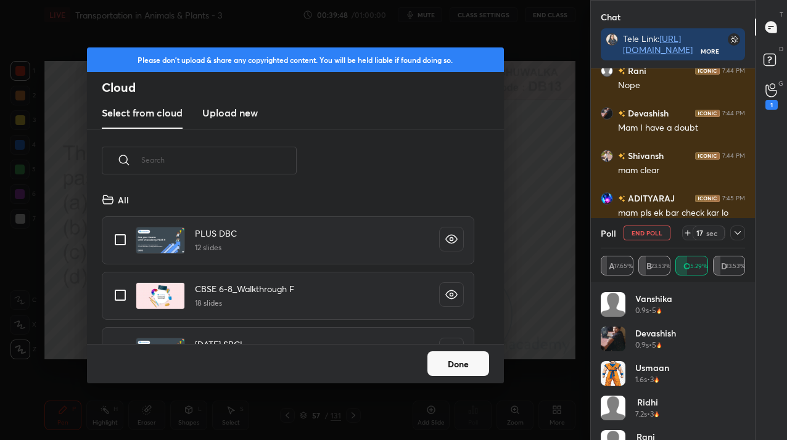
scroll to position [152, 396]
click at [239, 114] on h3 "Upload new" at bounding box center [230, 112] width 56 height 15
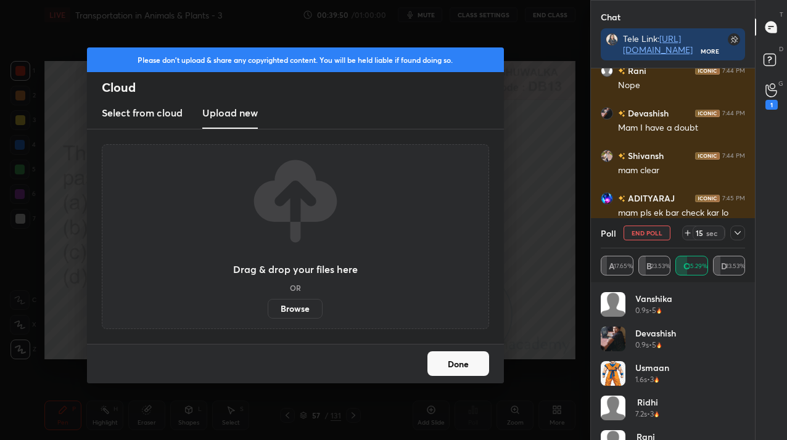
click at [307, 307] on label "Browse" at bounding box center [295, 309] width 55 height 20
click at [268, 307] on input "Browse" at bounding box center [268, 309] width 0 height 20
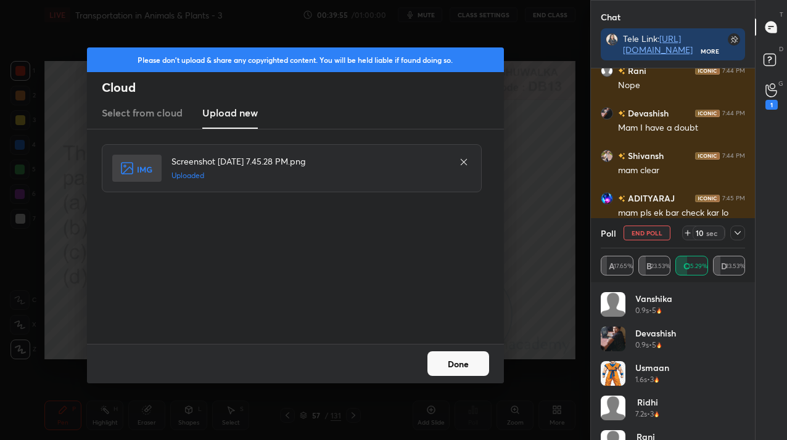
click at [445, 358] on button "Done" at bounding box center [458, 364] width 62 height 25
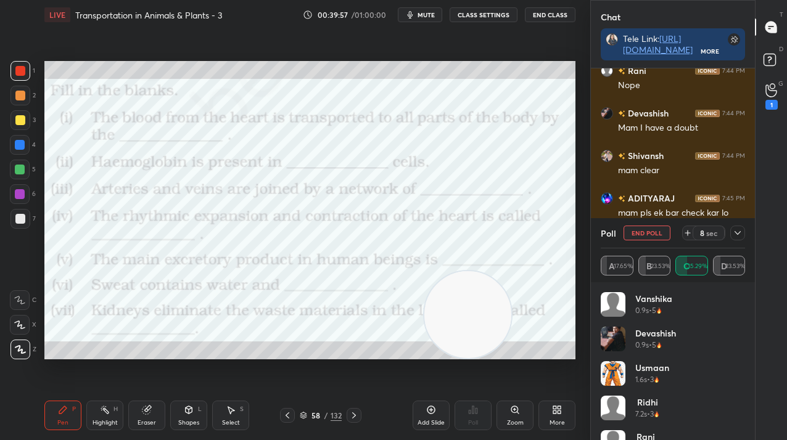
scroll to position [11677, 0]
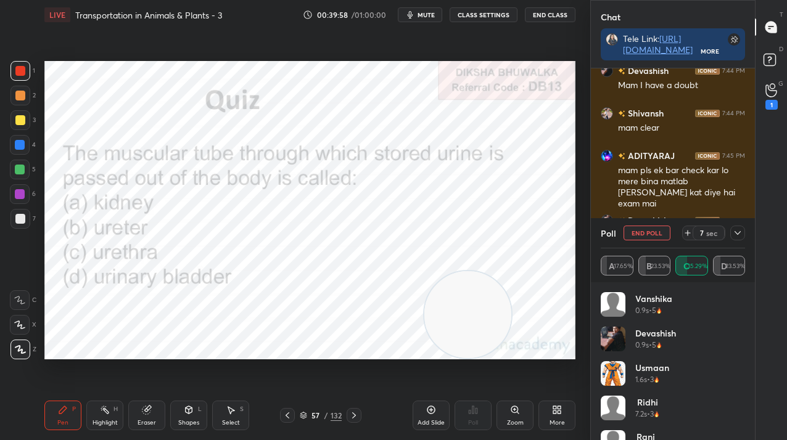
click at [659, 234] on button "End Poll" at bounding box center [647, 233] width 47 height 15
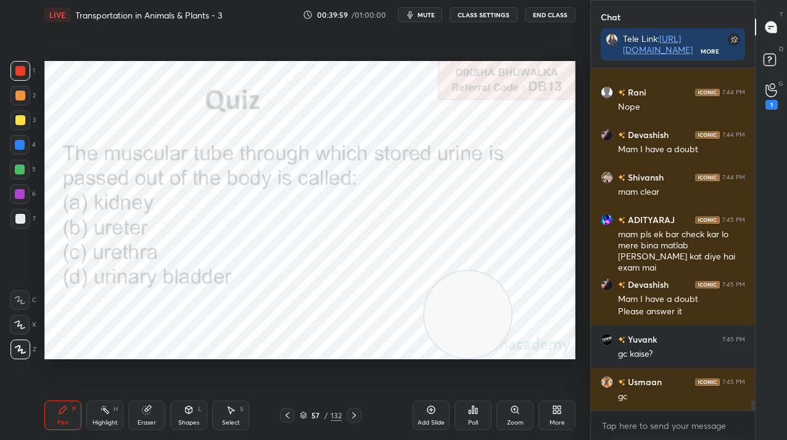
scroll to position [4, 4]
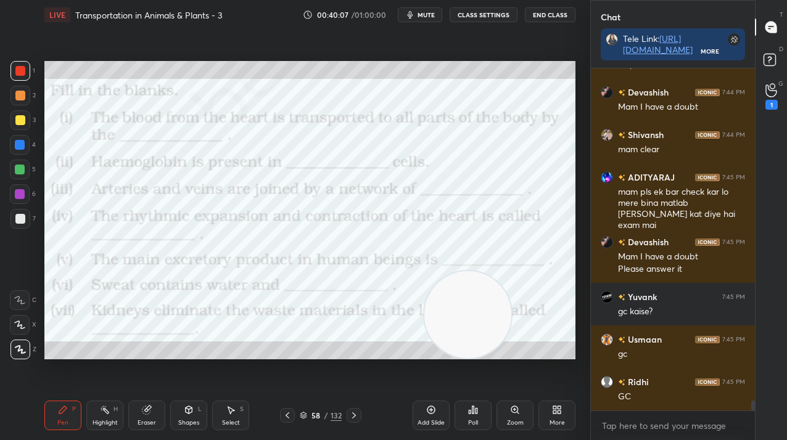
click at [23, 70] on div at bounding box center [20, 71] width 10 height 10
click at [22, 72] on div at bounding box center [20, 71] width 10 height 10
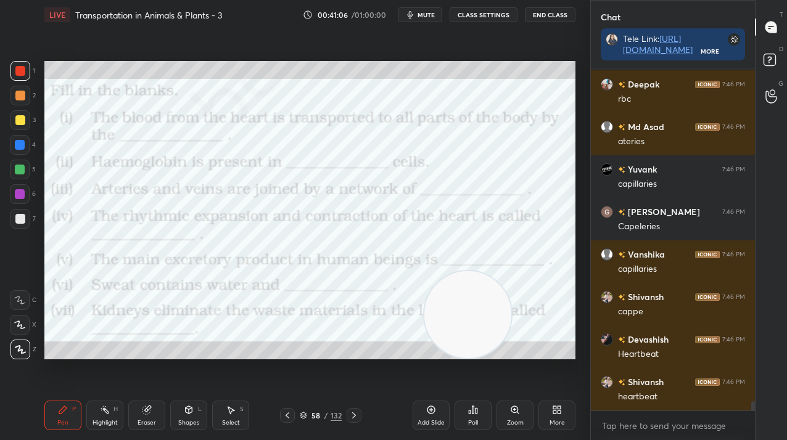
scroll to position [12634, 0]
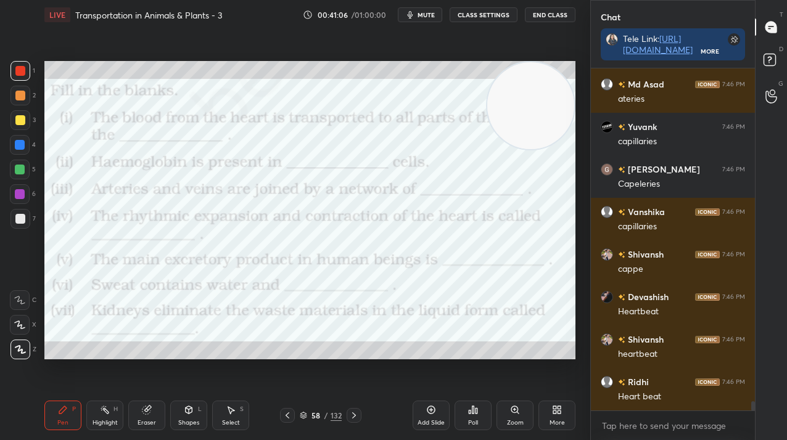
drag, startPoint x: 483, startPoint y: 318, endPoint x: 563, endPoint y: 125, distance: 209.1
click at [568, 120] on video at bounding box center [530, 105] width 87 height 87
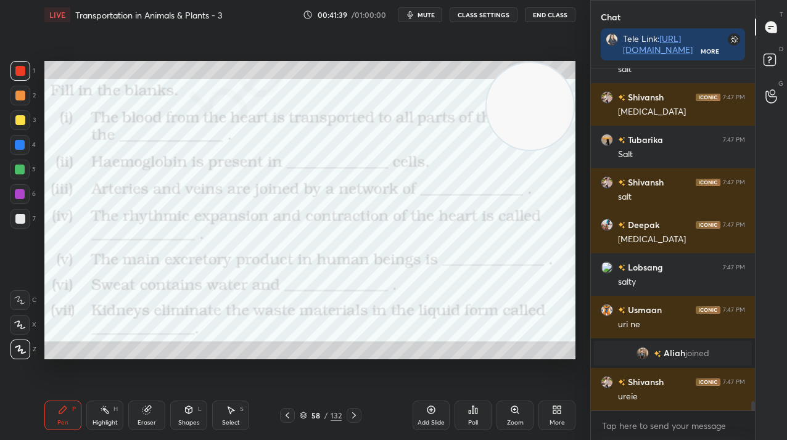
scroll to position [12458, 0]
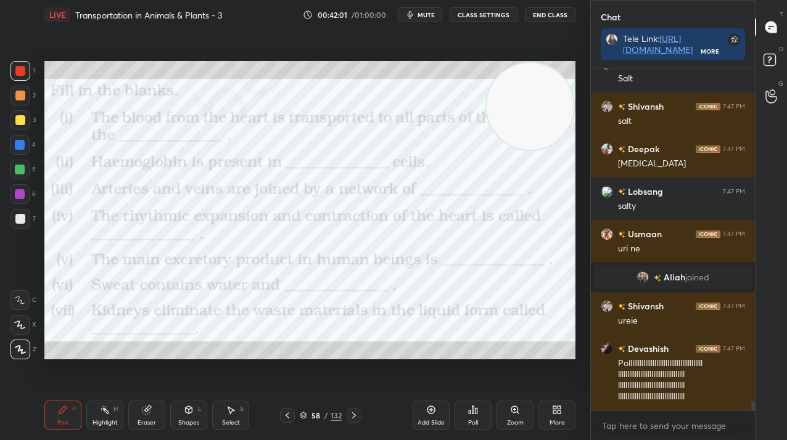
click at [558, 416] on div "More" at bounding box center [557, 416] width 37 height 30
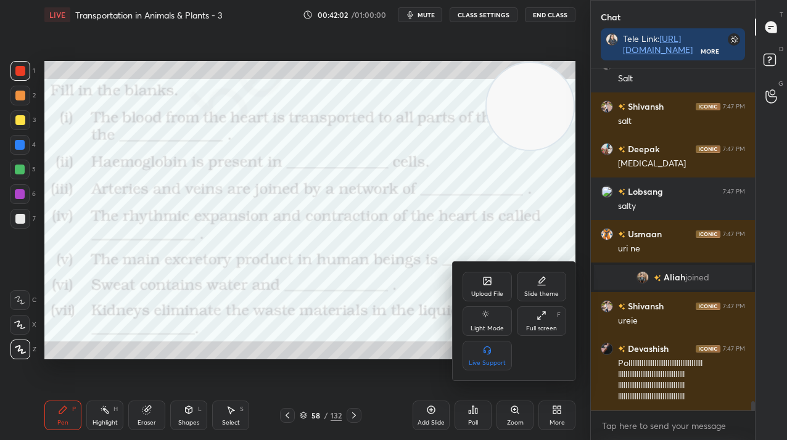
click at [479, 279] on div "Upload File" at bounding box center [487, 287] width 49 height 30
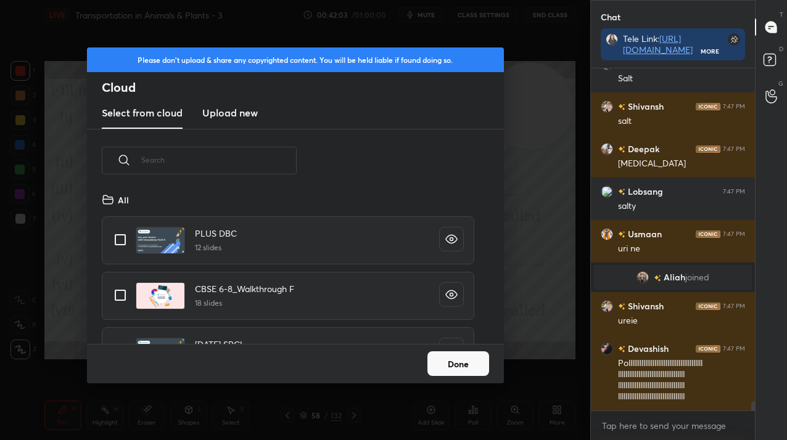
scroll to position [152, 396]
click at [222, 105] on h3 "Upload new" at bounding box center [230, 112] width 56 height 15
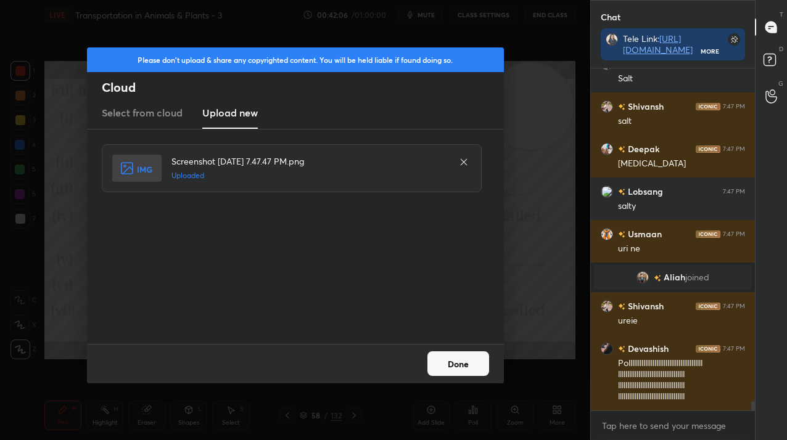
click at [472, 372] on button "Done" at bounding box center [458, 364] width 62 height 25
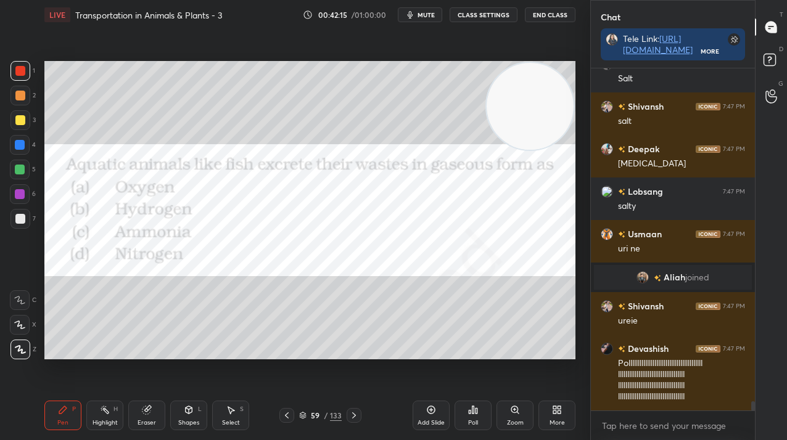
click at [474, 413] on icon at bounding box center [473, 410] width 10 height 10
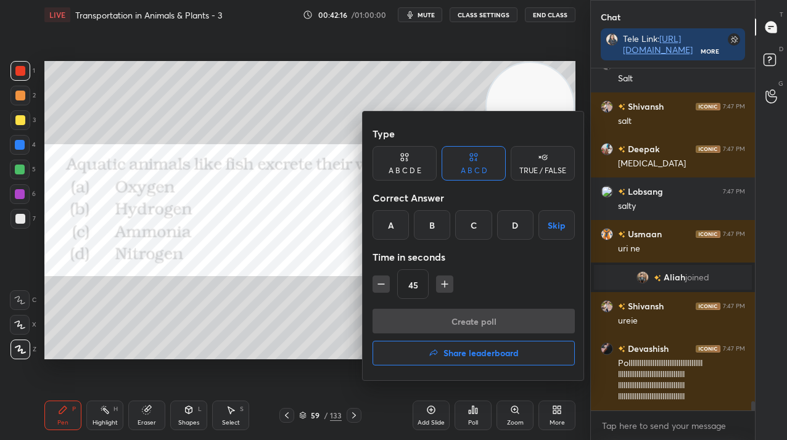
click at [405, 175] on div "A B C D E" at bounding box center [405, 163] width 64 height 35
drag, startPoint x: 460, startPoint y: 228, endPoint x: 462, endPoint y: 280, distance: 52.5
click at [460, 228] on div "C" at bounding box center [457, 225] width 30 height 30
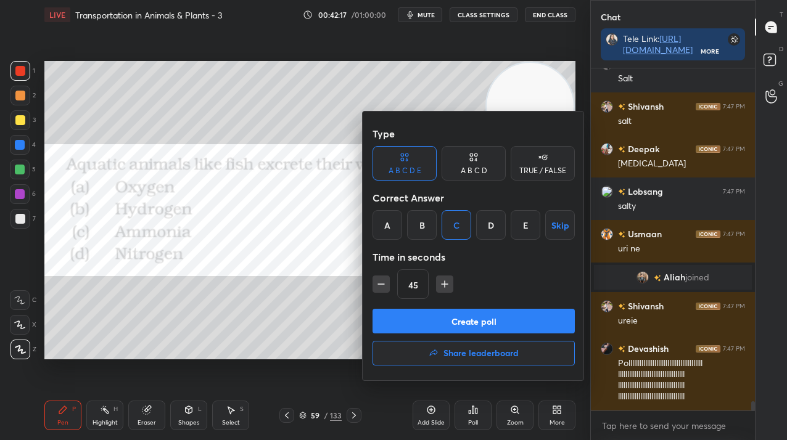
click at [461, 305] on div "Type A B C D E A B C D TRUE / FALSE Correct Answer A B C D E Skip Time in secon…" at bounding box center [474, 216] width 202 height 188
drag, startPoint x: 466, startPoint y: 319, endPoint x: 476, endPoint y: 321, distance: 9.4
click at [466, 320] on button "Create poll" at bounding box center [474, 321] width 202 height 25
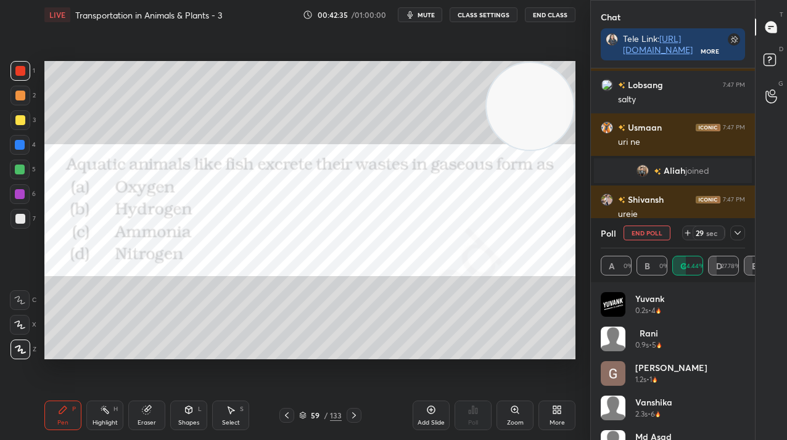
scroll to position [12607, 0]
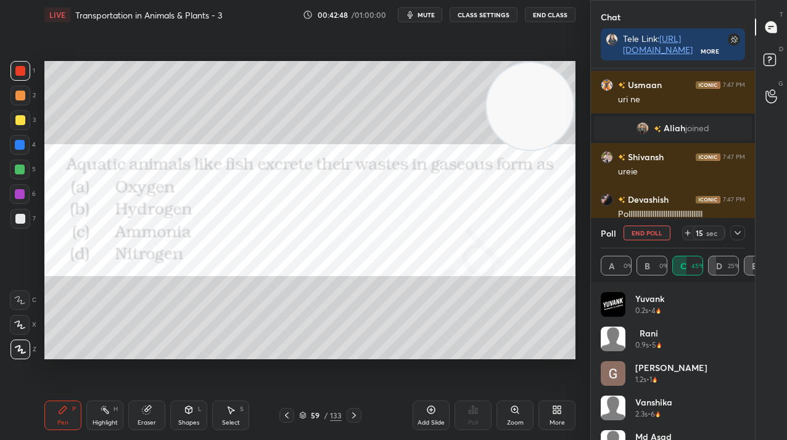
click at [635, 233] on button "End Poll" at bounding box center [647, 233] width 47 height 15
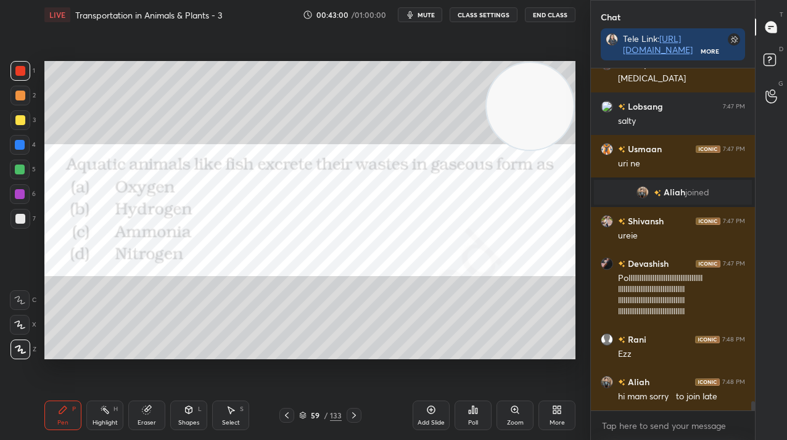
scroll to position [12586, 0]
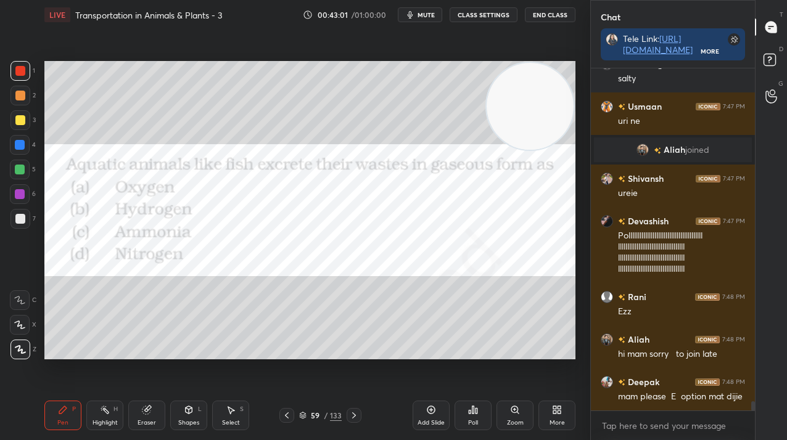
click at [559, 413] on icon at bounding box center [559, 412] width 3 height 3
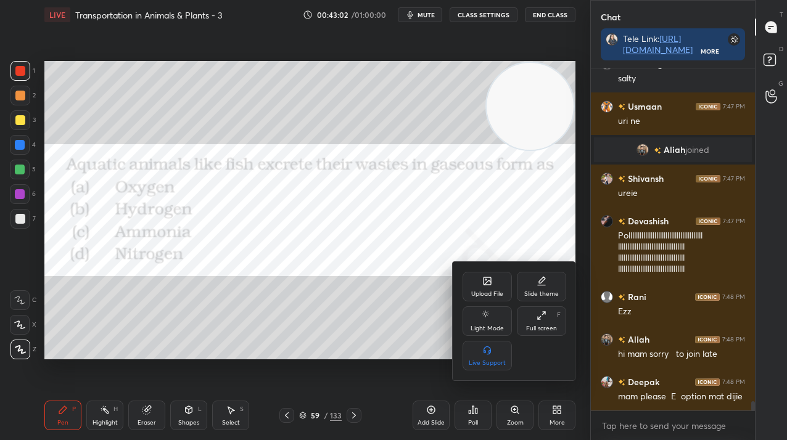
click at [484, 291] on div "Upload File" at bounding box center [487, 294] width 32 height 6
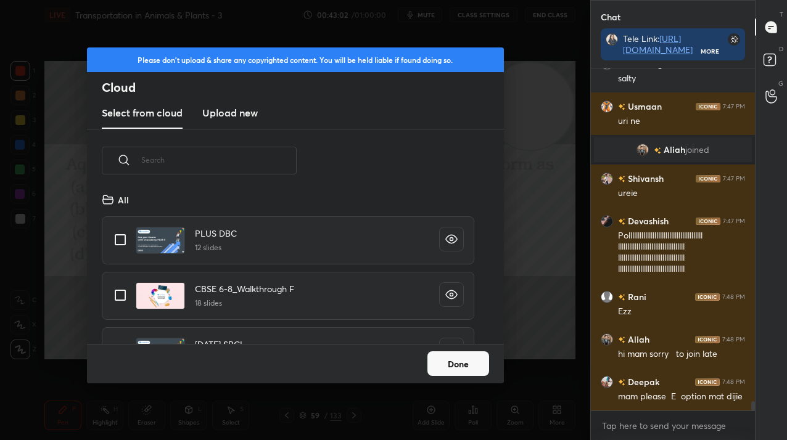
scroll to position [152, 396]
click at [247, 115] on h3 "Upload new" at bounding box center [230, 112] width 56 height 15
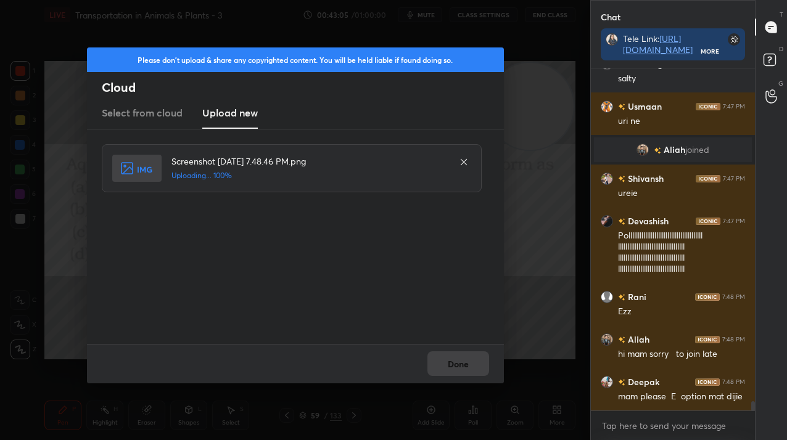
click at [458, 362] on div "Done" at bounding box center [295, 363] width 417 height 39
click at [458, 362] on button "Done" at bounding box center [458, 364] width 62 height 25
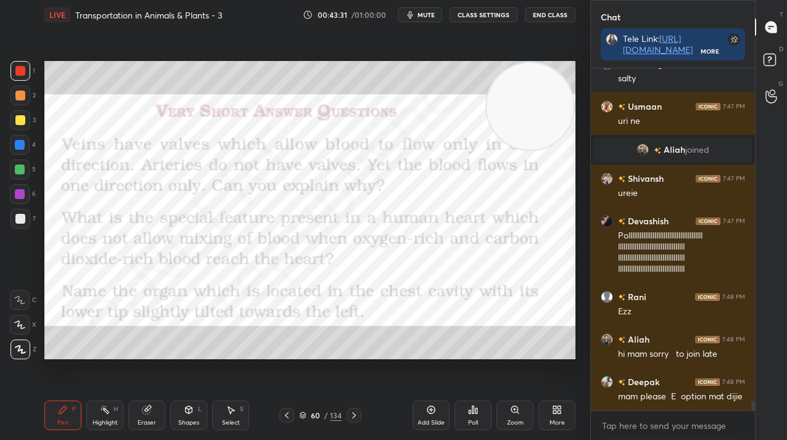
scroll to position [12628, 0]
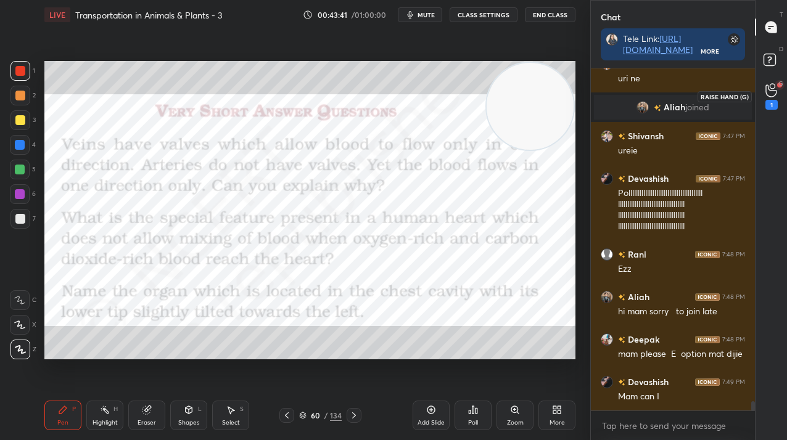
click at [775, 96] on icon at bounding box center [772, 90] width 12 height 14
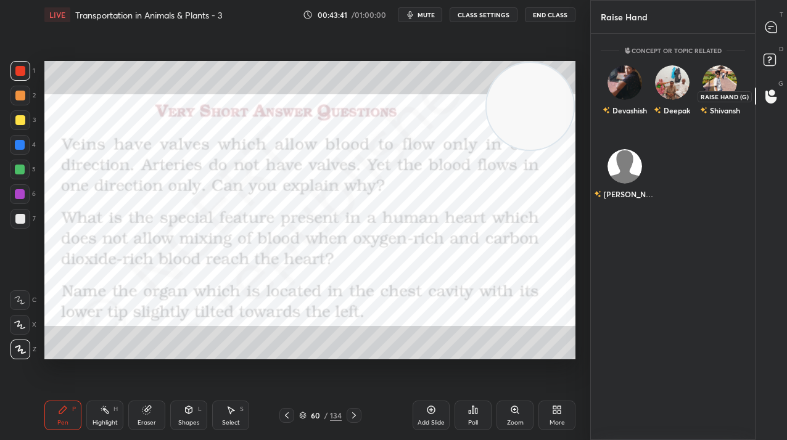
scroll to position [403, 160]
click at [639, 178] on div "vaibhavi" at bounding box center [624, 177] width 47 height 72
click at [637, 198] on button "INVITE" at bounding box center [624, 203] width 36 height 16
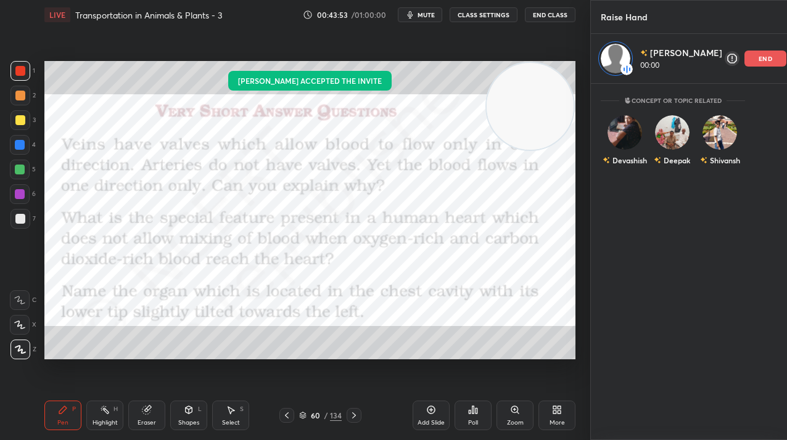
scroll to position [353, 162]
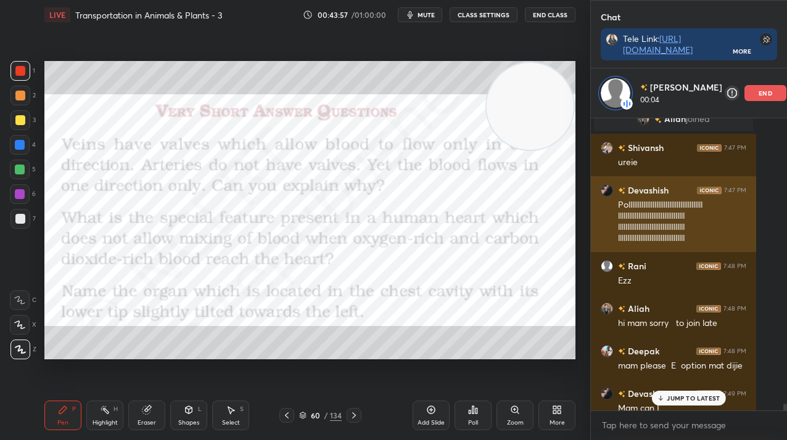
scroll to position [13055, 0]
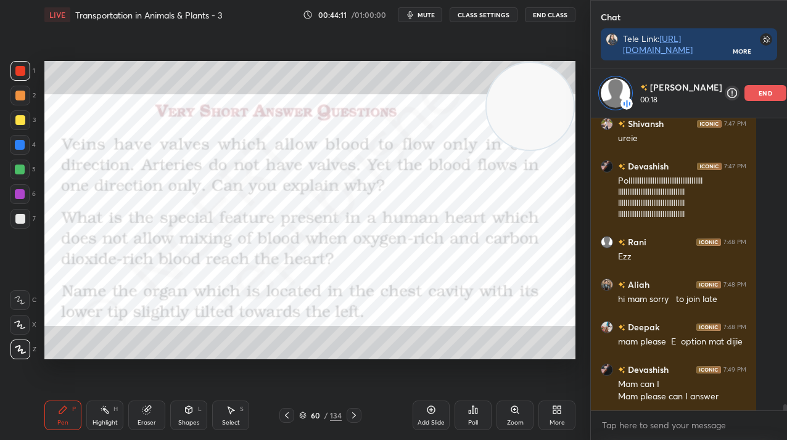
click at [745, 93] on div "end" at bounding box center [766, 93] width 42 height 16
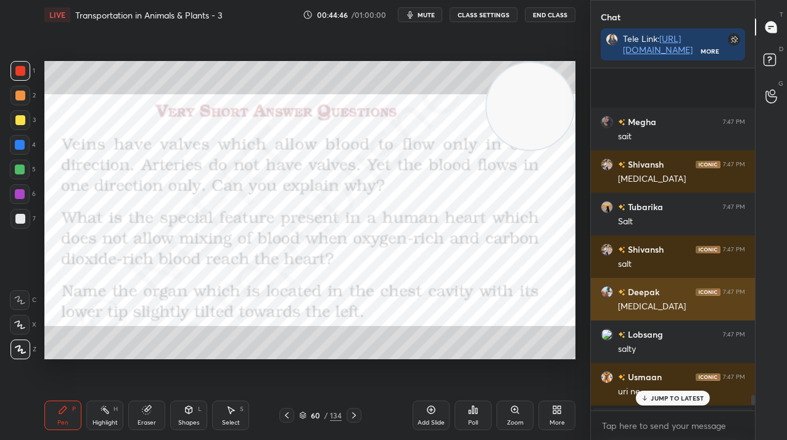
scroll to position [12629, 0]
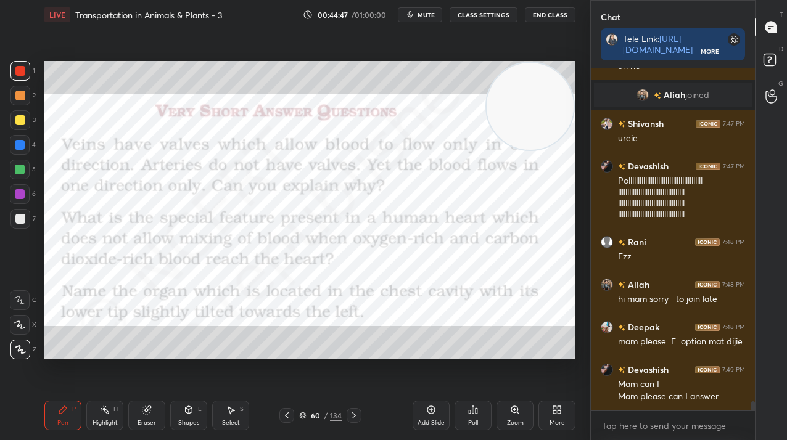
click at [564, 427] on div "More" at bounding box center [557, 416] width 37 height 30
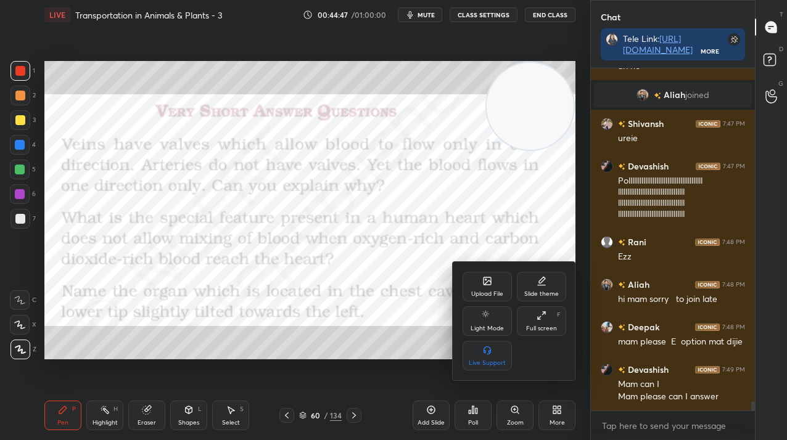
click at [490, 276] on icon at bounding box center [487, 281] width 10 height 10
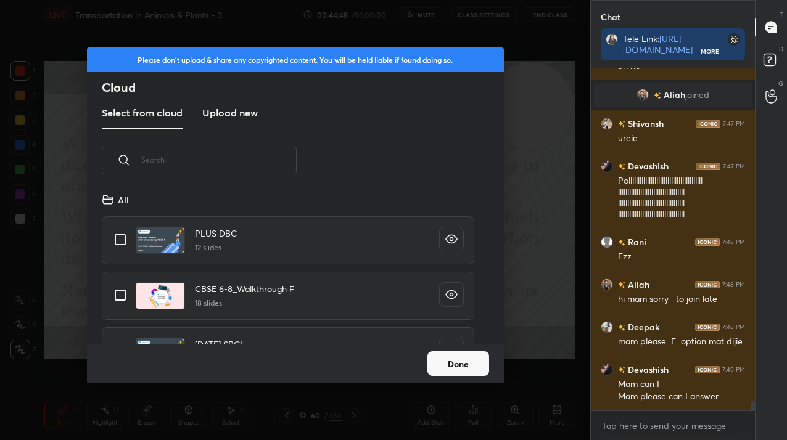
scroll to position [152, 396]
click at [231, 117] on h3 "Upload new" at bounding box center [230, 112] width 56 height 15
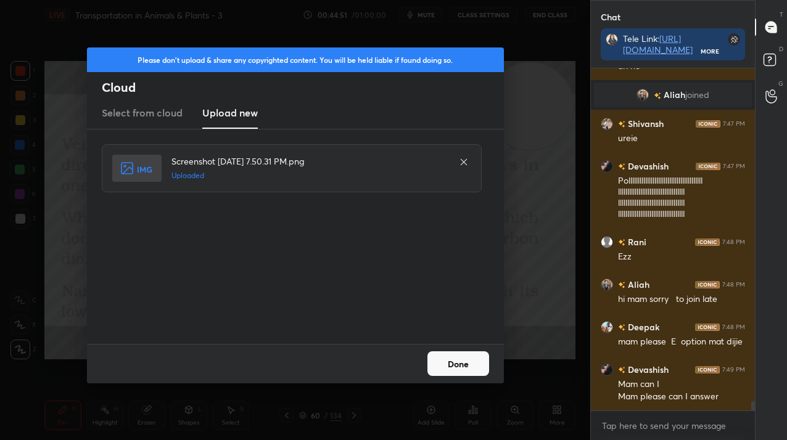
click at [476, 357] on button "Done" at bounding box center [458, 364] width 62 height 25
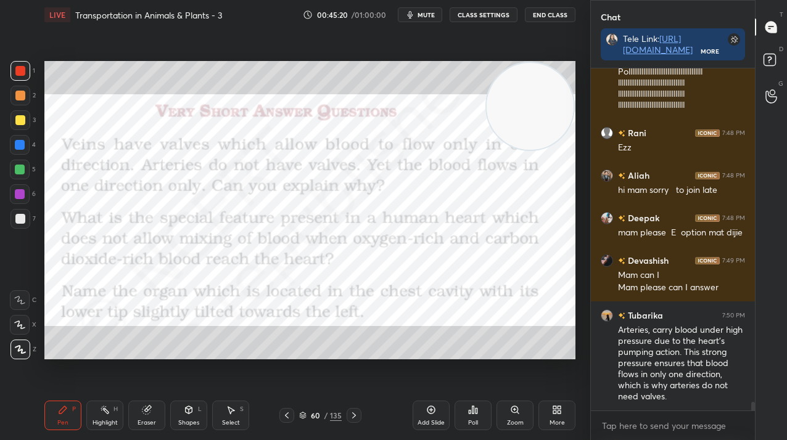
scroll to position [12780, 0]
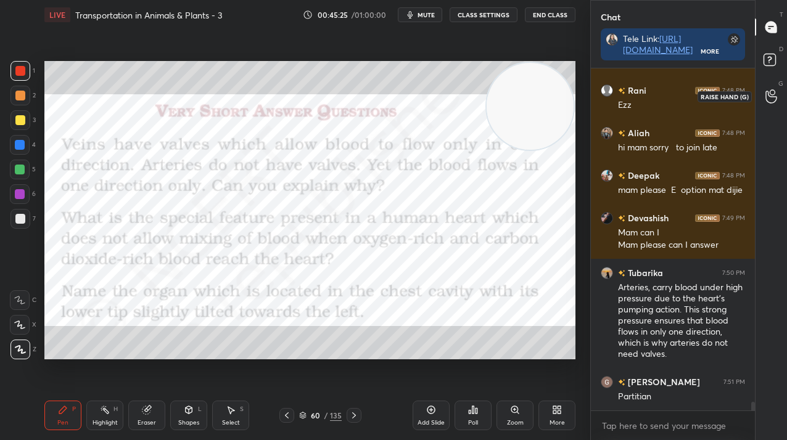
click at [769, 104] on div at bounding box center [771, 96] width 25 height 22
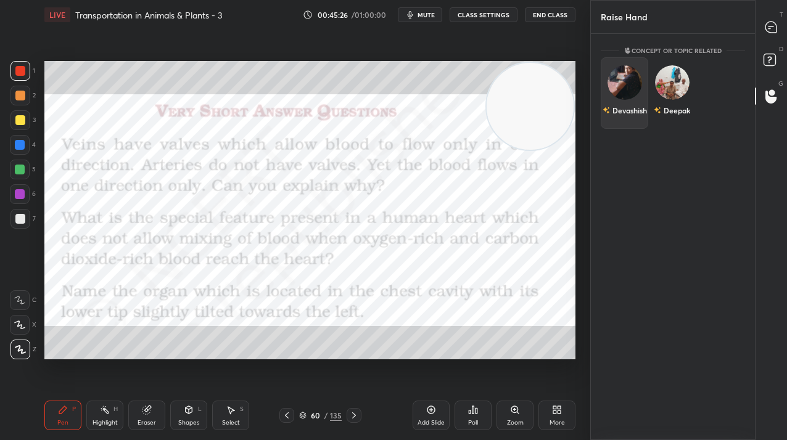
click at [635, 109] on div "Devashish" at bounding box center [625, 110] width 44 height 21
click at [637, 120] on button "INVITE" at bounding box center [624, 119] width 36 height 16
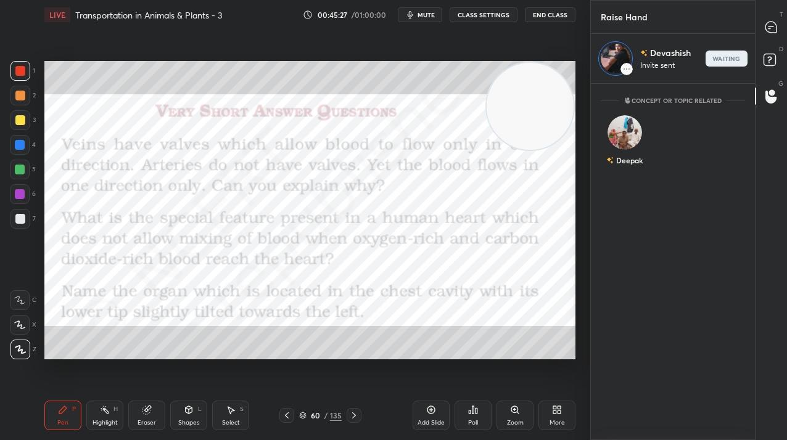
scroll to position [353, 160]
click at [775, 33] on icon at bounding box center [771, 27] width 13 height 13
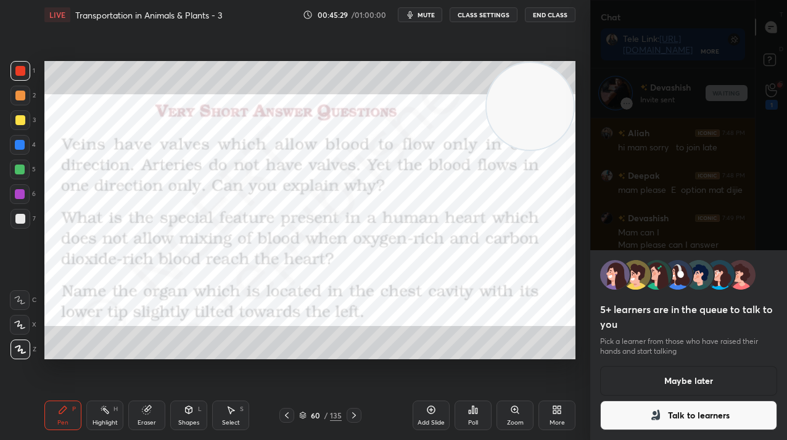
scroll to position [13238, 0]
click at [650, 383] on button "Maybe later" at bounding box center [688, 381] width 177 height 30
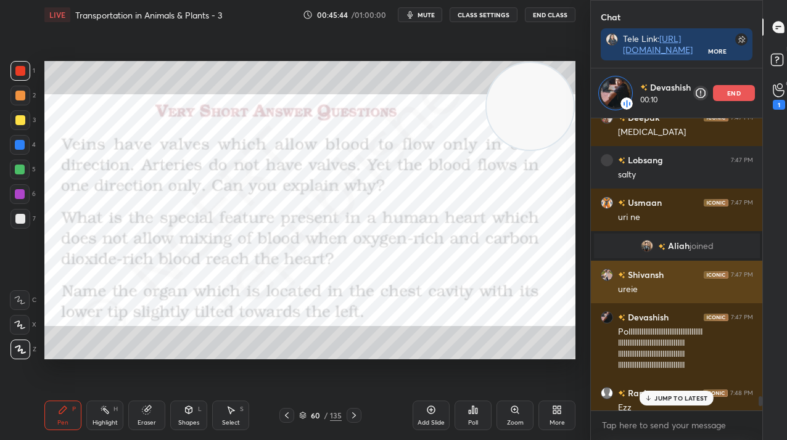
scroll to position [12803, 0]
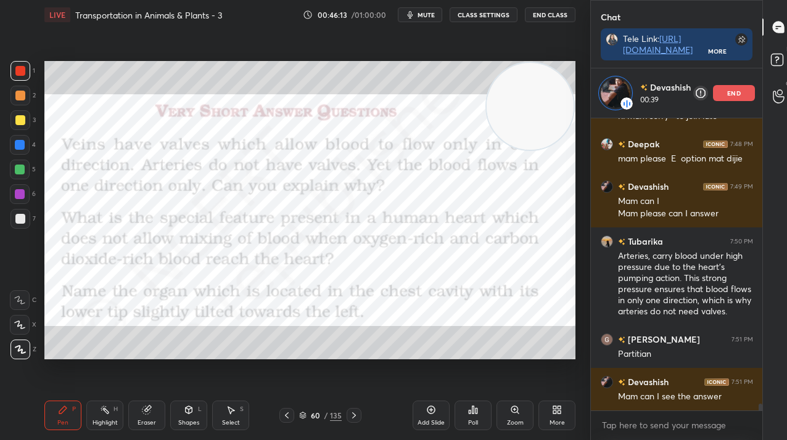
click at [727, 97] on div "end" at bounding box center [734, 93] width 42 height 16
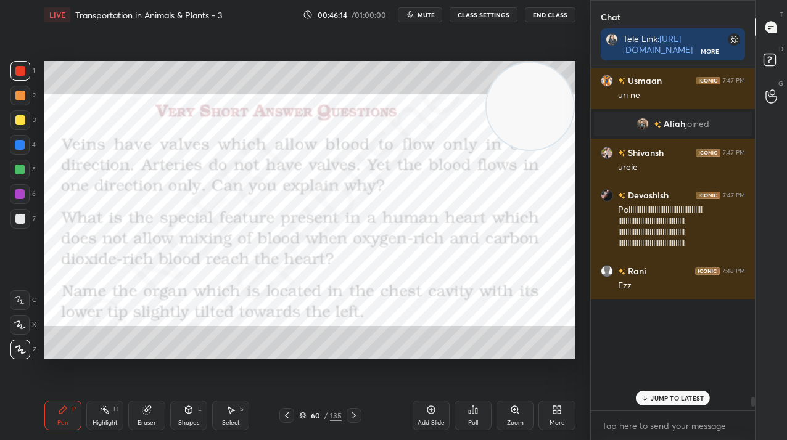
scroll to position [12396, 0]
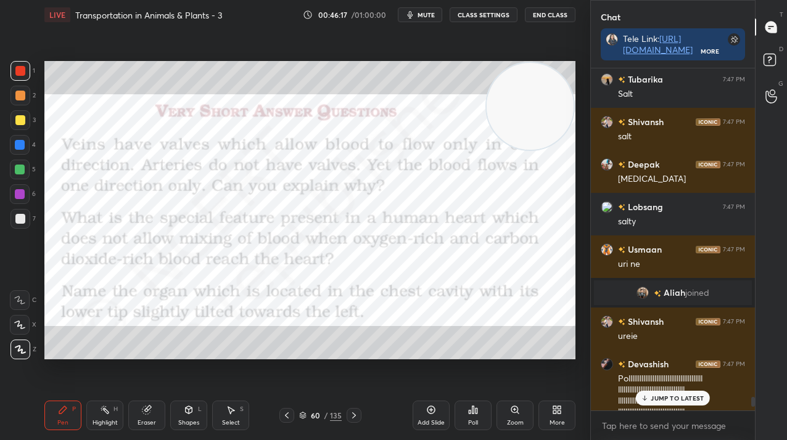
click at [309, 415] on div "60" at bounding box center [315, 415] width 12 height 7
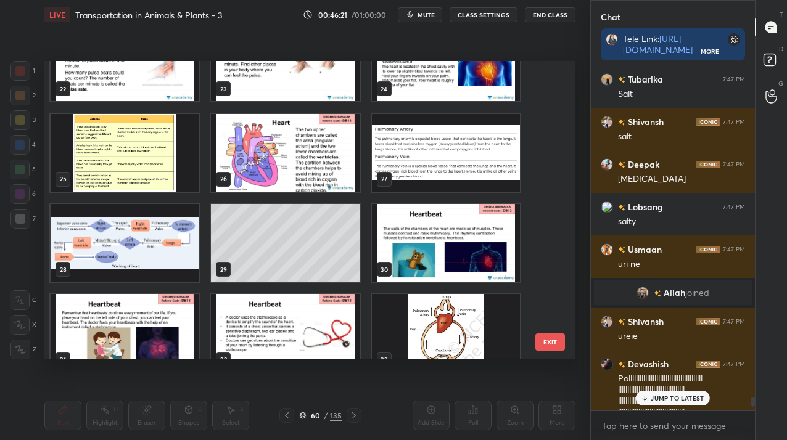
scroll to position [672, 0]
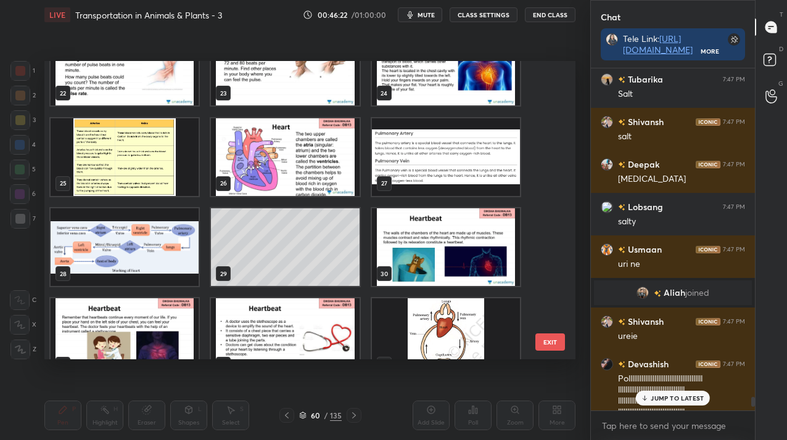
click at [266, 153] on img "grid" at bounding box center [285, 157] width 148 height 78
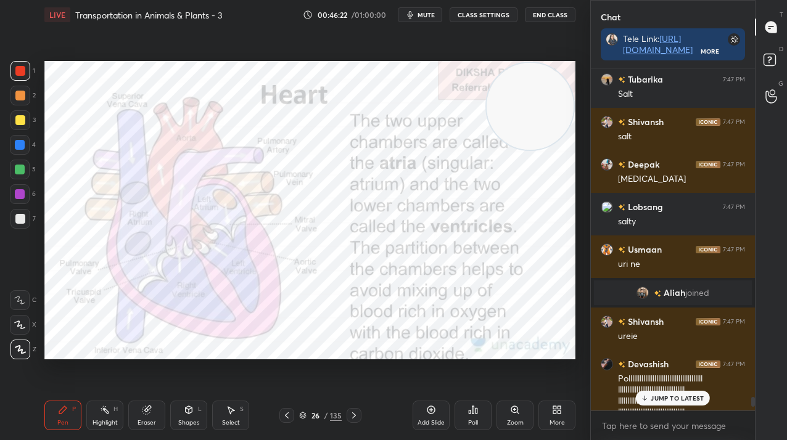
click at [266, 153] on img "grid" at bounding box center [285, 157] width 148 height 78
click at [143, 412] on icon at bounding box center [147, 410] width 10 height 10
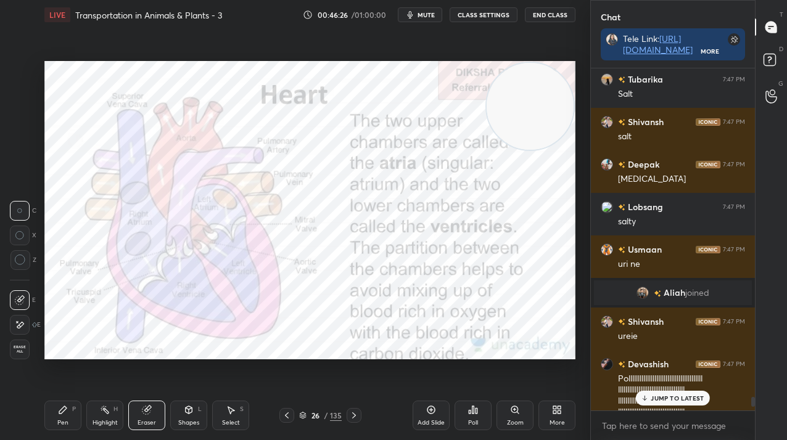
click at [61, 426] on div "Pen" at bounding box center [62, 423] width 11 height 6
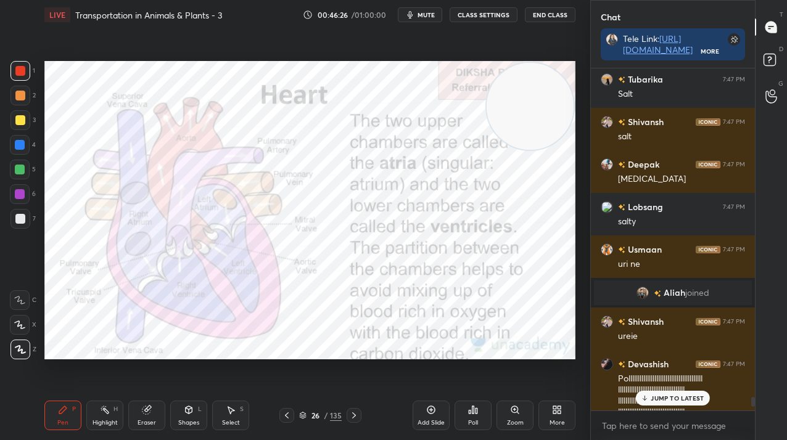
click at [60, 425] on div "Pen" at bounding box center [62, 423] width 11 height 6
click at [658, 402] on p "JUMP TO LATEST" at bounding box center [677, 398] width 53 height 7
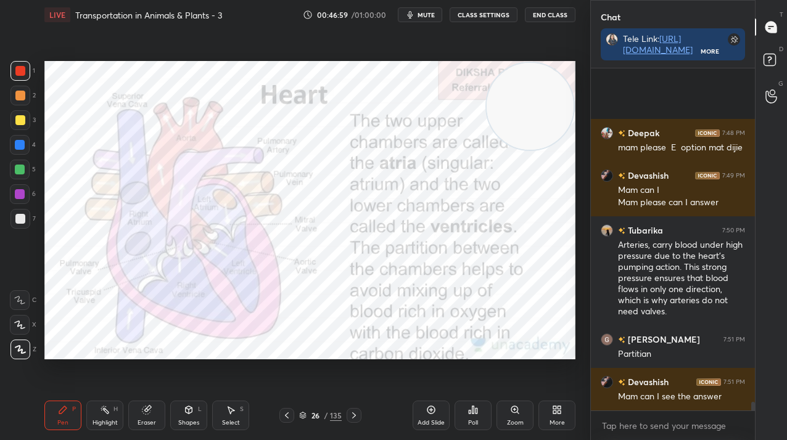
scroll to position [12919, 0]
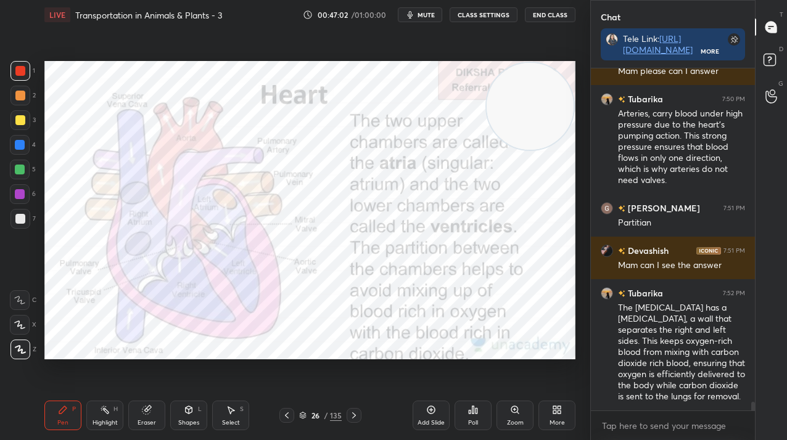
click at [312, 413] on div "26" at bounding box center [315, 415] width 12 height 7
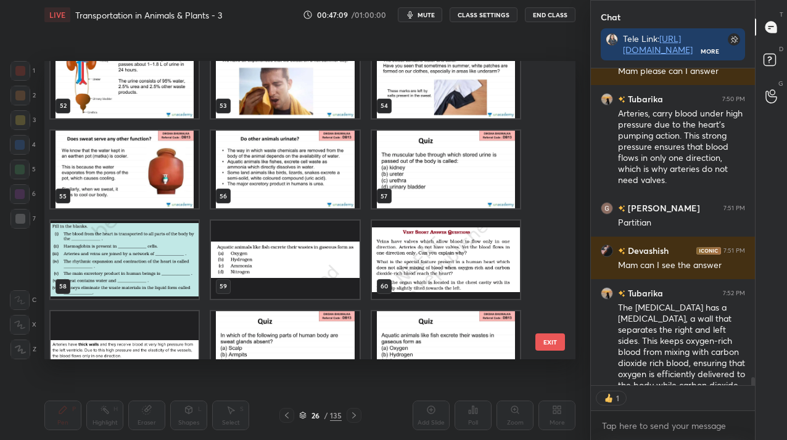
scroll to position [1640, 0]
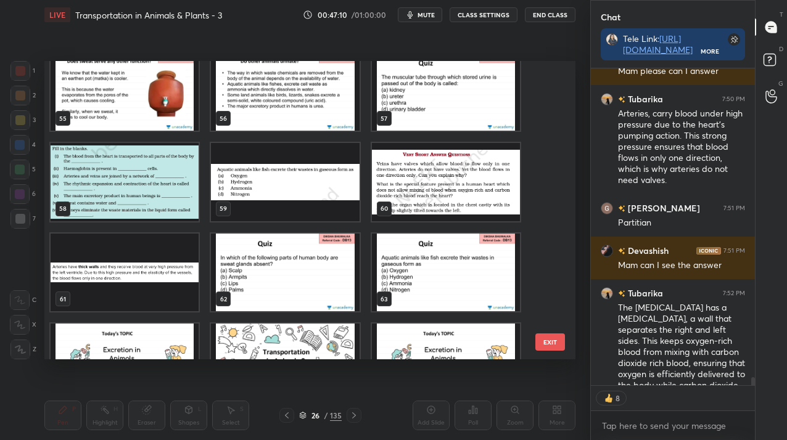
click at [479, 194] on img "grid" at bounding box center [446, 182] width 148 height 78
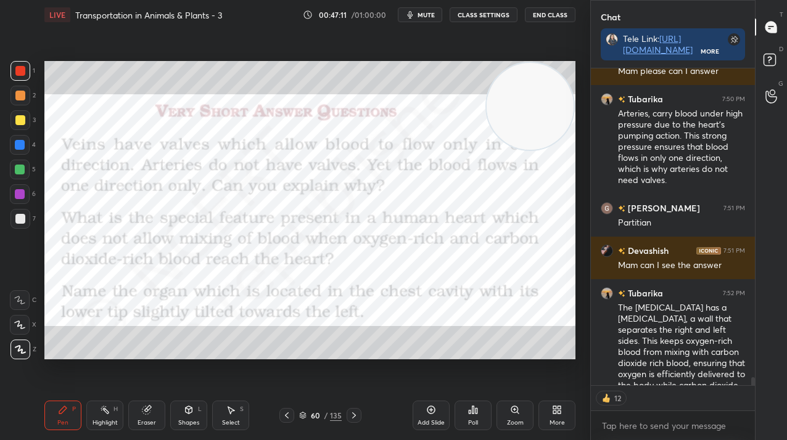
click at [479, 194] on img "grid" at bounding box center [446, 182] width 148 height 78
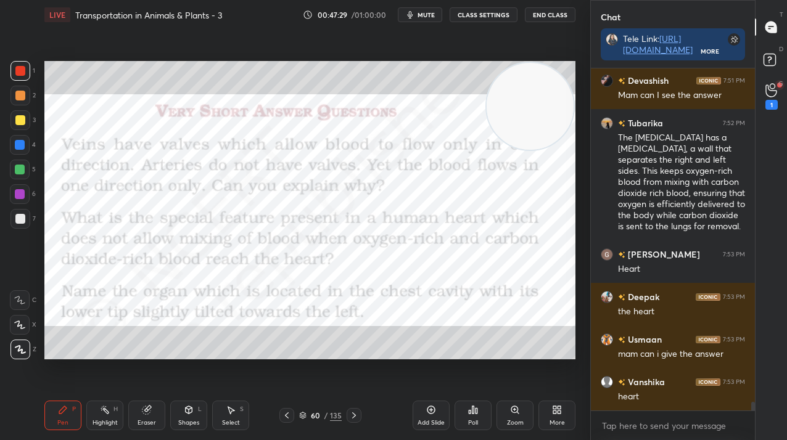
scroll to position [13132, 0]
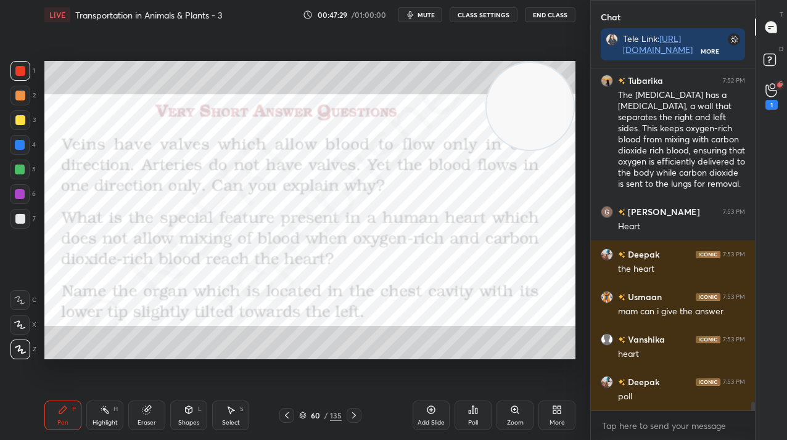
click at [561, 421] on div "More" at bounding box center [557, 423] width 15 height 6
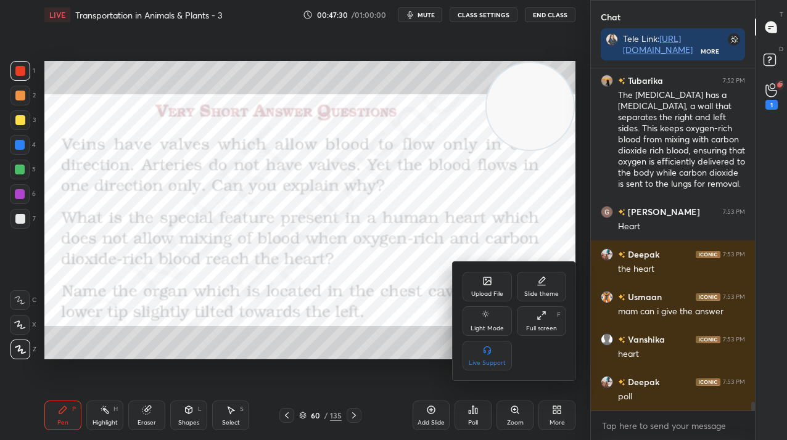
click at [484, 287] on div "Upload File" at bounding box center [487, 287] width 49 height 30
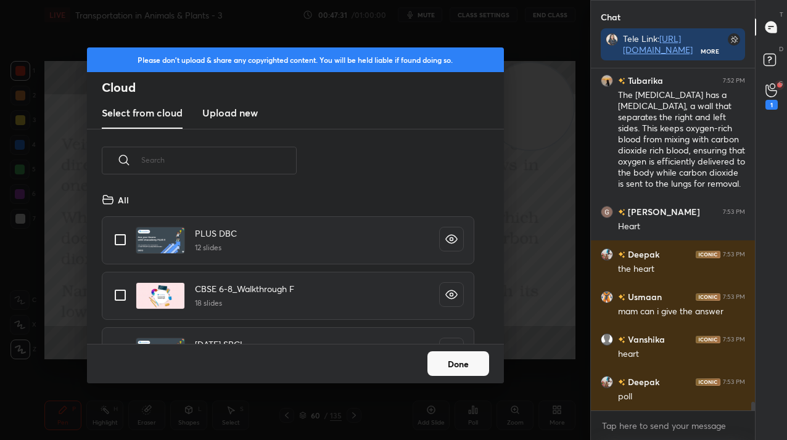
scroll to position [152, 396]
click at [233, 110] on h3 "Upload new" at bounding box center [230, 112] width 56 height 15
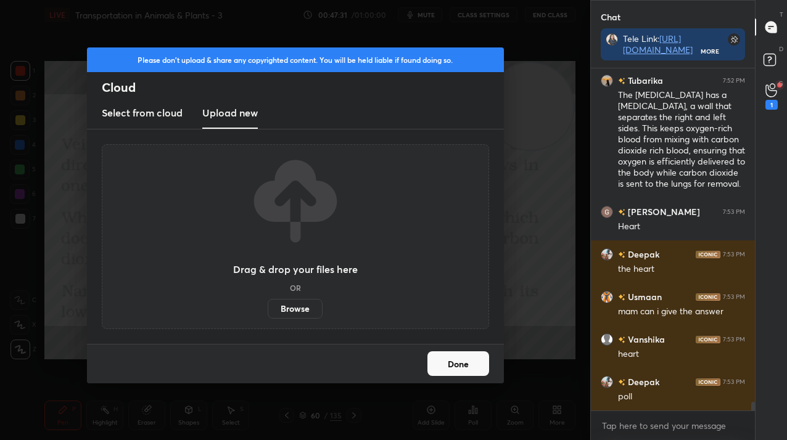
scroll to position [13175, 0]
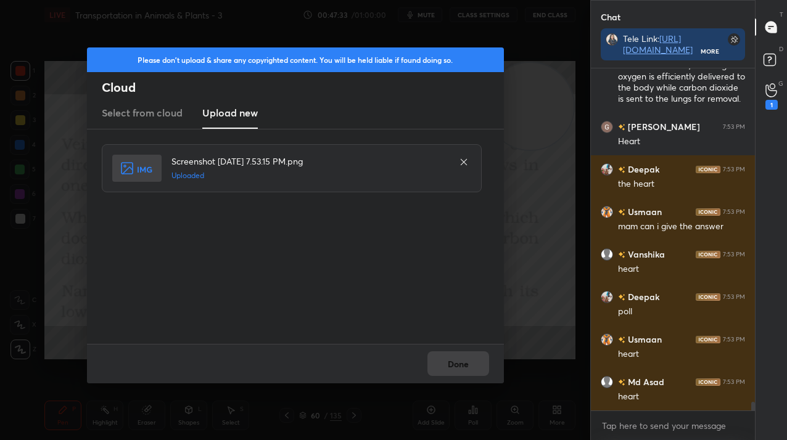
click at [461, 384] on div "Please don't upload & share any copyrighted content. You will be held liable if…" at bounding box center [295, 220] width 590 height 440
click at [460, 363] on button "Done" at bounding box center [458, 364] width 62 height 25
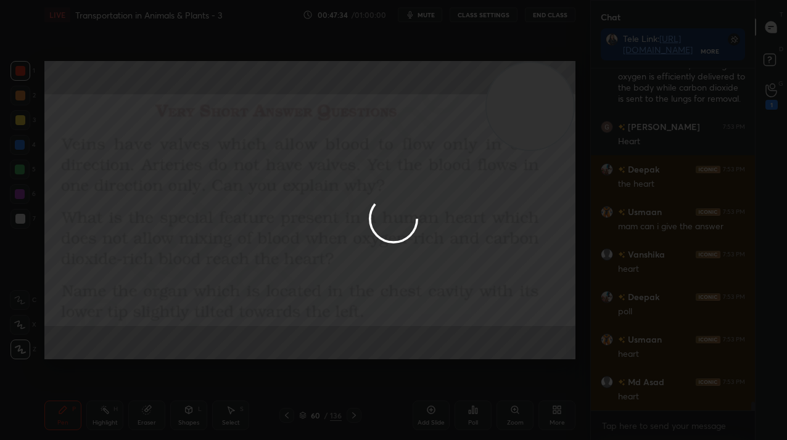
scroll to position [13260, 0]
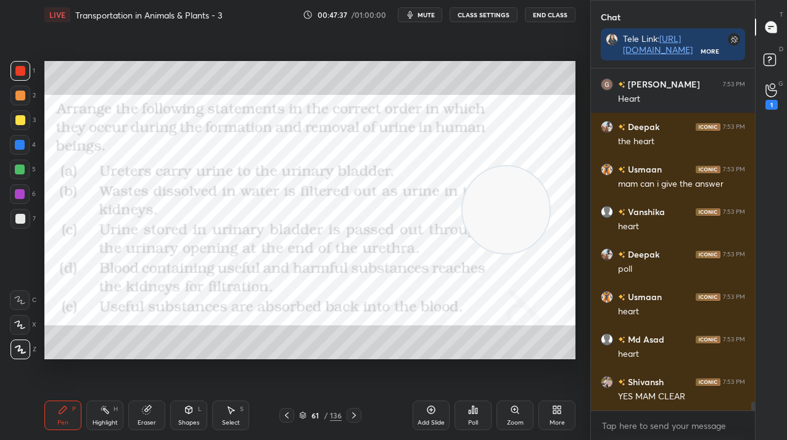
drag, startPoint x: 537, startPoint y: 114, endPoint x: 530, endPoint y: 323, distance: 209.8
click at [535, 254] on video at bounding box center [506, 210] width 87 height 87
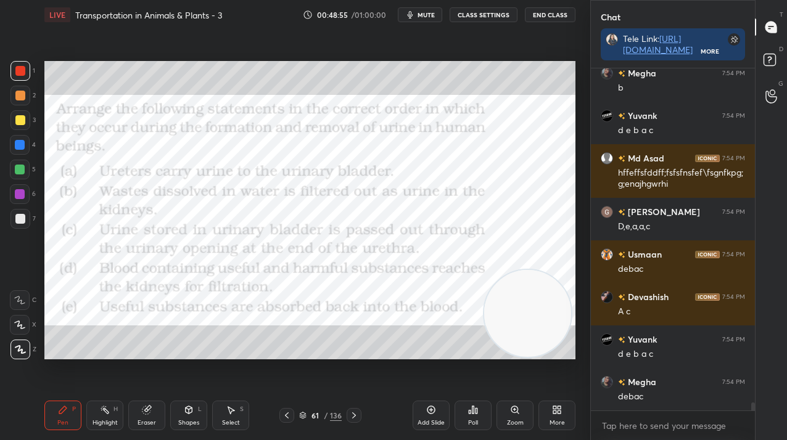
scroll to position [13901, 0]
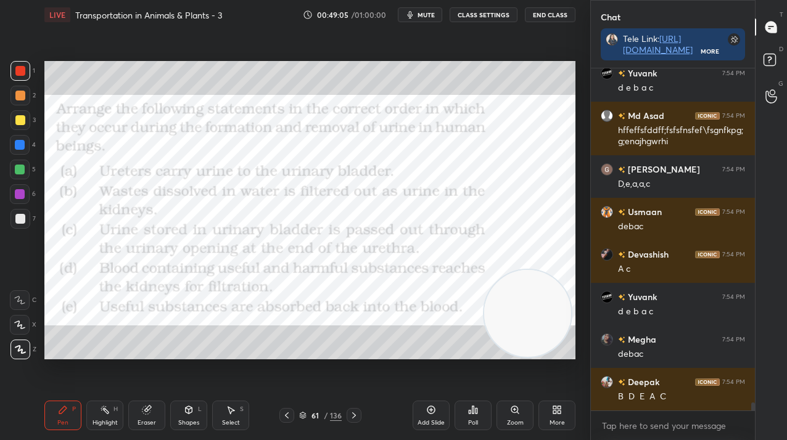
click at [327, 418] on div "/" at bounding box center [326, 415] width 4 height 7
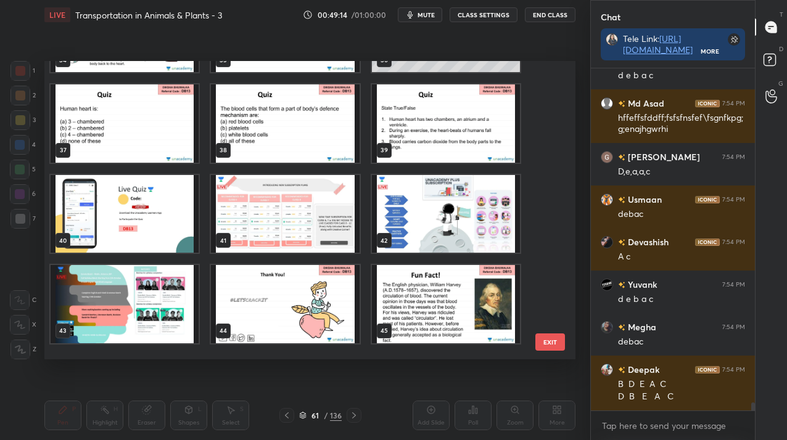
scroll to position [1034, 0]
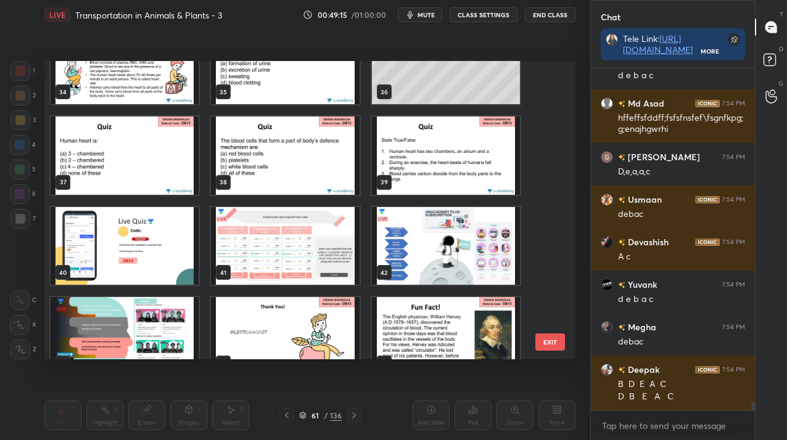
click at [459, 156] on img "grid" at bounding box center [446, 156] width 148 height 78
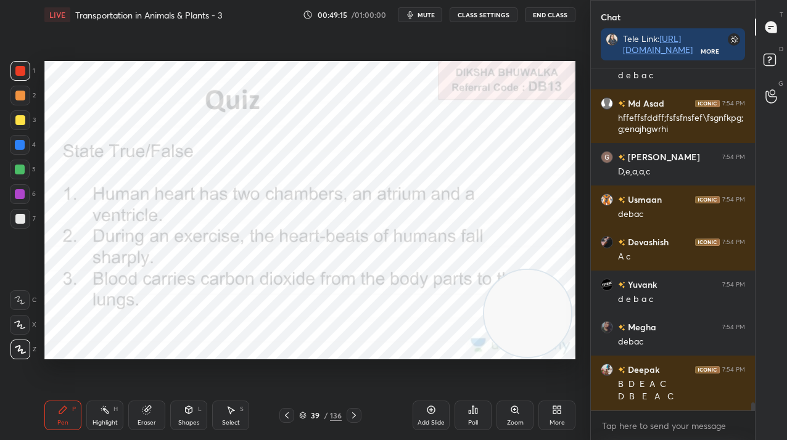
click at [459, 156] on img "grid" at bounding box center [446, 156] width 148 height 78
click at [474, 409] on icon at bounding box center [473, 410] width 10 height 10
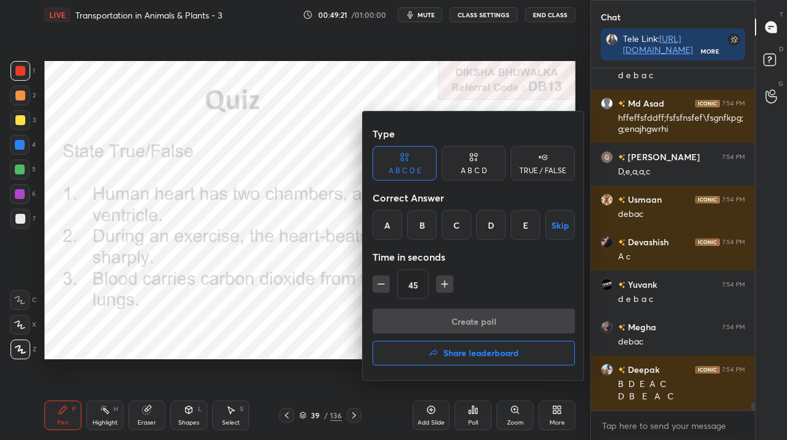
click at [539, 176] on div "TRUE / FALSE" at bounding box center [543, 163] width 64 height 35
click at [463, 227] on div "False" at bounding box center [474, 225] width 64 height 30
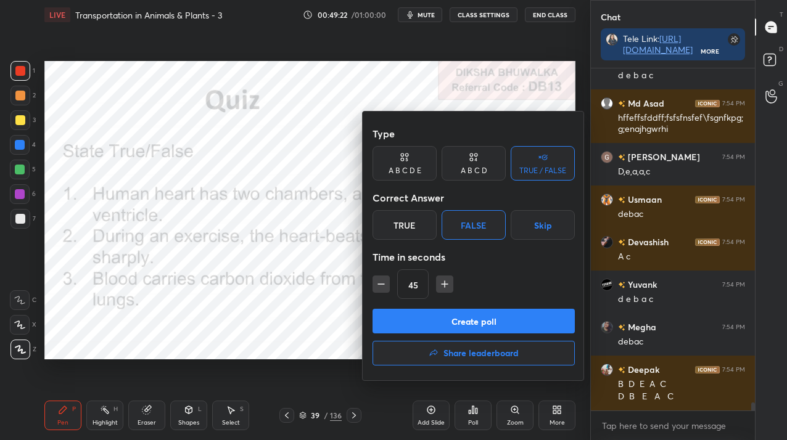
click at [453, 309] on button "Create poll" at bounding box center [474, 321] width 202 height 25
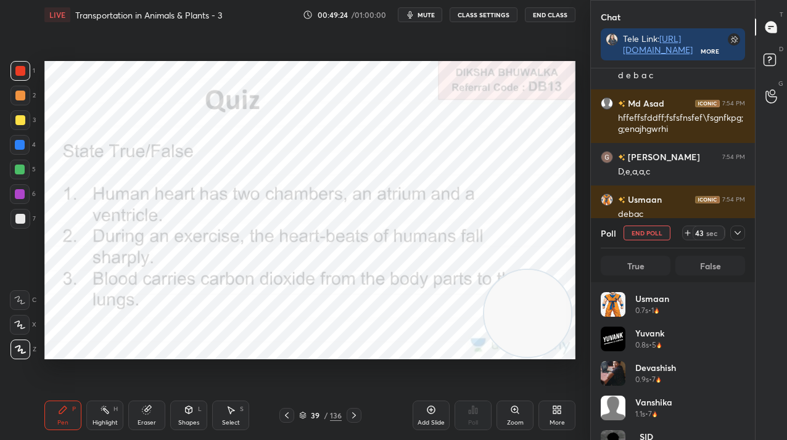
scroll to position [144, 141]
click at [632, 235] on button "End Poll" at bounding box center [647, 233] width 47 height 15
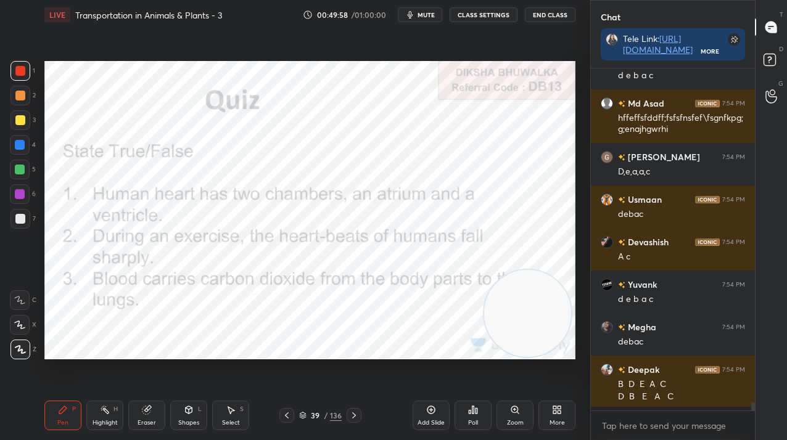
scroll to position [339, 160]
click at [467, 420] on div "Poll" at bounding box center [473, 416] width 37 height 30
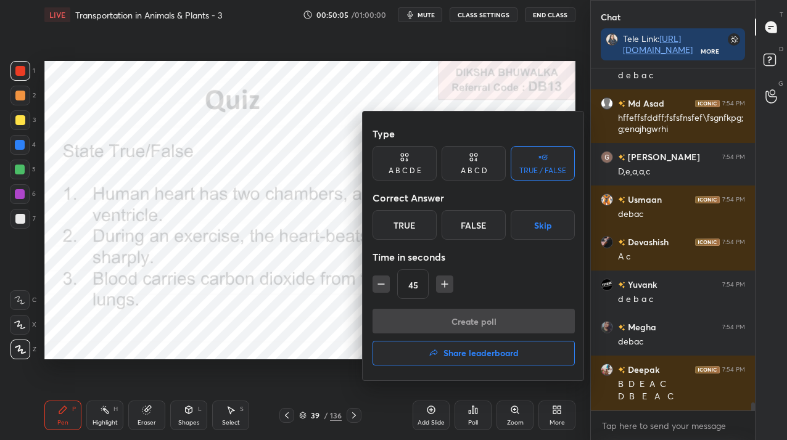
click at [474, 229] on div "False" at bounding box center [474, 225] width 64 height 30
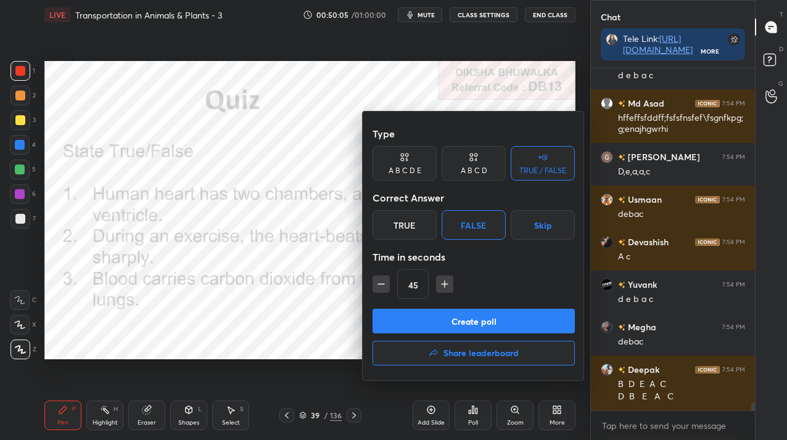
click at [447, 321] on button "Create poll" at bounding box center [474, 321] width 202 height 25
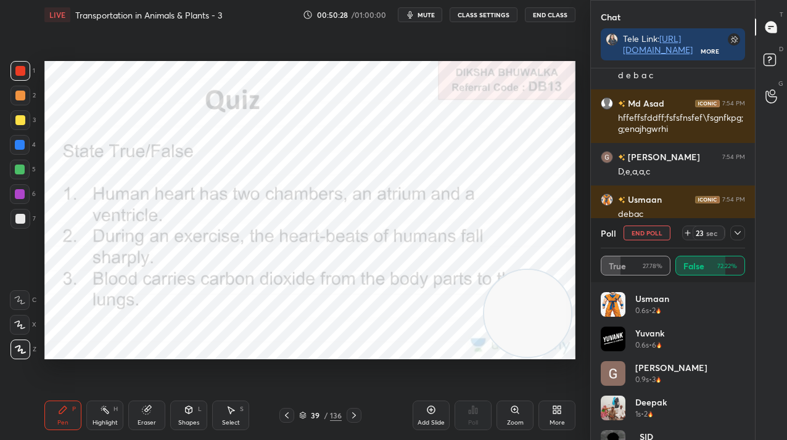
scroll to position [14020, 0]
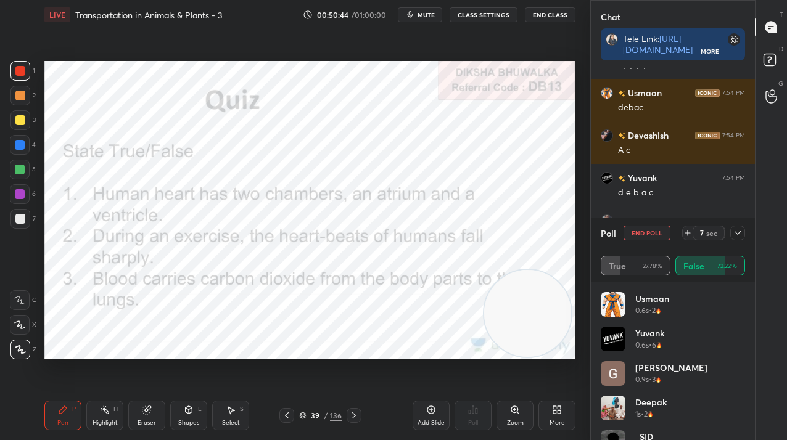
click at [650, 235] on button "End Poll" at bounding box center [647, 233] width 47 height 15
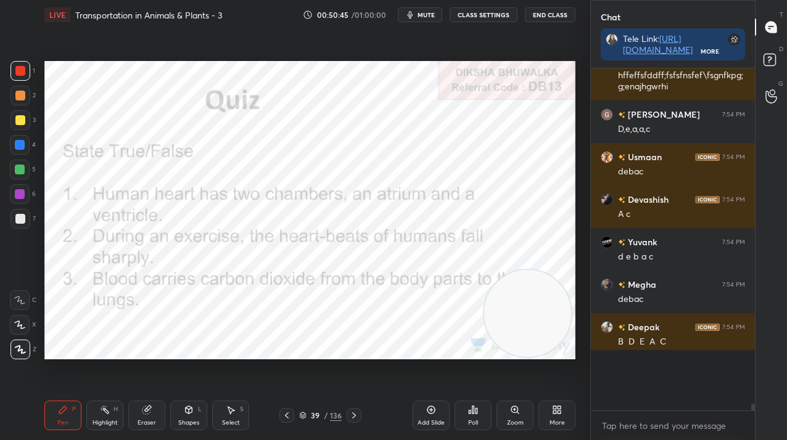
scroll to position [339, 160]
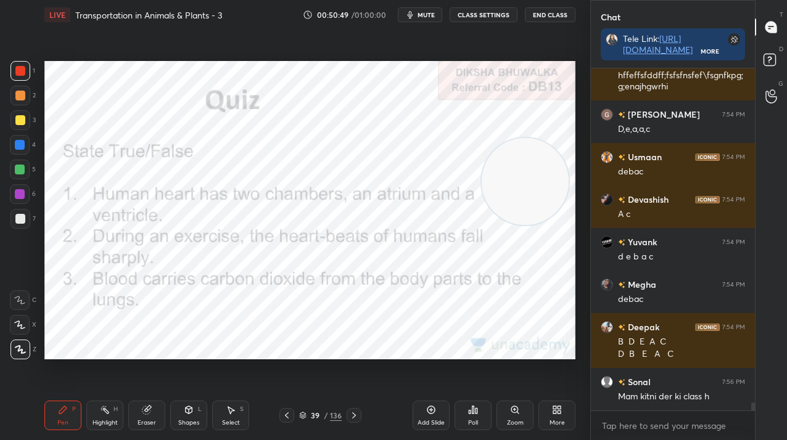
drag, startPoint x: 536, startPoint y: 279, endPoint x: 526, endPoint y: 155, distance: 123.8
click at [538, 138] on video at bounding box center [525, 181] width 87 height 87
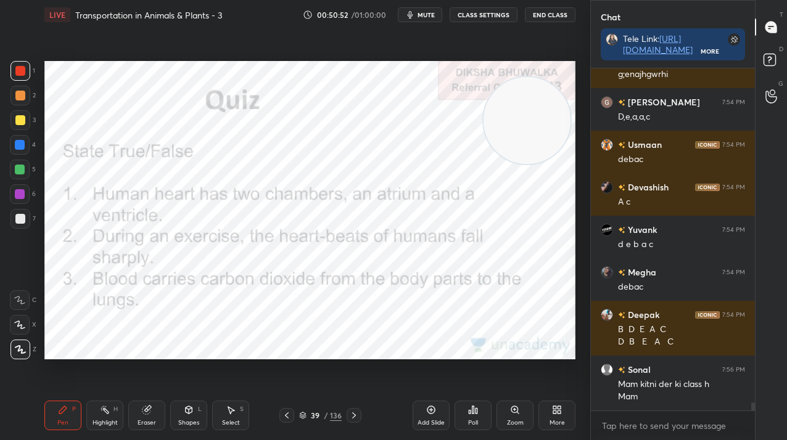
click at [477, 415] on div "Poll" at bounding box center [473, 416] width 37 height 30
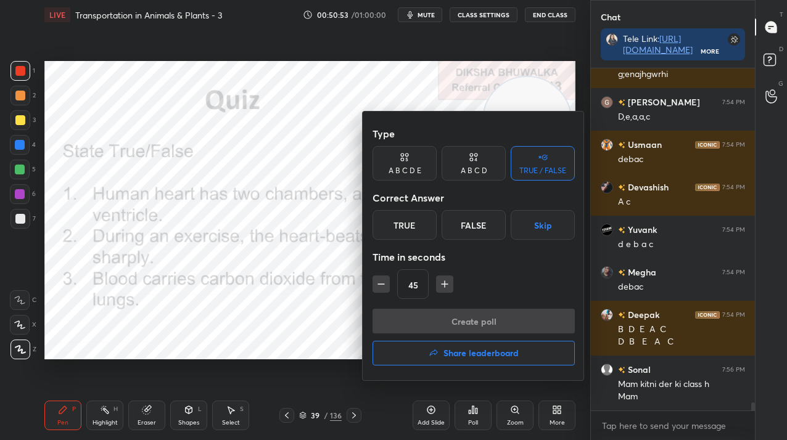
drag, startPoint x: 412, startPoint y: 230, endPoint x: 408, endPoint y: 254, distance: 23.8
click at [411, 229] on div "True" at bounding box center [405, 225] width 64 height 30
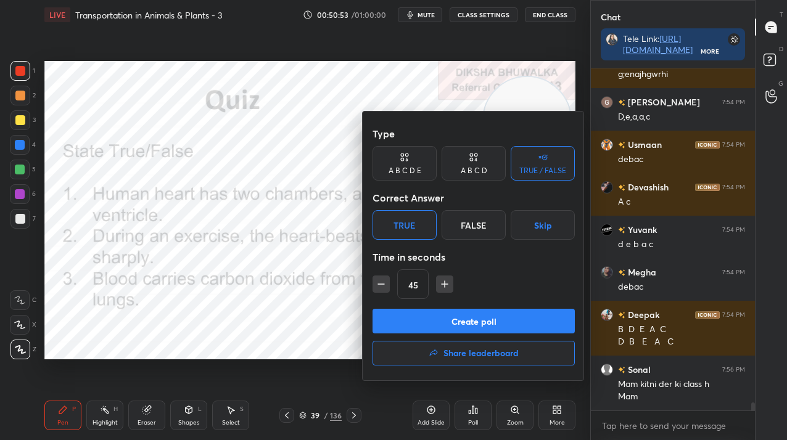
click at [407, 327] on button "Create poll" at bounding box center [474, 321] width 202 height 25
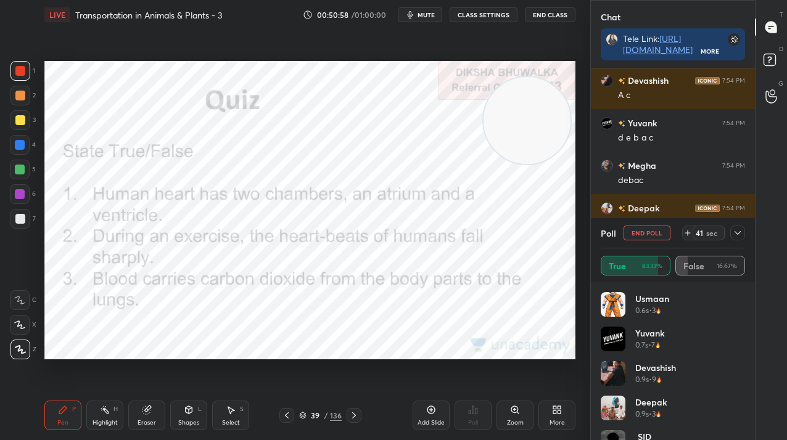
scroll to position [14118, 0]
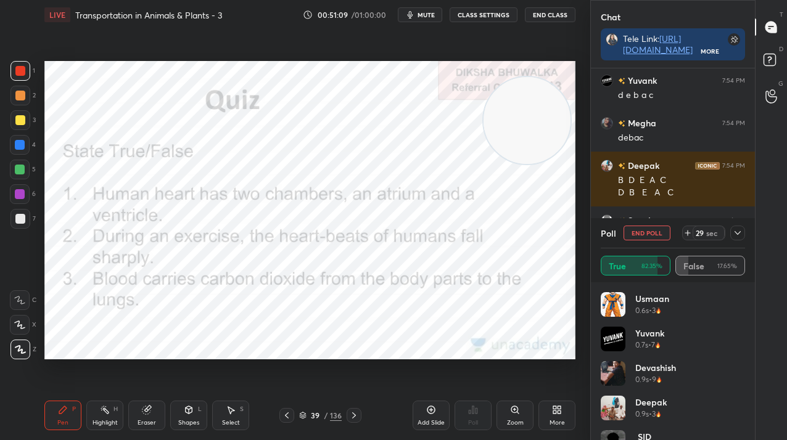
drag, startPoint x: 661, startPoint y: 236, endPoint x: 652, endPoint y: 241, distance: 10.5
click at [661, 236] on button "End Poll" at bounding box center [647, 233] width 47 height 15
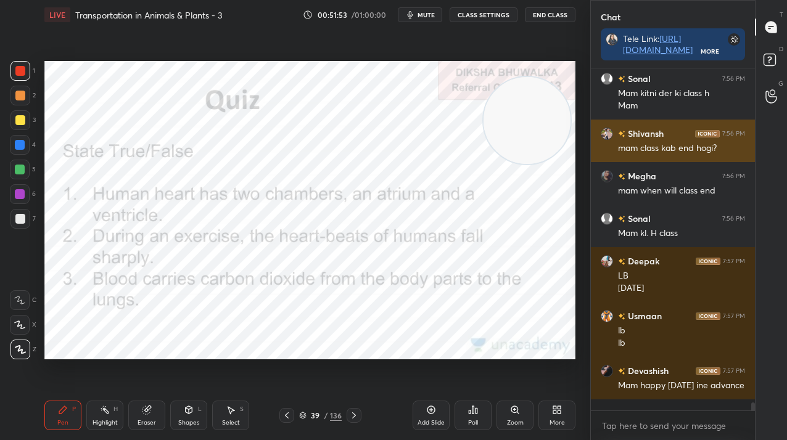
scroll to position [14302, 0]
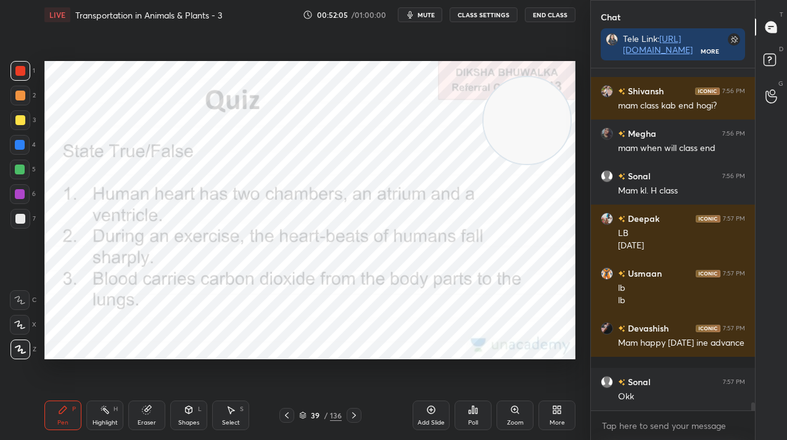
click at [317, 416] on div "39" at bounding box center [315, 415] width 12 height 7
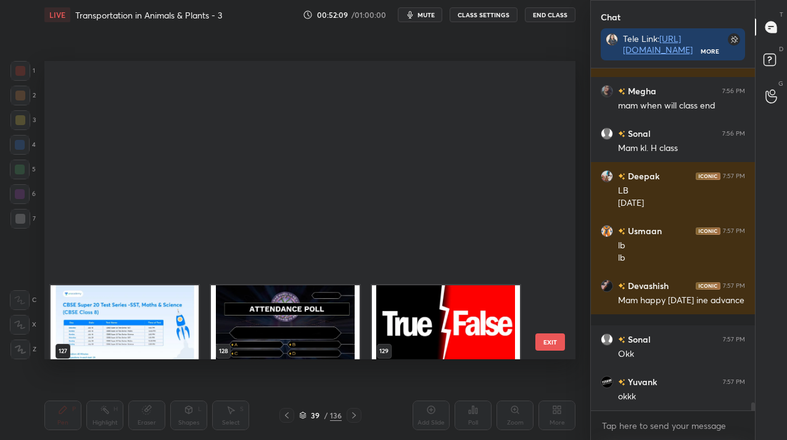
scroll to position [3857, 0]
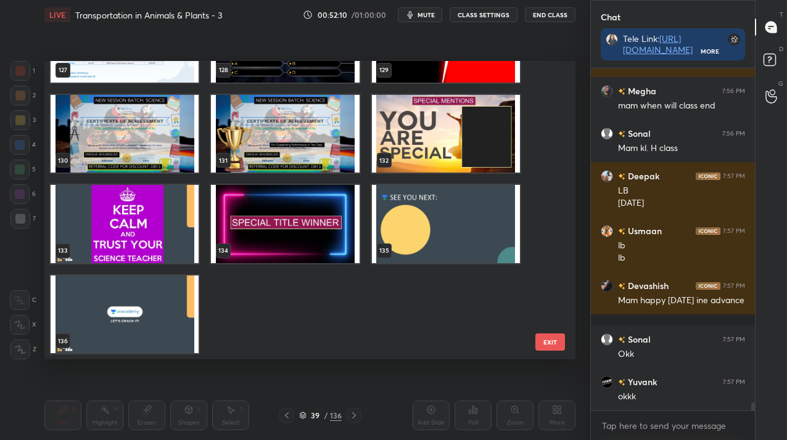
click at [382, 241] on img "grid" at bounding box center [446, 224] width 148 height 78
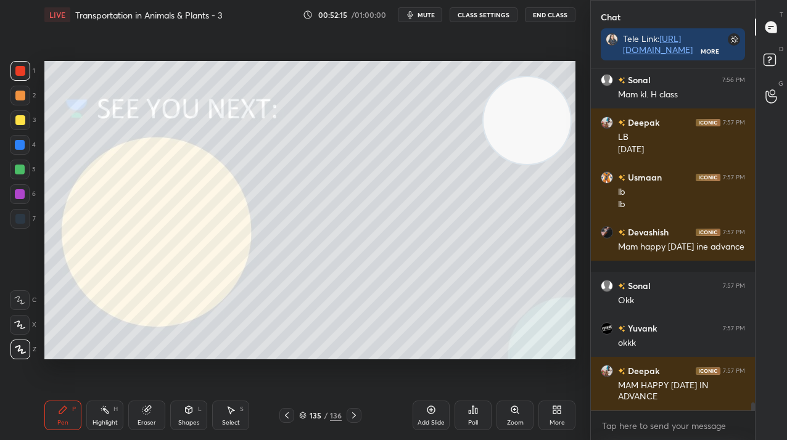
scroll to position [14441, 0]
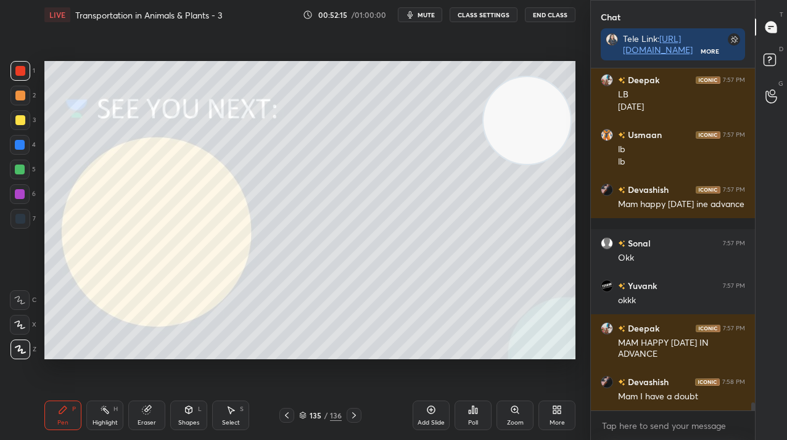
click at [477, 418] on div "Poll" at bounding box center [473, 416] width 37 height 30
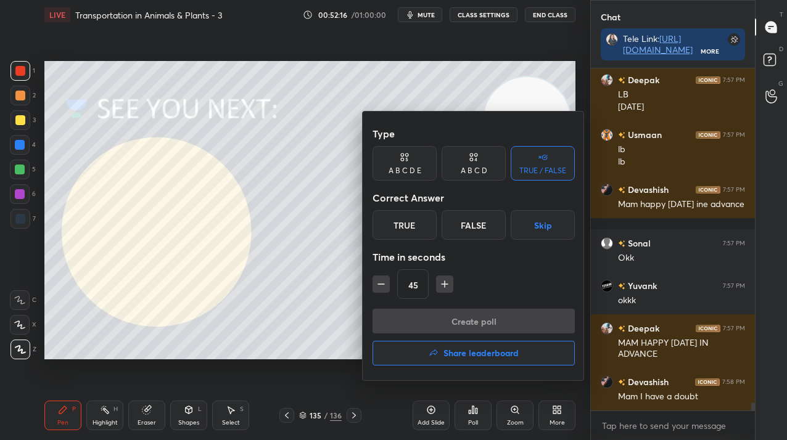
click at [490, 357] on h4 "Share leaderboard" at bounding box center [481, 353] width 75 height 9
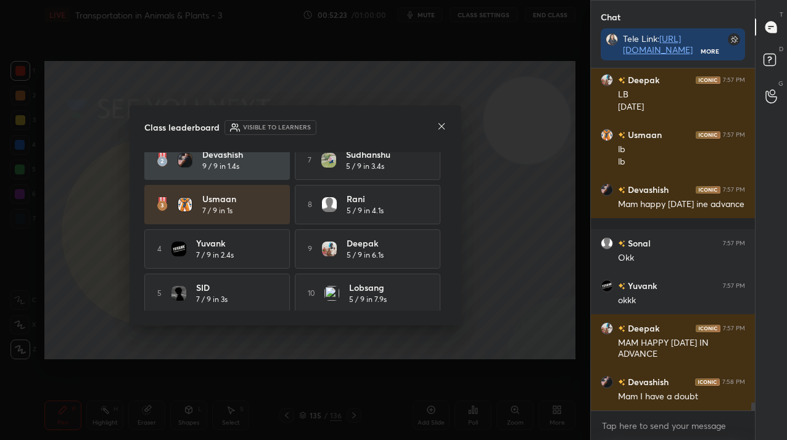
scroll to position [62, 0]
click at [439, 123] on icon at bounding box center [441, 126] width 6 height 6
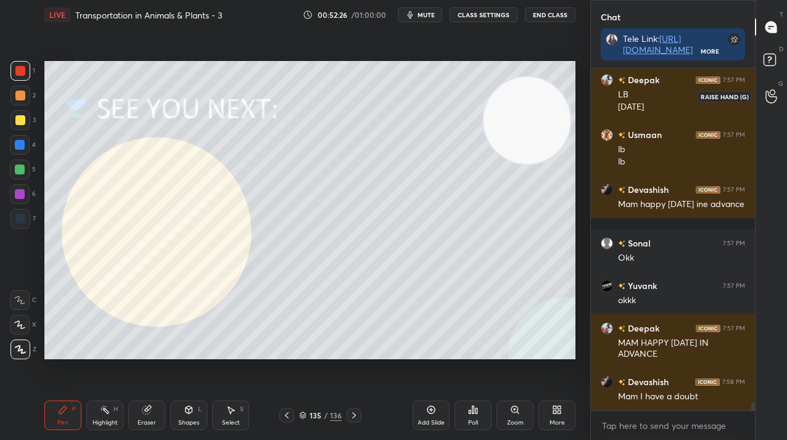
click at [771, 101] on icon at bounding box center [772, 96] width 12 height 14
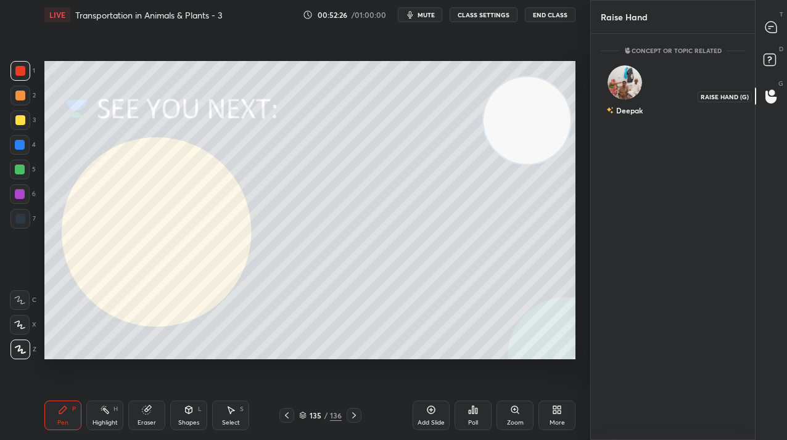
scroll to position [403, 160]
click at [774, 24] on icon at bounding box center [771, 27] width 11 height 11
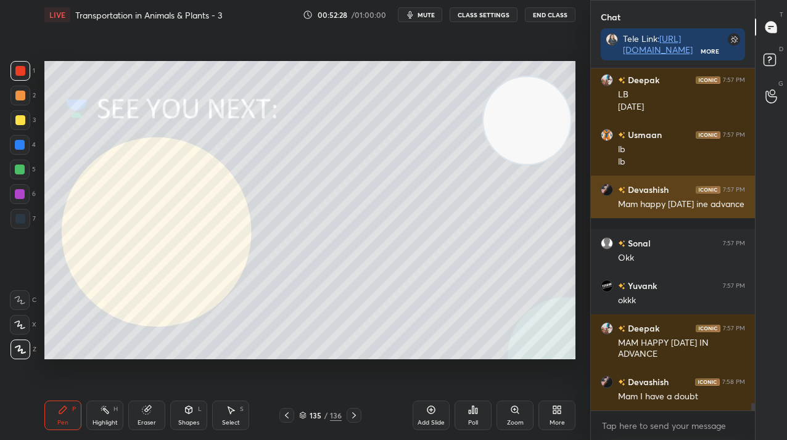
scroll to position [339, 160]
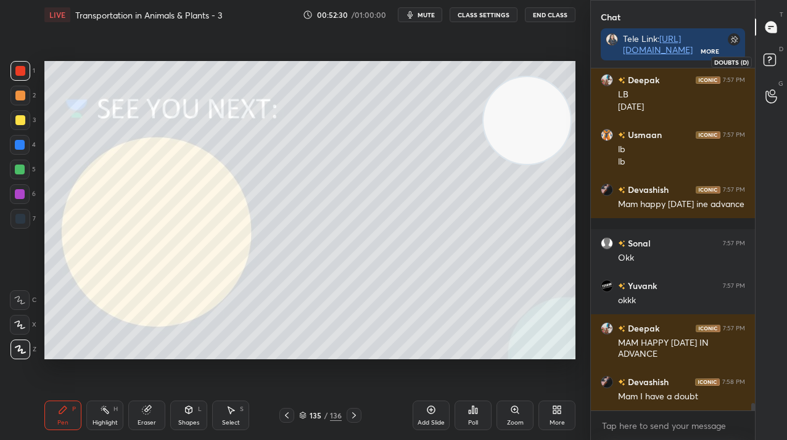
click at [779, 59] on icon at bounding box center [772, 62] width 22 height 22
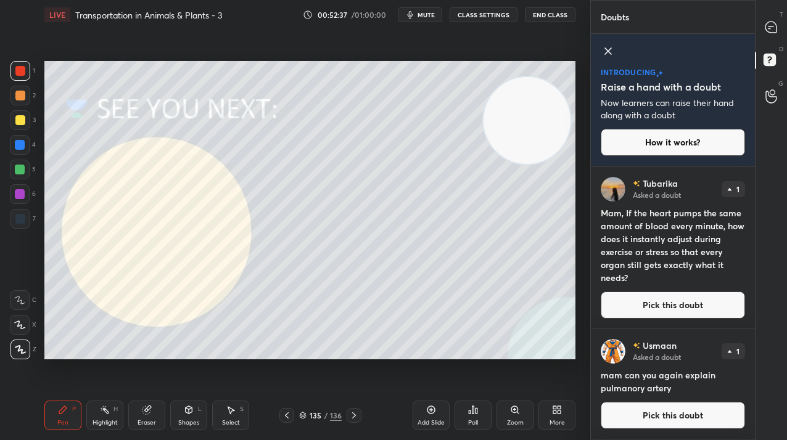
scroll to position [545, 0]
click at [688, 313] on button "Pick this doubt" at bounding box center [673, 305] width 144 height 27
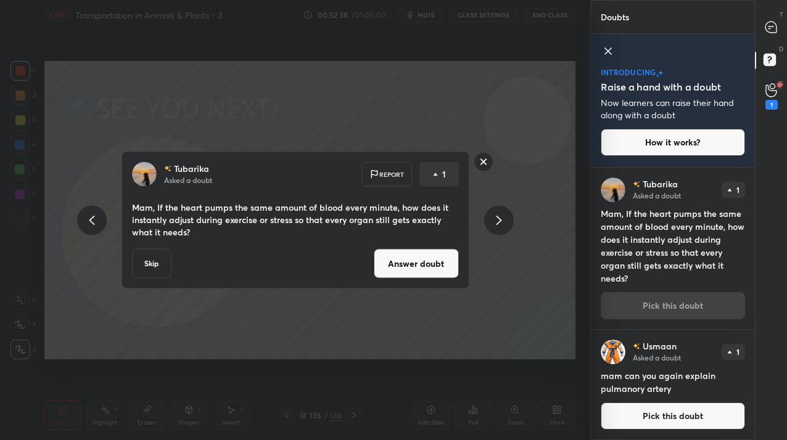
click at [434, 252] on button "Answer doubt" at bounding box center [416, 264] width 85 height 30
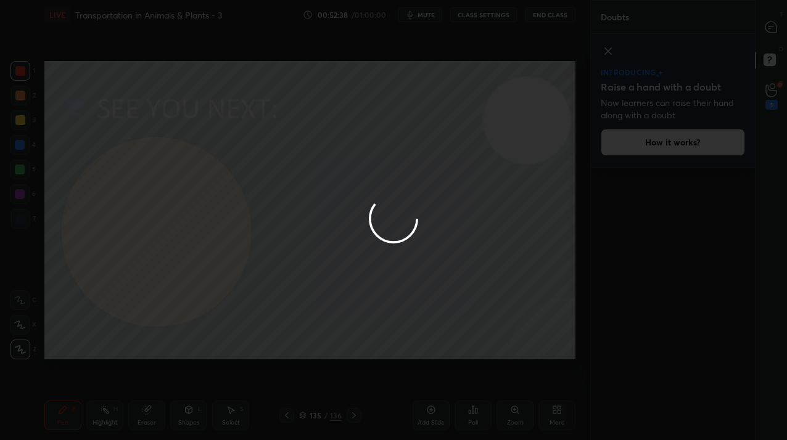
scroll to position [0, 0]
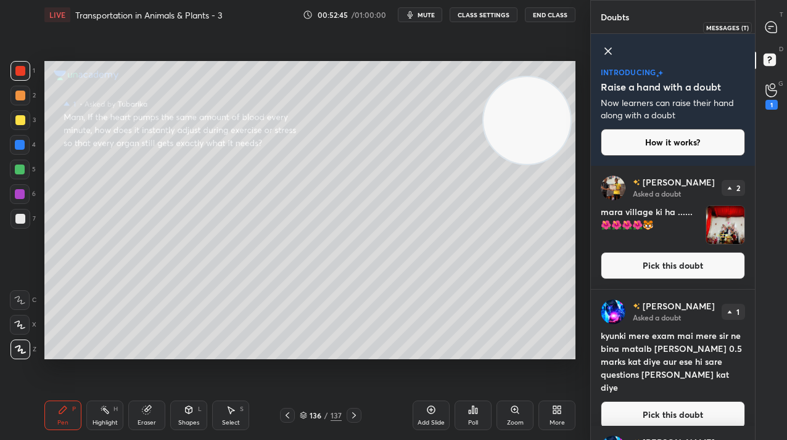
click at [776, 35] on div at bounding box center [771, 27] width 25 height 22
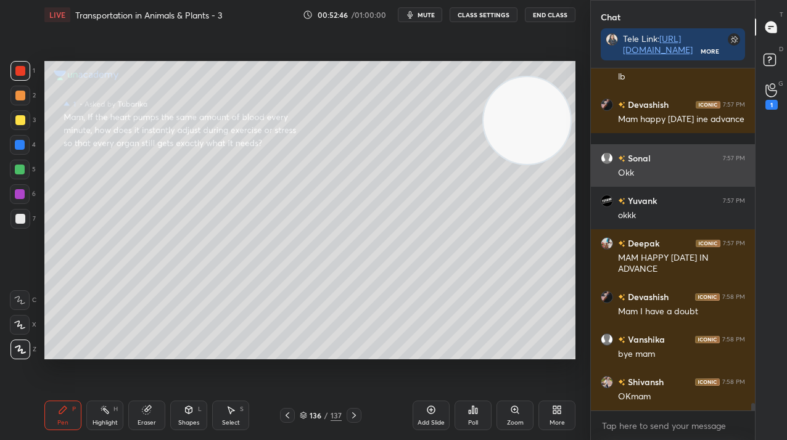
scroll to position [14964, 0]
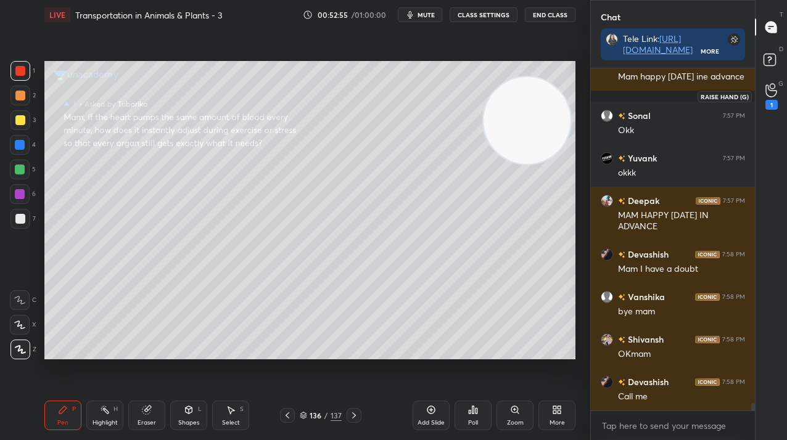
click at [767, 97] on icon at bounding box center [772, 90] width 12 height 14
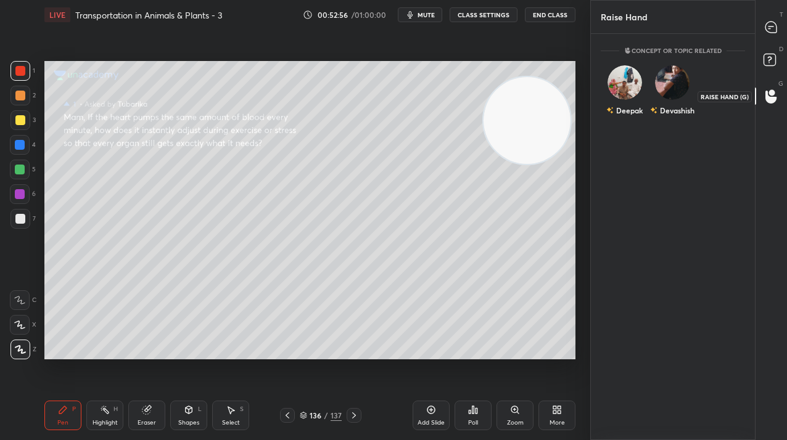
scroll to position [403, 160]
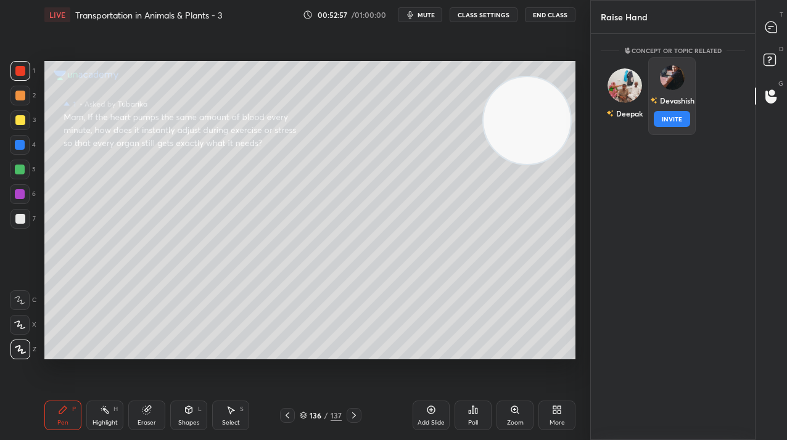
click at [667, 91] on div "Devashish INVITE" at bounding box center [671, 96] width 47 height 78
click at [667, 120] on button "INVITE" at bounding box center [672, 119] width 36 height 16
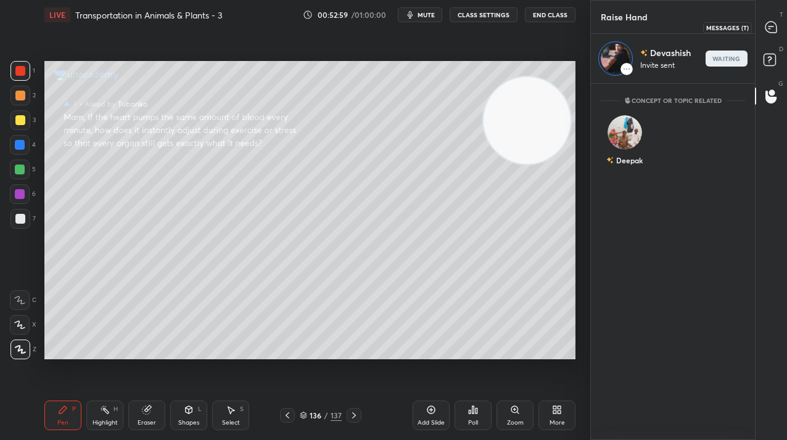
click at [778, 26] on div at bounding box center [771, 27] width 25 height 22
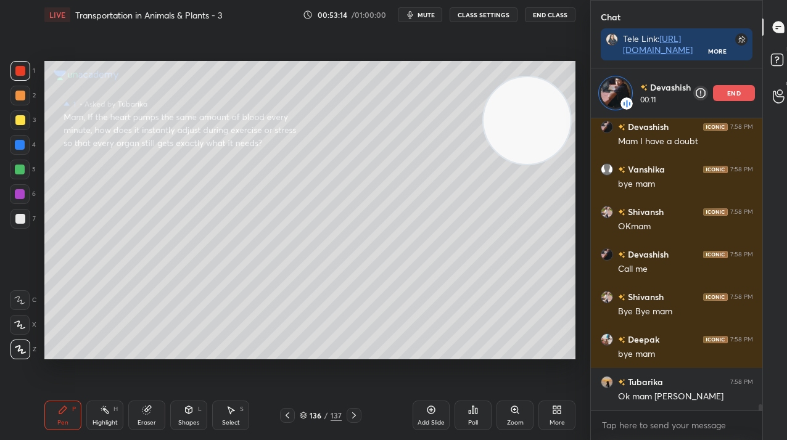
click at [308, 416] on div "136 / 137" at bounding box center [321, 415] width 42 height 11
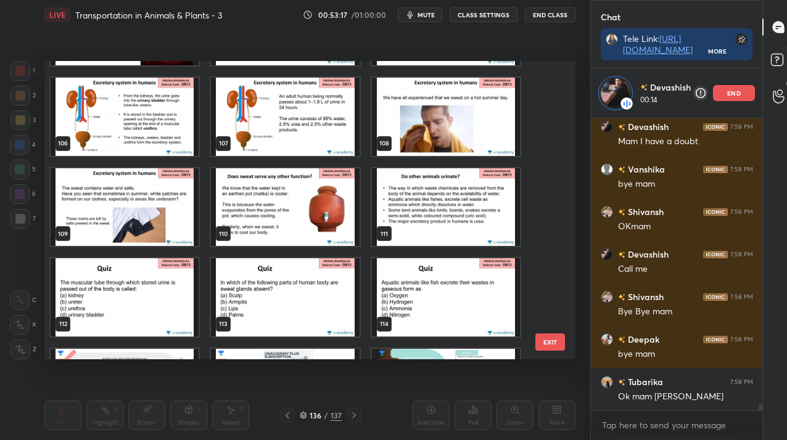
click at [280, 104] on img "grid" at bounding box center [285, 117] width 148 height 78
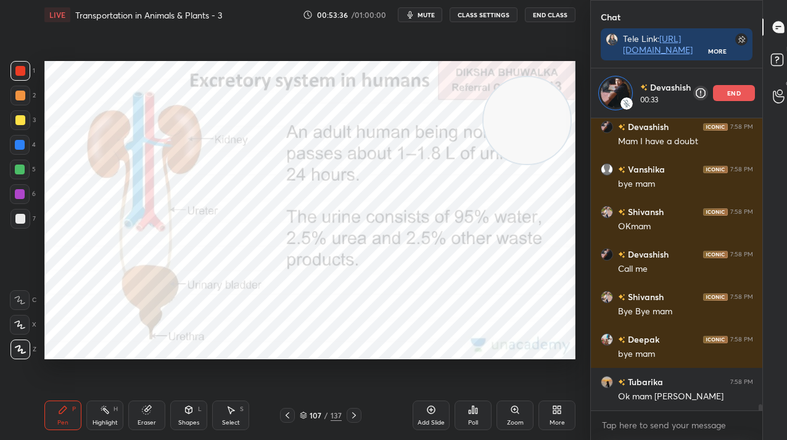
scroll to position [14067, 0]
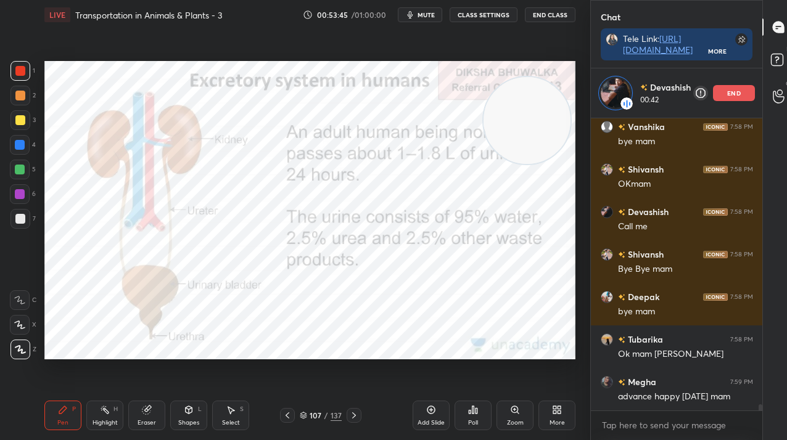
click at [426, 19] on button "mute" at bounding box center [420, 14] width 44 height 15
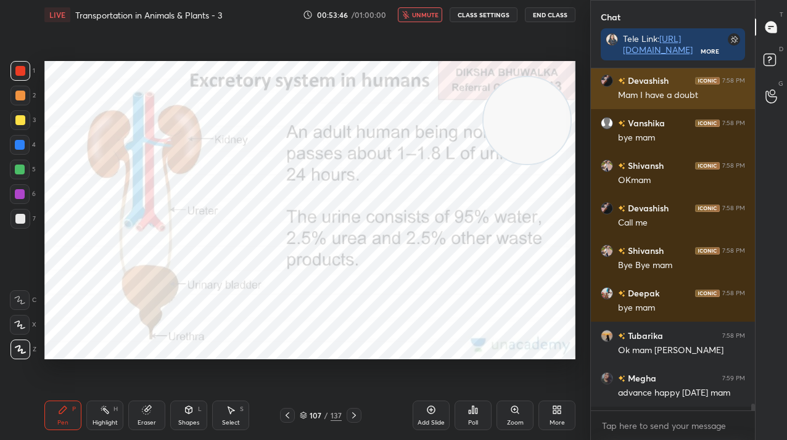
scroll to position [339, 160]
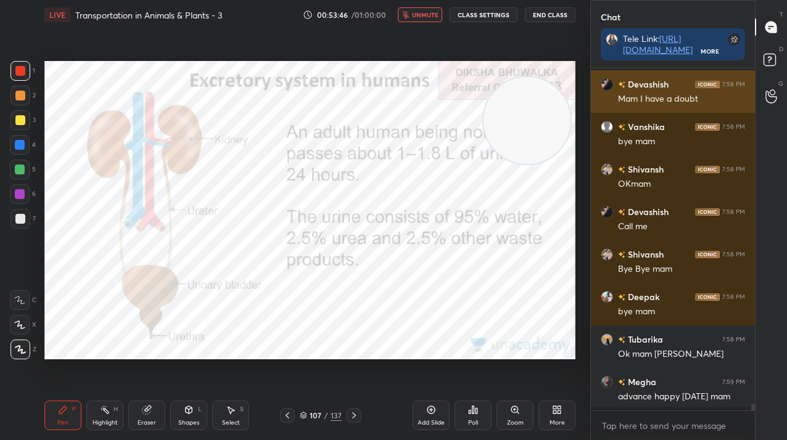
click at [737, 96] on div "Devashish 7:58 PM Mam I have a doubt Vanshika 7:58 PM bye mam Shivansh 7:58 PM …" at bounding box center [673, 237] width 164 height 339
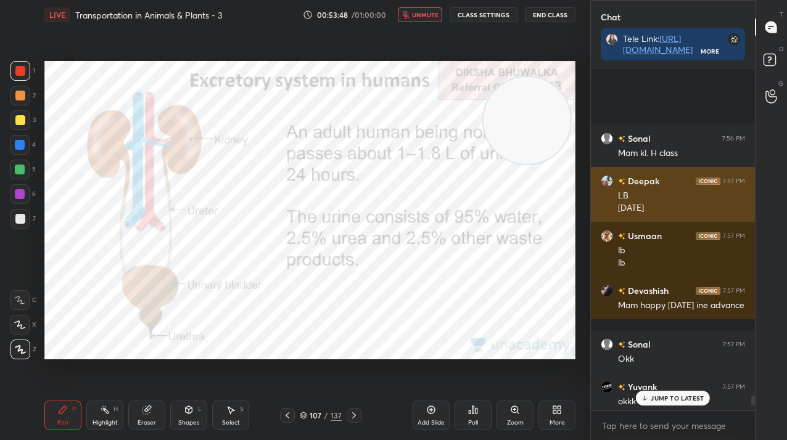
scroll to position [14028, 0]
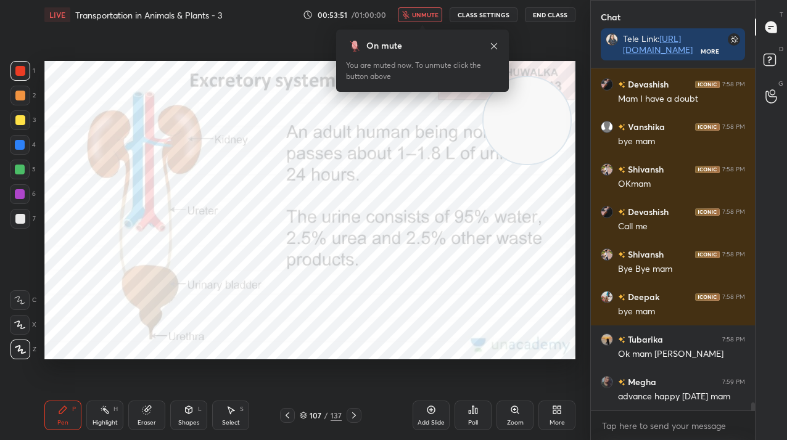
click at [424, 19] on span "unmute" at bounding box center [425, 14] width 27 height 9
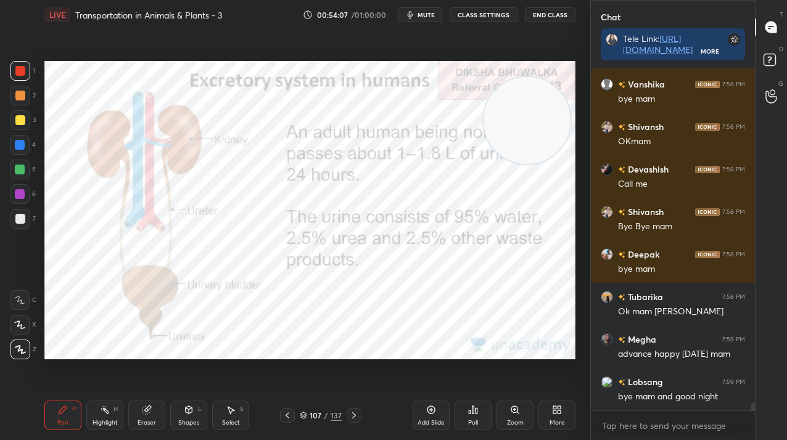
scroll to position [14001, 0]
click at [312, 415] on div "107" at bounding box center [316, 415] width 12 height 7
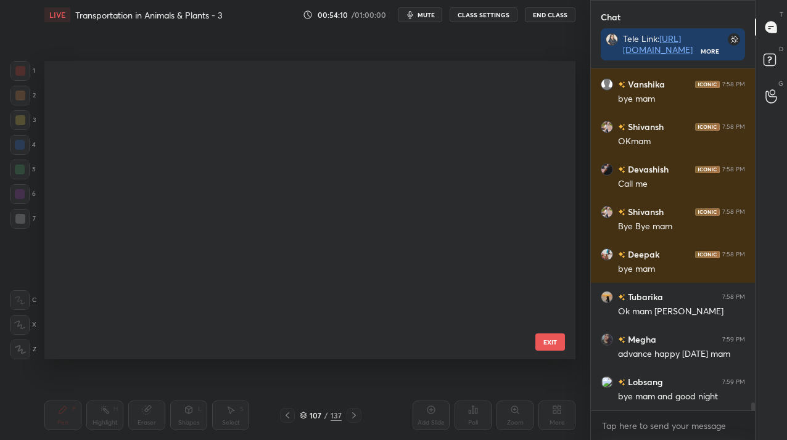
scroll to position [3857, 0]
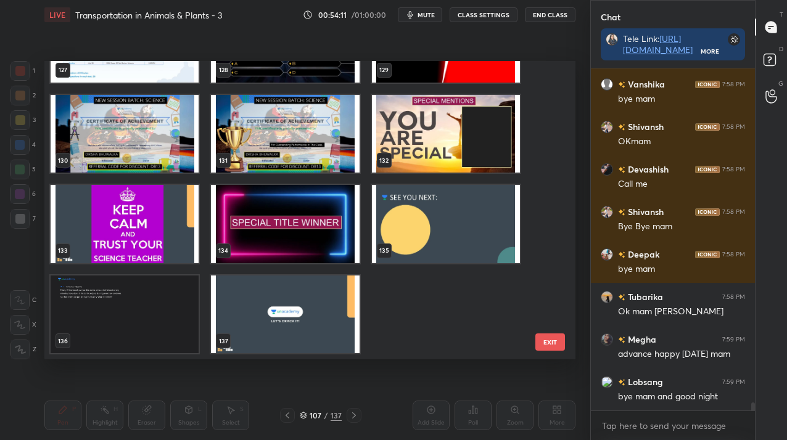
click at [455, 238] on img "grid" at bounding box center [446, 224] width 148 height 78
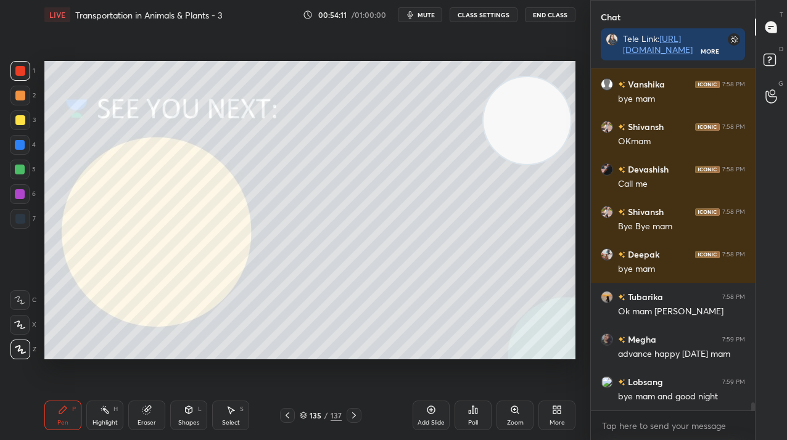
click at [455, 238] on img "grid" at bounding box center [446, 224] width 148 height 78
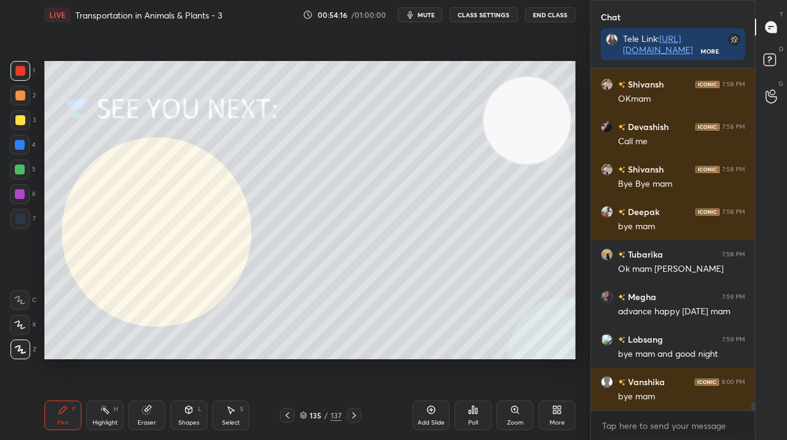
click at [431, 12] on span "mute" at bounding box center [426, 14] width 17 height 9
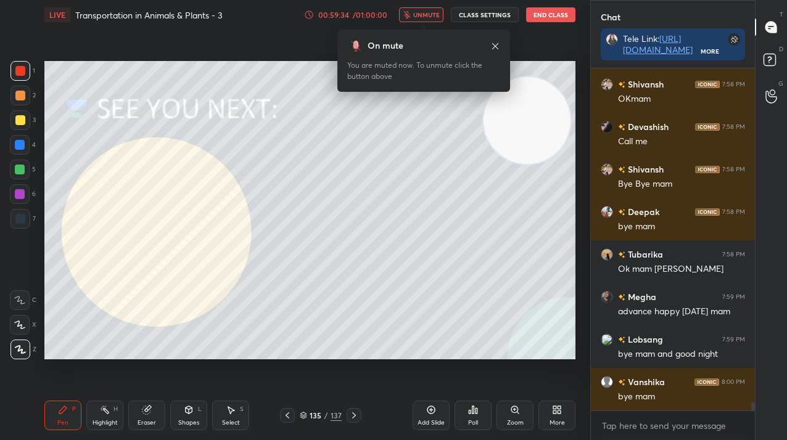
scroll to position [14086, 0]
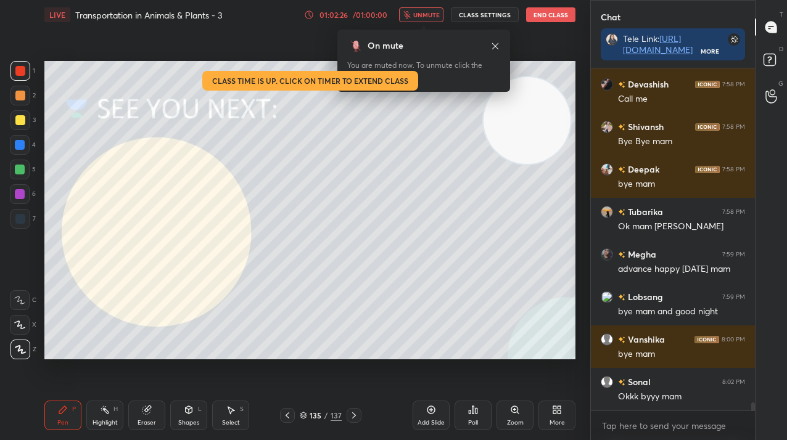
click at [541, 15] on button "End Class" at bounding box center [550, 14] width 49 height 15
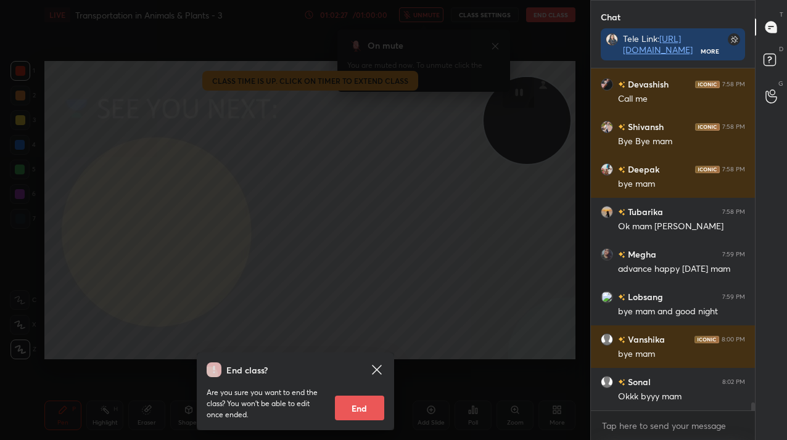
click at [370, 409] on button "End" at bounding box center [359, 408] width 49 height 25
type textarea "x"
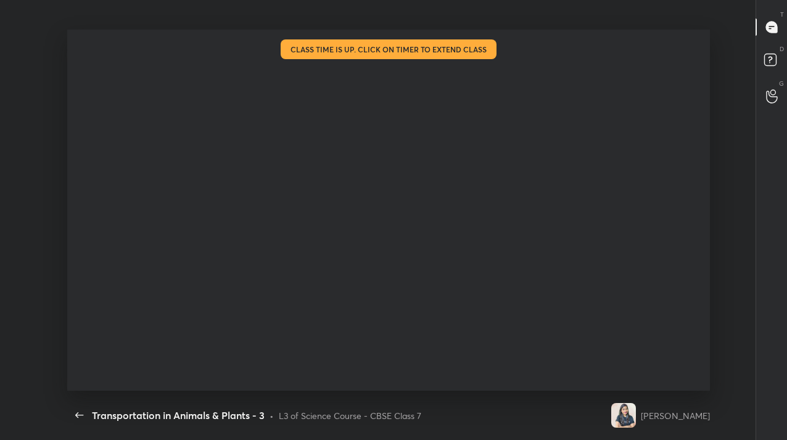
scroll to position [0, 0]
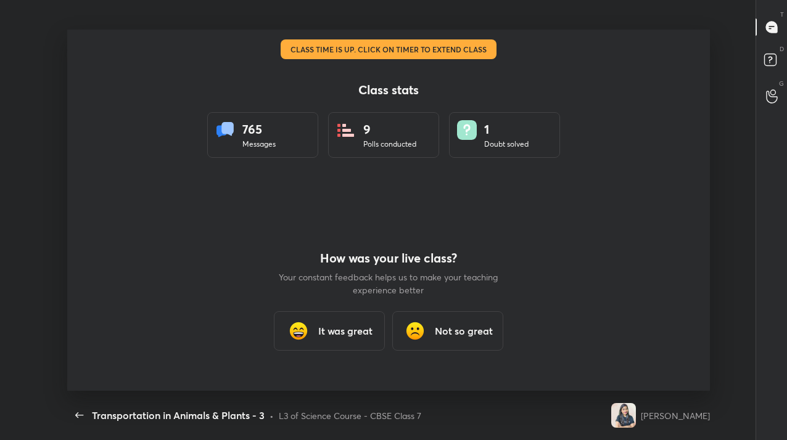
click at [308, 333] on img at bounding box center [298, 331] width 25 height 25
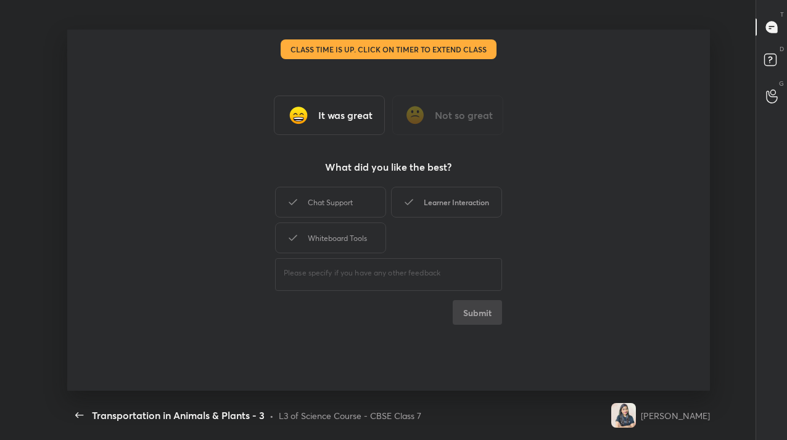
click at [417, 212] on div "Learner Interaction" at bounding box center [446, 202] width 111 height 31
click at [494, 324] on button "Submit" at bounding box center [477, 312] width 49 height 25
